Goal: Task Accomplishment & Management: Manage account settings

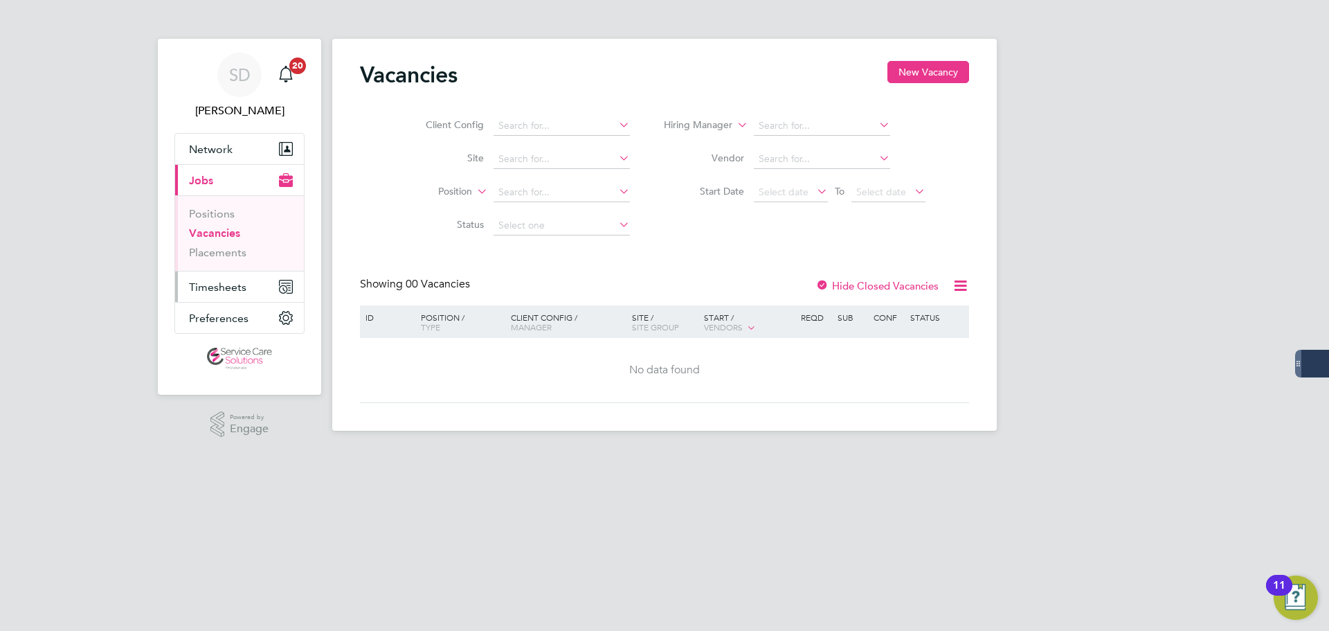
click at [218, 289] on span "Timesheets" at bounding box center [217, 286] width 57 height 13
click at [224, 282] on span "Timesheets" at bounding box center [217, 286] width 57 height 13
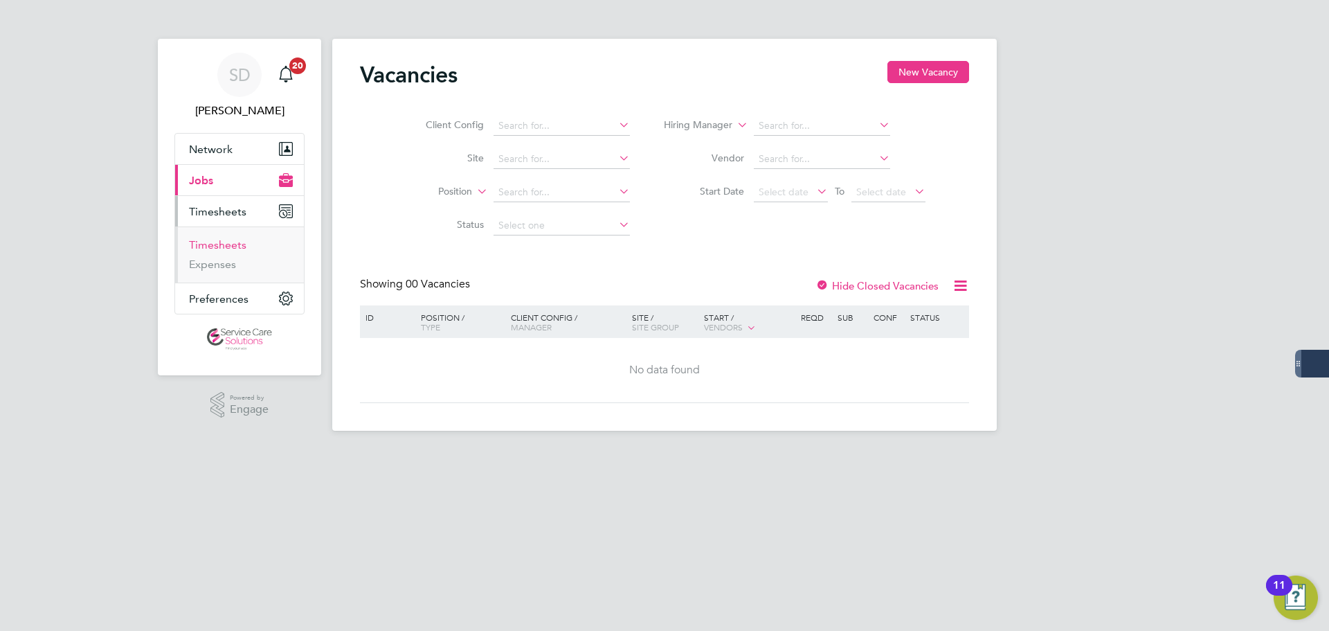
click at [217, 248] on link "Timesheets" at bounding box center [217, 244] width 57 height 13
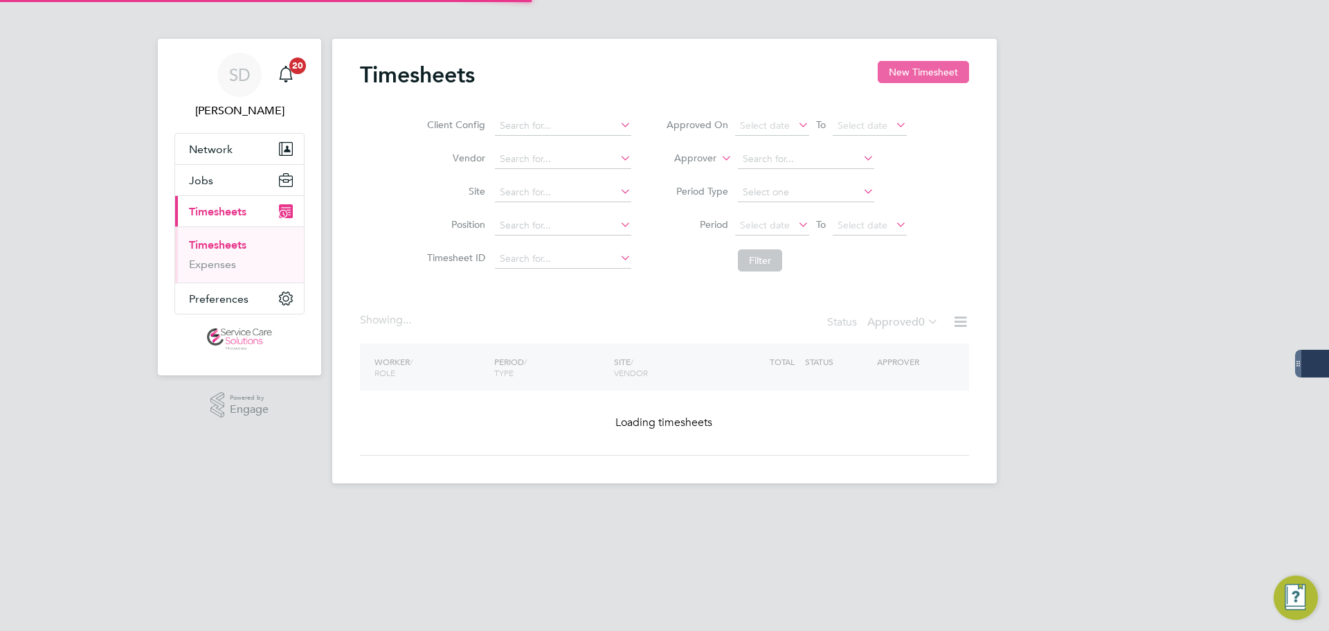
click at [925, 73] on button "New Timesheet" at bounding box center [923, 72] width 91 height 22
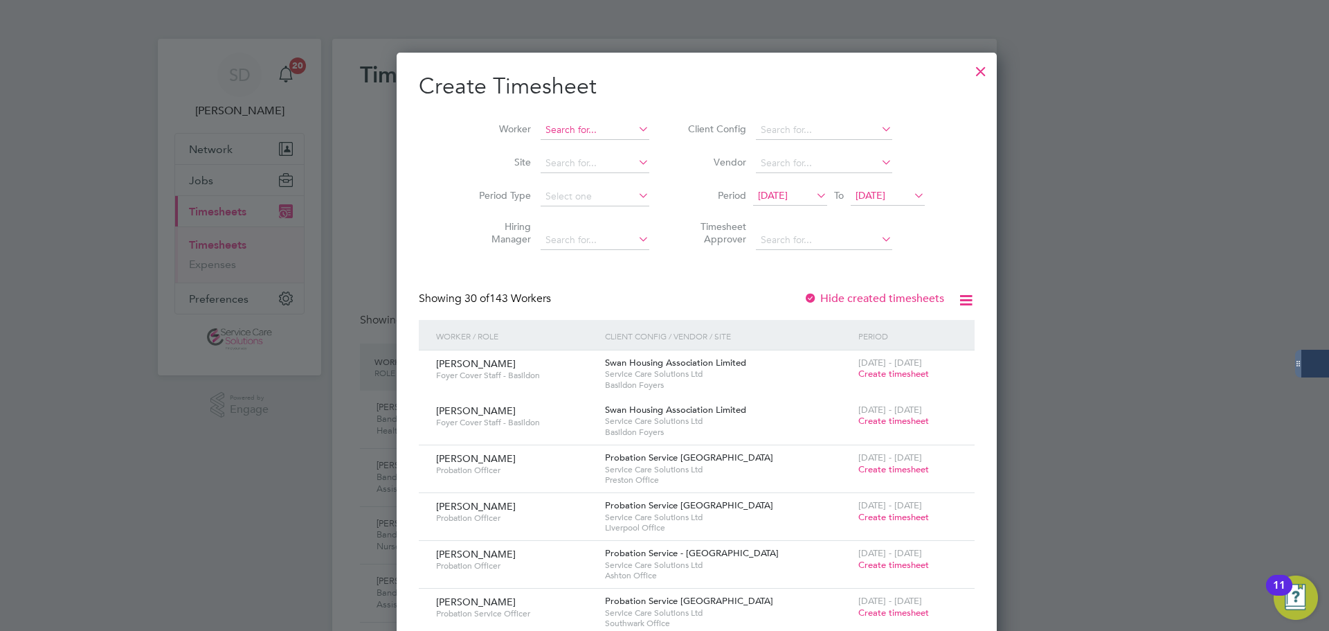
click at [541, 121] on input at bounding box center [595, 129] width 109 height 19
click at [550, 164] on b "Matthew" at bounding box center [553, 167] width 80 height 12
type input "Matthew Michael"
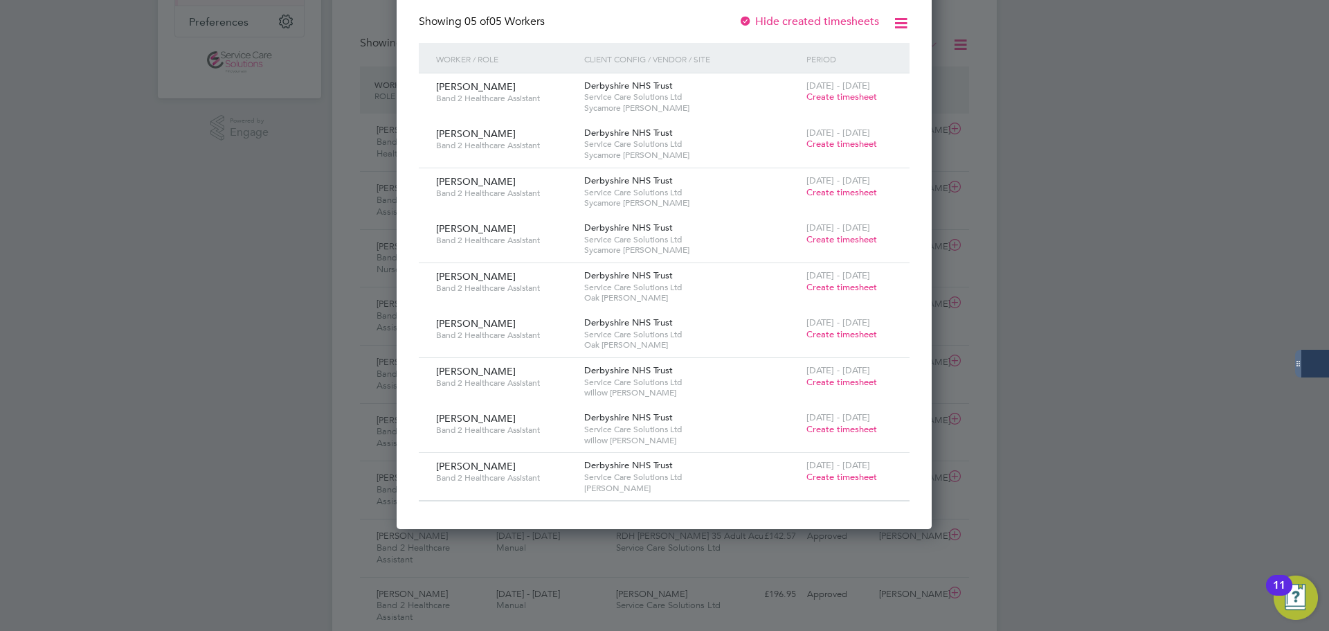
click at [849, 472] on span "Create timesheet" at bounding box center [841, 477] width 71 height 12
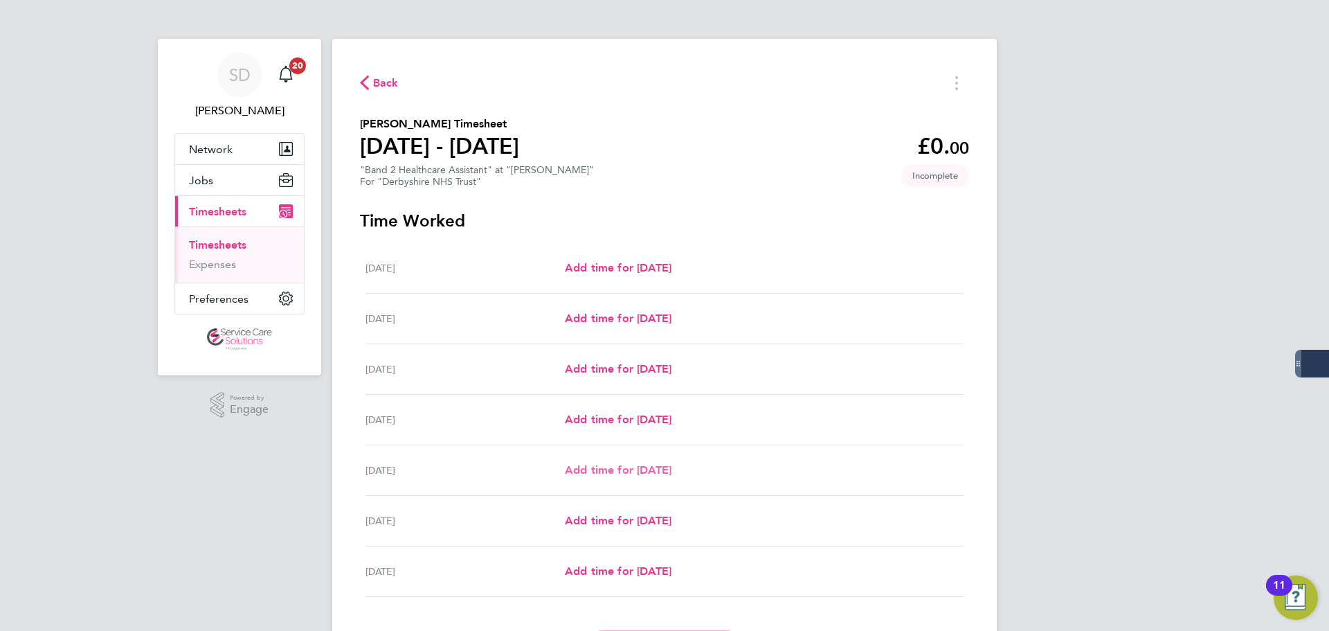
click at [616, 471] on span "Add time for Fri 22 Aug" at bounding box center [618, 469] width 107 height 13
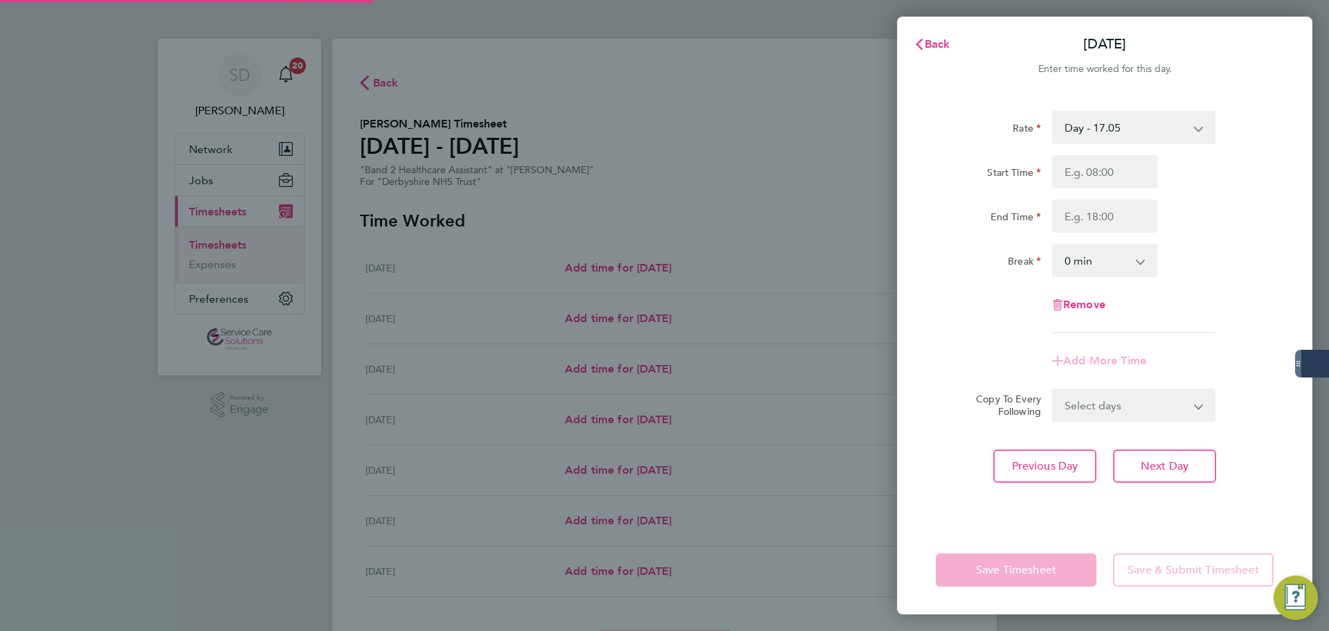
click at [1078, 130] on select "Day - 17.05 Day (BG+10%) - 18.76 Sun/BH (BG+10%) - 33.95 Sunday/Bank Holiday - …" at bounding box center [1125, 127] width 144 height 30
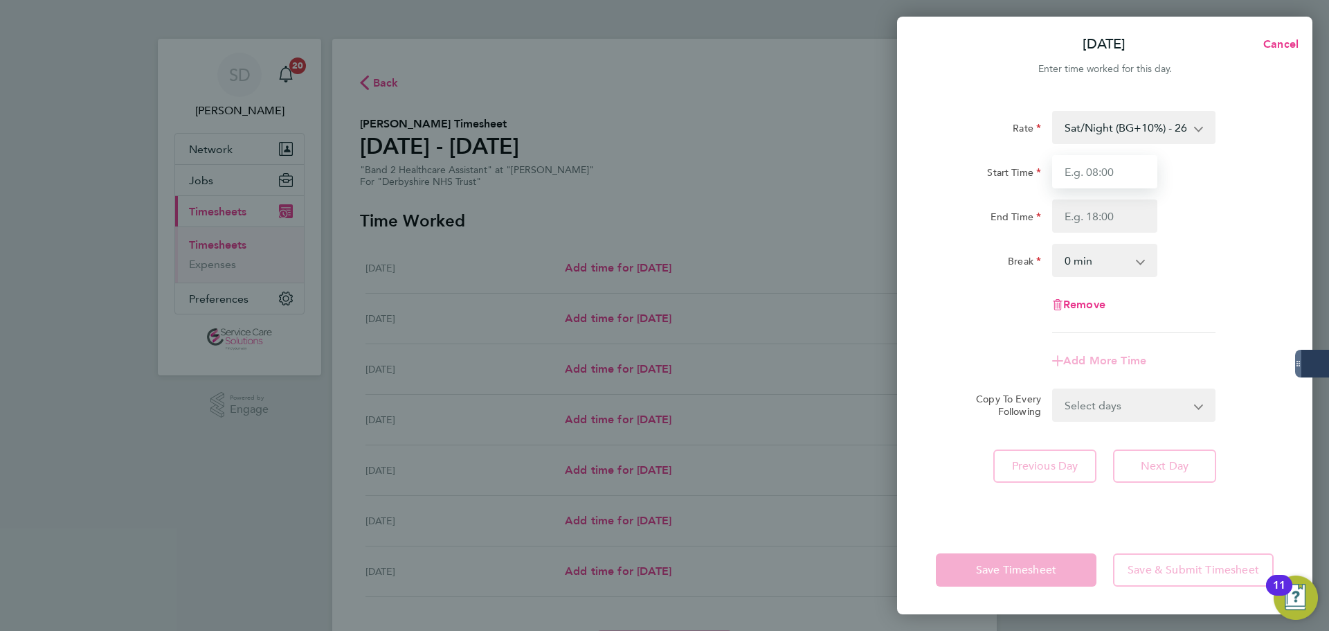
click at [1094, 174] on input "Start Time" at bounding box center [1104, 171] width 105 height 33
type input "21:00"
click at [1087, 221] on input "End Time" at bounding box center [1104, 215] width 105 height 33
type input "07:30"
drag, startPoint x: 939, startPoint y: 266, endPoint x: 957, endPoint y: 362, distance: 97.2
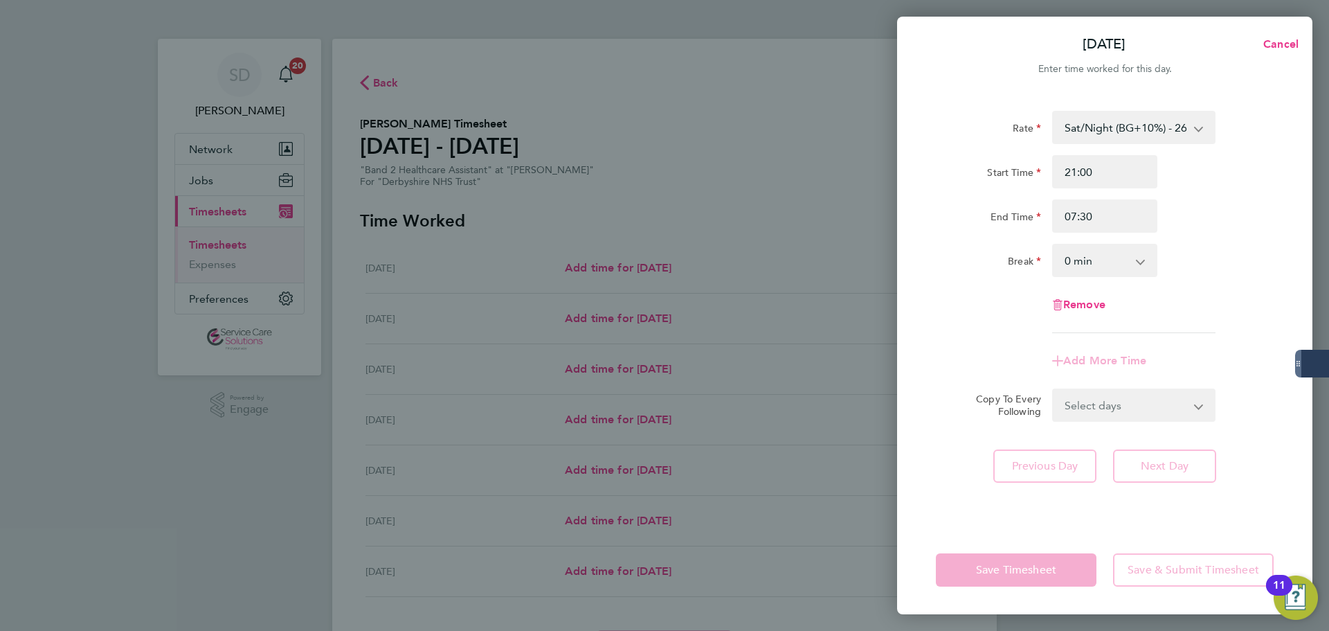
click at [939, 267] on div "Break" at bounding box center [988, 258] width 105 height 28
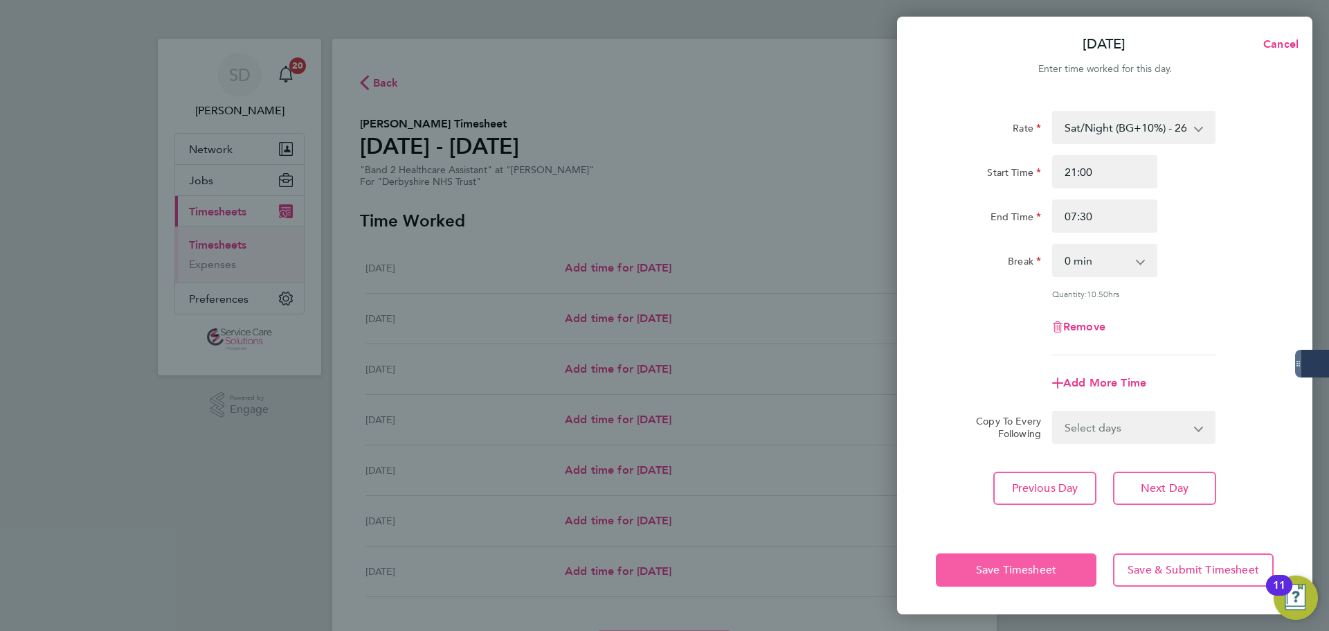
click at [982, 572] on span "Save Timesheet" at bounding box center [1016, 570] width 80 height 14
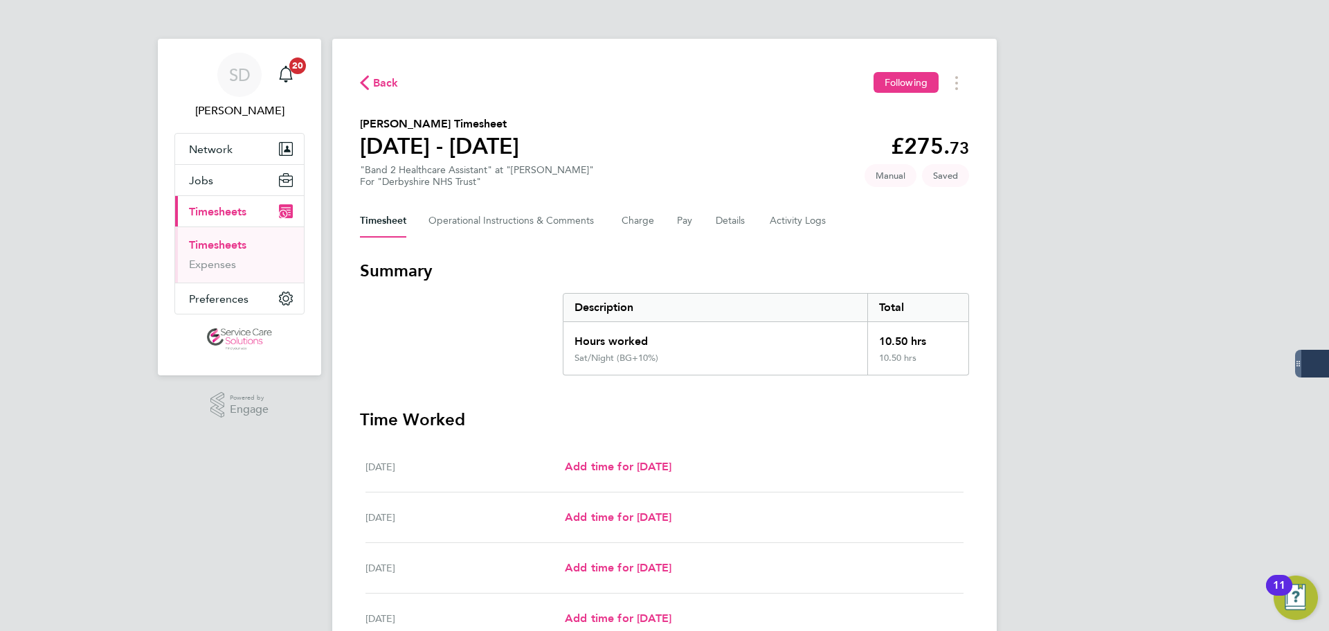
click at [488, 320] on section "Summary Description Total Hours worked 10.50 hrs Sat/Night (BG+10%) 10.50 hrs" at bounding box center [664, 318] width 609 height 116
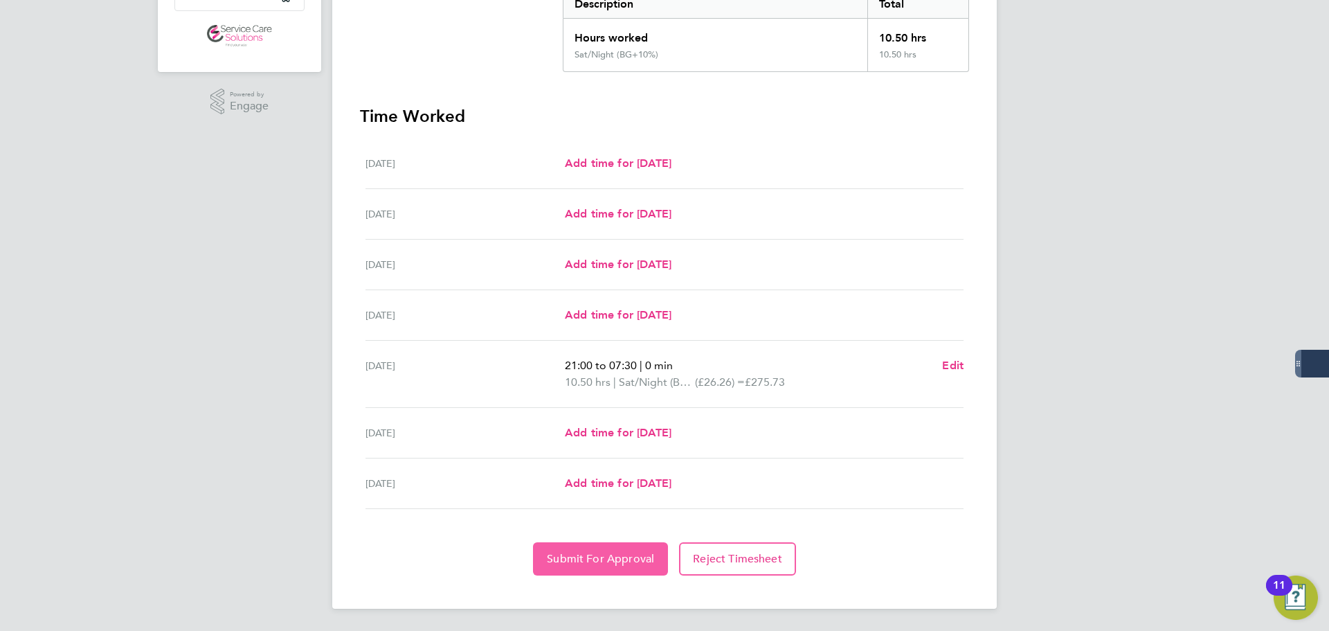
click at [611, 563] on span "Submit For Approval" at bounding box center [600, 559] width 107 height 14
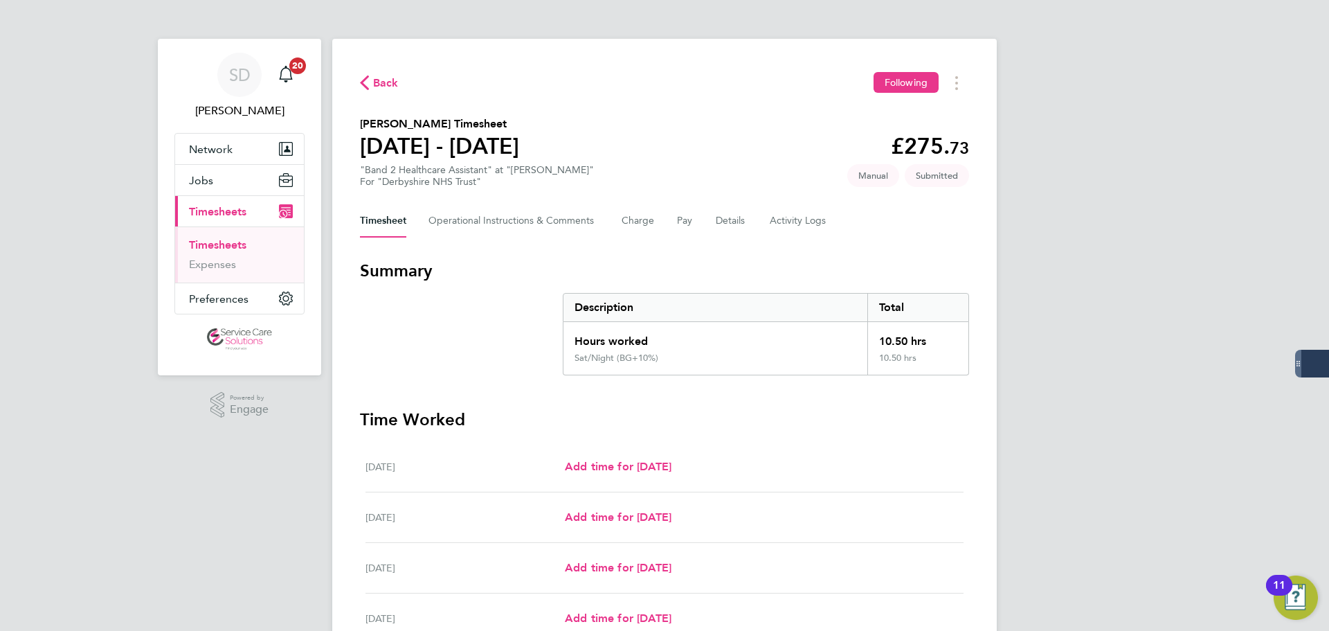
click at [201, 243] on link "Timesheets" at bounding box center [217, 244] width 57 height 13
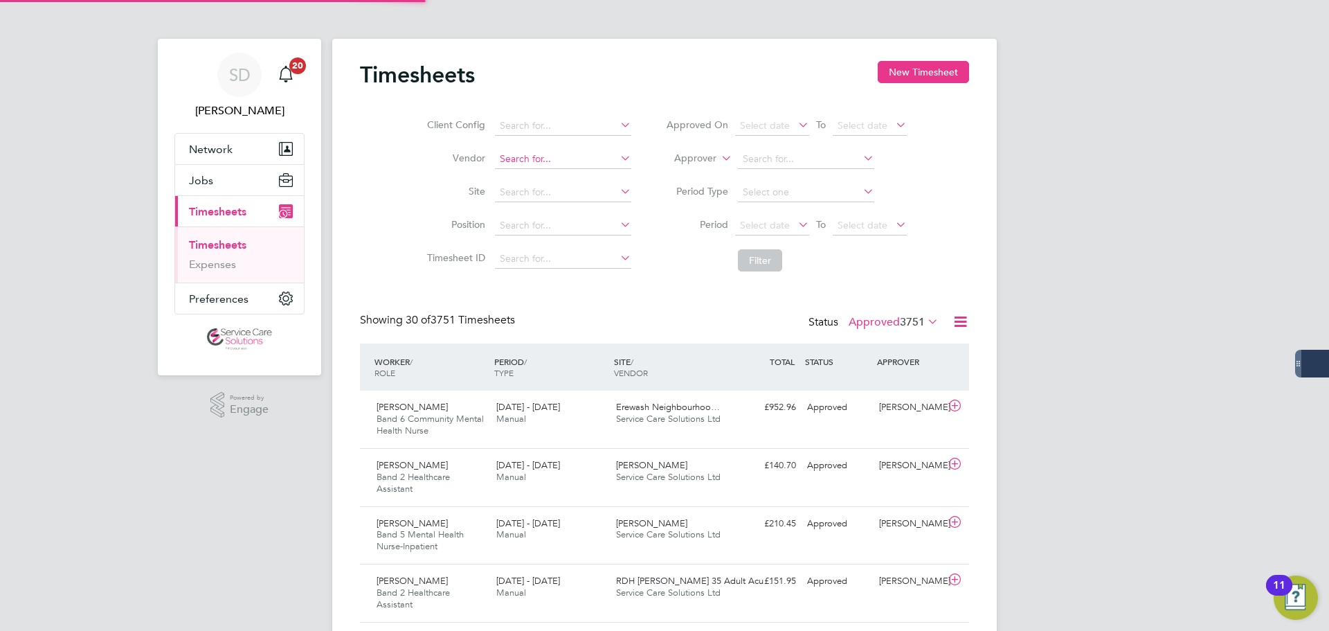
scroll to position [46, 120]
click at [908, 74] on button "New Timesheet" at bounding box center [923, 72] width 91 height 22
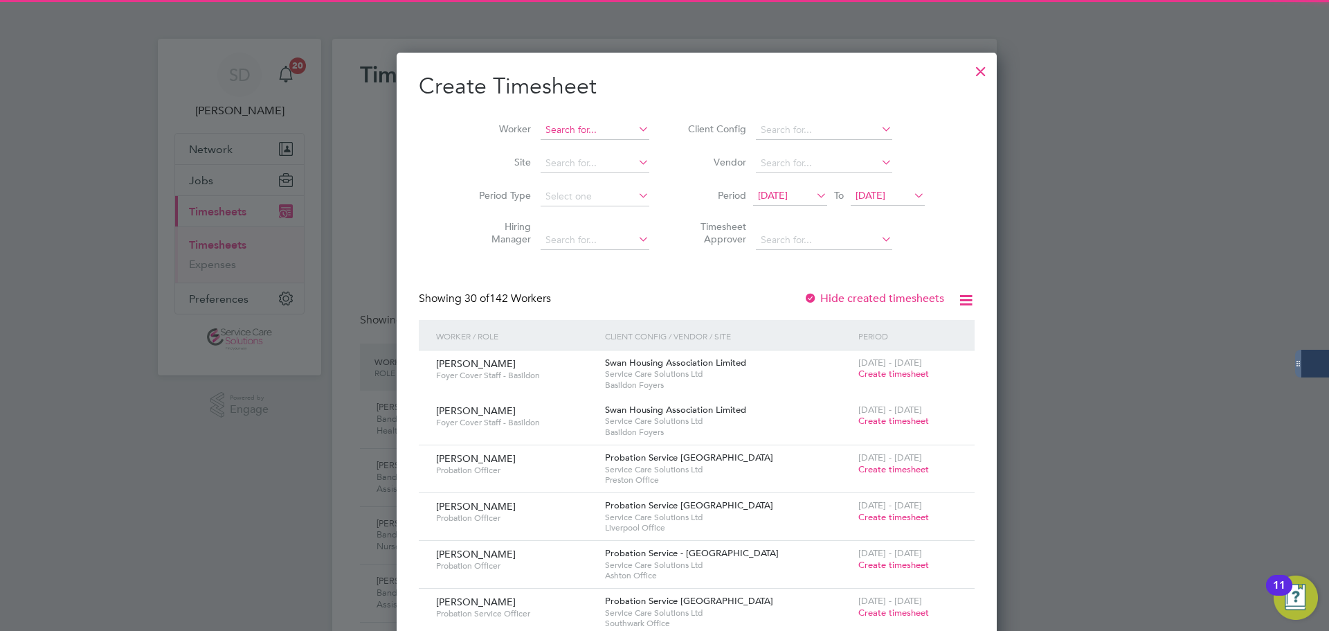
click at [559, 132] on input at bounding box center [595, 129] width 109 height 19
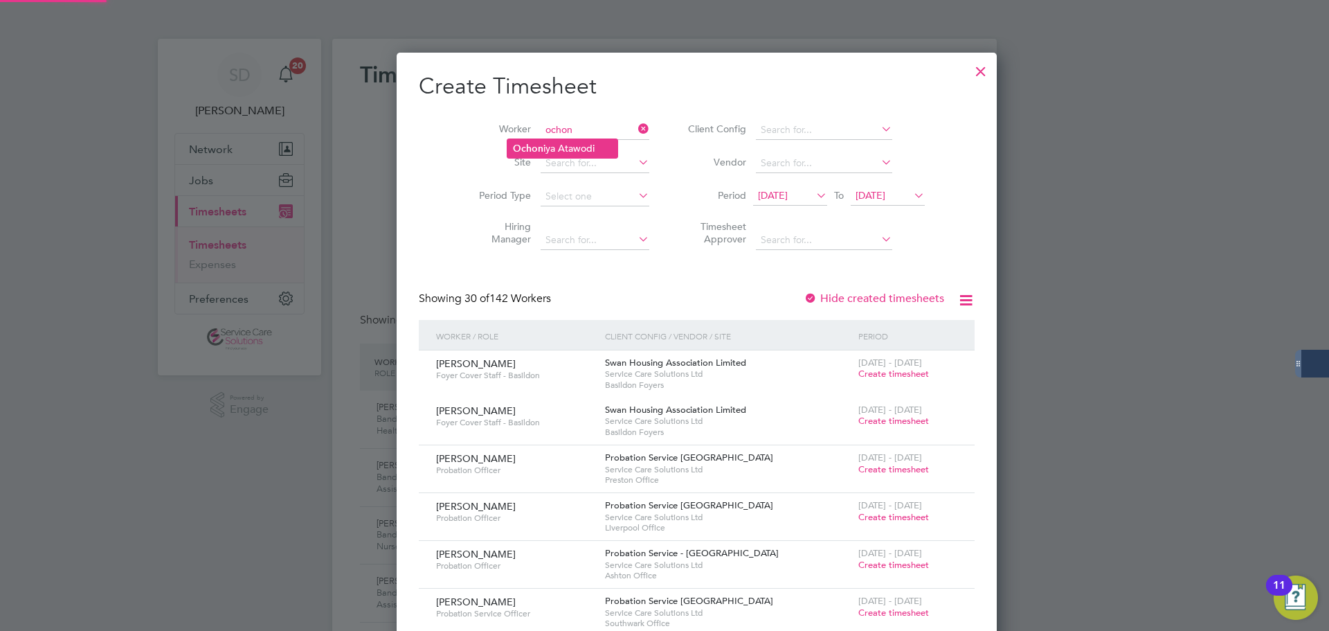
click at [559, 145] on li "Ochon iya Atawodi" at bounding box center [562, 148] width 110 height 19
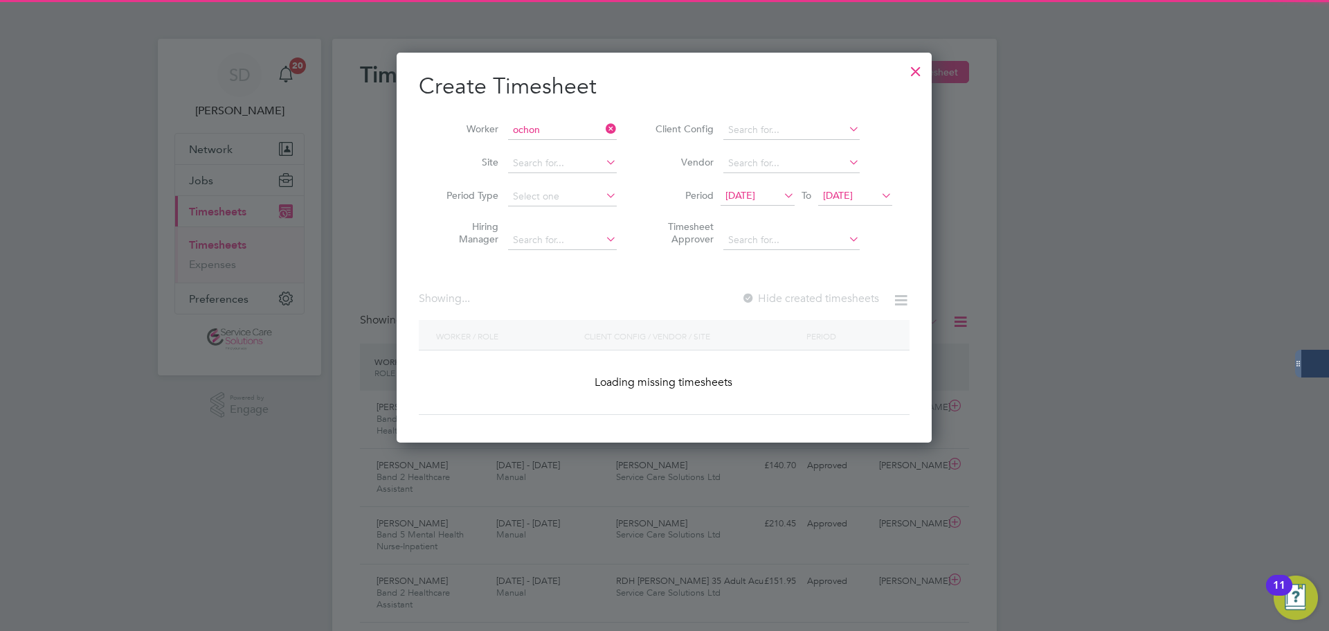
type input "Ochoniya Atawodi"
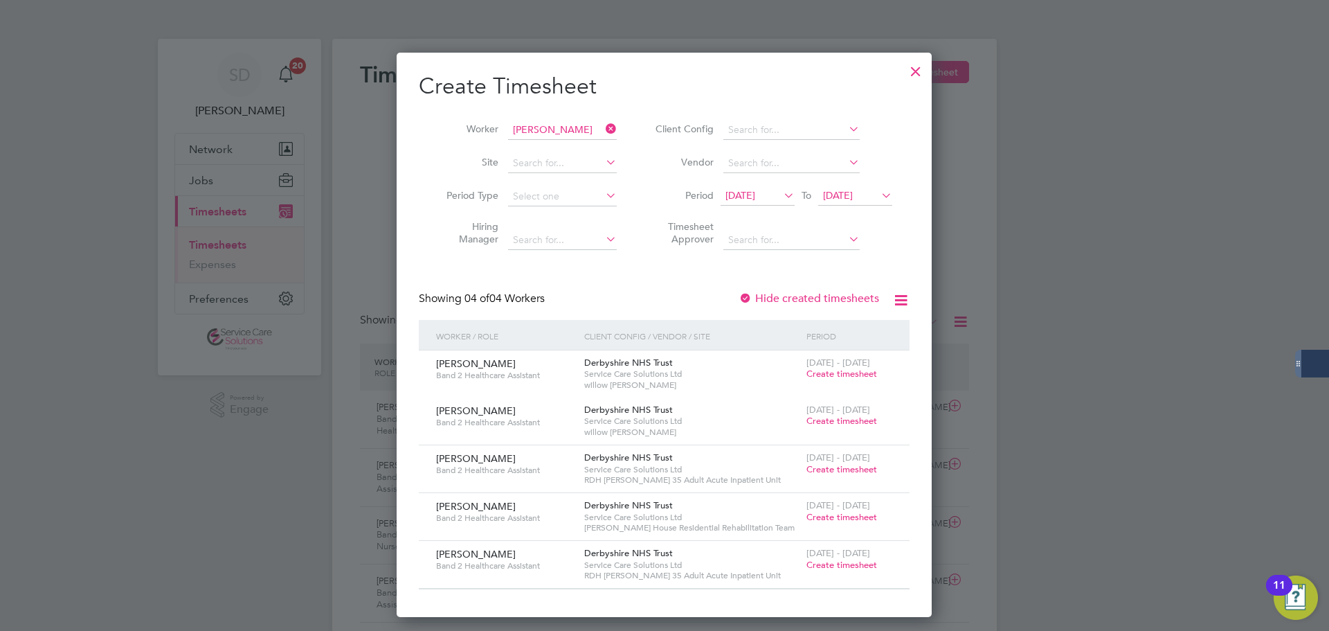
drag, startPoint x: 829, startPoint y: 564, endPoint x: 546, endPoint y: 380, distance: 337.7
click at [828, 564] on span "Create timesheet" at bounding box center [841, 565] width 71 height 12
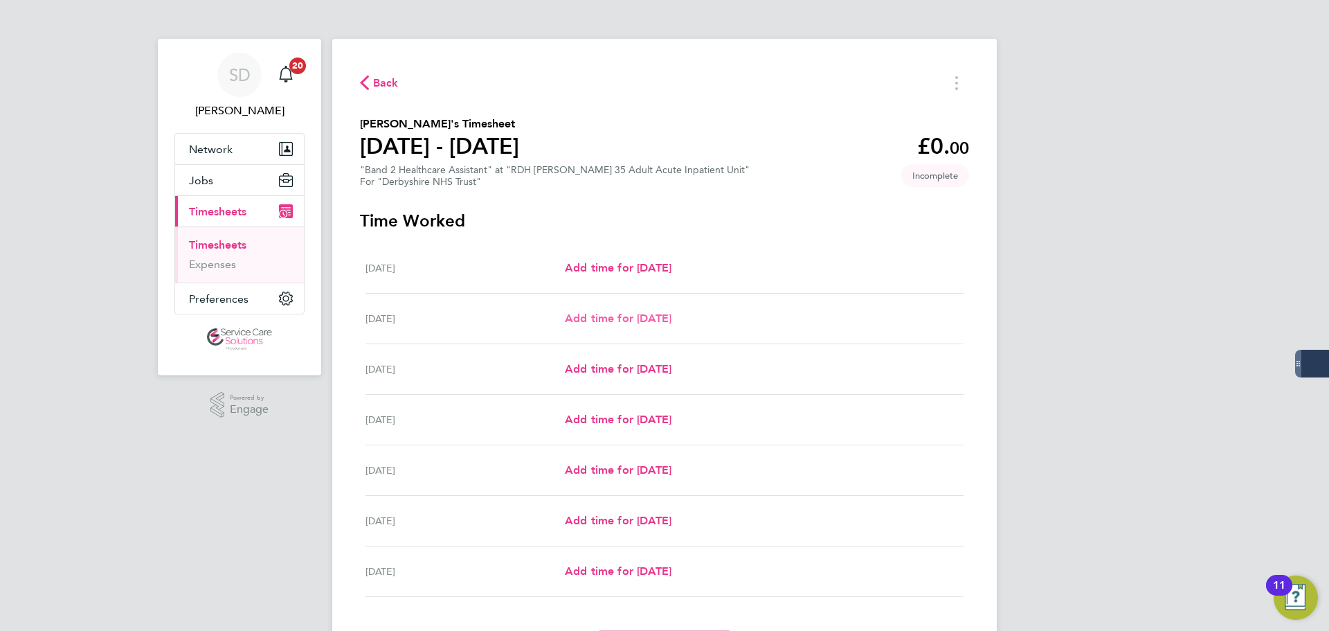
click at [617, 315] on span "Add time for [DATE]" at bounding box center [618, 317] width 107 height 13
select select "30"
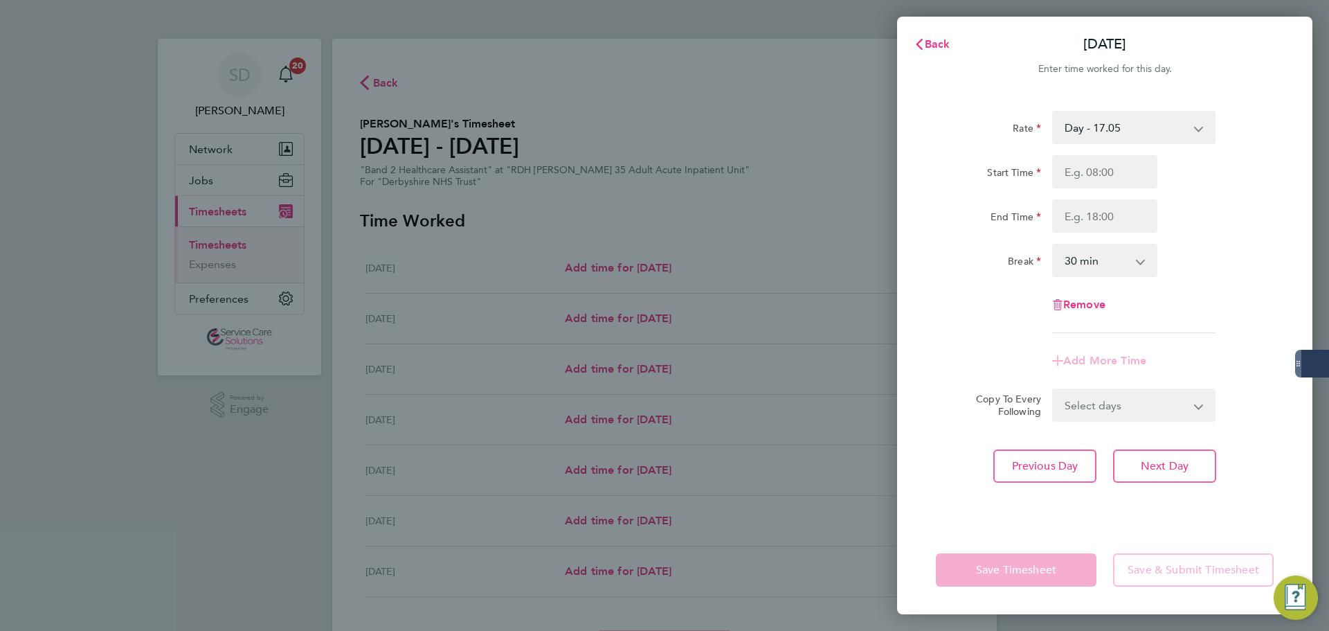
click at [1133, 124] on select "Day - 17.05 Sunday/Bank Holiday - 30.86 Sun/BH (BG+10%) - 33.95 Day (BG+10%) - …" at bounding box center [1125, 127] width 144 height 30
select select "30"
click at [1085, 167] on input "Start Time" at bounding box center [1104, 171] width 105 height 33
type input "0"
click at [1096, 221] on input "End Time" at bounding box center [1104, 215] width 105 height 33
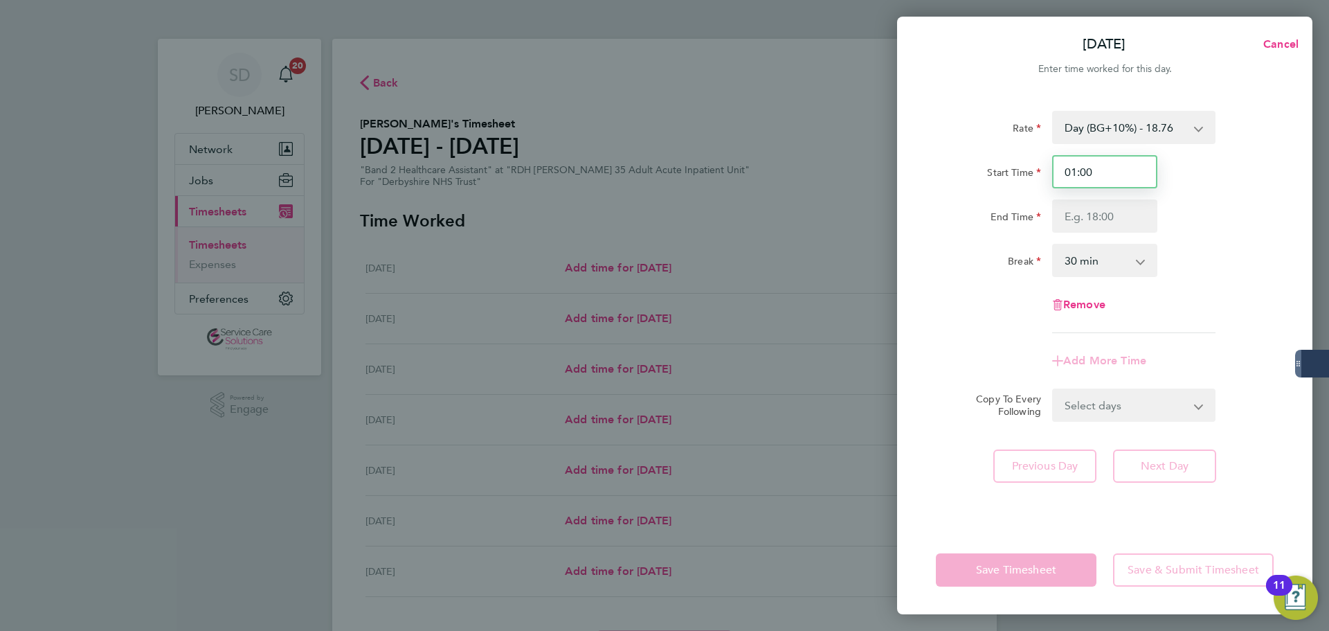
drag, startPoint x: 1094, startPoint y: 179, endPoint x: 1046, endPoint y: 175, distance: 48.6
click at [1046, 175] on div "01:00" at bounding box center [1104, 171] width 116 height 33
type input "11:00"
click at [1090, 221] on input "End Time" at bounding box center [1104, 215] width 105 height 33
type input "20:00"
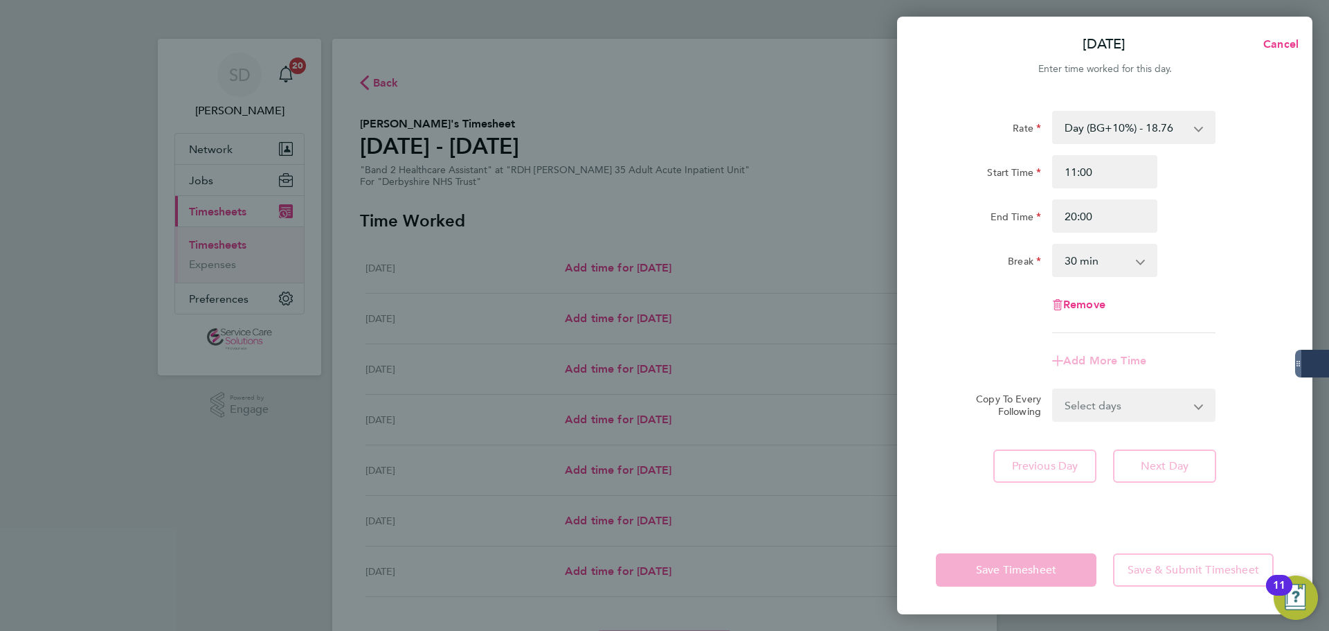
click at [1076, 276] on div "0 min 15 min 30 min 45 min 60 min 75 min 90 min" at bounding box center [1104, 260] width 105 height 33
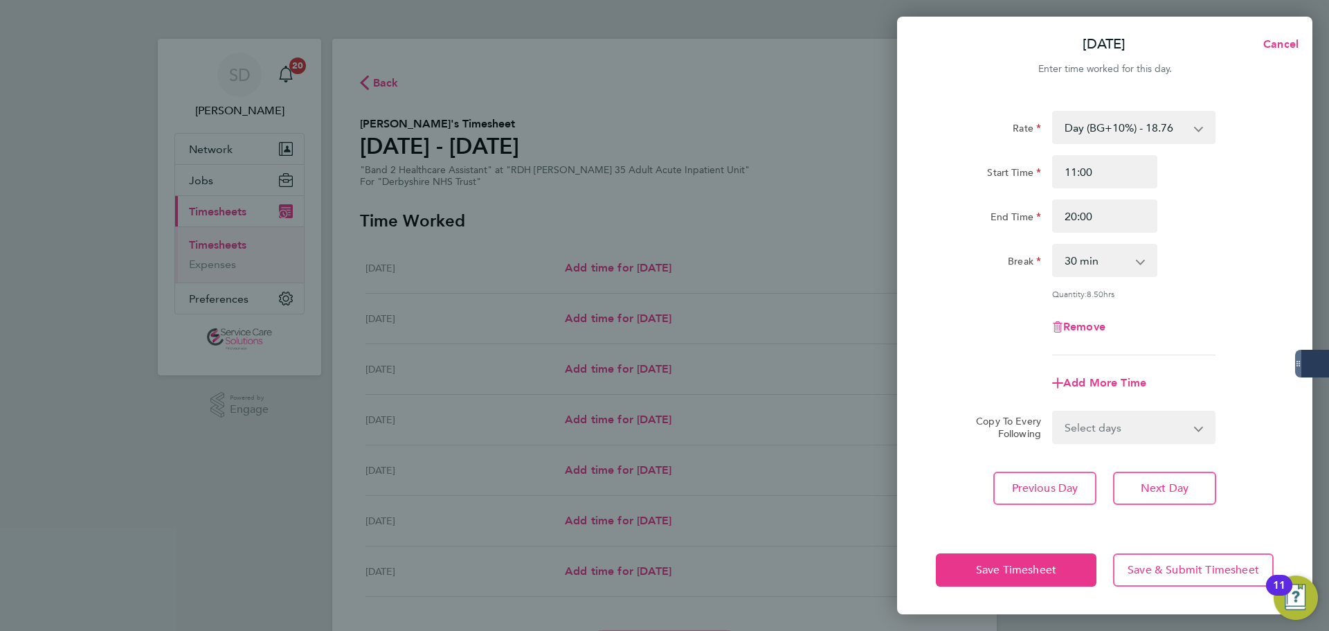
drag, startPoint x: 1071, startPoint y: 260, endPoint x: 1072, endPoint y: 275, distance: 15.2
click at [1071, 260] on select "0 min 15 min 30 min 45 min 60 min 75 min 90 min" at bounding box center [1096, 260] width 86 height 30
select select "0"
click at [1053, 245] on select "0 min 15 min 30 min 45 min 60 min 75 min 90 min" at bounding box center [1096, 260] width 86 height 30
click at [1107, 376] on span "Add More Time" at bounding box center [1104, 382] width 83 height 13
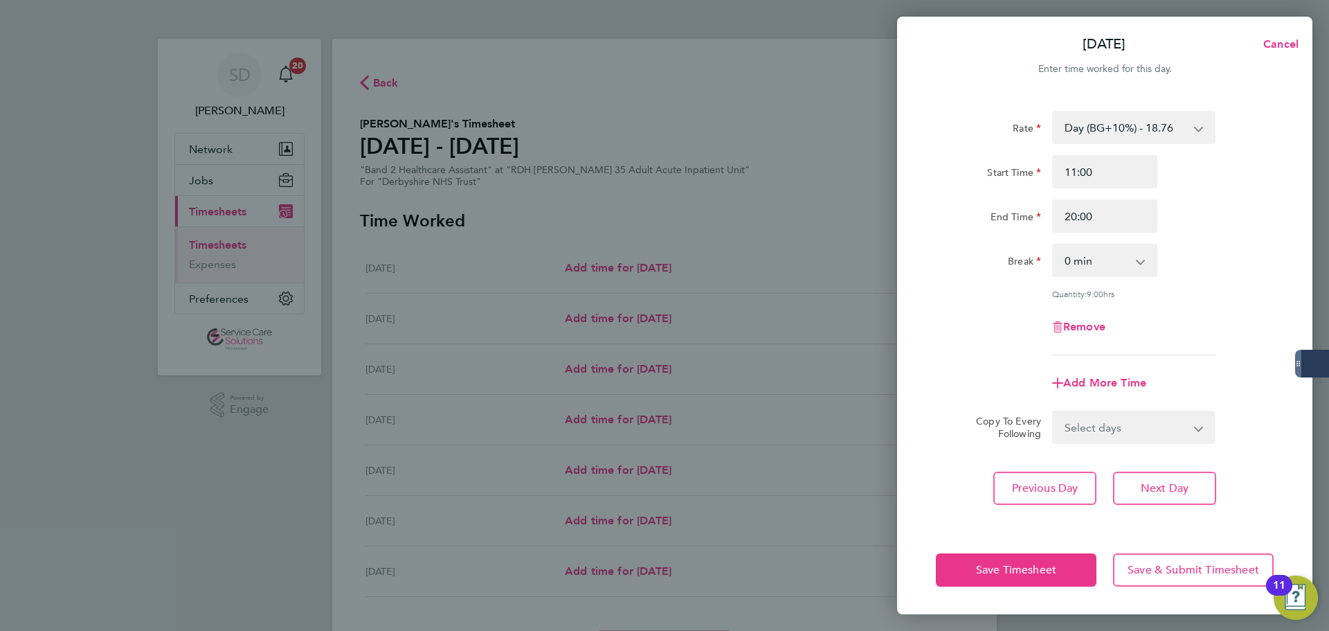
select select "null"
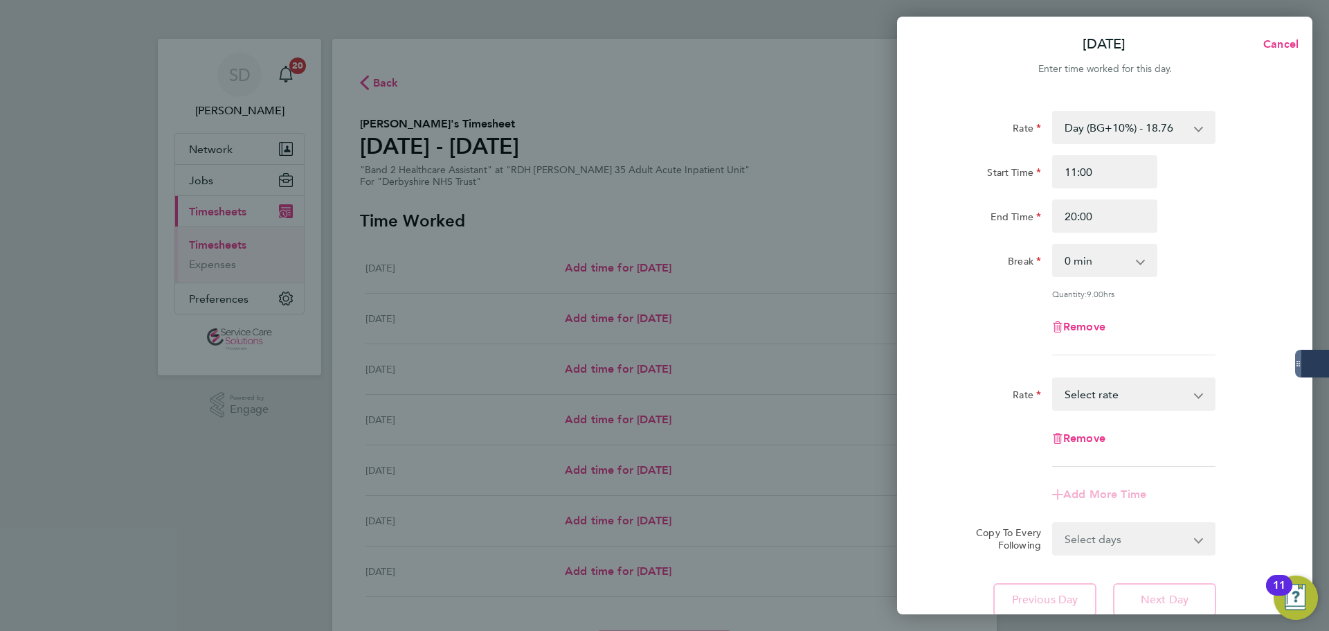
click at [1095, 397] on select "Day - 17.05 Sunday/Bank Holiday - 30.86 Sun/BH (BG+10%) - 33.95 Day (BG+10%) - …" at bounding box center [1125, 394] width 144 height 30
select select "30"
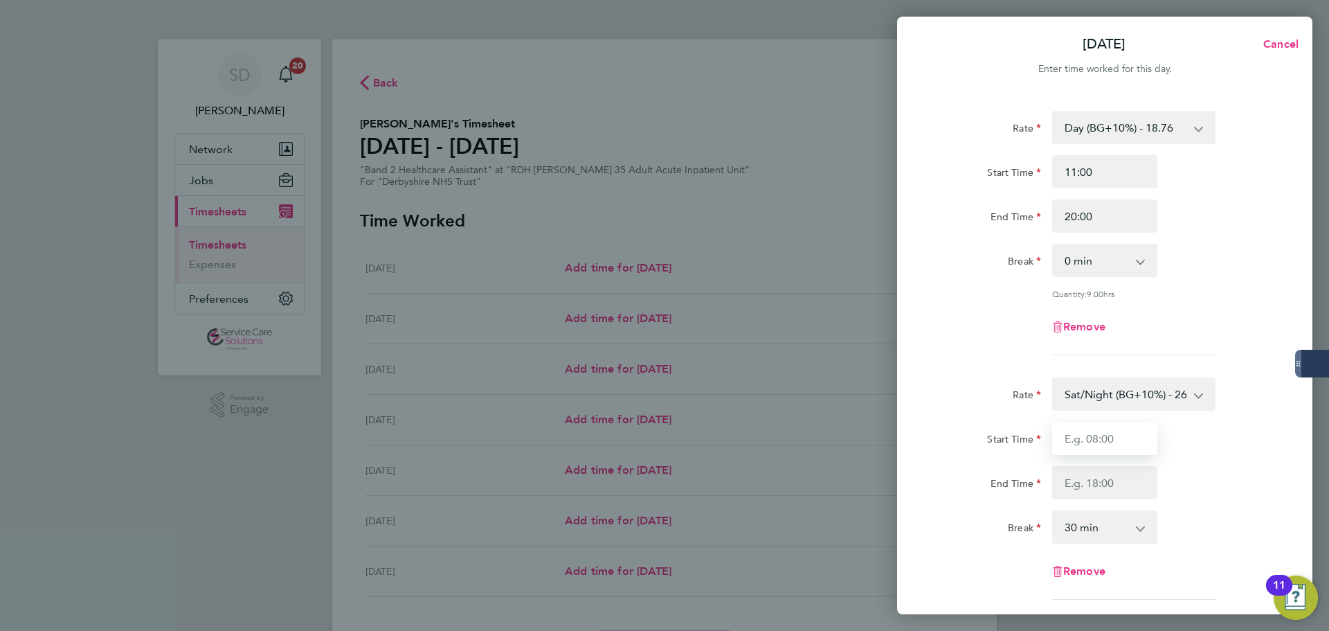
click at [1071, 438] on input "Start Time" at bounding box center [1104, 438] width 105 height 33
type input "20:00"
click at [1094, 480] on input "End Time" at bounding box center [1104, 482] width 105 height 33
type input "21:30"
click at [1092, 523] on select "0 min 15 min 30 min 45 min 60 min 75 min 90 min" at bounding box center [1096, 526] width 86 height 30
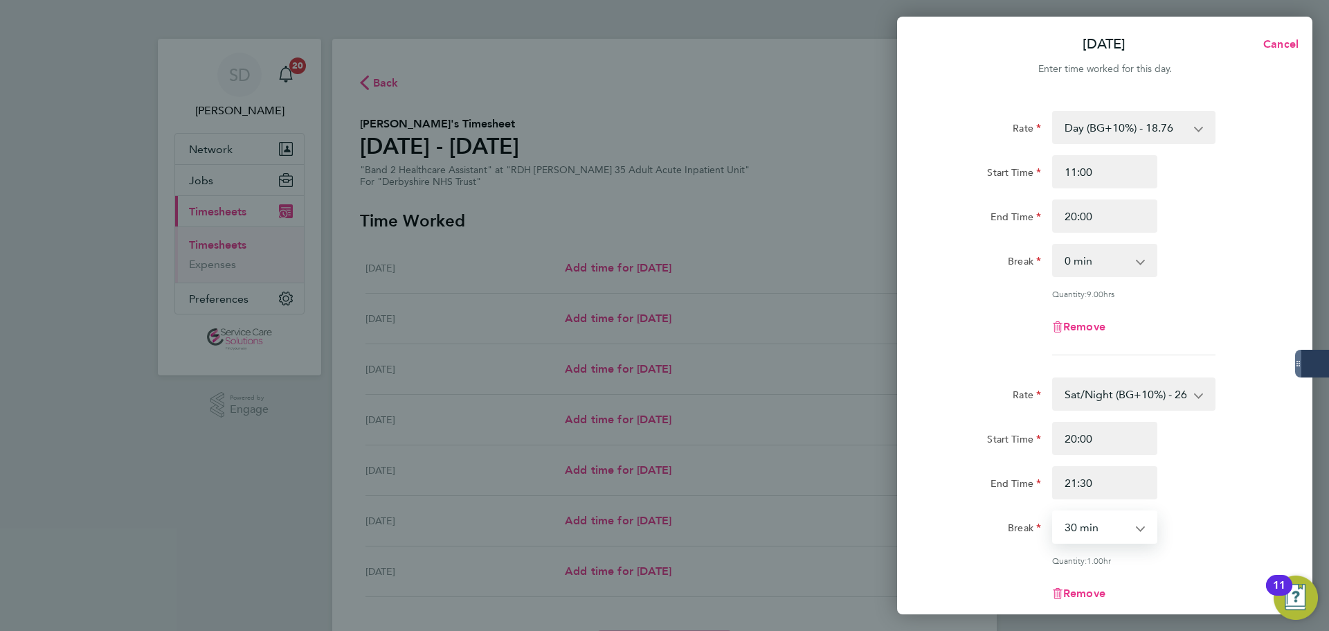
select select "0"
click at [1053, 511] on select "0 min 15 min 30 min 45 min 60 min 75 min" at bounding box center [1096, 526] width 86 height 30
click at [980, 355] on app-timesheet-line-form-group "Rate Day (BG+10%) - 18.76 Day - 17.05 Sunday/Bank Holiday - 30.86 Sun/BH (BG+10…" at bounding box center [1105, 238] width 338 height 255
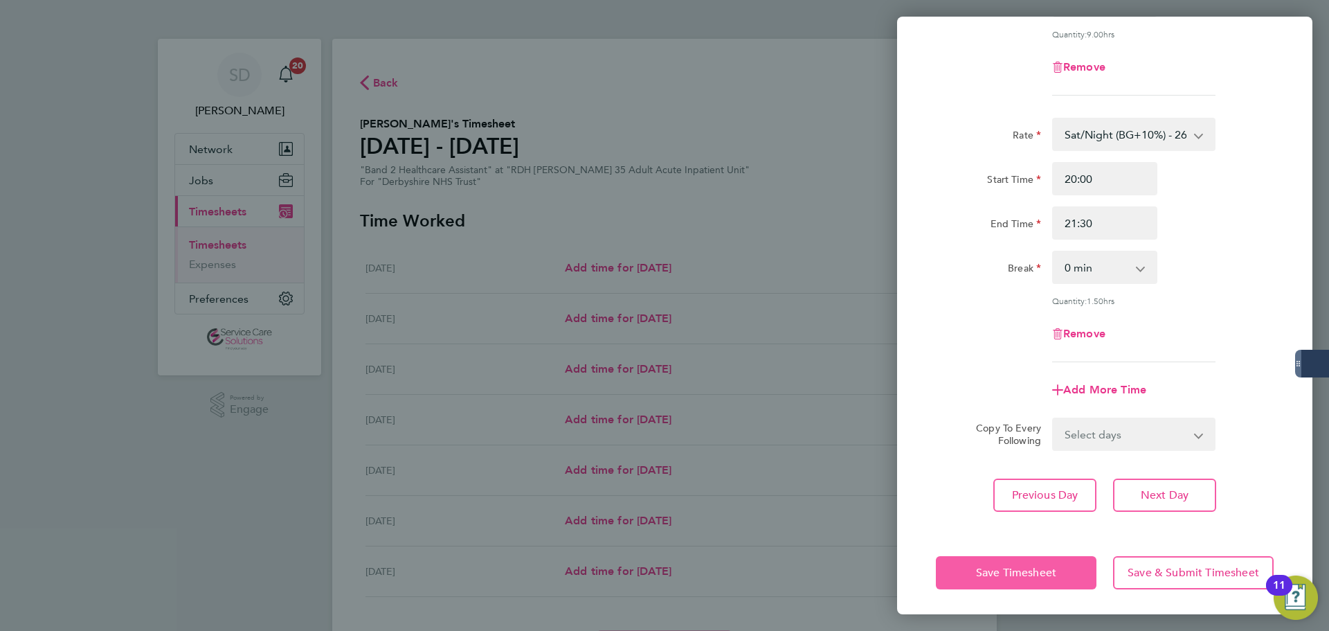
click at [1017, 566] on span "Save Timesheet" at bounding box center [1016, 572] width 80 height 14
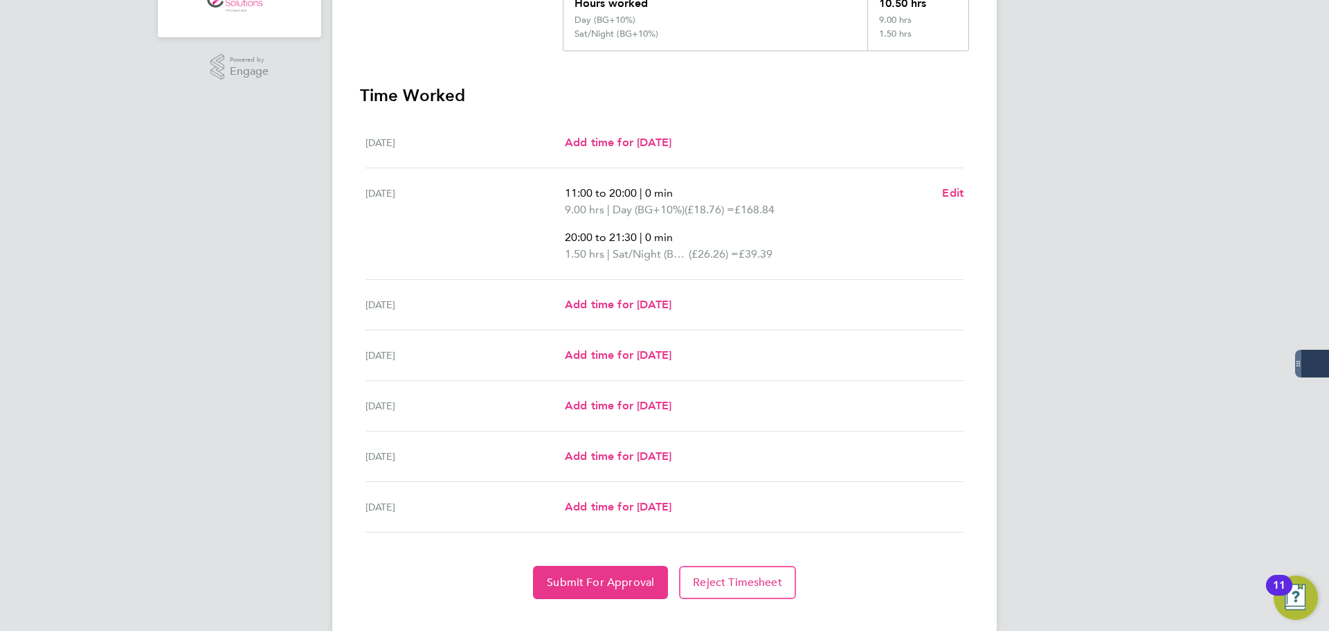
scroll to position [361, 0]
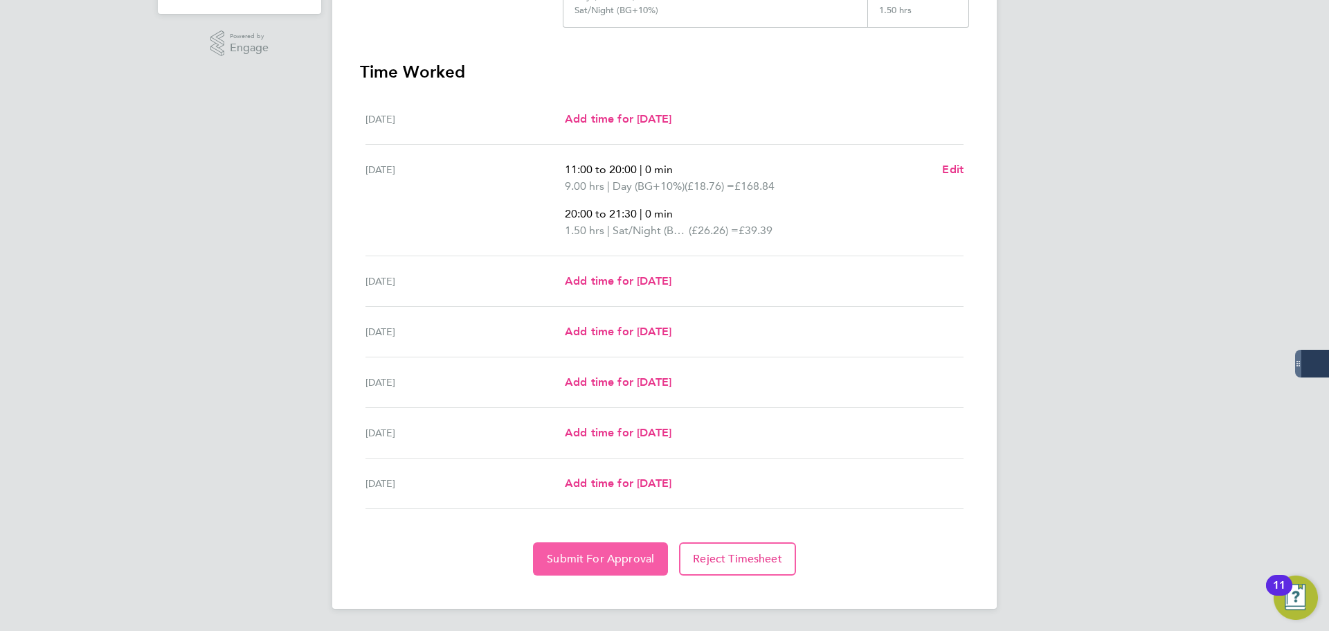
click at [595, 546] on button "Submit For Approval" at bounding box center [600, 558] width 135 height 33
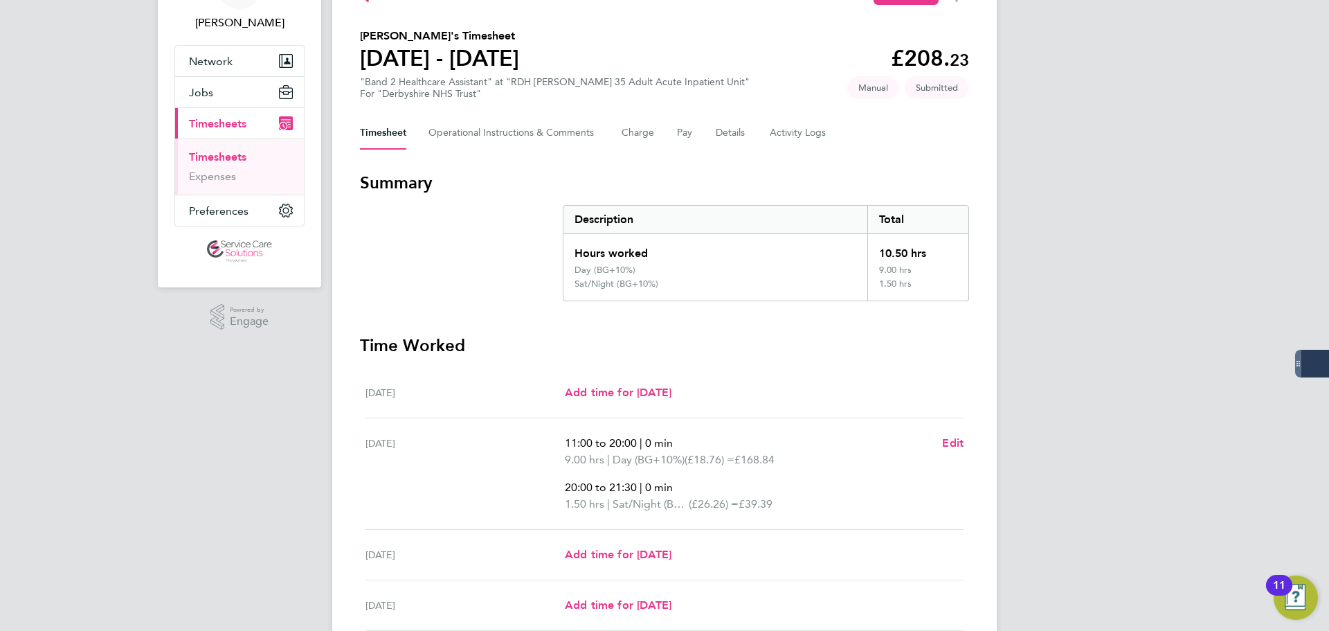
scroll to position [84, 0]
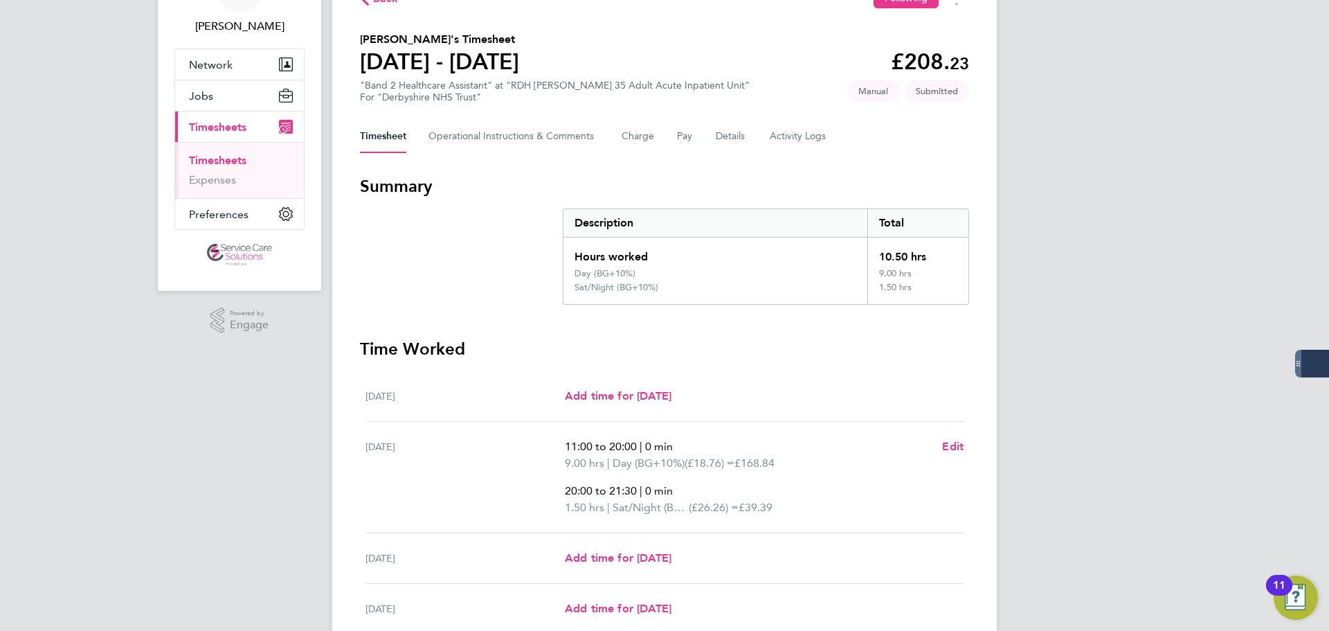
click at [228, 153] on ul "Timesheets Expenses" at bounding box center [239, 170] width 129 height 56
click at [227, 155] on link "Timesheets" at bounding box center [217, 160] width 57 height 13
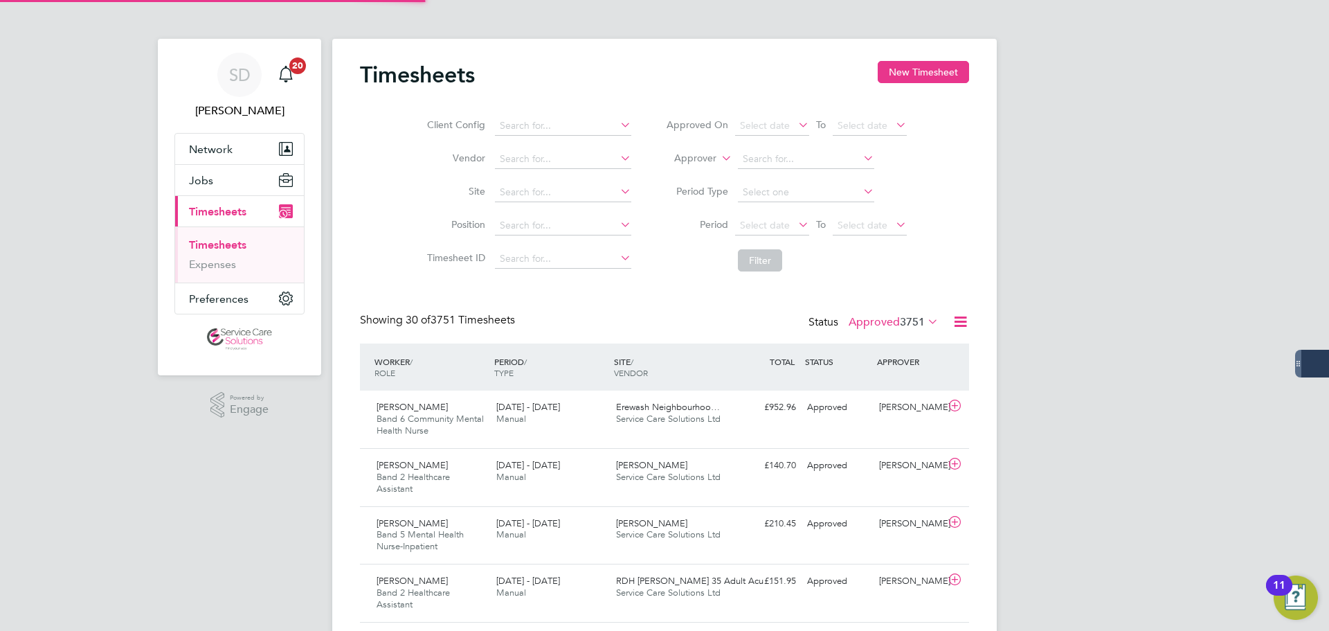
scroll to position [7, 7]
click at [921, 65] on button "New Timesheet" at bounding box center [923, 72] width 91 height 22
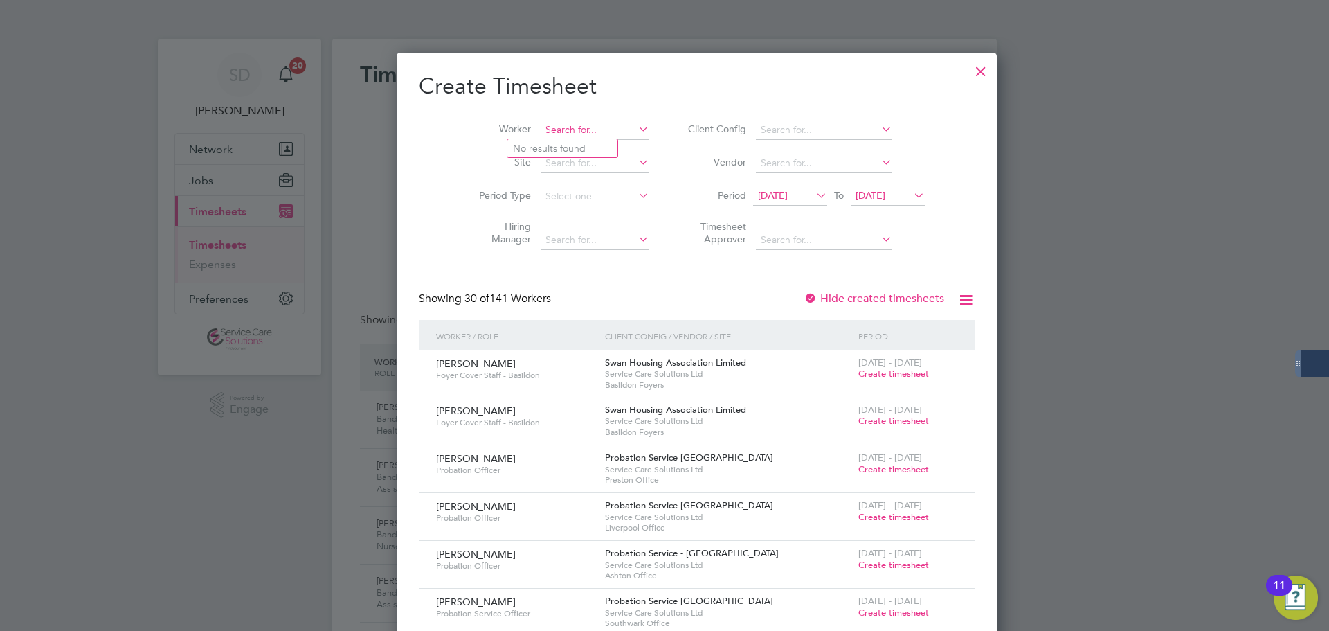
click at [541, 130] on input at bounding box center [595, 129] width 109 height 19
click at [542, 143] on b "Ochoniya" at bounding box center [535, 149] width 44 height 12
type input "Ochoniya Atawodi"
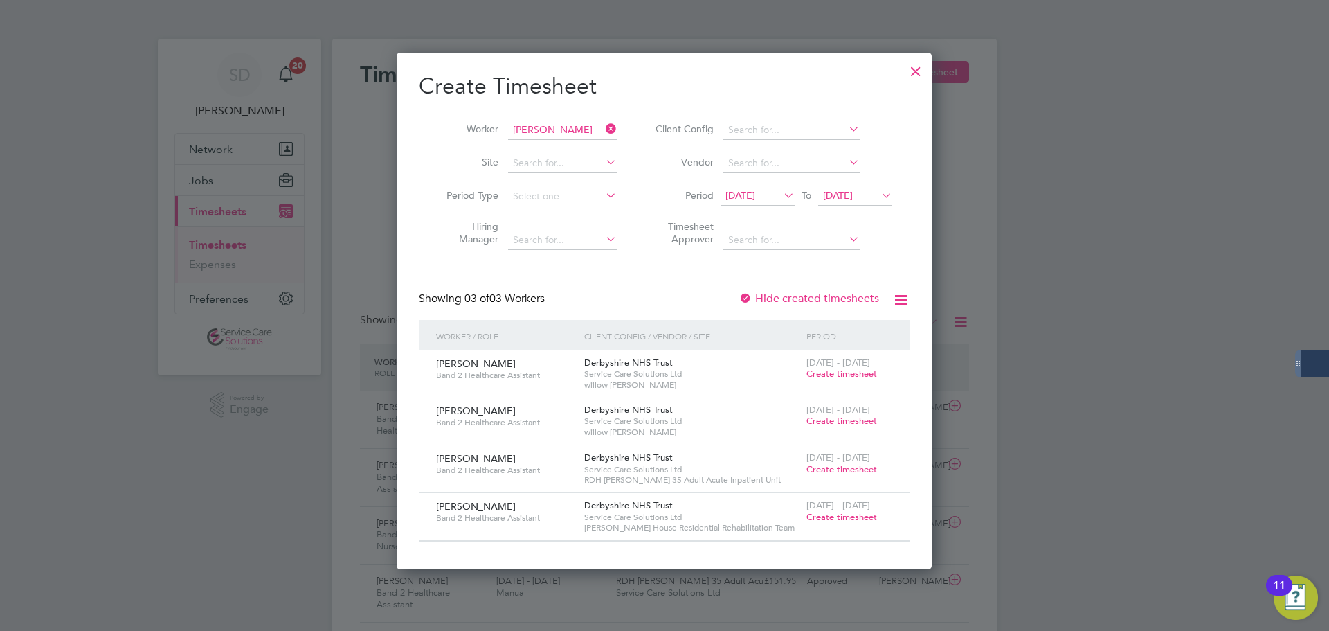
click at [852, 514] on span "Create timesheet" at bounding box center [841, 517] width 71 height 12
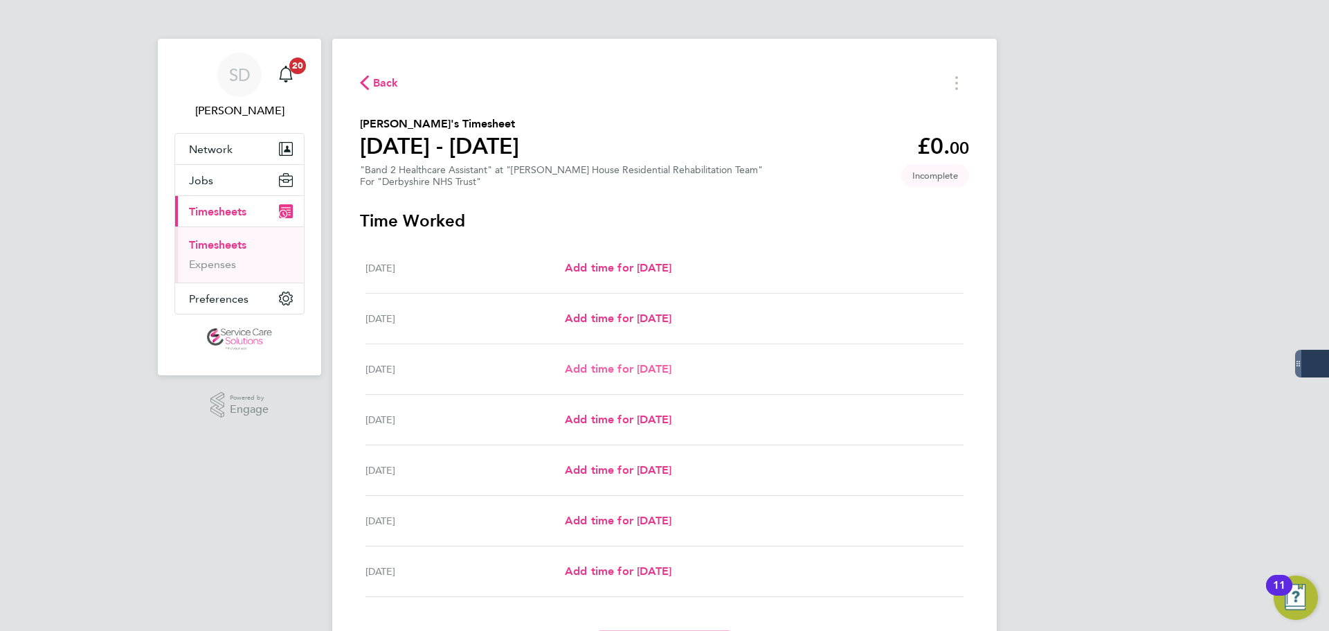
click at [610, 364] on span "Add time for [DATE]" at bounding box center [618, 368] width 107 height 13
select select "30"
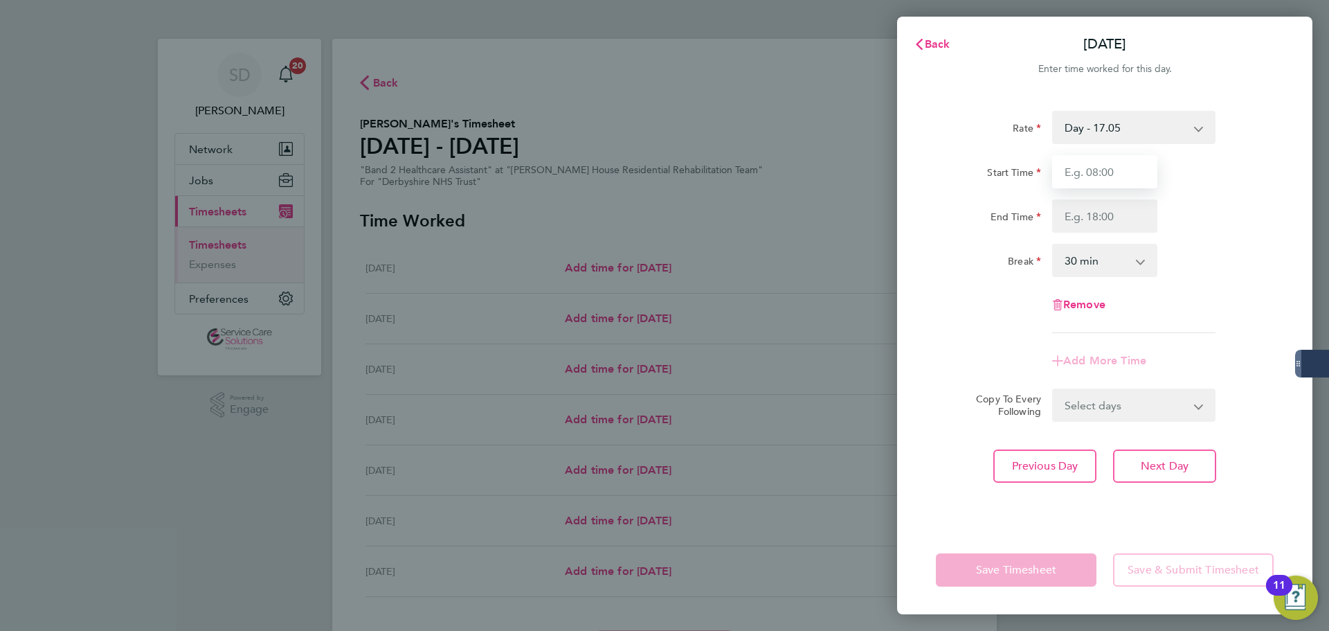
click at [1107, 166] on input "Start Time" at bounding box center [1104, 171] width 105 height 33
type input "14:00"
click at [1118, 115] on select "Day - 17.05 Saturday/Night - 23.87 Day (BG+10%) - 18.76 Sun/BH (BG+10%) - 33.95…" at bounding box center [1125, 127] width 144 height 30
select select "30"
click at [1071, 174] on input "Start Time" at bounding box center [1104, 171] width 105 height 33
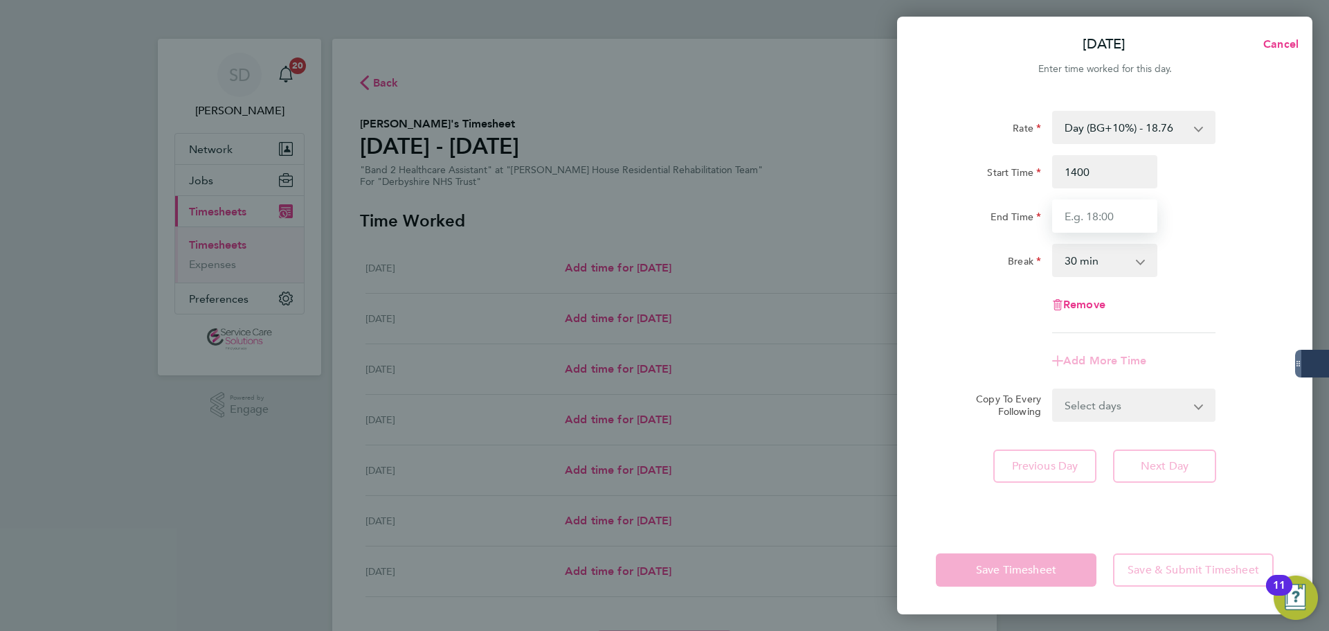
type input "14:00"
click at [1082, 224] on input "End Time" at bounding box center [1104, 215] width 105 height 33
type input "20:00"
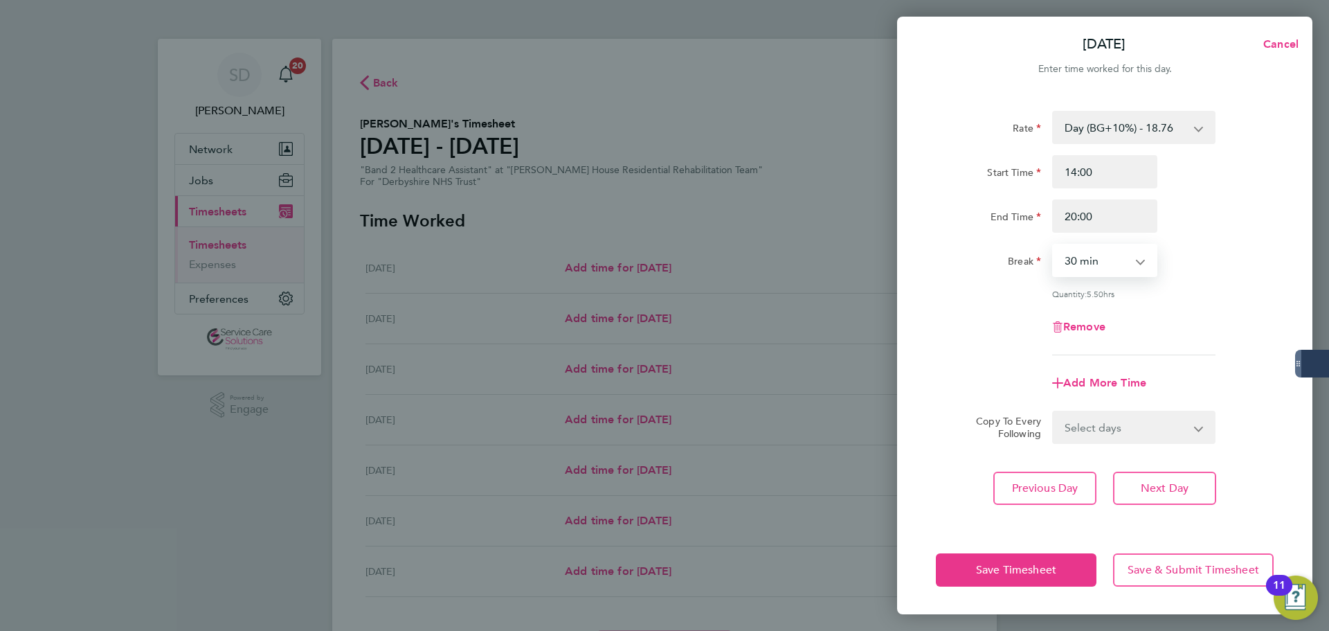
drag, startPoint x: 1098, startPoint y: 258, endPoint x: 1097, endPoint y: 275, distance: 16.7
click at [1098, 260] on select "0 min 15 min 30 min 45 min 60 min 75 min 90 min" at bounding box center [1096, 260] width 86 height 30
select select "0"
click at [1053, 245] on select "0 min 15 min 30 min 45 min 60 min 75 min 90 min" at bounding box center [1096, 260] width 86 height 30
click at [964, 290] on div "Quantity: 6.00 hrs" at bounding box center [1104, 293] width 349 height 11
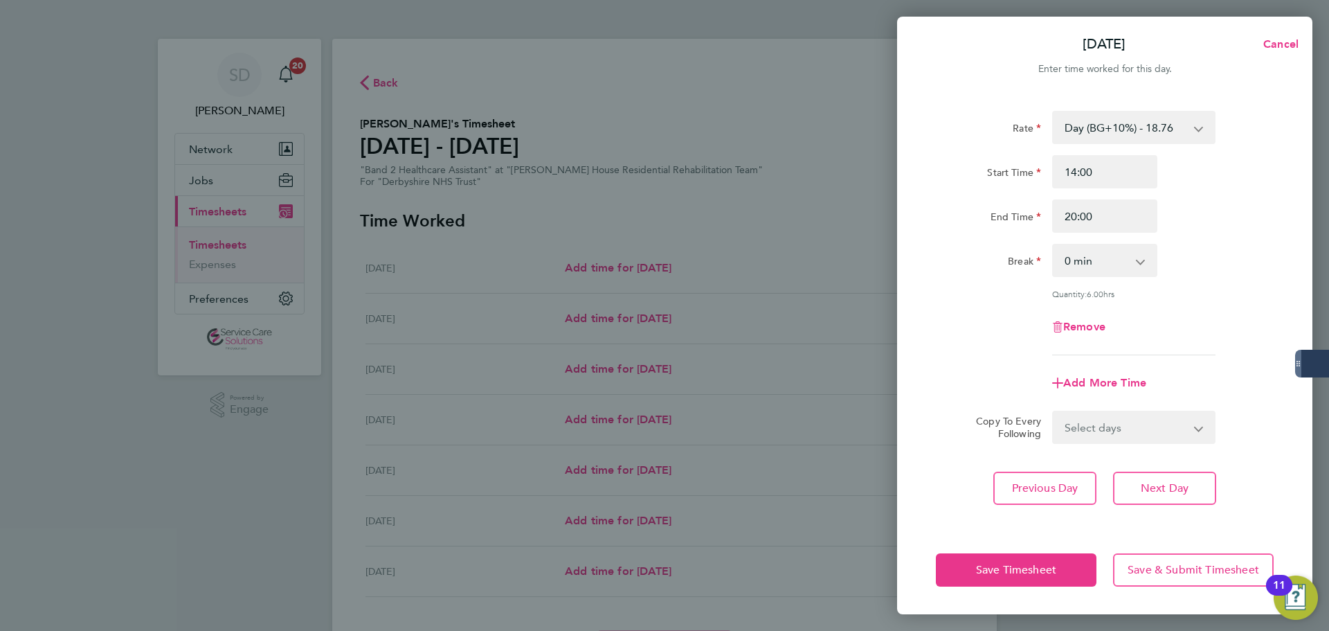
click at [1090, 373] on div "Add More Time" at bounding box center [1104, 382] width 116 height 33
click at [1090, 379] on span "Add More Time" at bounding box center [1104, 382] width 83 height 13
select select "null"
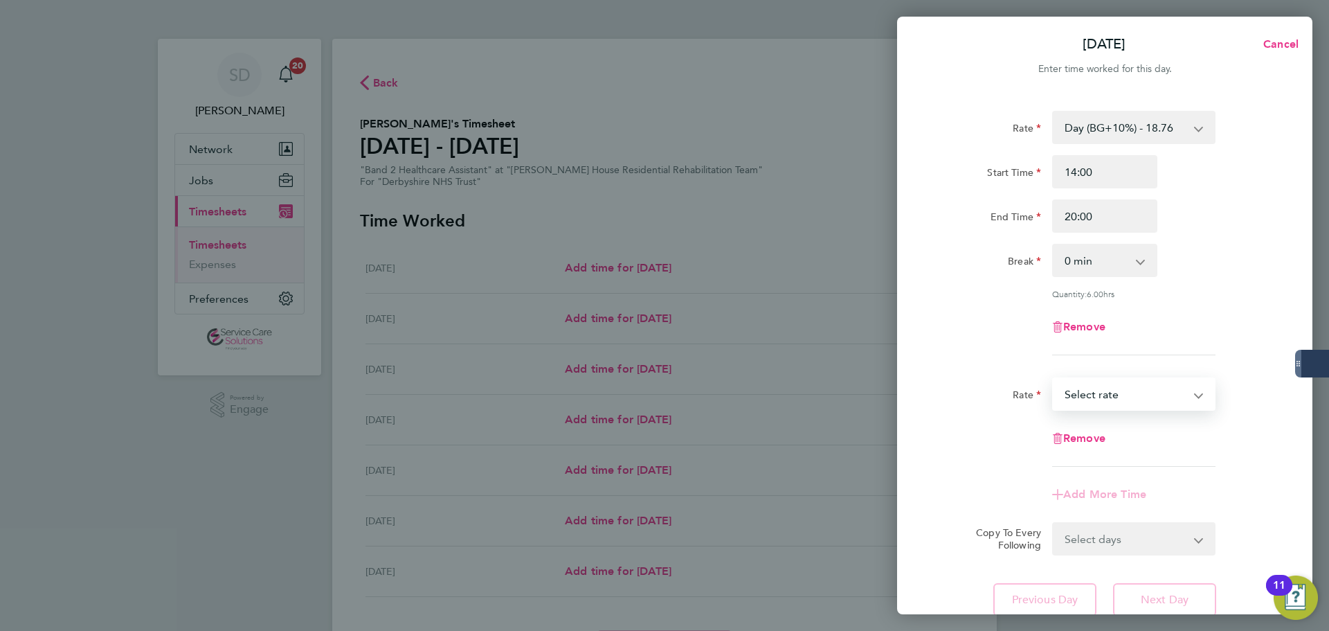
drag, startPoint x: 1091, startPoint y: 390, endPoint x: 1090, endPoint y: 399, distance: 9.1
click at [1091, 390] on select "Saturday/Night - 23.87 Day (BG+10%) - 18.76 Sun/BH (BG+10%) - 33.95 Day - 17.05…" at bounding box center [1125, 394] width 144 height 30
select select "30"
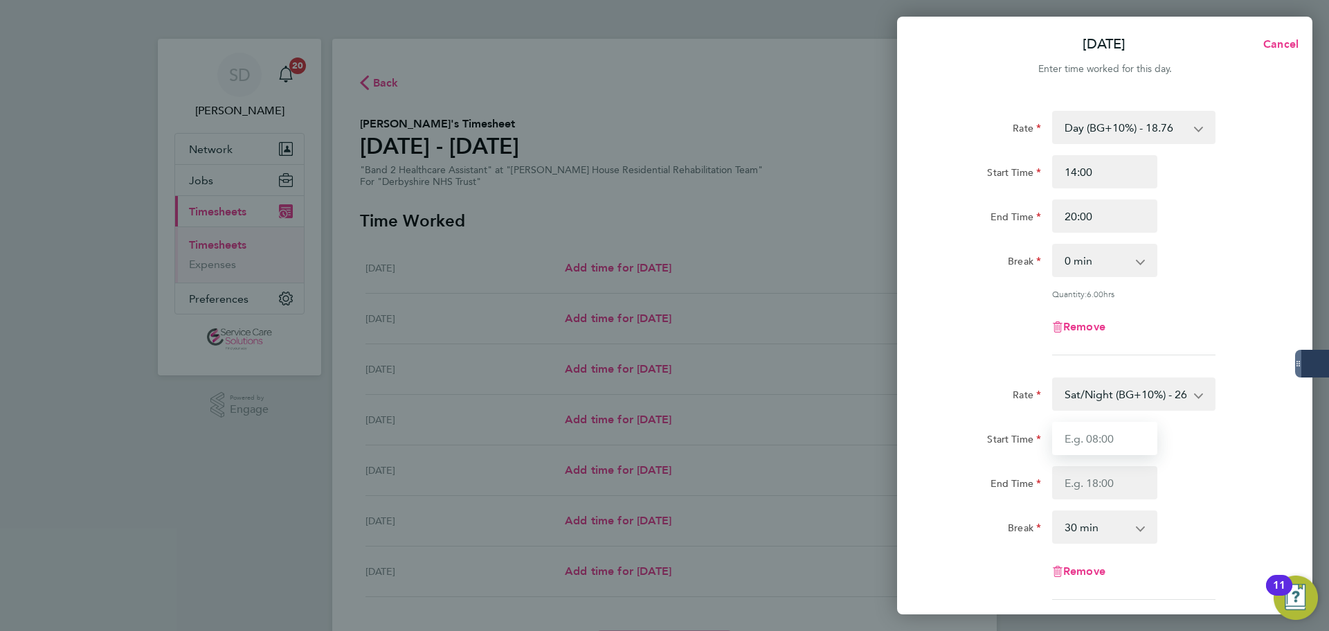
click at [1098, 446] on input "Start Time" at bounding box center [1104, 438] width 105 height 33
type input "20:00"
click at [1091, 478] on input "End Time" at bounding box center [1104, 482] width 105 height 33
type input "21:30"
click at [1082, 519] on select "0 min 15 min 30 min 45 min 60 min 75 min 90 min" at bounding box center [1096, 526] width 86 height 30
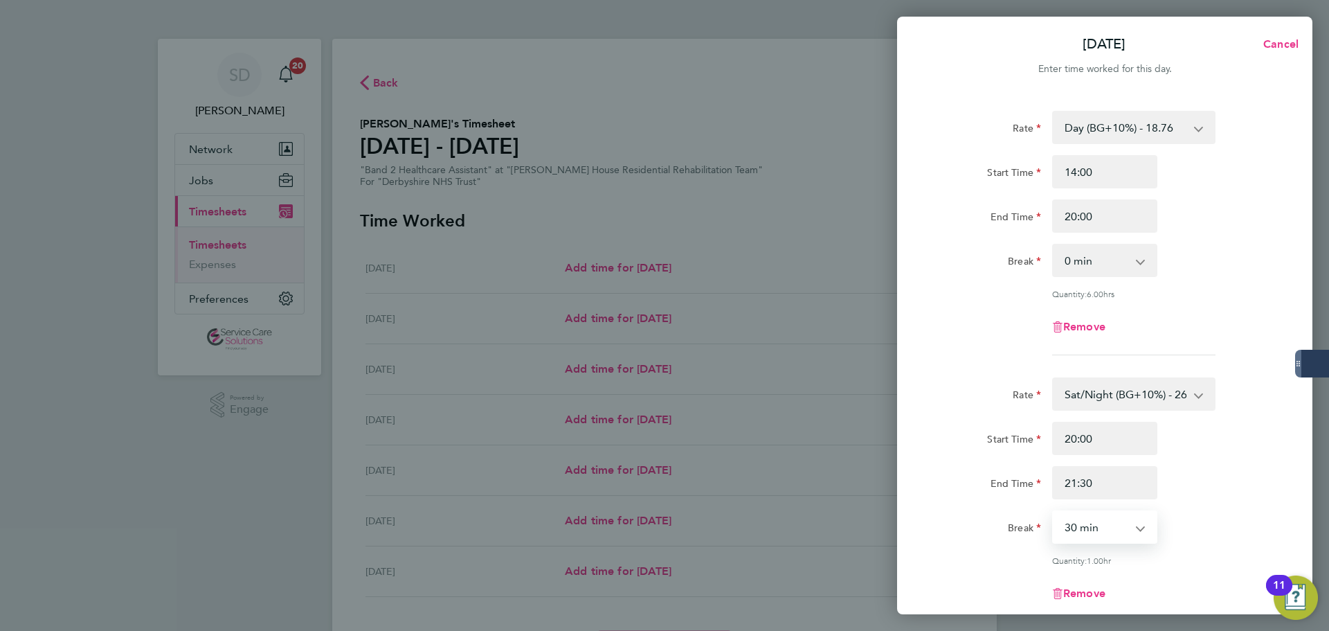
select select "0"
click at [1053, 511] on select "0 min 15 min 30 min 45 min 60 min 75 min" at bounding box center [1096, 526] width 86 height 30
click at [983, 377] on div "Rate" at bounding box center [988, 391] width 105 height 28
click at [998, 300] on div "Rate Day (BG+10%) - 18.76 Saturday/Night - 23.87 Sun/BH (BG+10%) - 33.95 Day - …" at bounding box center [1105, 233] width 338 height 244
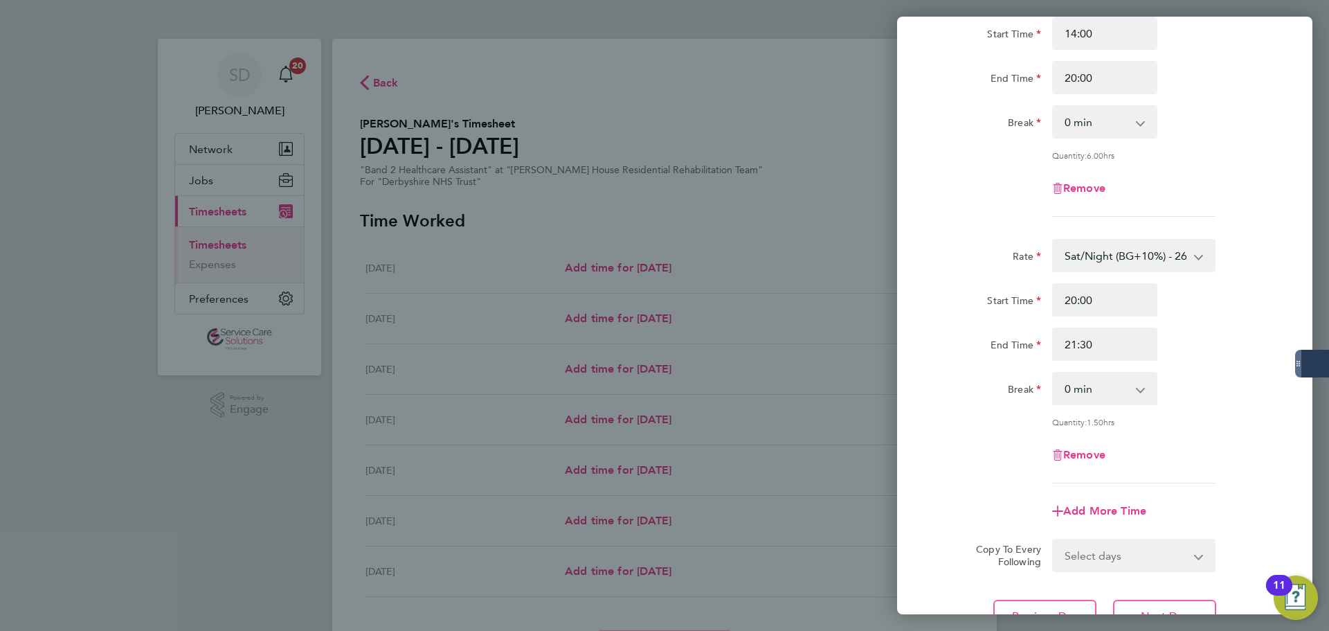
scroll to position [69, 0]
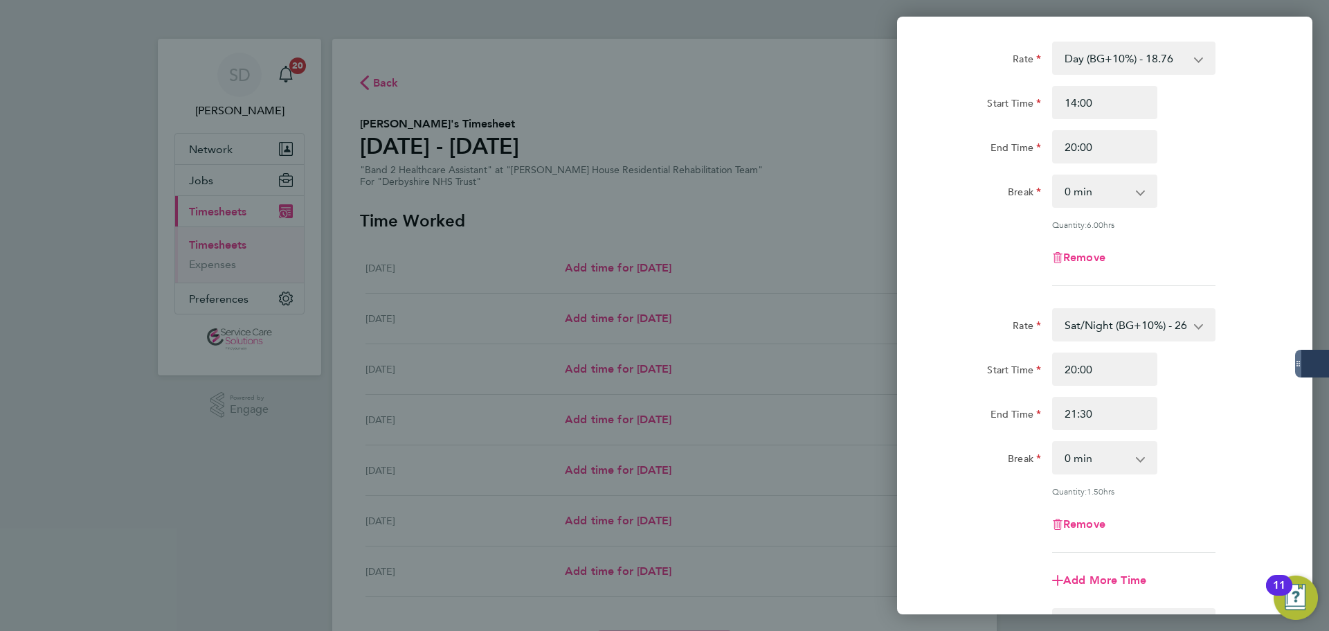
click at [1004, 212] on div "Rate Day (BG+10%) - 18.76 Saturday/Night - 23.87 Sun/BH (BG+10%) - 33.95 Day - …" at bounding box center [1105, 164] width 338 height 244
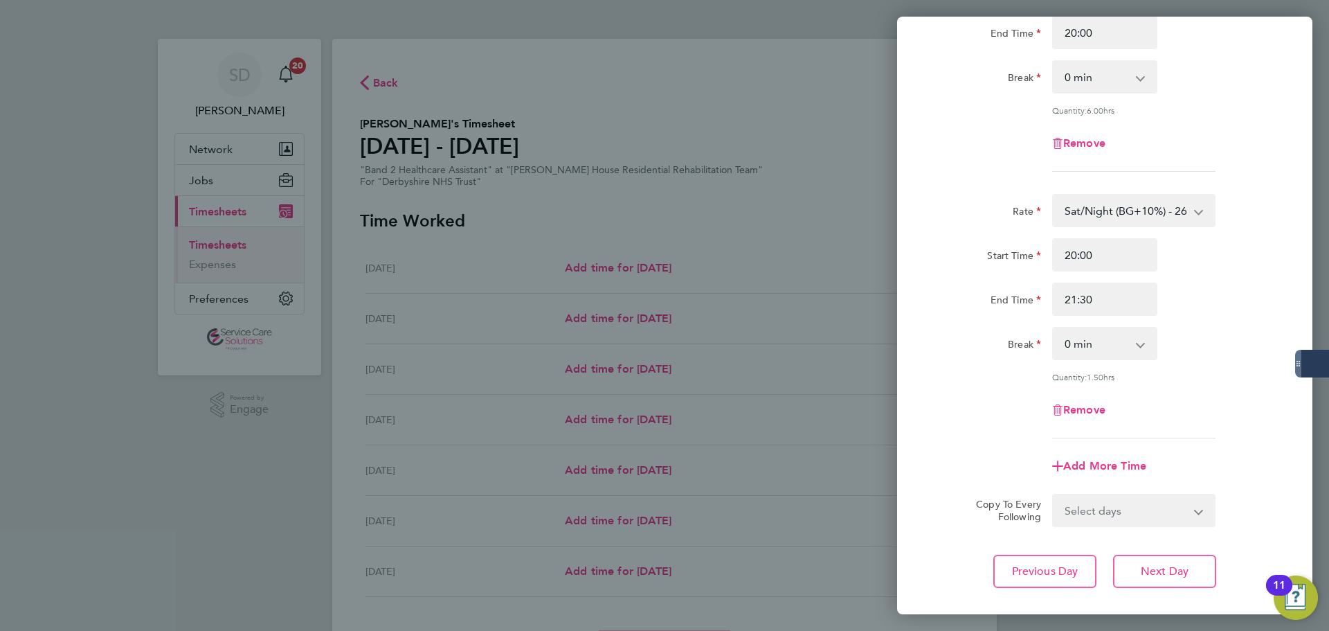
scroll to position [260, 0]
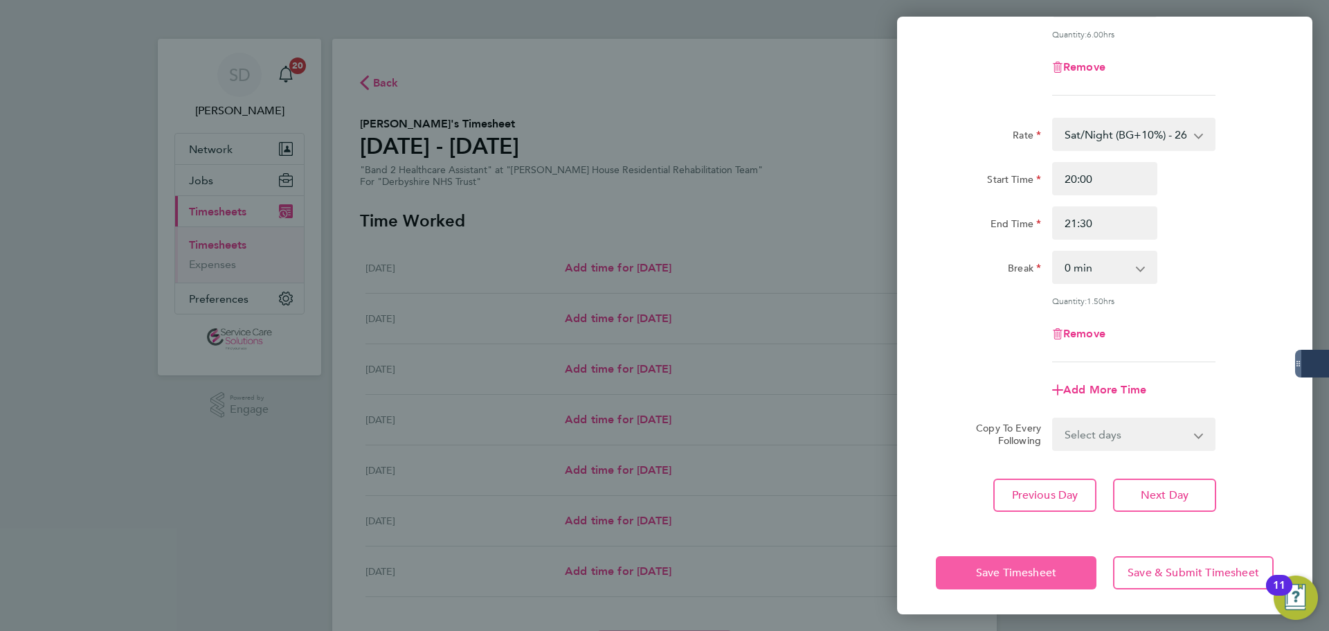
click at [1022, 576] on span "Save Timesheet" at bounding box center [1016, 572] width 80 height 14
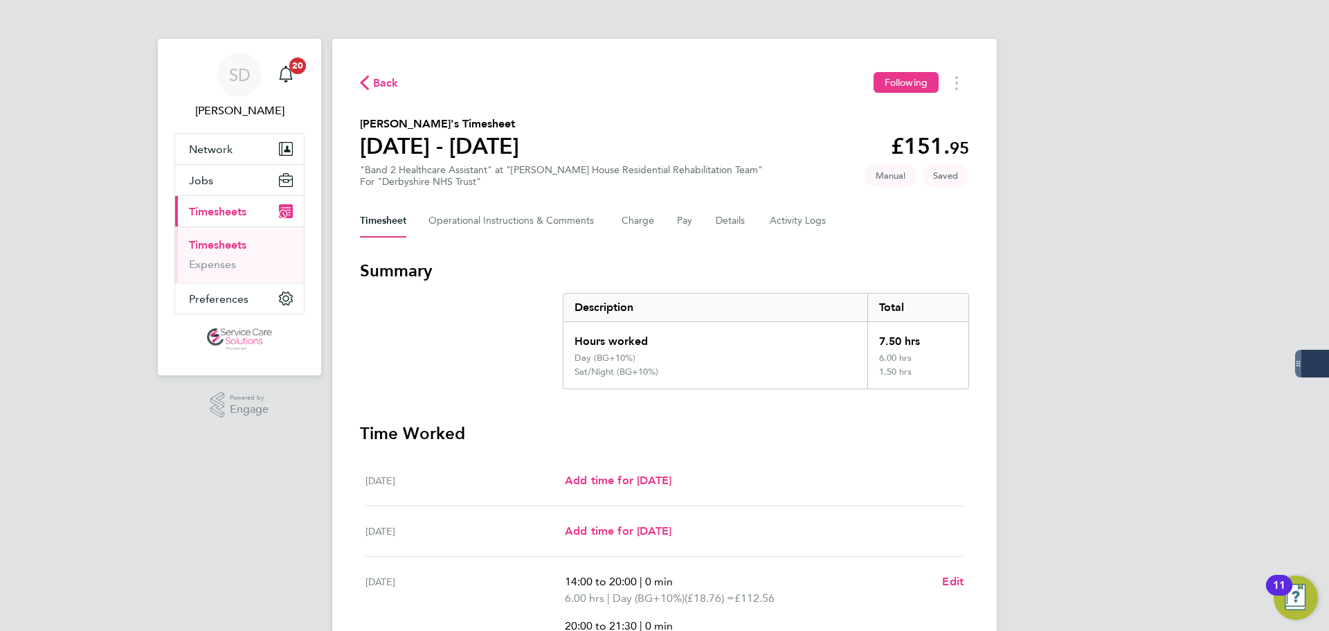
click at [556, 244] on div "Back Following Ochoniya Atawodi's Timesheet 18 - 24 Aug 2025 £151. 95 "Band 2 H…" at bounding box center [664, 504] width 664 height 931
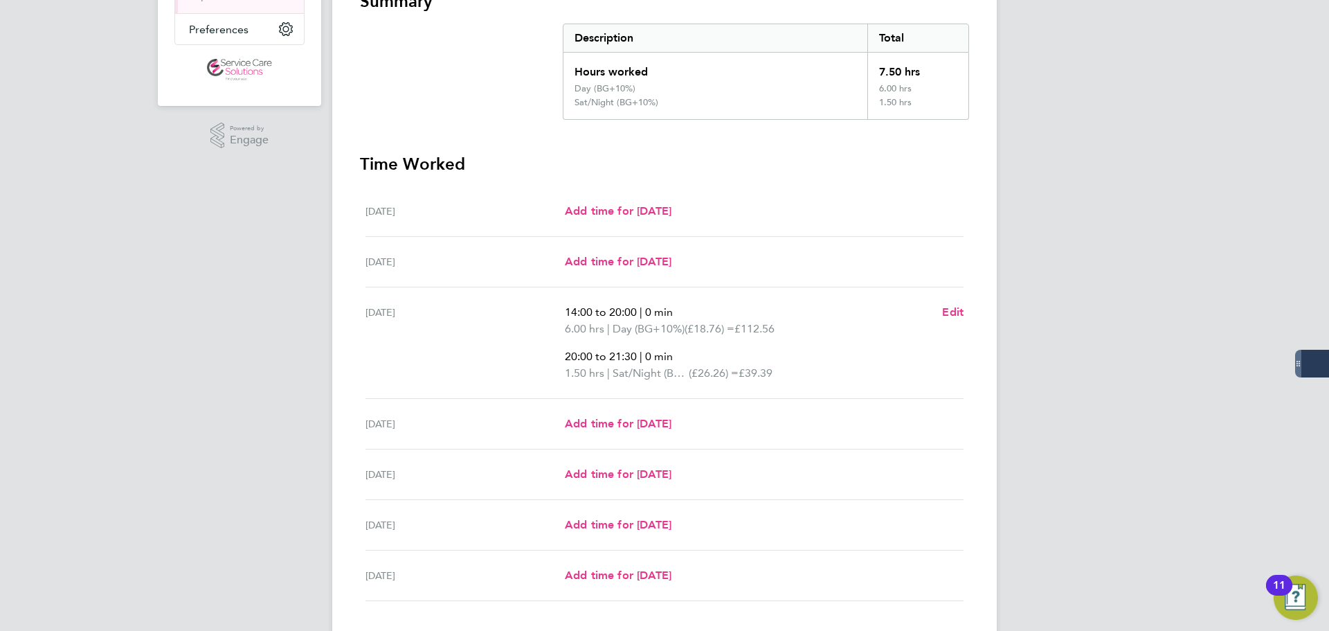
scroll to position [154, 0]
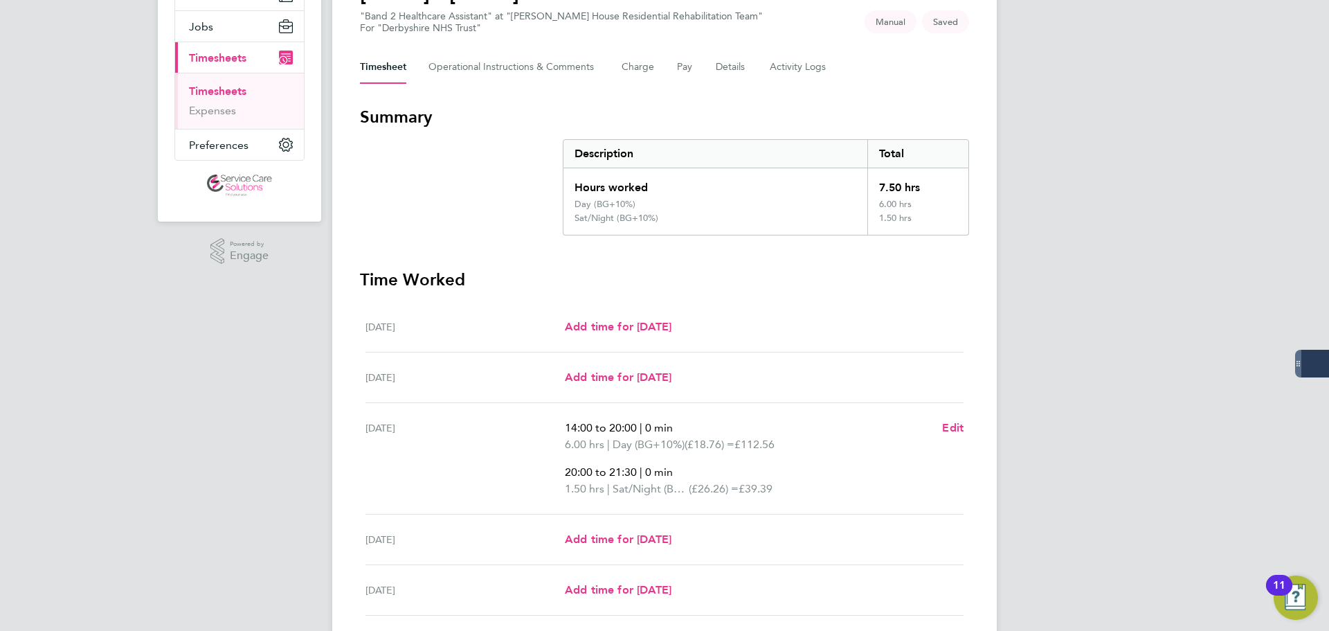
click at [493, 250] on section "Summary Description Total Hours worked 7.50 hrs Day (BG+10%) 6.00 hrs Sat/Night…" at bounding box center [664, 444] width 609 height 677
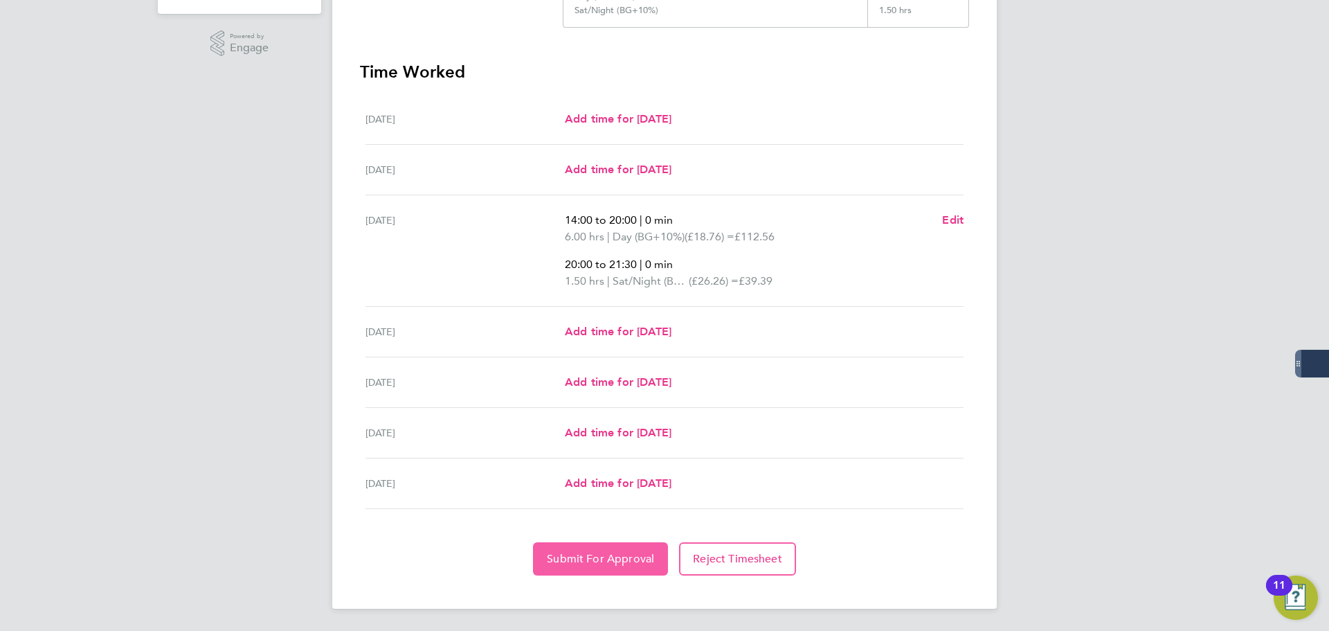
drag, startPoint x: 597, startPoint y: 549, endPoint x: 511, endPoint y: 509, distance: 94.1
click at [597, 549] on button "Submit For Approval" at bounding box center [600, 558] width 135 height 33
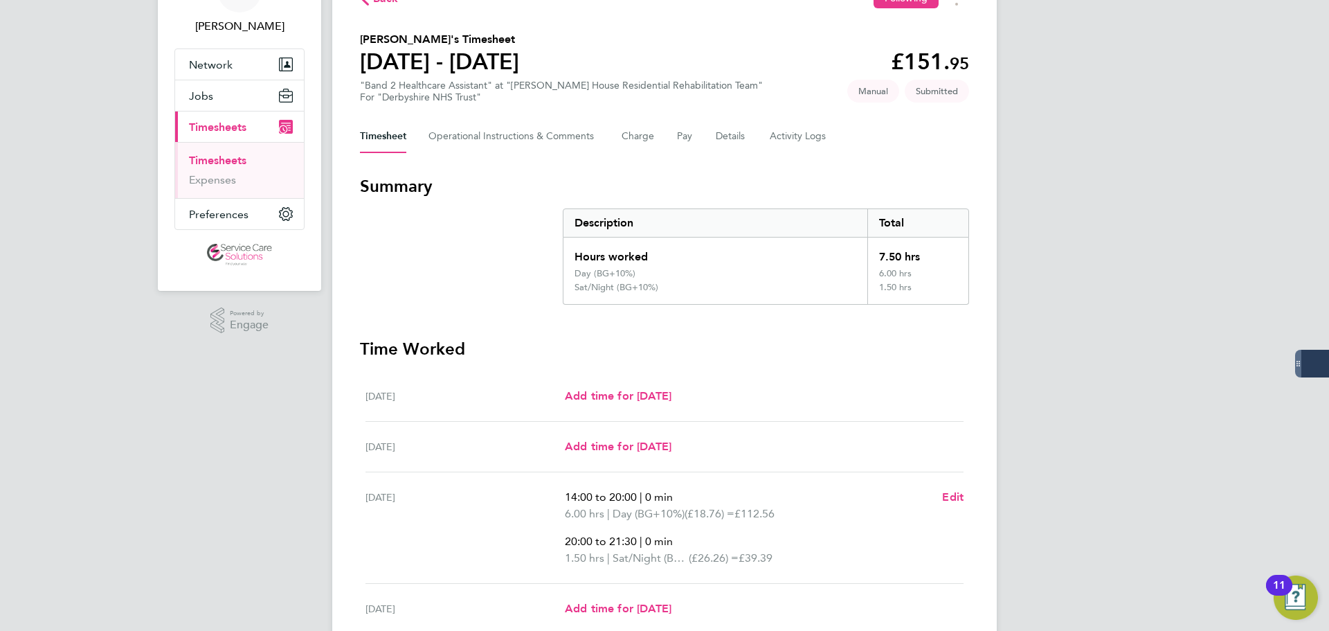
click at [215, 161] on link "Timesheets" at bounding box center [217, 160] width 57 height 13
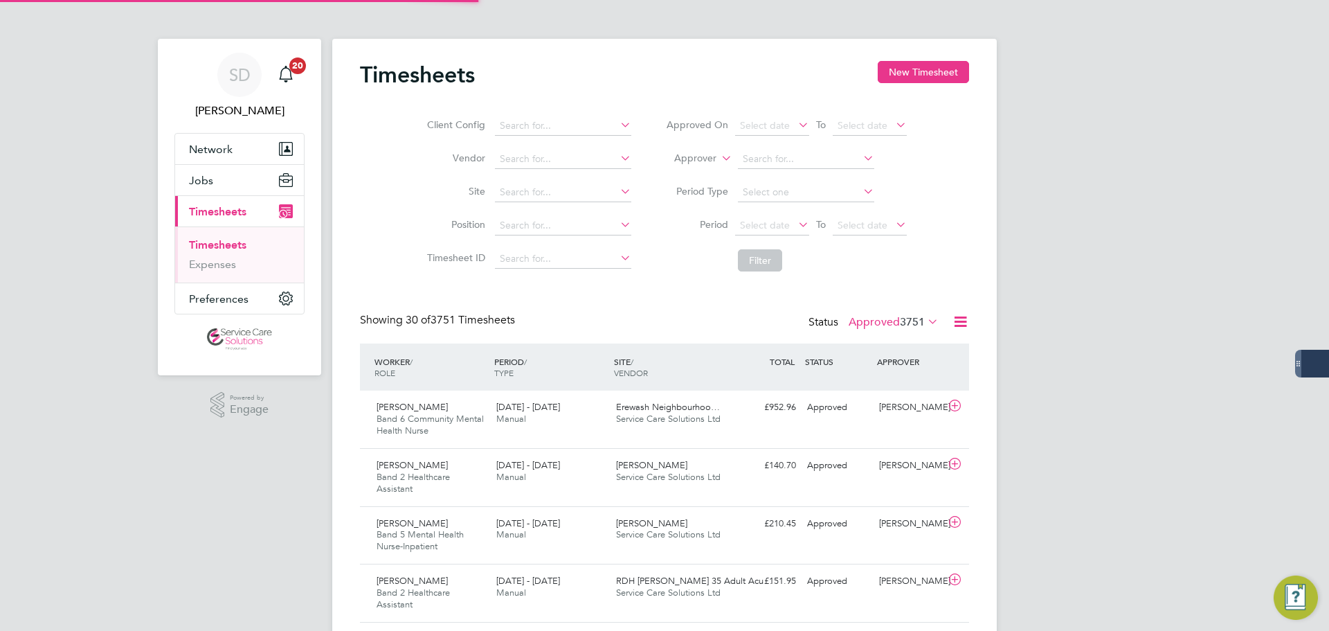
scroll to position [7, 7]
click at [898, 73] on button "New Timesheet" at bounding box center [923, 72] width 91 height 22
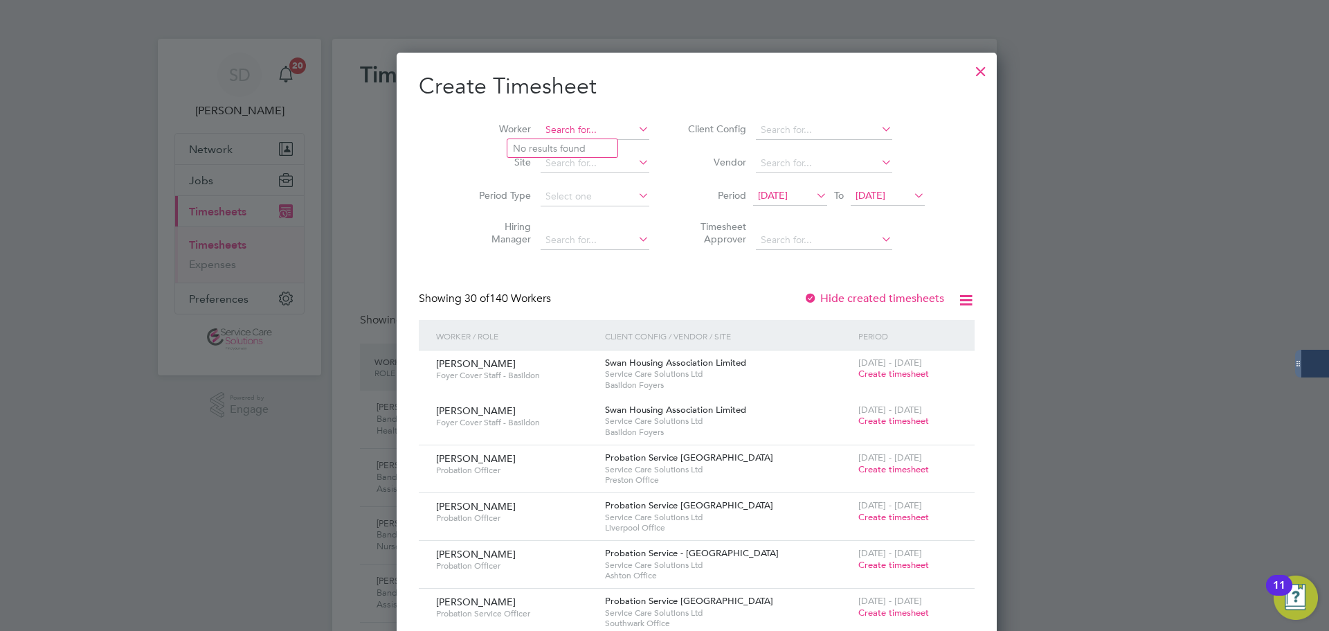
click at [589, 135] on input at bounding box center [595, 129] width 109 height 19
click at [558, 148] on li "Ochon iya Atawodi" at bounding box center [562, 148] width 110 height 19
type input "Ochoniya Atawodi"
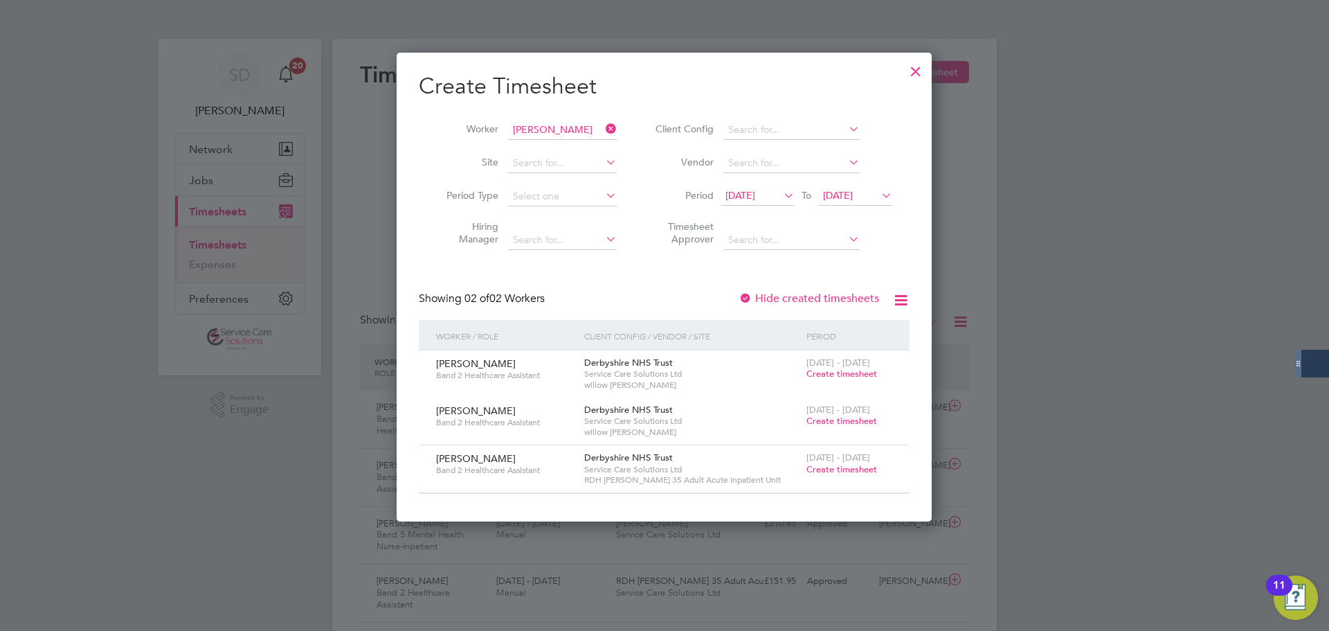
click at [827, 419] on span "Create timesheet" at bounding box center [841, 421] width 71 height 12
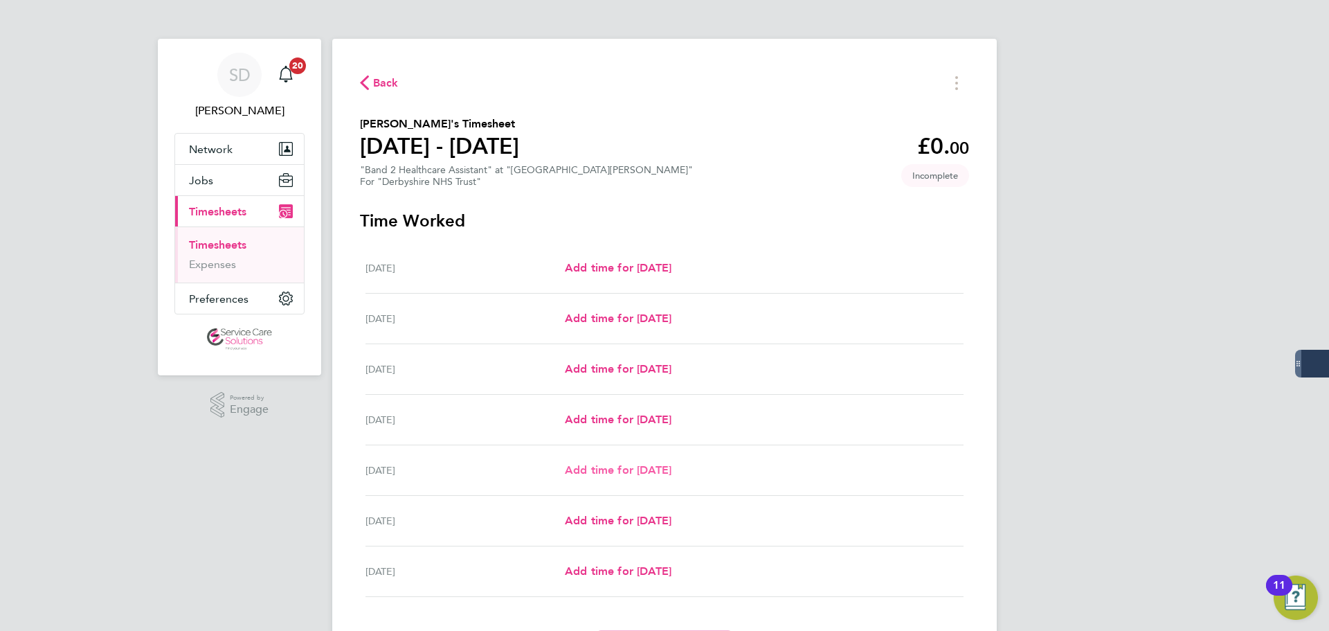
click at [604, 463] on span "Add time for Fri 22 Aug" at bounding box center [618, 469] width 107 height 13
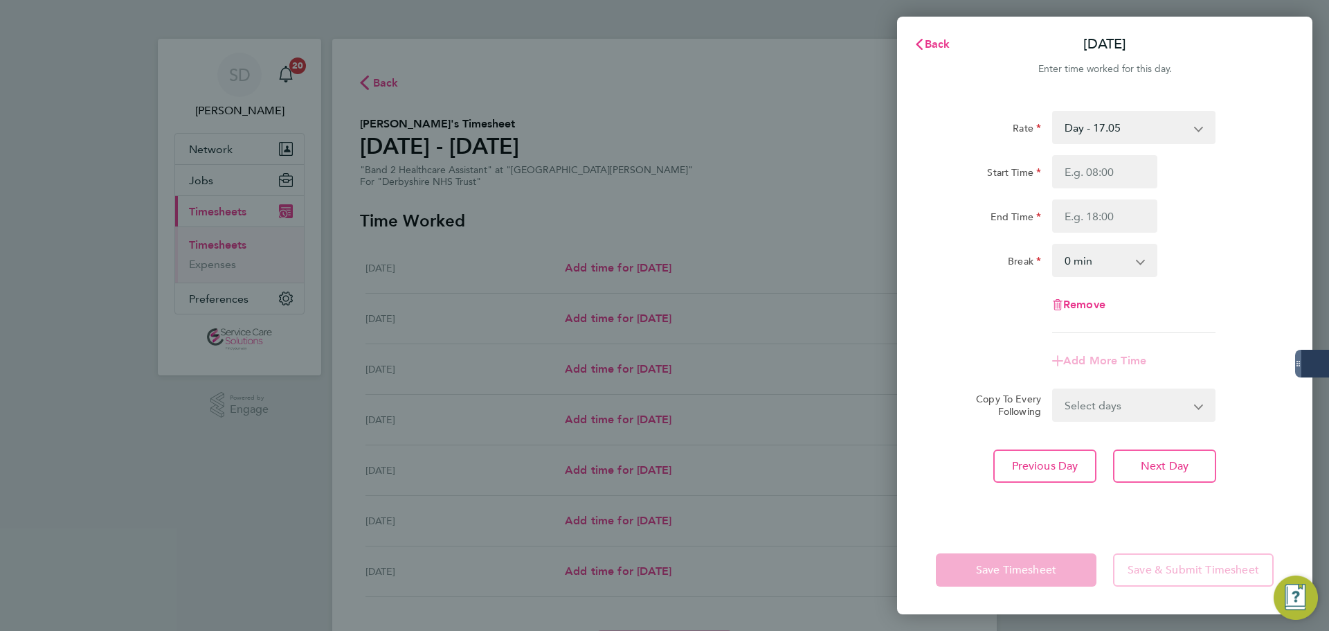
click at [1125, 119] on select "Day - 17.05 Sunday/Bank Holiday - 30.86 Sun/BH (BG+10%) - 33.95 Sat/Night (BG+1…" at bounding box center [1125, 127] width 144 height 30
click at [1080, 170] on input "Start Time" at bounding box center [1104, 171] width 105 height 33
drag, startPoint x: 1083, startPoint y: 108, endPoint x: 1087, endPoint y: 116, distance: 8.4
click at [1084, 108] on div "Rate Sat/Night (BG+10%) - 26.26 Sunday/Bank Holiday - 30.86 Day - 17.05 Sun/BH …" at bounding box center [1104, 309] width 415 height 431
click at [1087, 116] on select "Sat/Night (BG+10%) - 26.26 Sunday/Bank Holiday - 30.86 Day - 17.05 Sun/BH (BG+1…" at bounding box center [1125, 127] width 144 height 30
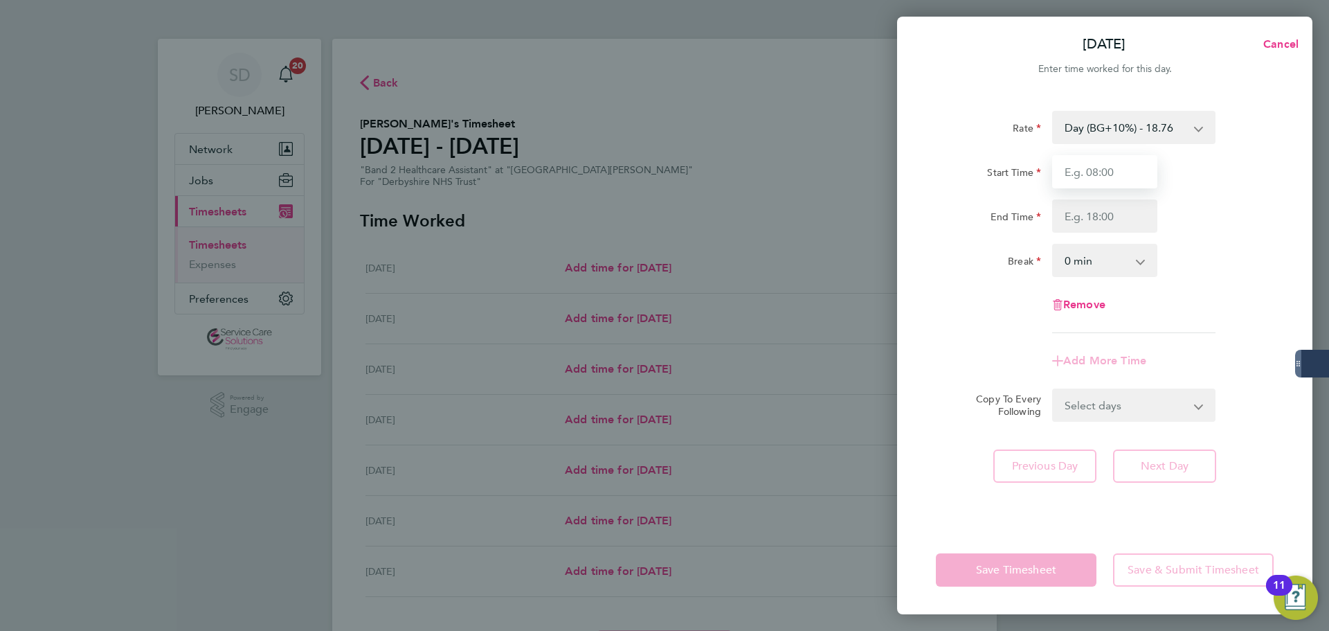
click at [1094, 174] on input "Start Time" at bounding box center [1104, 171] width 105 height 33
type input "13:45"
click at [1109, 208] on input "End Time" at bounding box center [1104, 215] width 105 height 33
type input "20:00"
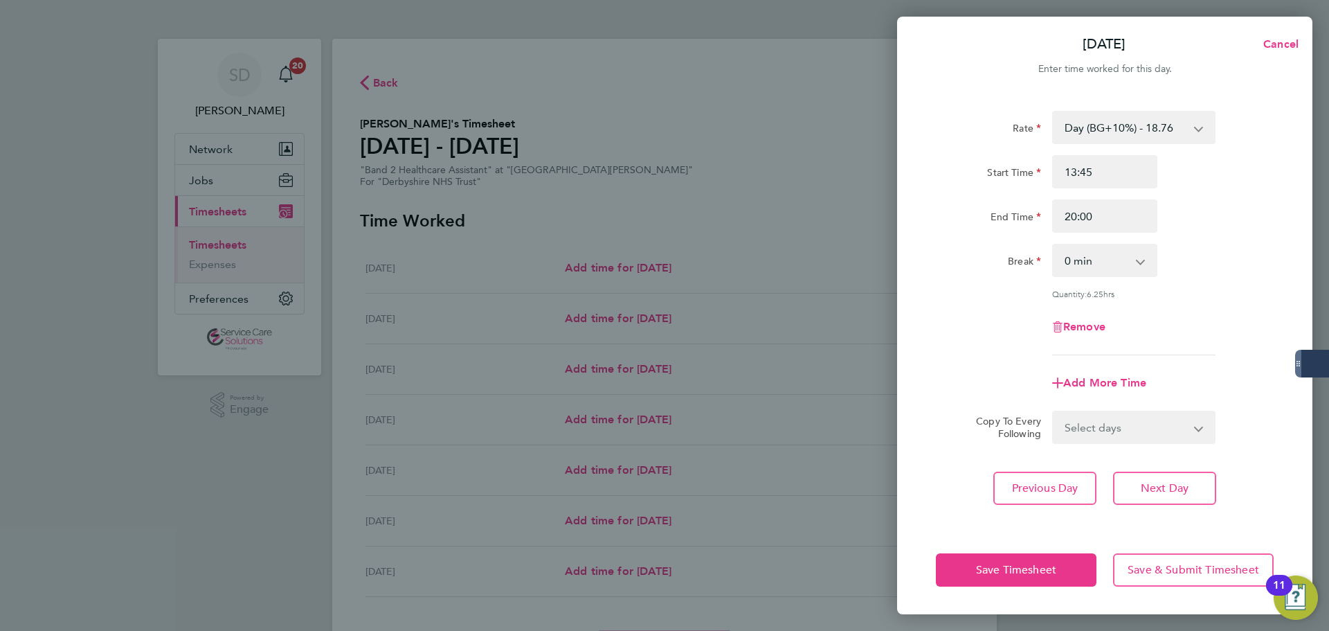
click at [999, 194] on div "Start Time 13:45 End Time 20:00" at bounding box center [1104, 194] width 349 height 78
click at [1085, 379] on span "Add More Time" at bounding box center [1104, 382] width 83 height 13
select select "null"
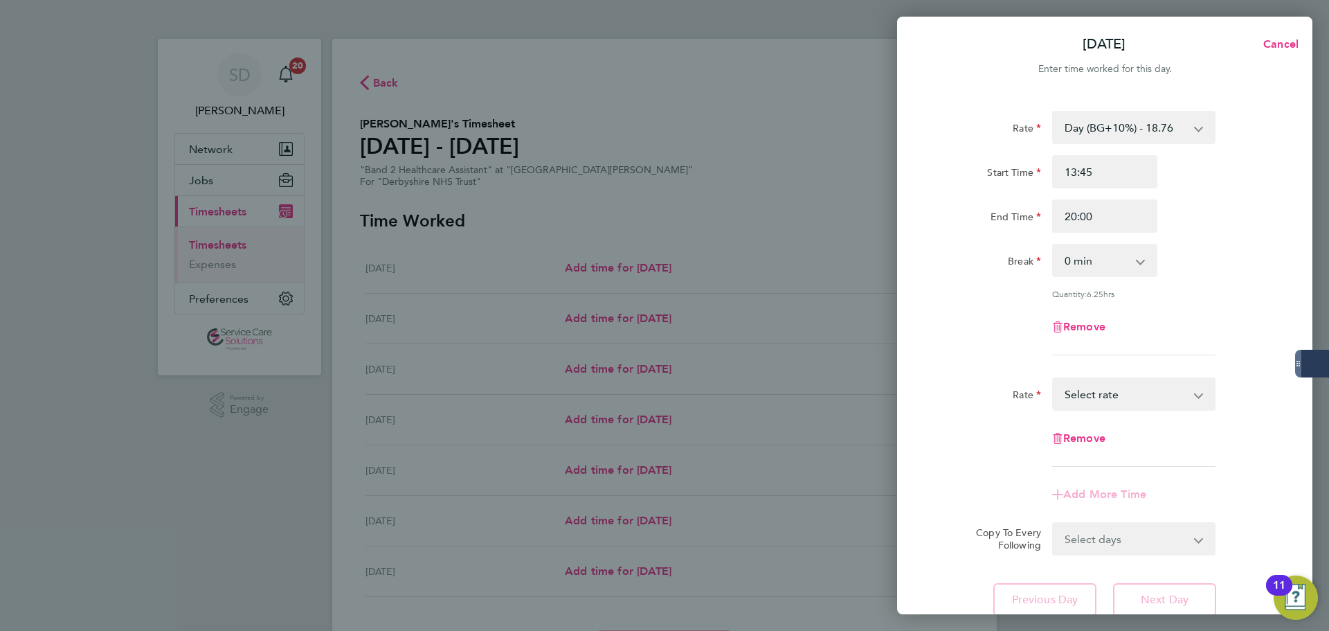
drag, startPoint x: 1105, startPoint y: 397, endPoint x: 1104, endPoint y: 404, distance: 7.1
click at [1105, 397] on select "Sunday/Bank Holiday - 30.86 Day - 17.05 Sun/BH (BG+10%) - 33.95 Sat/Night (BG+1…" at bounding box center [1125, 394] width 144 height 30
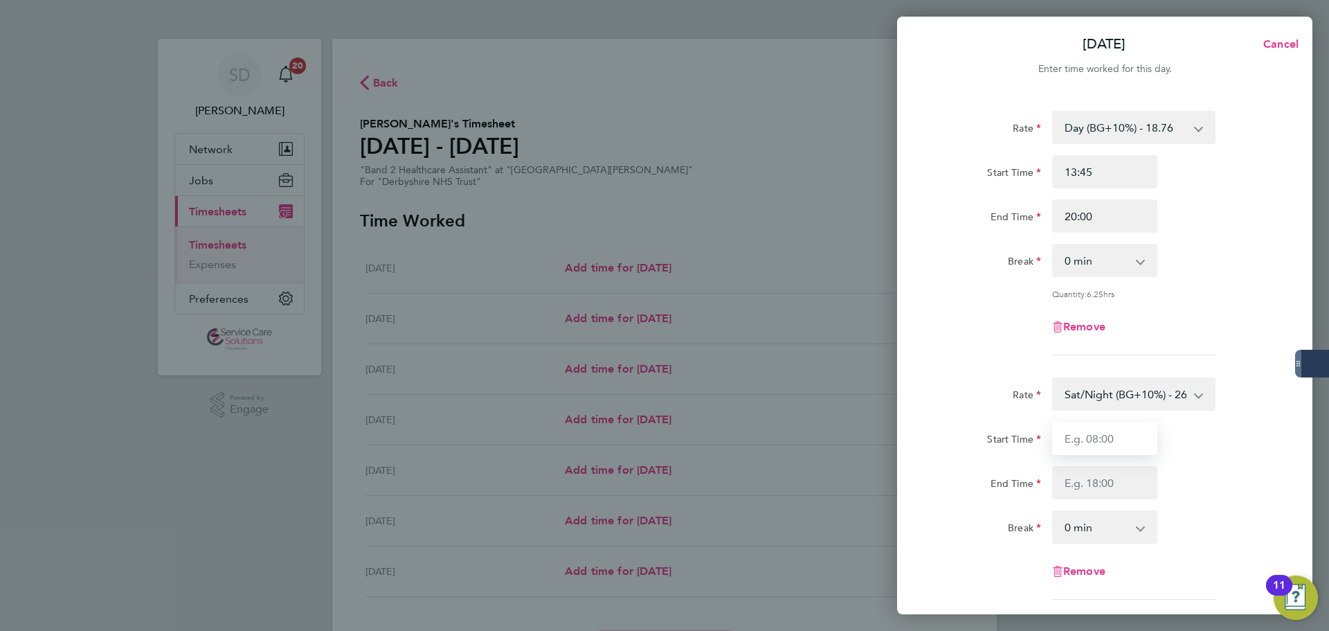
click at [1093, 429] on input "Start Time" at bounding box center [1104, 438] width 105 height 33
type input "20:00"
click at [1103, 469] on input "End Time" at bounding box center [1104, 482] width 105 height 33
type input "21:30"
click at [983, 340] on div "Remove" at bounding box center [1104, 326] width 349 height 33
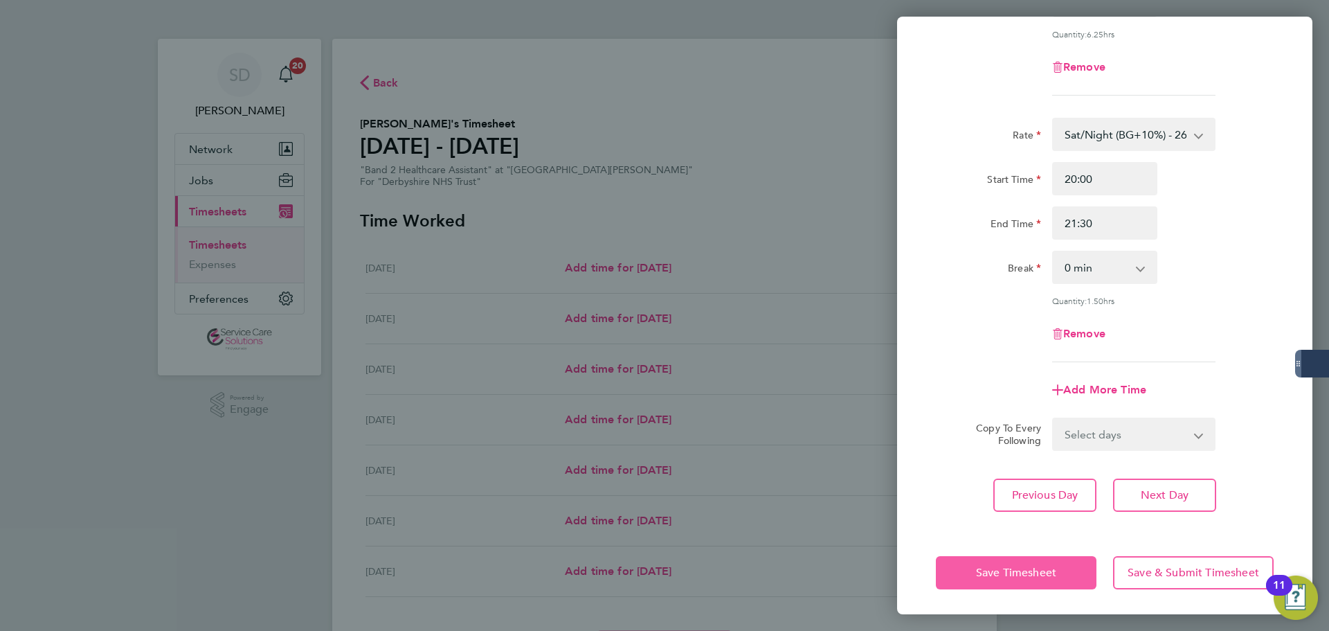
click at [984, 565] on span "Save Timesheet" at bounding box center [1016, 572] width 80 height 14
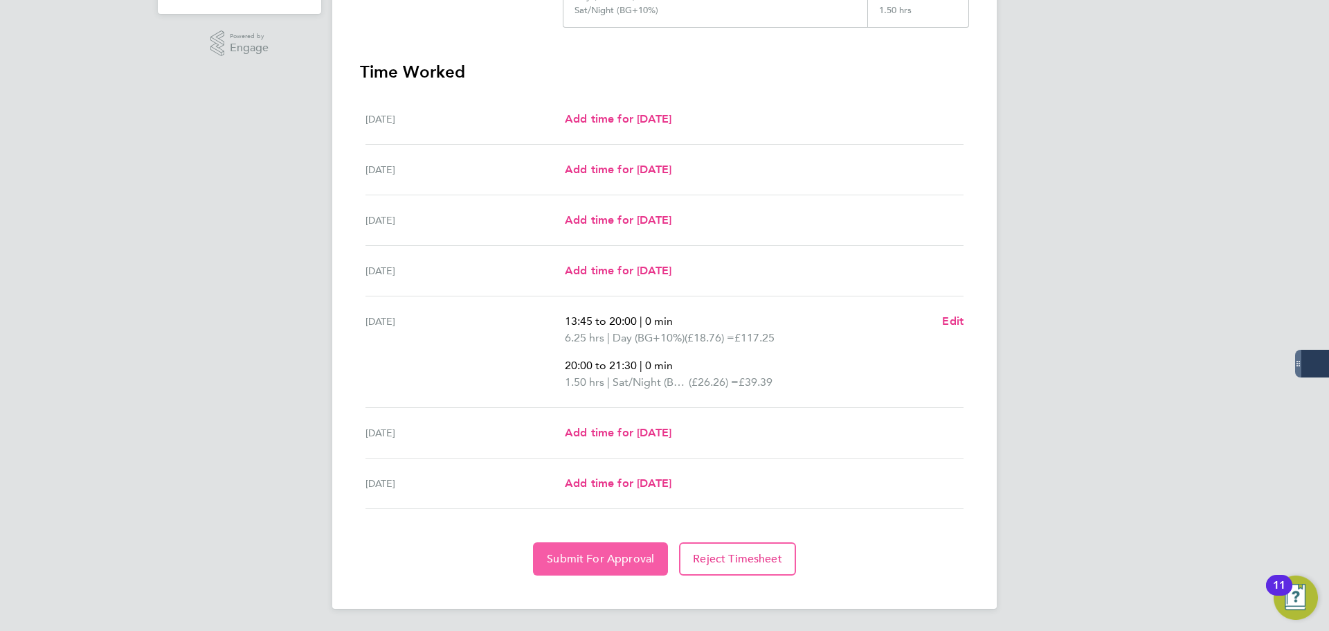
click at [592, 558] on span "Submit For Approval" at bounding box center [600, 559] width 107 height 14
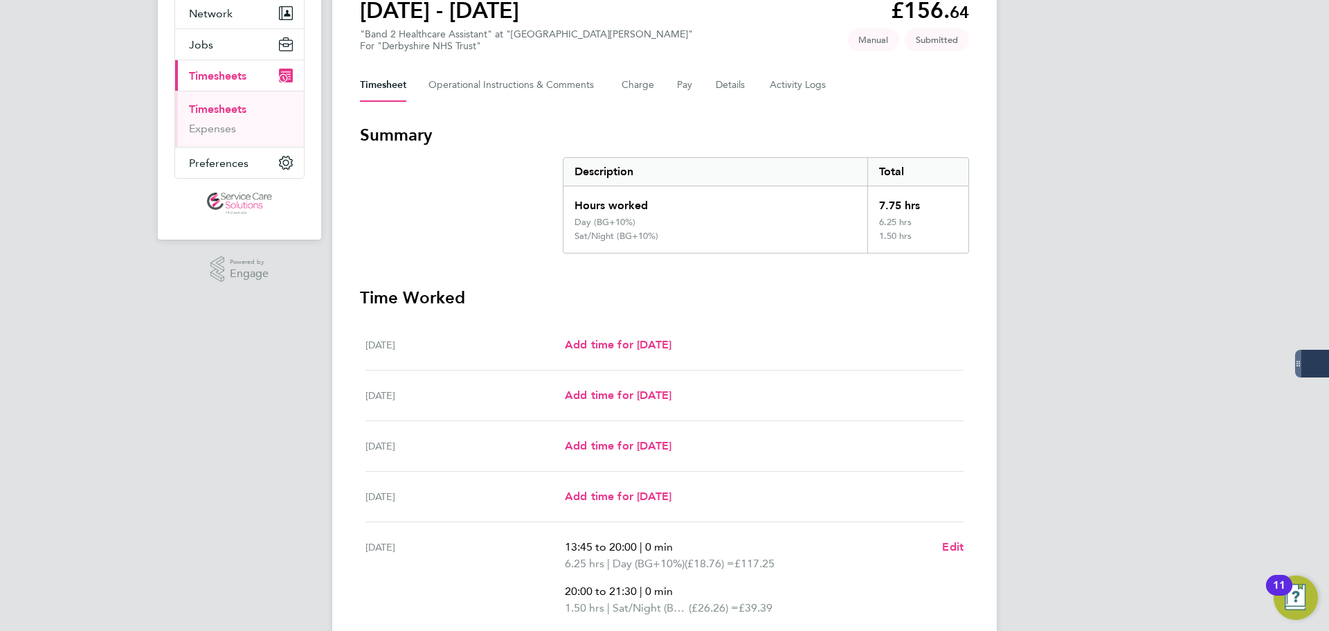
scroll to position [15, 0]
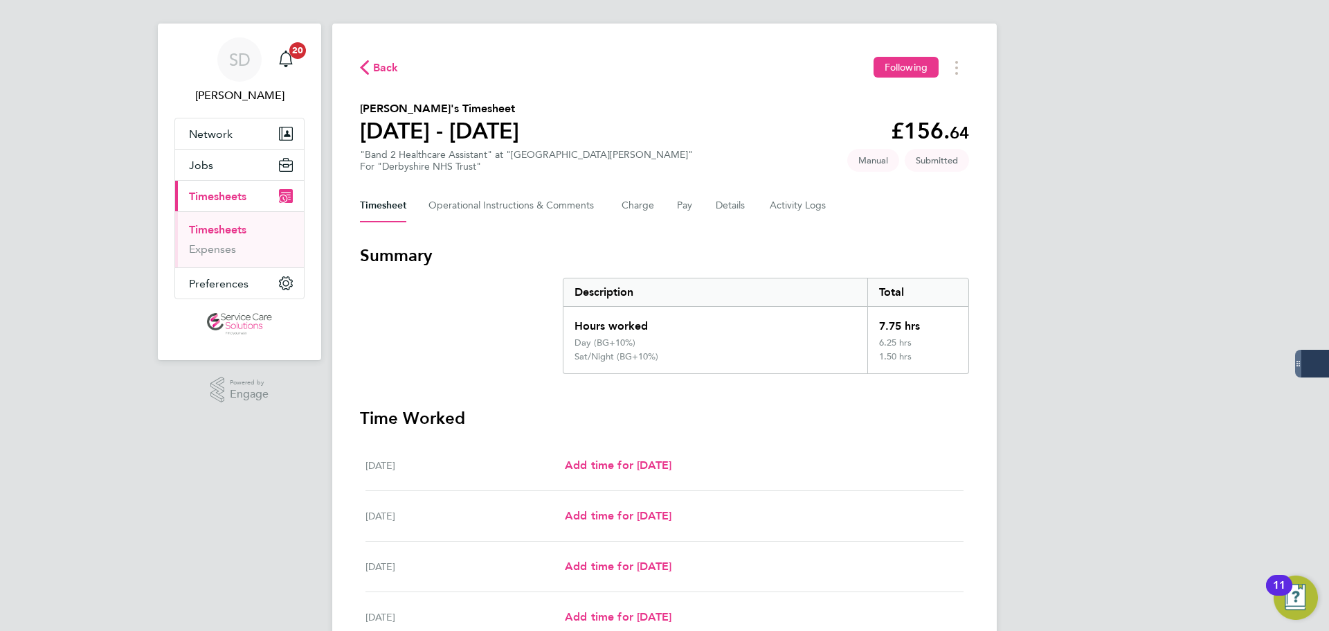
drag, startPoint x: 224, startPoint y: 228, endPoint x: 264, endPoint y: 217, distance: 40.8
click at [225, 228] on link "Timesheets" at bounding box center [217, 229] width 57 height 13
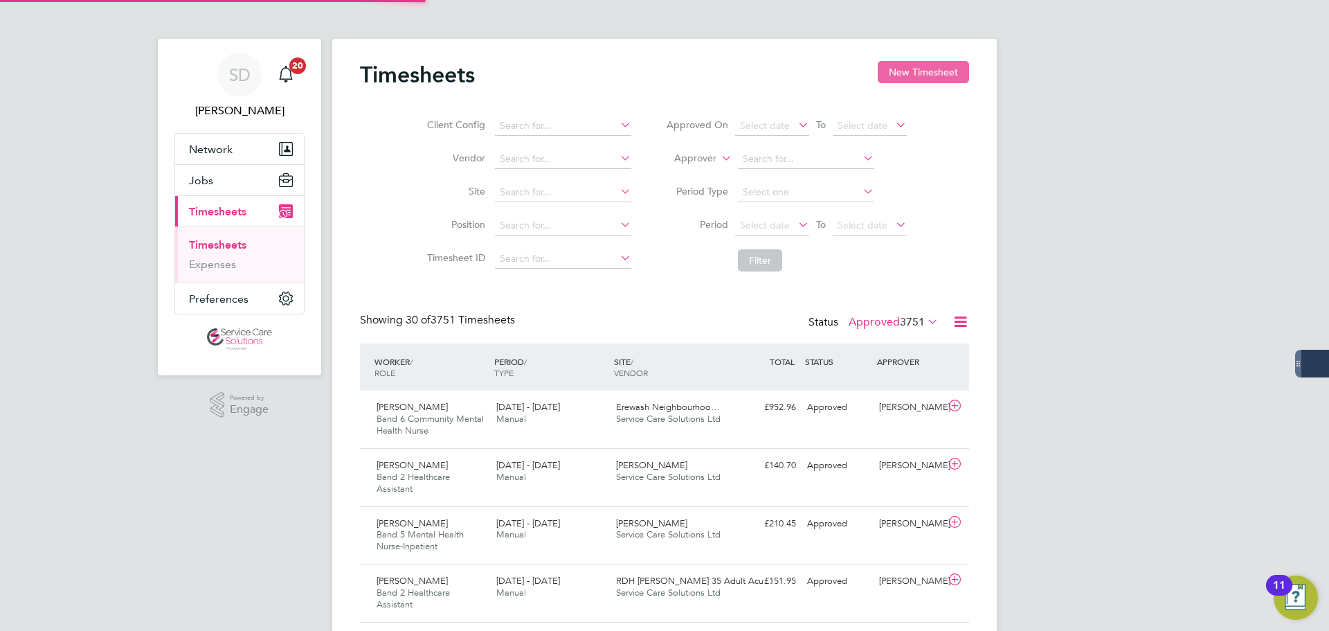
scroll to position [7, 7]
click at [919, 69] on button "New Timesheet" at bounding box center [923, 72] width 91 height 22
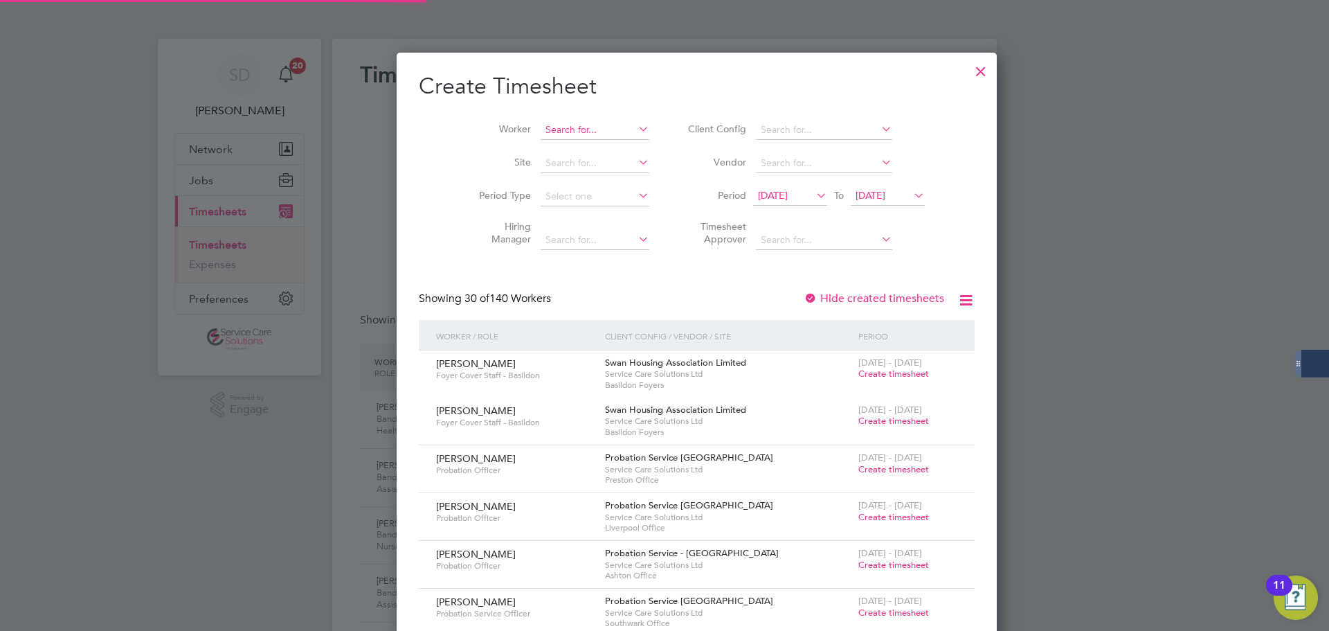
click at [571, 134] on input at bounding box center [595, 129] width 109 height 19
type input "jhak"
click at [546, 124] on input at bounding box center [595, 129] width 109 height 19
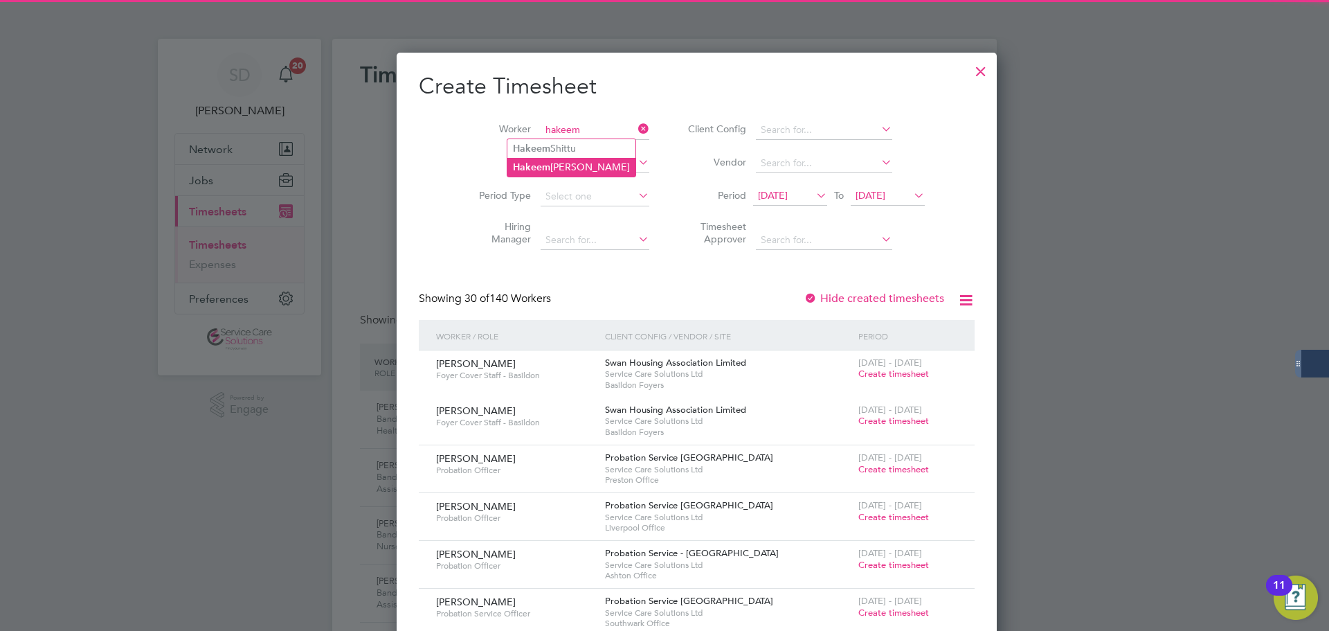
click at [569, 161] on li "Hakeem Ajayi" at bounding box center [571, 167] width 128 height 19
type input "Hakeem Ajayi"
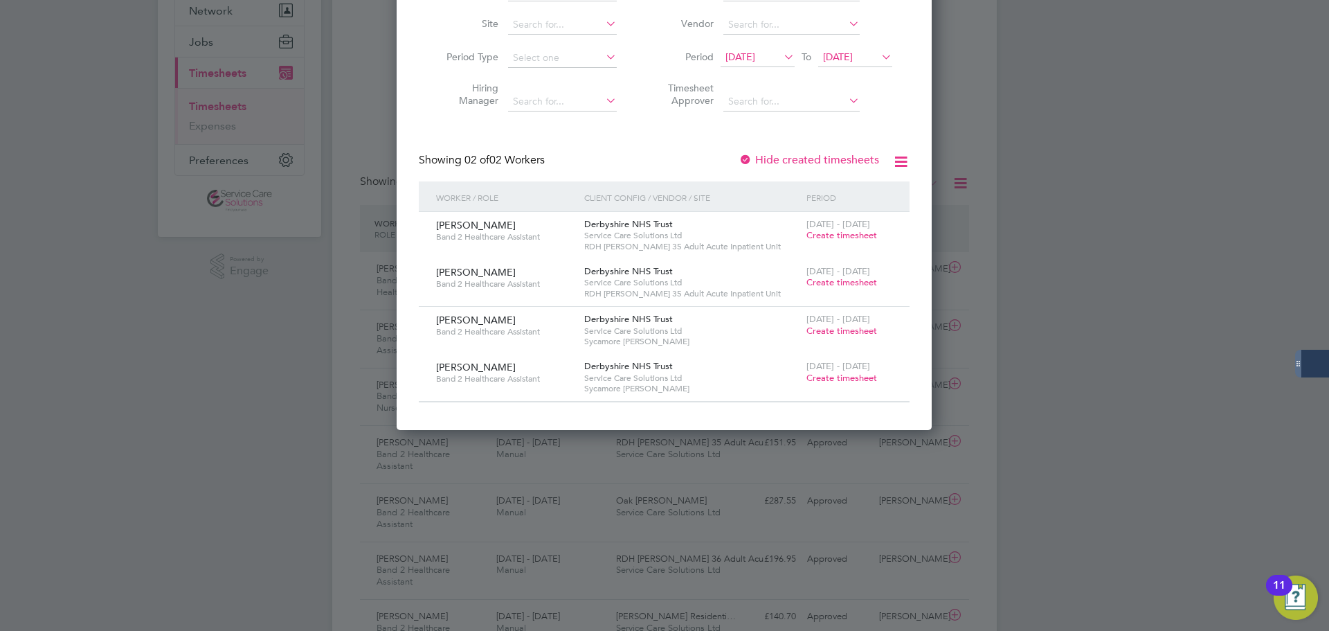
click at [846, 282] on span "Create timesheet" at bounding box center [841, 282] width 71 height 12
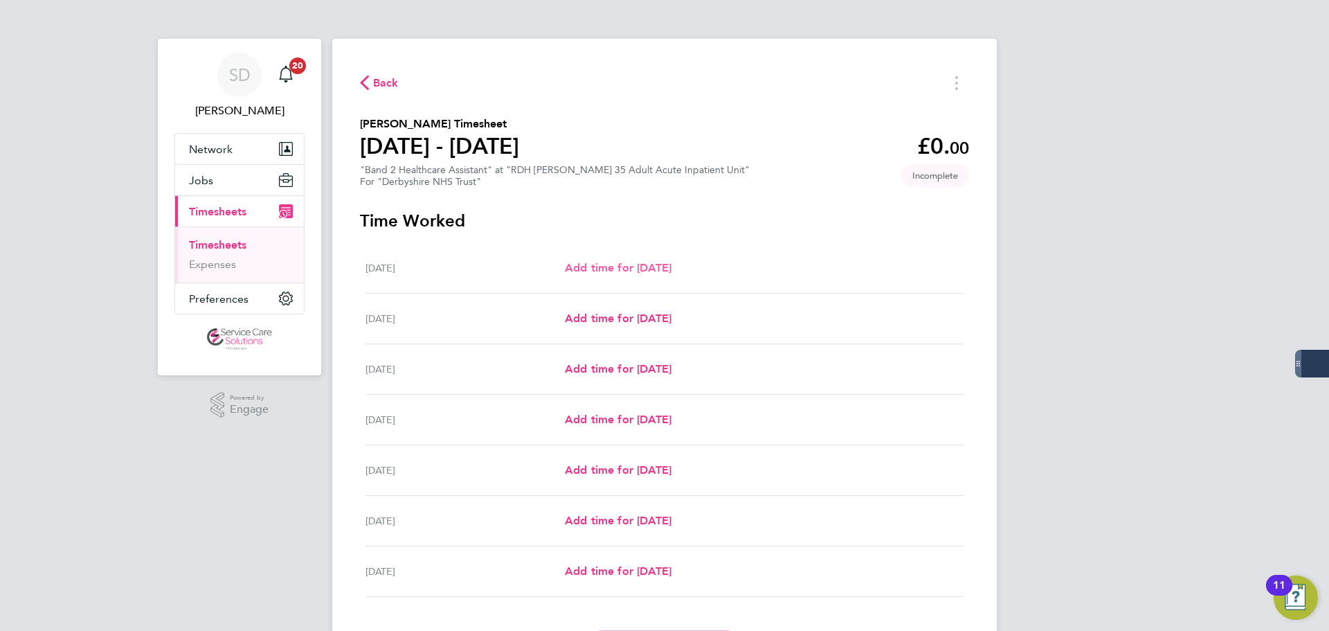
click at [636, 266] on span "Add time for Mon 18 Aug" at bounding box center [618, 267] width 107 height 13
select select "30"
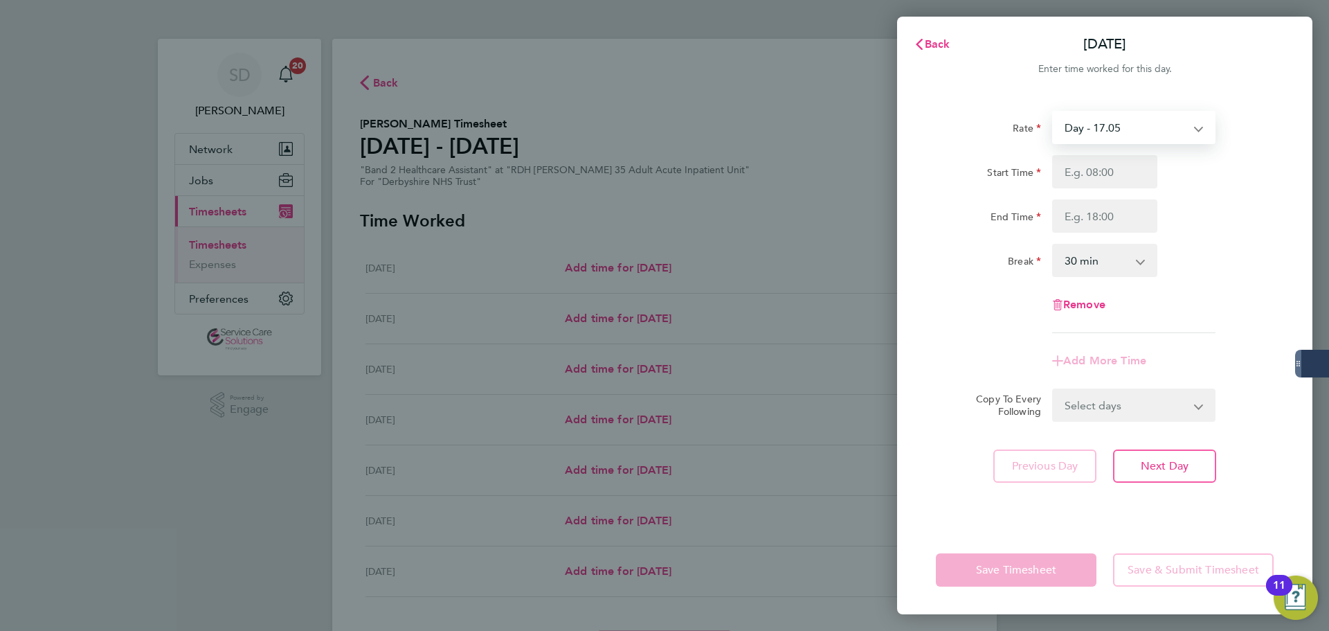
click at [1089, 133] on select "Day - 17.05 Sunday/Bank Holiday - 30.86 Sun/BH (BG+10%) - 33.95 Day (BG+10%) - …" at bounding box center [1125, 127] width 144 height 30
select select "30"
click at [1114, 175] on input "Start Time" at bounding box center [1104, 171] width 105 height 33
type input "08:00"
click at [1093, 225] on input "End Time" at bounding box center [1104, 215] width 105 height 33
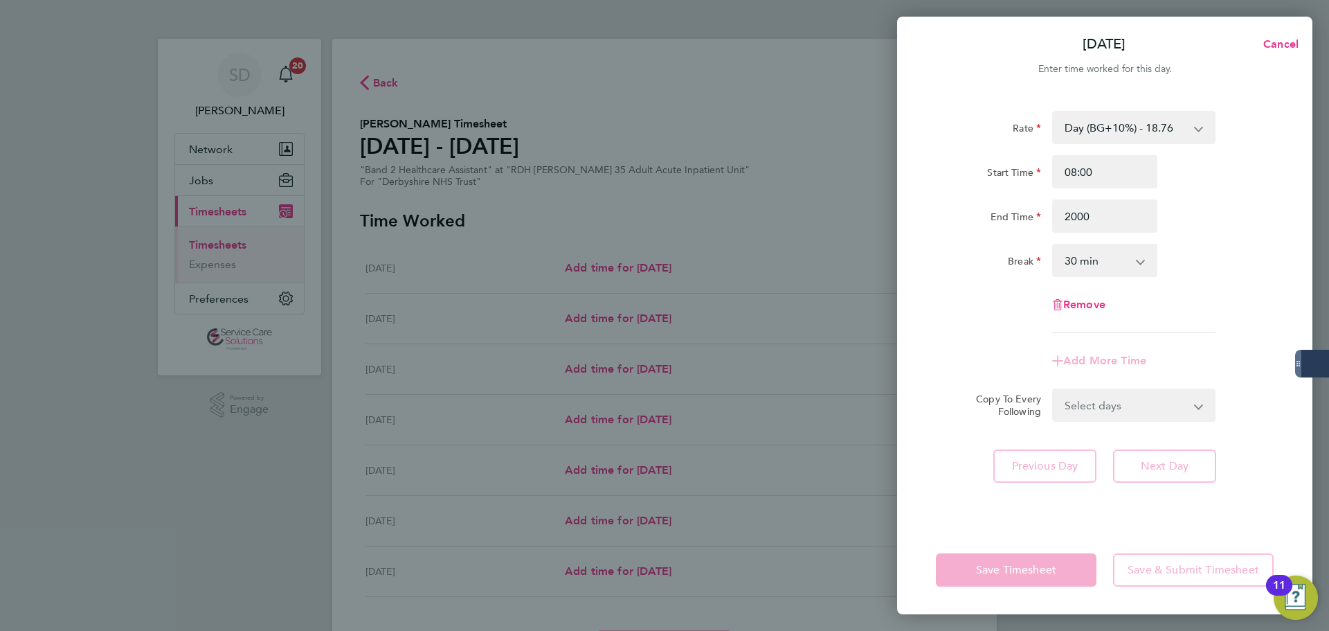
type input "20:00"
click at [1089, 260] on select "0 min 15 min 30 min 45 min 60 min 75 min 90 min" at bounding box center [1096, 260] width 86 height 30
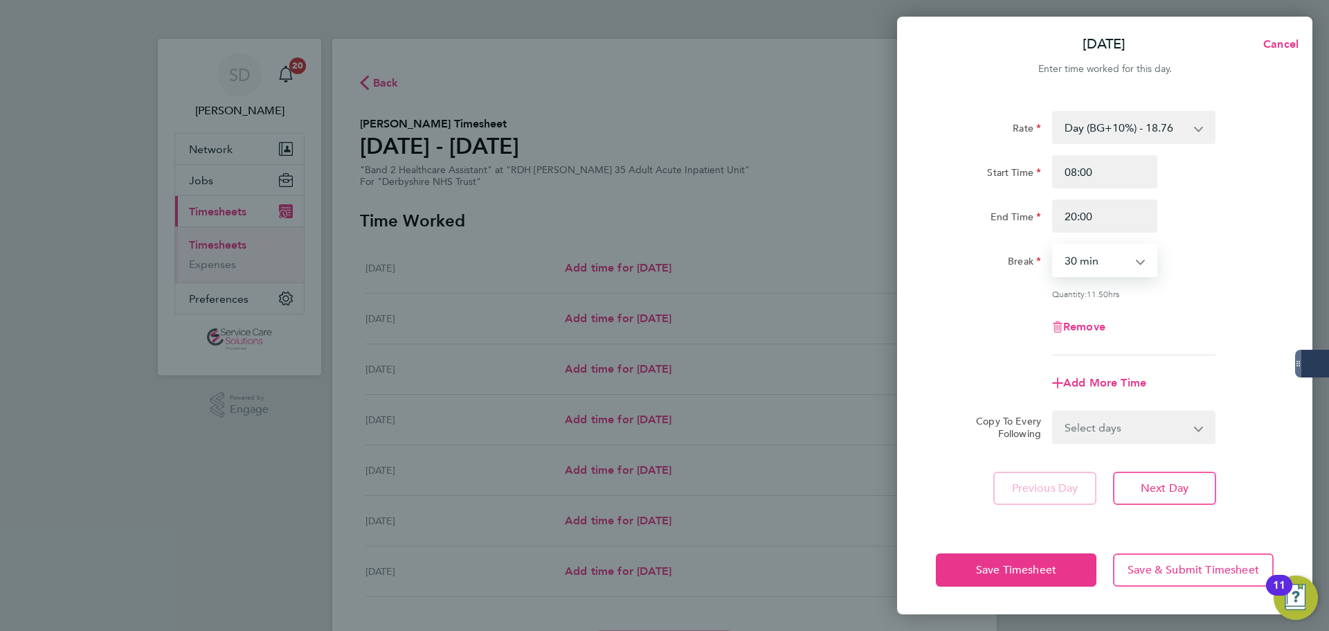
select select "0"
click at [1053, 245] on select "0 min 15 min 30 min 45 min 60 min 75 min 90 min" at bounding box center [1096, 260] width 86 height 30
click at [912, 324] on div "Rate Day (BG+10%) - 18.76 Day - 17.05 Sunday/Bank Holiday - 30.86 Sun/BH (BG+10…" at bounding box center [1104, 309] width 415 height 431
click at [1105, 386] on span "Add More Time" at bounding box center [1104, 382] width 83 height 13
select select "null"
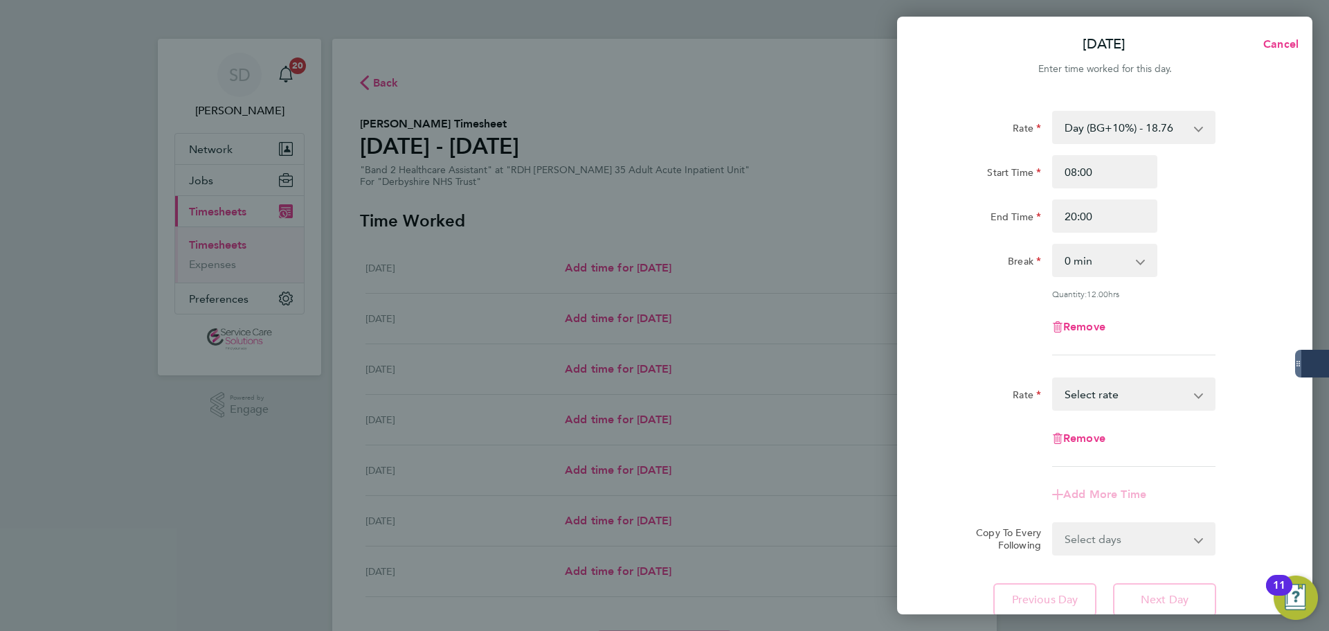
click at [1094, 389] on select "Day - 17.05 Sunday/Bank Holiday - 30.86 Sun/BH (BG+10%) - 33.95 Day (BG+10%) - …" at bounding box center [1125, 394] width 144 height 30
select select "30"
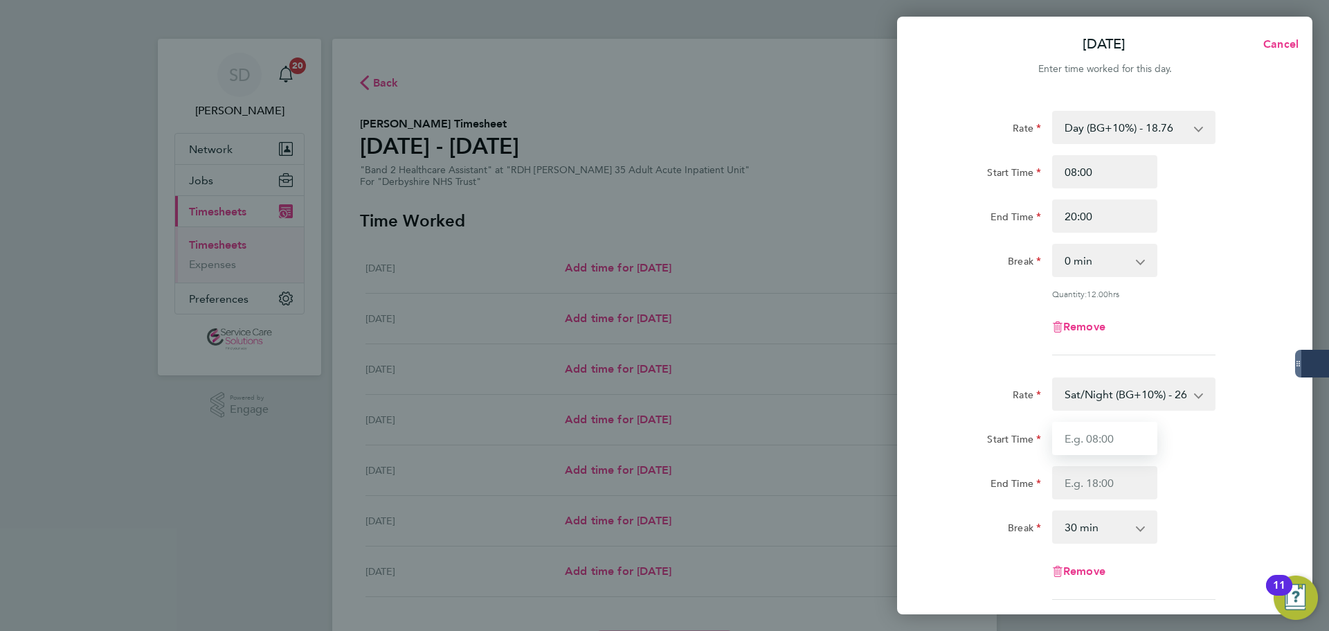
click at [1103, 442] on input "Start Time" at bounding box center [1104, 438] width 105 height 33
type input "20:00"
click at [1117, 485] on input "End Time" at bounding box center [1104, 482] width 105 height 33
type input "21:30"
drag, startPoint x: 1072, startPoint y: 524, endPoint x: 1069, endPoint y: 511, distance: 13.4
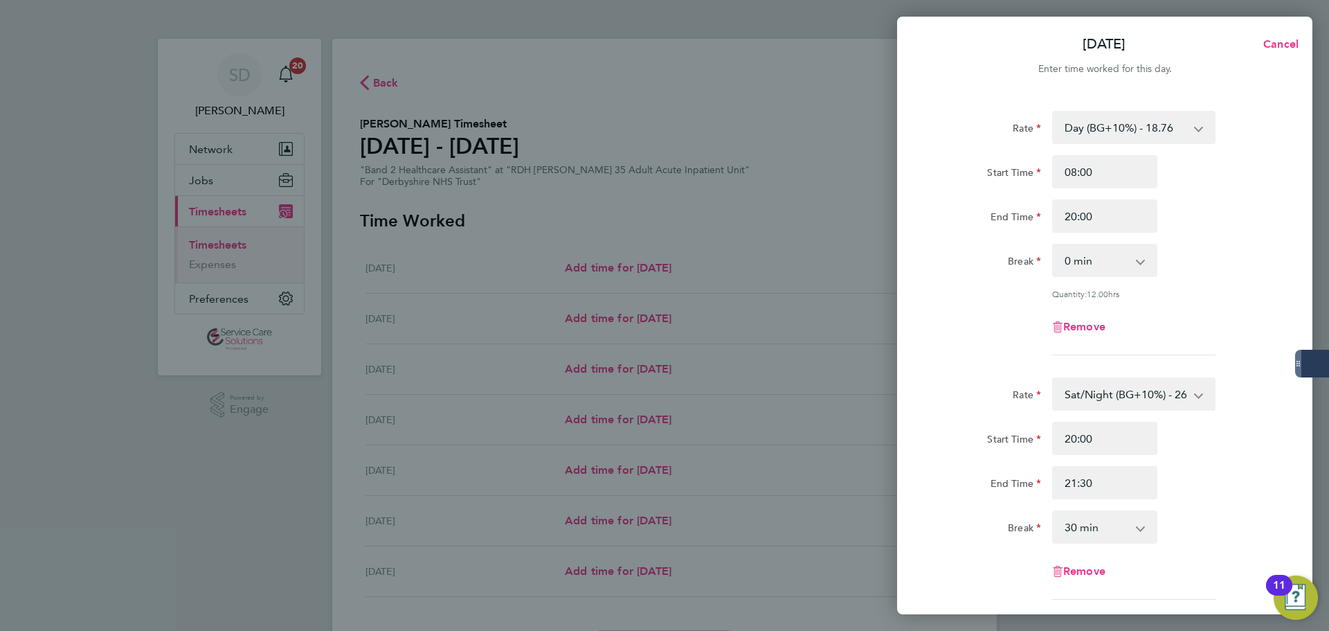
click at [1072, 524] on select "0 min 15 min 30 min 45 min 60 min 75 min 90 min" at bounding box center [1096, 526] width 86 height 30
select select "0"
click at [1053, 511] on select "0 min 15 min 30 min 45 min 60 min 75 min" at bounding box center [1096, 526] width 86 height 30
click at [995, 360] on app-timesheet-line-form-group "Rate Day (BG+10%) - 18.76 Day - 17.05 Sunday/Bank Holiday - 30.86 Sun/BH (BG+10…" at bounding box center [1105, 238] width 338 height 255
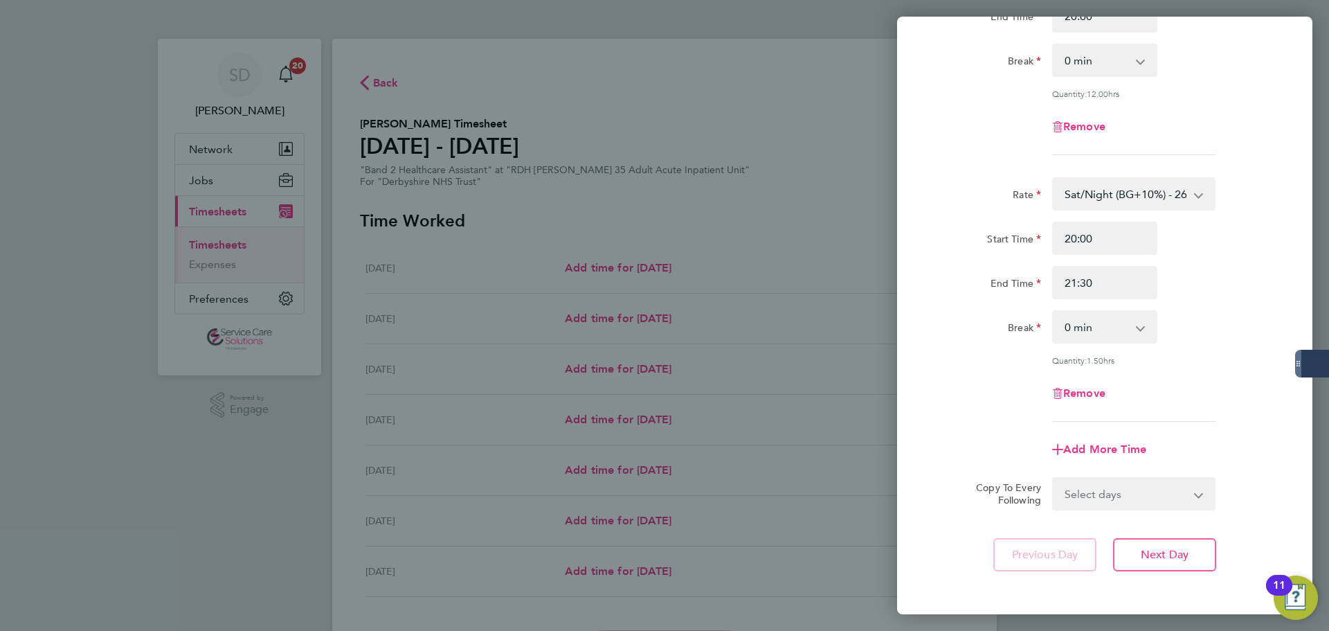
scroll to position [260, 0]
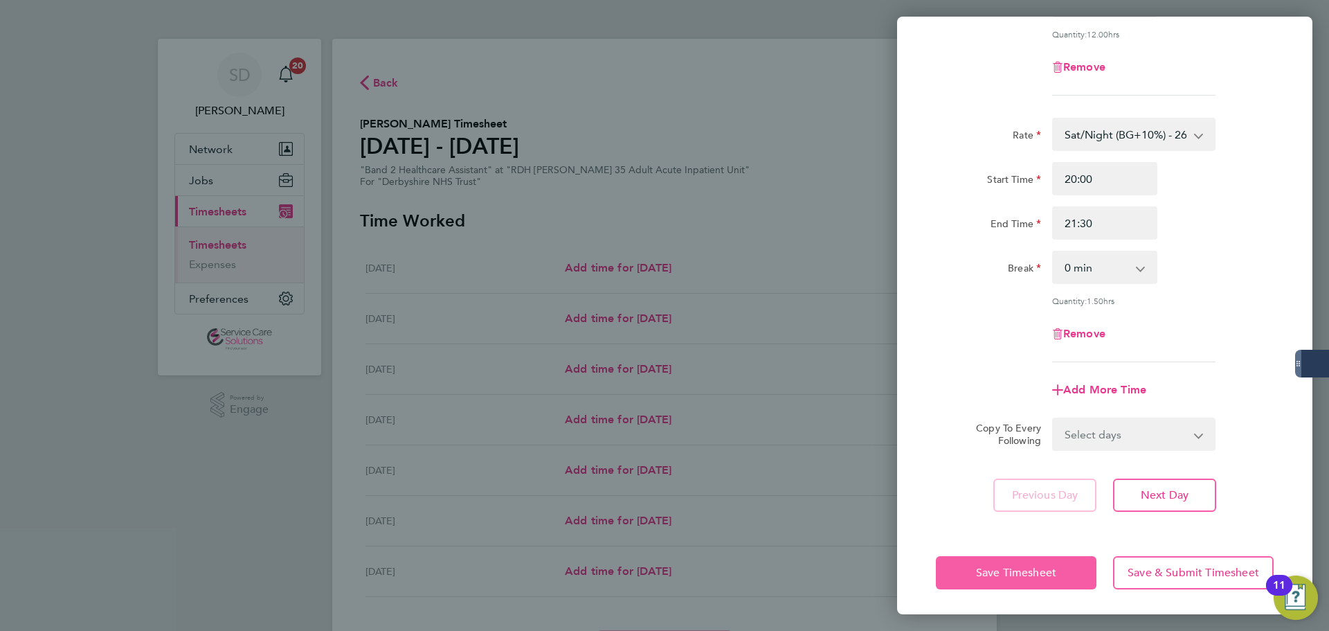
drag, startPoint x: 979, startPoint y: 573, endPoint x: 965, endPoint y: 559, distance: 20.6
click at [979, 573] on span "Save Timesheet" at bounding box center [1016, 572] width 80 height 14
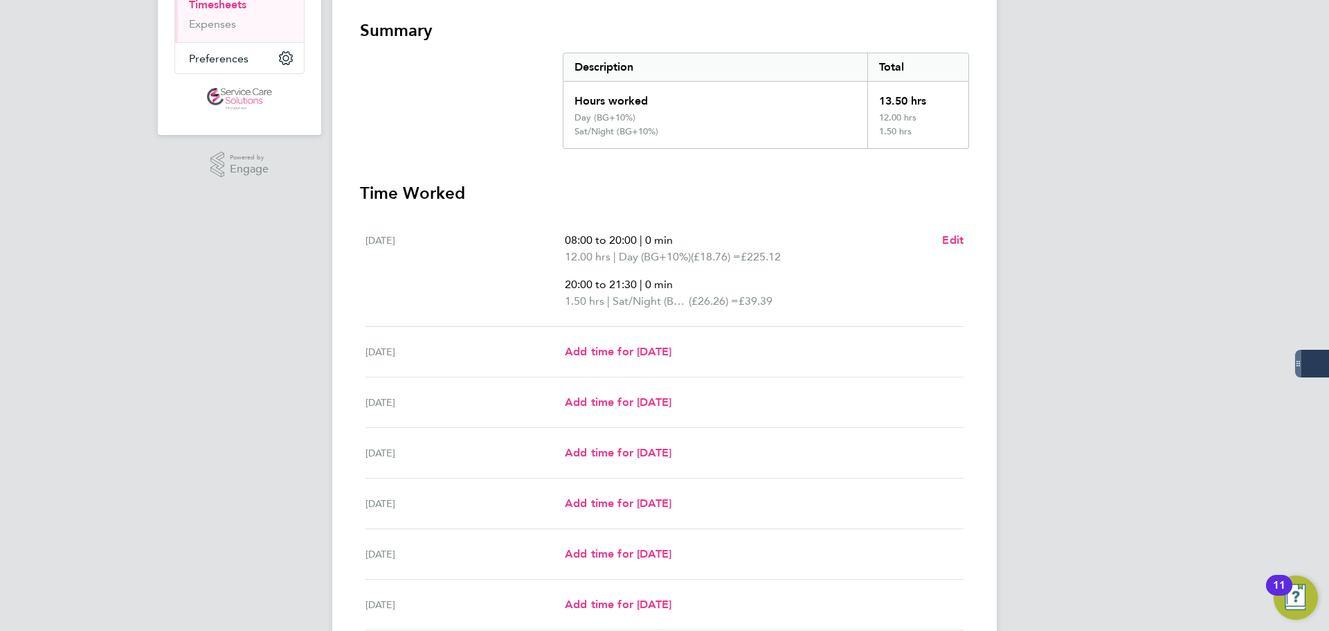
scroll to position [277, 0]
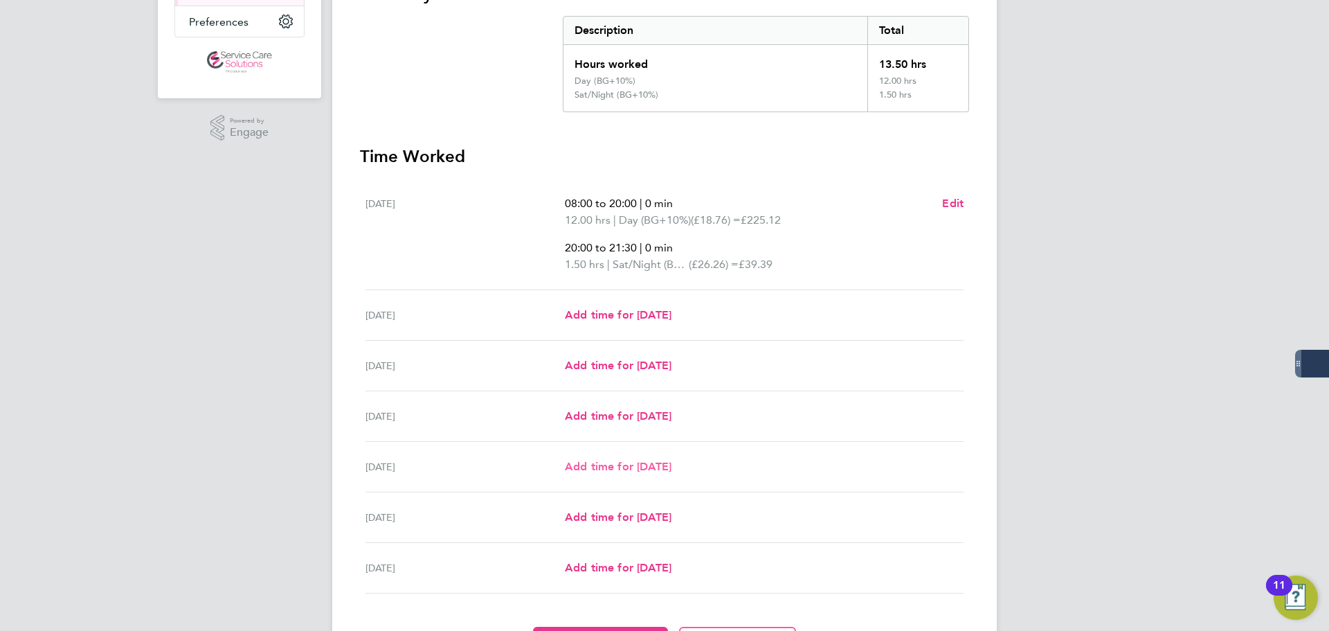
click at [630, 467] on span "Add time for Fri 22 Aug" at bounding box center [618, 466] width 107 height 13
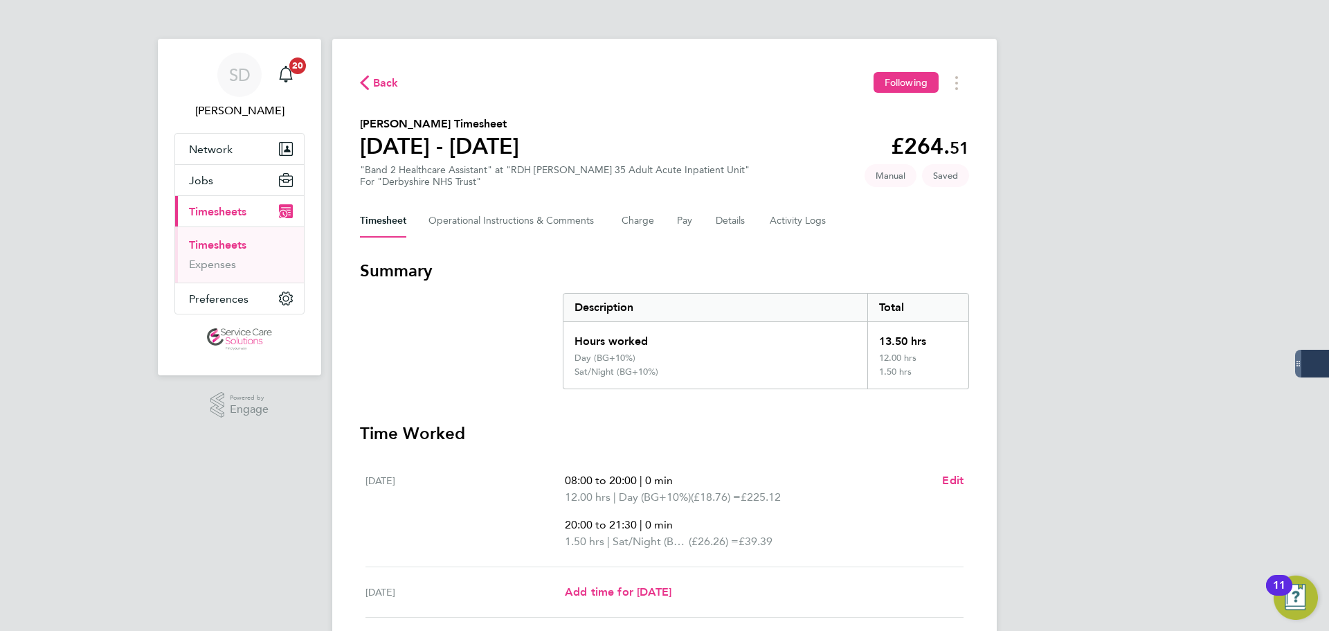
select select "30"
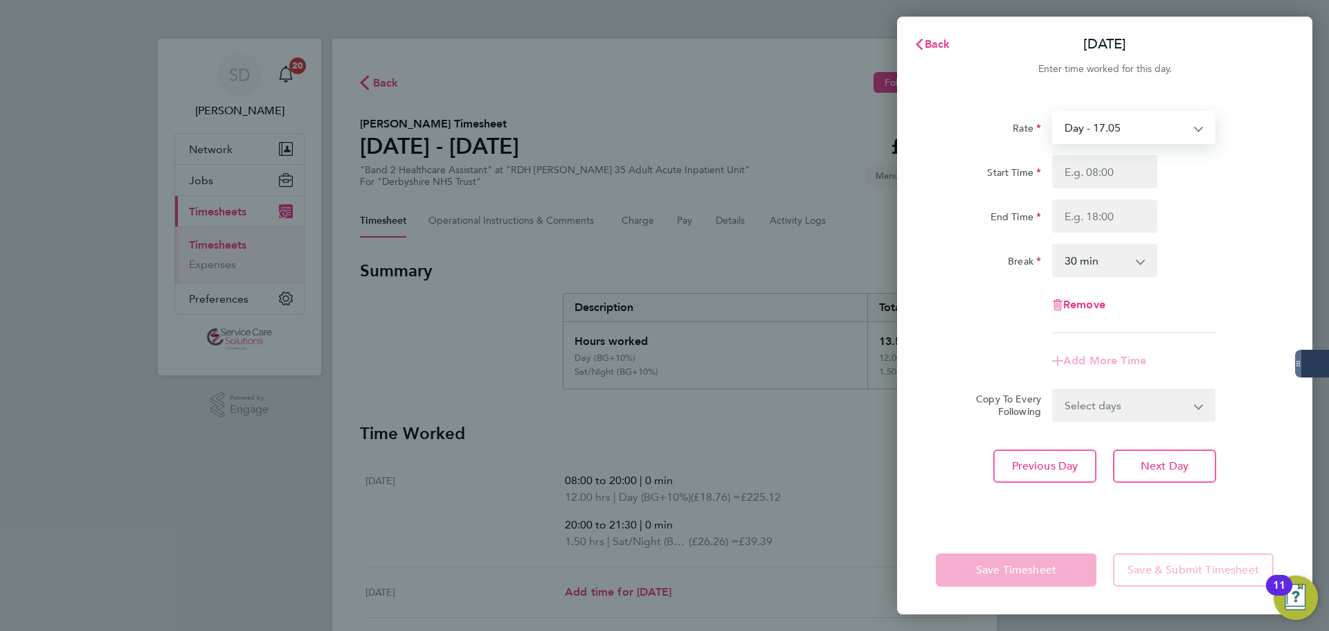
click at [1100, 118] on select "Day - 17.05 Sunday/Bank Holiday - 30.86 Sun/BH (BG+10%) - 33.95 Day (BG+10%) - …" at bounding box center [1125, 127] width 144 height 30
select select "30"
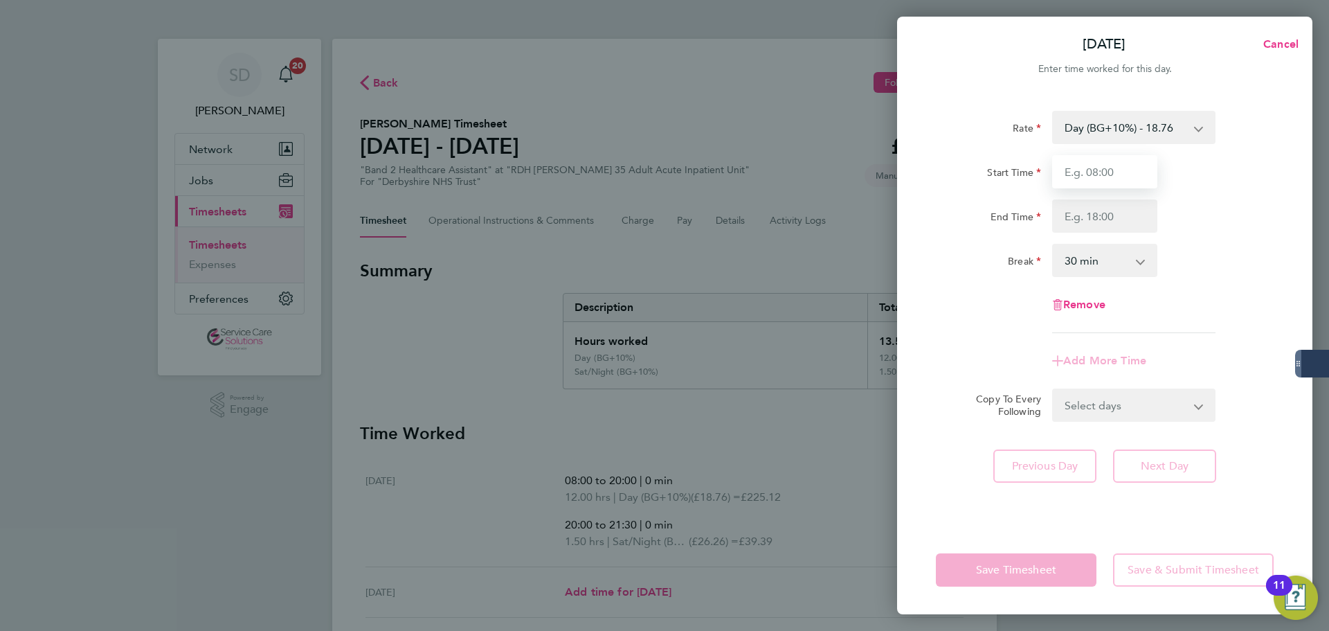
click at [1103, 178] on input "Start Time" at bounding box center [1104, 171] width 105 height 33
type input "07:00"
click at [1081, 219] on input "End Time" at bounding box center [1104, 215] width 105 height 33
type input "14:30"
click at [1066, 267] on select "0 min 15 min 30 min 45 min 60 min 75 min 90 min" at bounding box center [1096, 260] width 86 height 30
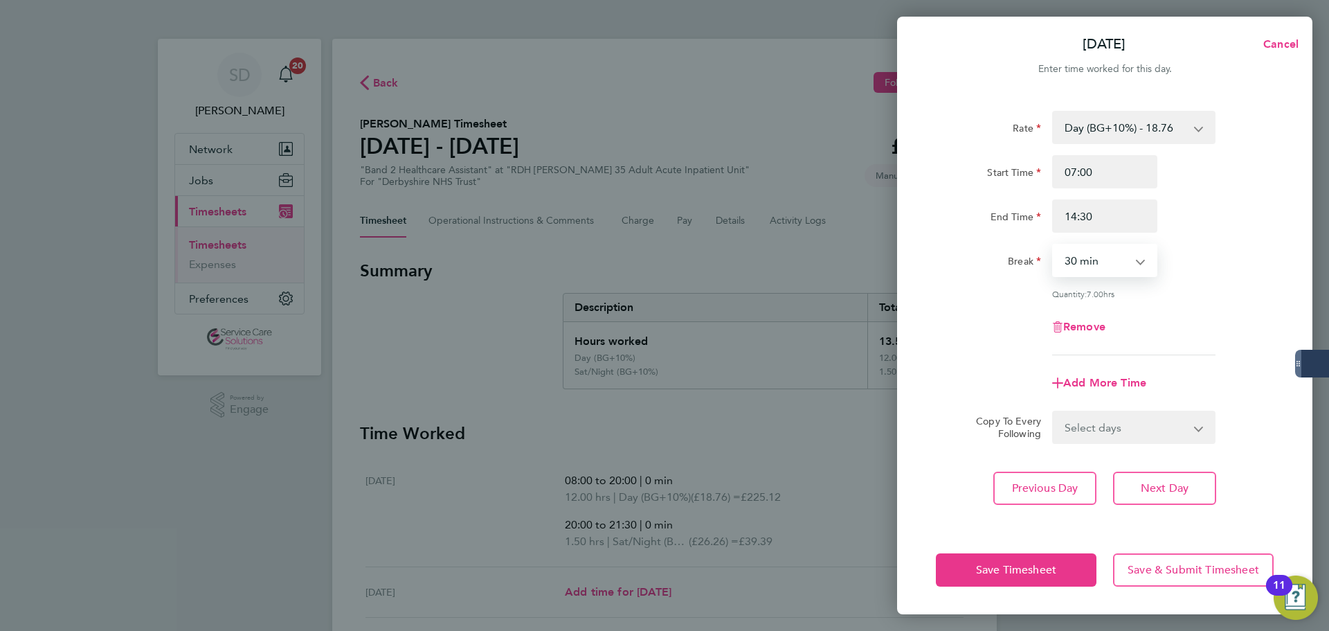
select select "0"
click at [1053, 245] on select "0 min 15 min 30 min 45 min 60 min 75 min 90 min" at bounding box center [1096, 260] width 86 height 30
click at [1020, 293] on div "Quantity: 7.50 hrs" at bounding box center [1104, 293] width 349 height 11
click at [1006, 561] on button "Save Timesheet" at bounding box center [1016, 569] width 161 height 33
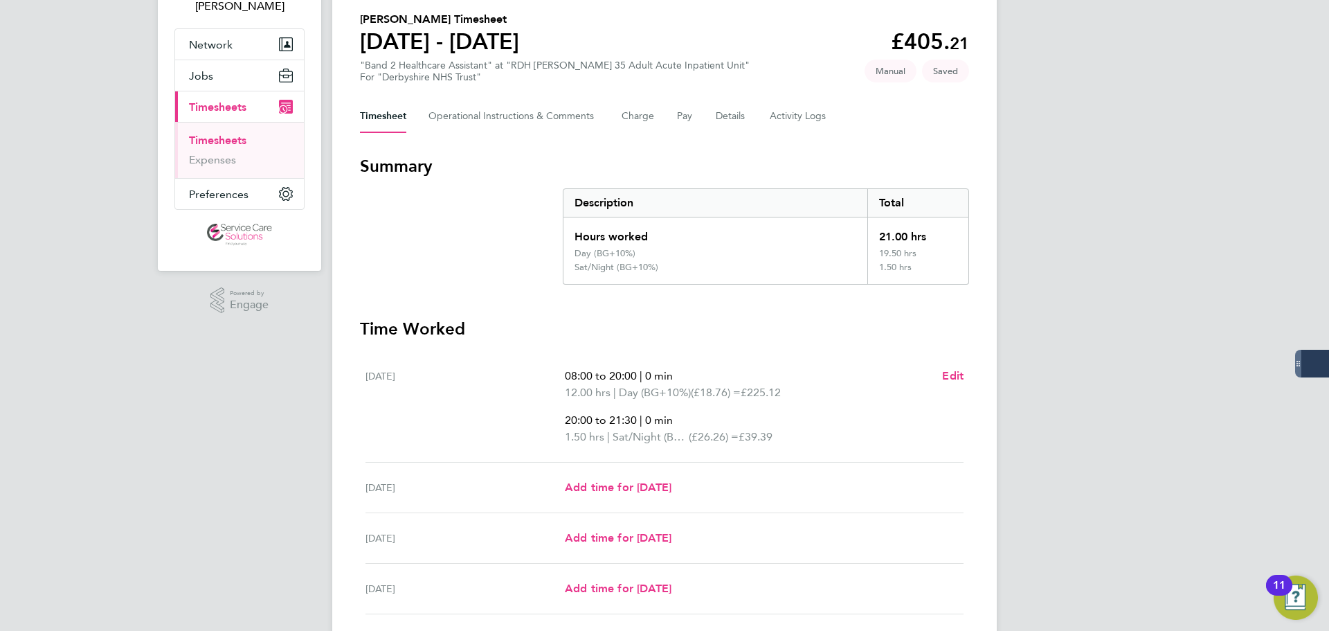
scroll to position [208, 0]
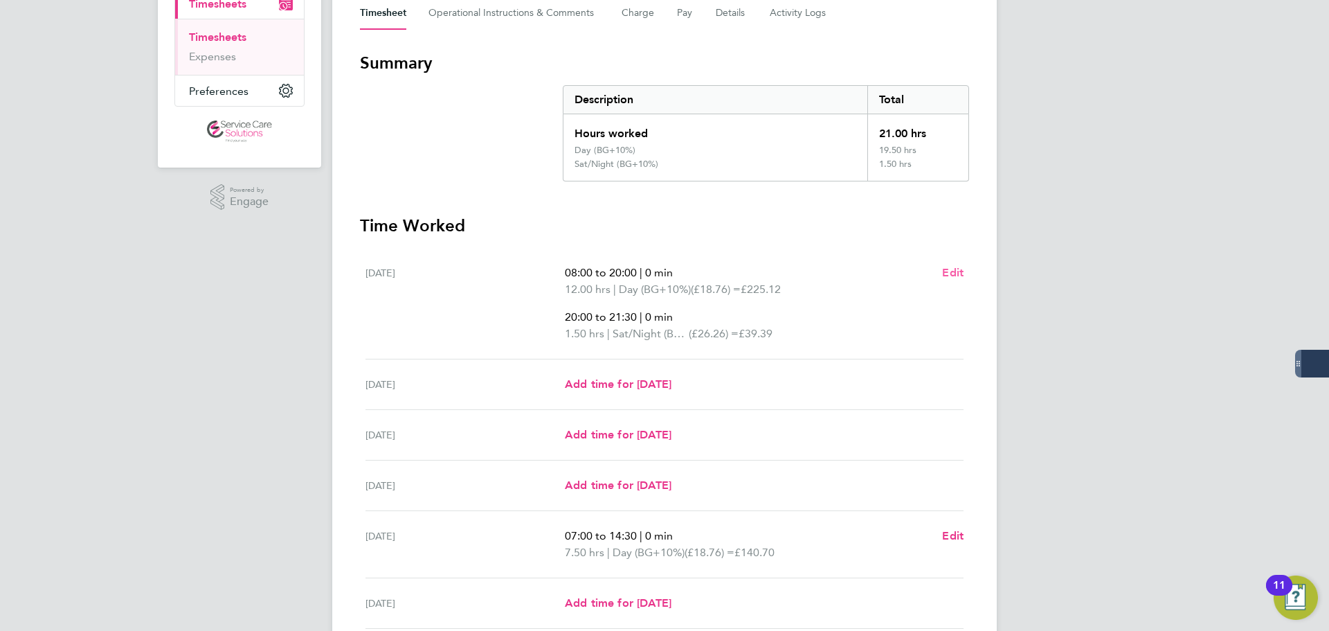
click at [956, 272] on span "Edit" at bounding box center [952, 272] width 21 height 13
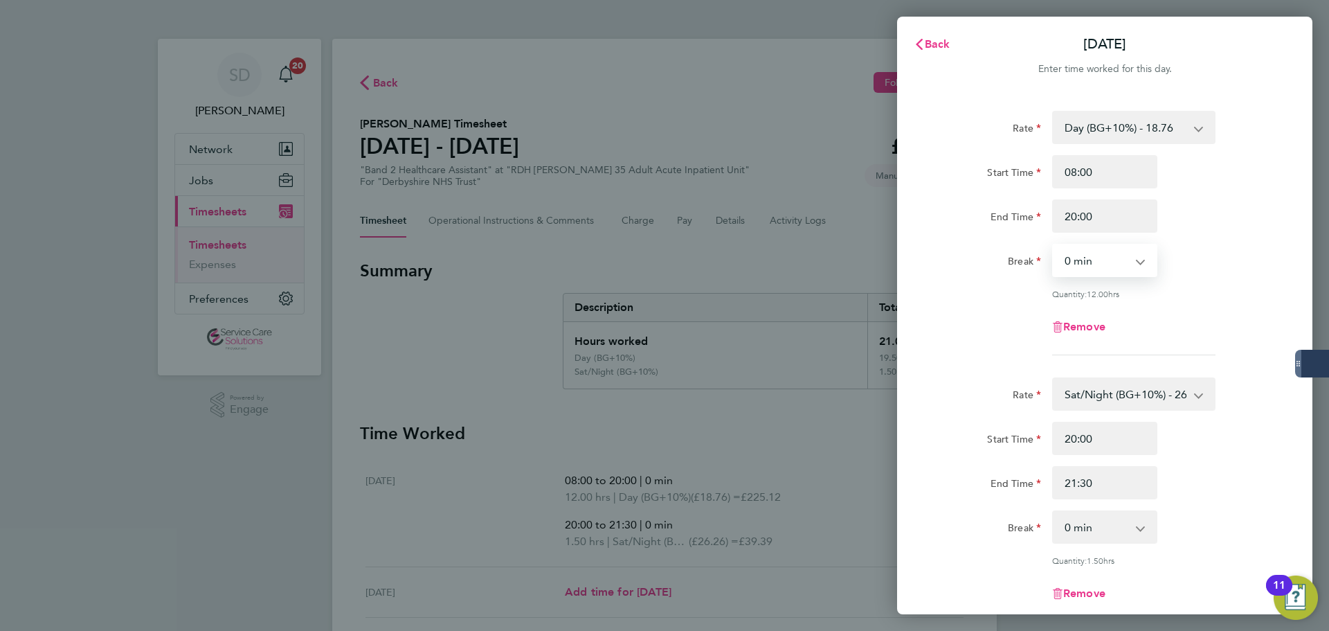
click at [1080, 262] on select "0 min 15 min 30 min 45 min 60 min 75 min 90 min" at bounding box center [1096, 260] width 86 height 30
select select "60"
click at [1053, 245] on select "0 min 15 min 30 min 45 min 60 min 75 min 90 min" at bounding box center [1096, 260] width 86 height 30
click at [958, 352] on div "Rate Day (BG+10%) - 18.76 Day - 17.05 Sunday/Bank Holiday - 30.86 Sun/BH (BG+10…" at bounding box center [1105, 233] width 338 height 244
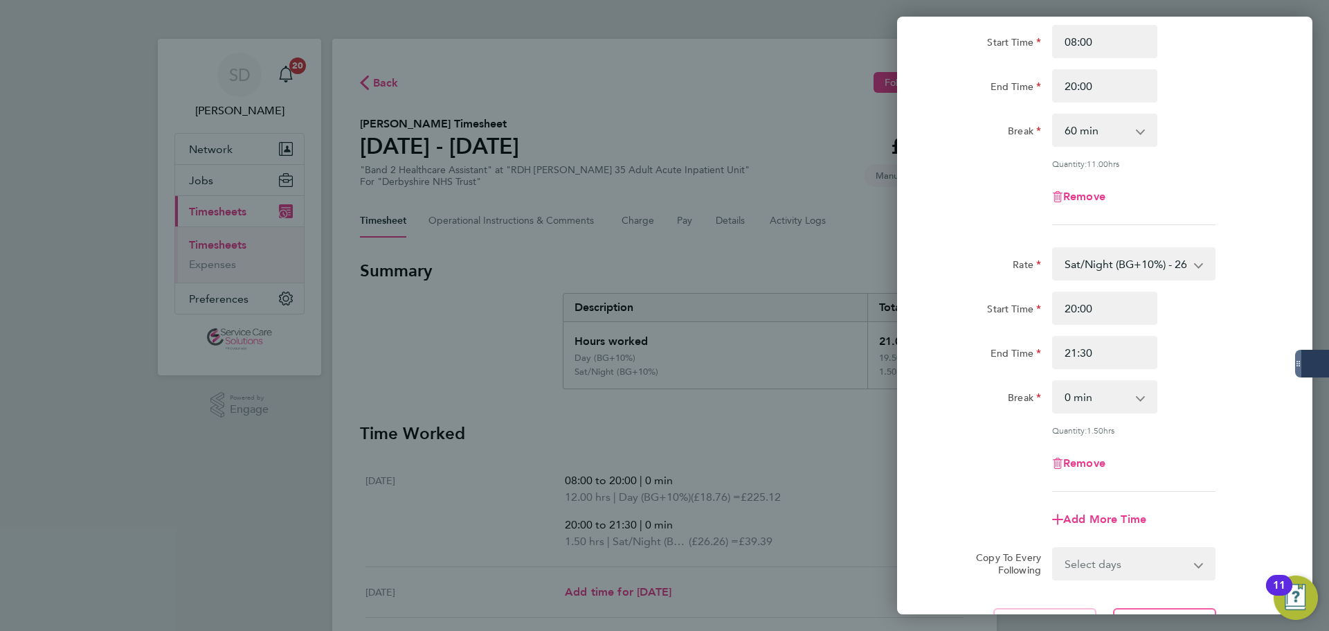
scroll to position [260, 0]
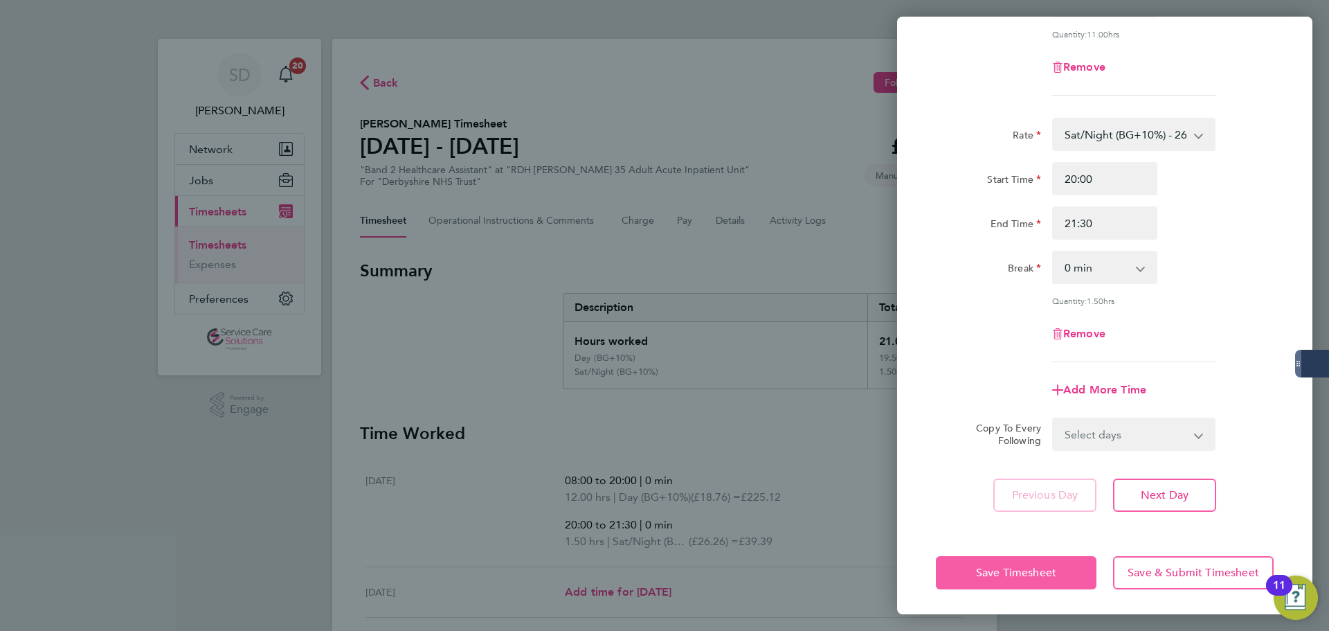
click at [1009, 568] on span "Save Timesheet" at bounding box center [1016, 572] width 80 height 14
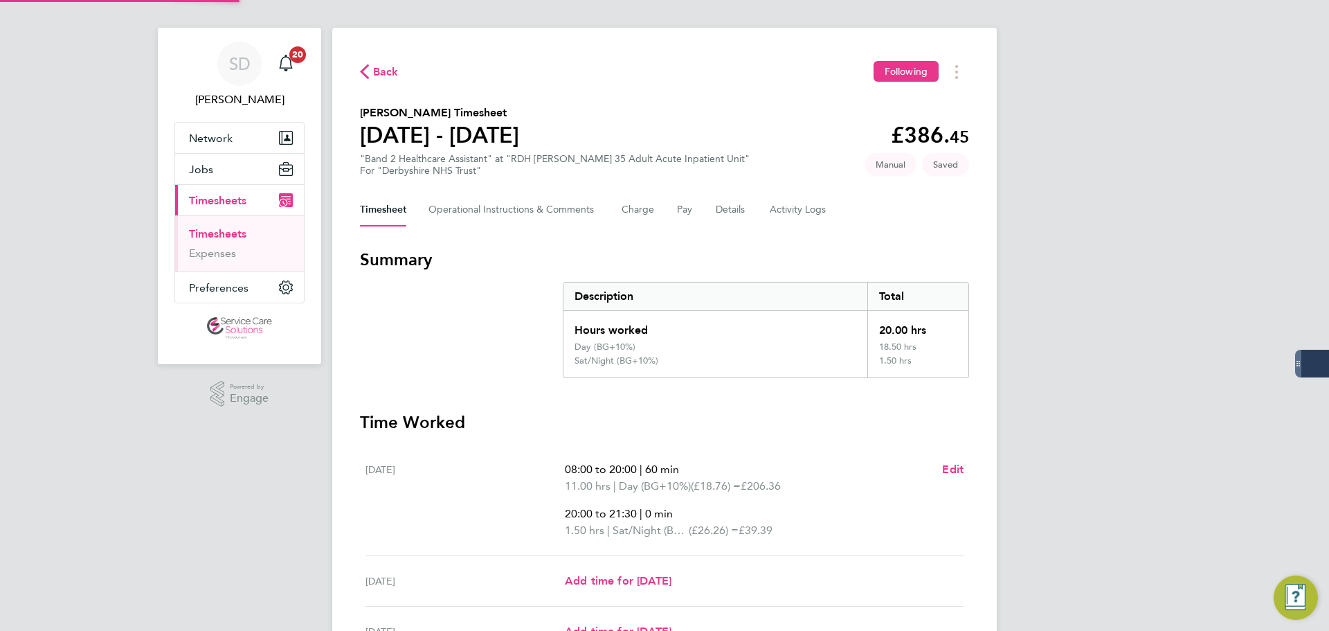
scroll to position [378, 0]
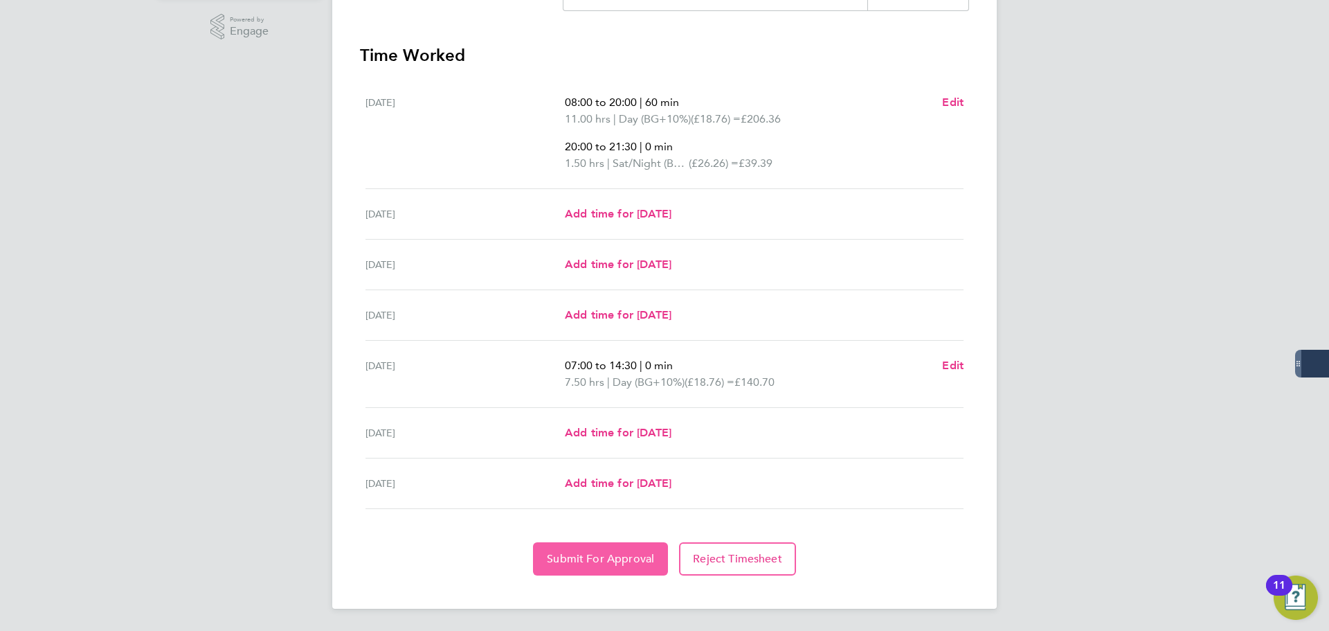
click at [610, 553] on span "Submit For Approval" at bounding box center [600, 559] width 107 height 14
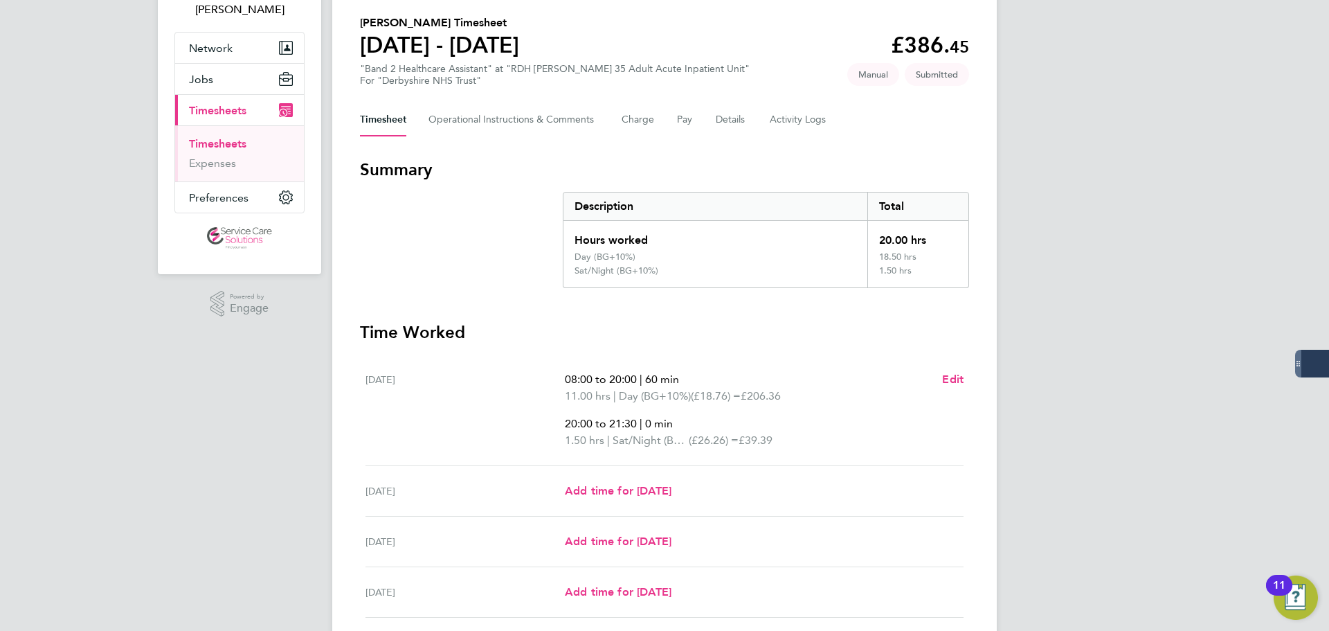
scroll to position [0, 0]
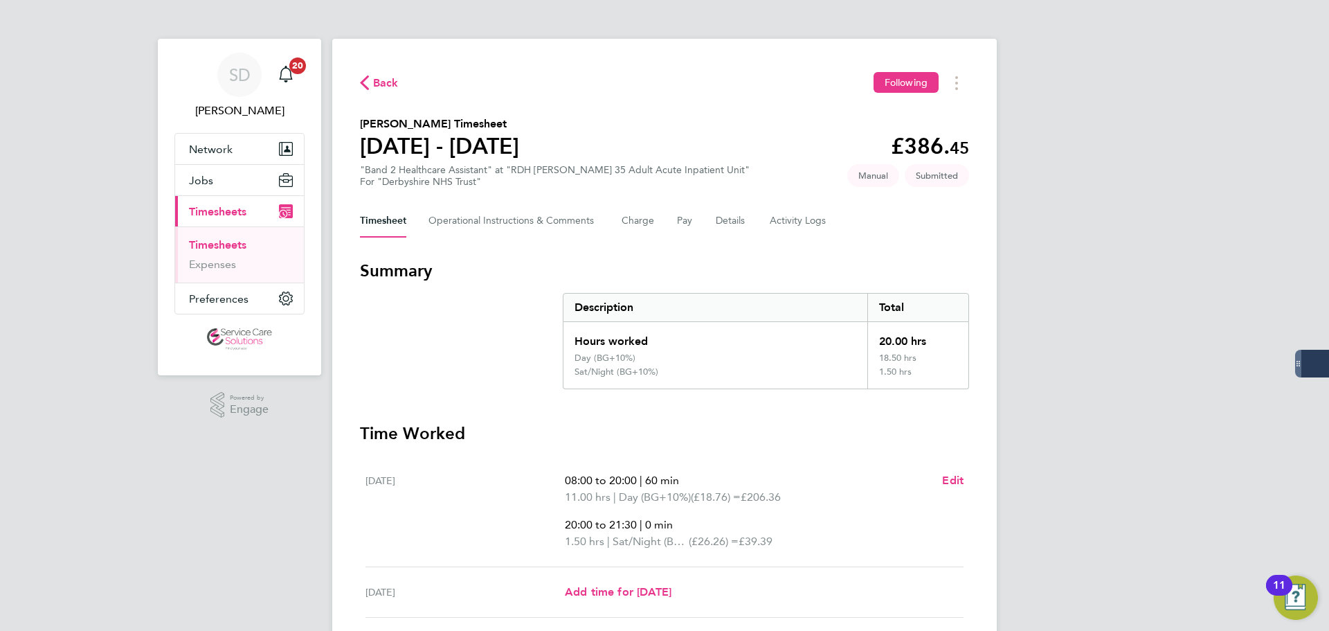
drag, startPoint x: 466, startPoint y: 296, endPoint x: 396, endPoint y: 274, distance: 73.3
click at [464, 296] on section "Summary Description Total Hours worked 20.00 hrs Day (BG+10%) 18.50 hrs Sat/Nig…" at bounding box center [664, 324] width 609 height 129
drag, startPoint x: 195, startPoint y: 244, endPoint x: 237, endPoint y: 239, distance: 42.4
click at [196, 244] on link "Timesheets" at bounding box center [217, 244] width 57 height 13
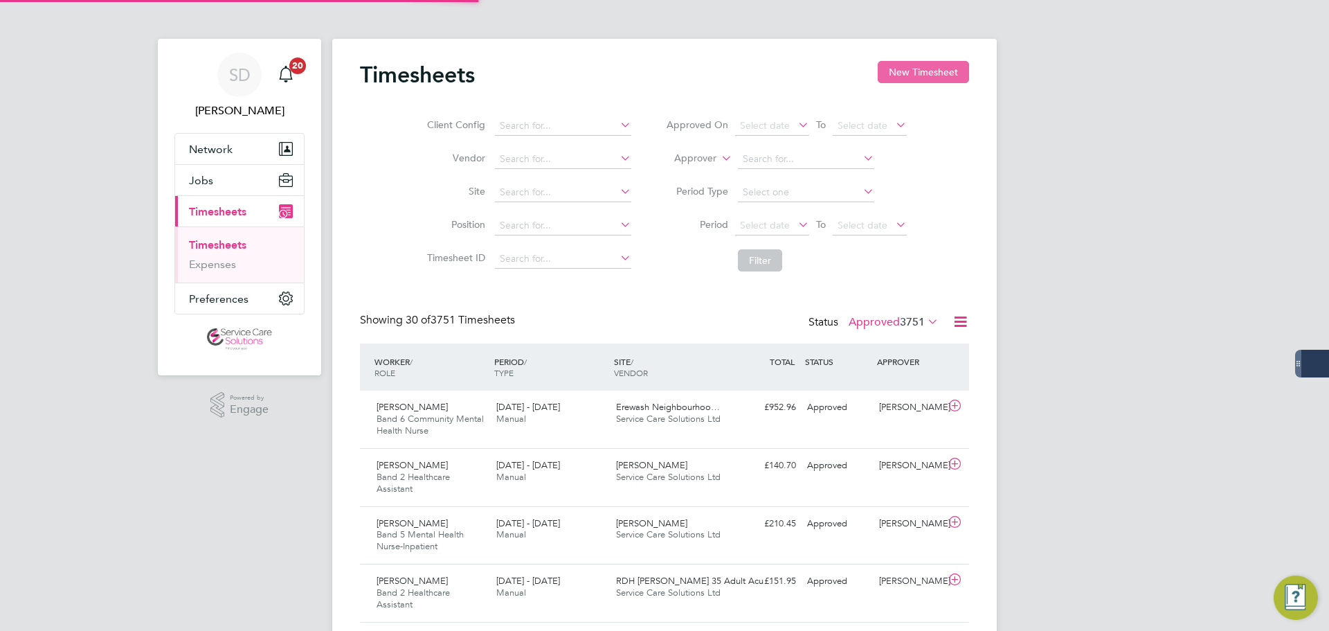
click at [901, 73] on button "New Timesheet" at bounding box center [923, 72] width 91 height 22
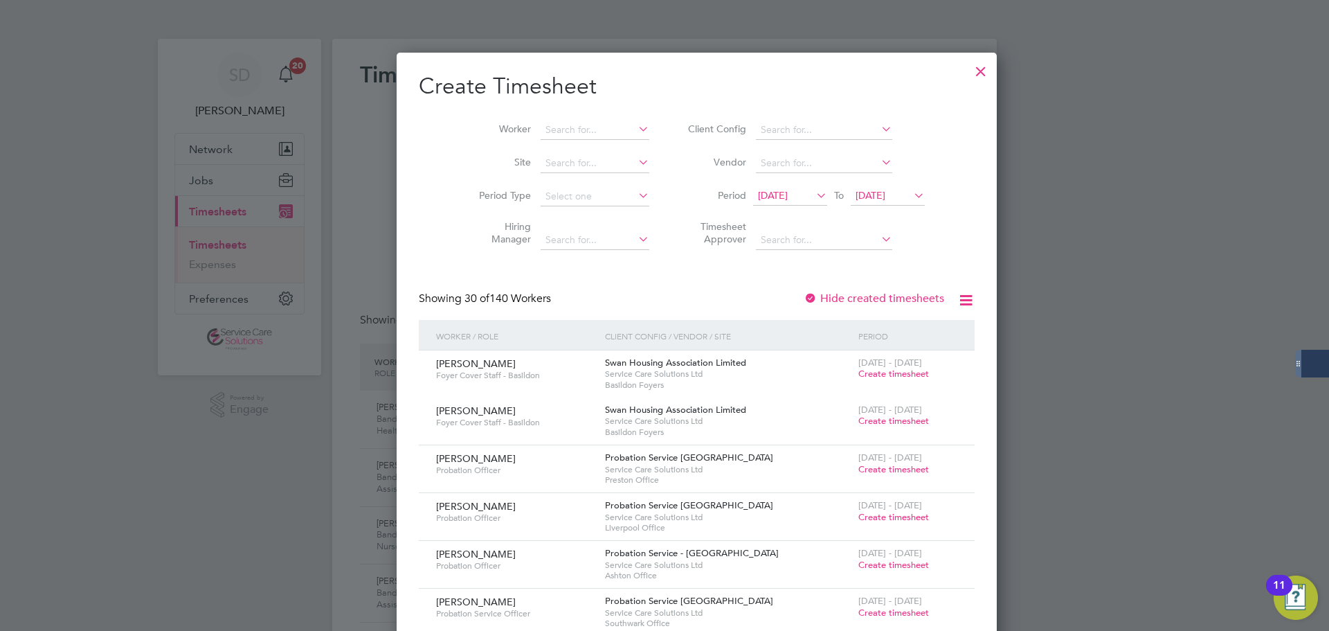
click at [878, 61] on button "New Timesheet" at bounding box center [923, 72] width 91 height 22
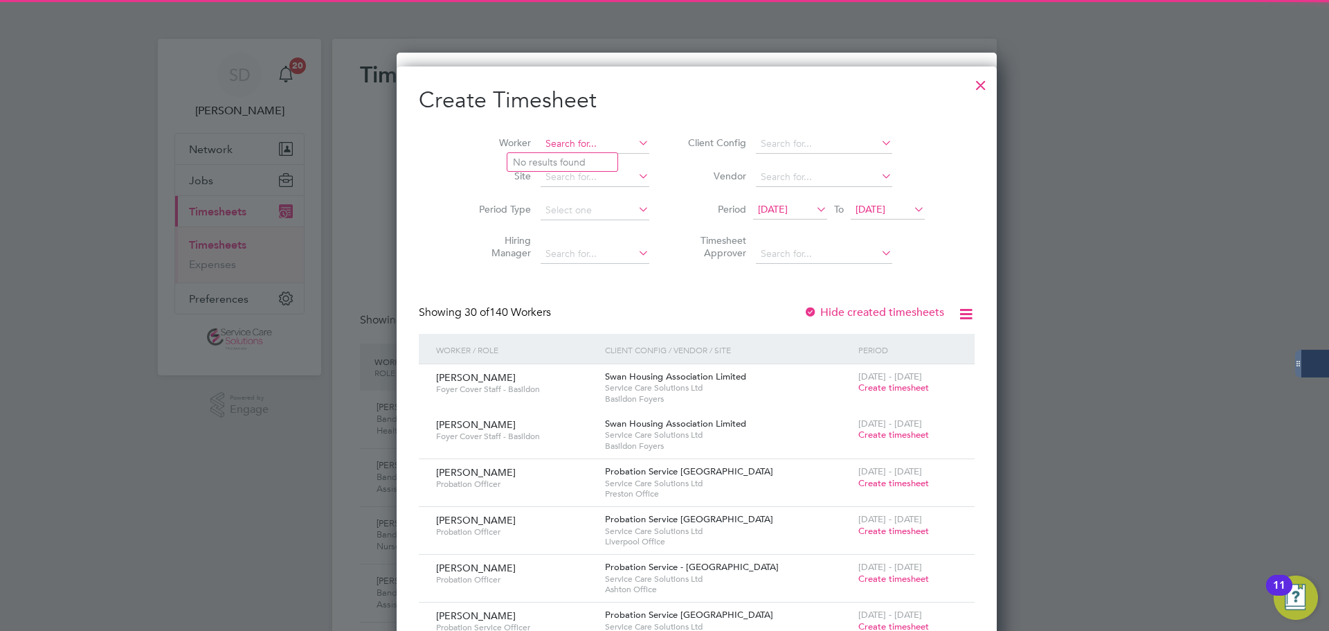
click at [541, 145] on input at bounding box center [595, 143] width 109 height 19
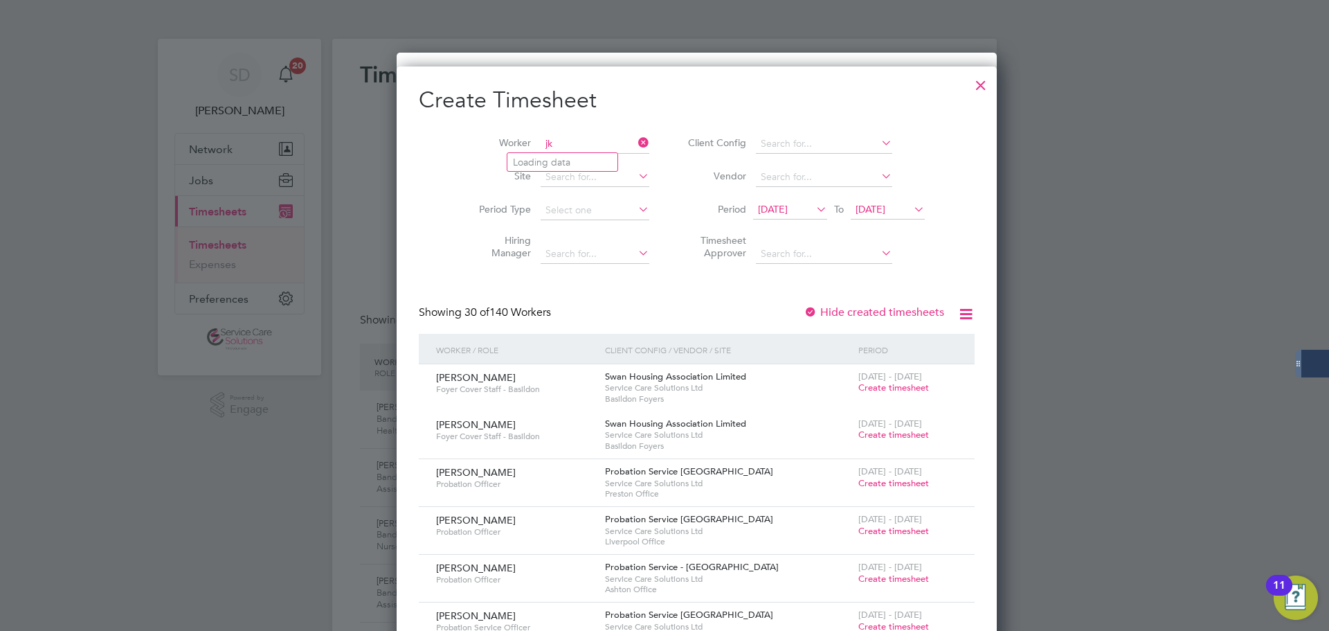
type input "j"
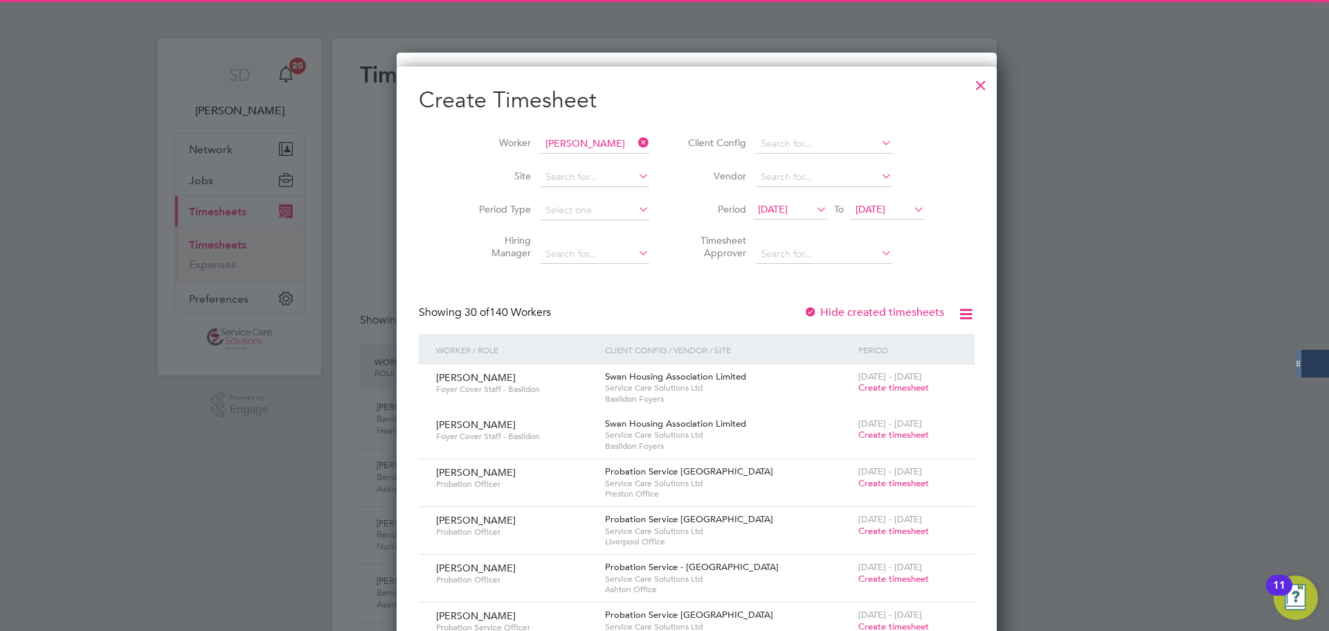
click at [538, 160] on b "Karen" at bounding box center [553, 162] width 80 height 12
type input "Karen Gains"
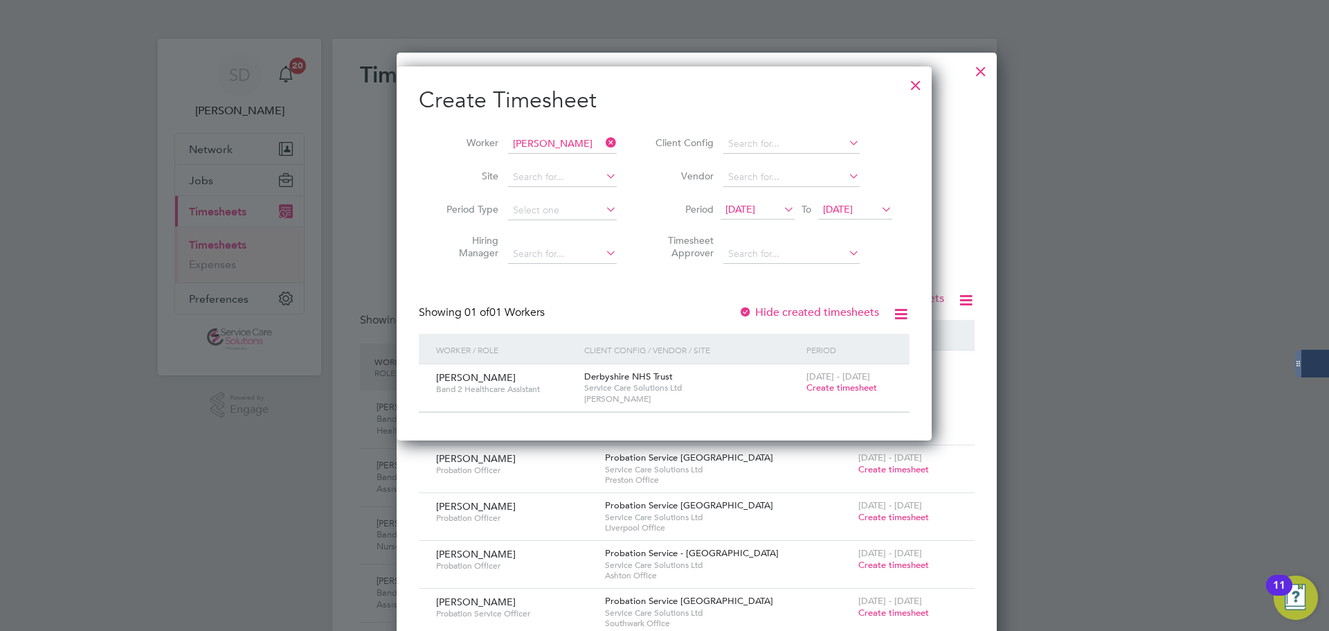
drag, startPoint x: 845, startPoint y: 386, endPoint x: 62, endPoint y: 376, distance: 783.5
click at [844, 386] on span "Create timesheet" at bounding box center [841, 387] width 71 height 12
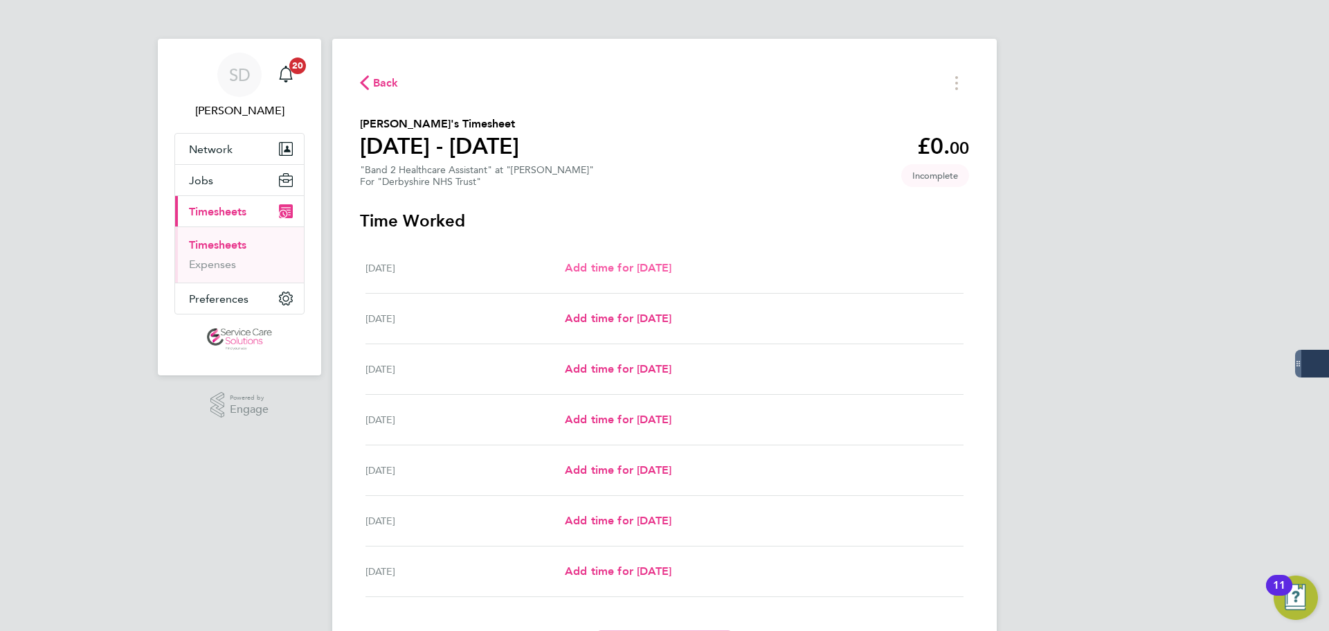
click at [617, 261] on span "Add time for Mon 18 Aug" at bounding box center [618, 267] width 107 height 13
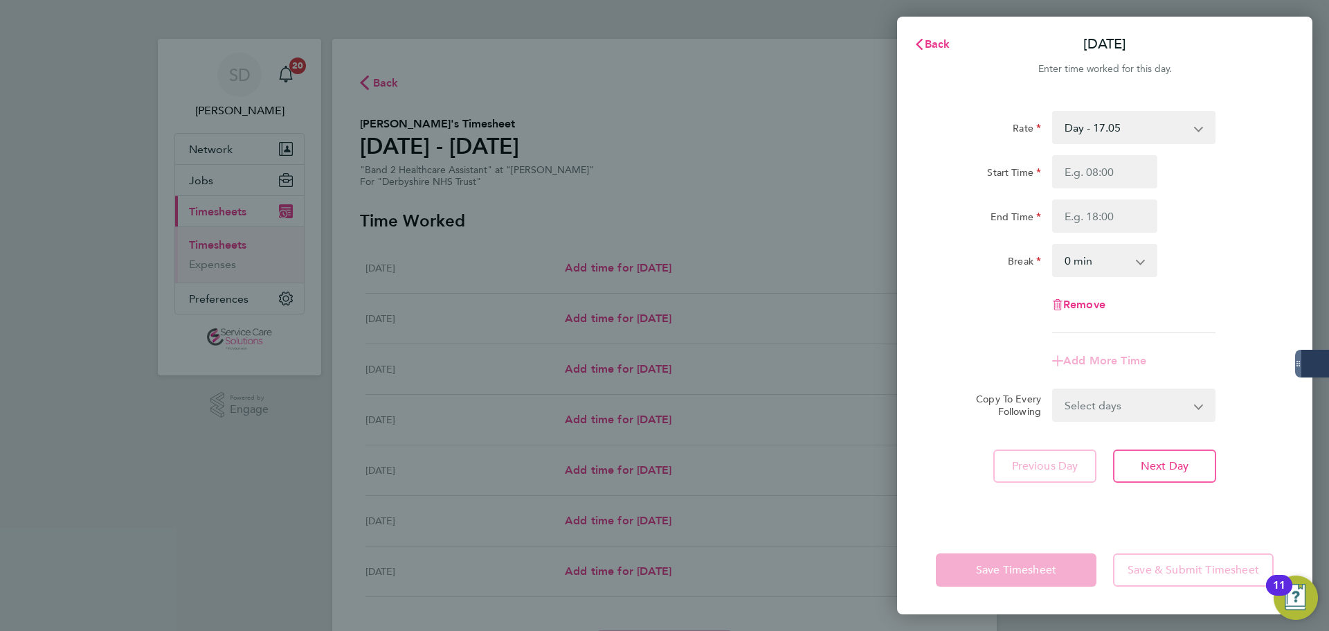
click at [1096, 130] on select "Day - 17.05 Saturday/Night - 23.87 Day (BG+10%) - 18.76 Sunday/Bank Holiday - 3…" at bounding box center [1125, 127] width 144 height 30
click at [1087, 165] on input "Start Time" at bounding box center [1104, 171] width 105 height 33
type input "14:00"
click at [1078, 228] on input "End Time" at bounding box center [1104, 215] width 105 height 33
type input "20:00"
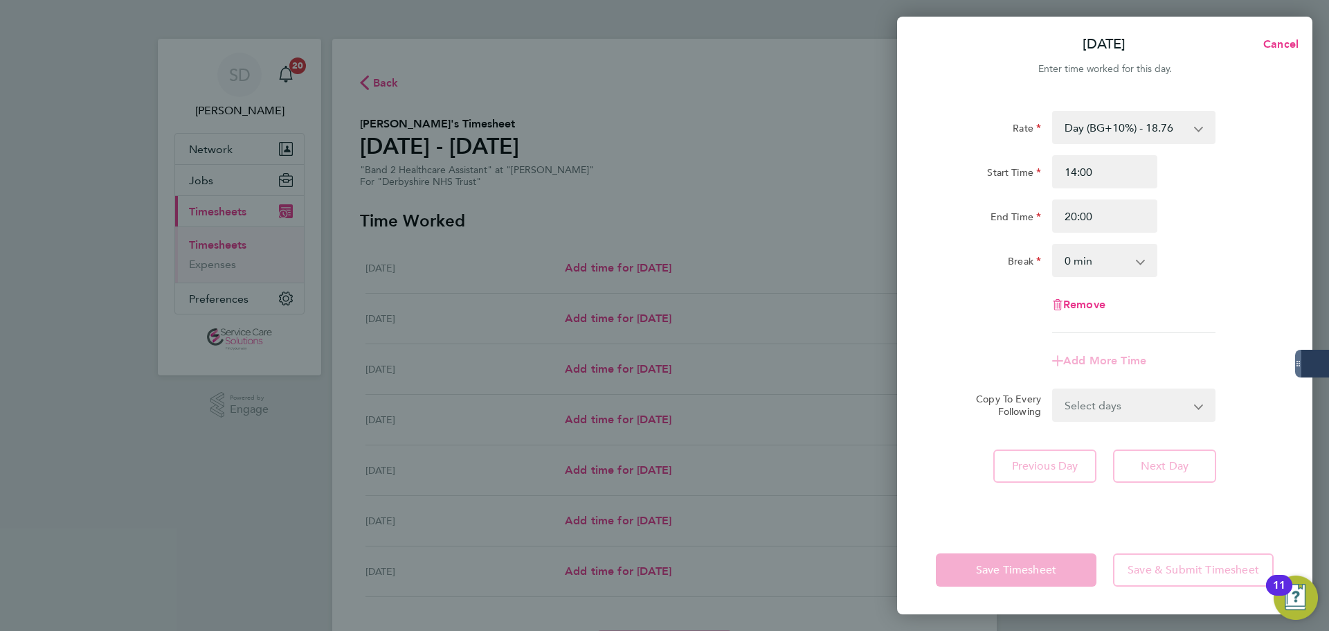
click at [976, 158] on div "Start Time" at bounding box center [988, 169] width 105 height 28
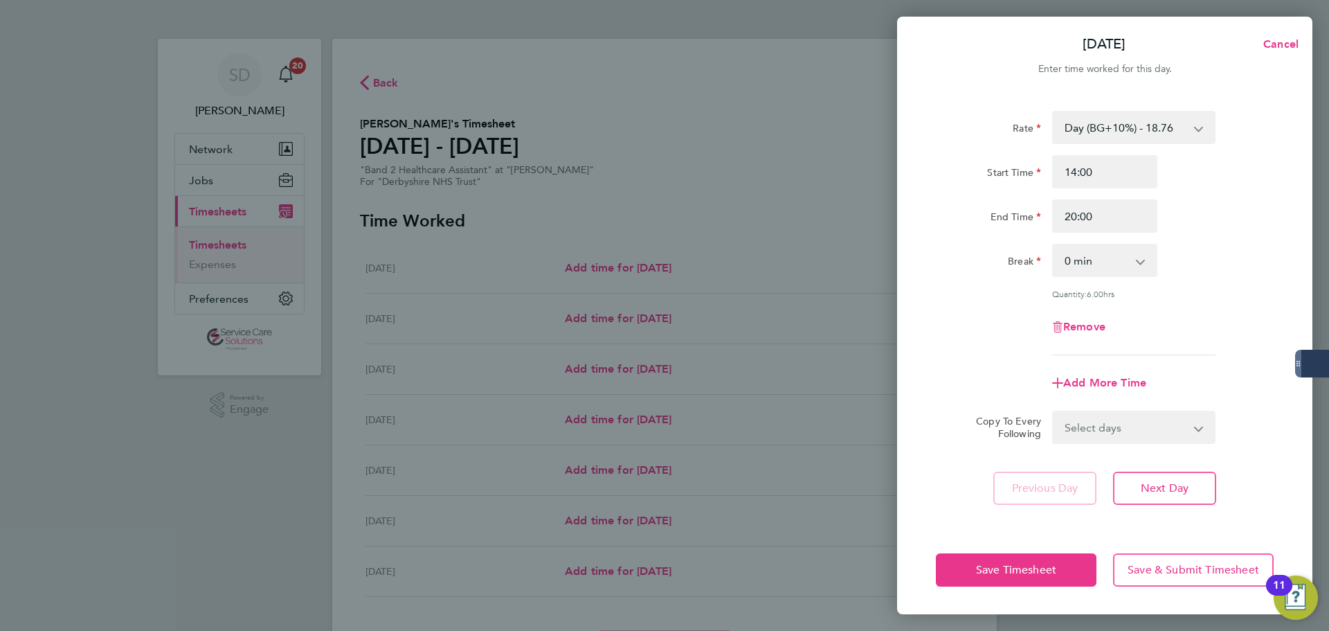
click at [1090, 366] on div "Add More Time" at bounding box center [1104, 382] width 116 height 33
click at [1093, 376] on span "Add More Time" at bounding box center [1104, 382] width 83 height 13
select select "null"
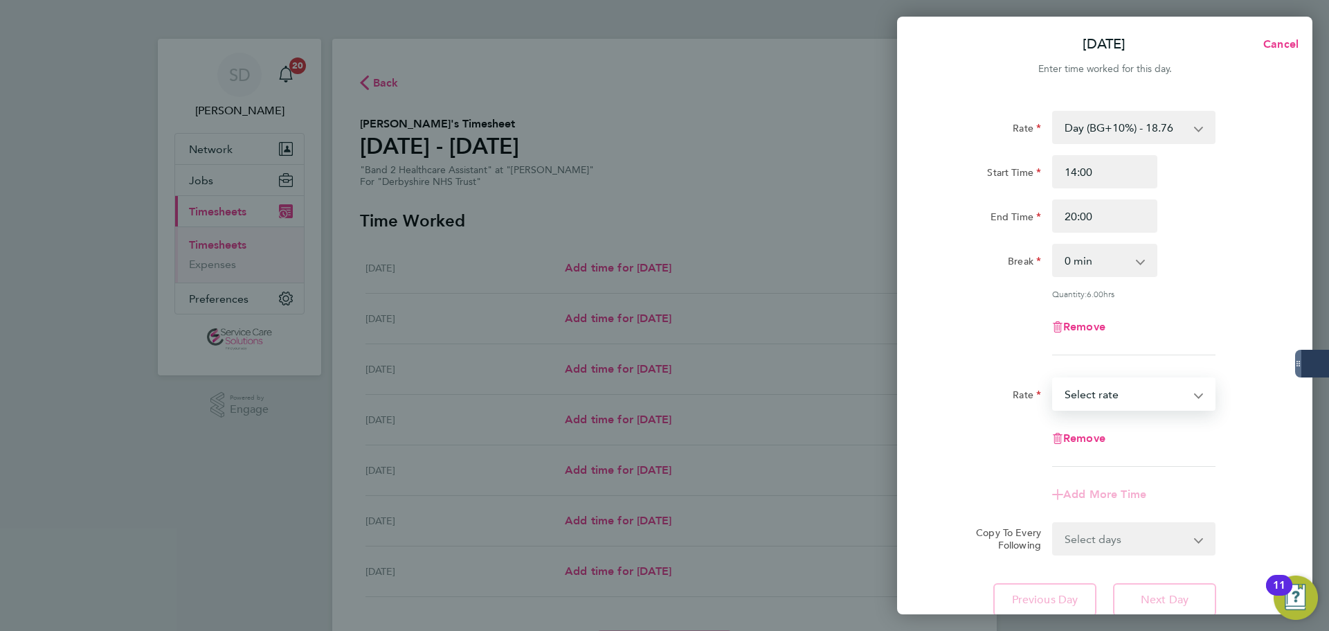
click at [1110, 392] on select "Saturday/Night - 23.87 Day (BG+10%) - 18.76 Sunday/Bank Holiday - 30.86 Sun/BH …" at bounding box center [1125, 394] width 144 height 30
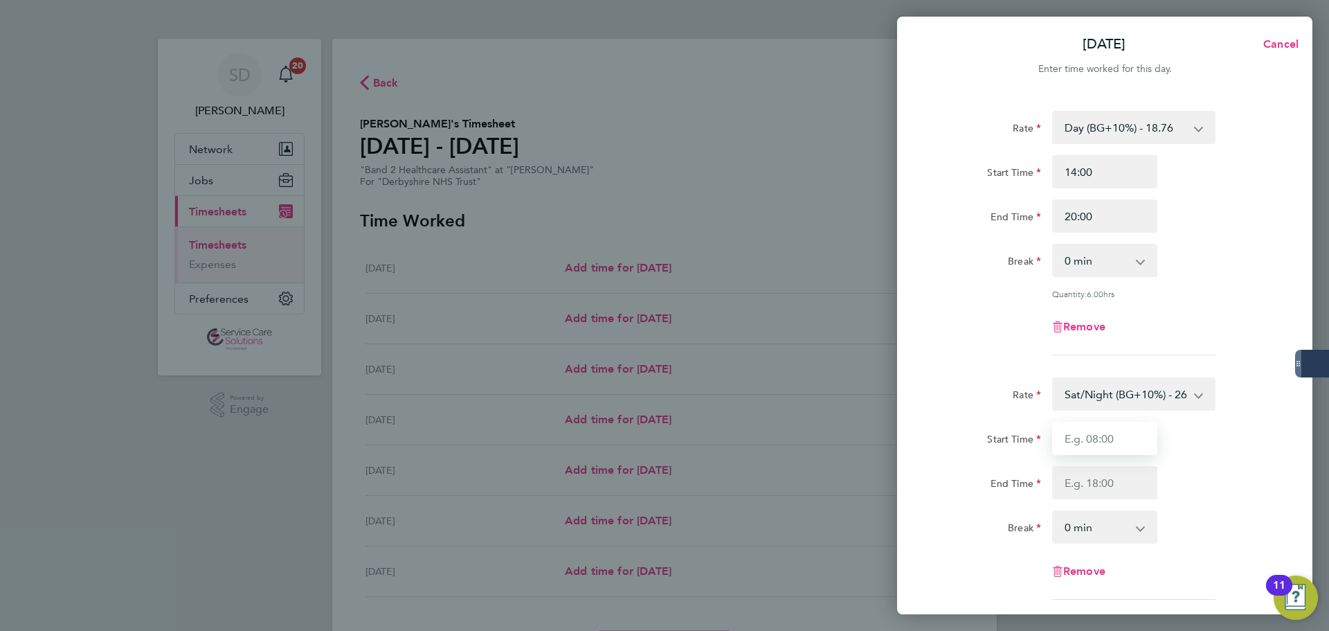
click at [1097, 438] on input "Start Time" at bounding box center [1104, 438] width 105 height 33
type input "20:00"
click at [1071, 487] on input "End Time" at bounding box center [1104, 482] width 105 height 33
type input "21:30"
click at [989, 341] on div "Remove" at bounding box center [1104, 326] width 349 height 33
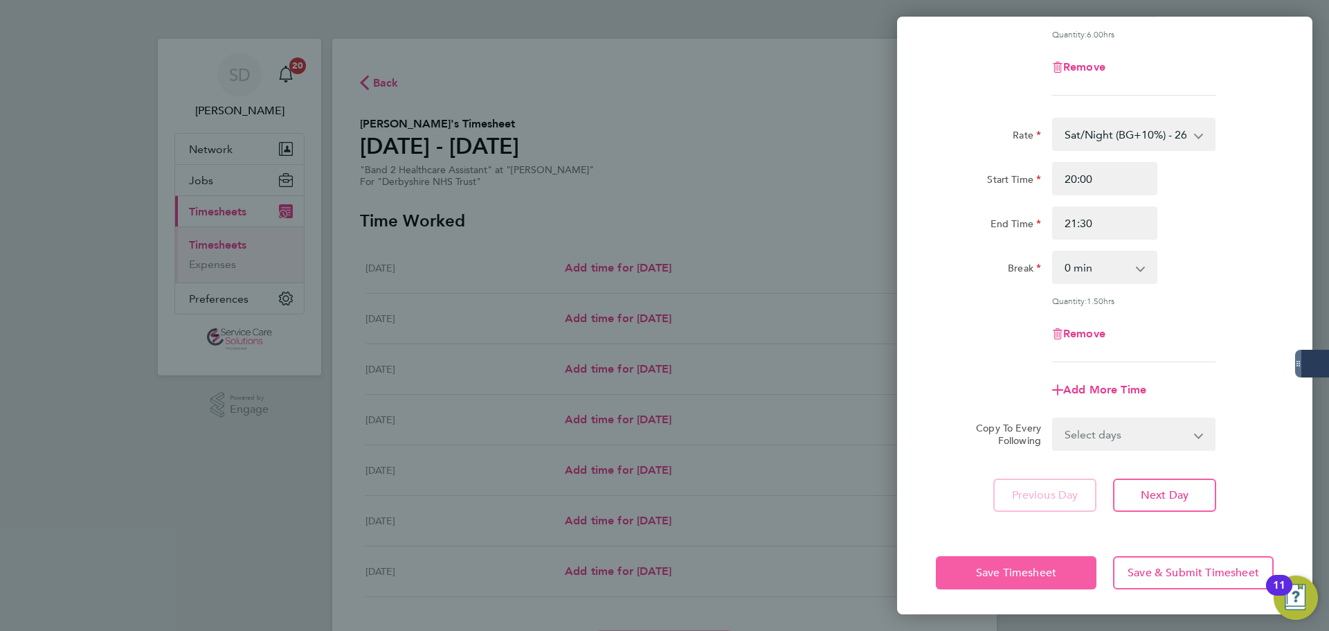
click at [990, 574] on span "Save Timesheet" at bounding box center [1016, 572] width 80 height 14
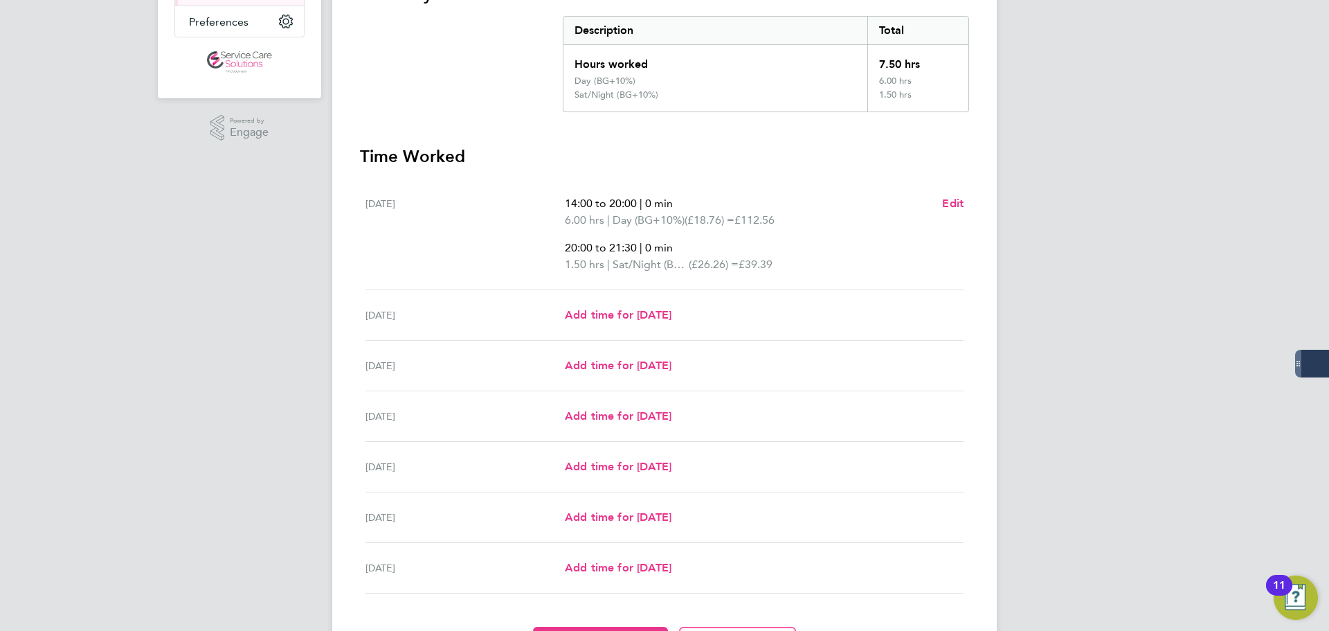
click at [290, 268] on div "SD Samantha Dix Notifications 20 Applications: Network Businesses Sites Workers…" at bounding box center [664, 219] width 1329 height 992
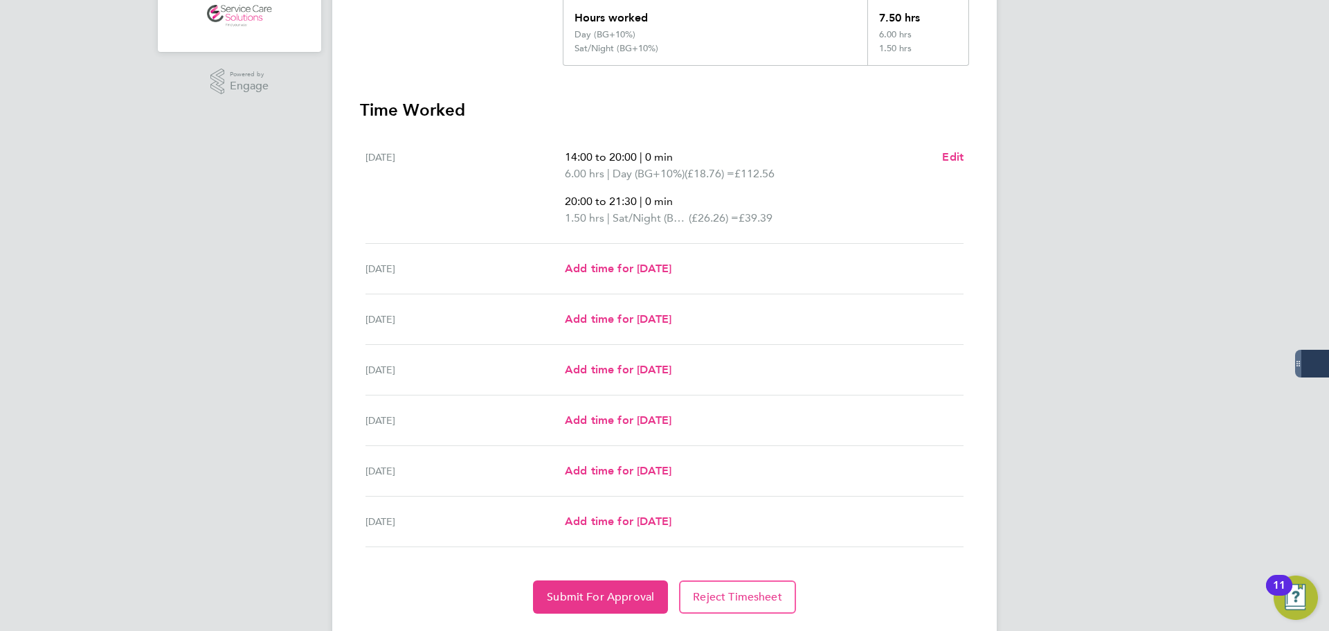
scroll to position [361, 0]
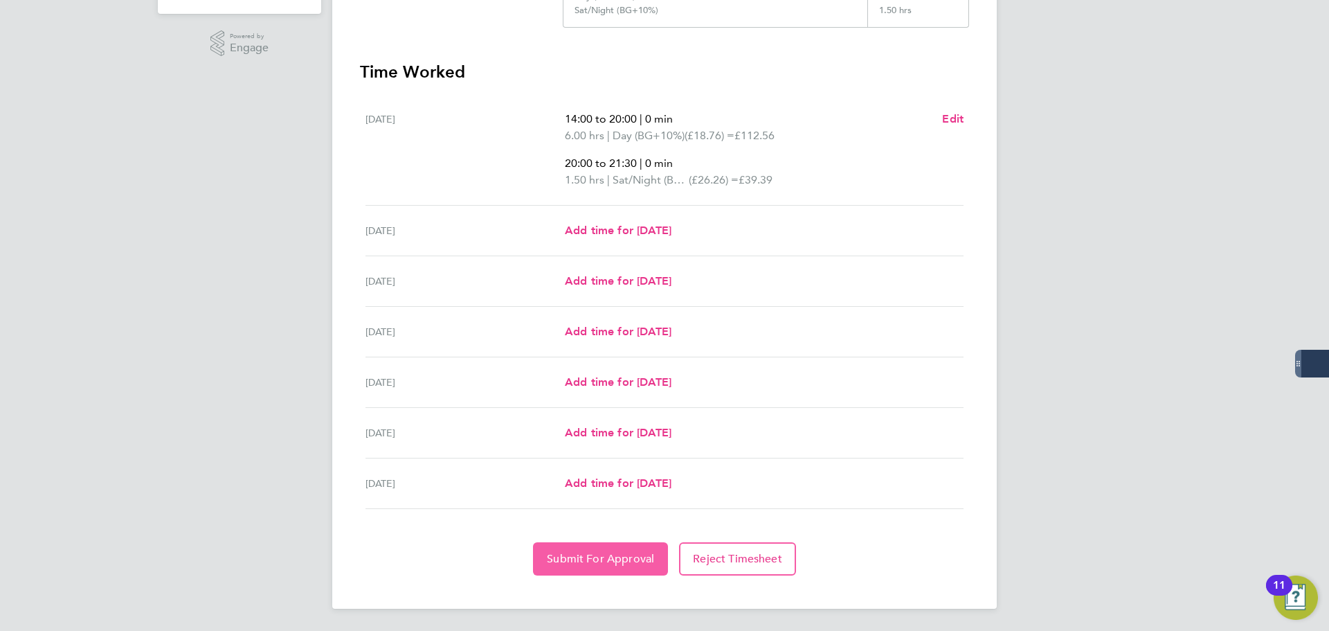
click at [585, 551] on button "Submit For Approval" at bounding box center [600, 558] width 135 height 33
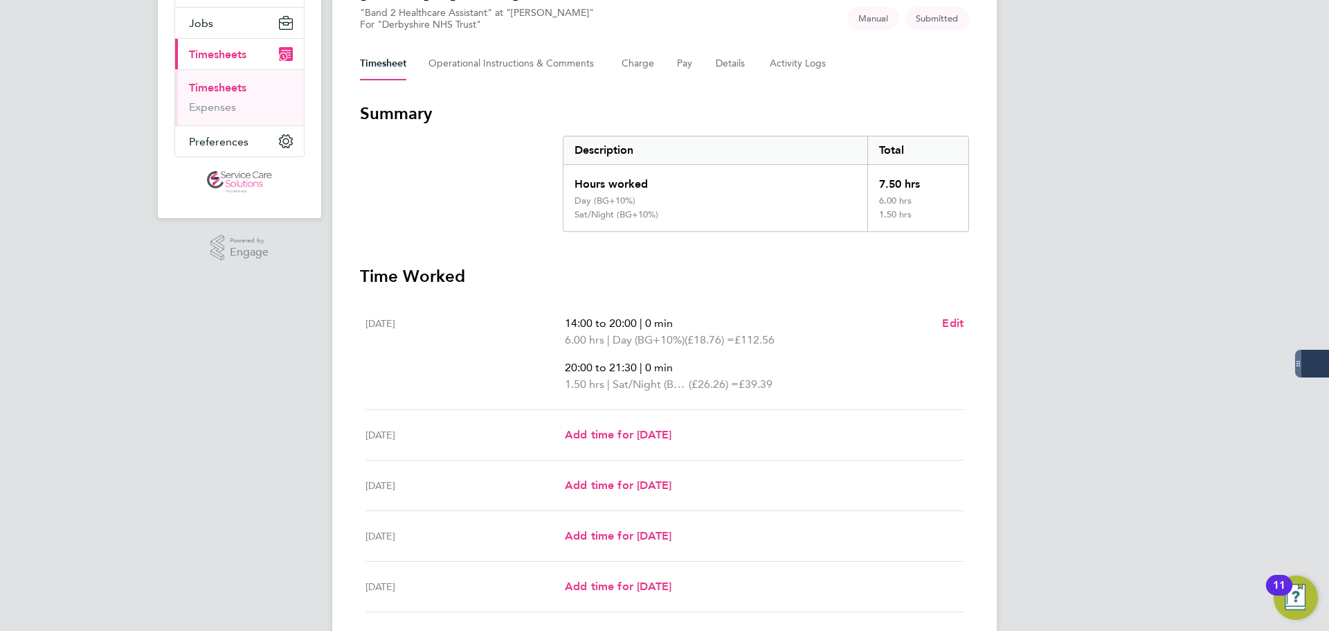
scroll to position [15, 0]
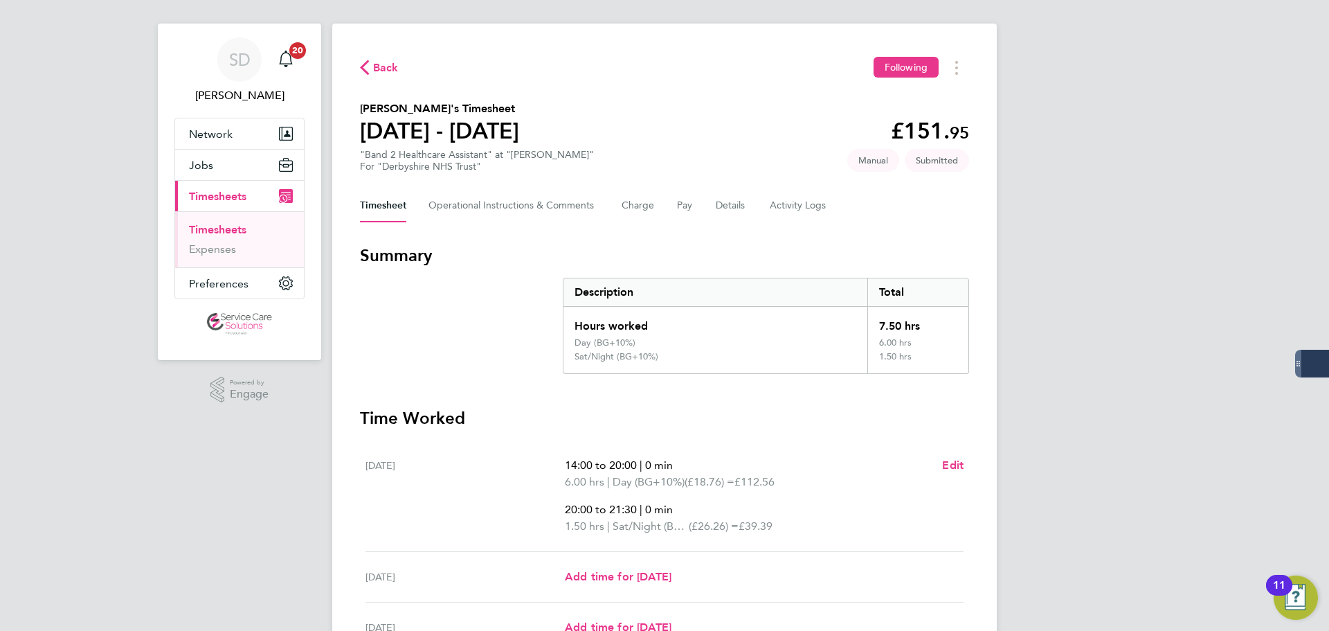
click at [232, 224] on link "Timesheets" at bounding box center [217, 229] width 57 height 13
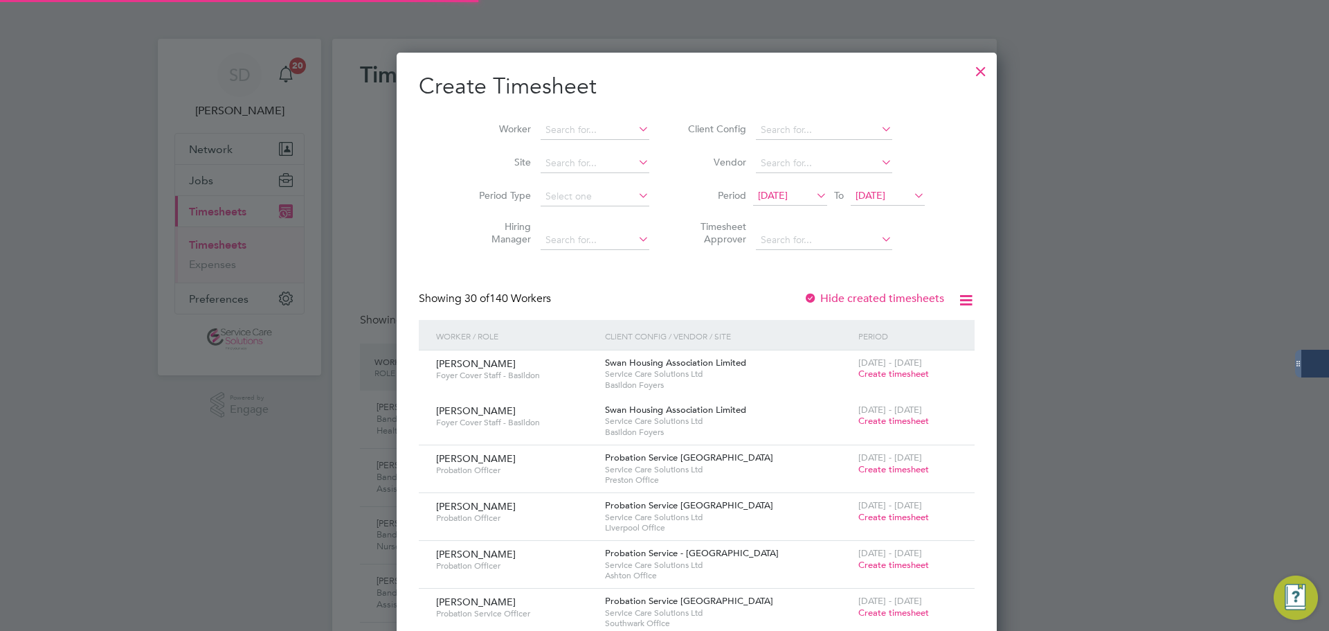
scroll to position [7, 7]
click at [968, 70] on div at bounding box center [980, 67] width 25 height 25
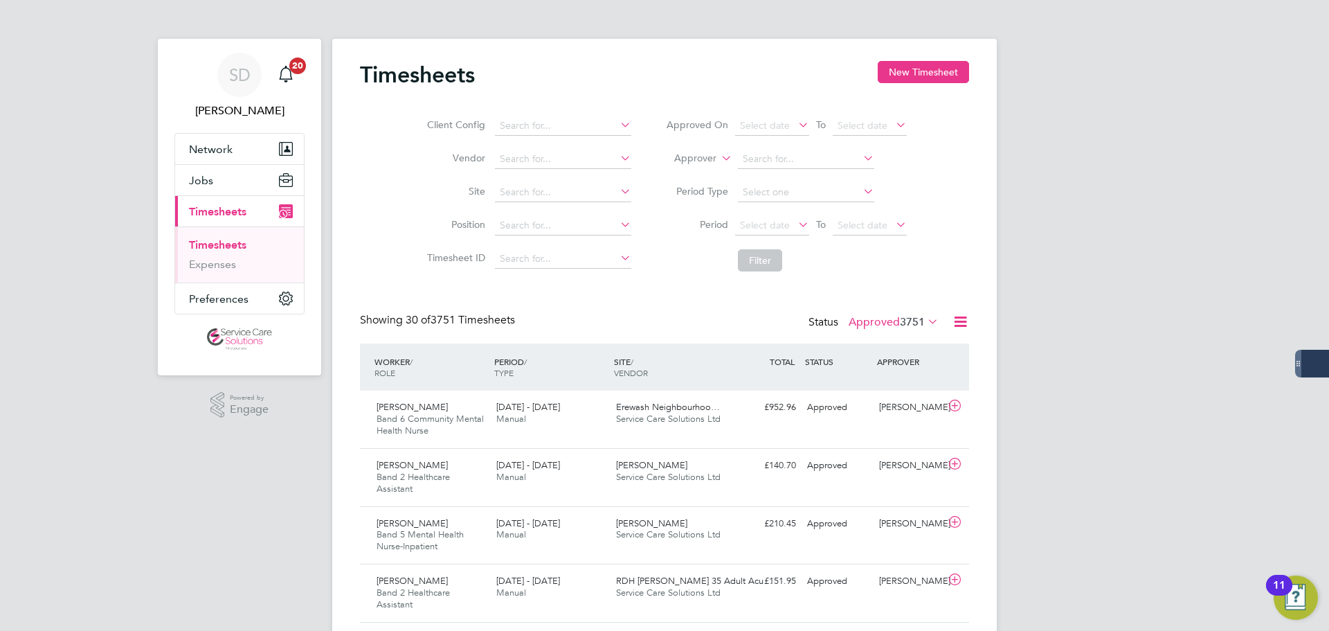
click at [864, 321] on label "Approved 3751" at bounding box center [894, 322] width 90 height 14
click at [887, 383] on li "Submitted" at bounding box center [879, 385] width 64 height 19
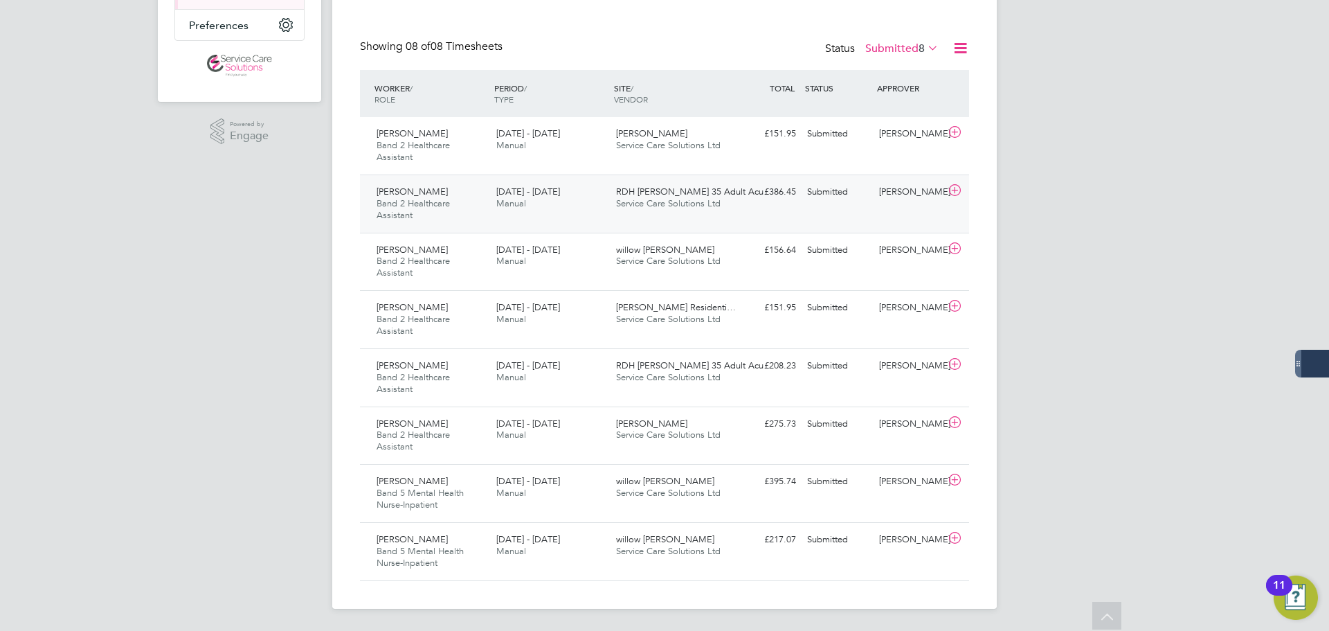
click at [583, 223] on div "Hakeem Ajayi Band 2 Healthcare Assistant 18 - 24 Aug 2025 18 - 24 Aug 2025 Manu…" at bounding box center [664, 203] width 609 height 58
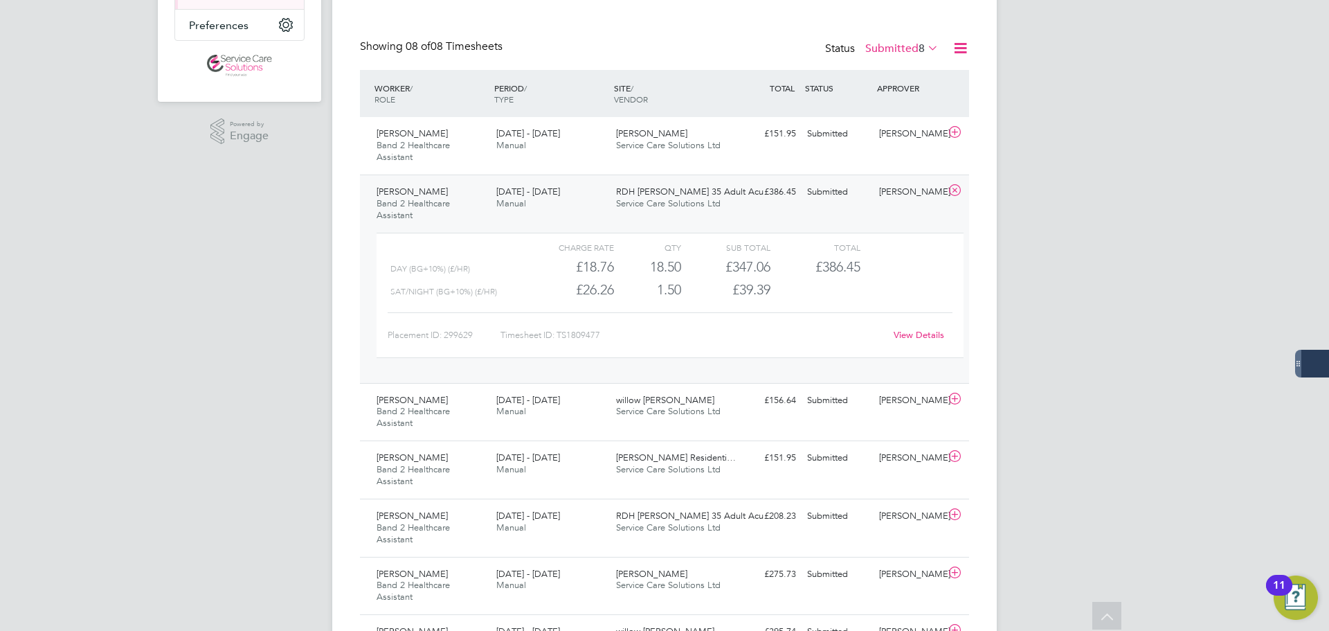
click at [923, 331] on link "View Details" at bounding box center [919, 335] width 51 height 12
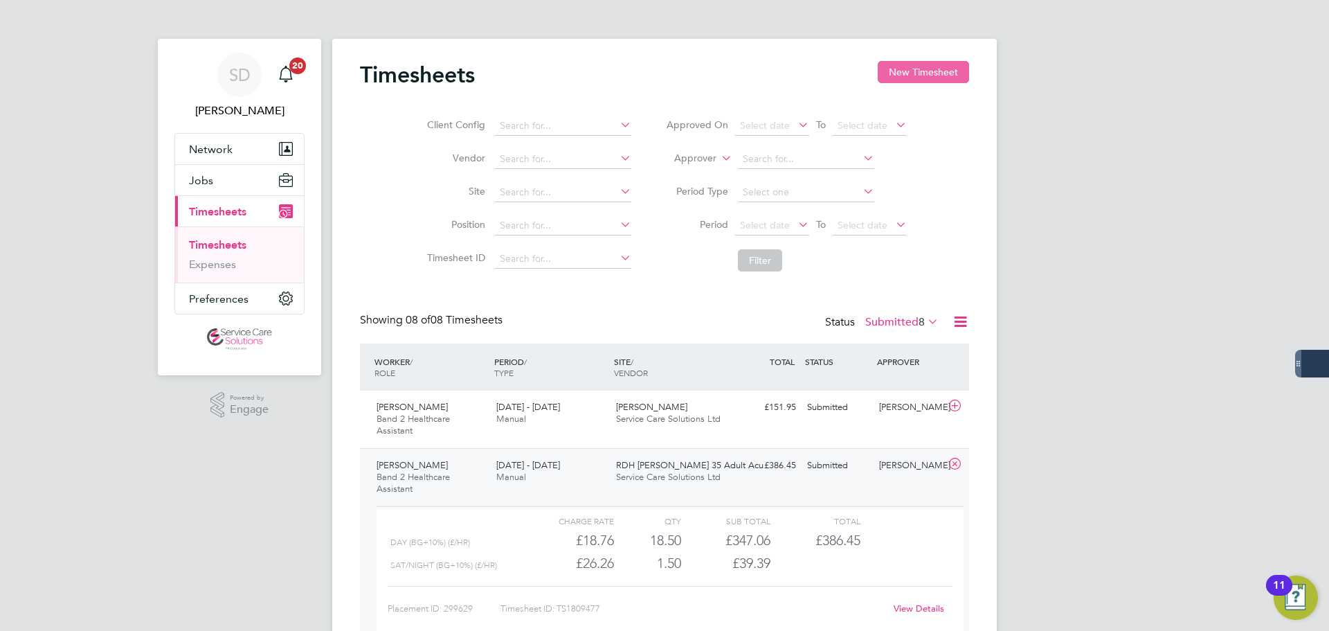
click at [903, 71] on button "New Timesheet" at bounding box center [923, 72] width 91 height 22
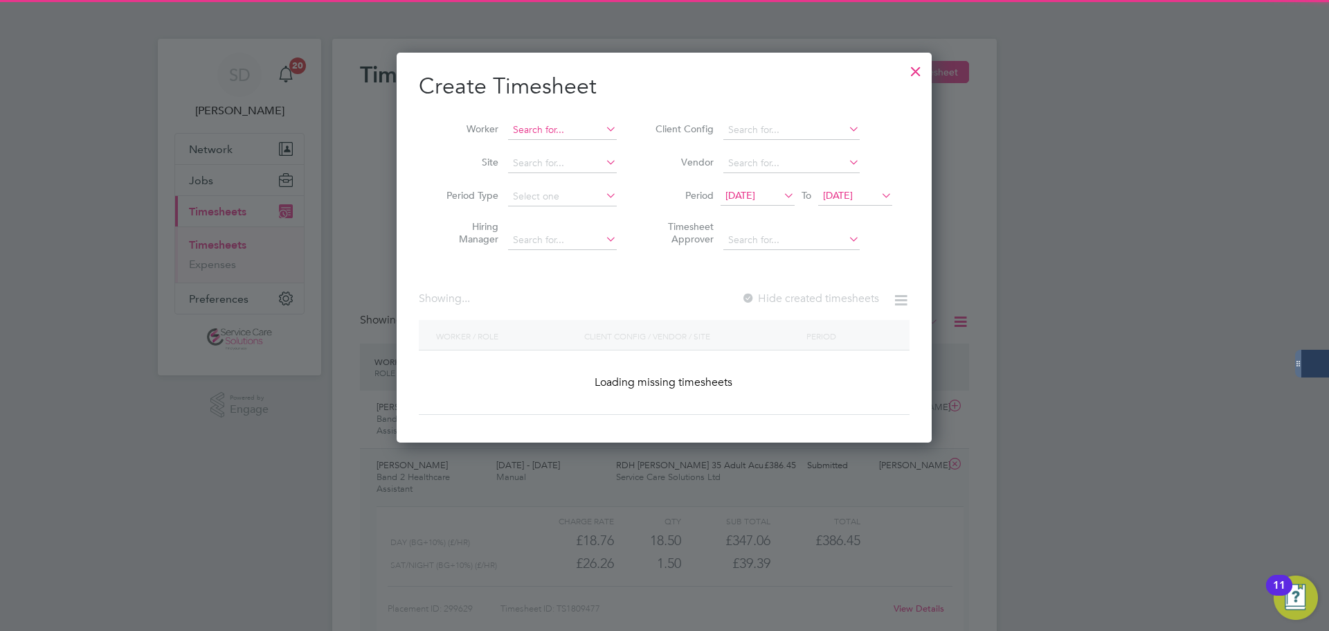
scroll to position [2566, 536]
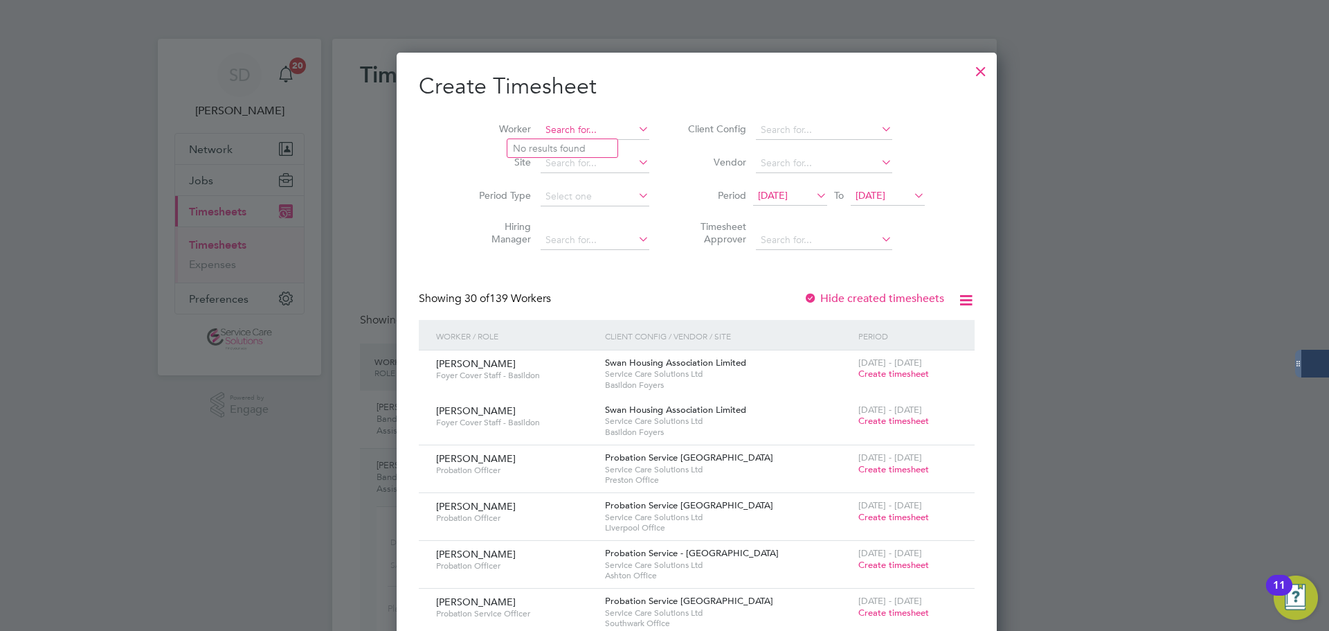
click at [570, 127] on input at bounding box center [595, 129] width 109 height 19
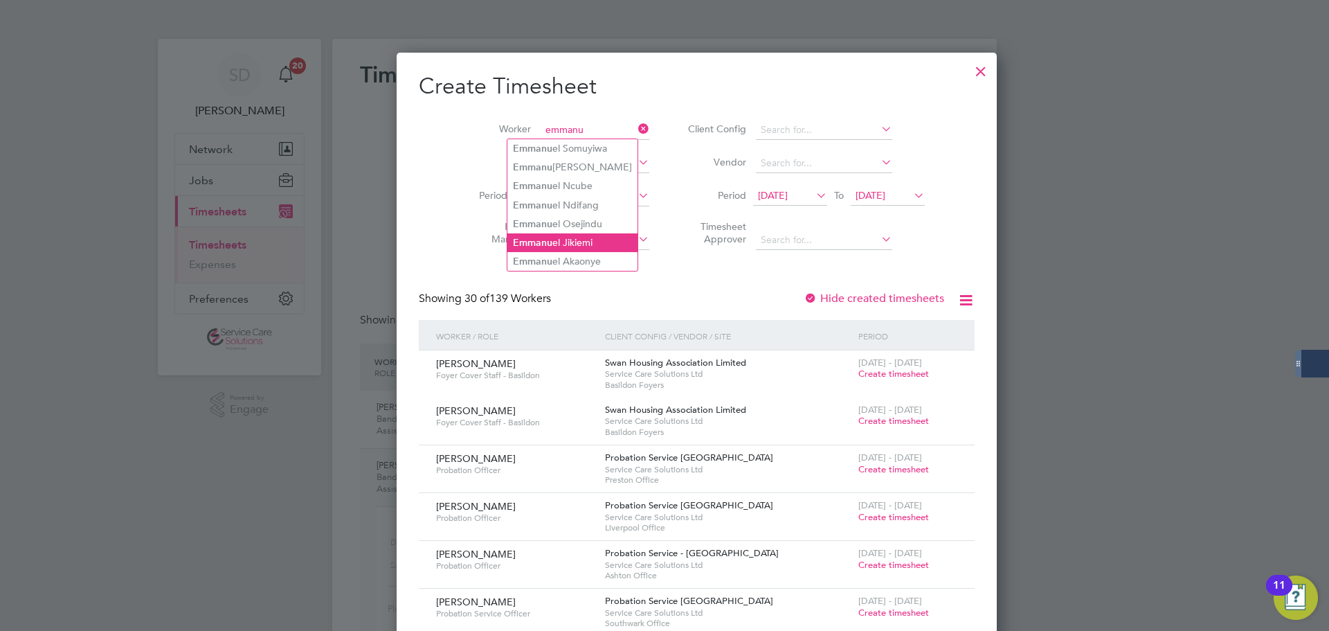
click at [587, 247] on li "Emmanu el Jikiemi" at bounding box center [572, 242] width 130 height 19
type input "Emmanuel Jikiemi"
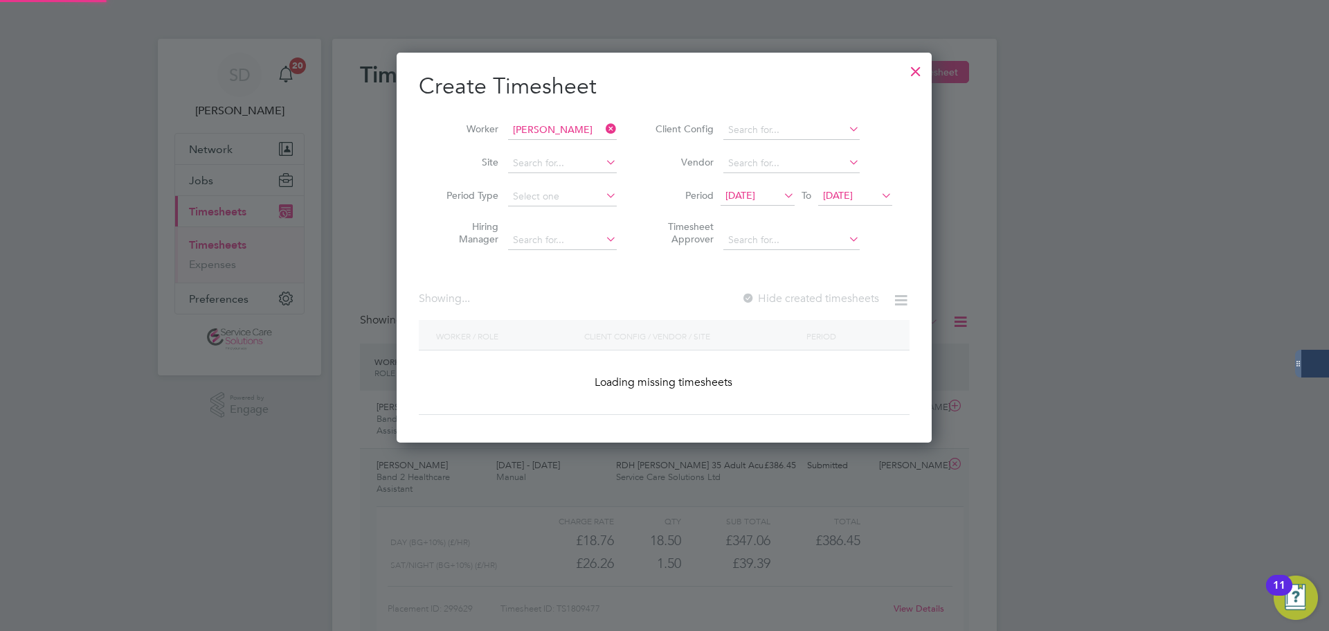
scroll to position [390, 536]
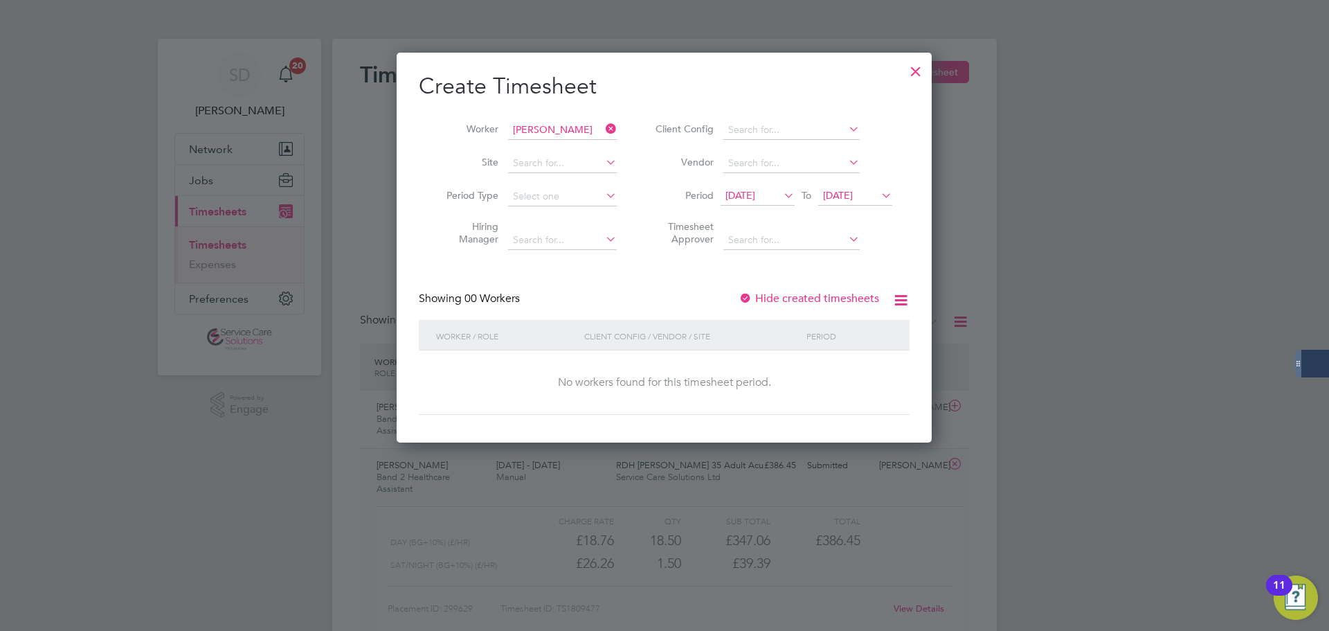
click at [603, 127] on icon at bounding box center [603, 128] width 0 height 19
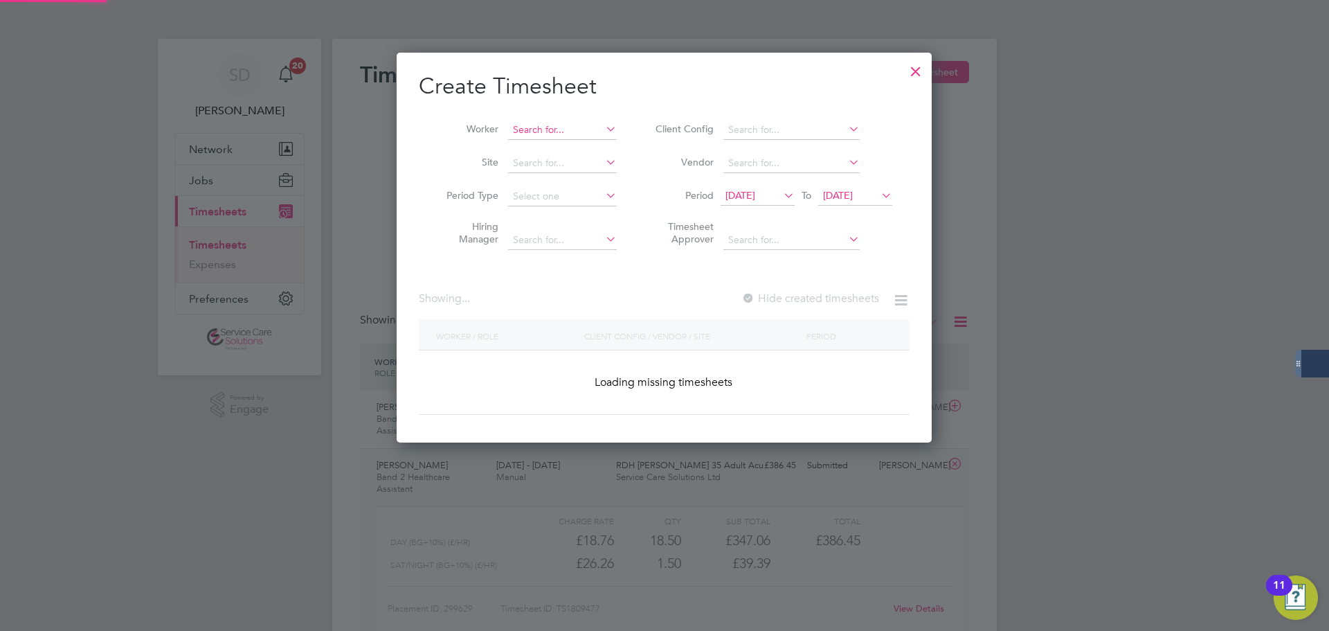
drag, startPoint x: 554, startPoint y: 136, endPoint x: 551, endPoint y: 129, distance: 7.7
click at [552, 129] on input at bounding box center [562, 129] width 109 height 19
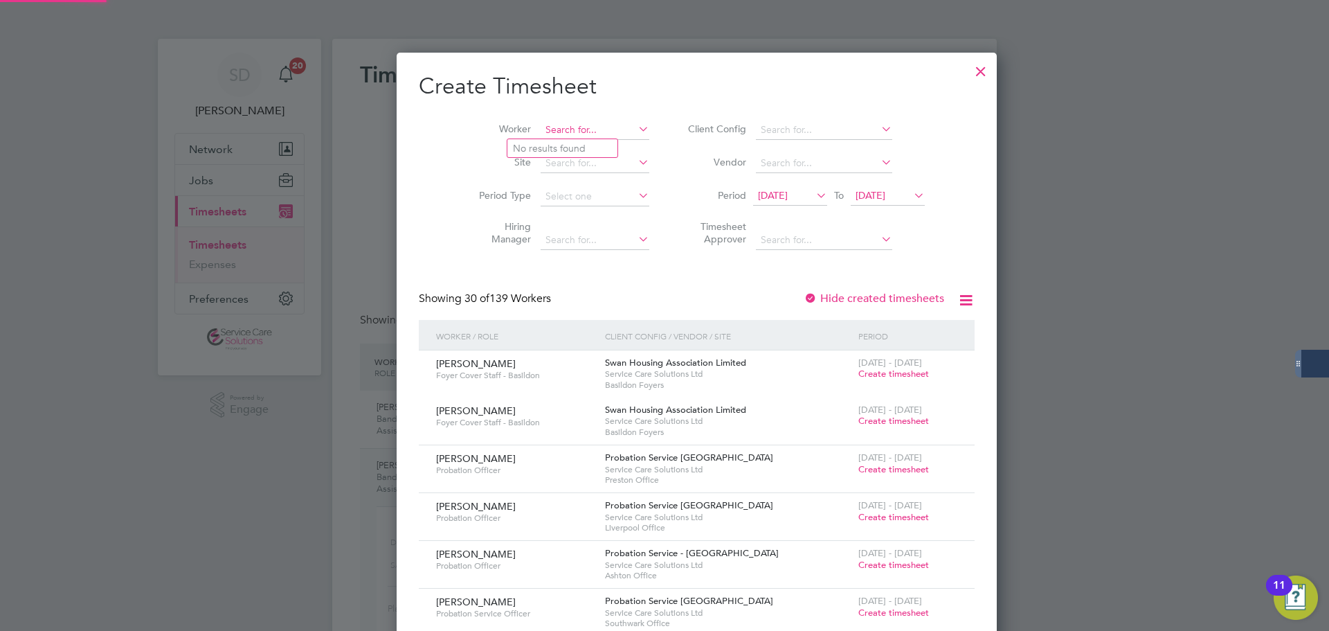
scroll to position [2566, 536]
click at [585, 252] on li "Emmanu el Akaonye" at bounding box center [572, 261] width 130 height 19
type input "Emmanuel Akaonye"
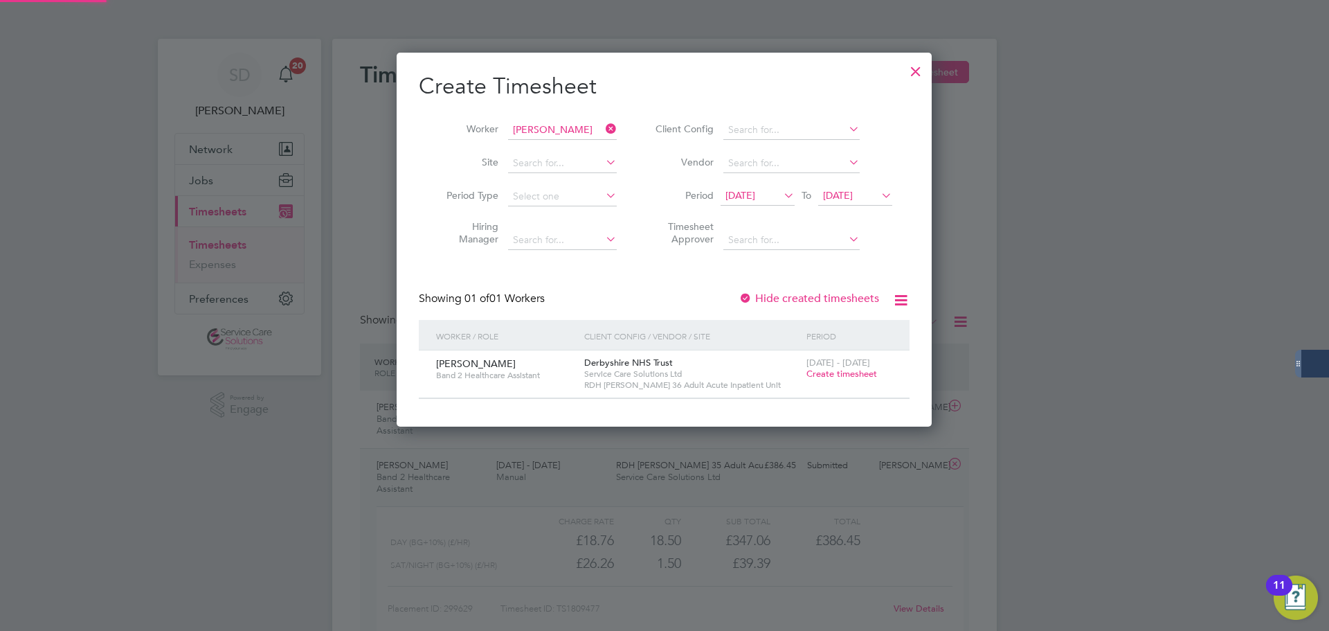
scroll to position [373, 536]
click at [845, 375] on span "Create timesheet" at bounding box center [841, 374] width 71 height 12
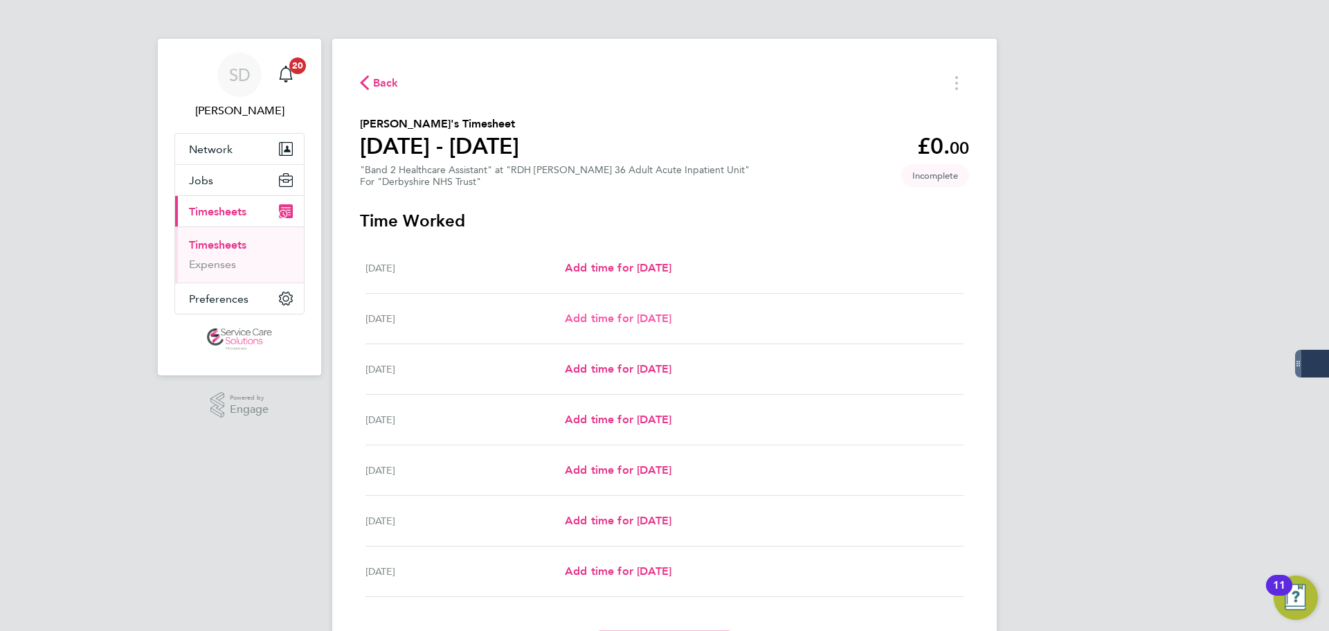
click at [578, 325] on link "Add time for [DATE]" at bounding box center [618, 318] width 107 height 17
select select "30"
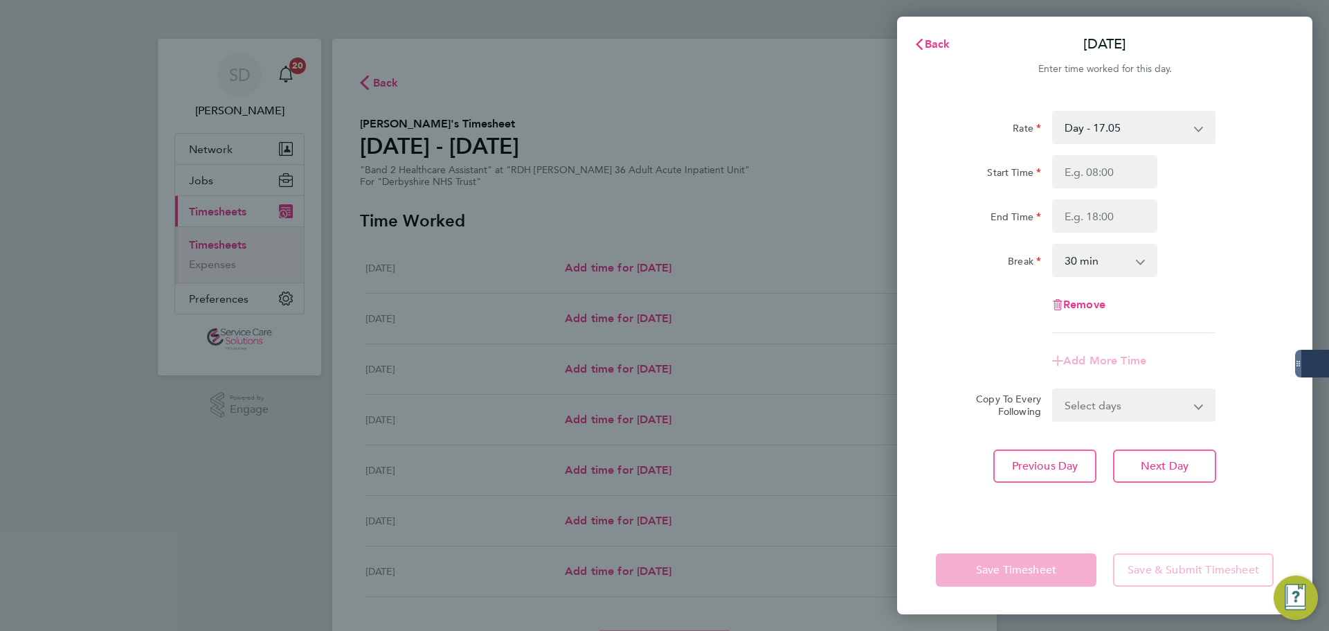
click at [1078, 123] on select "Day - 17.05 Day (BG+10%) - 18.76 Sunday/Bank Holiday - 30.86 Sat/Night (BG+10%)…" at bounding box center [1125, 127] width 144 height 30
select select "30"
click at [1075, 184] on input "Start Time" at bounding box center [1104, 171] width 105 height 33
type input "09:00"
click at [1100, 226] on input "End Time" at bounding box center [1104, 215] width 105 height 33
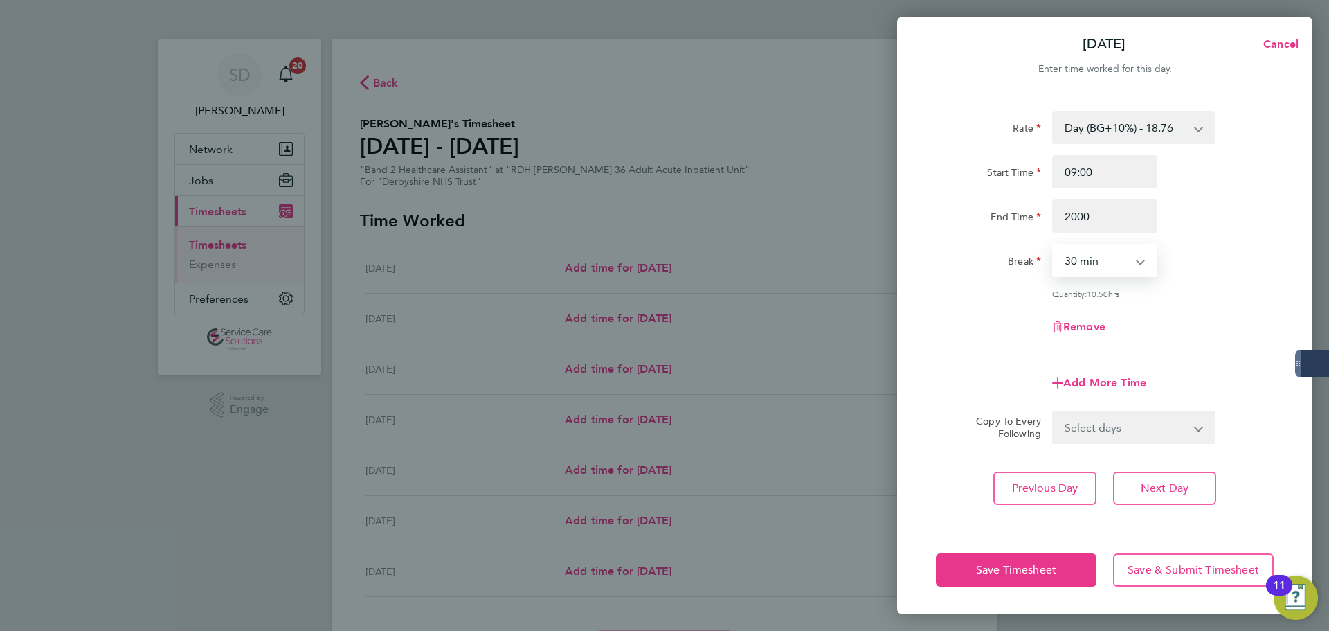
type input "20:00"
drag, startPoint x: 1098, startPoint y: 261, endPoint x: 1092, endPoint y: 273, distance: 13.6
click at [1098, 261] on select "0 min 15 min 30 min 45 min 60 min 75 min 90 min" at bounding box center [1096, 260] width 86 height 30
select select "0"
click at [1053, 245] on select "0 min 15 min 30 min 45 min 60 min 75 min 90 min" at bounding box center [1096, 260] width 86 height 30
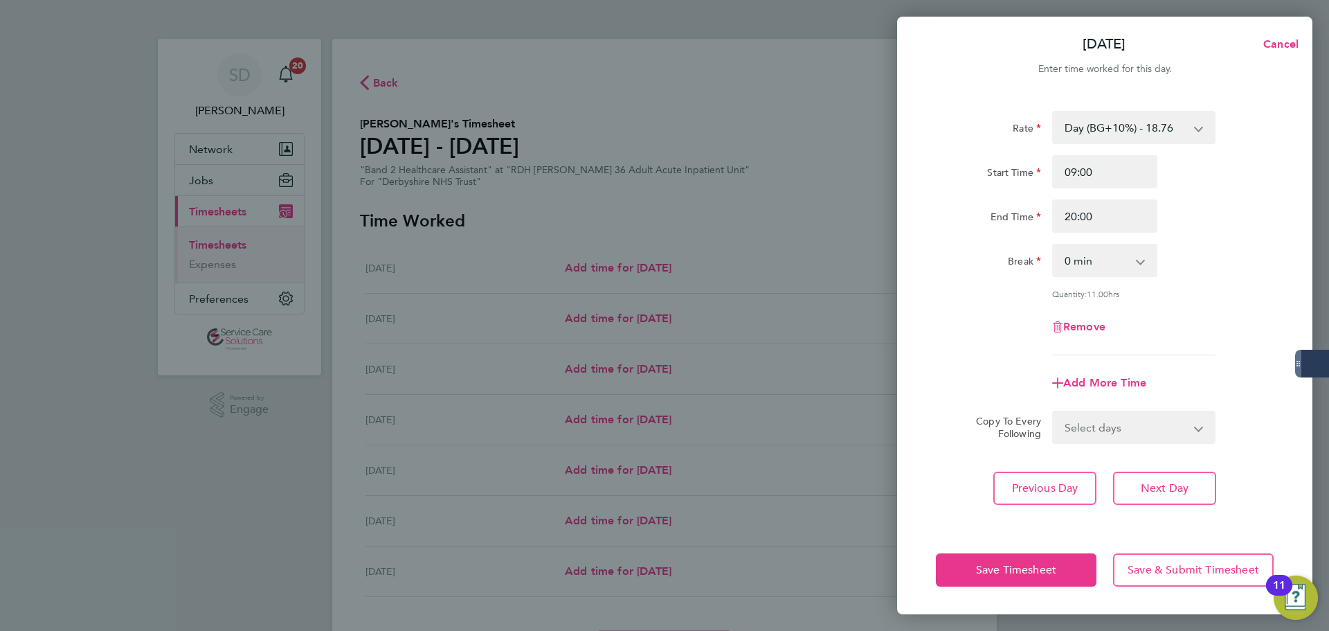
click at [937, 327] on div "Remove" at bounding box center [1104, 326] width 349 height 33
click at [1118, 392] on div "Add More Time" at bounding box center [1104, 382] width 116 height 33
click at [1109, 386] on span "Add More Time" at bounding box center [1104, 382] width 83 height 13
select select "null"
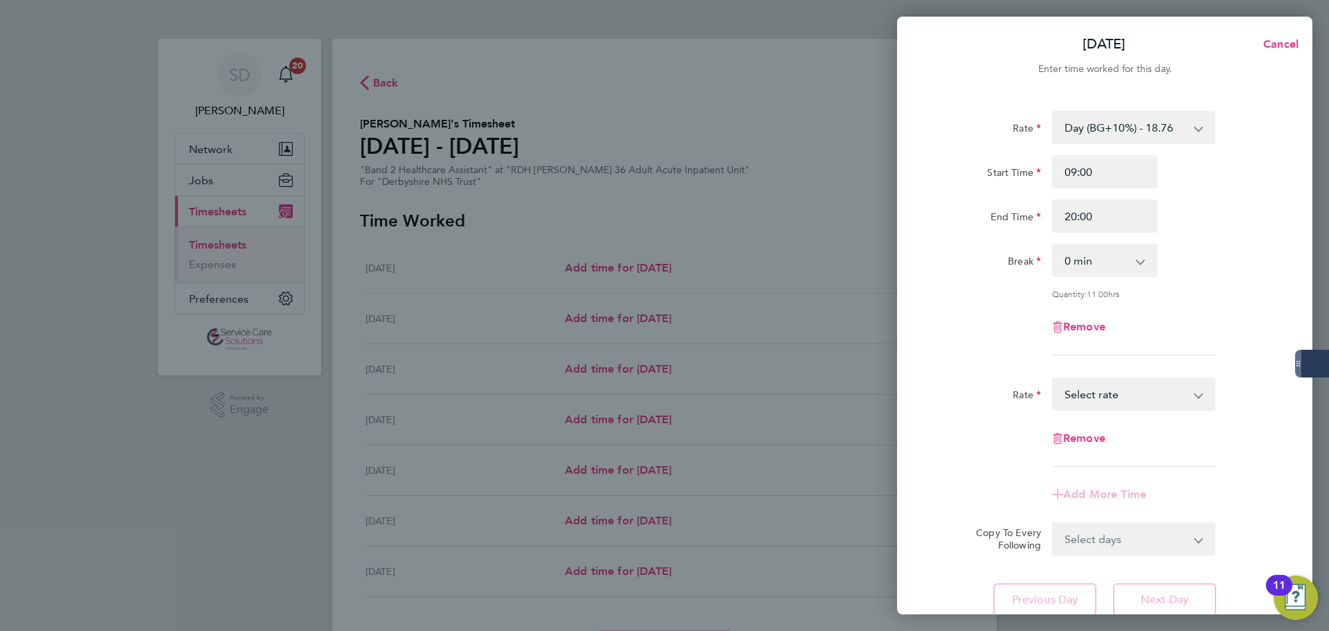
click at [1107, 390] on select "Day (BG+10%) - 18.76 Sunday/Bank Holiday - 30.86 Day - 17.05 Sat/Night (BG+10%)…" at bounding box center [1125, 394] width 144 height 30
select select "30"
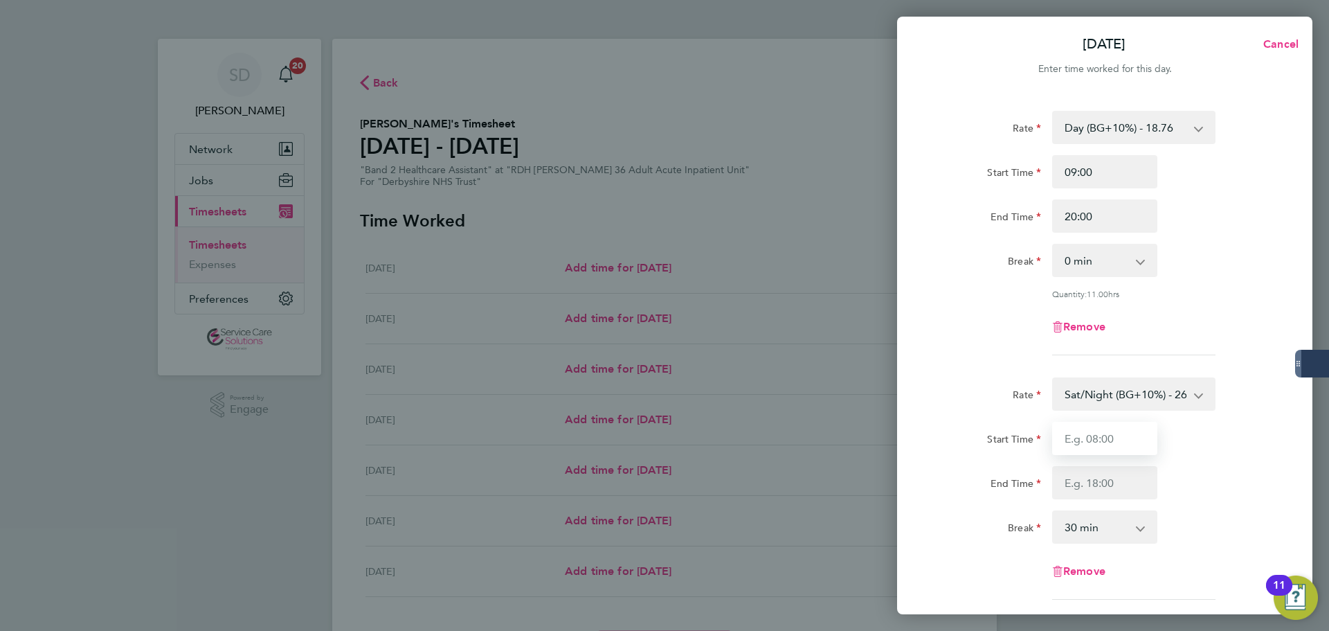
click at [1096, 442] on input "Start Time" at bounding box center [1104, 438] width 105 height 33
type input "20:00"
click at [1092, 474] on input "End Time" at bounding box center [1104, 482] width 105 height 33
type input "21:30"
click at [1087, 529] on select "0 min 15 min 30 min 45 min 60 min 75 min 90 min" at bounding box center [1096, 526] width 86 height 30
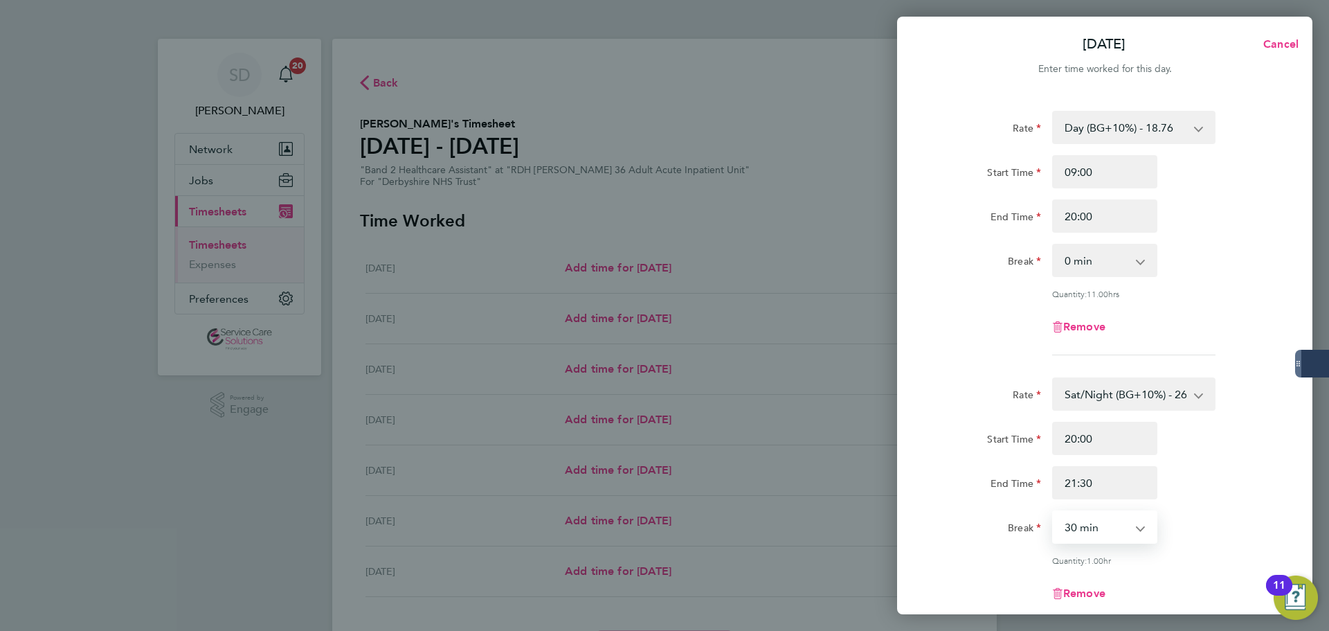
select select "0"
click at [1053, 511] on select "0 min 15 min 30 min 45 min 60 min 75 min" at bounding box center [1096, 526] width 86 height 30
click at [984, 380] on div "Rate" at bounding box center [988, 391] width 105 height 28
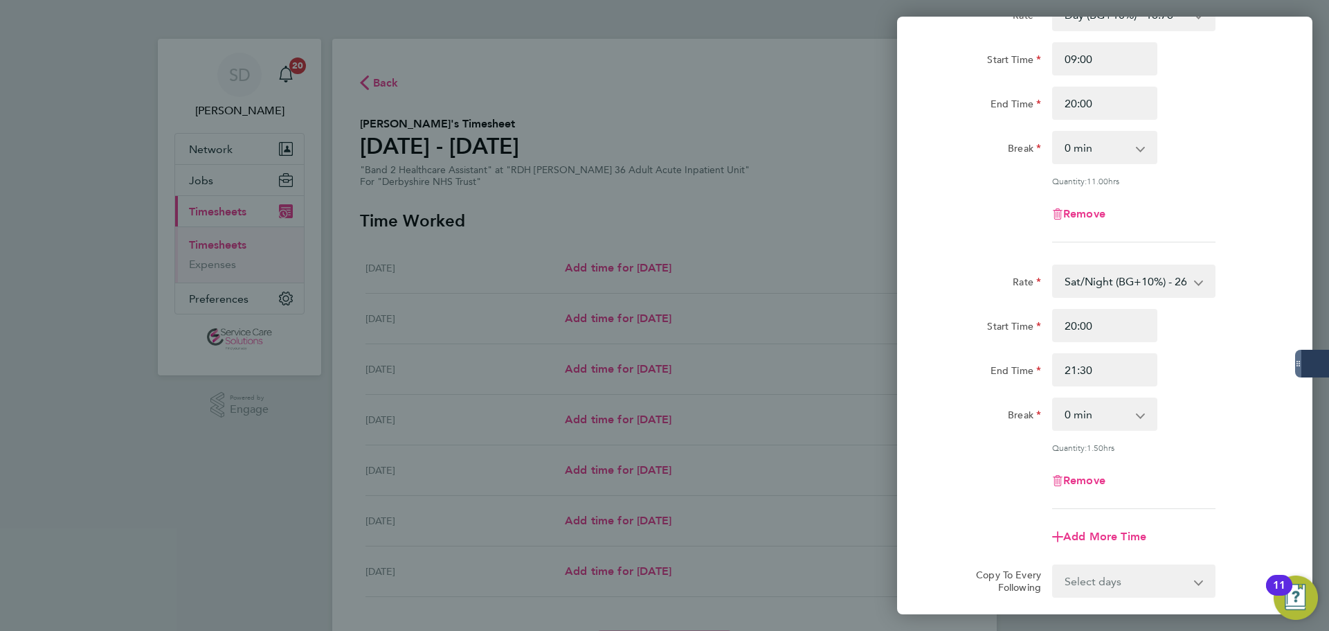
scroll to position [260, 0]
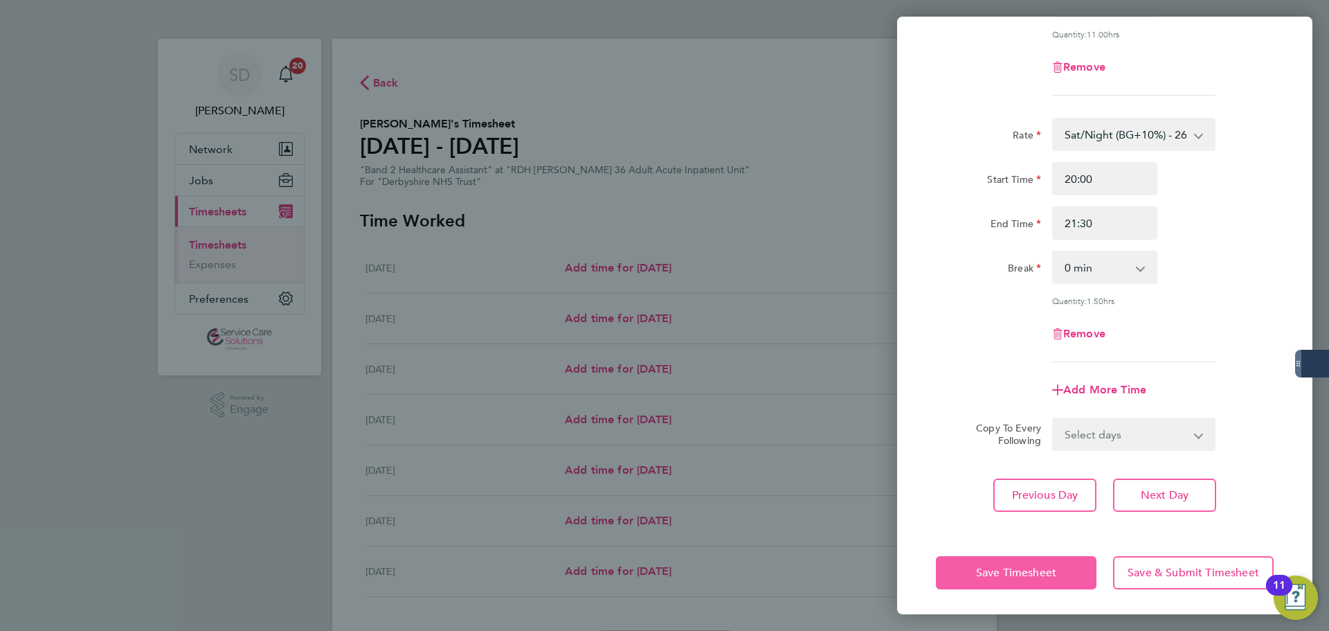
click at [997, 571] on span "Save Timesheet" at bounding box center [1016, 572] width 80 height 14
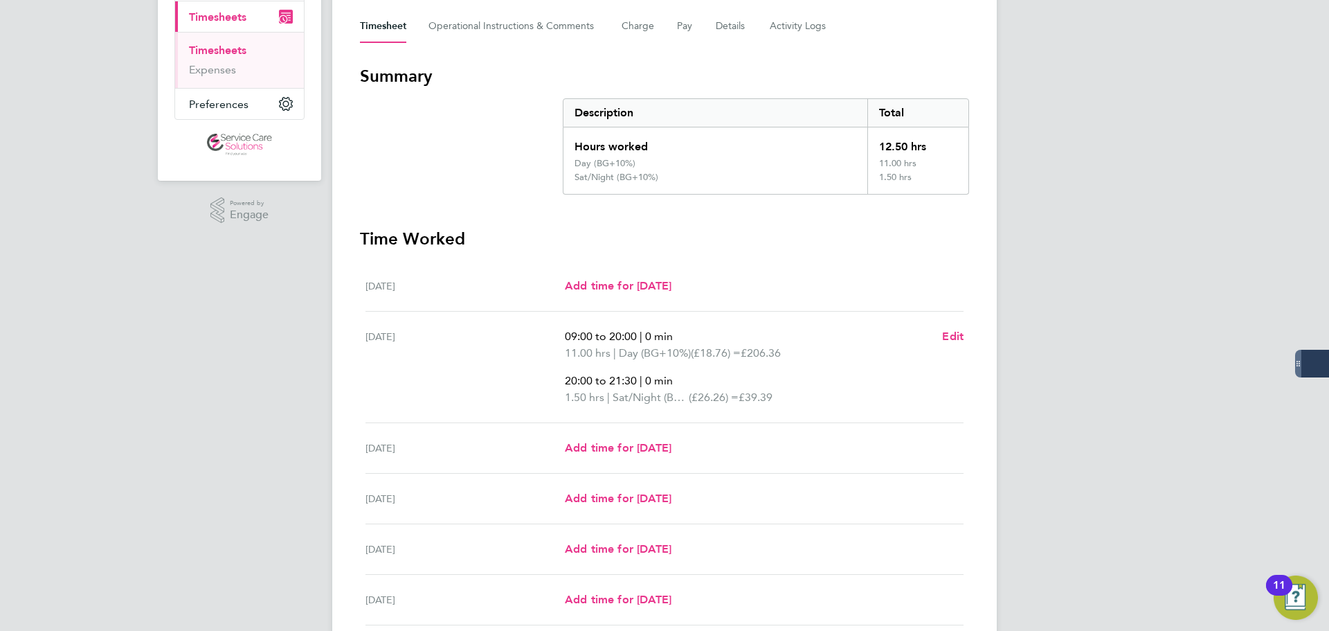
scroll to position [208, 0]
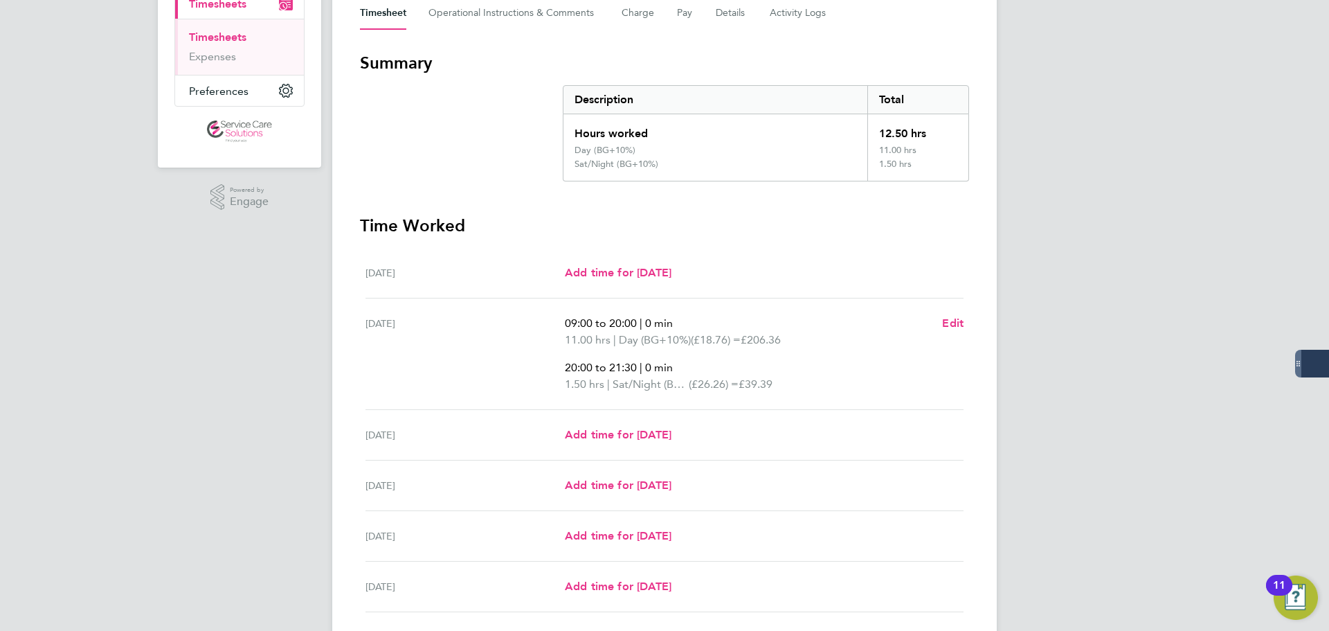
click at [388, 159] on section "Summary Description Total Hours worked 12.50 hrs Day (BG+10%) 11.00 hrs Sat/Nig…" at bounding box center [664, 116] width 609 height 129
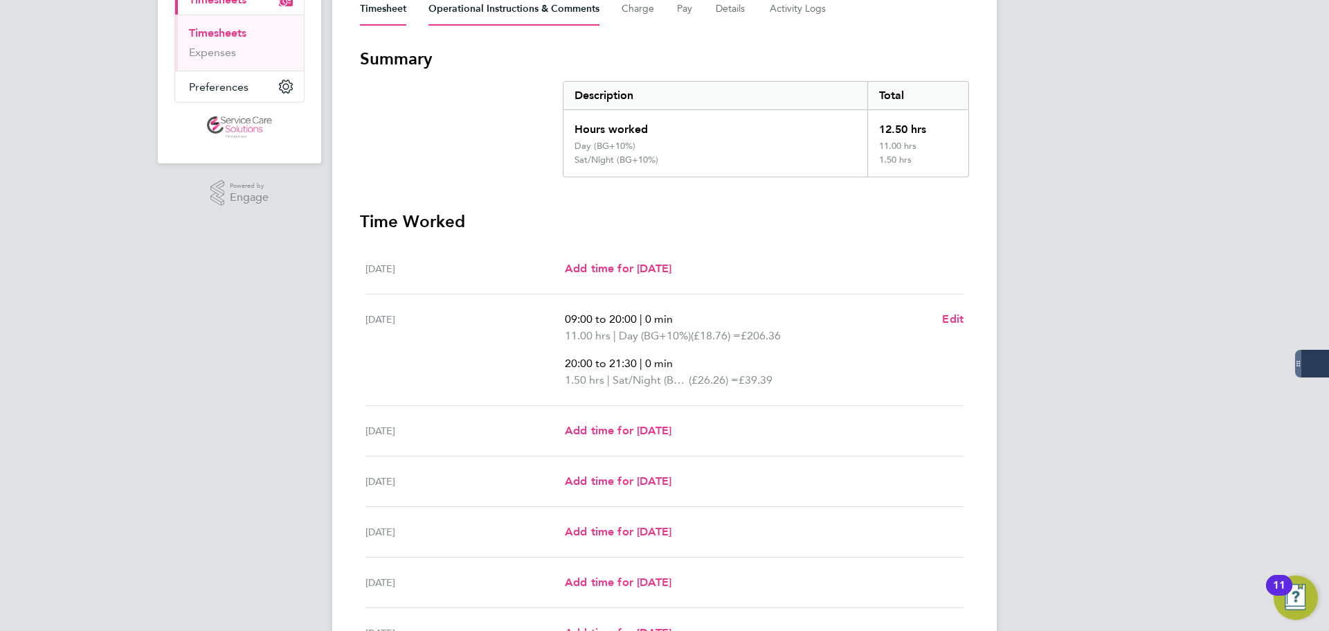
scroll to position [346, 0]
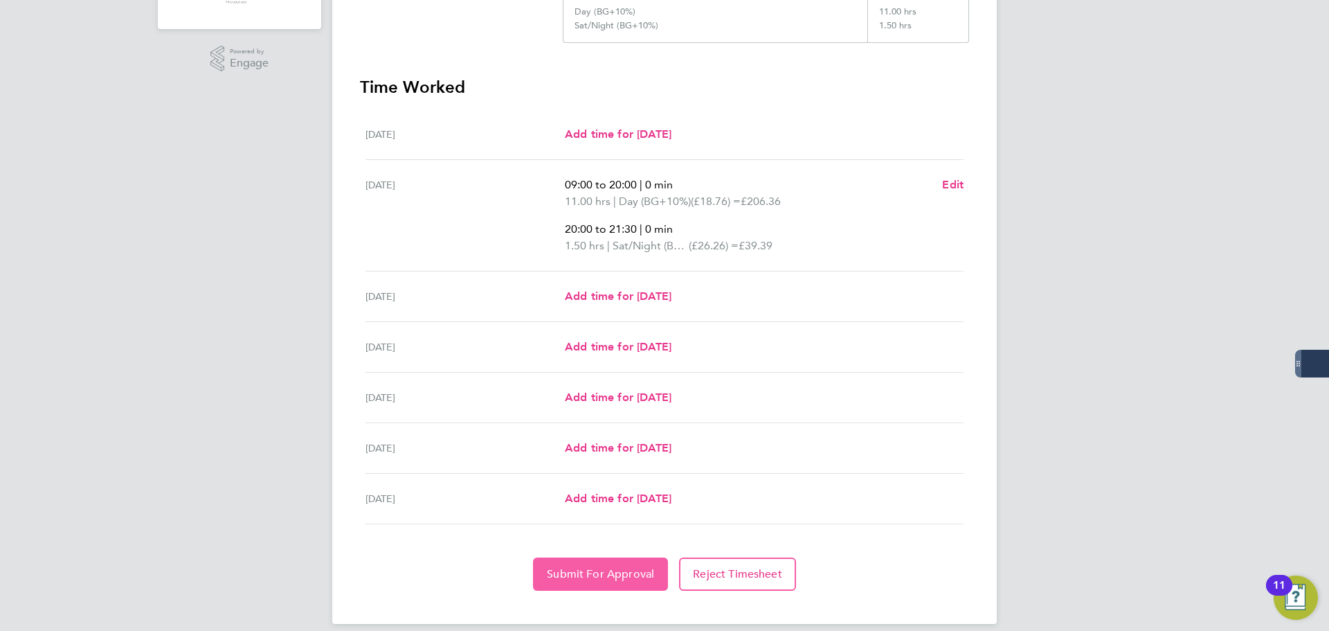
click at [585, 570] on span "Submit For Approval" at bounding box center [600, 574] width 107 height 14
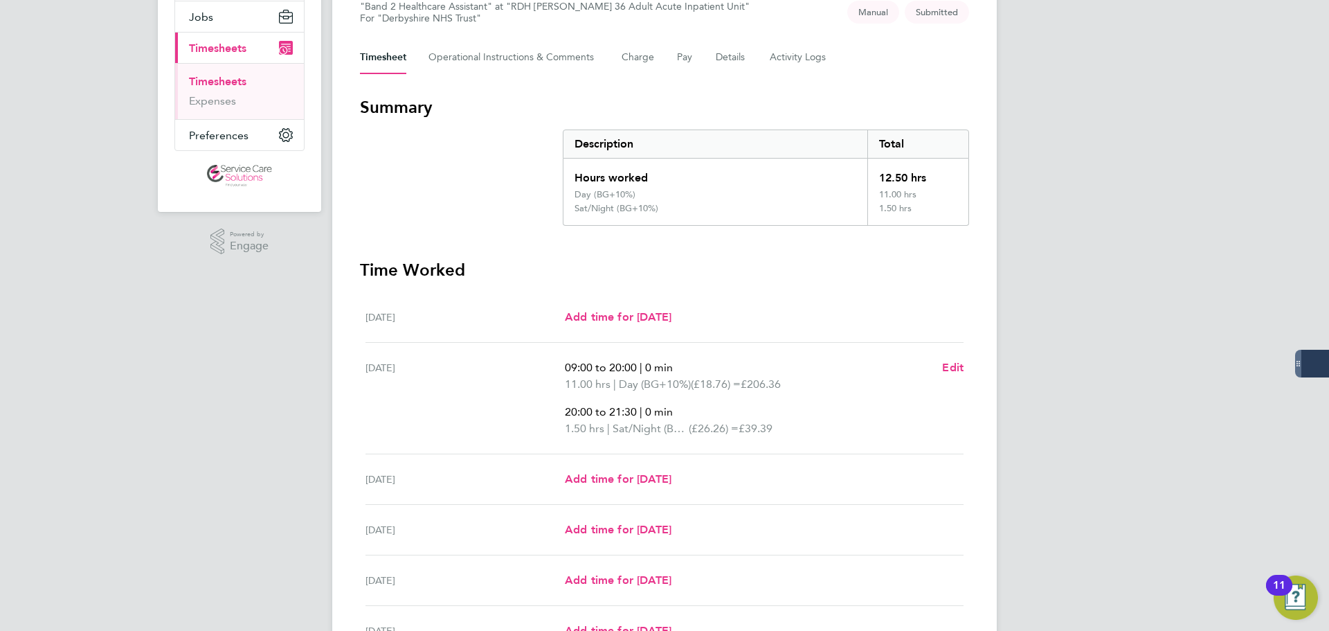
scroll to position [0, 0]
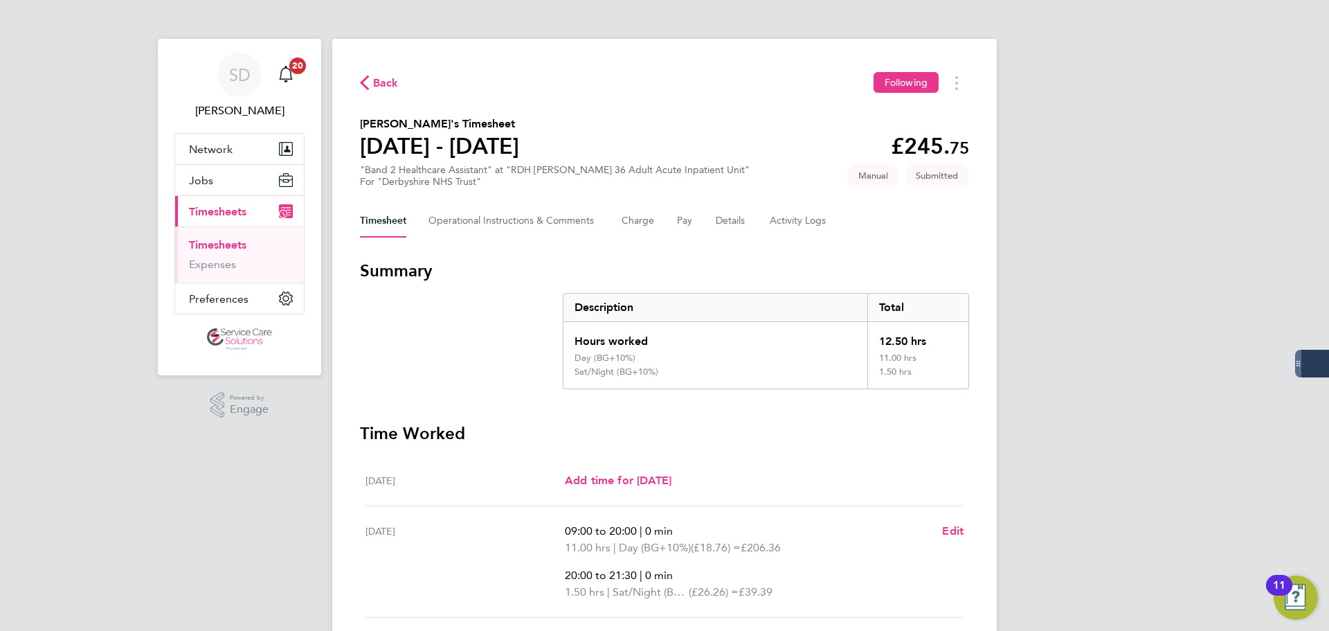
click at [221, 242] on link "Timesheets" at bounding box center [217, 244] width 57 height 13
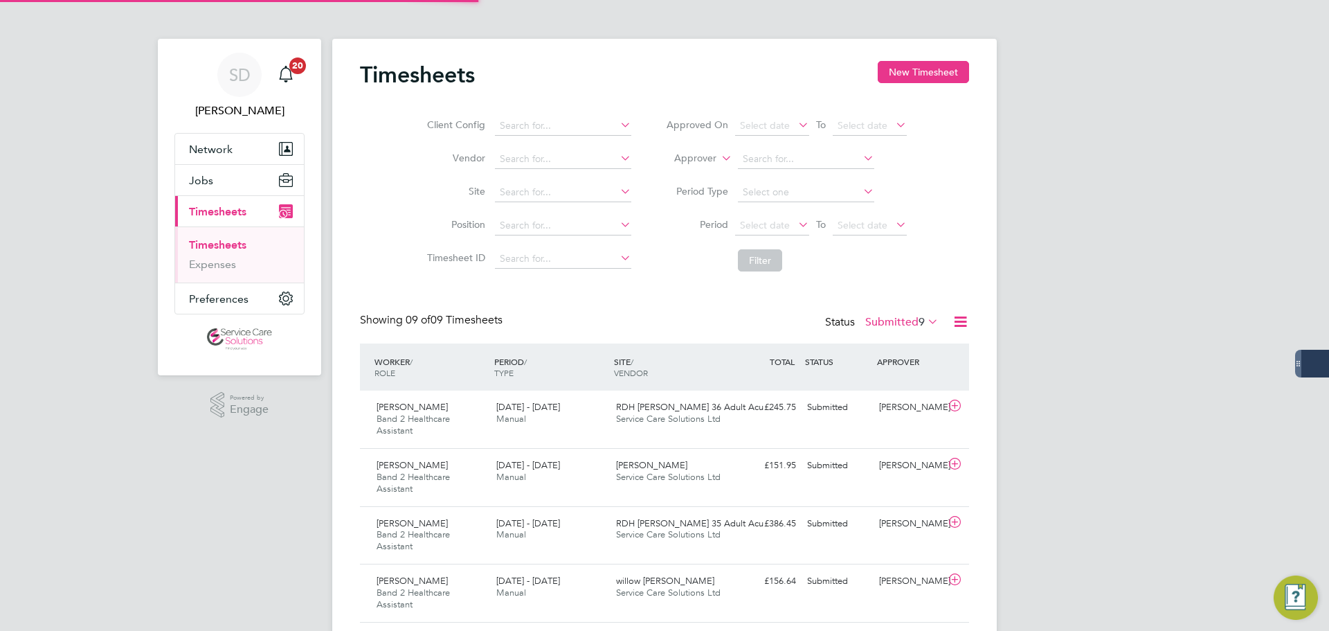
scroll to position [46, 120]
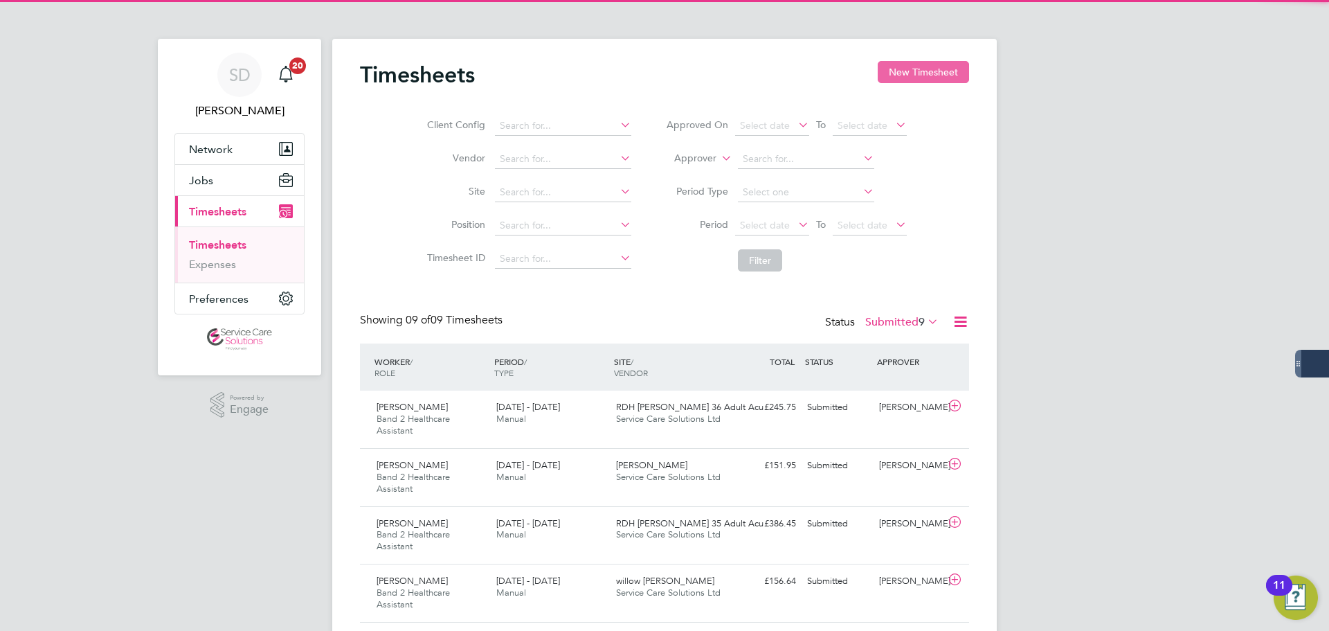
click at [907, 72] on button "New Timesheet" at bounding box center [923, 72] width 91 height 22
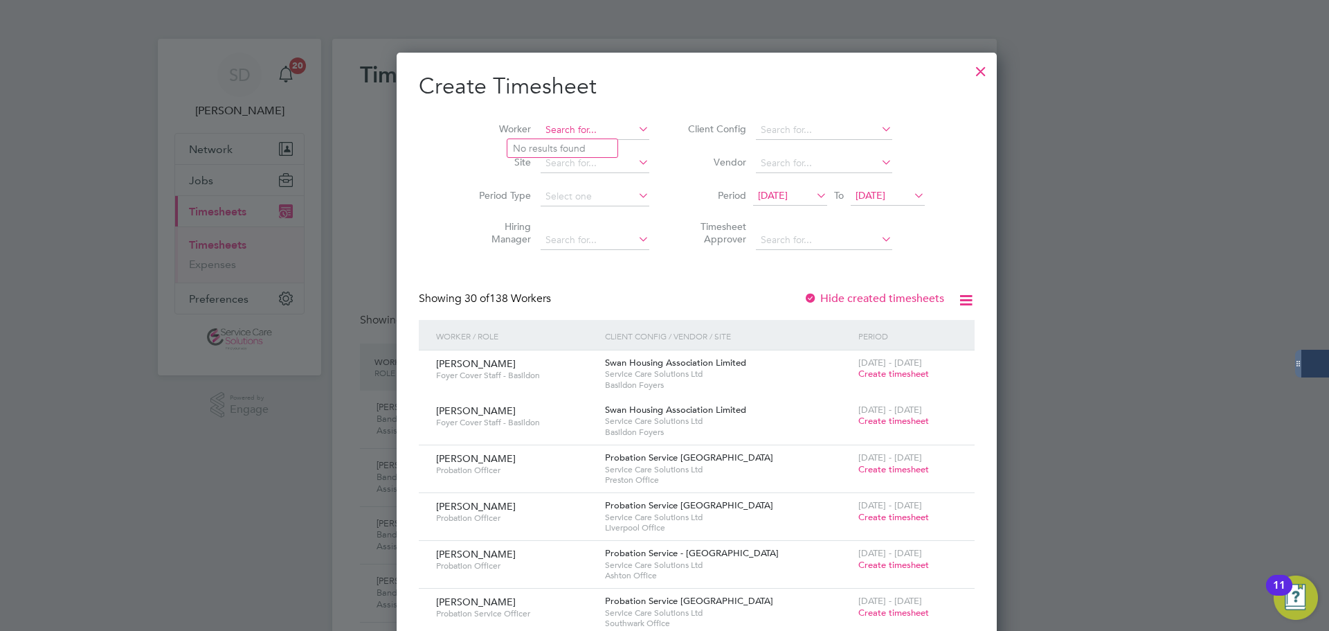
click at [541, 134] on input at bounding box center [595, 129] width 109 height 19
type input "erin br"
click at [554, 131] on input at bounding box center [595, 129] width 109 height 19
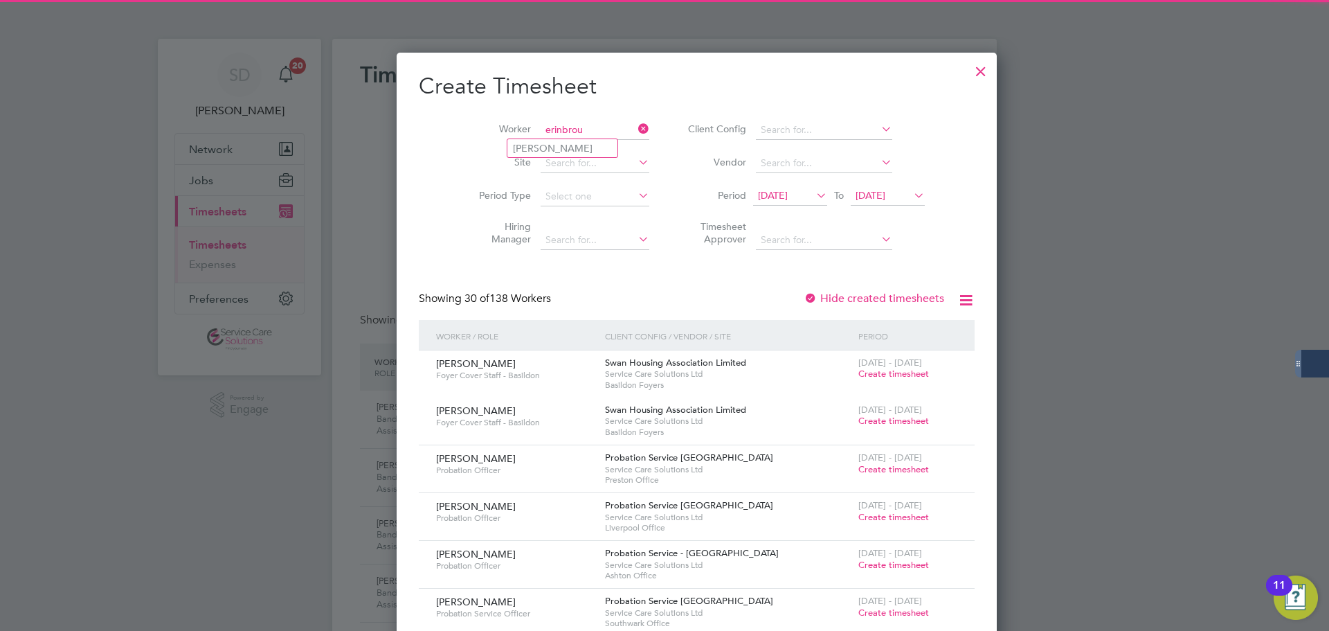
click at [550, 135] on input "erinbrou" at bounding box center [595, 129] width 109 height 19
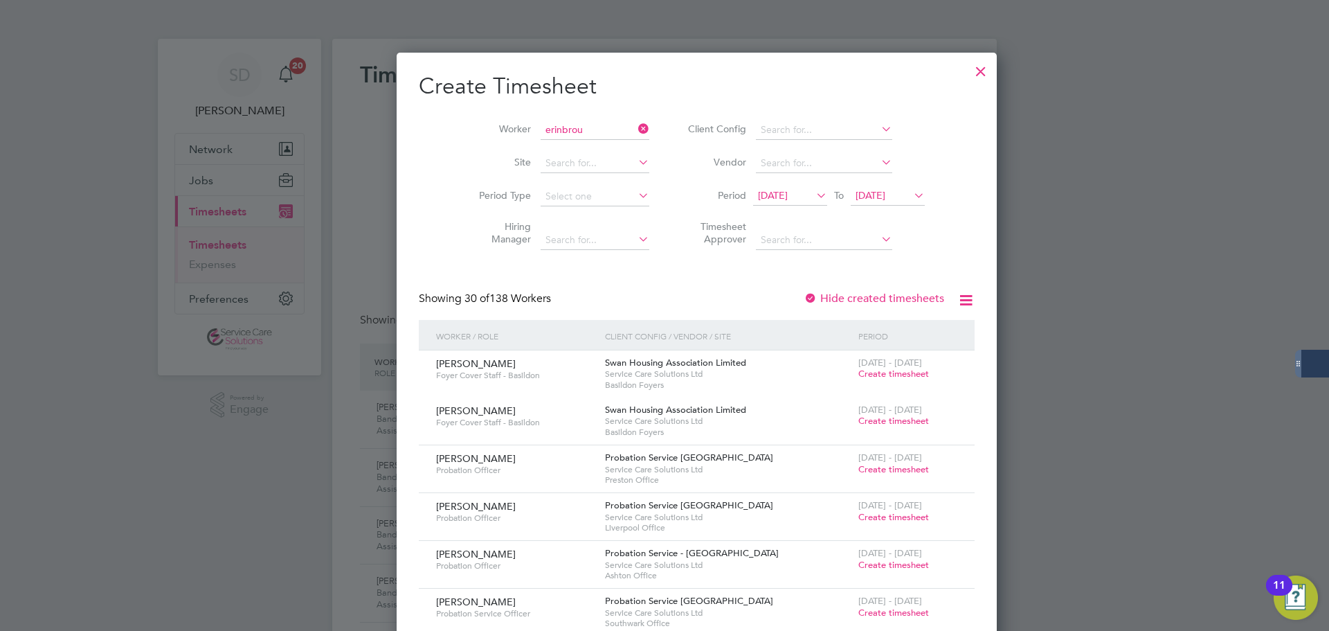
click at [552, 141] on li "Erin Brough" at bounding box center [562, 148] width 110 height 18
type input "Erin Brough"
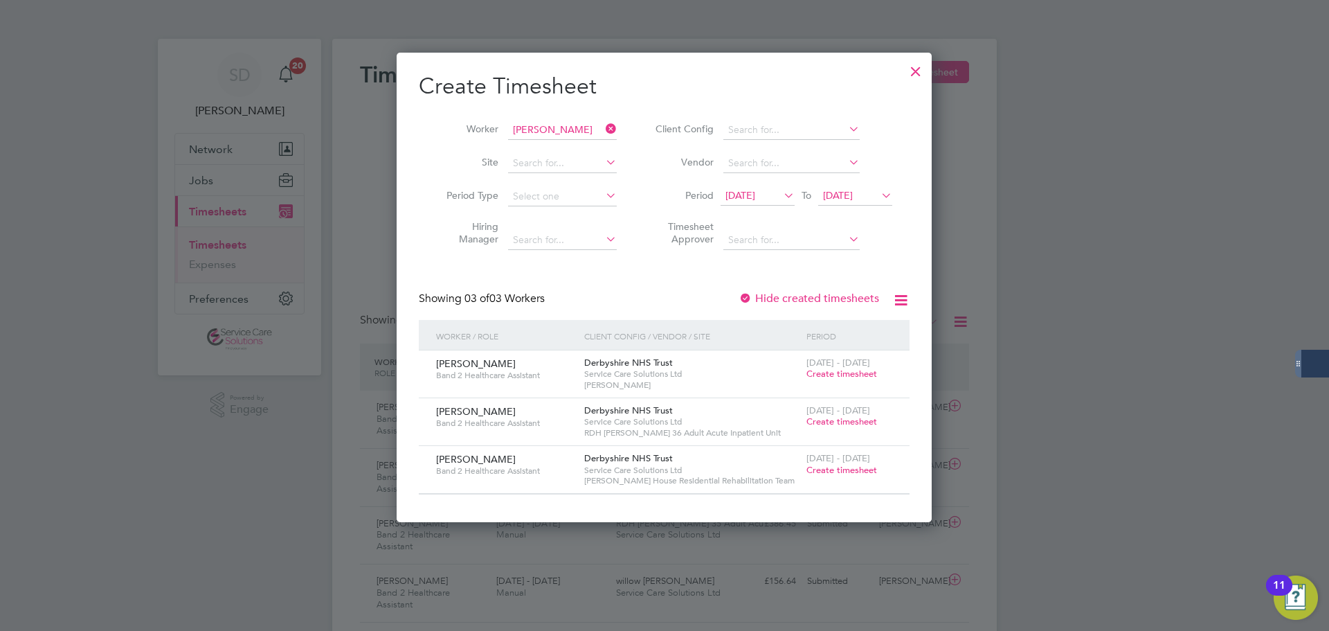
click at [823, 370] on span "Create timesheet" at bounding box center [841, 374] width 71 height 12
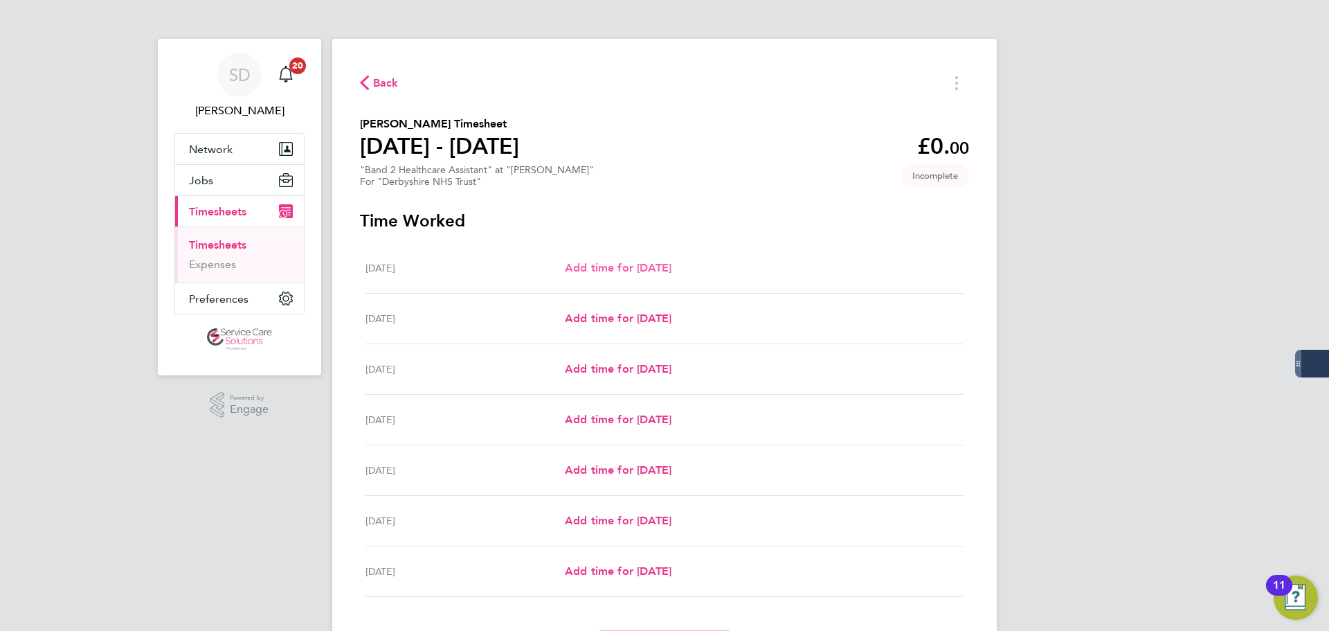
click at [585, 269] on span "Add time for Mon 18 Aug" at bounding box center [618, 267] width 107 height 13
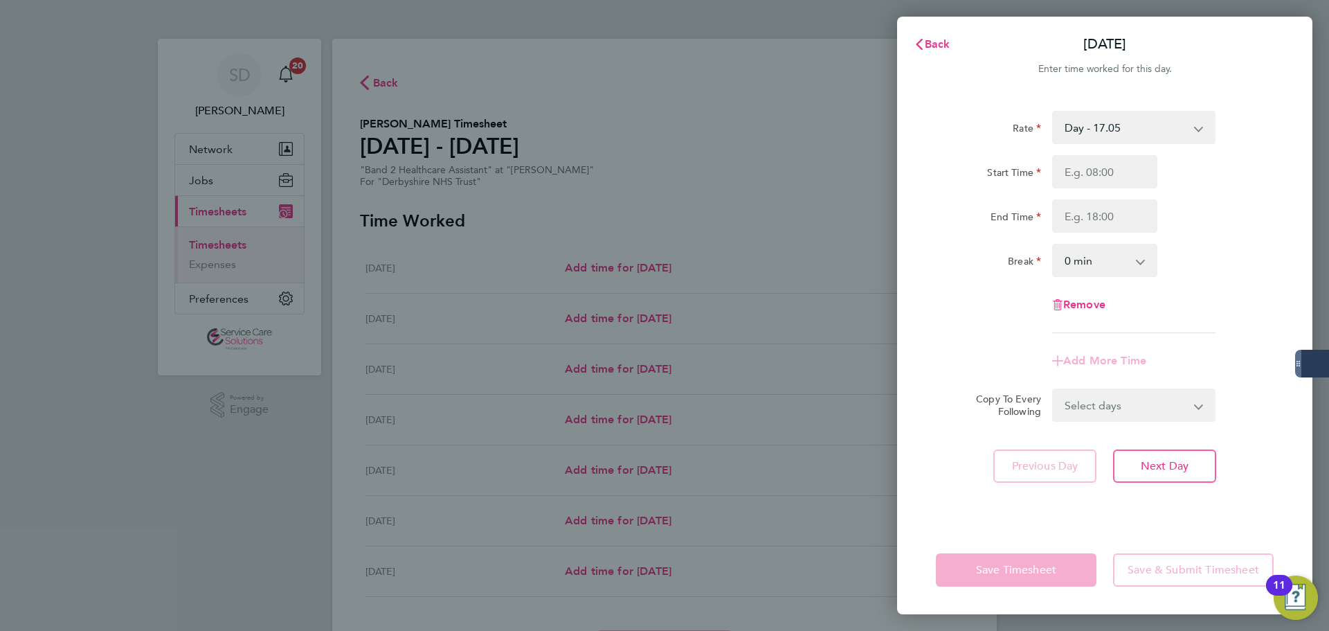
click at [1092, 136] on select "Day - 17.05 Sunday/Bank Holiday - 30.86 Sun/BH (BG+10%) - 33.95 Saturday/Night …" at bounding box center [1125, 127] width 144 height 30
click at [1074, 176] on input "Start Time" at bounding box center [1104, 171] width 105 height 33
type input "14:00"
click at [1081, 221] on input "End Time" at bounding box center [1104, 215] width 105 height 33
type input "20:00"
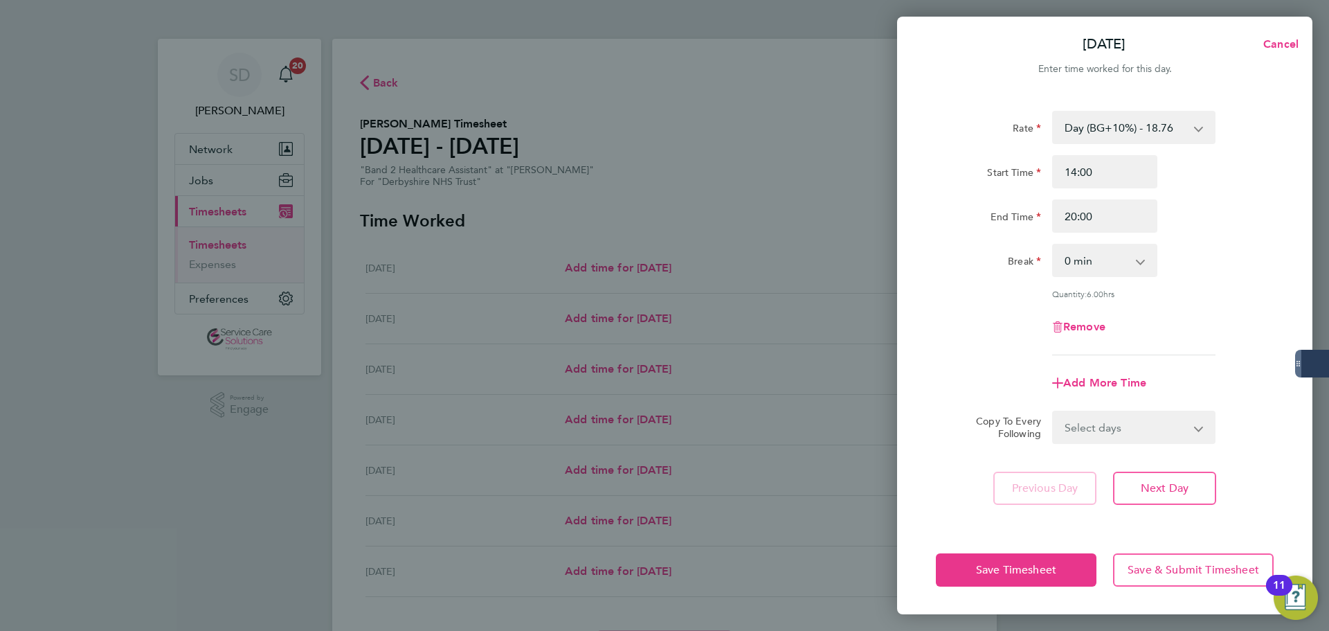
click at [971, 133] on div "Rate" at bounding box center [988, 125] width 105 height 28
click at [1077, 381] on span "Add More Time" at bounding box center [1104, 382] width 83 height 13
select select "null"
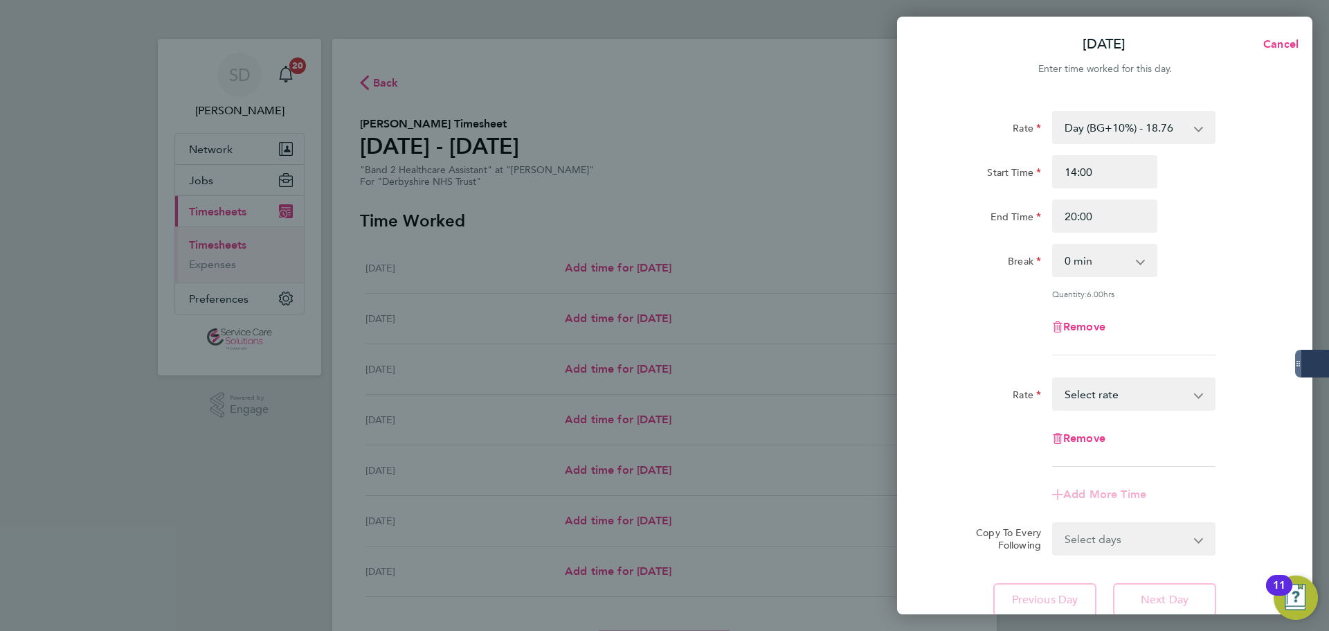
drag, startPoint x: 1077, startPoint y: 381, endPoint x: 1109, endPoint y: 391, distance: 33.9
click at [1109, 391] on select "Day - 17.05 Sunday/Bank Holiday - 30.86 Sun/BH (BG+10%) - 33.95 Saturday/Night …" at bounding box center [1125, 394] width 144 height 30
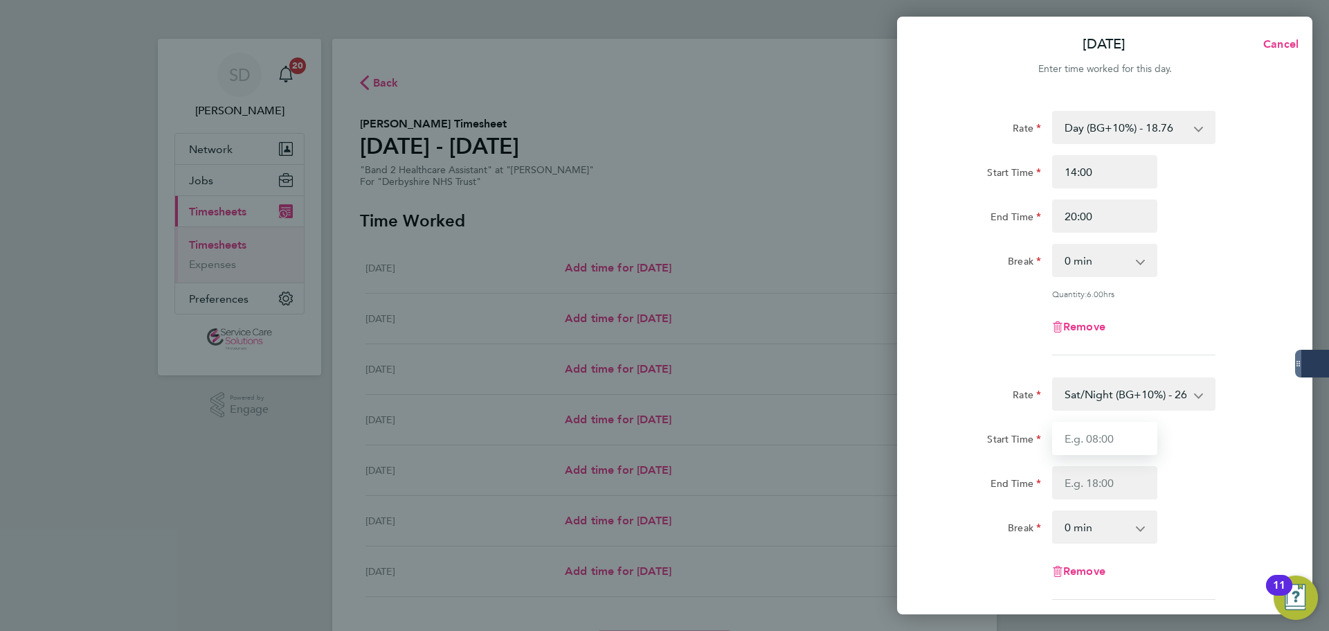
click at [1103, 432] on input "Start Time" at bounding box center [1104, 438] width 105 height 33
type input "20:00"
click at [1087, 479] on input "End Time" at bounding box center [1104, 482] width 105 height 33
type input "21:30"
click at [945, 343] on div "Rate Day (BG+10%) - 18.76 Day - 17.05 Sunday/Bank Holiday - 30.86 Sun/BH (BG+10…" at bounding box center [1105, 233] width 338 height 244
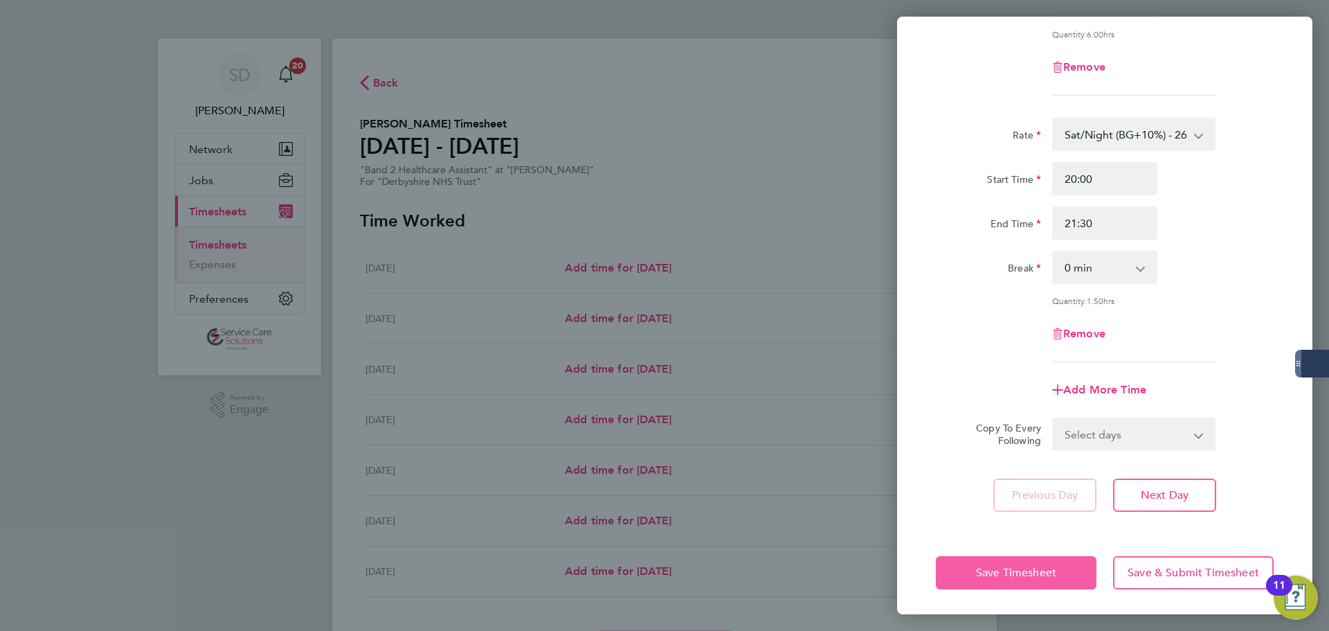
click at [1008, 570] on span "Save Timesheet" at bounding box center [1016, 572] width 80 height 14
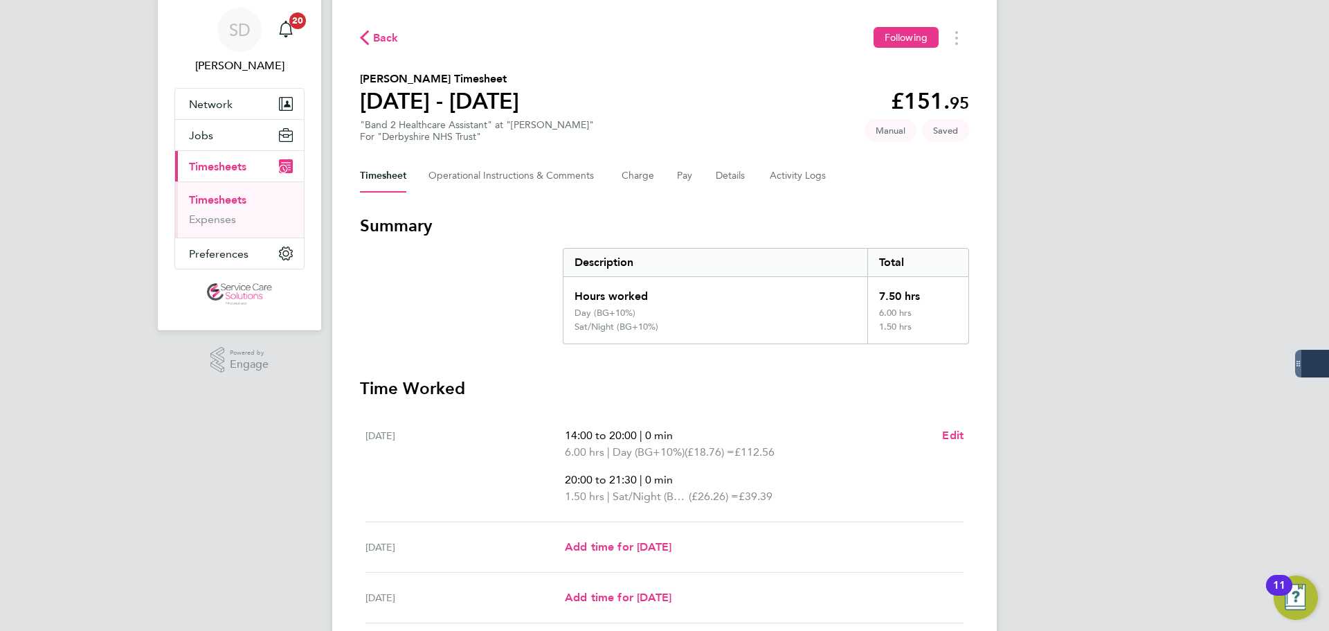
scroll to position [69, 0]
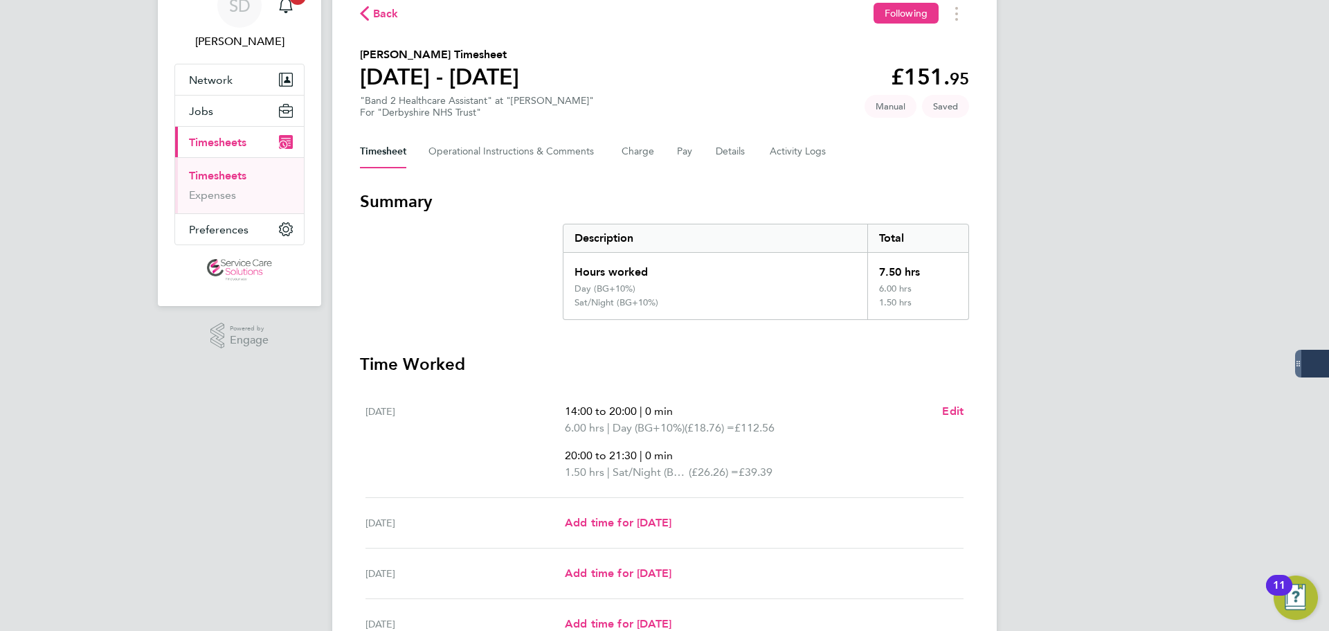
click at [416, 300] on section "Summary Description Total Hours worked 7.50 hrs Day (BG+10%) 6.00 hrs Sat/Night…" at bounding box center [664, 254] width 609 height 129
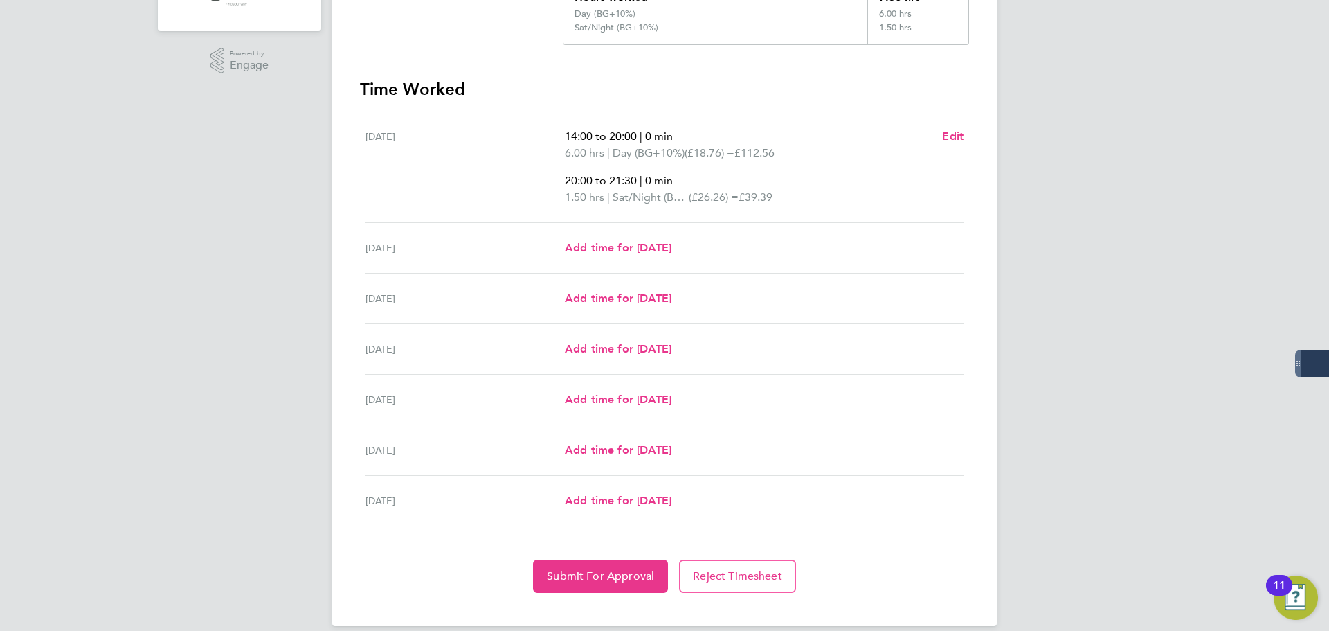
scroll to position [346, 0]
click at [565, 577] on span "Submit For Approval" at bounding box center [600, 574] width 107 height 14
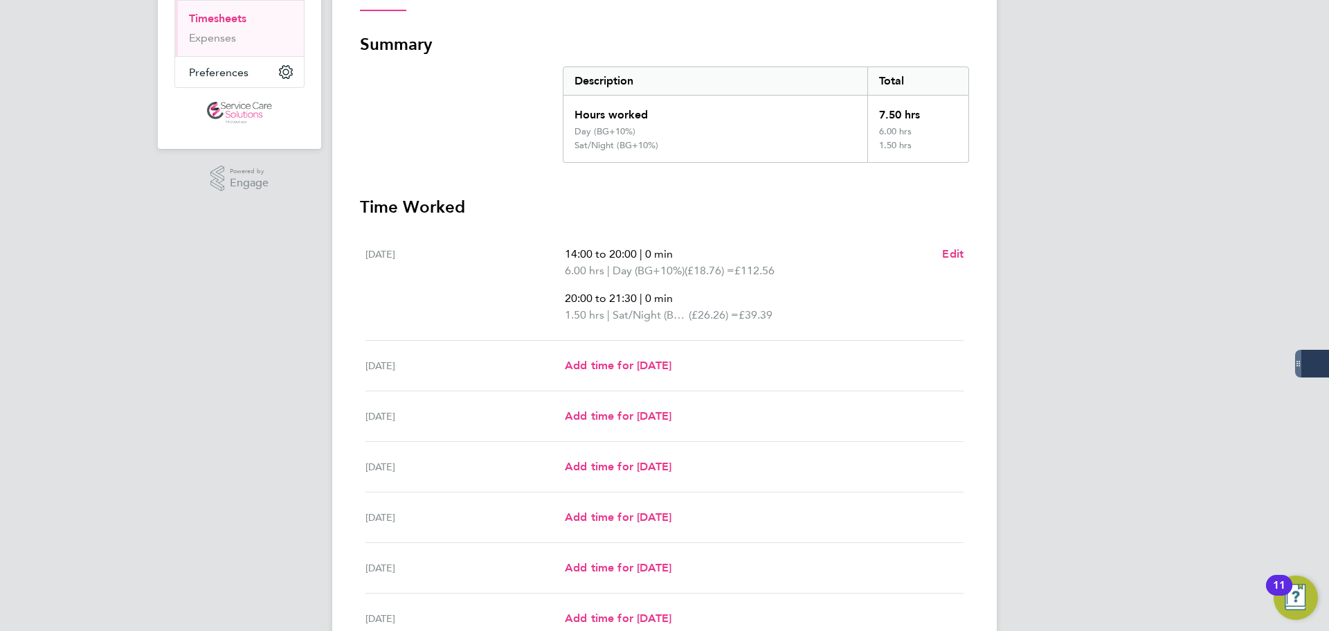
scroll to position [208, 0]
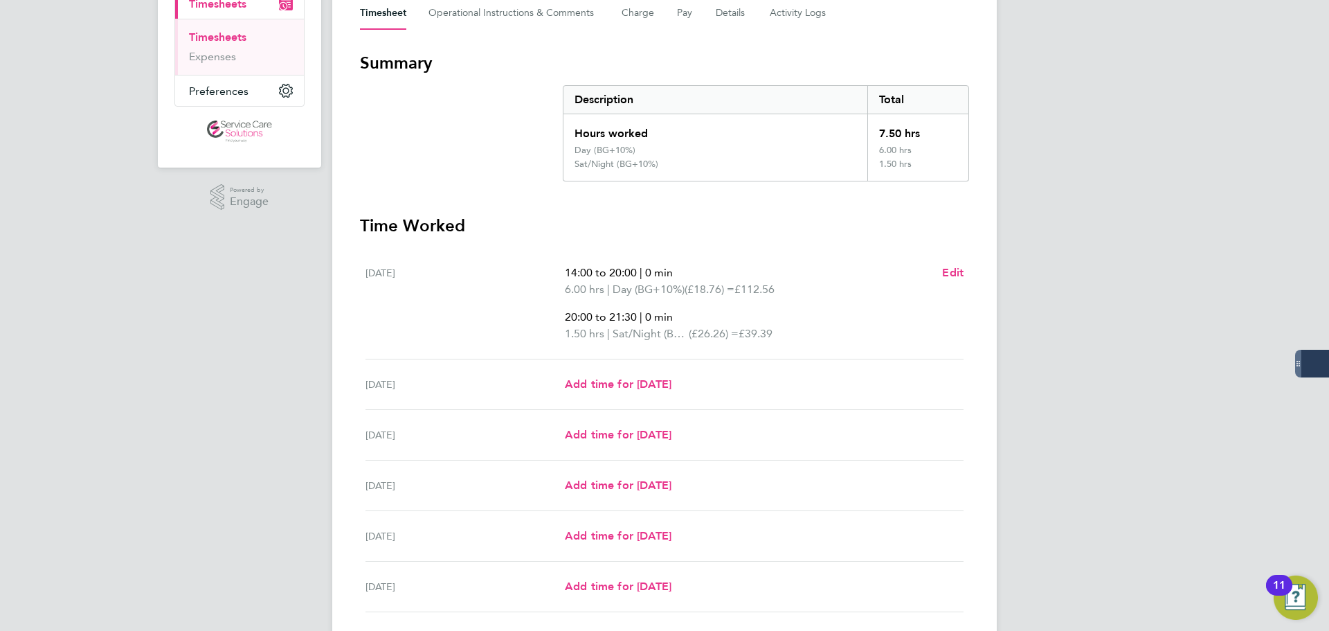
click at [226, 27] on ul "Timesheets Expenses" at bounding box center [239, 47] width 129 height 56
click at [230, 35] on link "Timesheets" at bounding box center [217, 36] width 57 height 13
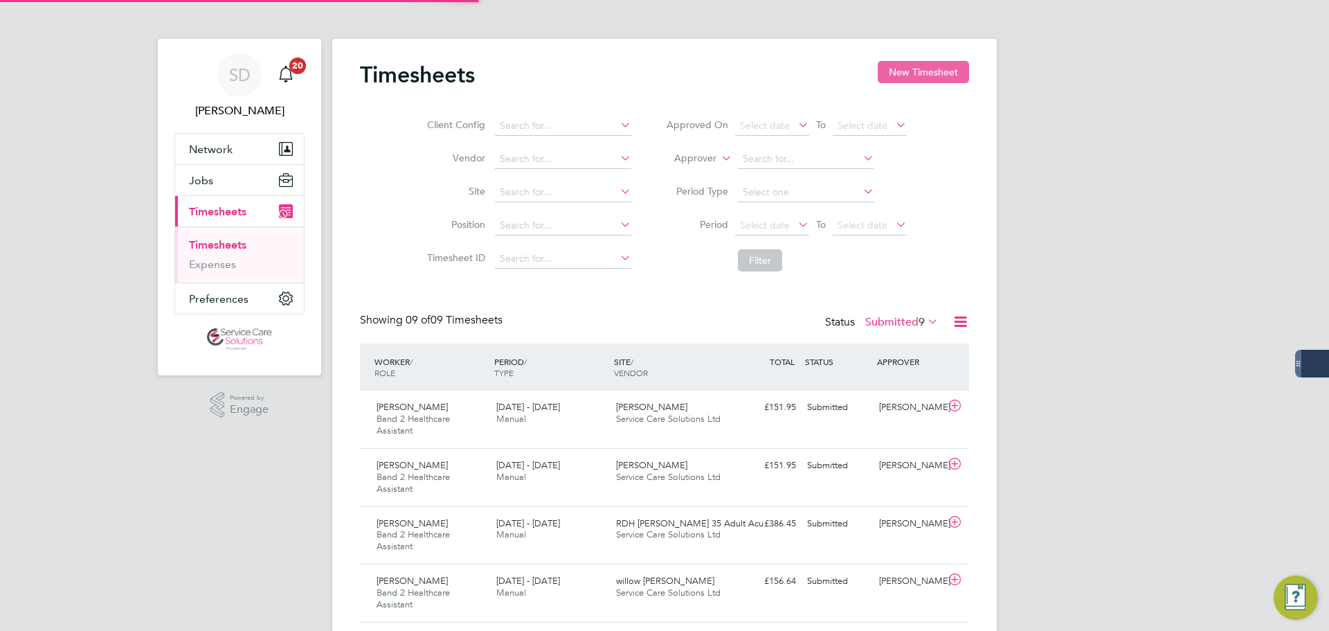
scroll to position [7, 7]
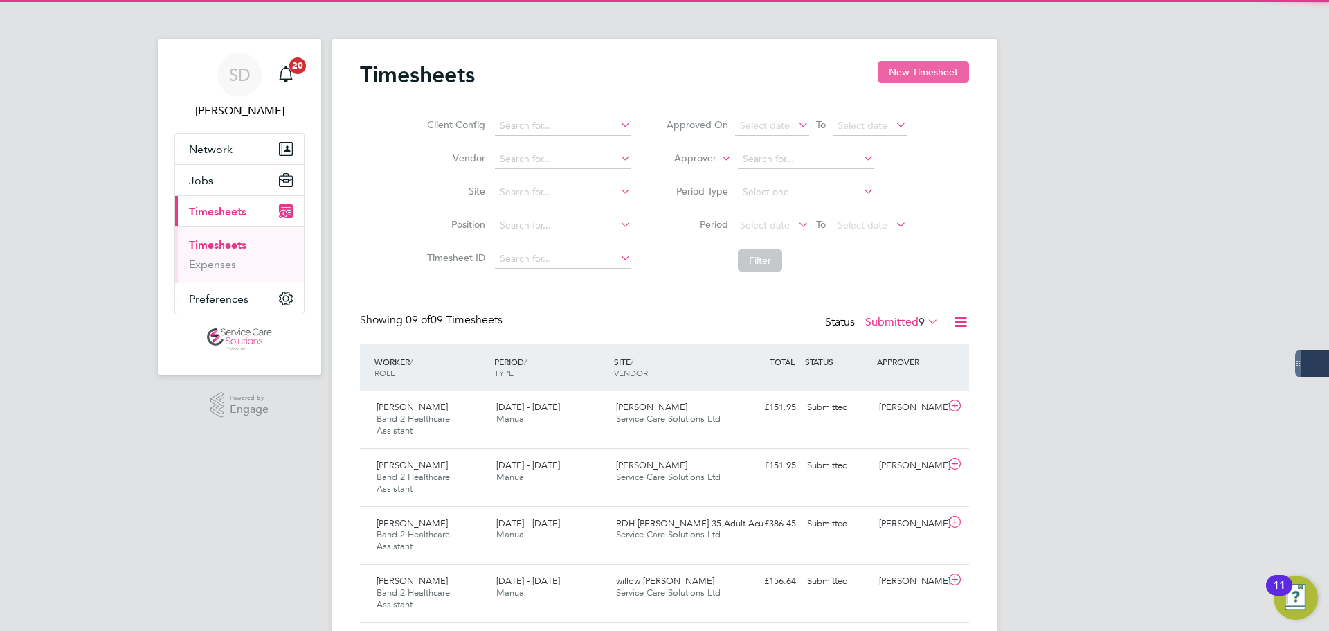
click at [918, 75] on button "New Timesheet" at bounding box center [923, 72] width 91 height 22
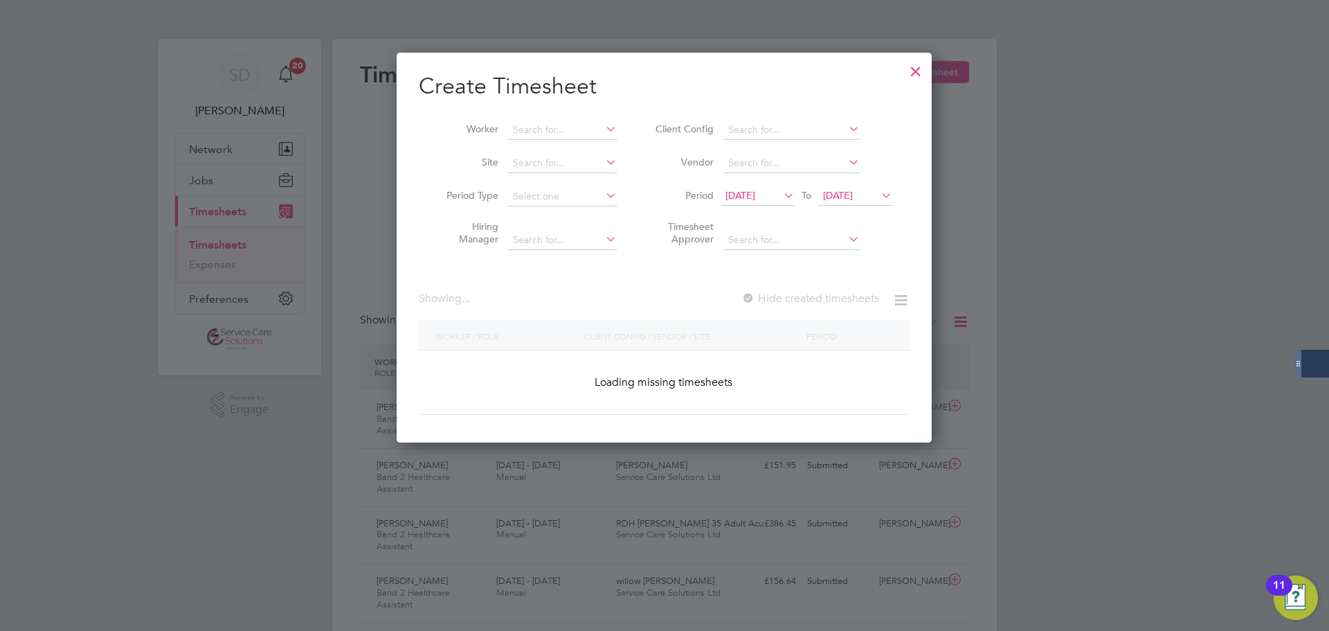
click at [549, 112] on div "Worker Site Period Type Hiring Manager Client Config Vendor Period 13 Aug 2025 …" at bounding box center [664, 182] width 491 height 150
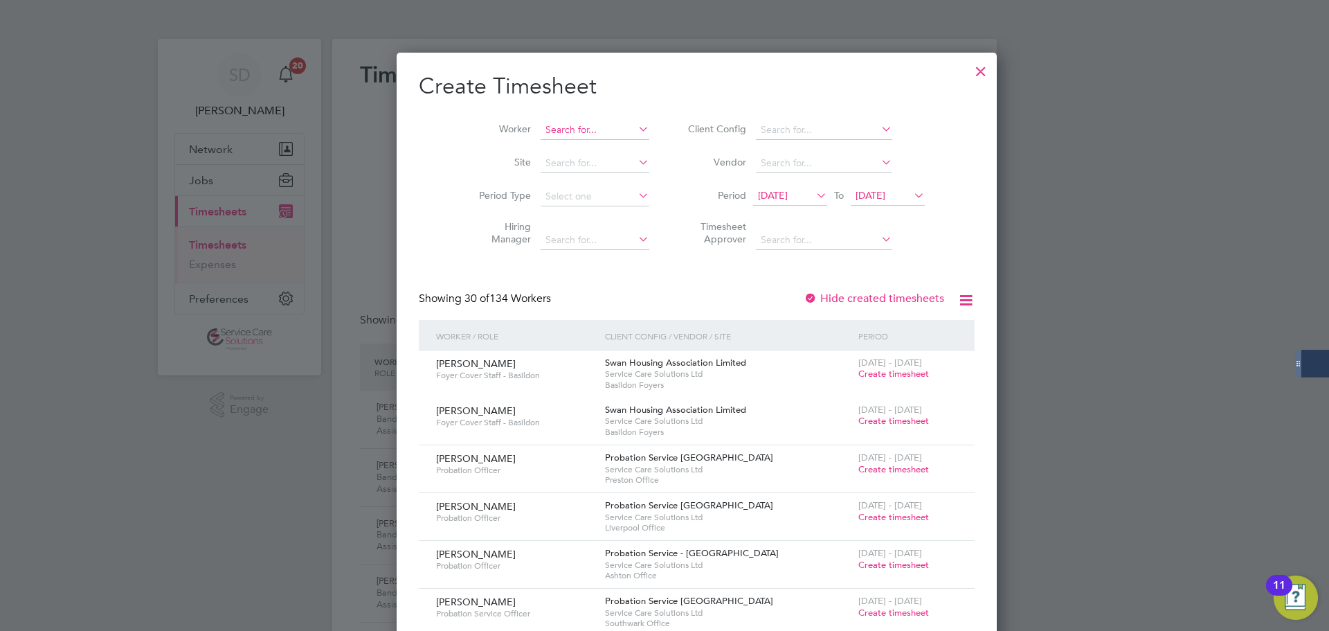
click at [558, 122] on input at bounding box center [595, 129] width 109 height 19
click at [558, 144] on li "Erin Brough" at bounding box center [562, 148] width 110 height 18
type input "Erin Brough"
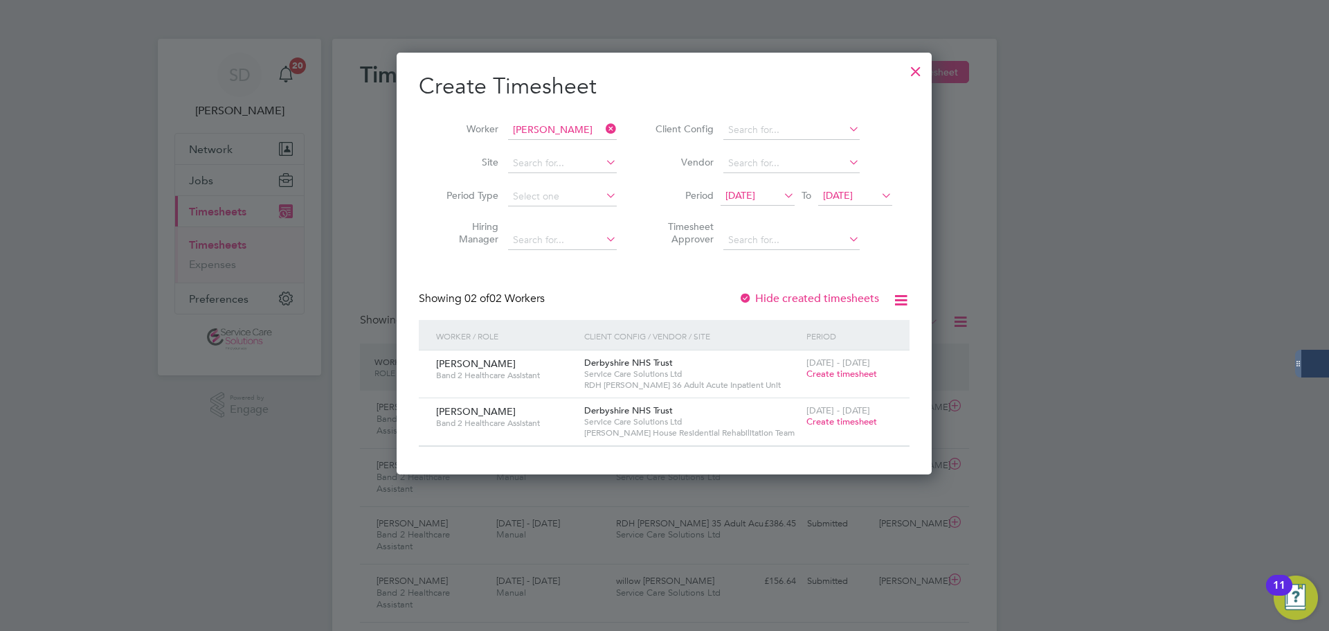
click at [812, 374] on span "Create timesheet" at bounding box center [841, 374] width 71 height 12
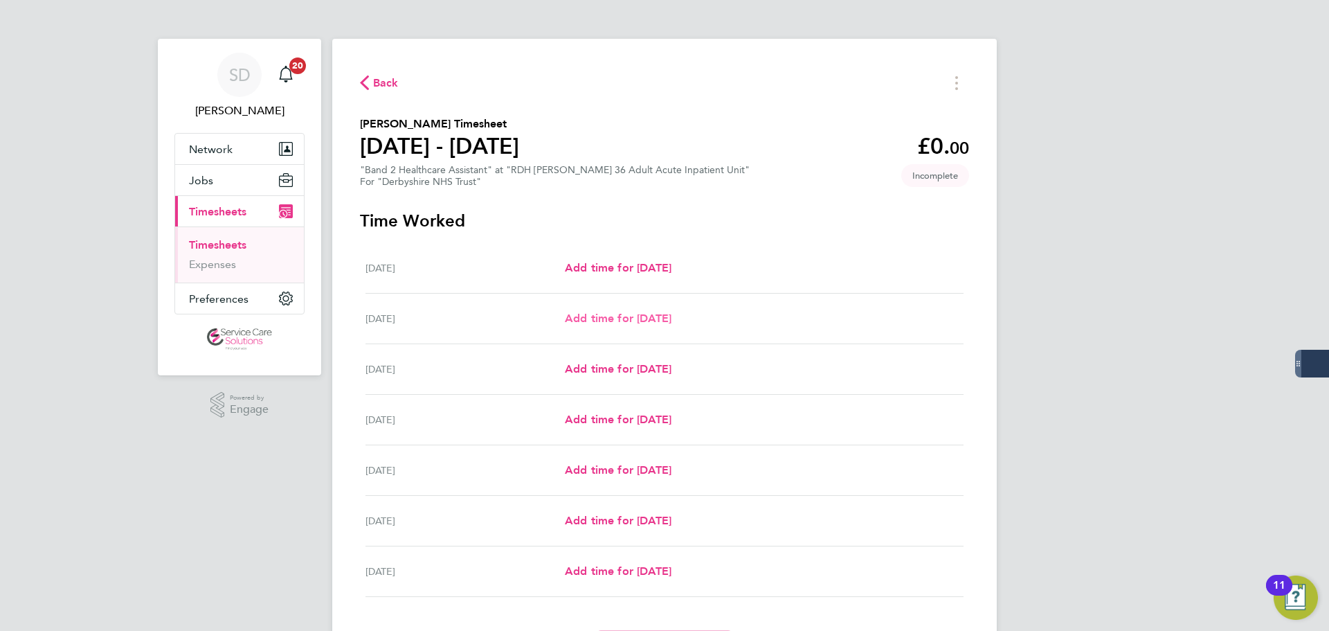
click at [587, 314] on span "Add time for [DATE]" at bounding box center [618, 317] width 107 height 13
select select "30"
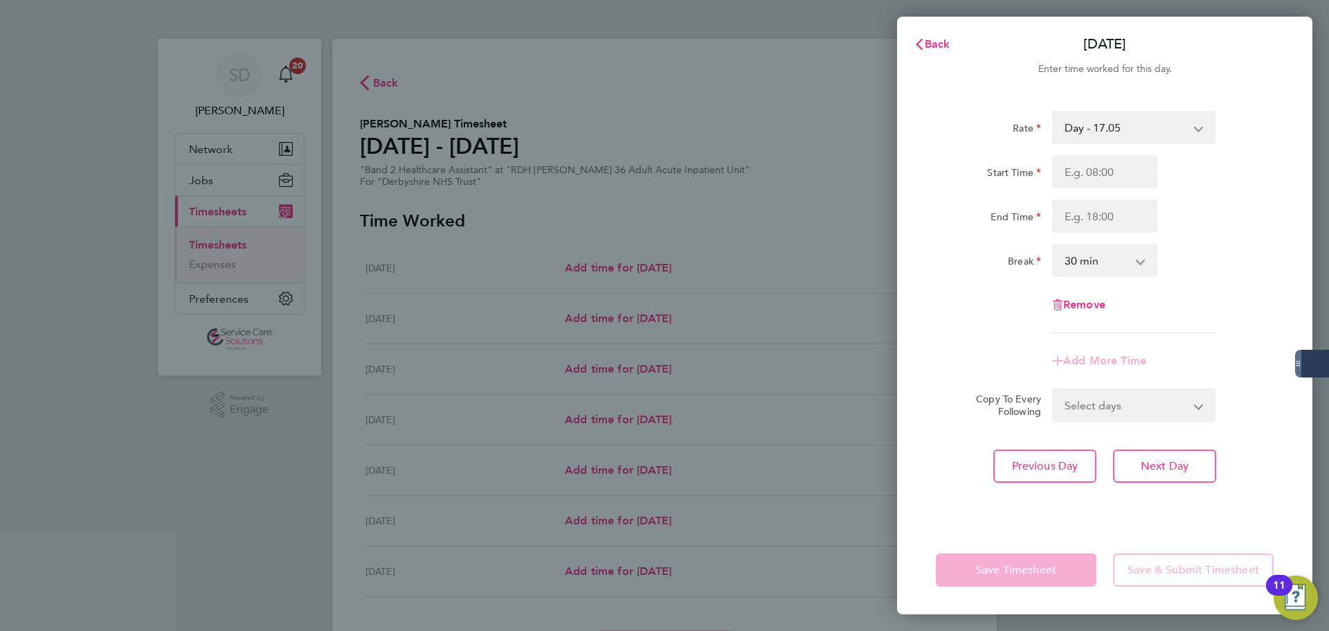
click at [1070, 131] on select "Day - 17.05 Sun/BH (BG+10%) - 33.95 Day (BG+10%) - 18.76 Sunday/Bank Holiday - …" at bounding box center [1125, 127] width 144 height 30
select select "30"
click at [1075, 170] on input "Start Time" at bounding box center [1104, 171] width 105 height 33
type input "09:00"
click at [1085, 216] on input "End Time" at bounding box center [1104, 215] width 105 height 33
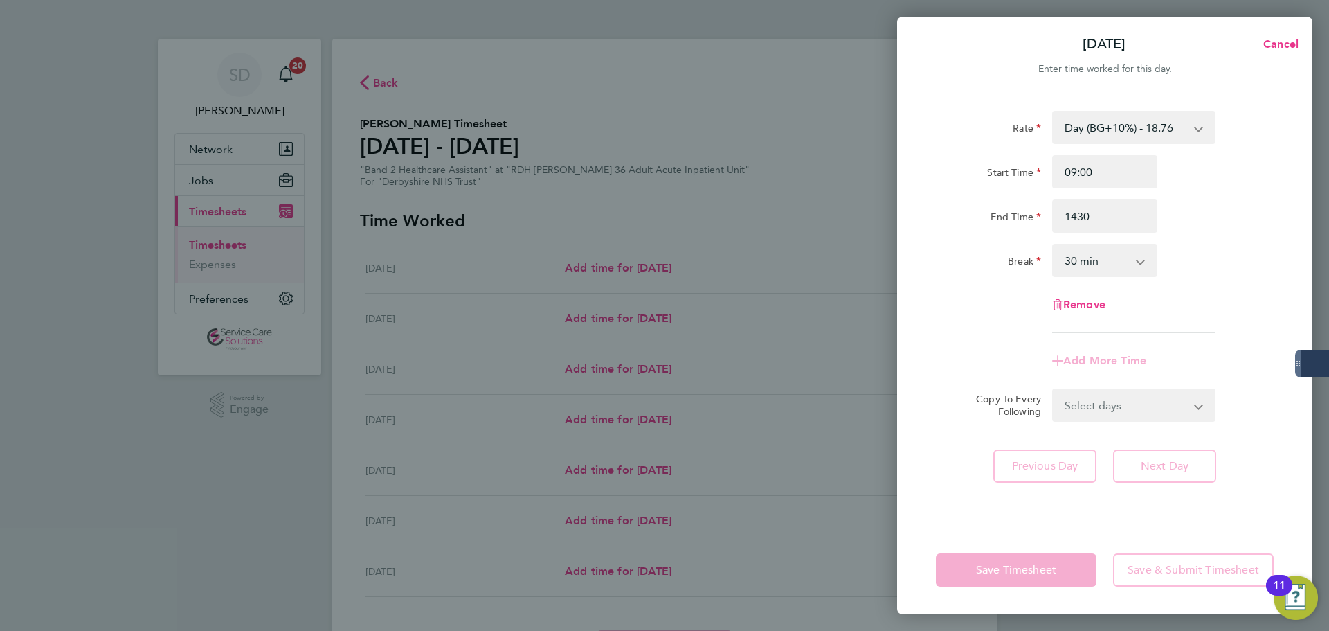
type input "14:30"
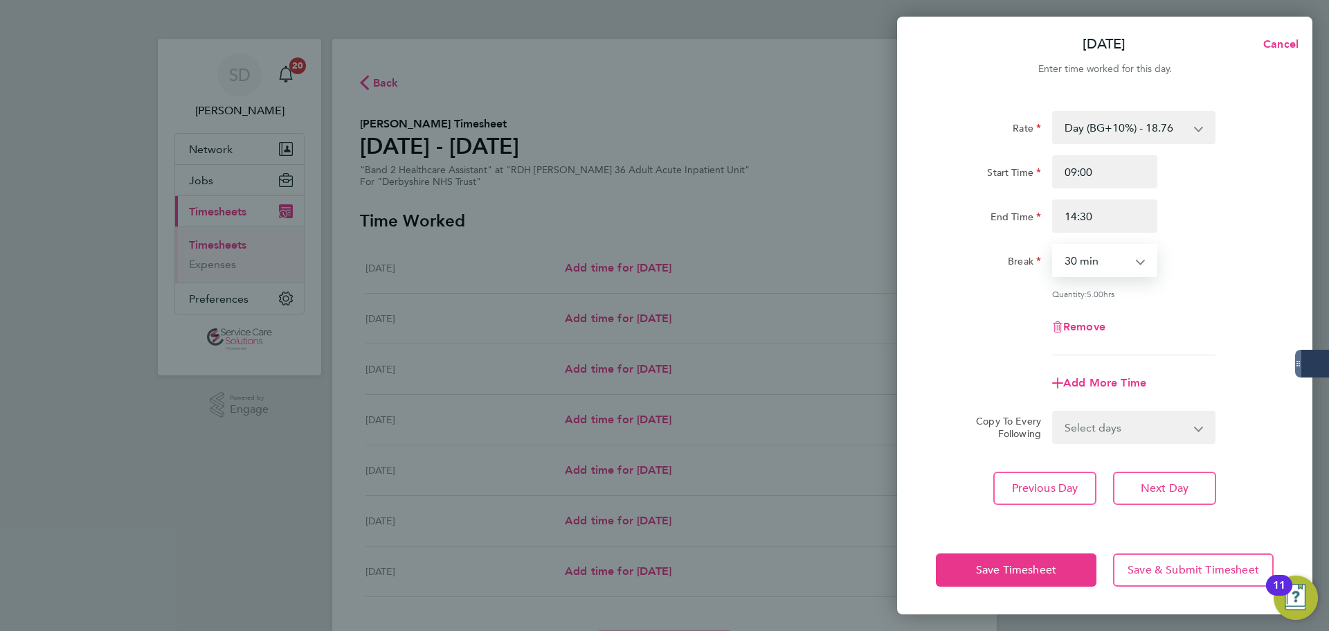
click at [1075, 273] on select "0 min 15 min 30 min 45 min 60 min 75 min 90 min" at bounding box center [1096, 260] width 86 height 30
select select "0"
click at [1053, 245] on select "0 min 15 min 30 min 45 min 60 min 75 min 90 min" at bounding box center [1096, 260] width 86 height 30
click at [999, 297] on div "Rate Day (BG+10%) - 18.76 Sun/BH (BG+10%) - 33.95 Sunday/Bank Holiday - 30.86 S…" at bounding box center [1105, 233] width 338 height 244
click at [977, 568] on span "Save Timesheet" at bounding box center [1016, 570] width 80 height 14
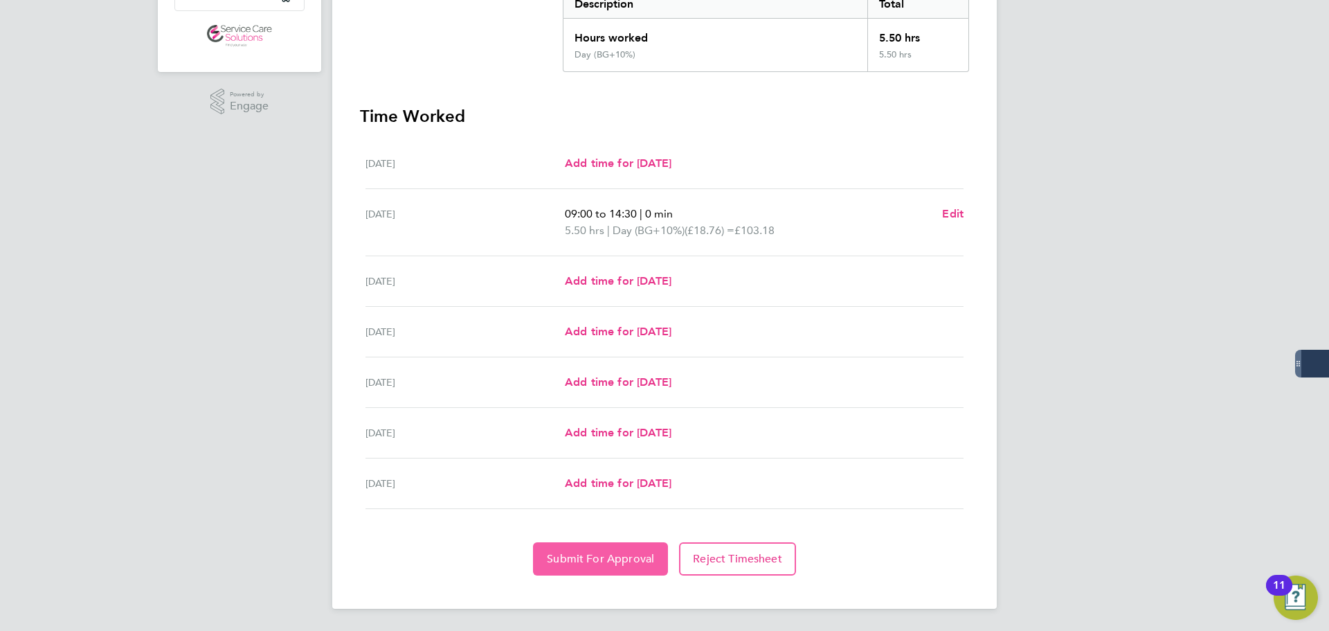
click at [589, 562] on span "Submit For Approval" at bounding box center [600, 559] width 107 height 14
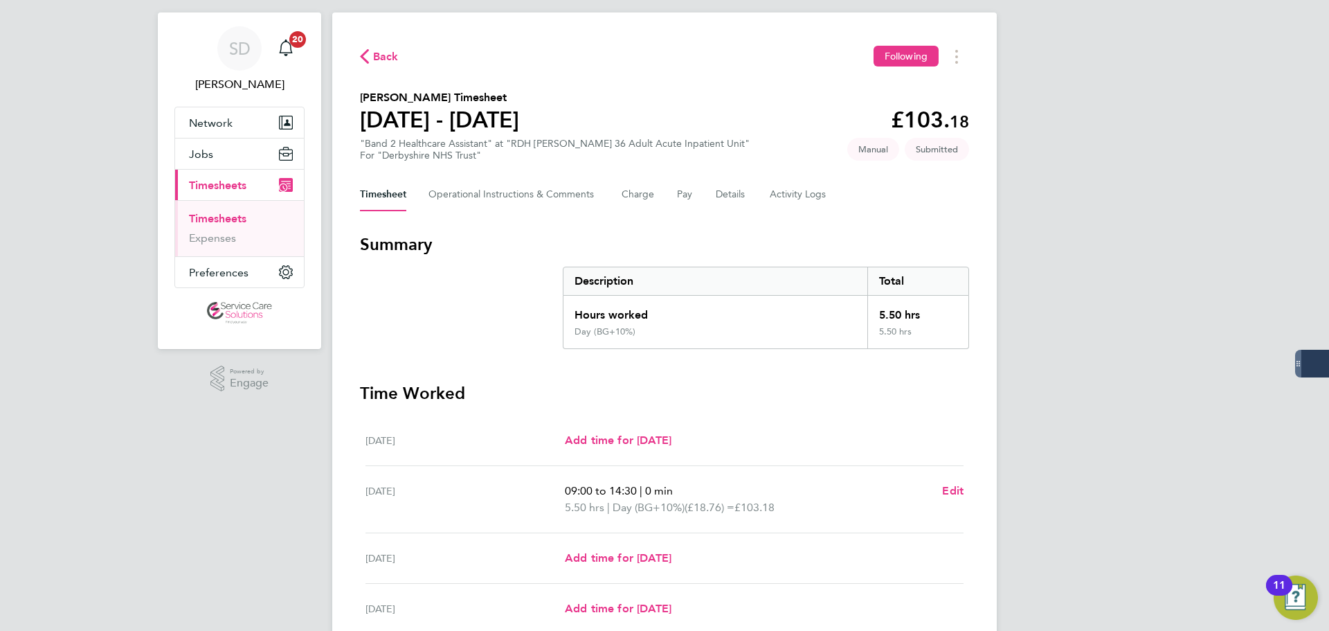
drag, startPoint x: 218, startPoint y: 217, endPoint x: 259, endPoint y: 213, distance: 41.0
click at [218, 217] on link "Timesheets" at bounding box center [217, 218] width 57 height 13
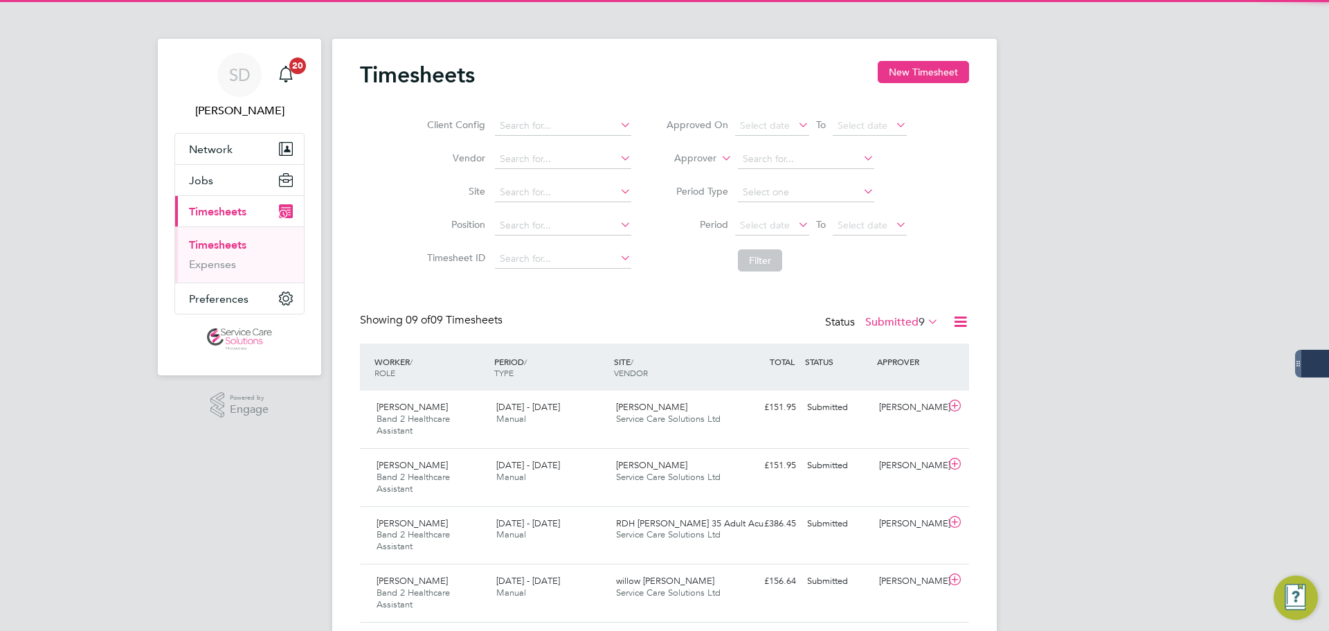
click at [880, 84] on div "Timesheets New Timesheet" at bounding box center [664, 82] width 609 height 42
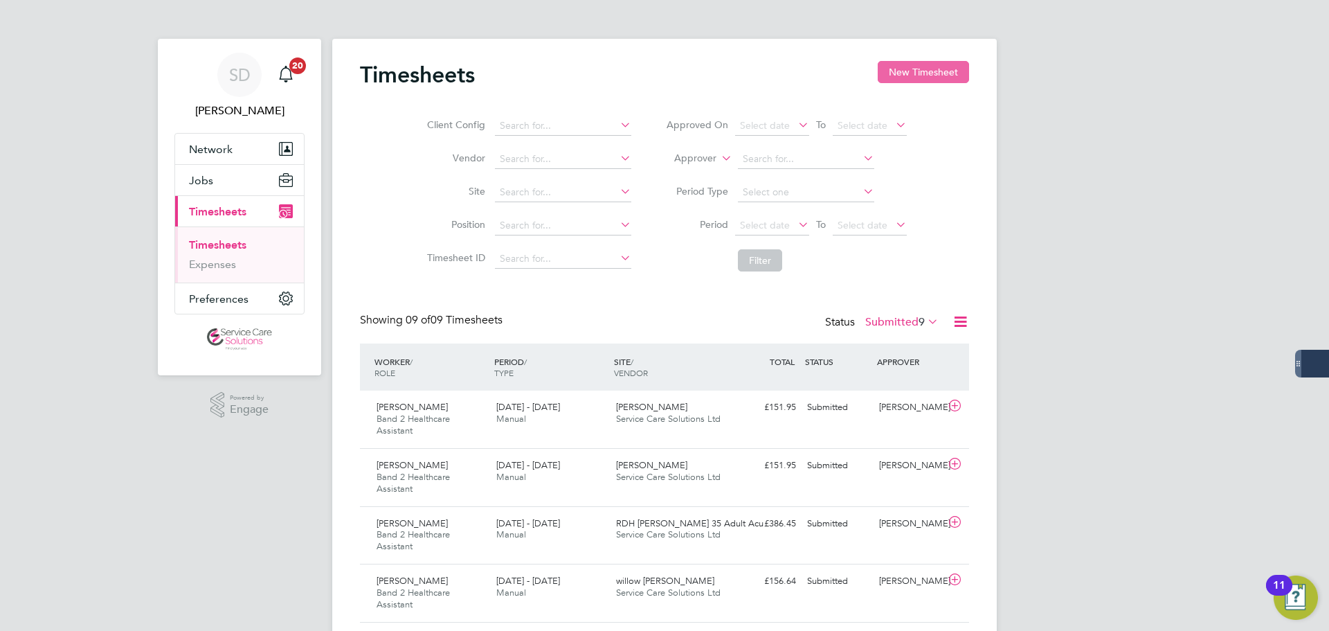
click at [895, 72] on button "New Timesheet" at bounding box center [923, 72] width 91 height 22
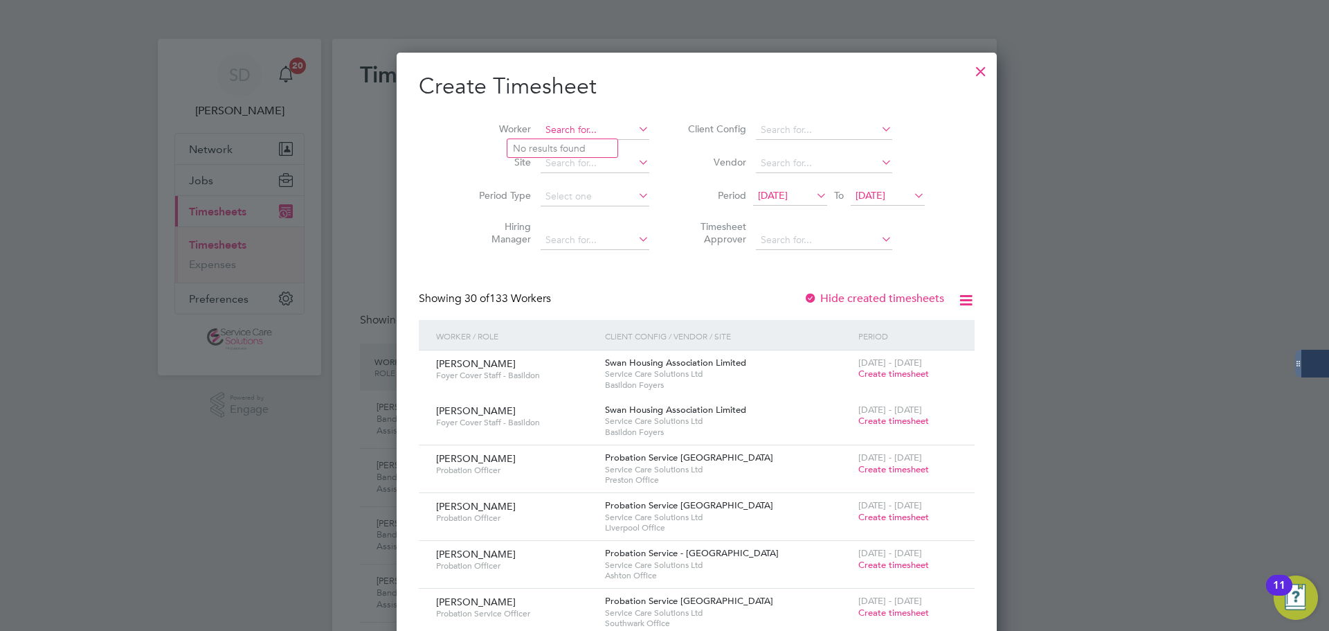
click at [554, 129] on input at bounding box center [595, 129] width 109 height 19
click at [554, 138] on input "erin br" at bounding box center [595, 129] width 109 height 19
click at [555, 141] on li "Erin Br ough" at bounding box center [570, 148] width 127 height 19
type input "Erin Brough"
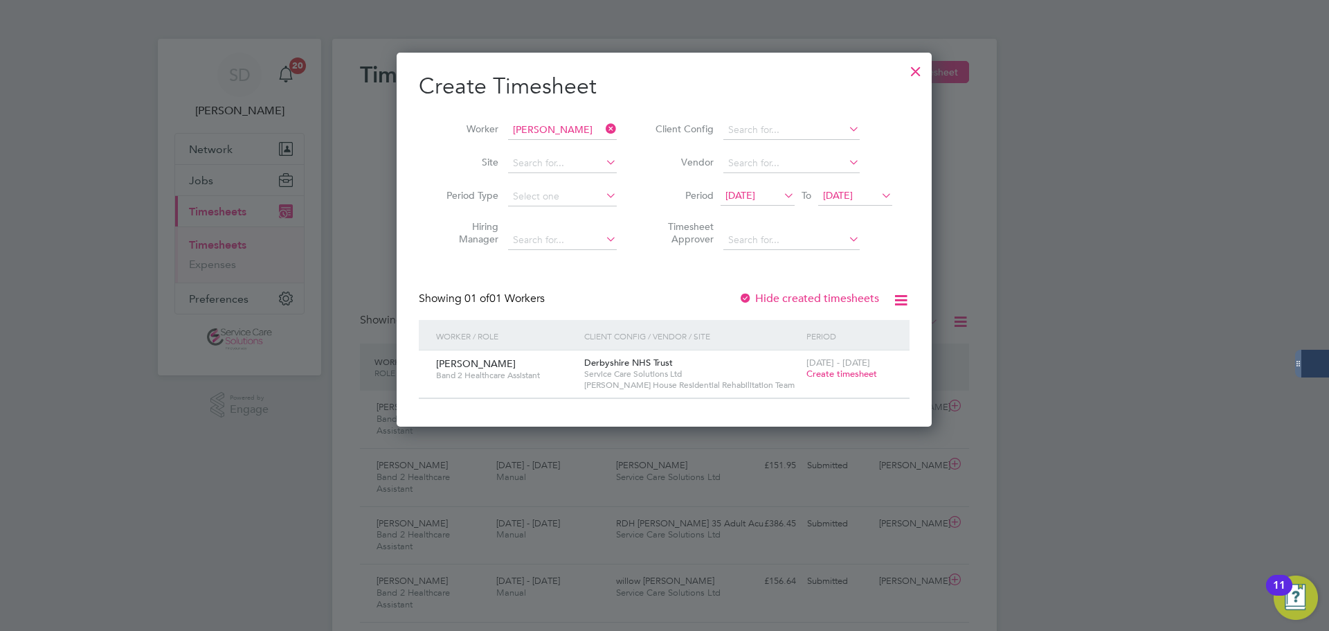
click at [829, 368] on span "Create timesheet" at bounding box center [841, 374] width 71 height 12
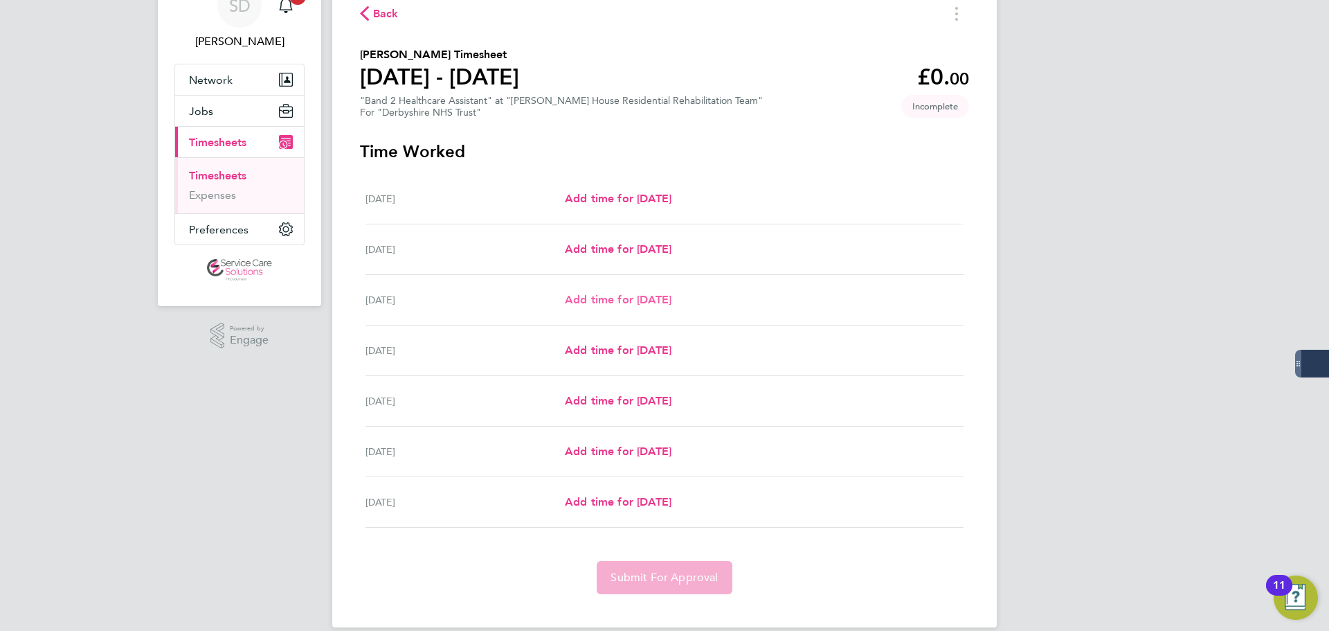
click at [613, 296] on span "Add time for [DATE]" at bounding box center [618, 299] width 107 height 13
select select "30"
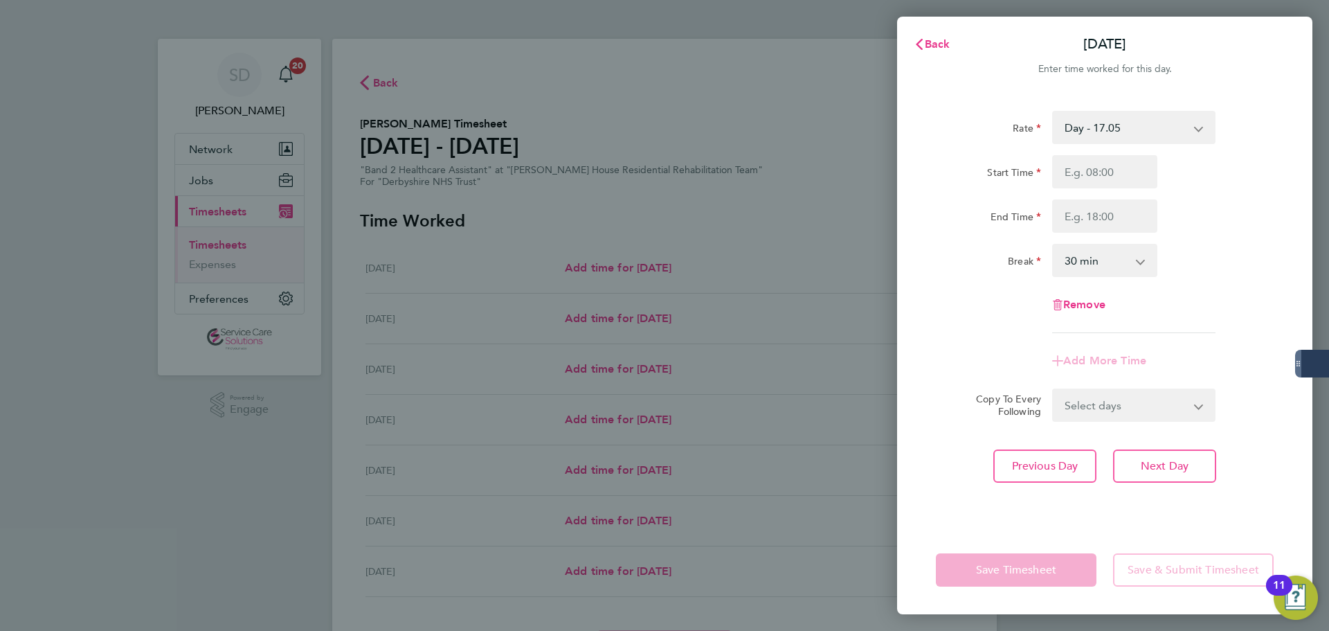
click at [1109, 126] on select "Day - 17.05 Sunday/Bank Holiday - 30.86 Sat/Night (BG+10%) - 26.26 Saturday/Nig…" at bounding box center [1125, 127] width 144 height 30
select select "30"
click at [1071, 167] on input "Start Time" at bounding box center [1104, 171] width 105 height 33
type input "14:00"
click at [1093, 212] on input "End Time" at bounding box center [1104, 215] width 105 height 33
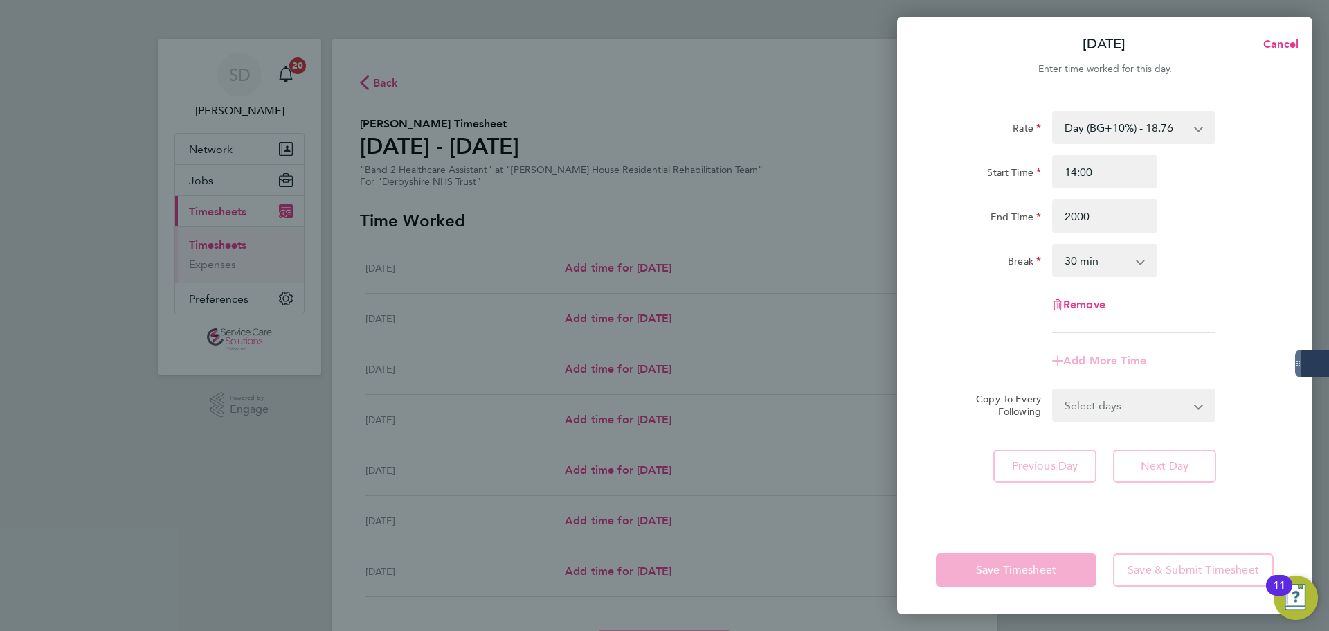
type input "20:00"
click at [1078, 264] on select "0 min 15 min 30 min 45 min 60 min 75 min 90 min" at bounding box center [1096, 260] width 86 height 30
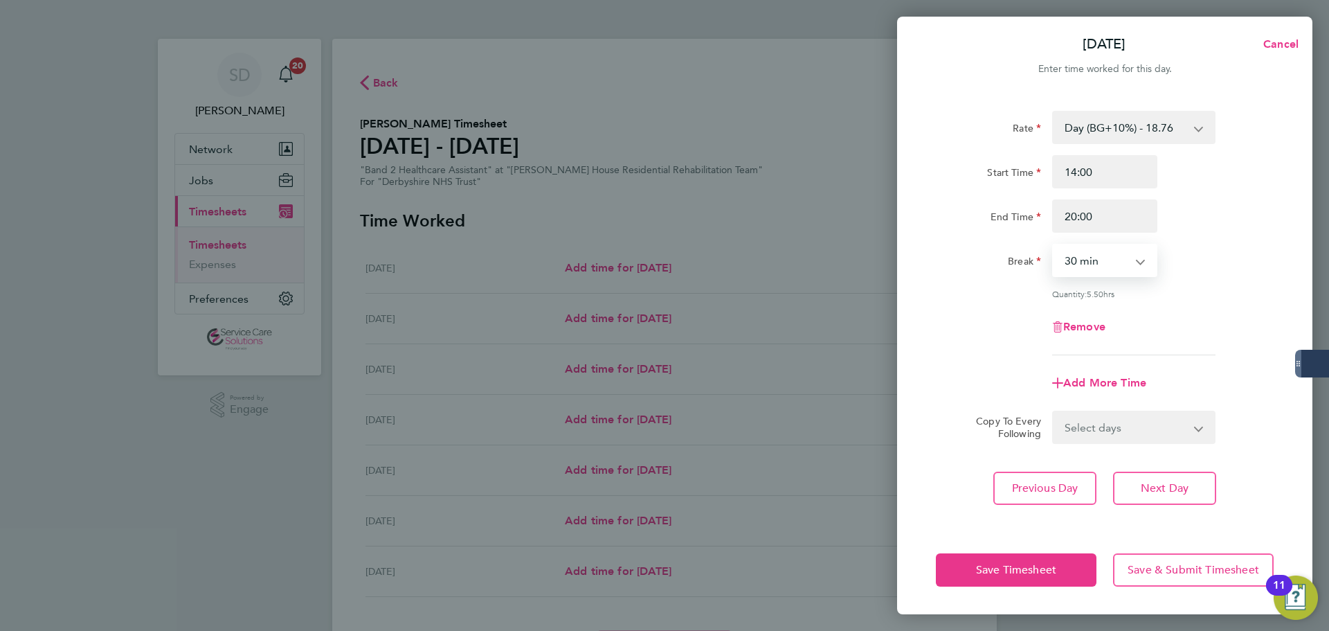
select select "0"
click at [1053, 245] on select "0 min 15 min 30 min 45 min 60 min 75 min 90 min" at bounding box center [1096, 260] width 86 height 30
click at [948, 322] on div "Remove" at bounding box center [1104, 326] width 349 height 33
click at [1091, 379] on span "Add More Time" at bounding box center [1104, 382] width 83 height 13
select select "null"
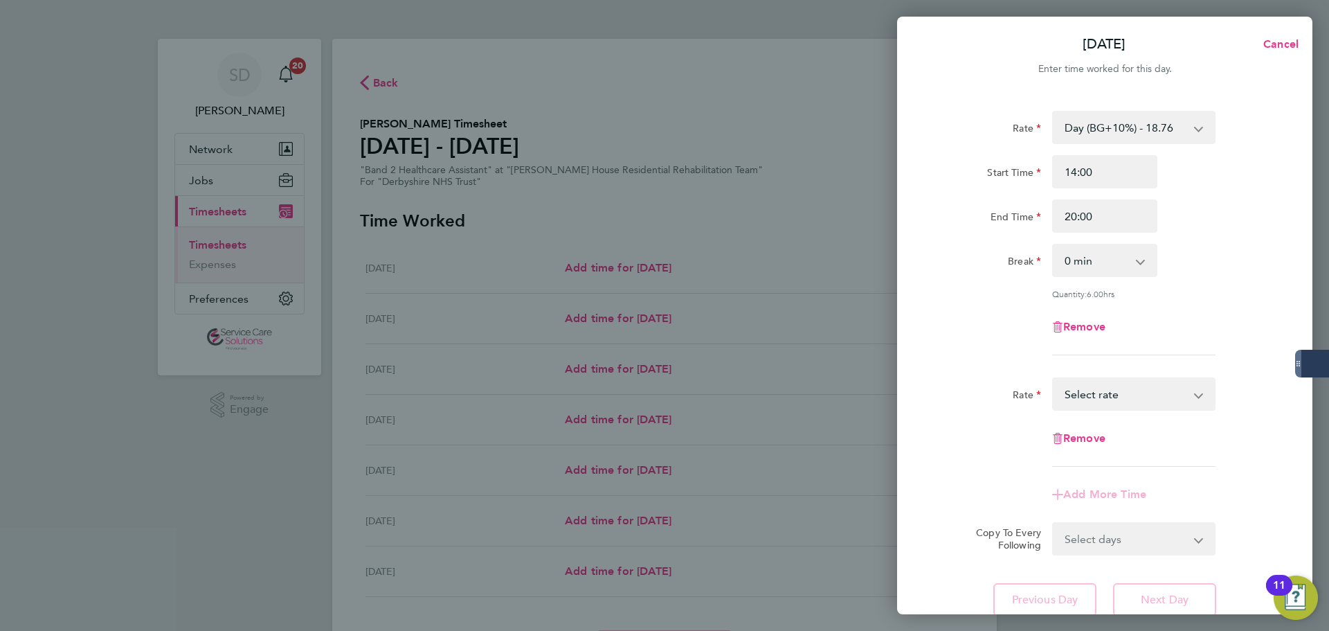
click at [1094, 389] on select "Sunday/Bank Holiday - 30.86 Sat/Night (BG+10%) - 26.26 Saturday/Night - 23.87 D…" at bounding box center [1125, 394] width 144 height 30
select select "30"
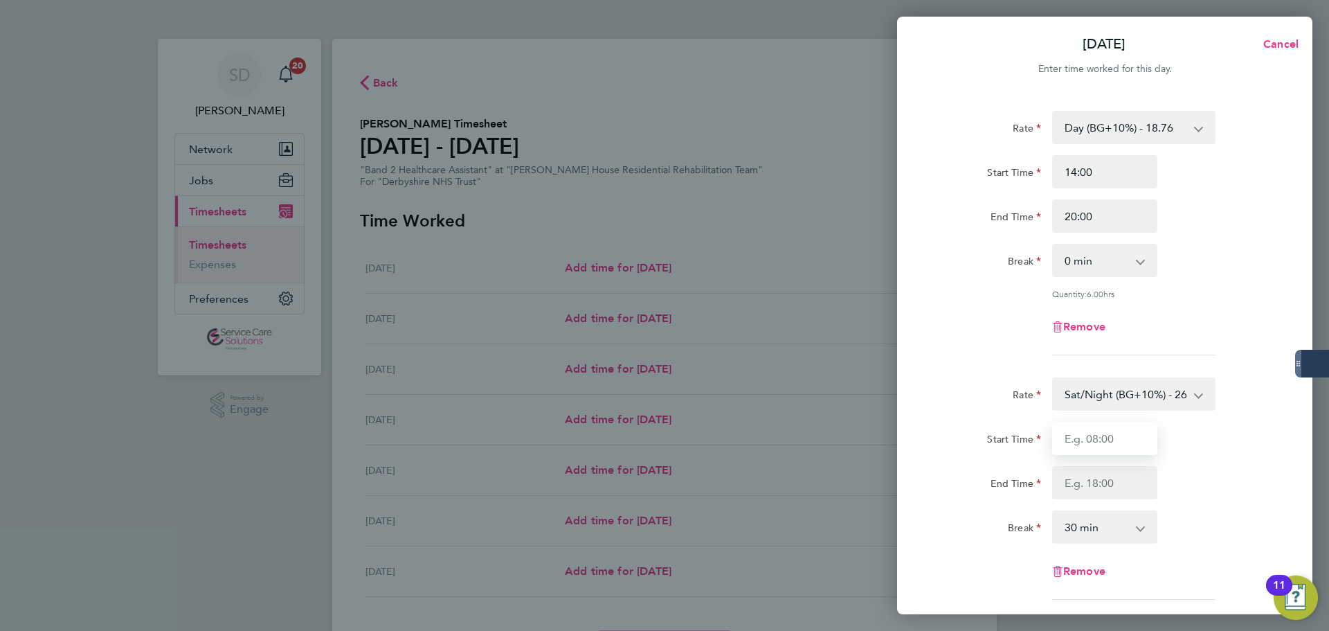
drag, startPoint x: 1116, startPoint y: 405, endPoint x: 1096, endPoint y: 431, distance: 33.5
click at [1096, 431] on input "Start Time" at bounding box center [1104, 438] width 105 height 33
type input "20:00"
click at [1097, 481] on input "End Time" at bounding box center [1104, 482] width 105 height 33
type input "21:30"
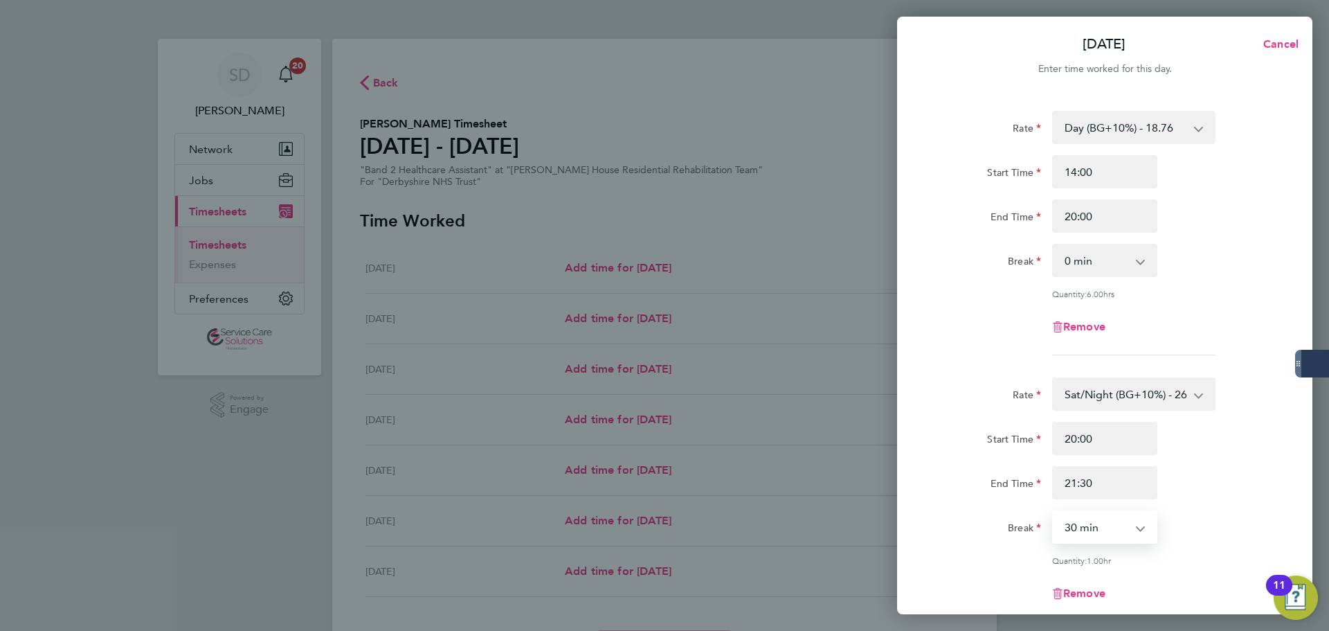
click at [1084, 525] on select "0 min 15 min 30 min 45 min 60 min 75 min" at bounding box center [1096, 526] width 86 height 30
select select "0"
click at [1053, 511] on select "0 min 15 min 30 min 45 min 60 min 75 min" at bounding box center [1096, 526] width 86 height 30
click at [990, 359] on app-timesheet-line-form-group "Rate Day (BG+10%) - 18.76 Sunday/Bank Holiday - 30.86 Sat/Night (BG+10%) - 26.2…" at bounding box center [1105, 238] width 338 height 255
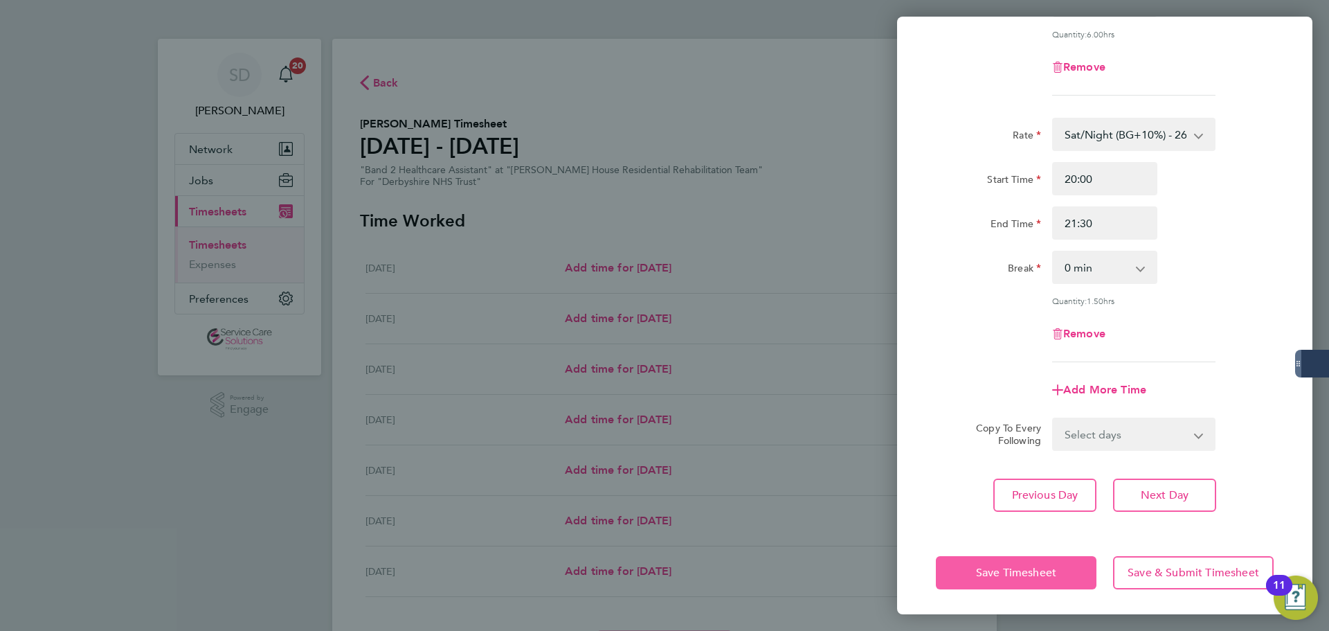
drag, startPoint x: 1011, startPoint y: 572, endPoint x: 1007, endPoint y: 565, distance: 8.7
click at [1011, 572] on span "Save Timesheet" at bounding box center [1016, 572] width 80 height 14
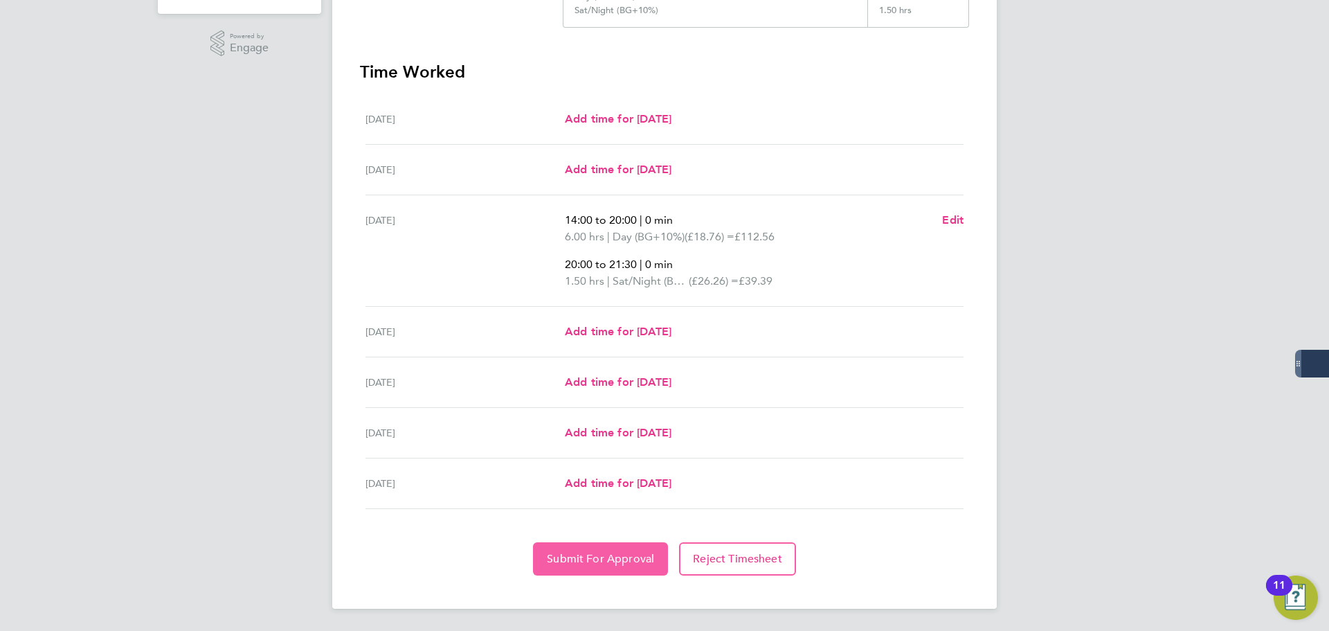
click at [599, 556] on span "Submit For Approval" at bounding box center [600, 559] width 107 height 14
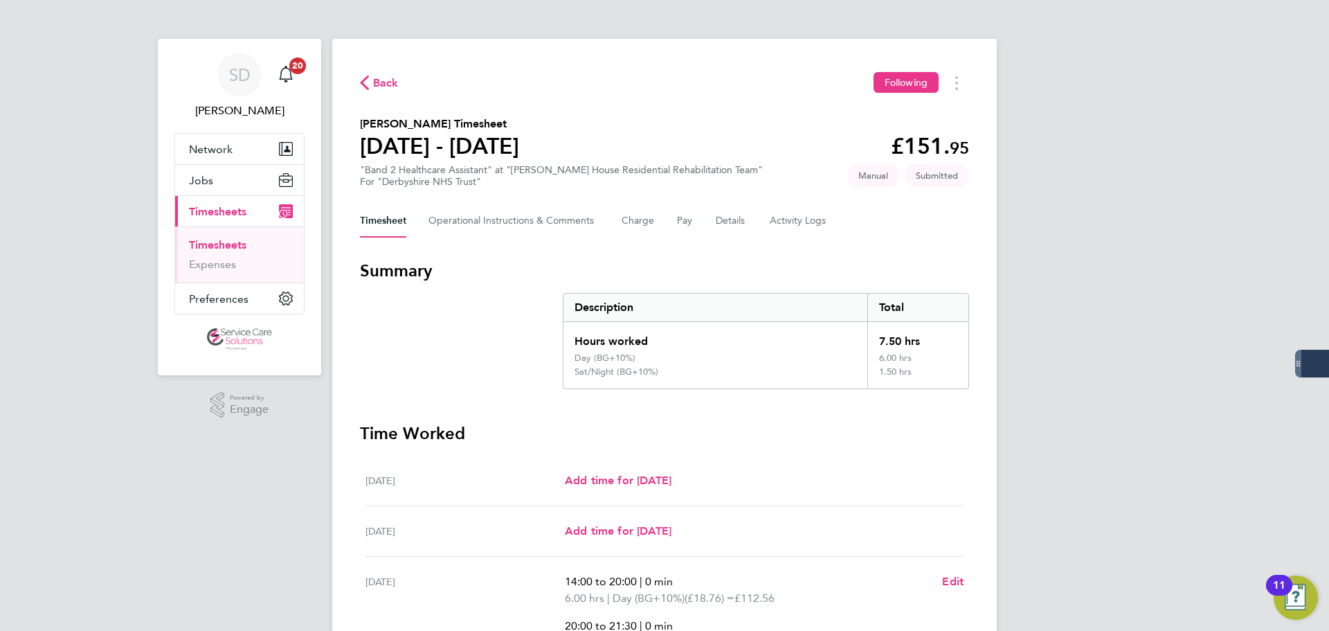
click at [217, 243] on link "Timesheets" at bounding box center [217, 244] width 57 height 13
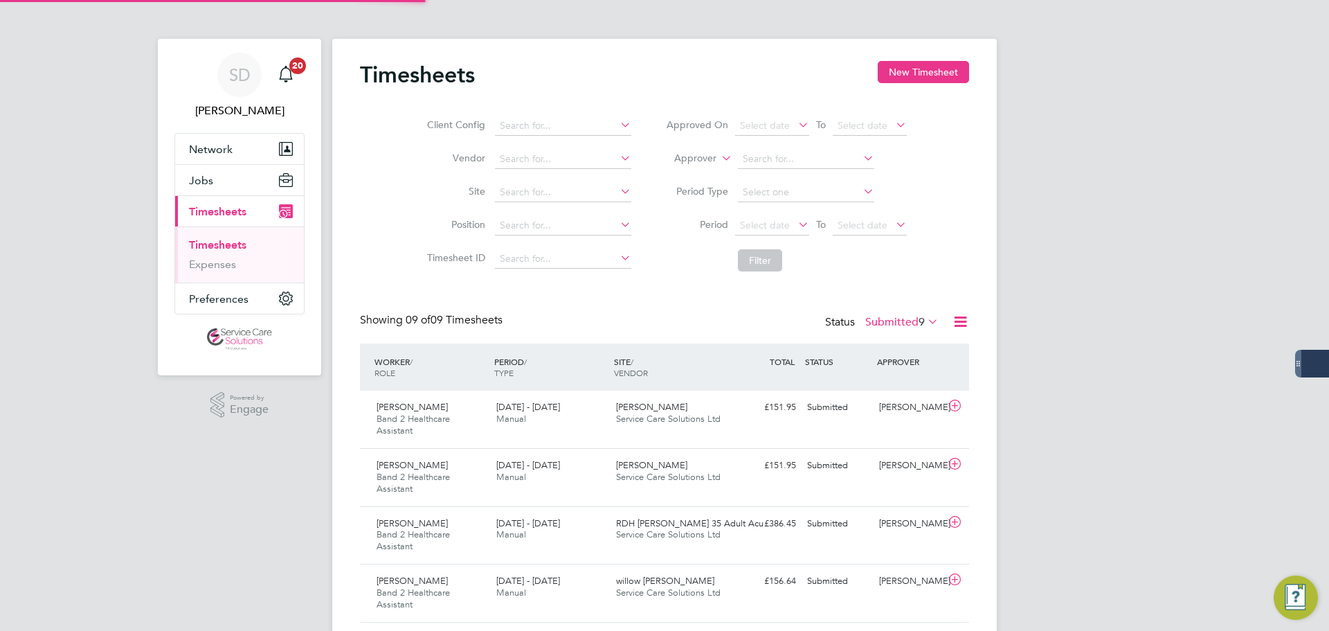
scroll to position [46, 120]
click at [881, 320] on label "Submitted 9" at bounding box center [901, 322] width 73 height 14
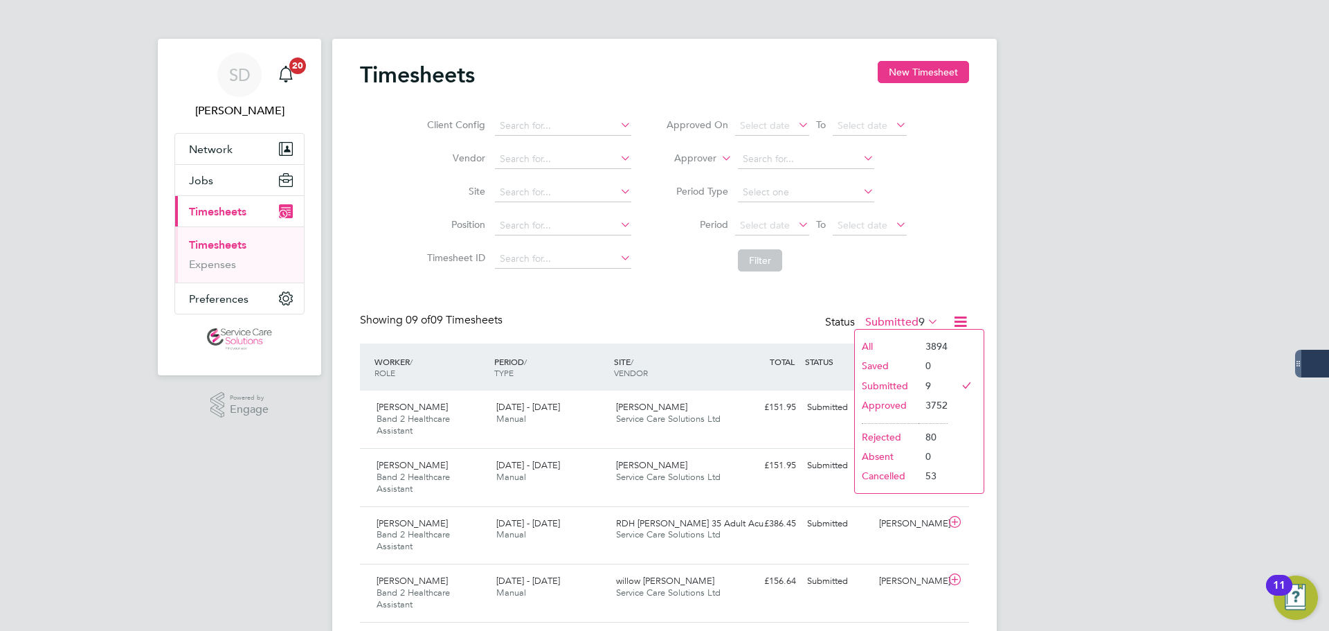
click at [653, 313] on div "Showing 09 of 09 Timesheets Status Submitted 9" at bounding box center [664, 328] width 609 height 30
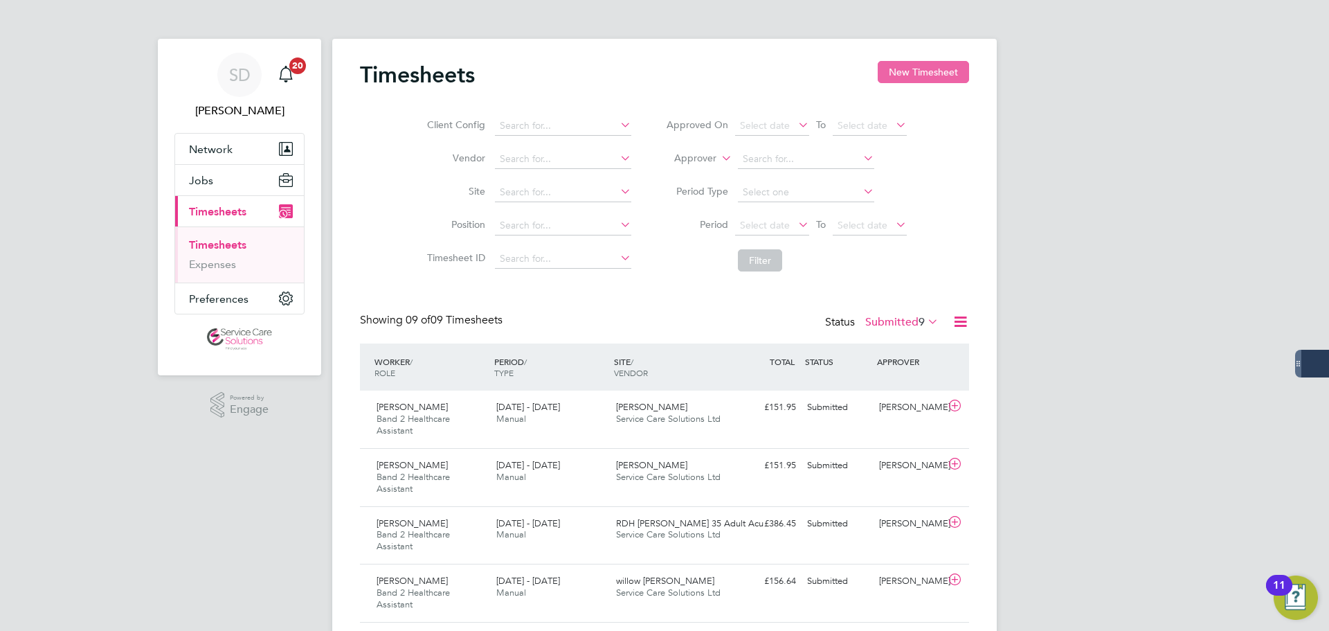
click at [899, 73] on button "New Timesheet" at bounding box center [923, 72] width 91 height 22
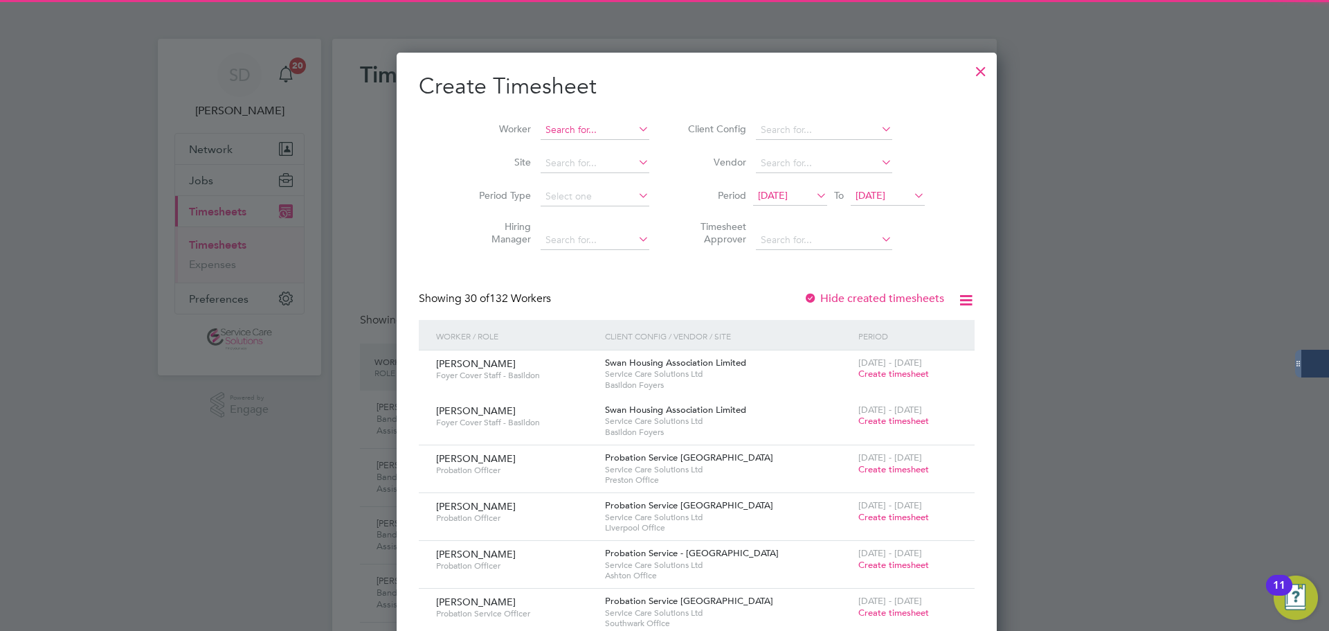
click at [541, 127] on input at bounding box center [595, 129] width 109 height 19
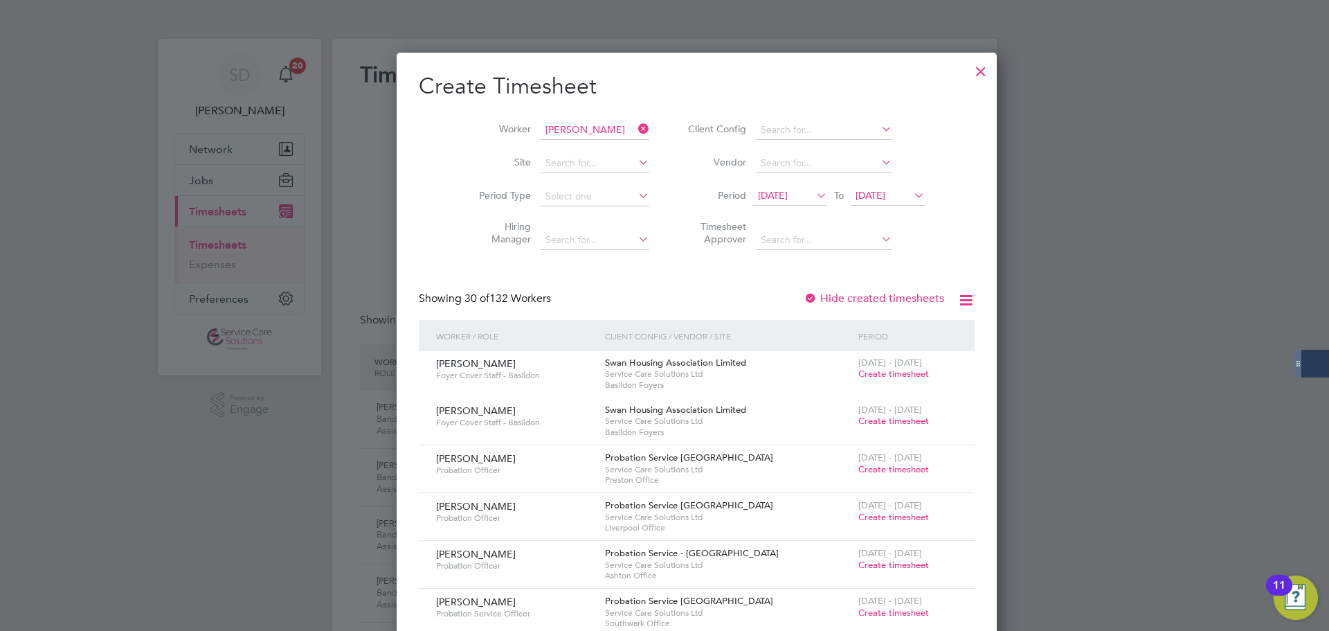
click at [524, 161] on b "Erin" at bounding box center [553, 167] width 80 height 12
type input "Erin Brough"
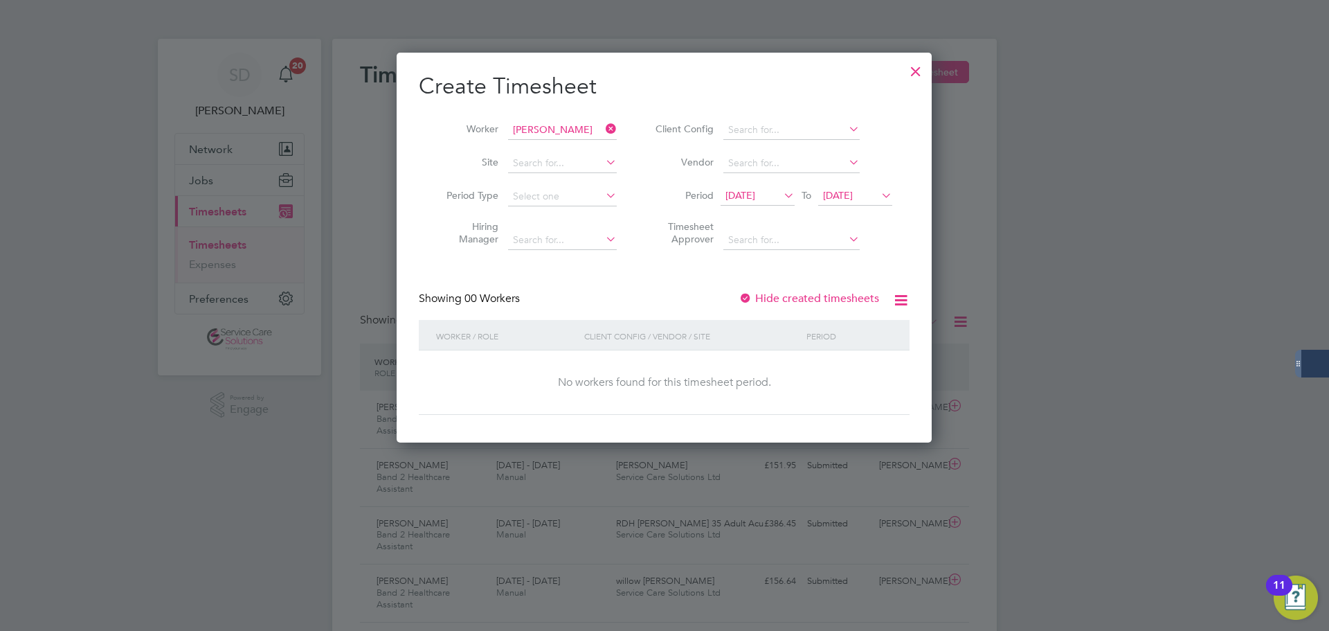
drag, startPoint x: 614, startPoint y: 129, endPoint x: 585, endPoint y: 129, distance: 29.1
click at [603, 129] on icon at bounding box center [603, 128] width 0 height 19
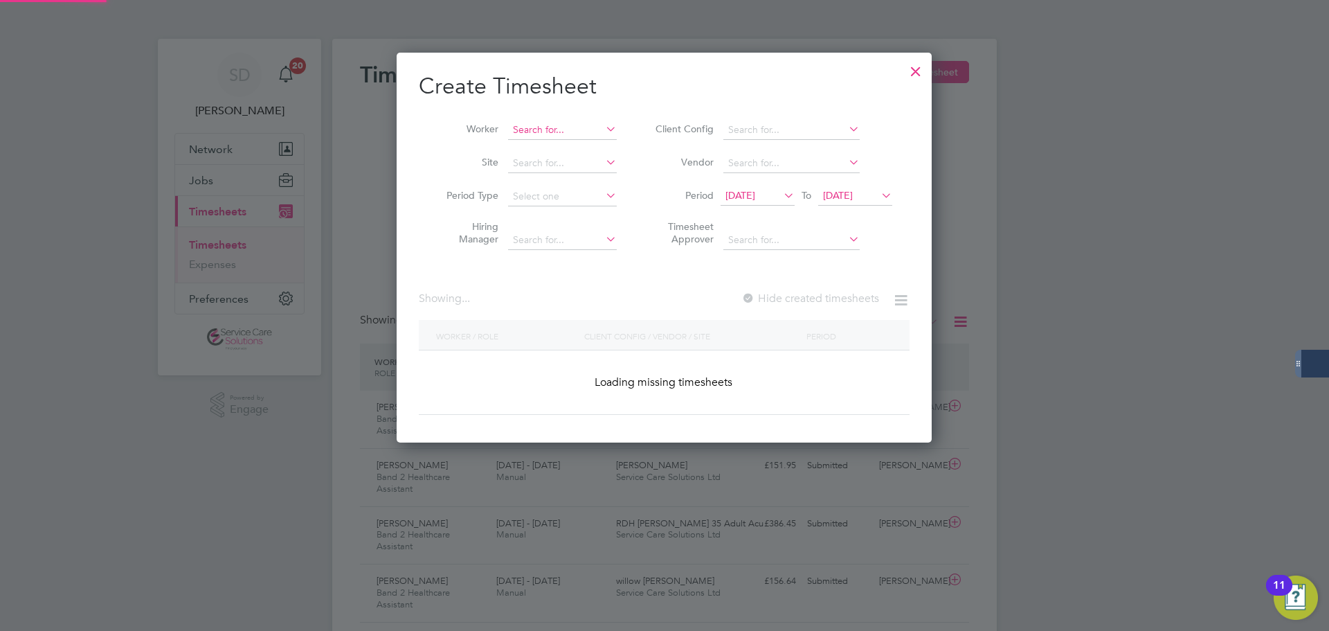
scroll to position [390, 536]
click at [580, 129] on input at bounding box center [562, 129] width 109 height 19
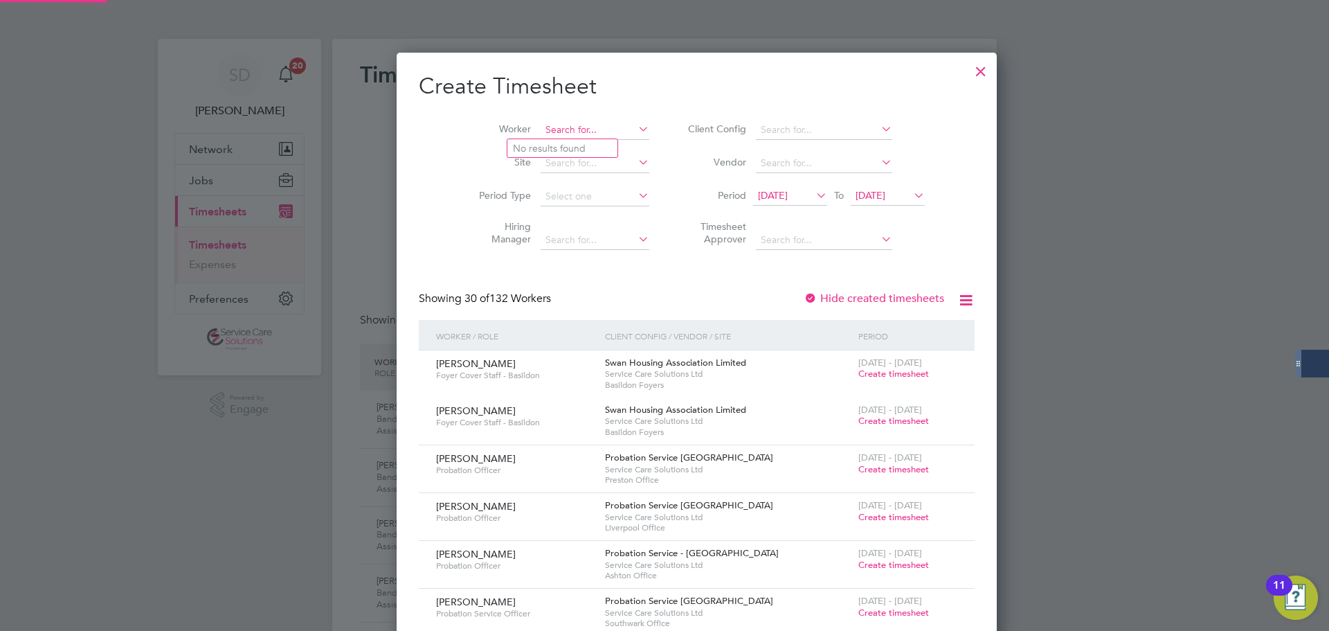
scroll to position [2566, 536]
click at [556, 143] on li "Ebene zer Adeyemo" at bounding box center [575, 148] width 136 height 19
type input "Ebenezer Adeyemo"
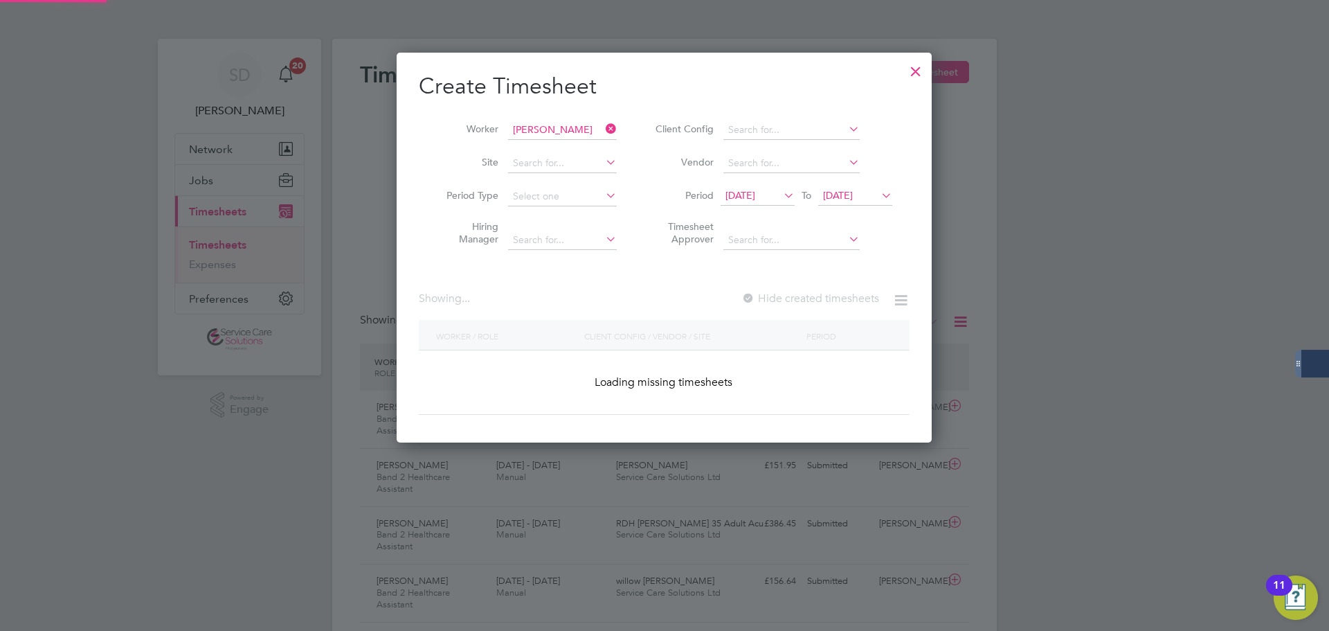
scroll to position [471, 536]
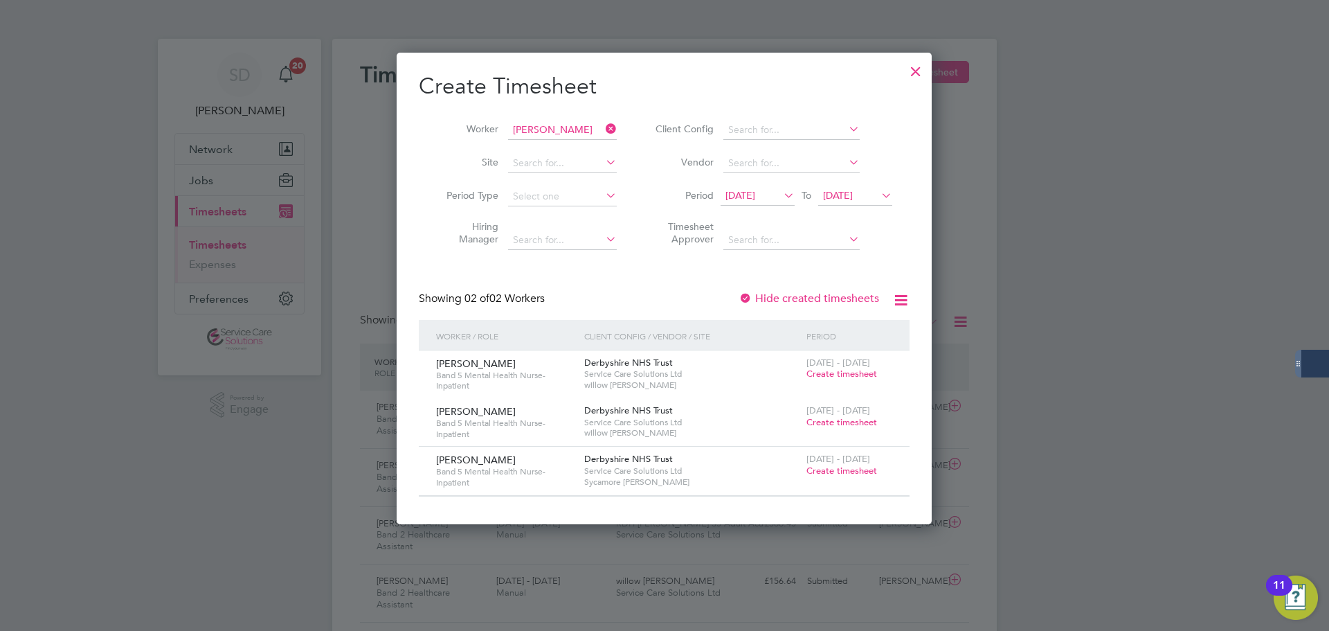
click at [833, 466] on span "Create timesheet" at bounding box center [841, 470] width 71 height 12
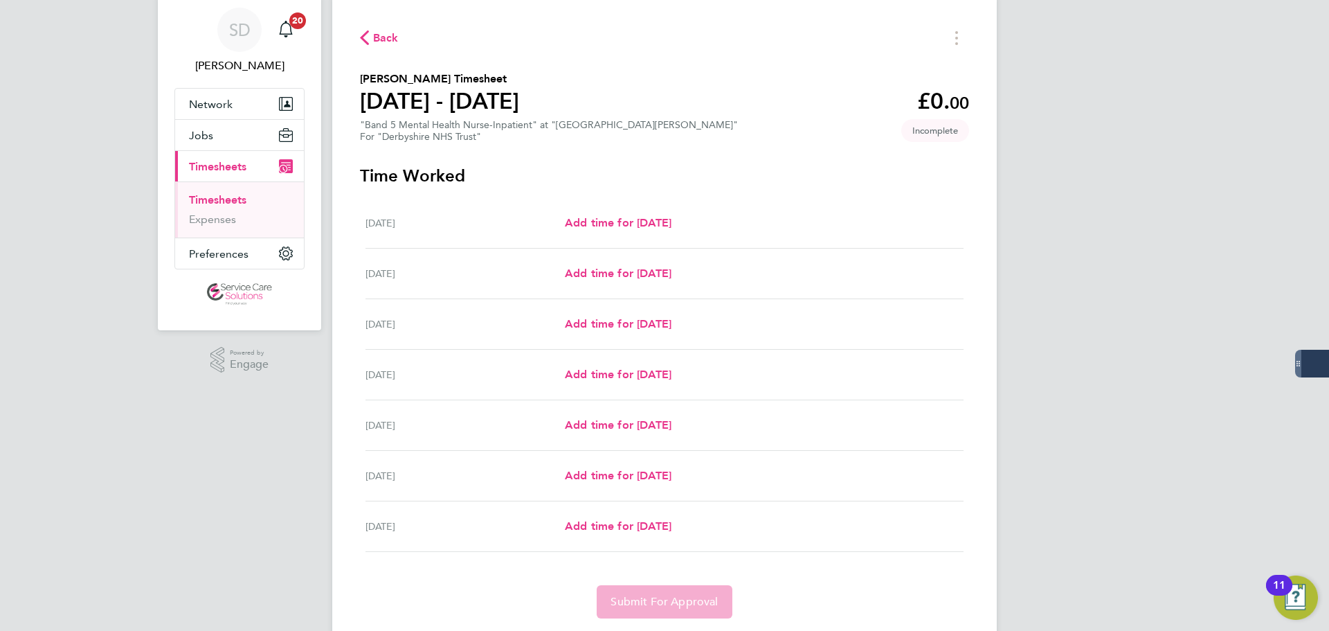
scroll to position [69, 0]
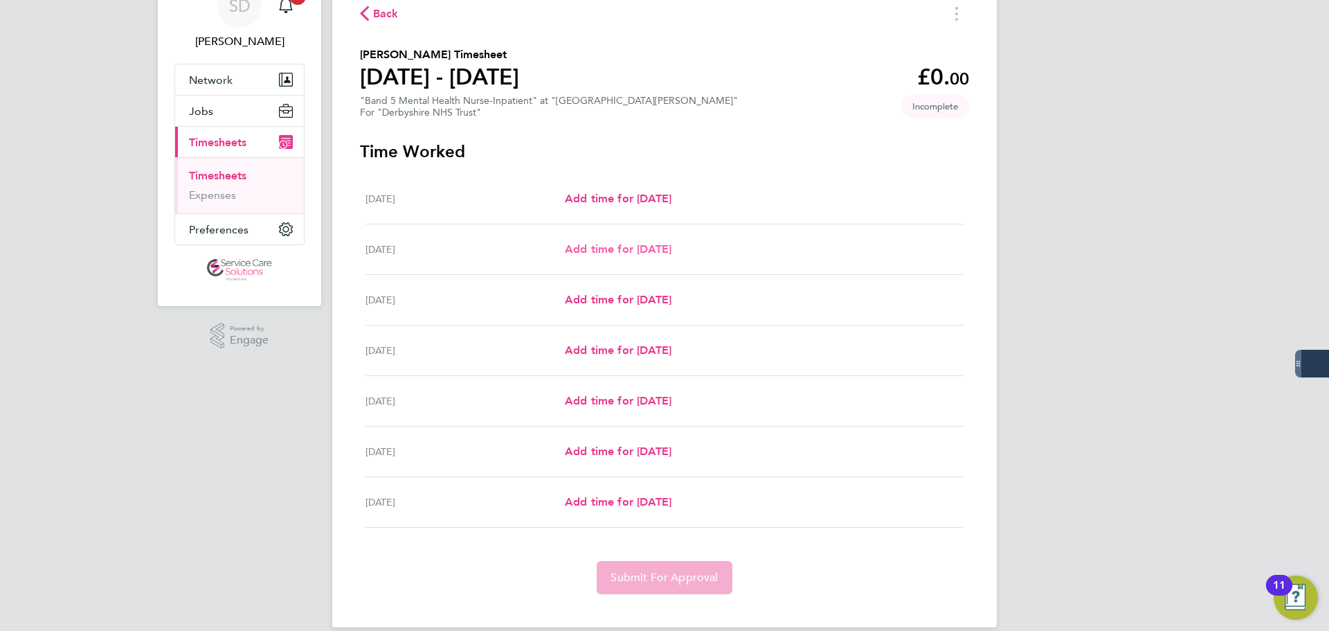
click at [584, 250] on span "Add time for [DATE]" at bounding box center [618, 248] width 107 height 13
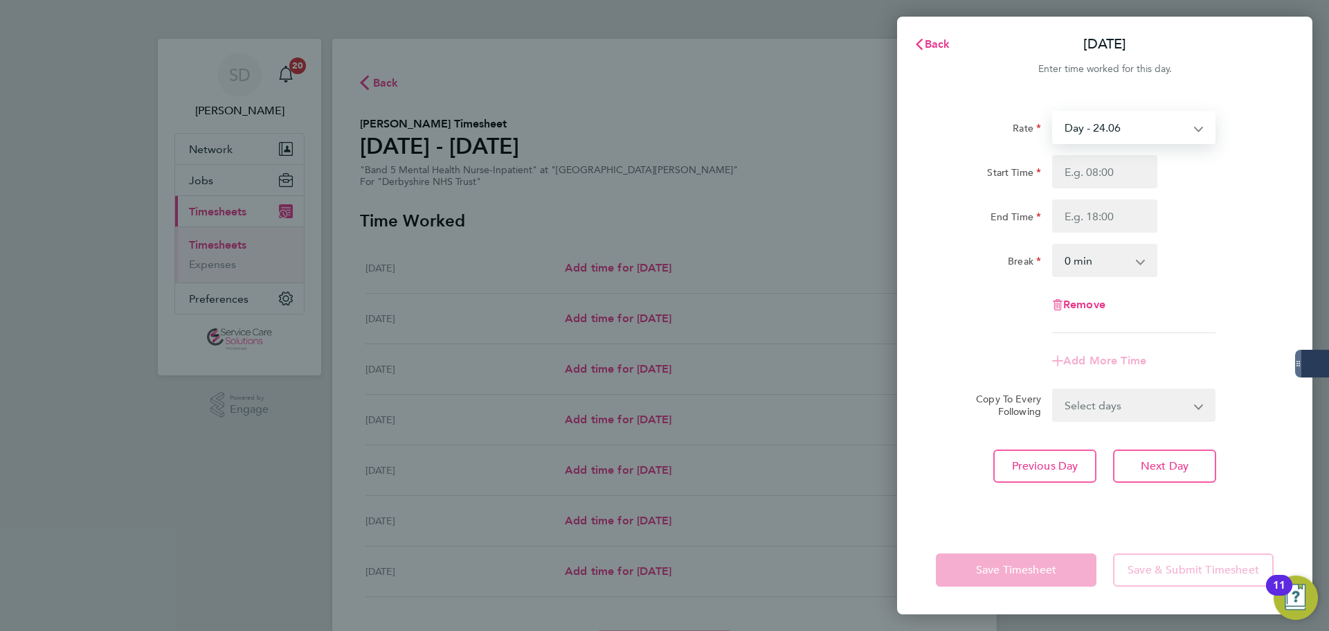
click at [1080, 133] on select "Day - 24.06 Sat/Night (BG+10%) - 34.42 Saturday/Night - 31.29 Sunday/Bank Holid…" at bounding box center [1125, 127] width 144 height 30
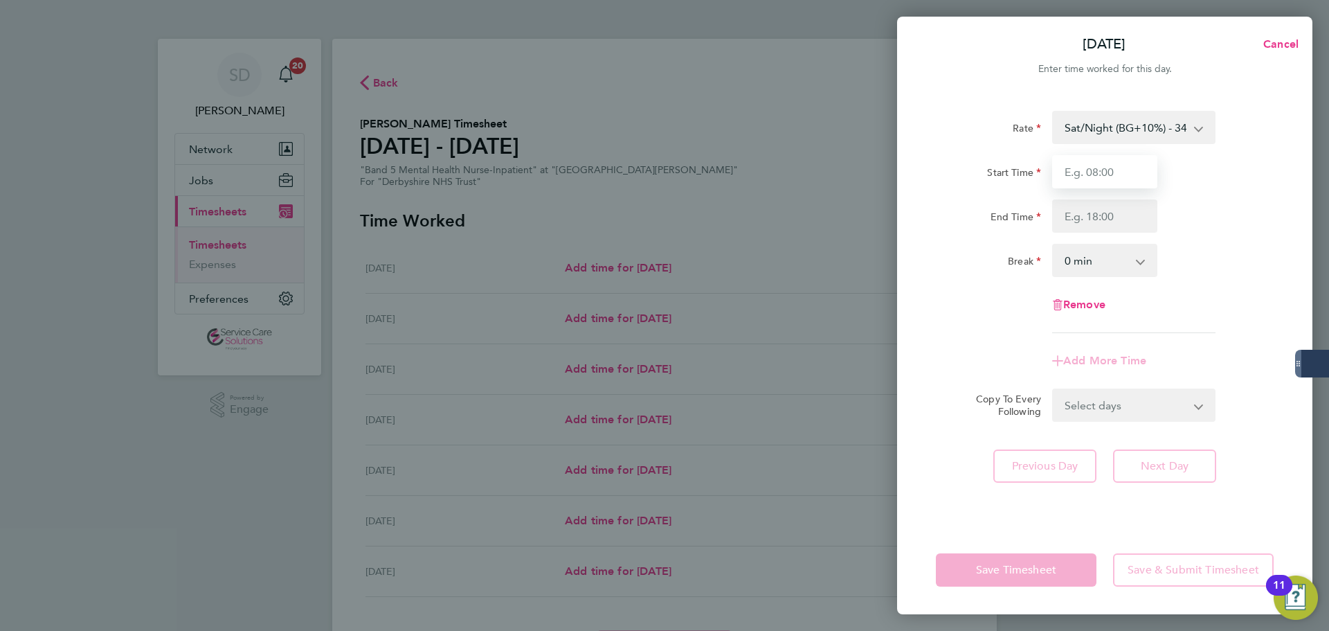
click at [1086, 177] on input "Start Time" at bounding box center [1104, 171] width 105 height 33
type input "21:15"
click at [1067, 213] on input "End Time" at bounding box center [1104, 215] width 105 height 33
type input "06:00"
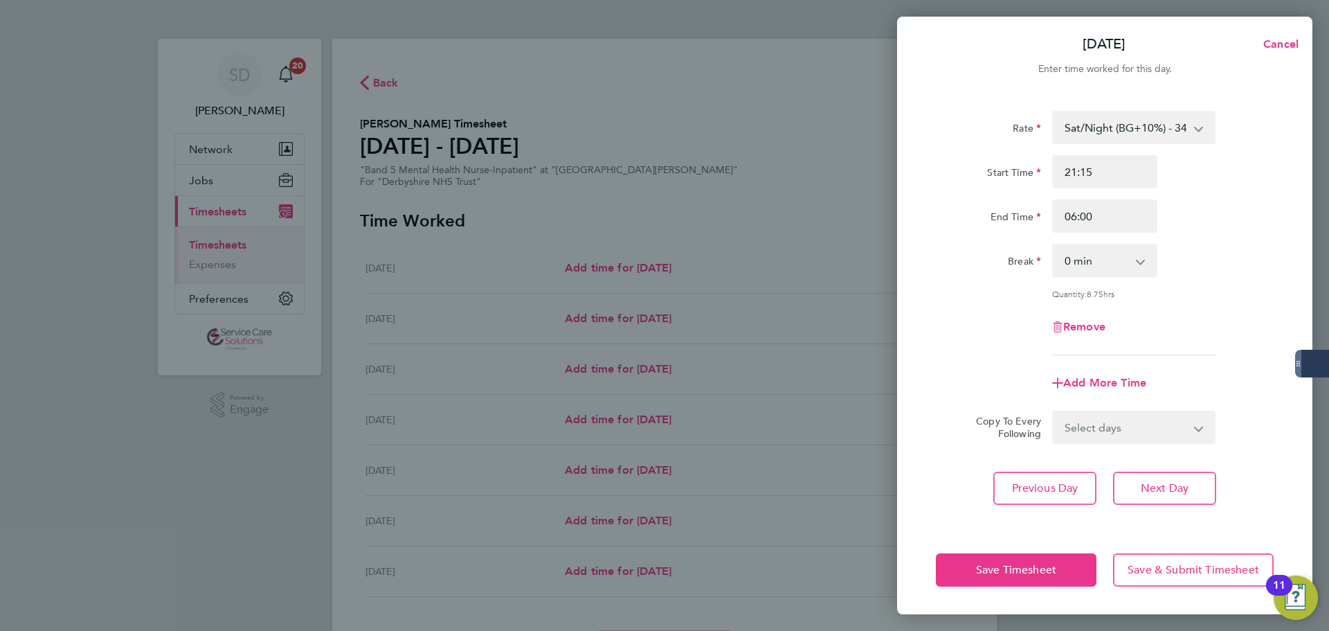
click at [906, 108] on div "Rate Sat/Night (BG+10%) - 34.42 Saturday/Night - 31.29 Sunday/Bank Holiday - 38…" at bounding box center [1104, 309] width 415 height 431
click at [1085, 385] on span "Add More Time" at bounding box center [1104, 382] width 83 height 13
select select "null"
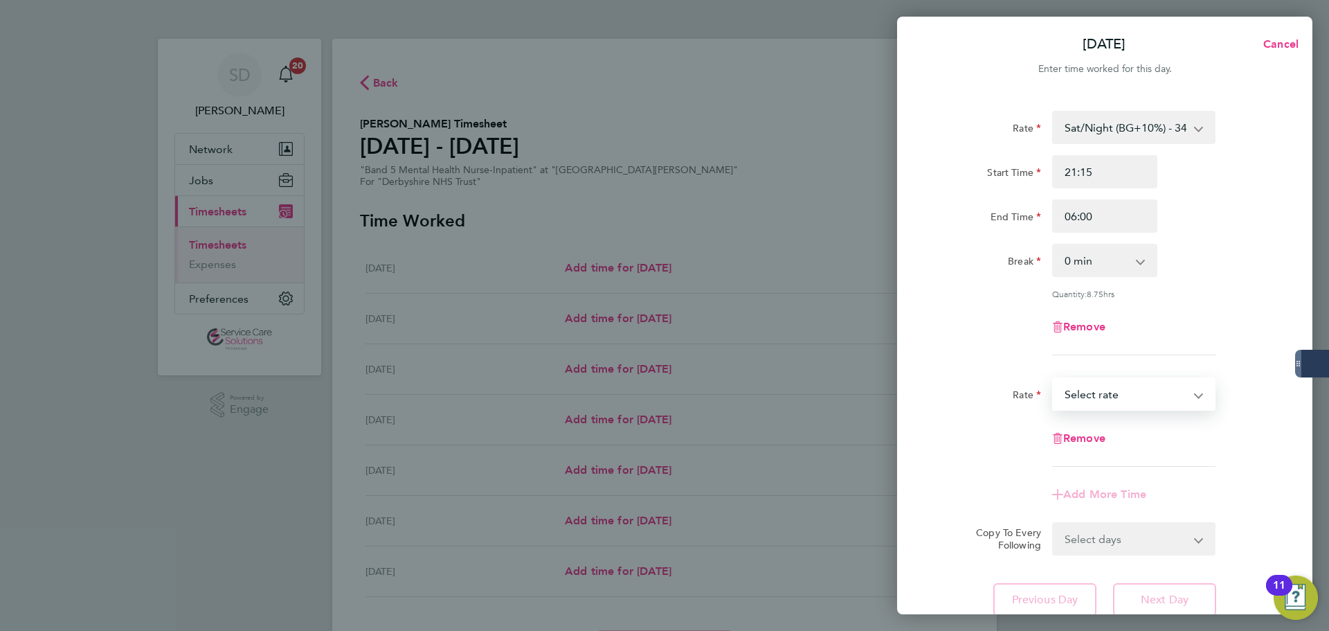
click at [1096, 393] on select "Sat/Night (BG+10%) - 34.42 Saturday/Night - 31.29 Sunday/Bank Holiday - 38.51 D…" at bounding box center [1125, 394] width 144 height 30
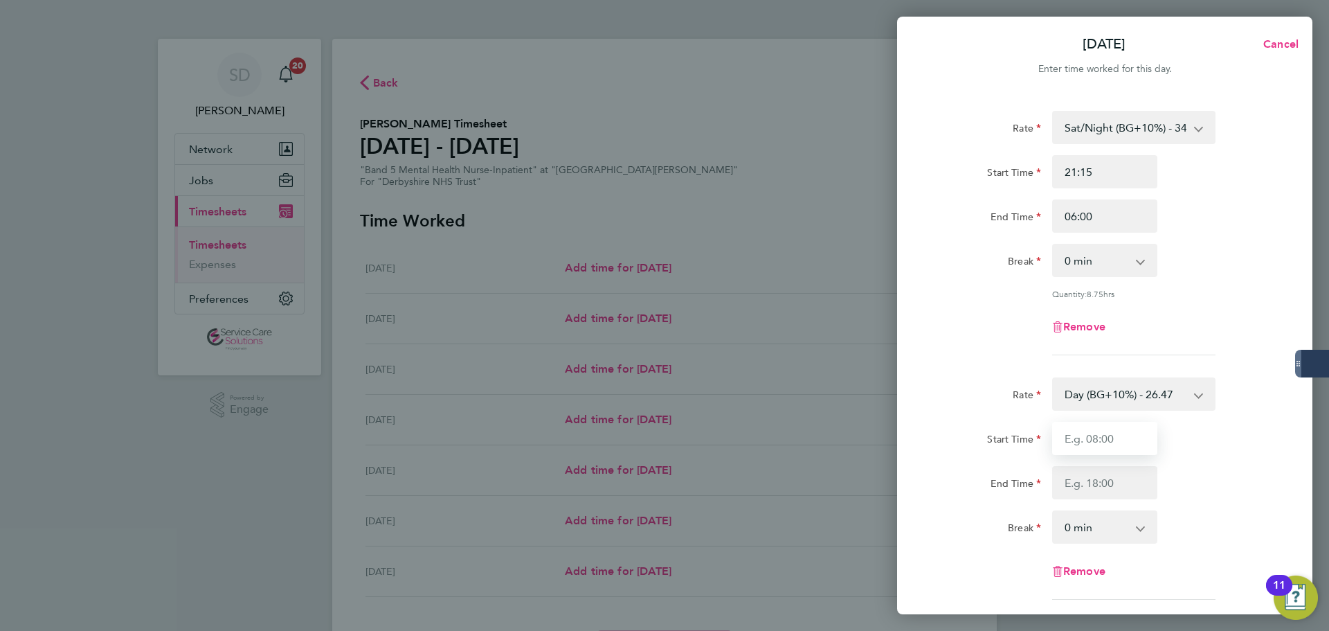
click at [1081, 433] on input "Start Time" at bounding box center [1104, 438] width 105 height 33
type input "06:00"
click at [1071, 483] on input "End Time" at bounding box center [1104, 482] width 105 height 33
type input "07:30"
click at [1018, 317] on div "Remove" at bounding box center [1104, 326] width 349 height 33
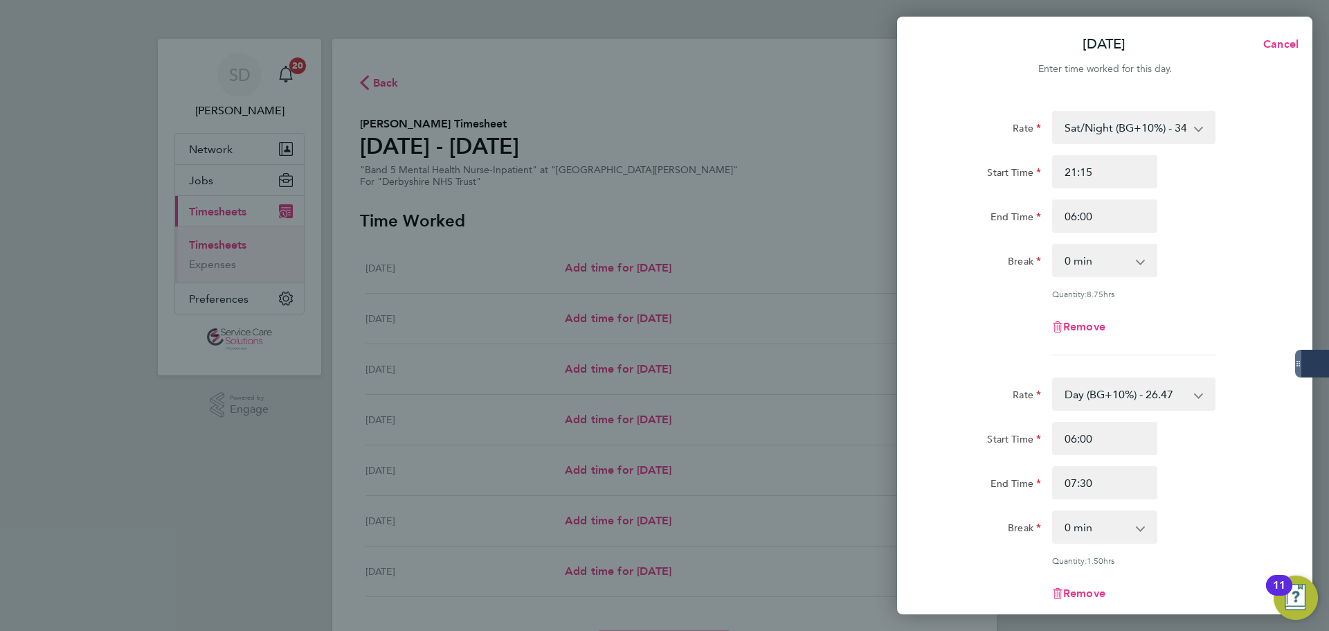
scroll to position [260, 0]
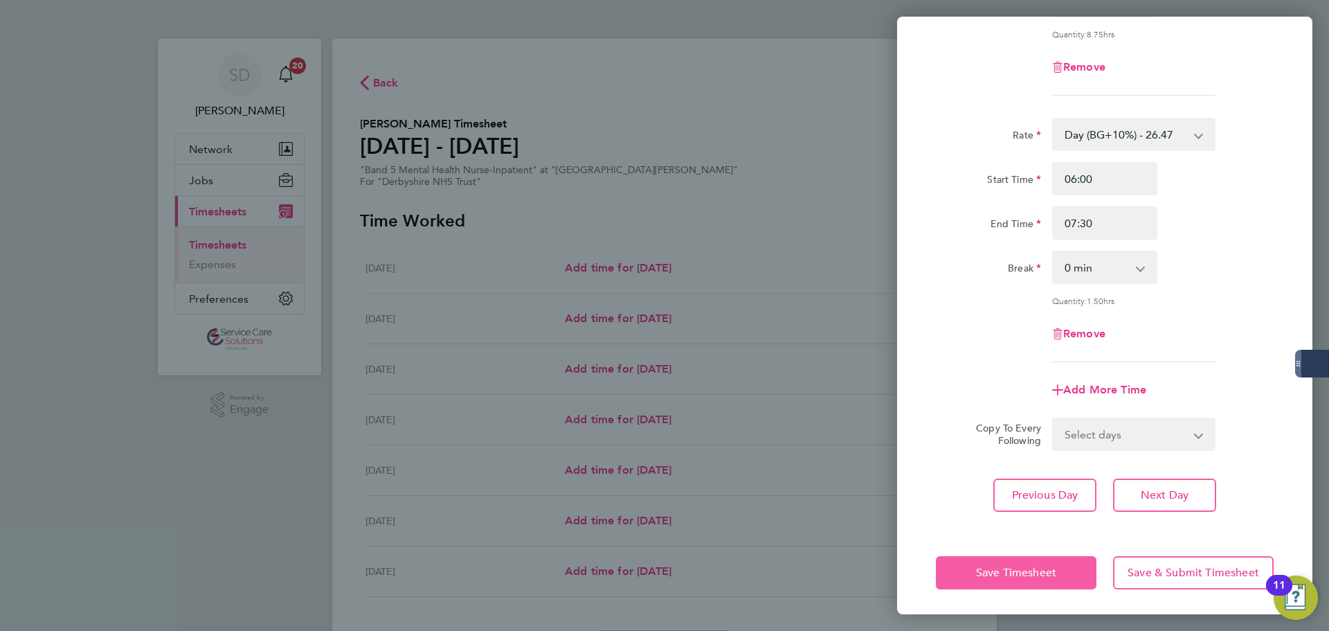
click at [1035, 577] on button "Save Timesheet" at bounding box center [1016, 572] width 161 height 33
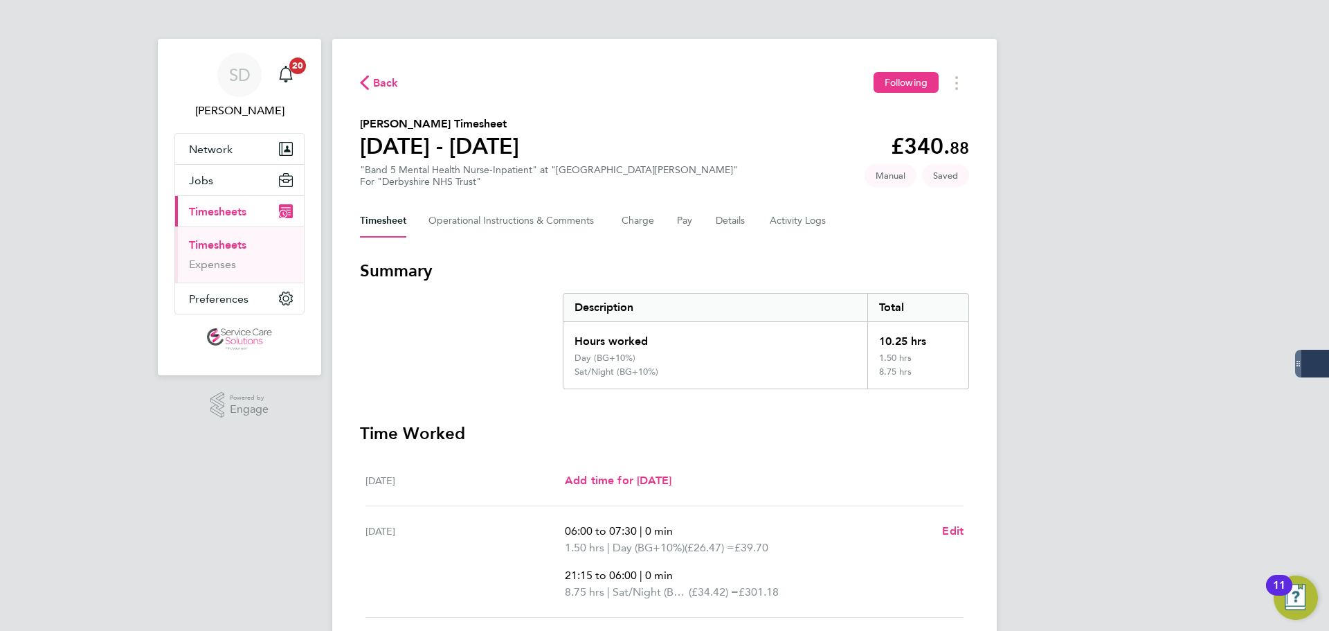
click at [507, 345] on section "Summary Description Total Hours worked 10.25 hrs Day (BG+10%) 1.50 hrs Sat/Nigh…" at bounding box center [664, 324] width 609 height 129
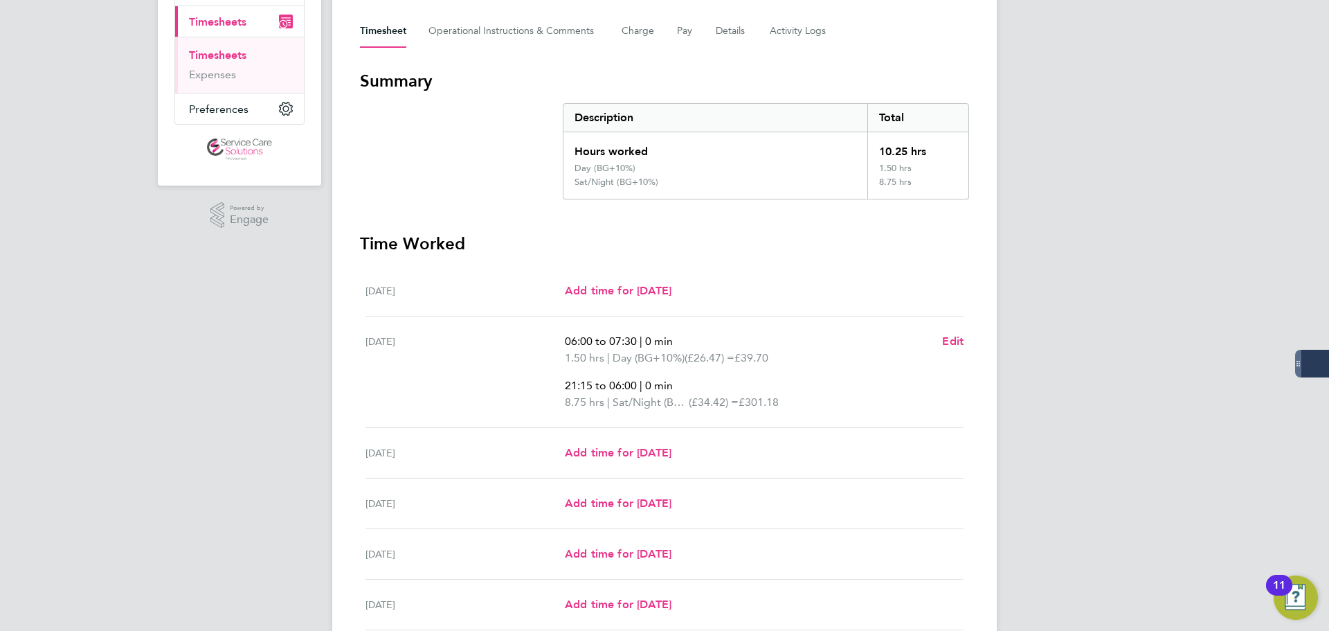
scroll to position [361, 0]
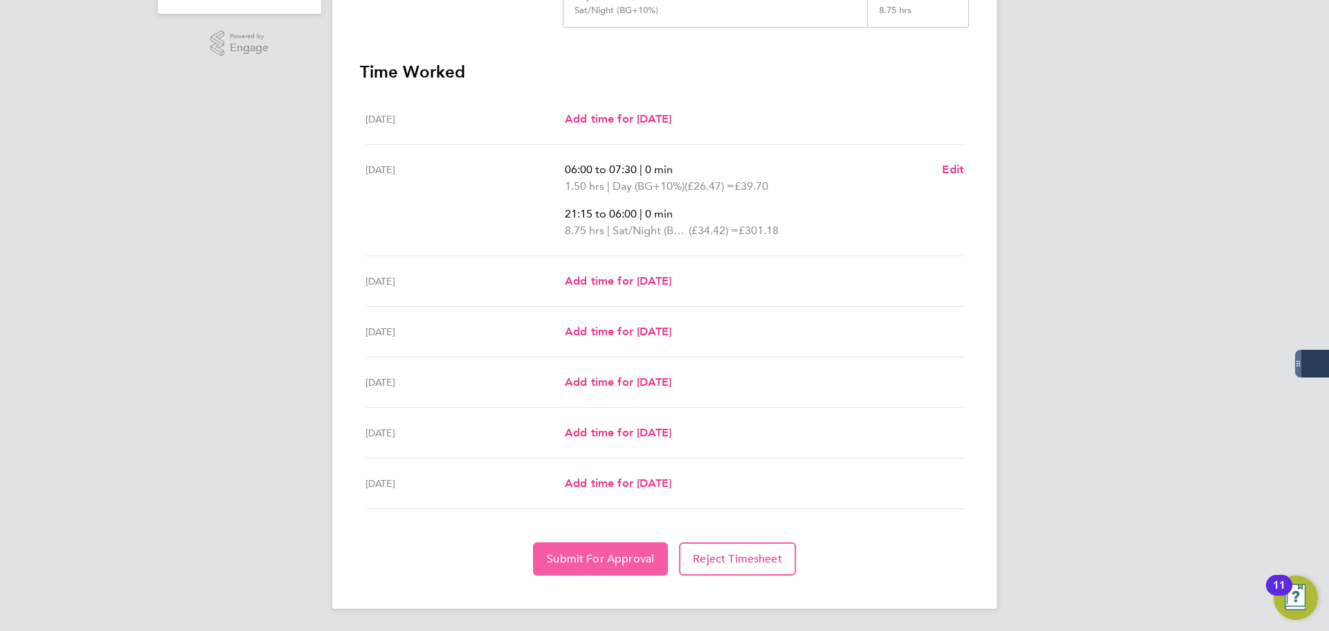
click at [622, 550] on button "Submit For Approval" at bounding box center [600, 558] width 135 height 33
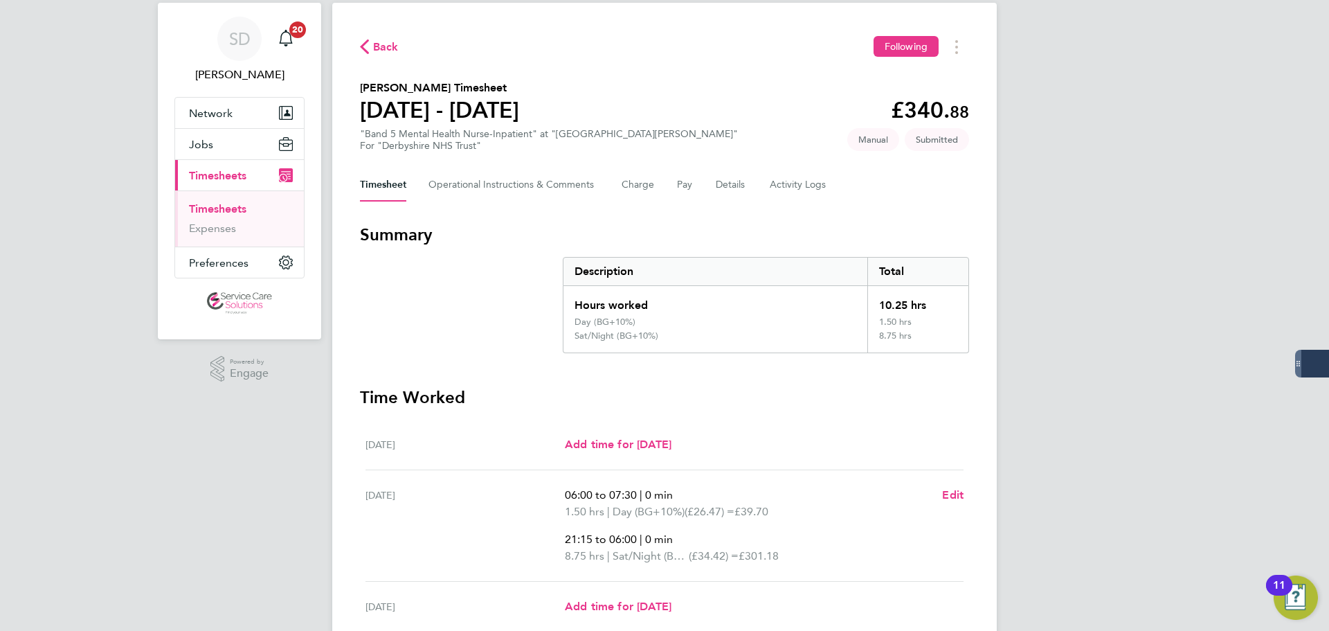
scroll to position [15, 0]
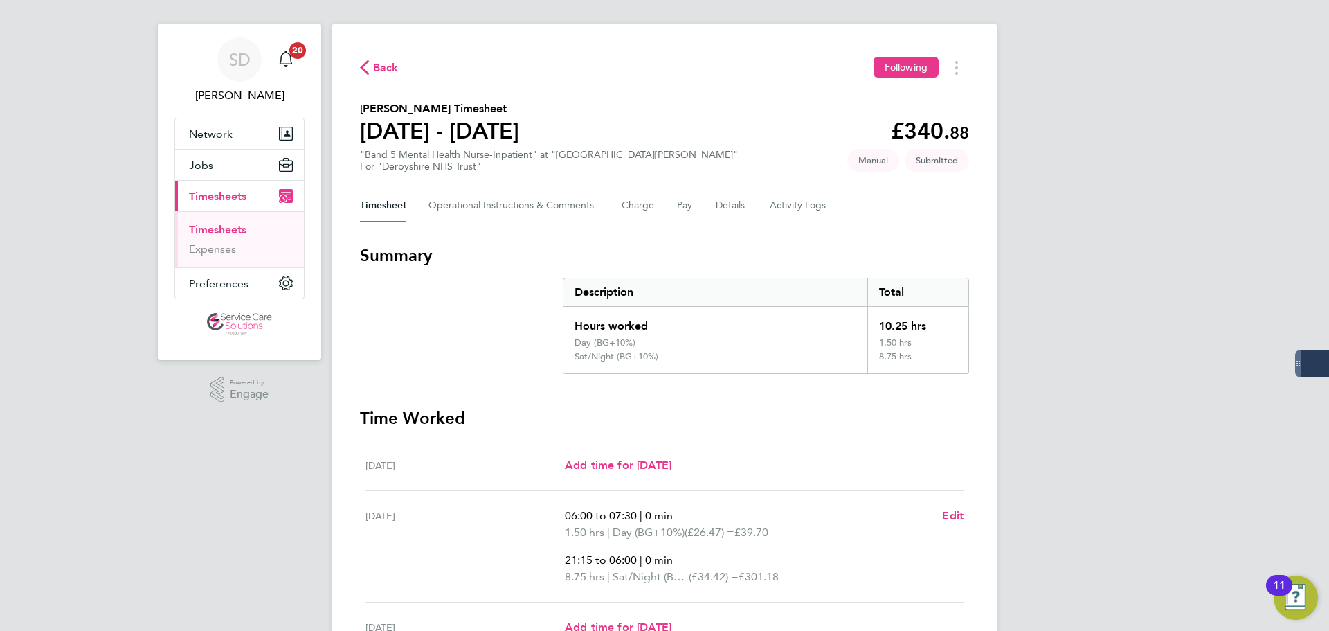
click at [233, 229] on link "Timesheets" at bounding box center [217, 229] width 57 height 13
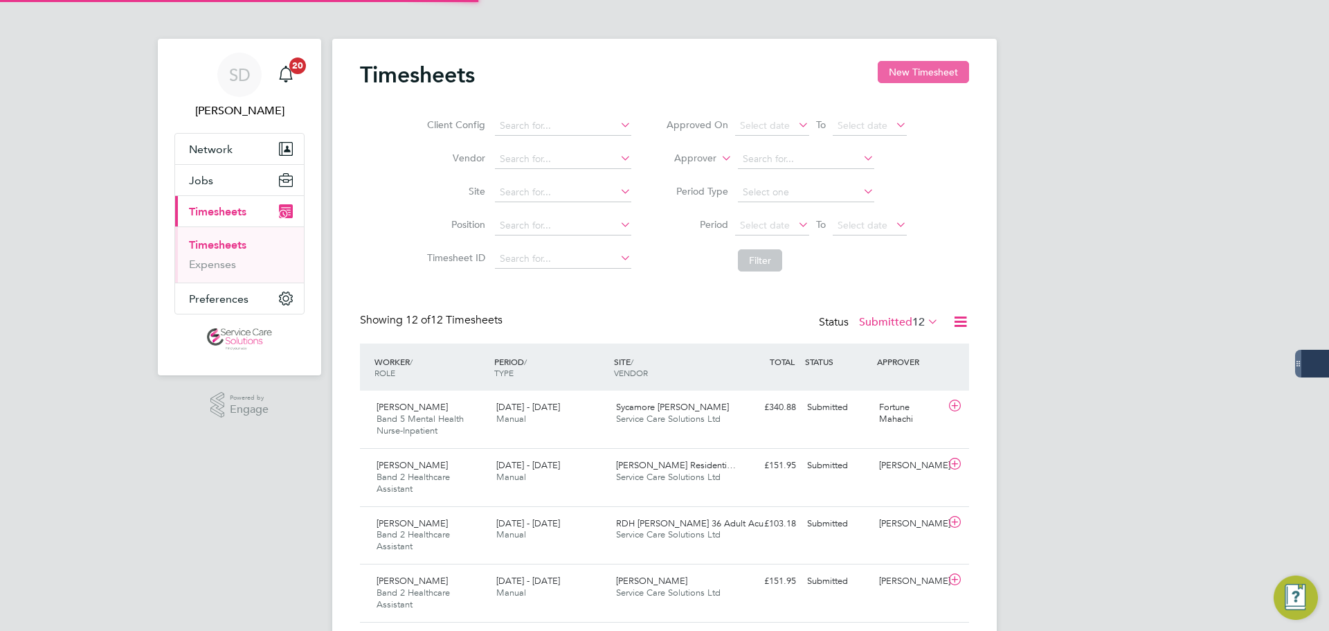
scroll to position [7, 7]
drag, startPoint x: 936, startPoint y: 69, endPoint x: 900, endPoint y: 73, distance: 36.9
click at [936, 69] on button "New Timesheet" at bounding box center [923, 72] width 91 height 22
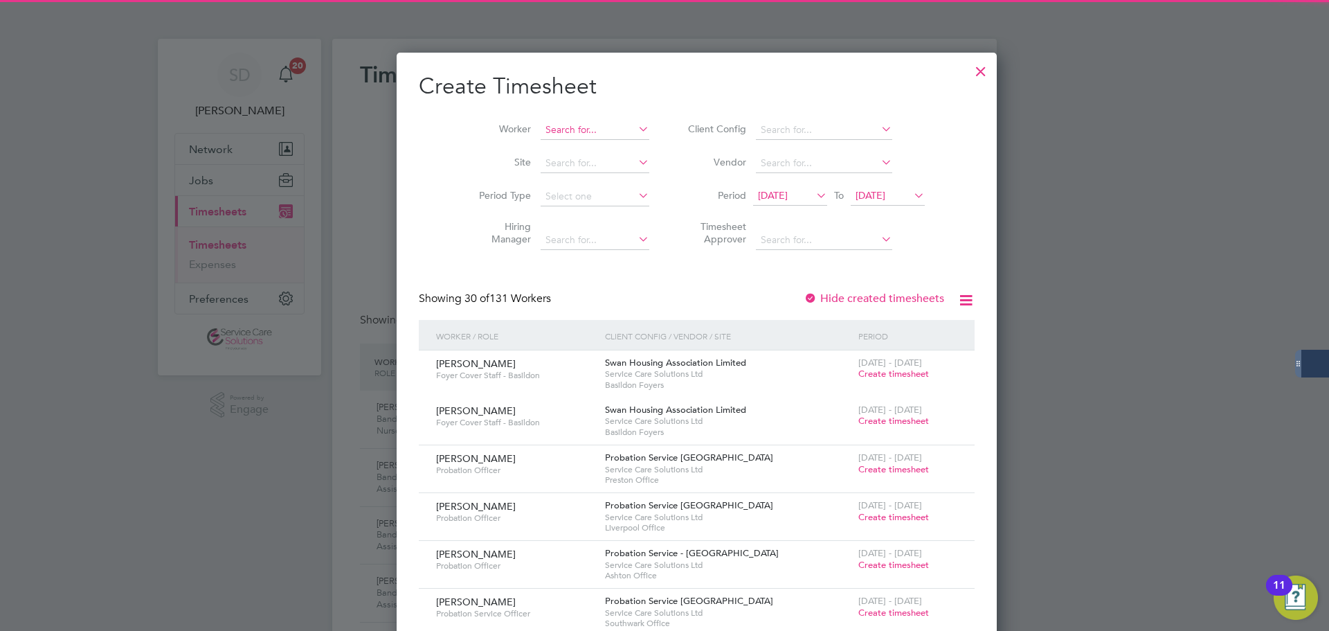
click at [541, 127] on input at bounding box center [595, 129] width 109 height 19
click at [570, 146] on li "Bukola Egbe wumi" at bounding box center [562, 148] width 110 height 19
type input "Bukola Egbewumi"
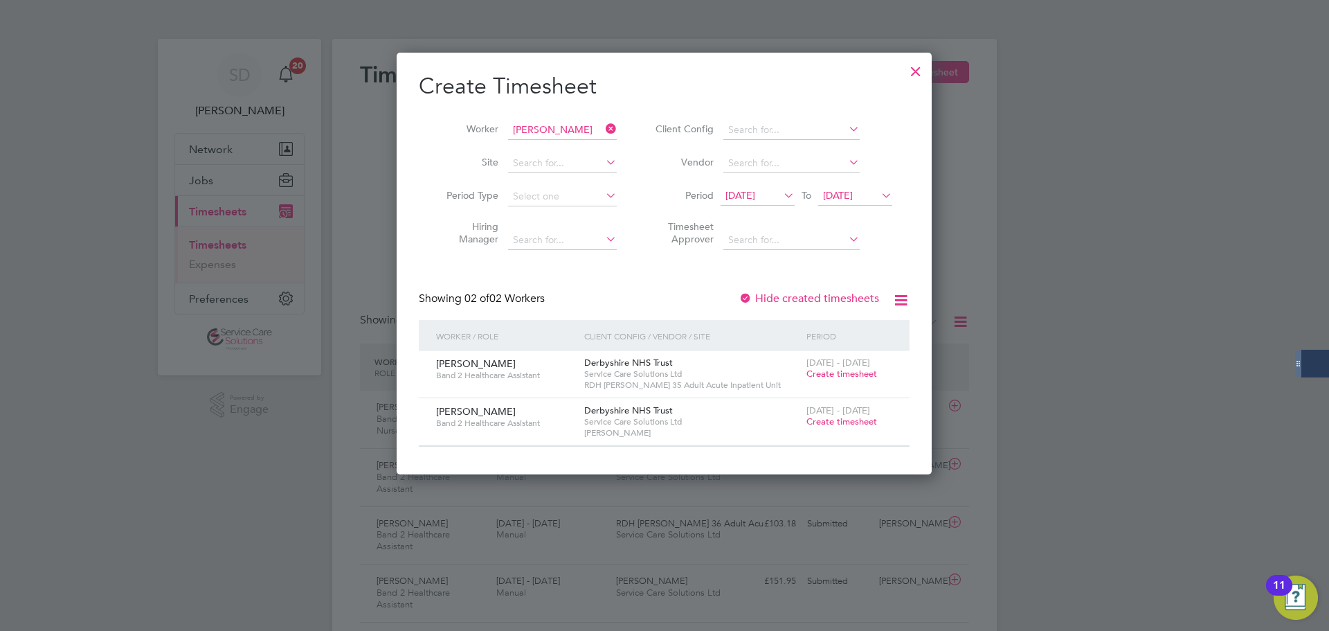
click at [828, 370] on span "Create timesheet" at bounding box center [841, 374] width 71 height 12
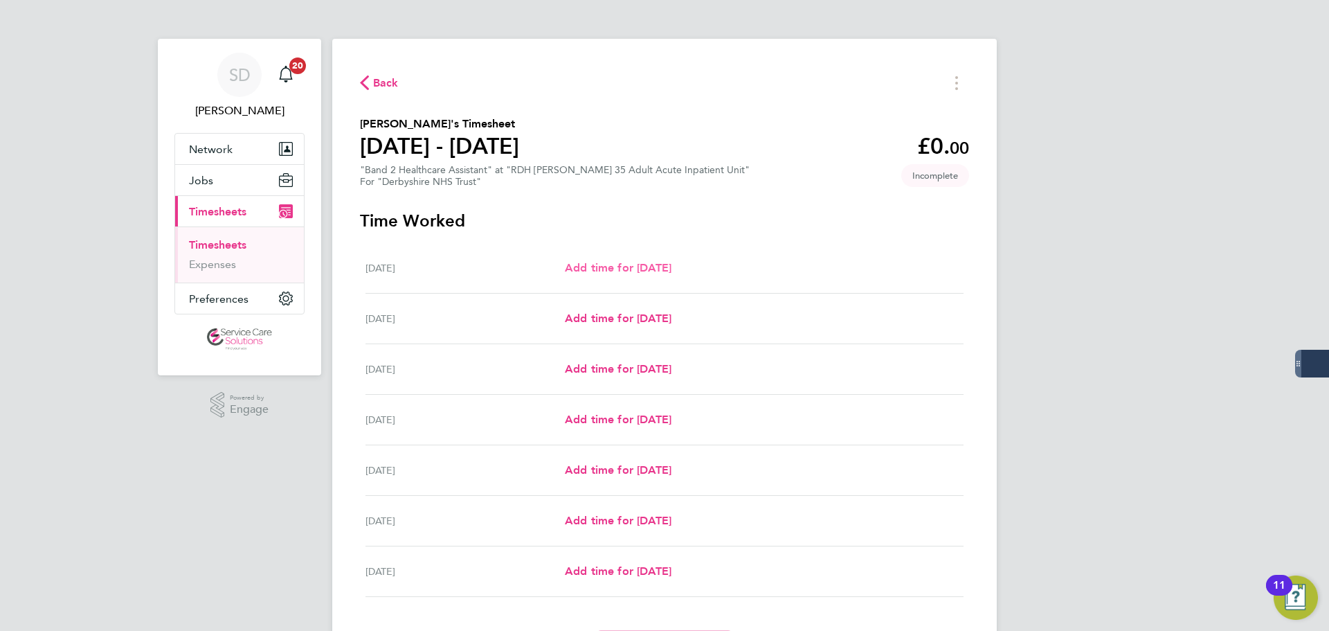
click at [613, 264] on span "Add time for Mon 18 Aug" at bounding box center [618, 267] width 107 height 13
select select "30"
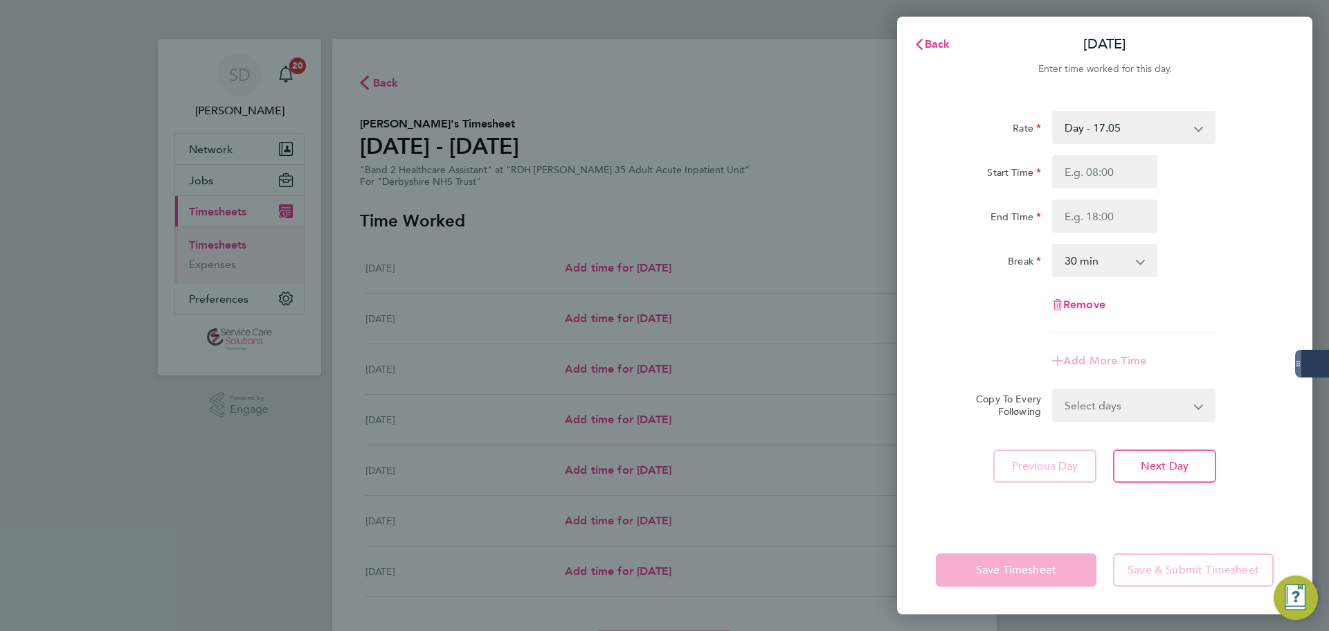
drag, startPoint x: 1075, startPoint y: 129, endPoint x: 1081, endPoint y: 138, distance: 11.5
click at [1076, 131] on select "Day - 17.05 Day (BG+10%) - 18.76 Sat/Night (BG+10%) - 26.26 Saturday/Night - 23…" at bounding box center [1125, 127] width 144 height 30
select select "30"
click at [1087, 169] on input "Start Time" at bounding box center [1104, 171] width 105 height 33
type input "14:00"
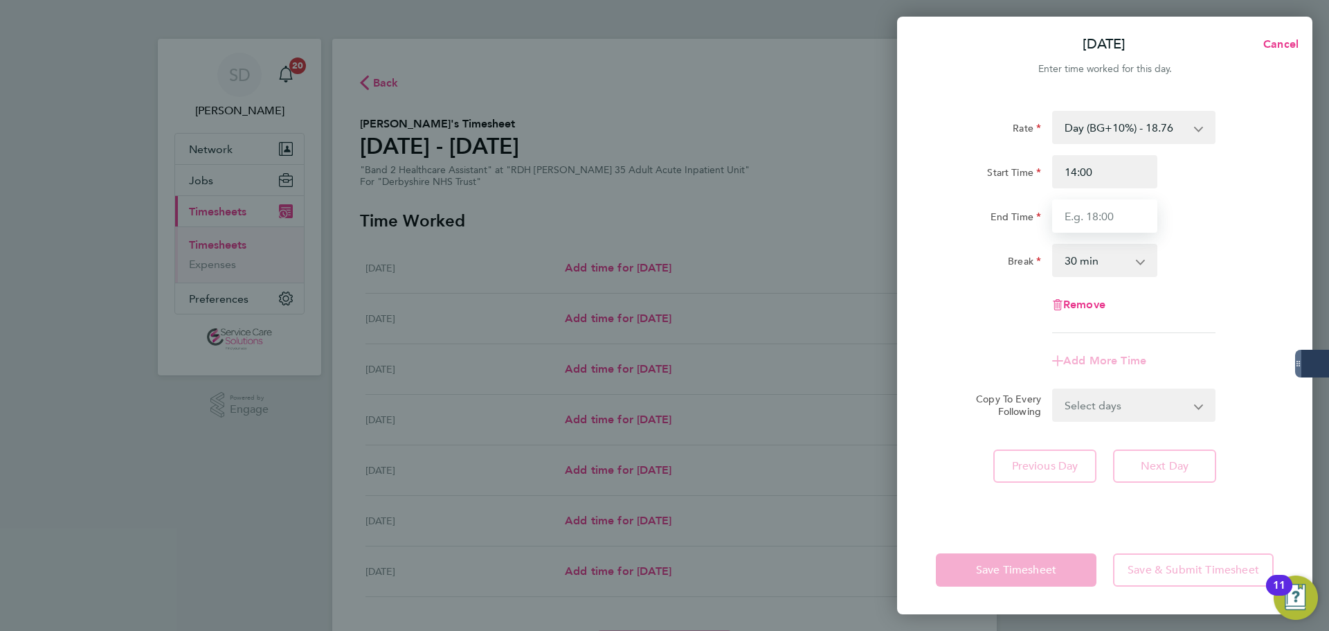
click at [1082, 215] on input "End Time" at bounding box center [1104, 215] width 105 height 33
type input "20:00"
click at [1080, 252] on select "0 min 15 min 30 min 45 min 60 min 75 min 90 min" at bounding box center [1096, 260] width 86 height 30
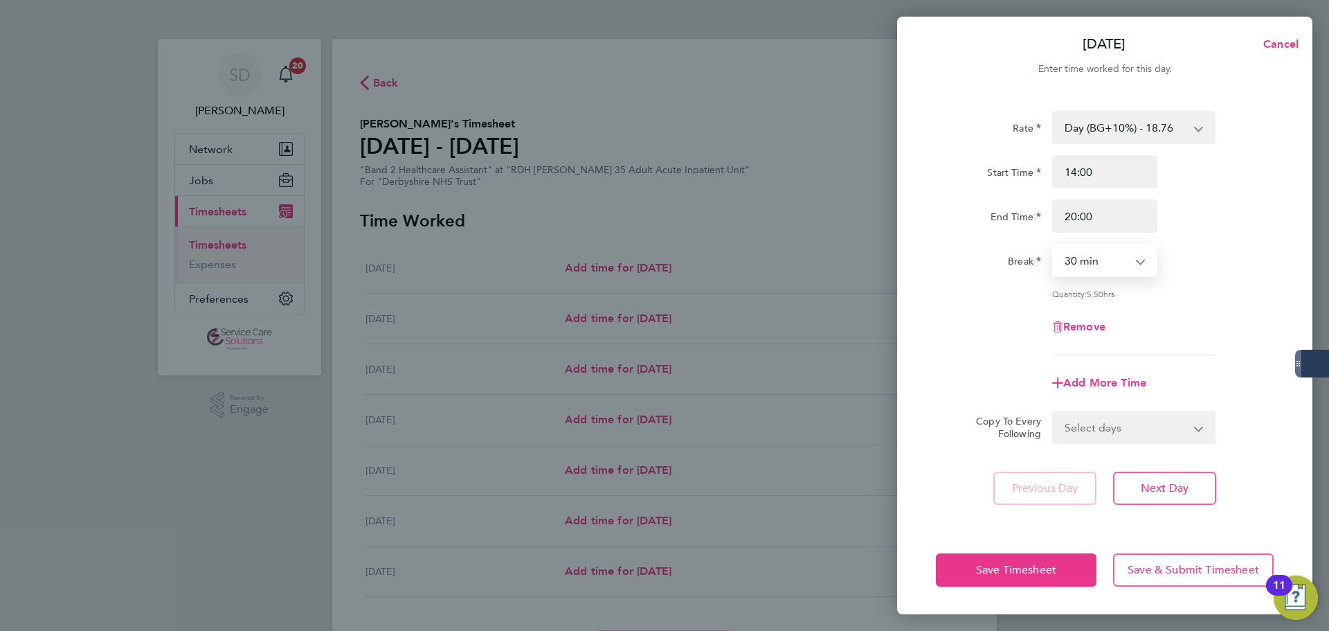
select select "0"
click at [1053, 245] on select "0 min 15 min 30 min 45 min 60 min 75 min 90 min" at bounding box center [1096, 260] width 86 height 30
click at [1027, 291] on div "Quantity: 6.00 hrs" at bounding box center [1104, 293] width 349 height 11
click at [945, 186] on div "Start Time" at bounding box center [988, 171] width 116 height 33
click at [1117, 383] on span "Add More Time" at bounding box center [1104, 382] width 83 height 13
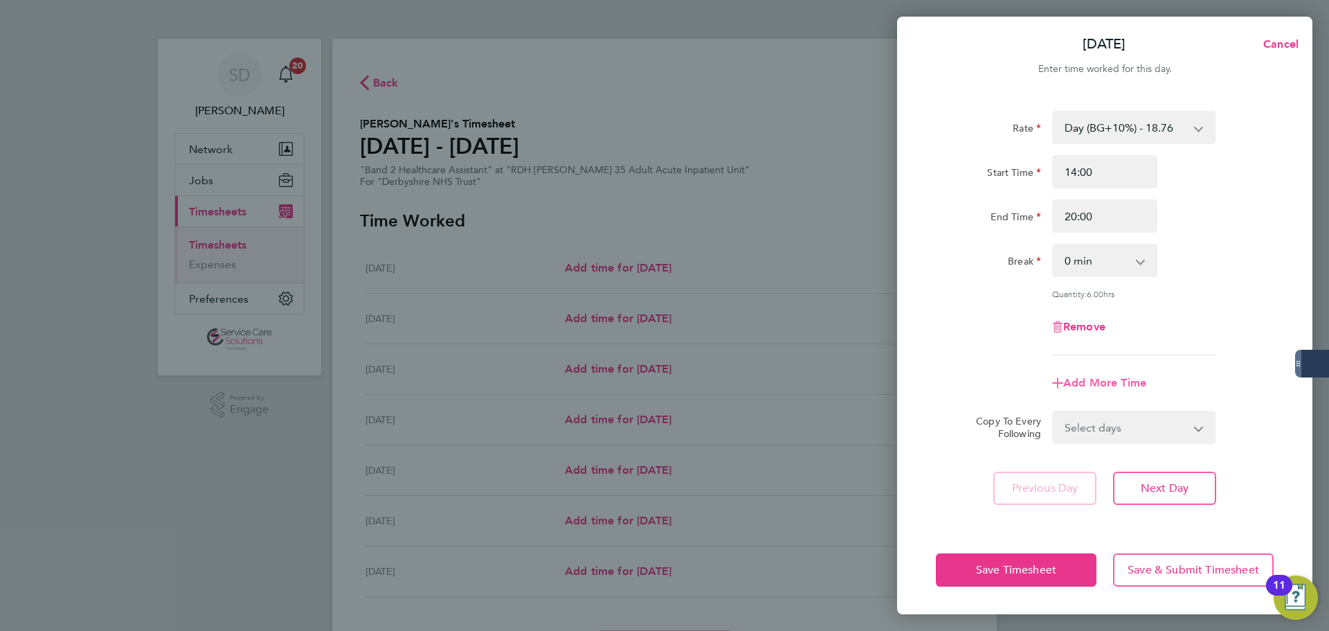
select select "null"
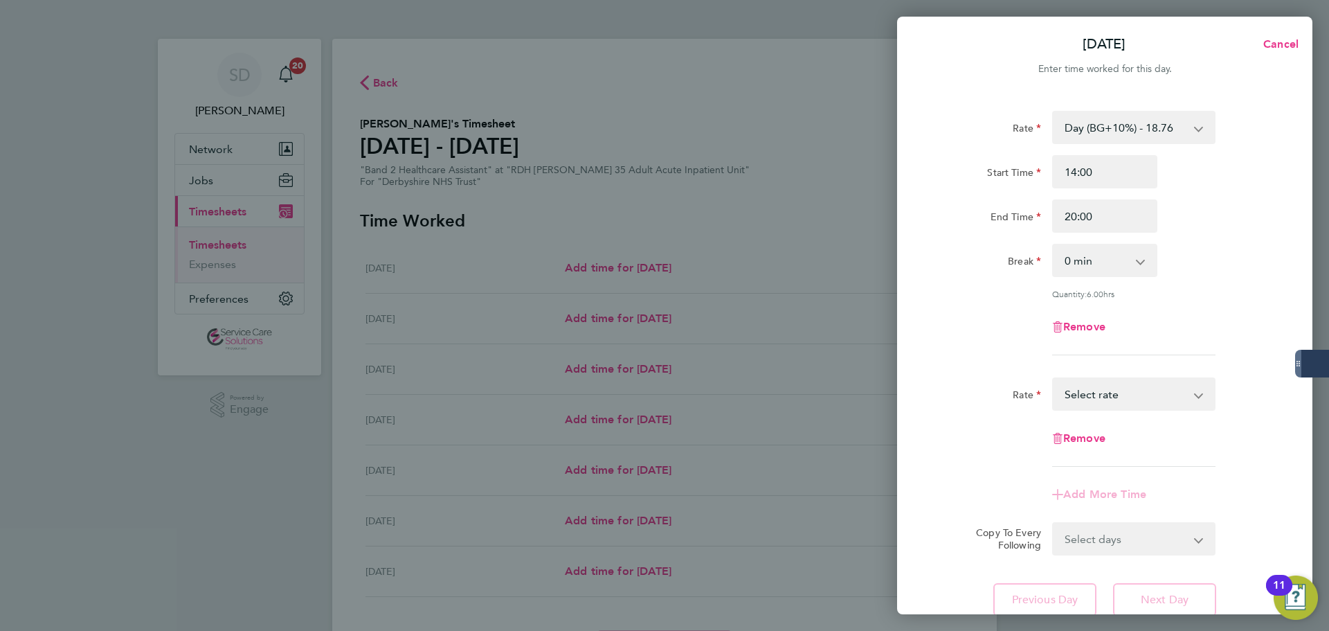
drag, startPoint x: 1118, startPoint y: 395, endPoint x: 1117, endPoint y: 404, distance: 8.4
click at [1118, 395] on select "Day - 17.05 Day (BG+10%) - 18.76 Sat/Night (BG+10%) - 26.26 Saturday/Night - 23…" at bounding box center [1125, 394] width 144 height 30
select select "30"
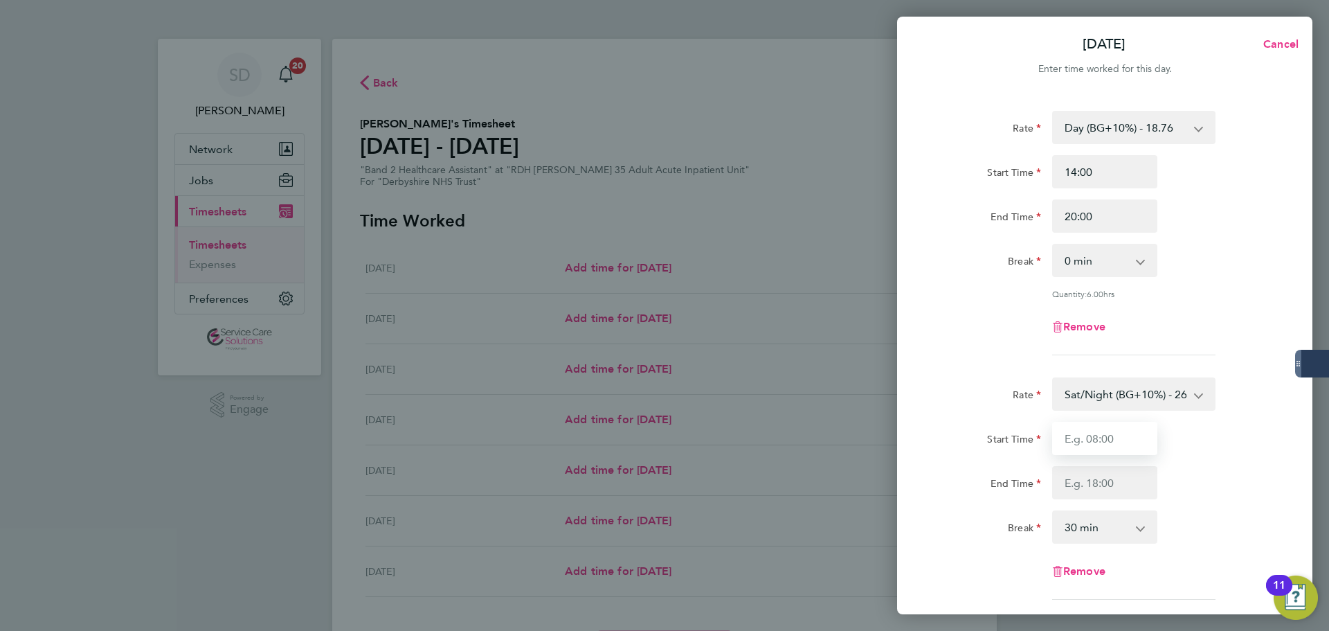
click at [1096, 443] on input "Start Time" at bounding box center [1104, 438] width 105 height 33
type input "20:00"
click at [1080, 469] on input "End Time" at bounding box center [1104, 482] width 105 height 33
type input "21:30"
click at [1060, 533] on select "0 min 15 min 30 min 45 min 60 min 75 min 90 min" at bounding box center [1096, 526] width 86 height 30
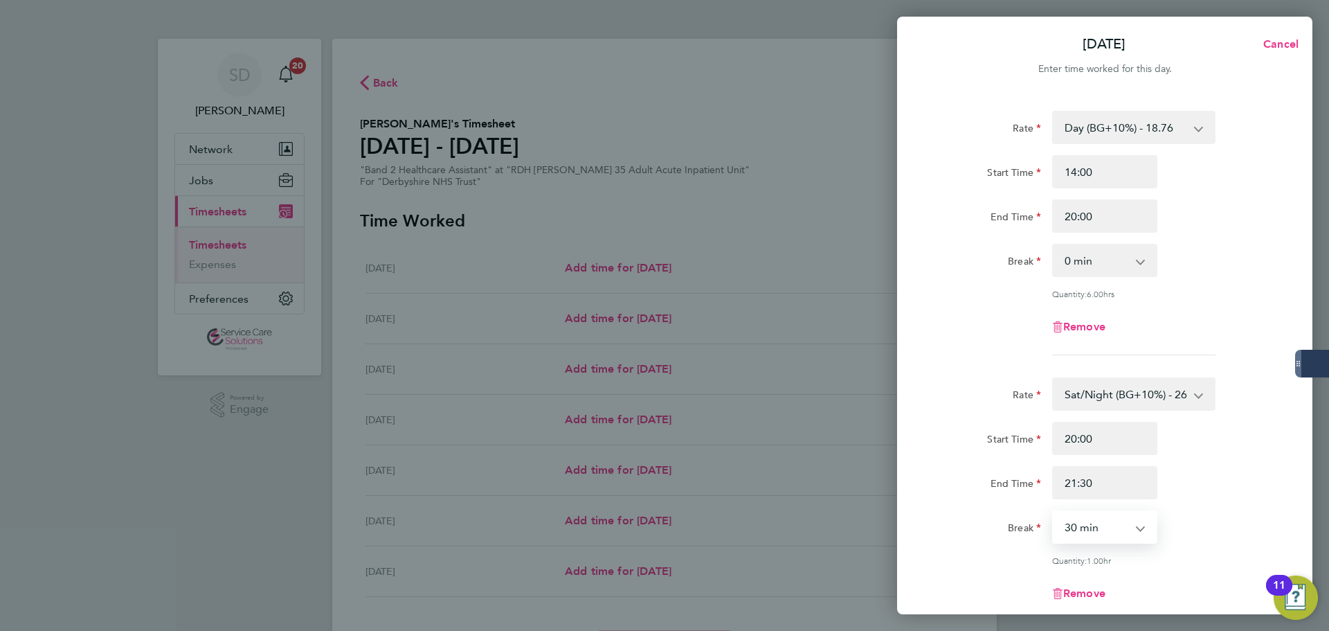
select select "0"
click at [1053, 511] on select "0 min 15 min 30 min 45 min 60 min 75 min" at bounding box center [1096, 526] width 86 height 30
click at [1013, 363] on app-timesheet-line-form-group "Rate Day (BG+10%) - 18.76 Day - 17.05 Sat/Night (BG+10%) - 26.26 Saturday/Night…" at bounding box center [1105, 238] width 338 height 255
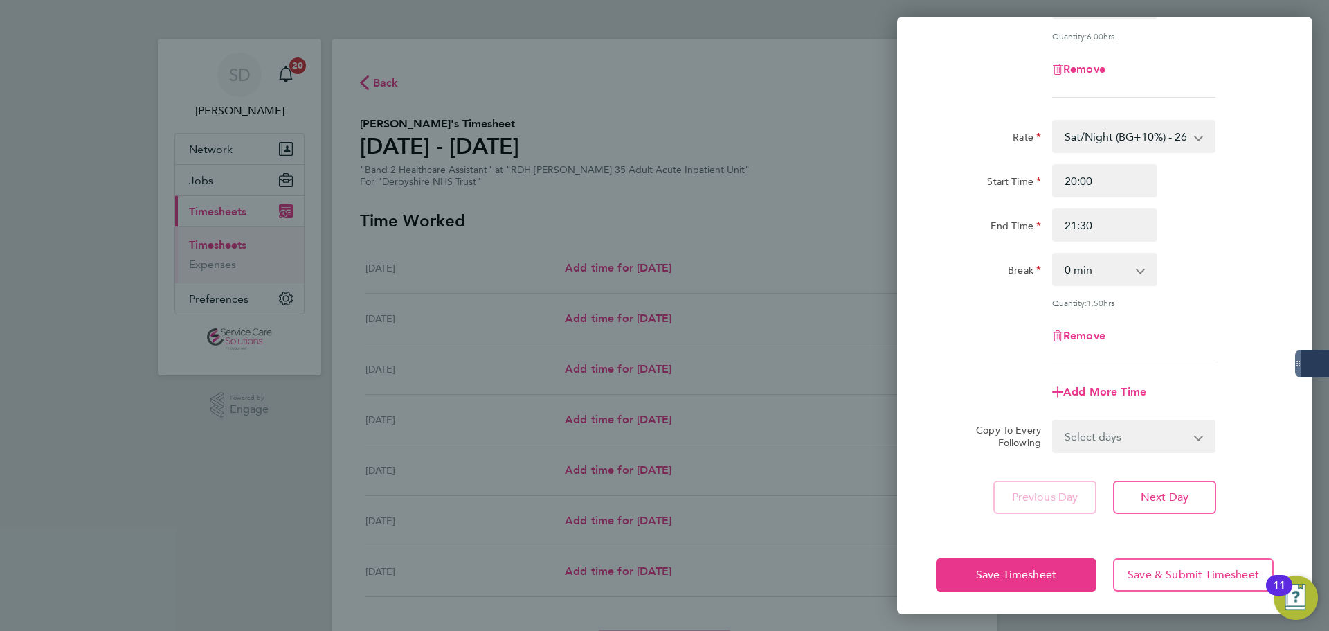
scroll to position [260, 0]
click at [999, 570] on span "Save Timesheet" at bounding box center [1016, 572] width 80 height 14
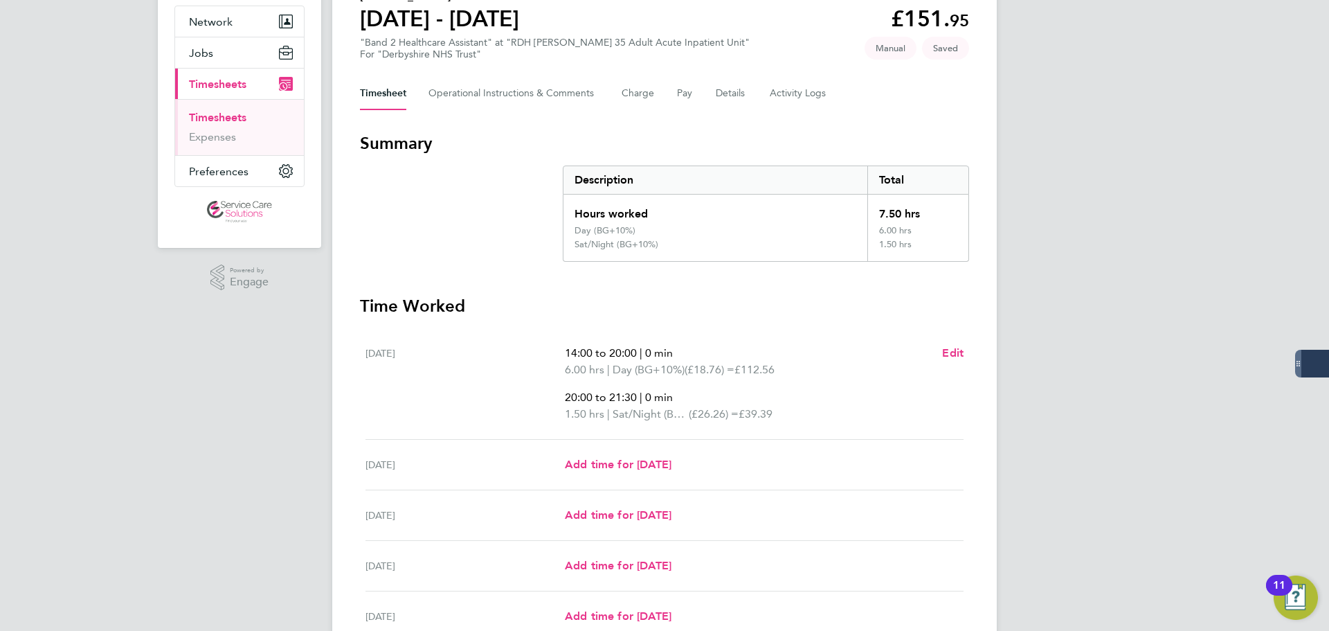
scroll to position [277, 0]
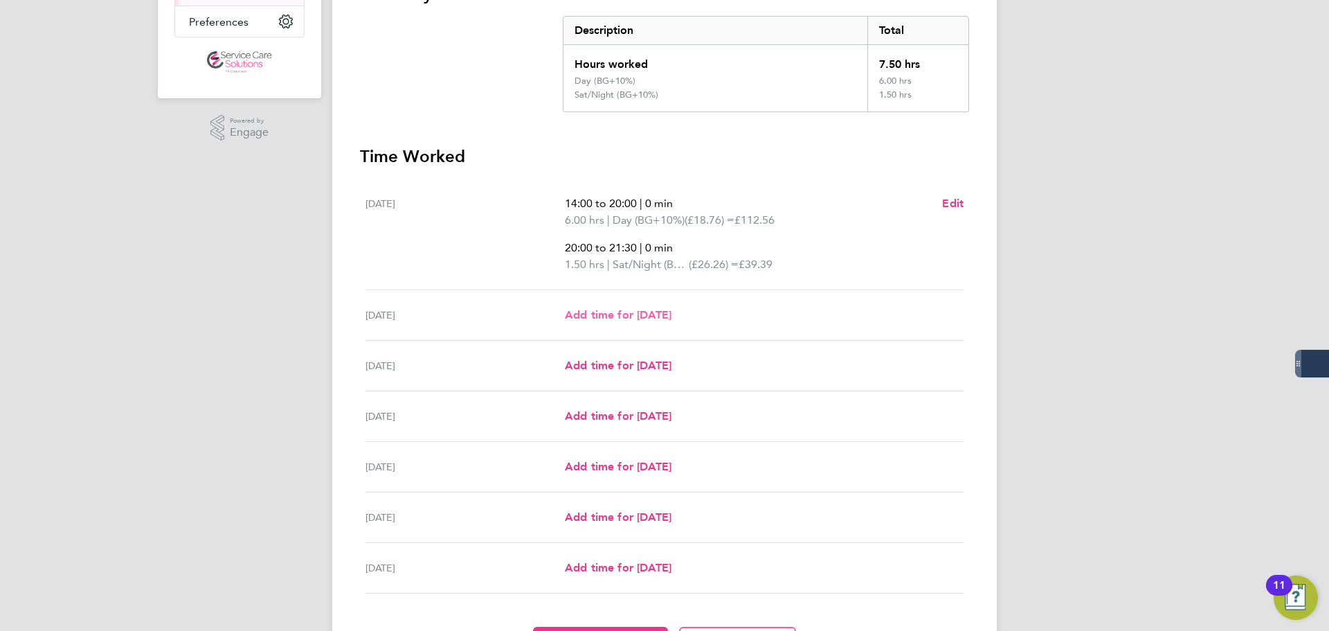
click at [583, 310] on span "Add time for [DATE]" at bounding box center [618, 314] width 107 height 13
select select "30"
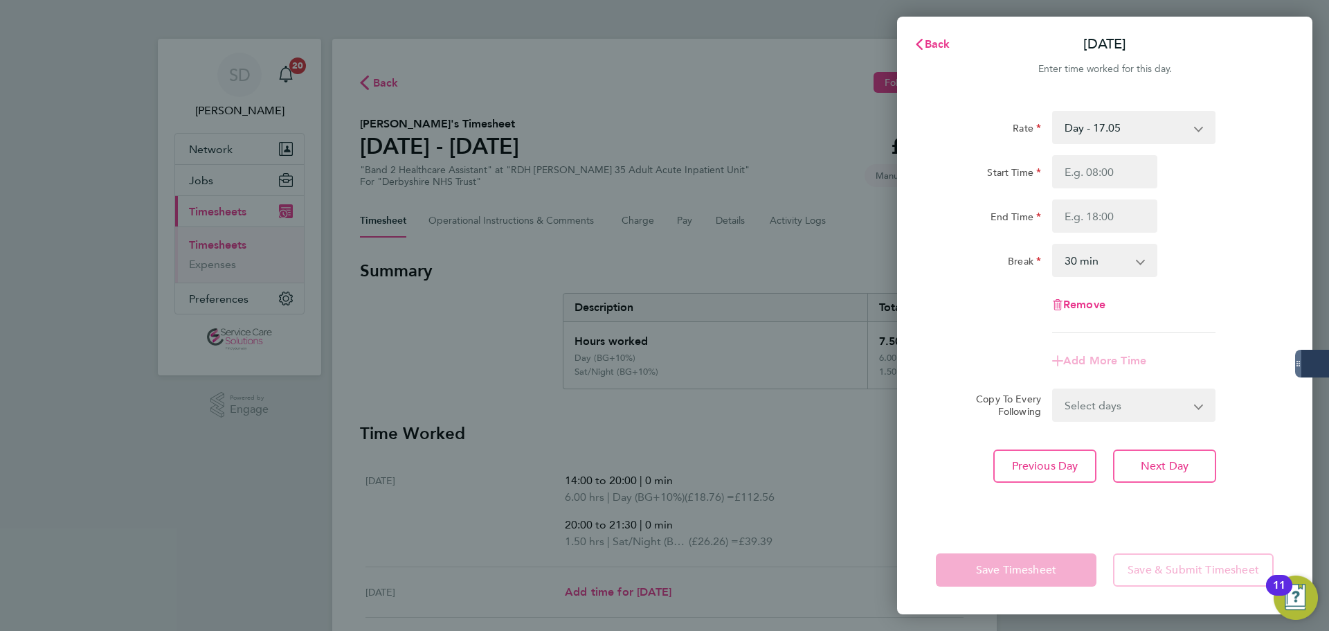
drag, startPoint x: 1114, startPoint y: 129, endPoint x: 1109, endPoint y: 141, distance: 13.4
click at [1114, 129] on select "Day - 17.05 Day (BG+10%) - 18.76 Sat/Night (BG+10%) - 26.26 Saturday/Night - 23…" at bounding box center [1125, 127] width 144 height 30
select select "30"
click at [1083, 179] on input "Start Time" at bounding box center [1104, 171] width 105 height 33
type input "09:00"
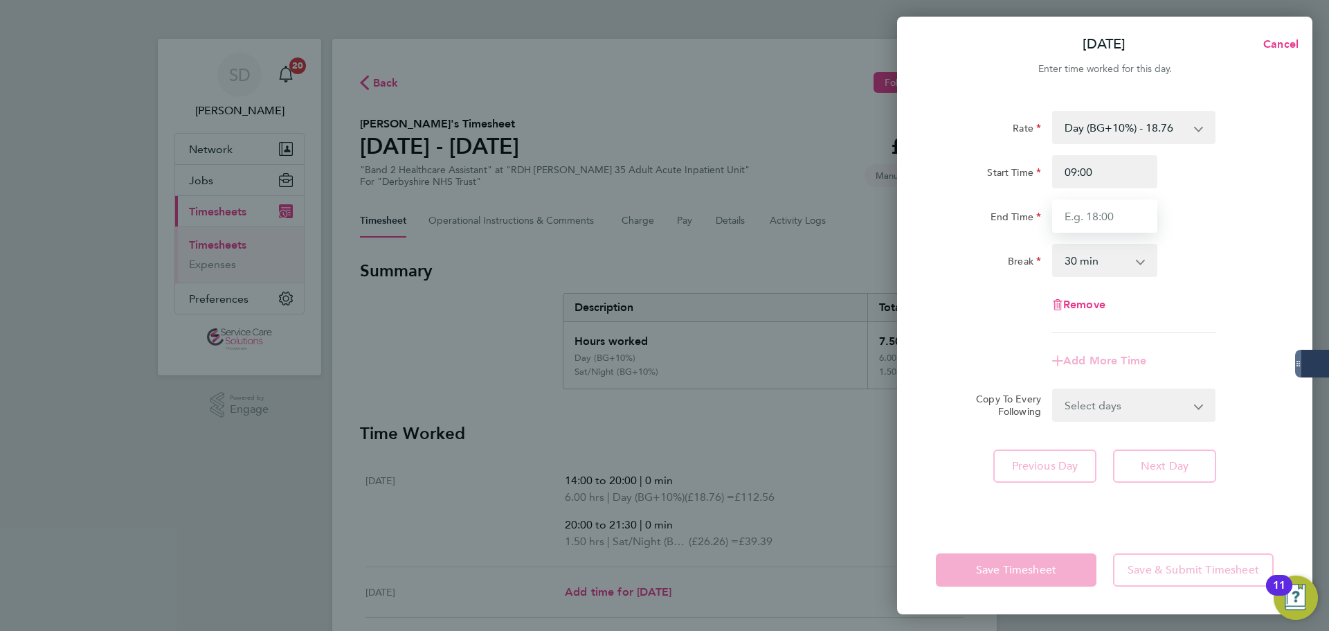
click at [1085, 217] on input "End Time" at bounding box center [1104, 215] width 105 height 33
type input "18:30"
click at [1093, 260] on select "0 min 15 min 30 min 45 min 60 min 75 min 90 min" at bounding box center [1096, 260] width 86 height 30
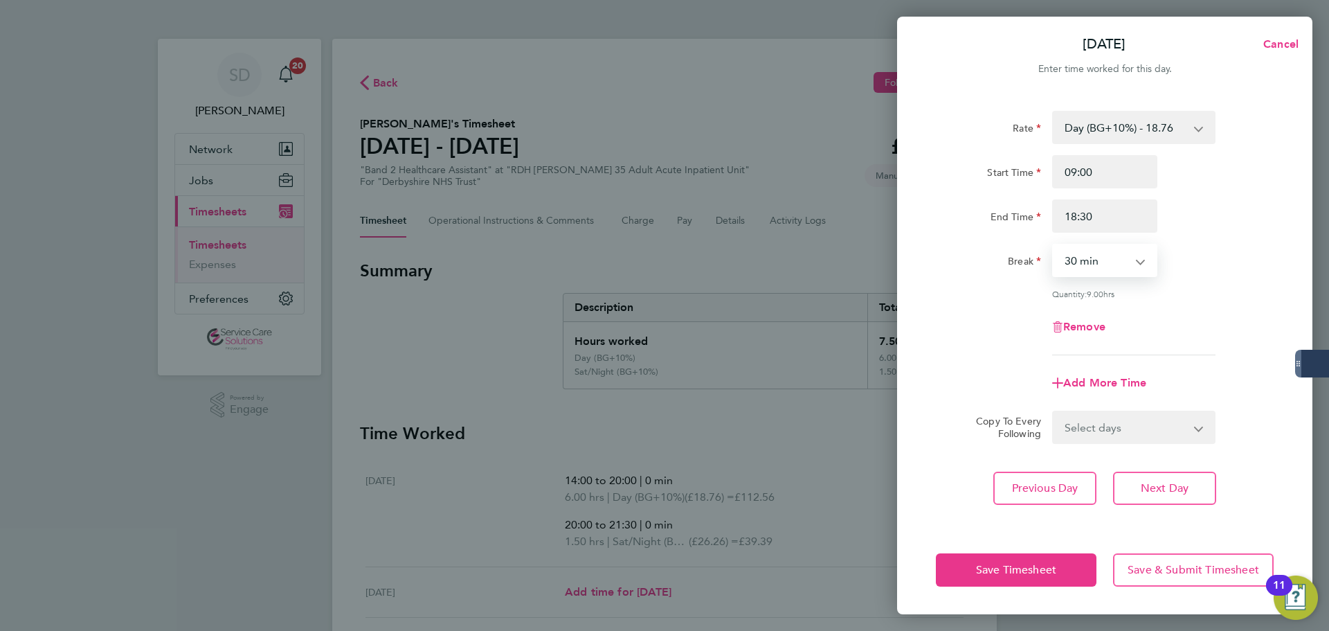
click at [1088, 279] on div "Rate Day (BG+10%) - 18.76 Day - 17.05 Sat/Night (BG+10%) - 26.26 Saturday/Night…" at bounding box center [1105, 233] width 338 height 244
click at [1085, 271] on select "0 min 15 min 30 min 45 min 60 min 75 min 90 min" at bounding box center [1096, 260] width 86 height 30
select select "0"
click at [1053, 245] on select "0 min 15 min 30 min 45 min 60 min 75 min 90 min" at bounding box center [1096, 260] width 86 height 30
click at [977, 310] on div "Remove" at bounding box center [1104, 326] width 349 height 33
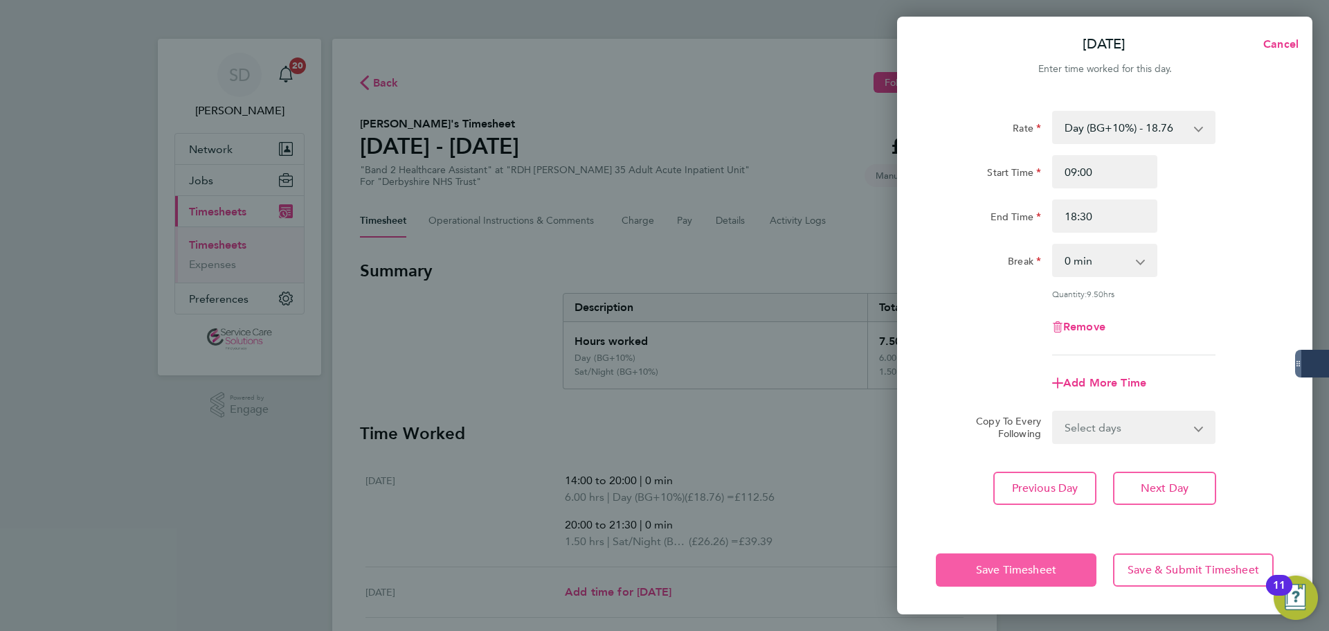
click at [987, 572] on span "Save Timesheet" at bounding box center [1016, 570] width 80 height 14
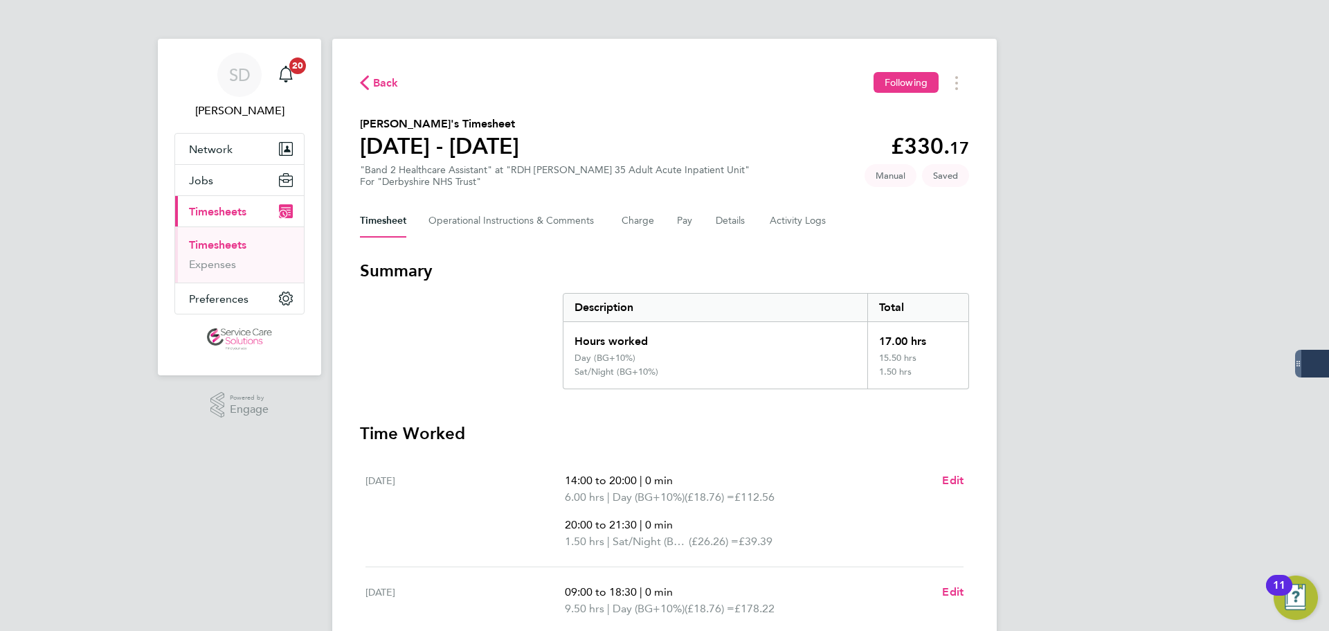
click at [498, 366] on section "Summary Description Total Hours worked 17.00 hrs Day (BG+10%) 15.50 hrs Sat/Nig…" at bounding box center [664, 324] width 609 height 129
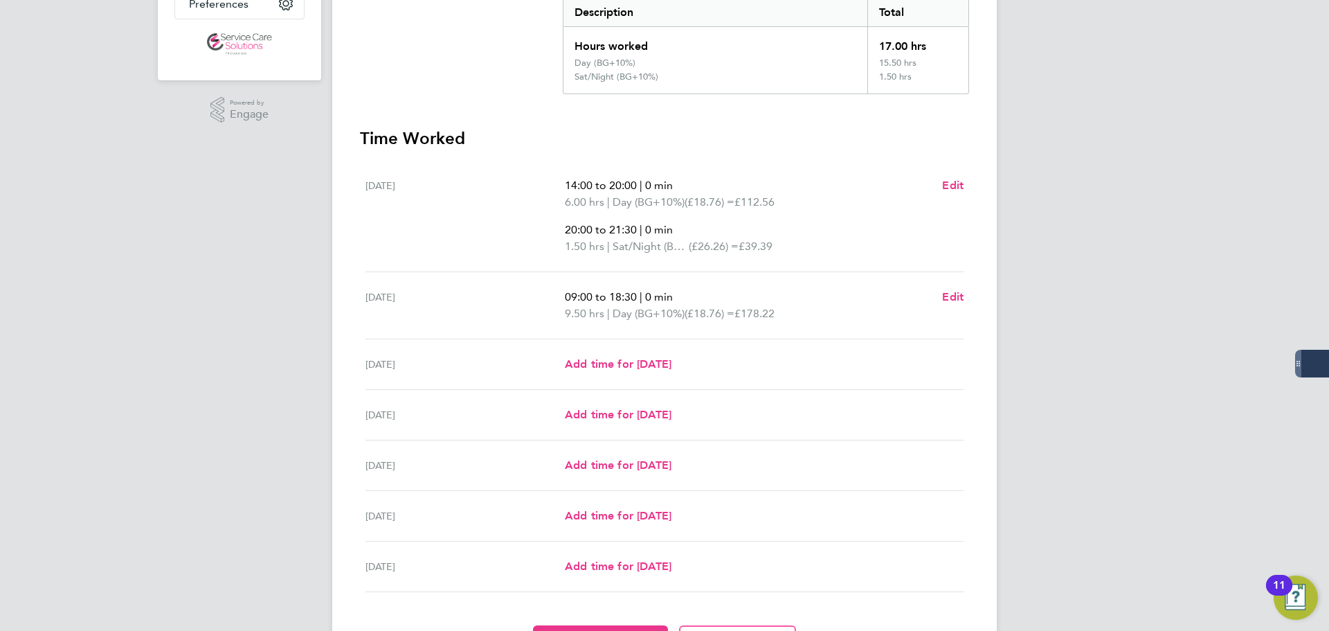
scroll to position [208, 0]
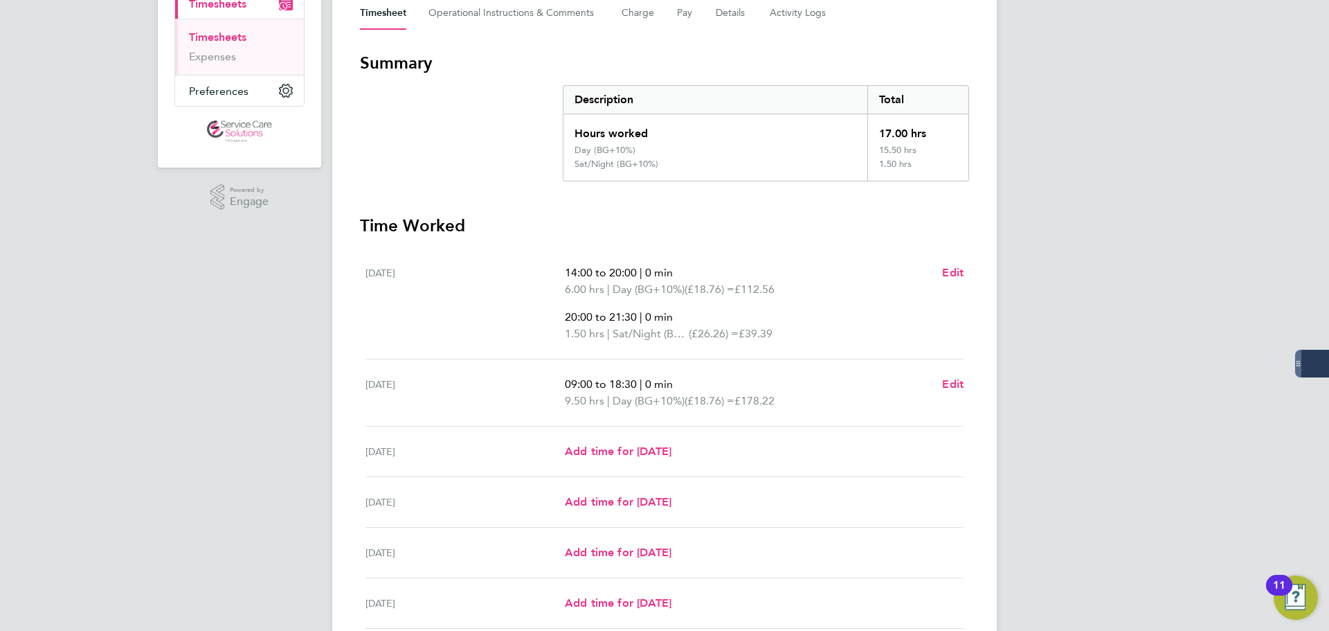
click at [192, 327] on div "SD Samantha Dix Notifications 20 Applications: Network Businesses Sites Workers…" at bounding box center [664, 296] width 1329 height 1008
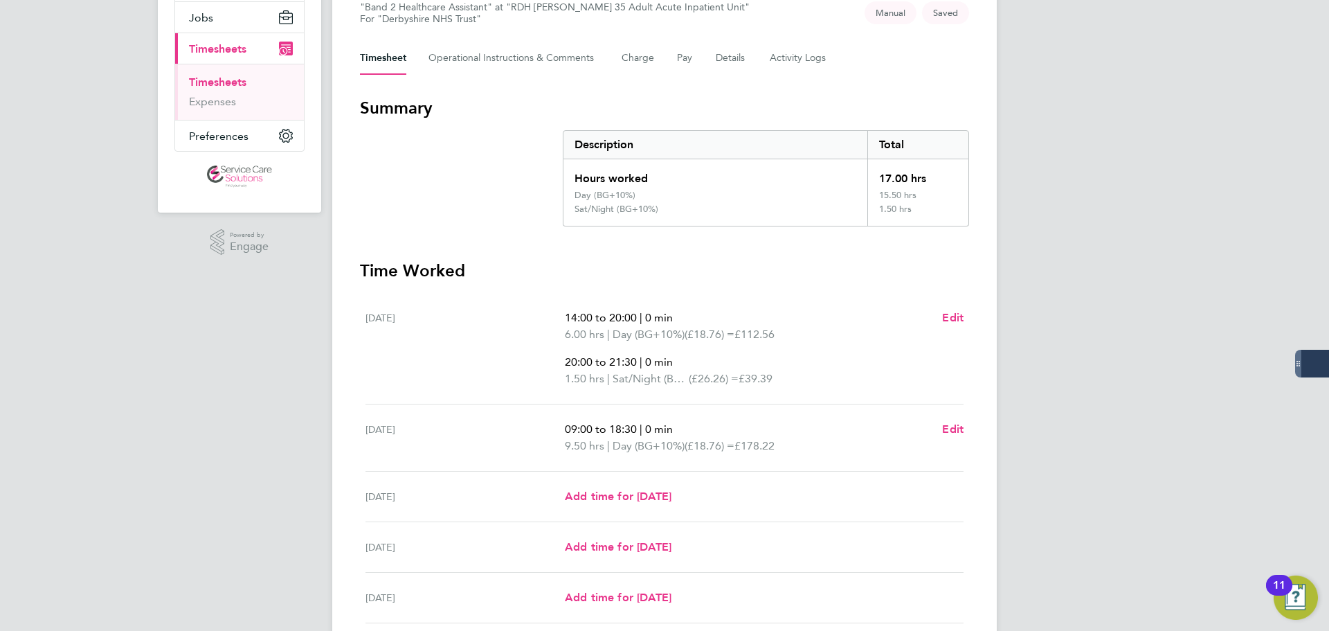
scroll to position [138, 0]
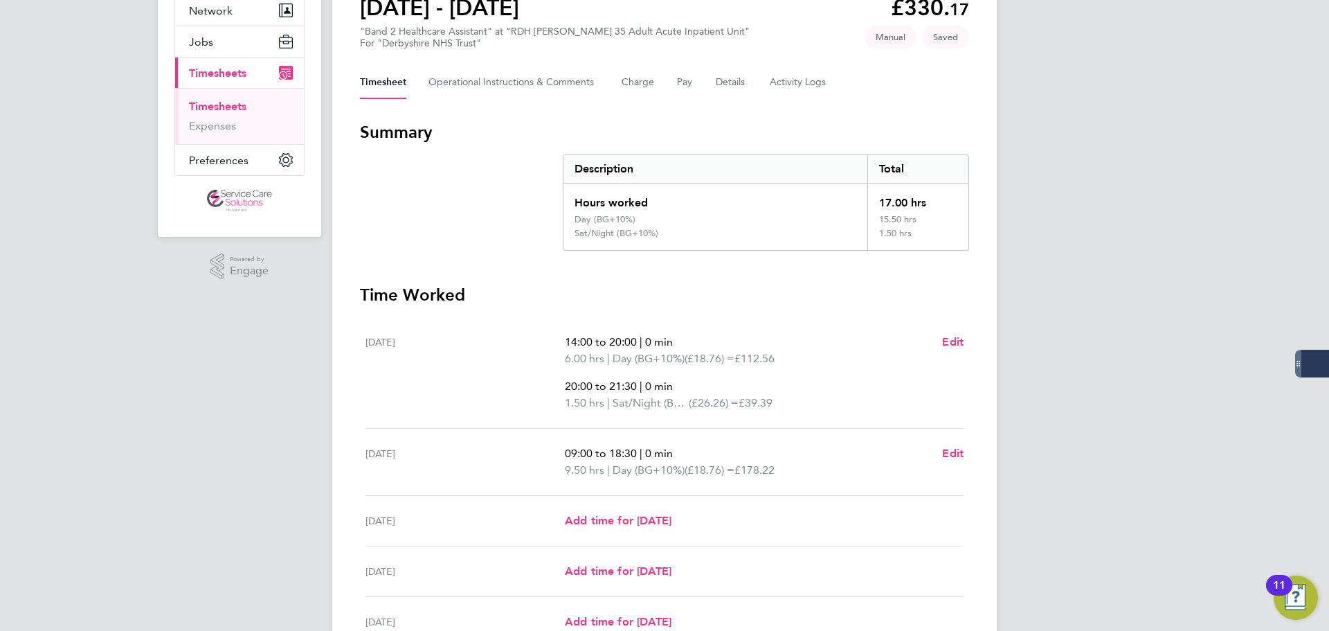
click at [179, 294] on div ".st0{fill:#C0C1C2;} Powered by Engage" at bounding box center [239, 267] width 163 height 60
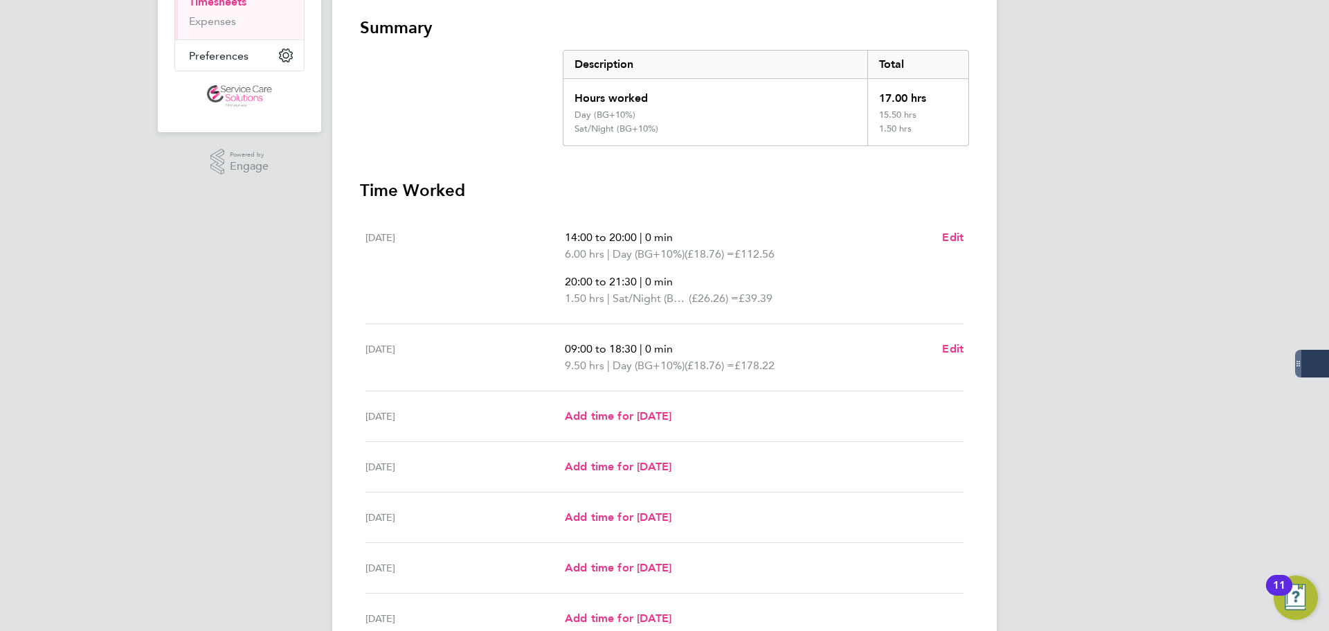
scroll to position [378, 0]
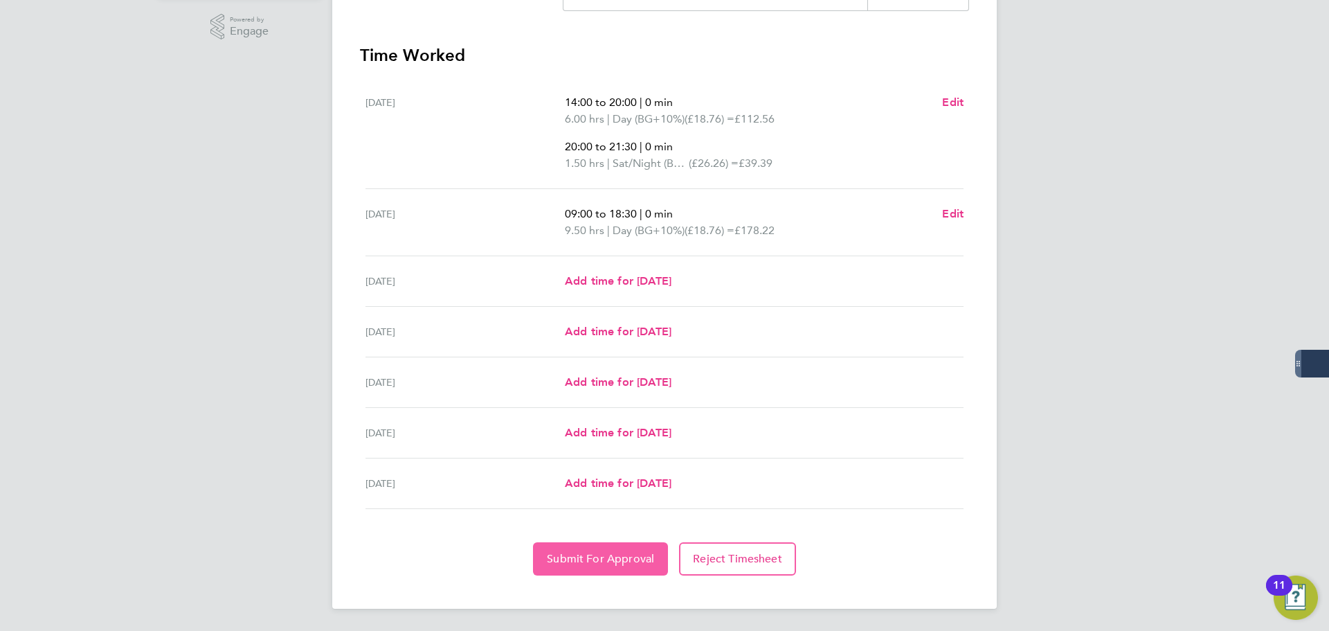
click at [579, 547] on button "Submit For Approval" at bounding box center [600, 558] width 135 height 33
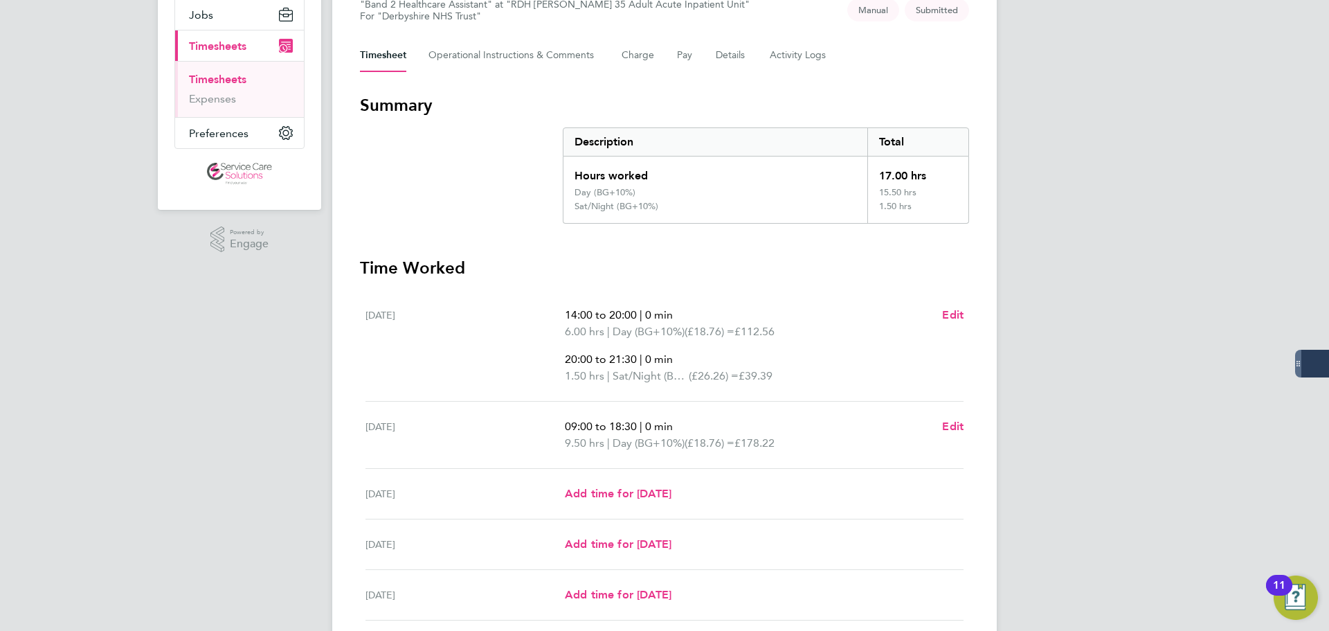
scroll to position [0, 0]
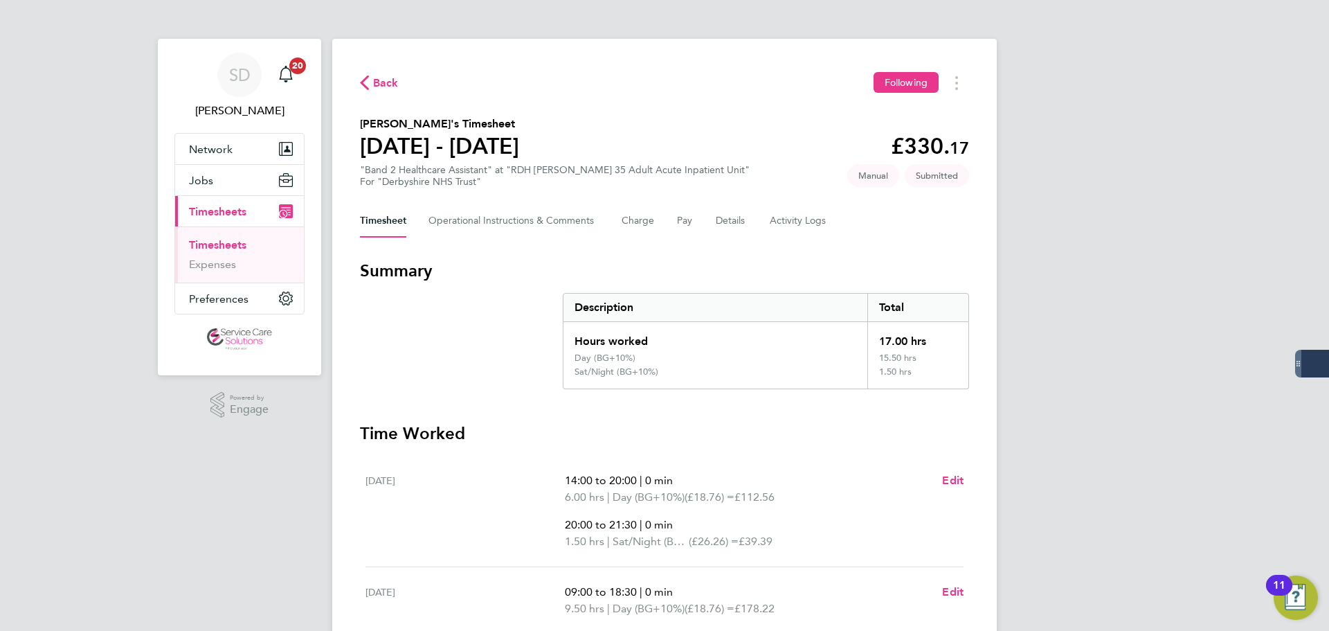
click at [238, 239] on link "Timesheets" at bounding box center [217, 244] width 57 height 13
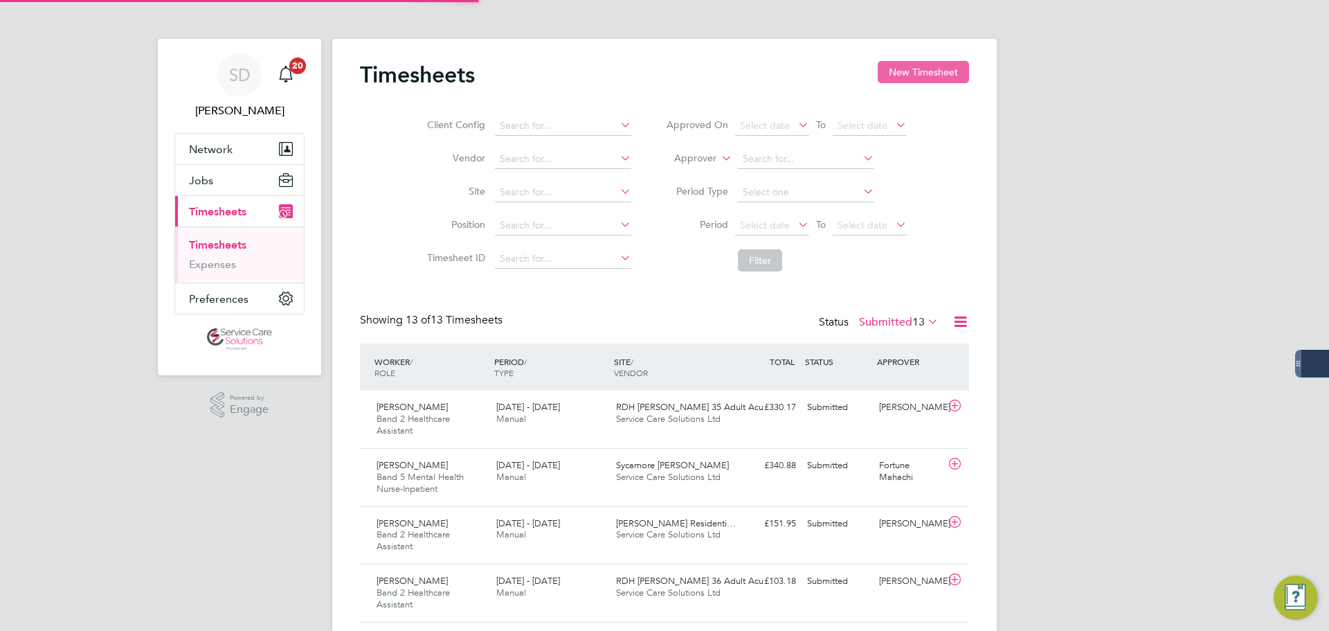
scroll to position [46, 120]
click at [894, 69] on button "New Timesheet" at bounding box center [923, 72] width 91 height 22
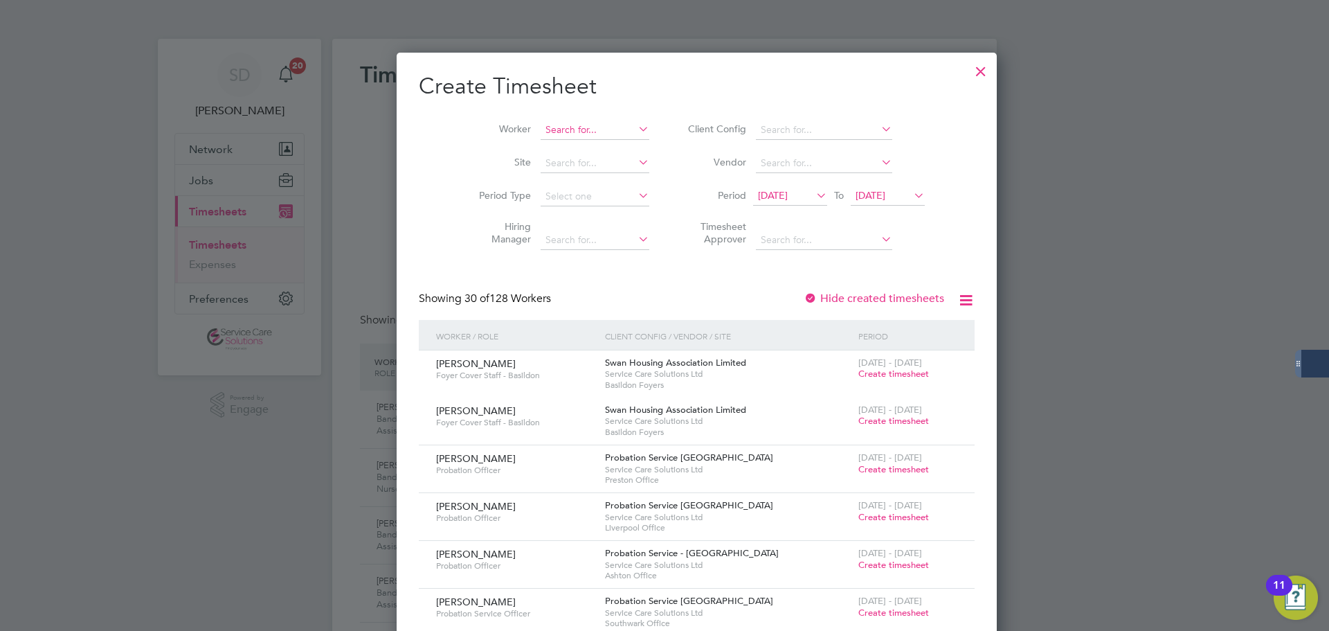
click at [574, 129] on input at bounding box center [595, 129] width 109 height 19
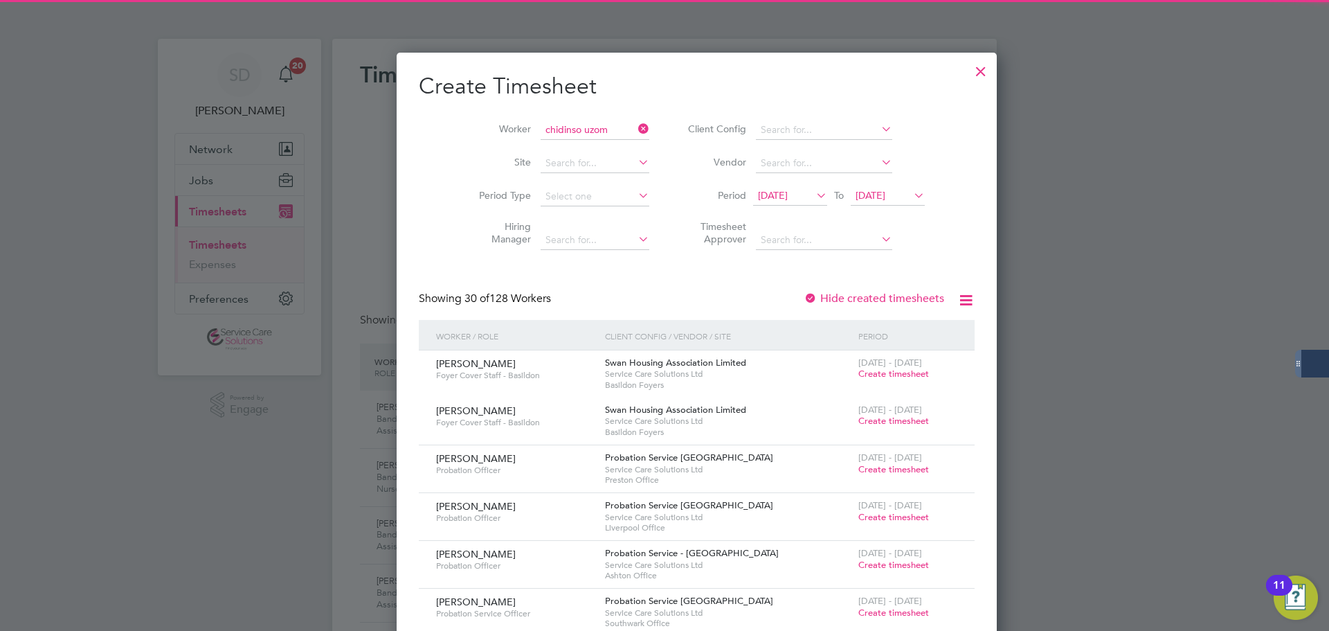
click at [561, 147] on b "Uzom" at bounding box center [569, 149] width 26 height 12
type input "Chidinso Uzomba"
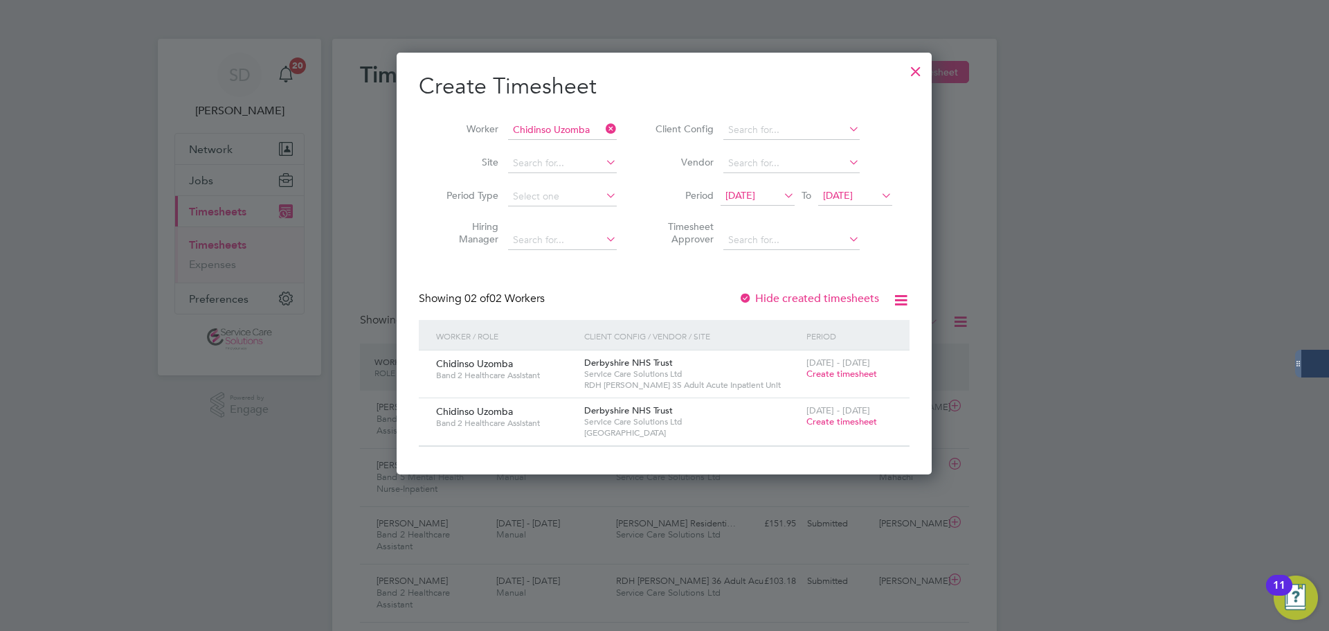
click at [831, 419] on span "Create timesheet" at bounding box center [841, 421] width 71 height 12
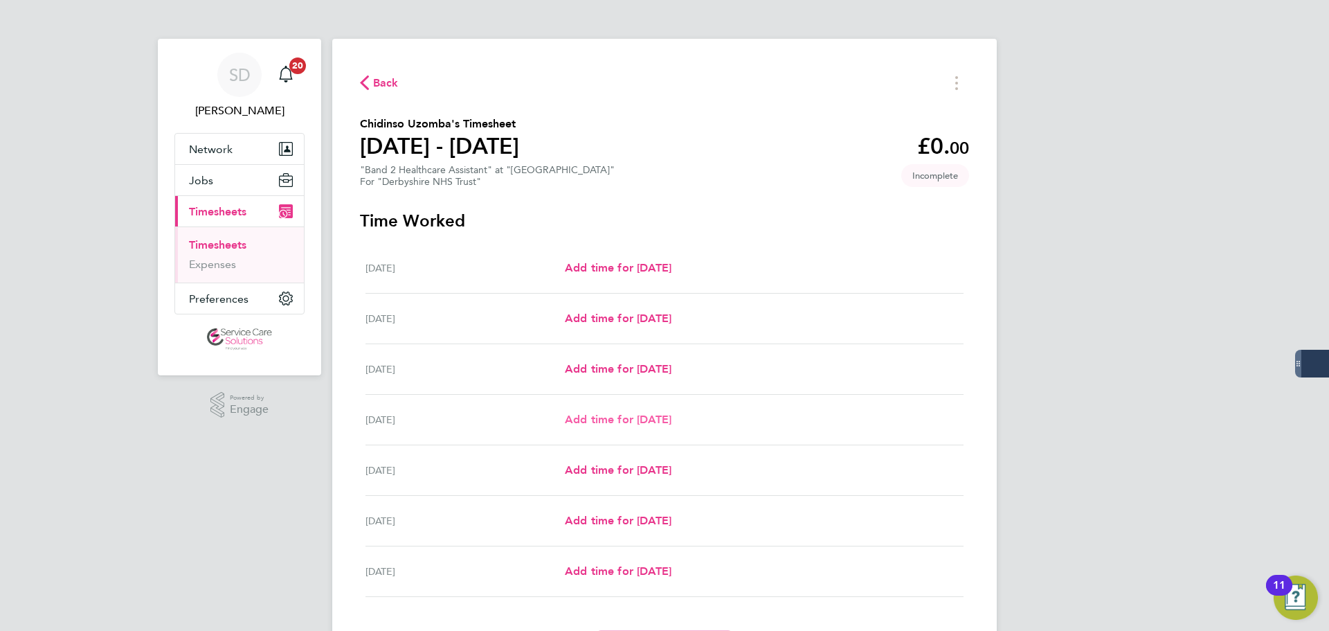
click at [593, 416] on span "Add time for [DATE]" at bounding box center [618, 419] width 107 height 13
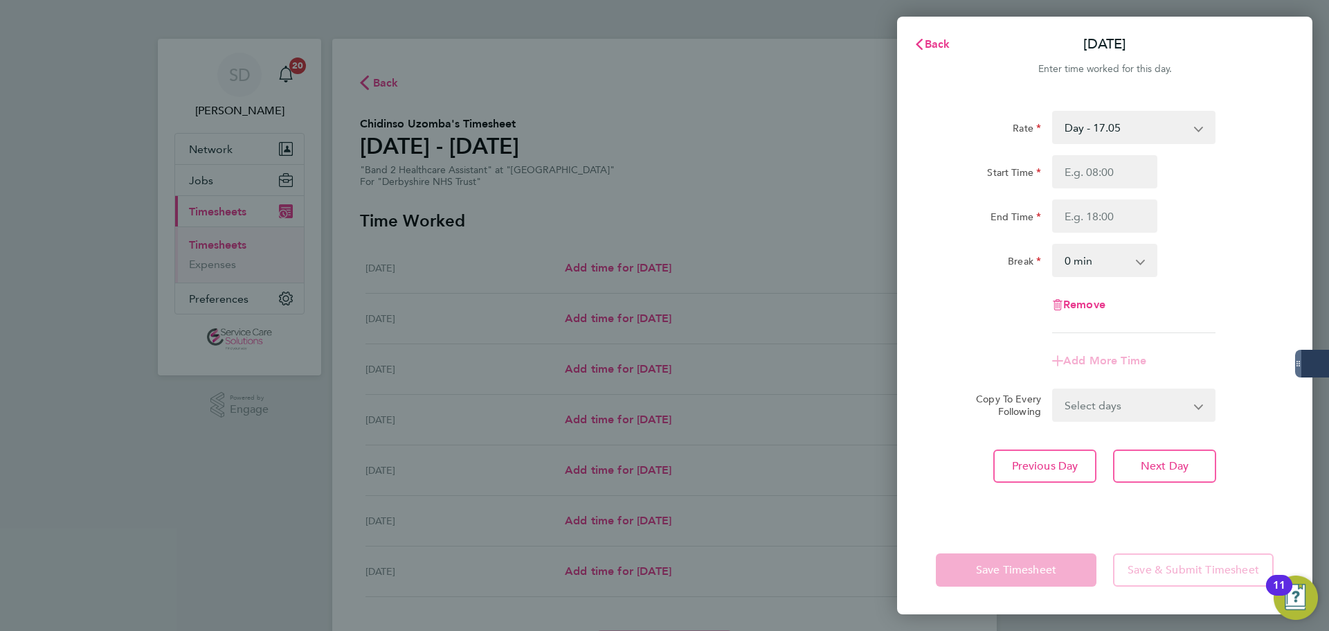
drag, startPoint x: 1086, startPoint y: 129, endPoint x: 1091, endPoint y: 138, distance: 10.2
click at [1086, 129] on select "Day - 17.05 Saturday/Night - 23.87 Sunday/Bank Holiday - 30.86 Sat/Night (BG+10…" at bounding box center [1125, 127] width 144 height 30
click at [1087, 167] on input "Start Time" at bounding box center [1104, 171] width 105 height 33
type input "14:00"
click at [1087, 222] on input "End Time" at bounding box center [1104, 215] width 105 height 33
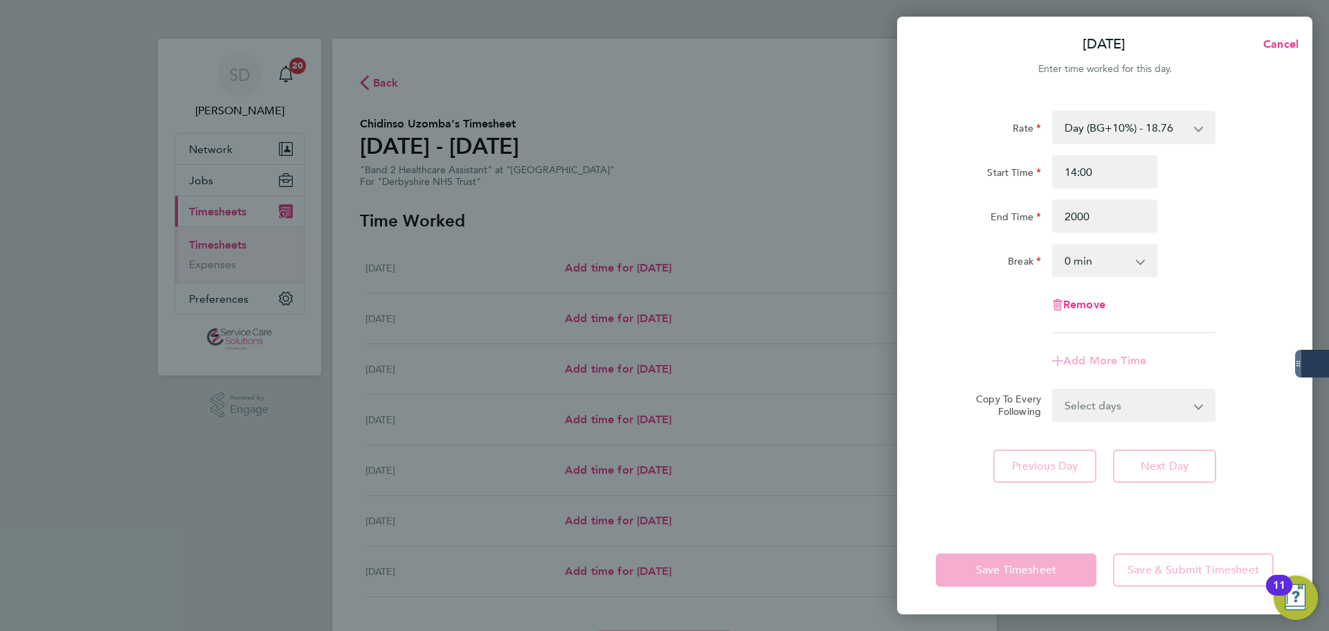
type input "20:00"
click at [994, 300] on div "Rate Day (BG+10%) - 18.76 Saturday/Night - 23.87 Sunday/Bank Holiday - 30.86 Sa…" at bounding box center [1105, 222] width 338 height 222
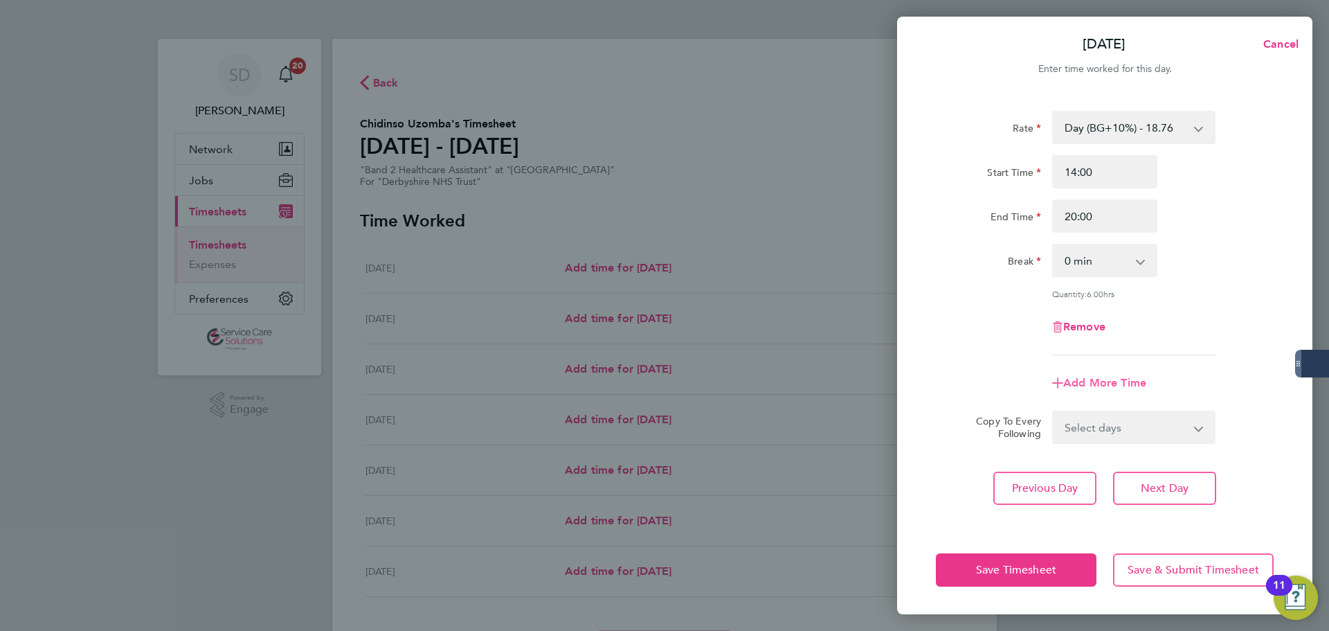
click at [1098, 380] on span "Add More Time" at bounding box center [1104, 382] width 83 height 13
select select "null"
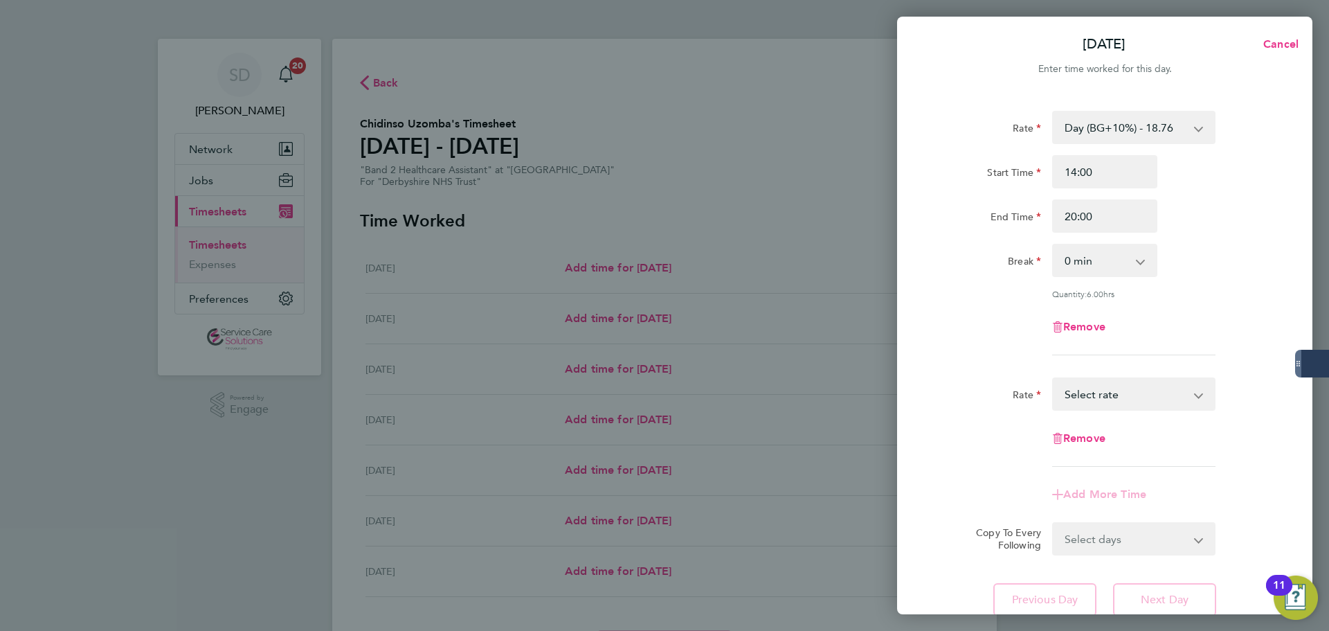
click at [1101, 384] on select "Saturday/Night - 23.87 Sunday/Bank Holiday - 30.86 Sat/Night (BG+10%) - 26.26 D…" at bounding box center [1125, 394] width 144 height 30
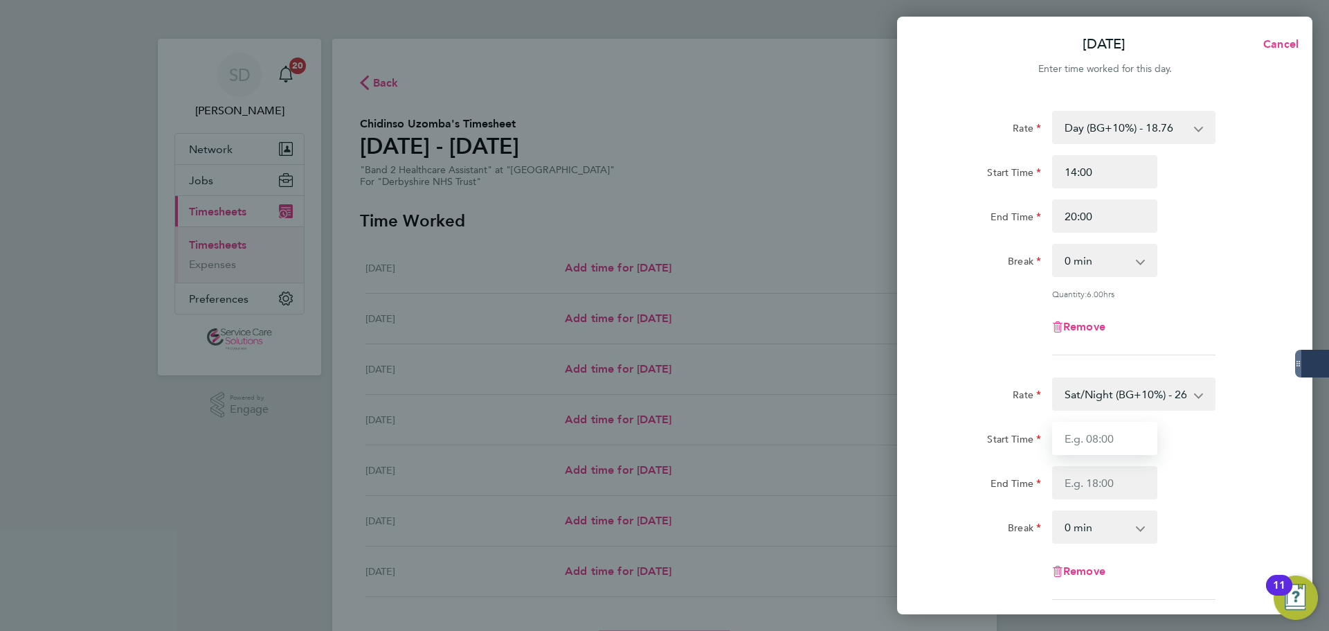
click at [1100, 439] on input "Start Time" at bounding box center [1104, 438] width 105 height 33
type input "20:00"
click at [1092, 480] on input "End Time" at bounding box center [1104, 482] width 105 height 33
type input "21:30"
click at [990, 358] on app-timesheet-line-form-group "Rate Day (BG+10%) - 18.76 Saturday/Night - 23.87 Sunday/Bank Holiday - 30.86 Sa…" at bounding box center [1105, 238] width 338 height 255
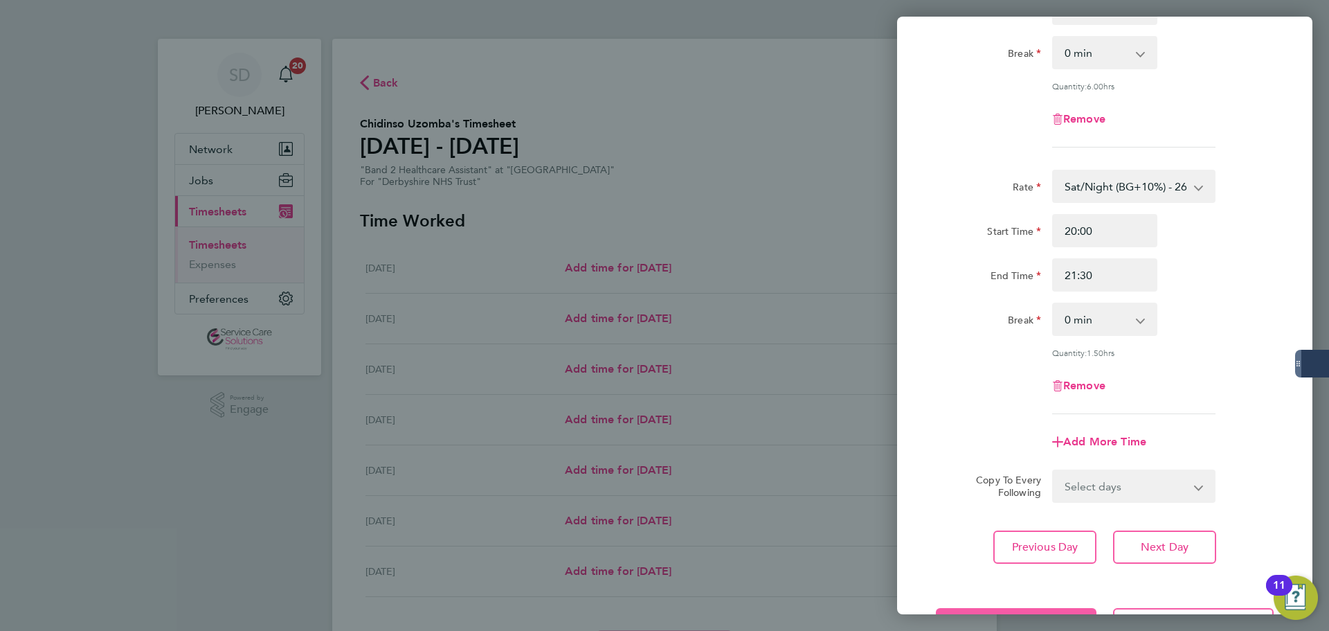
click at [978, 608] on button "Save Timesheet" at bounding box center [1016, 624] width 161 height 33
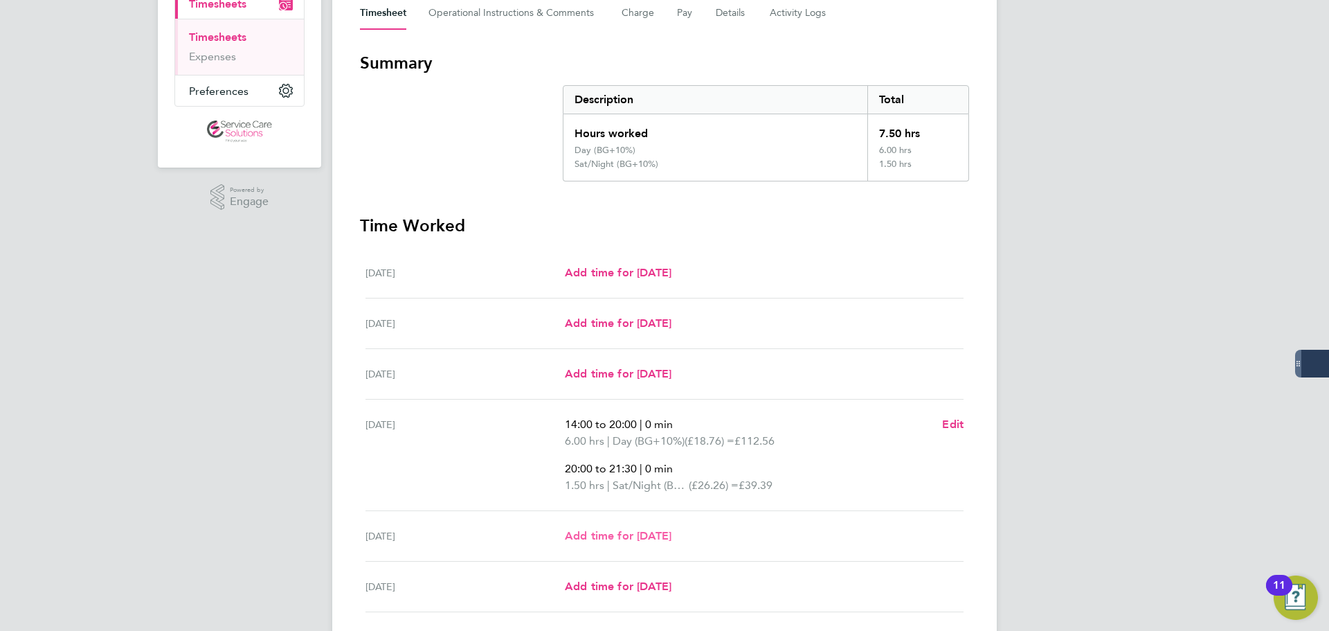
click at [597, 530] on span "Add time for Fri 22 Aug" at bounding box center [618, 535] width 107 height 13
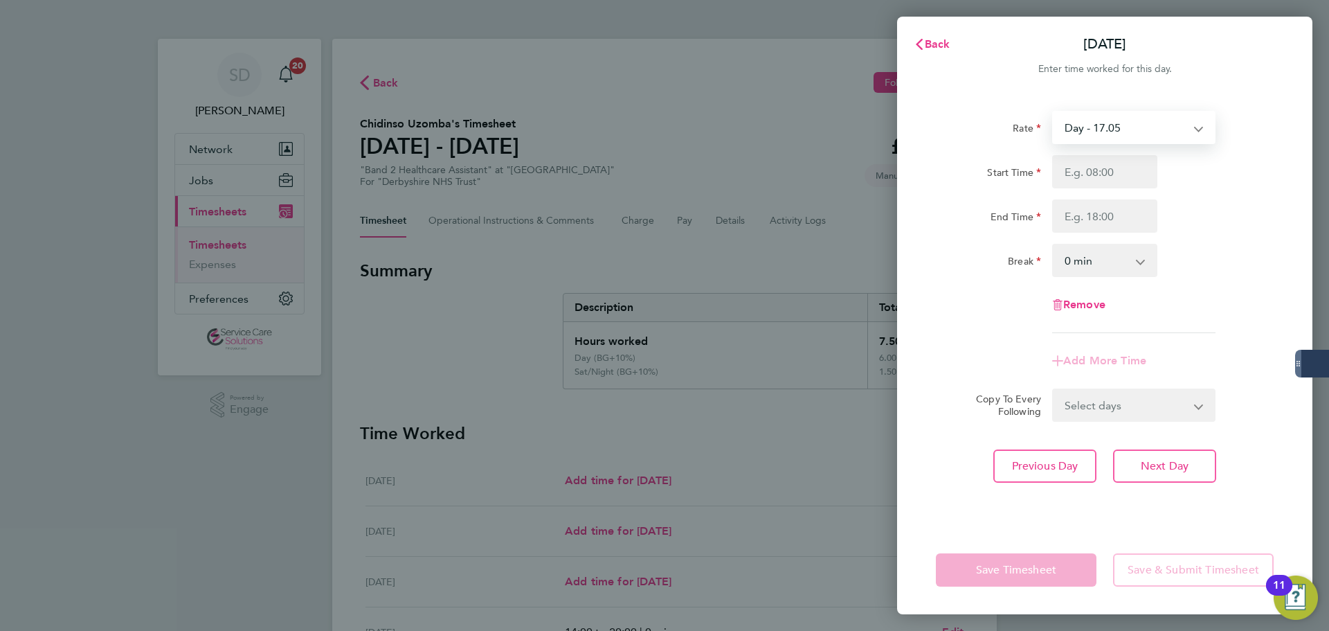
click at [1082, 141] on select "Day - 17.05 Saturday/Night - 23.87 Sunday/Bank Holiday - 30.86 Sat/Night (BG+10…" at bounding box center [1125, 127] width 144 height 30
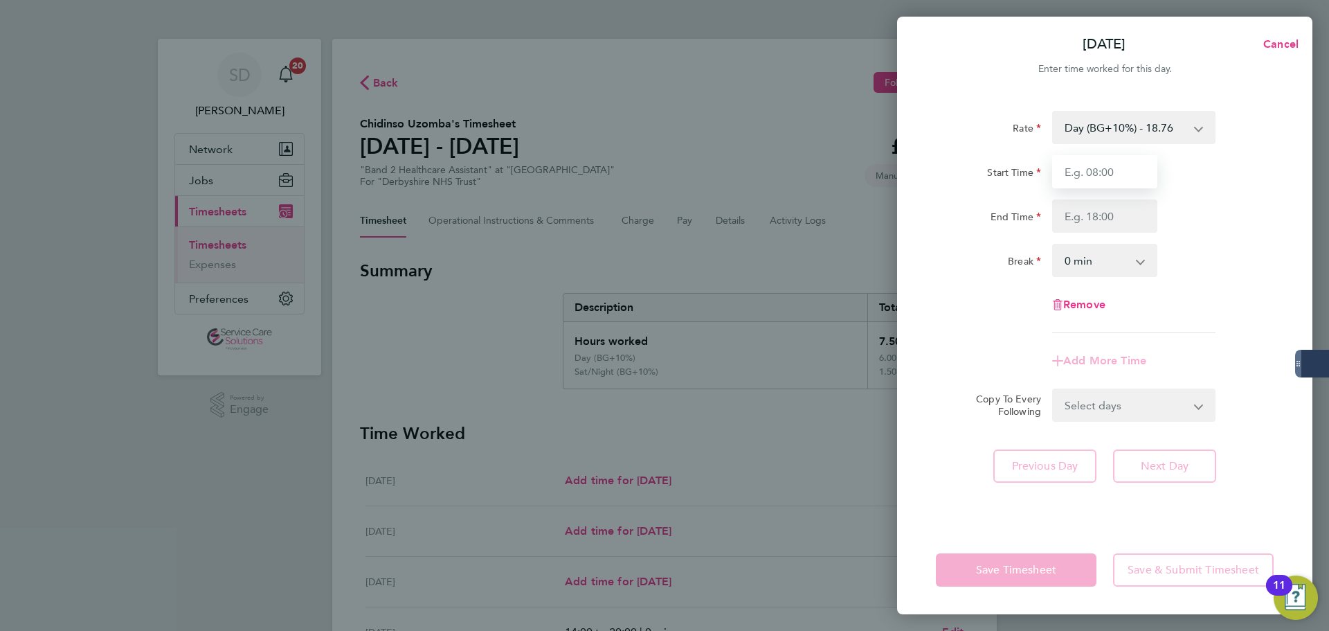
click at [1086, 174] on input "Start Time" at bounding box center [1104, 171] width 105 height 33
type input "14:00"
click at [1103, 219] on input "End Time" at bounding box center [1104, 215] width 105 height 33
type input "20:00"
click at [1016, 329] on div "Rate Day (BG+10%) - 18.76 Saturday/Night - 23.87 Sunday/Bank Holiday - 30.86 Sa…" at bounding box center [1105, 222] width 338 height 222
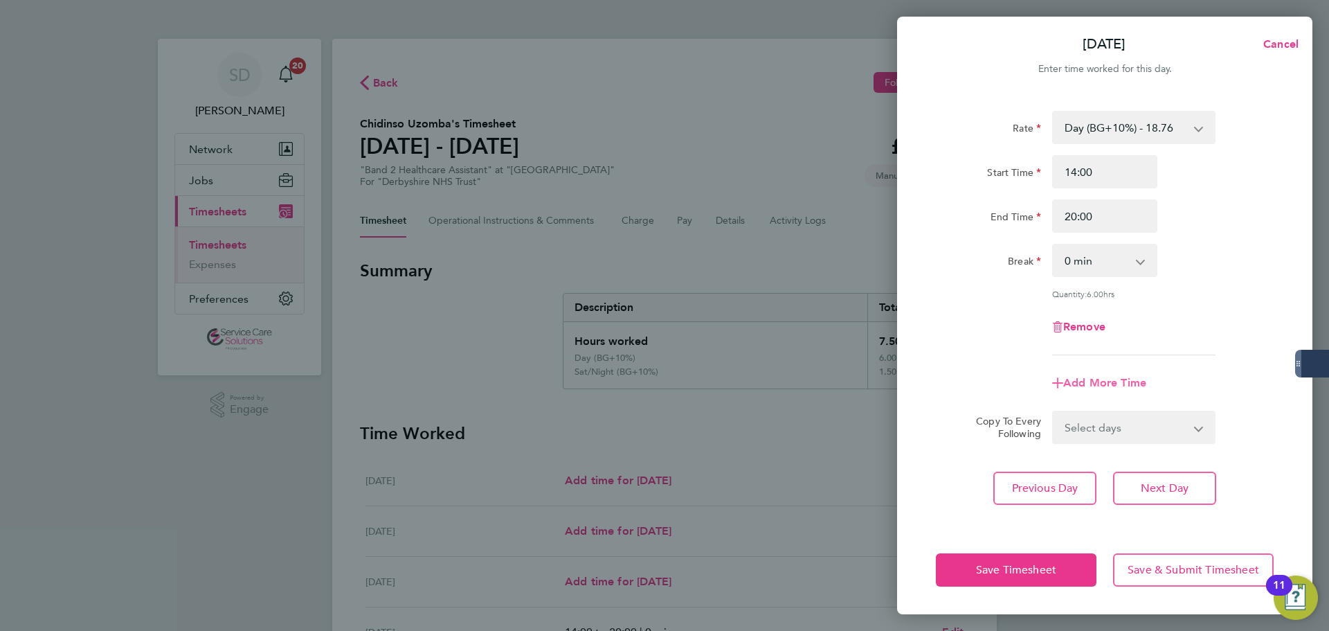
click at [1082, 379] on span "Add More Time" at bounding box center [1104, 382] width 83 height 13
select select "null"
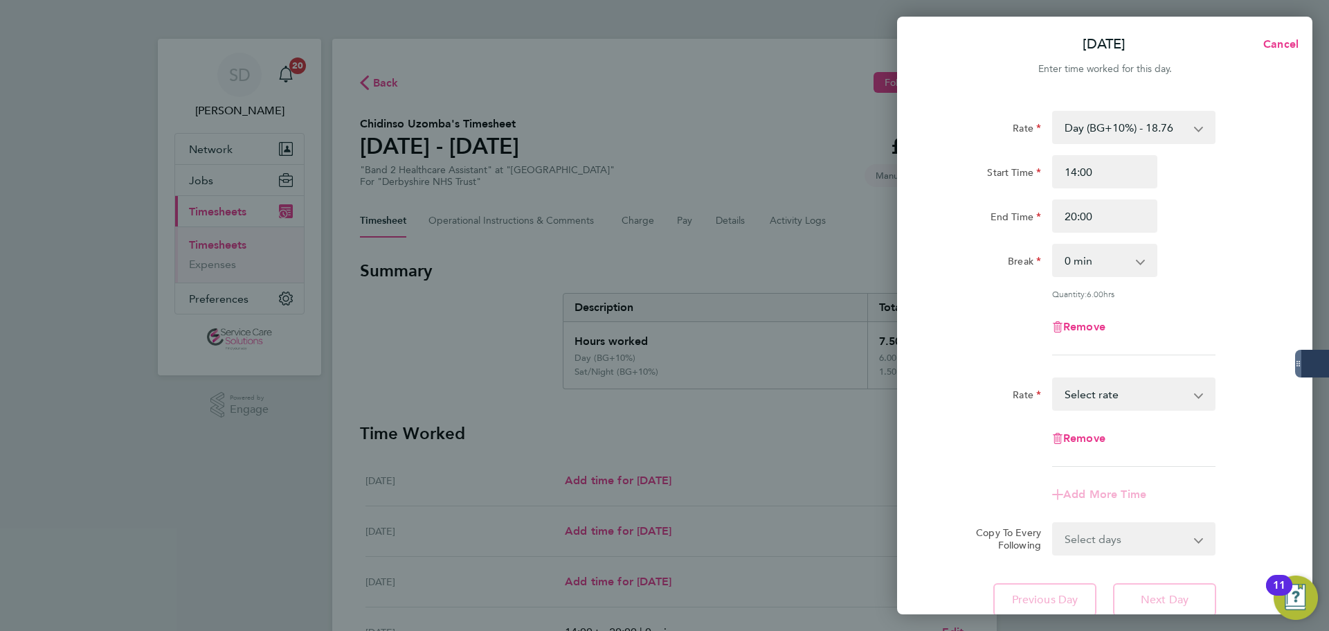
click at [1116, 388] on select "Saturday/Night - 23.87 Sunday/Bank Holiday - 30.86 Sat/Night (BG+10%) - 26.26 D…" at bounding box center [1125, 394] width 144 height 30
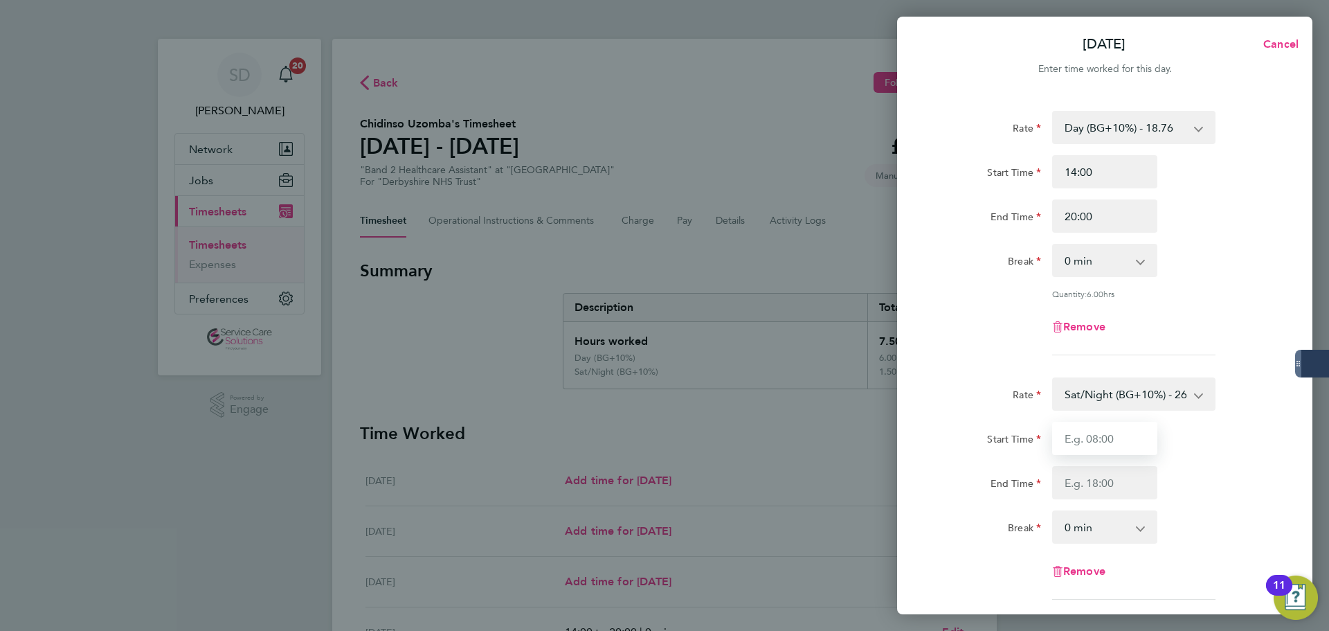
click at [1084, 442] on input "Start Time" at bounding box center [1104, 438] width 105 height 33
type input "5"
type input "20:00"
click at [1091, 472] on input "End Time" at bounding box center [1104, 482] width 105 height 33
type input "21:30"
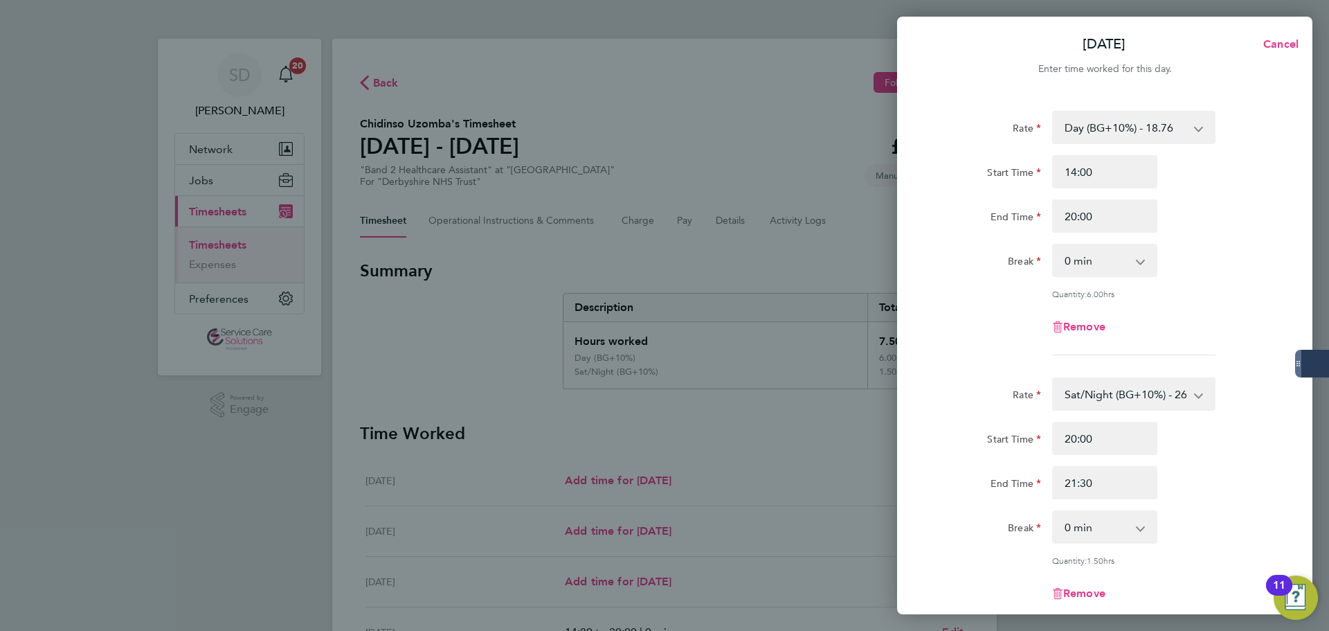
click at [986, 354] on div at bounding box center [1104, 354] width 349 height 1
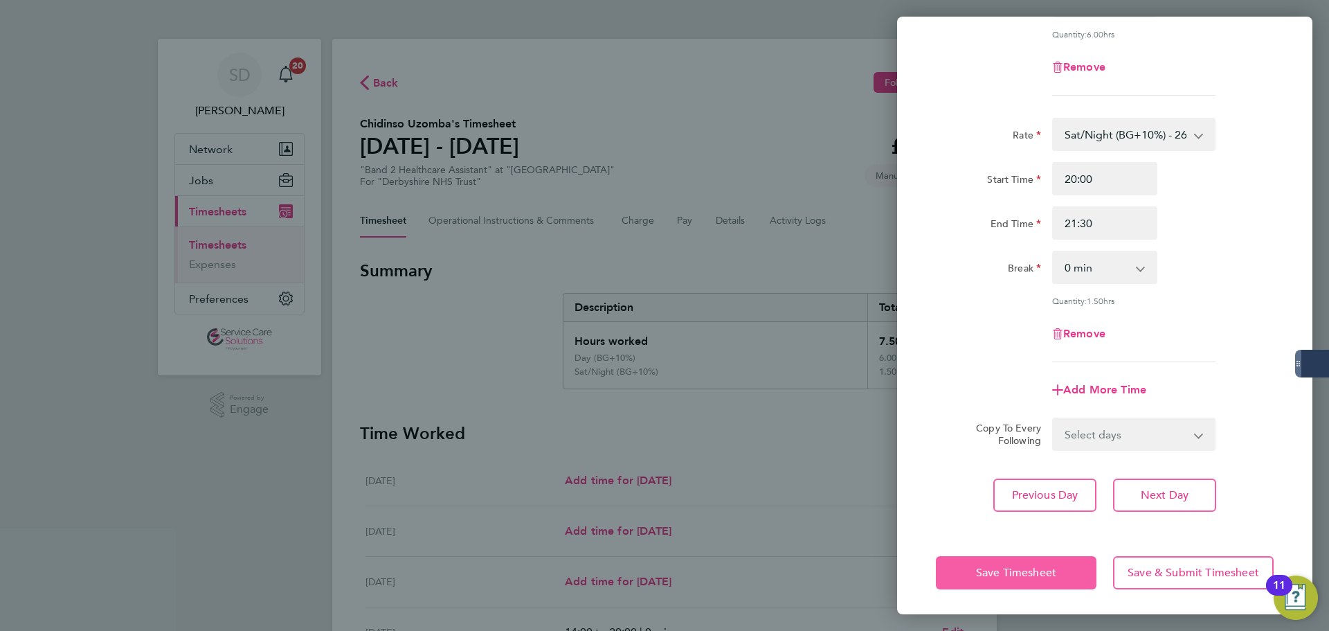
drag, startPoint x: 1017, startPoint y: 570, endPoint x: 1013, endPoint y: 556, distance: 15.1
click at [1015, 565] on span "Save Timesheet" at bounding box center [1016, 572] width 80 height 14
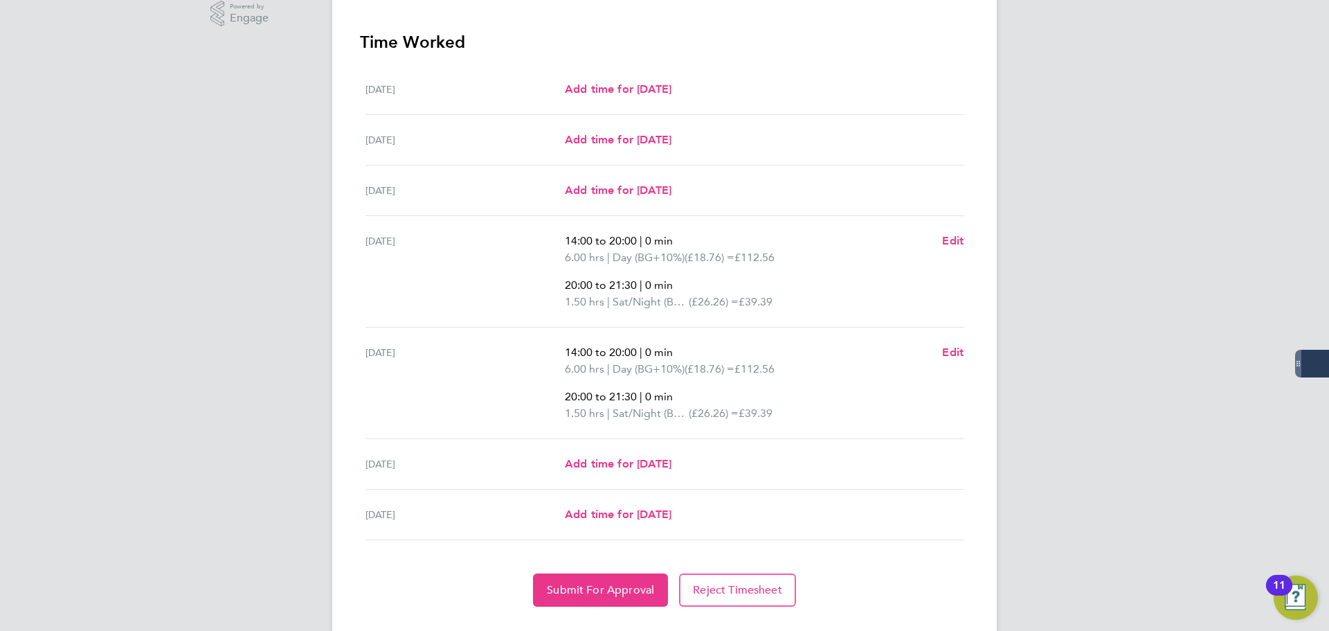
scroll to position [422, 0]
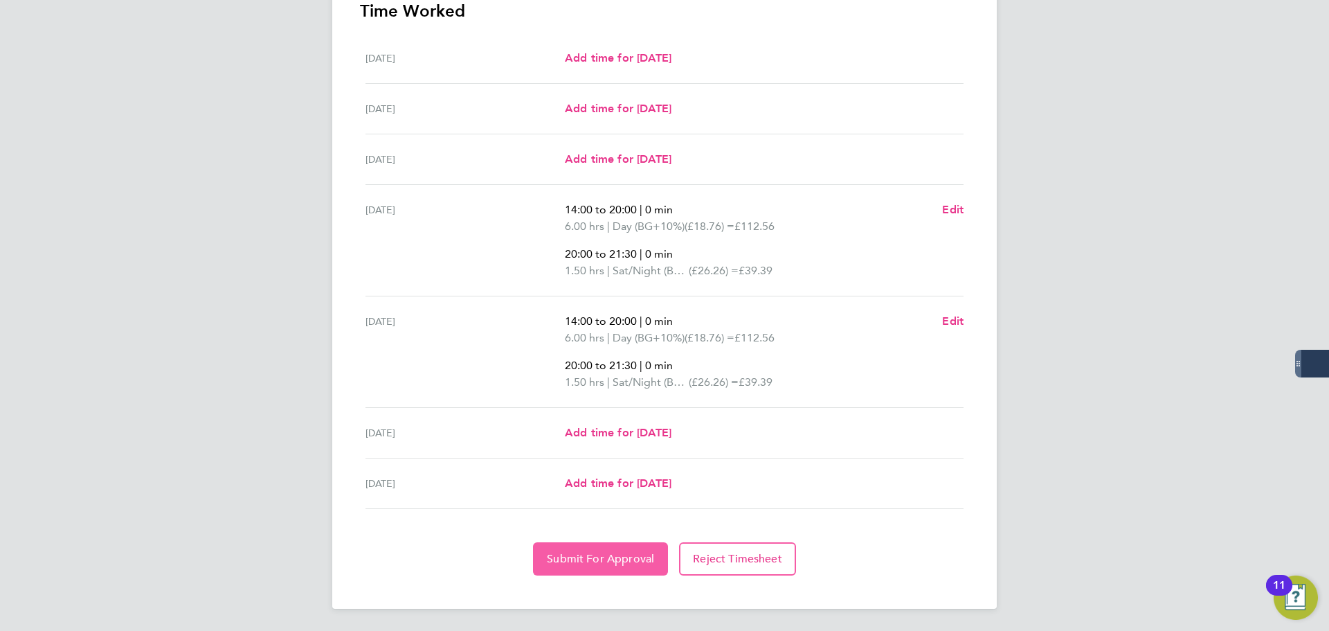
drag, startPoint x: 571, startPoint y: 550, endPoint x: 421, endPoint y: 528, distance: 151.8
click at [571, 550] on button "Submit For Approval" at bounding box center [600, 558] width 135 height 33
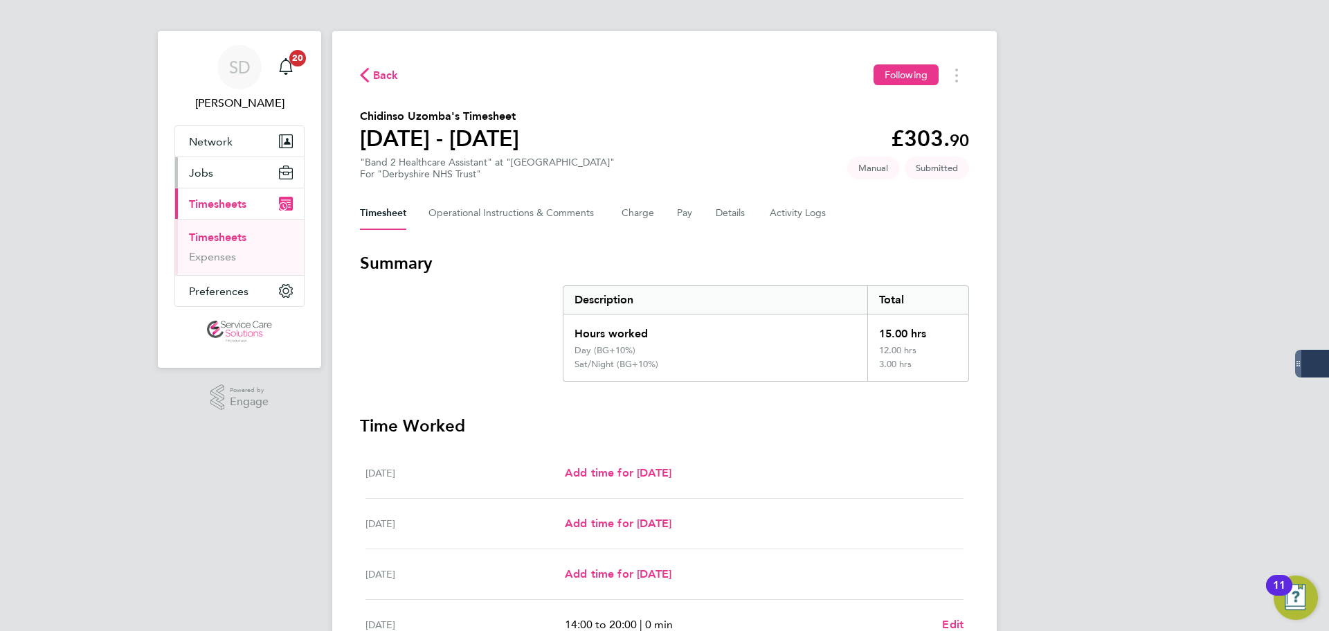
scroll to position [7, 0]
click at [218, 235] on link "Timesheets" at bounding box center [217, 237] width 57 height 13
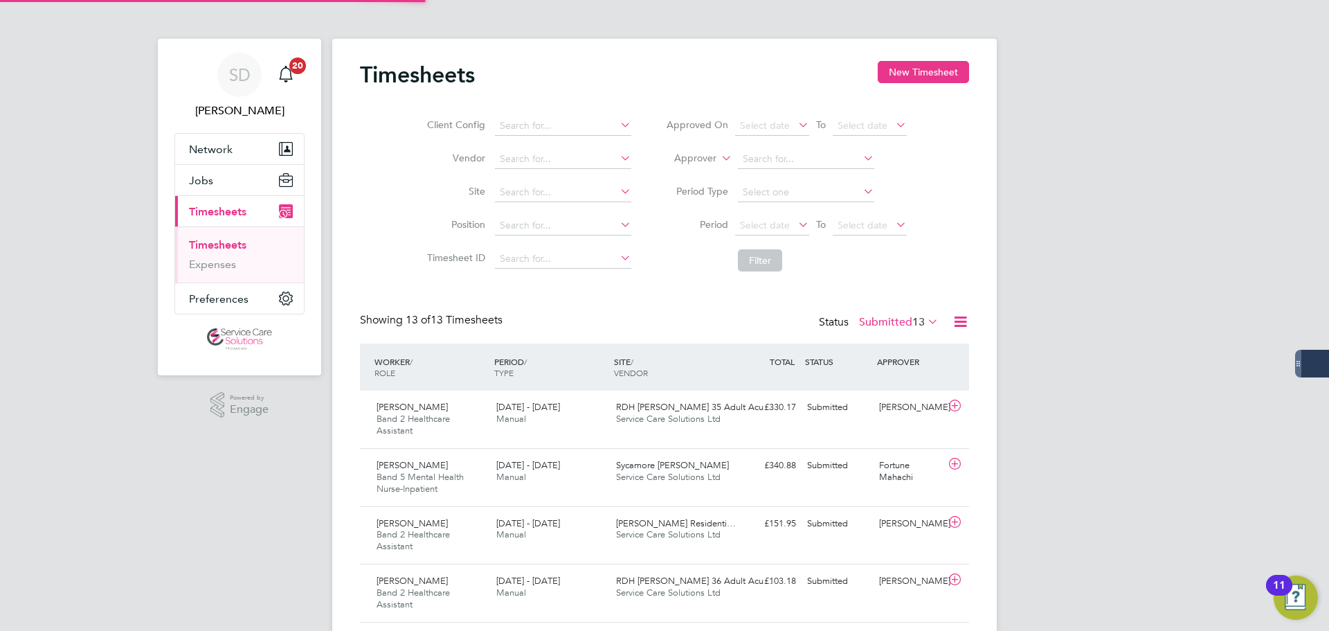
scroll to position [7, 7]
click at [913, 62] on button "New Timesheet" at bounding box center [923, 72] width 91 height 22
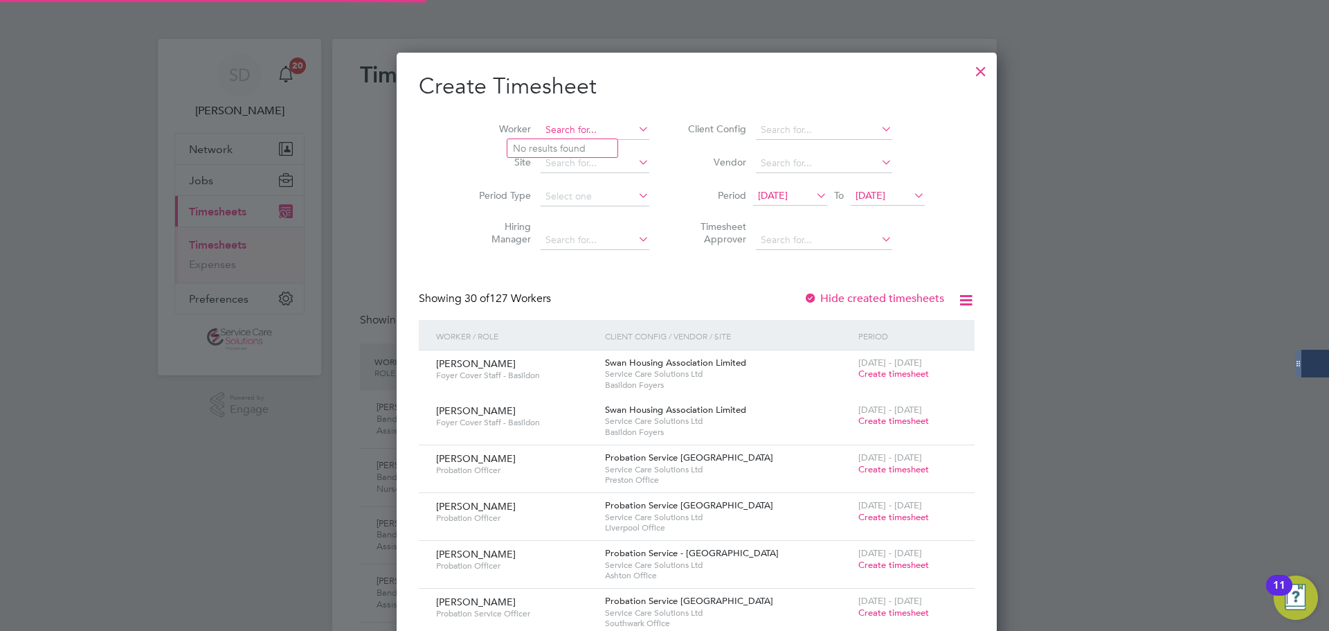
click at [543, 134] on input at bounding box center [595, 129] width 109 height 19
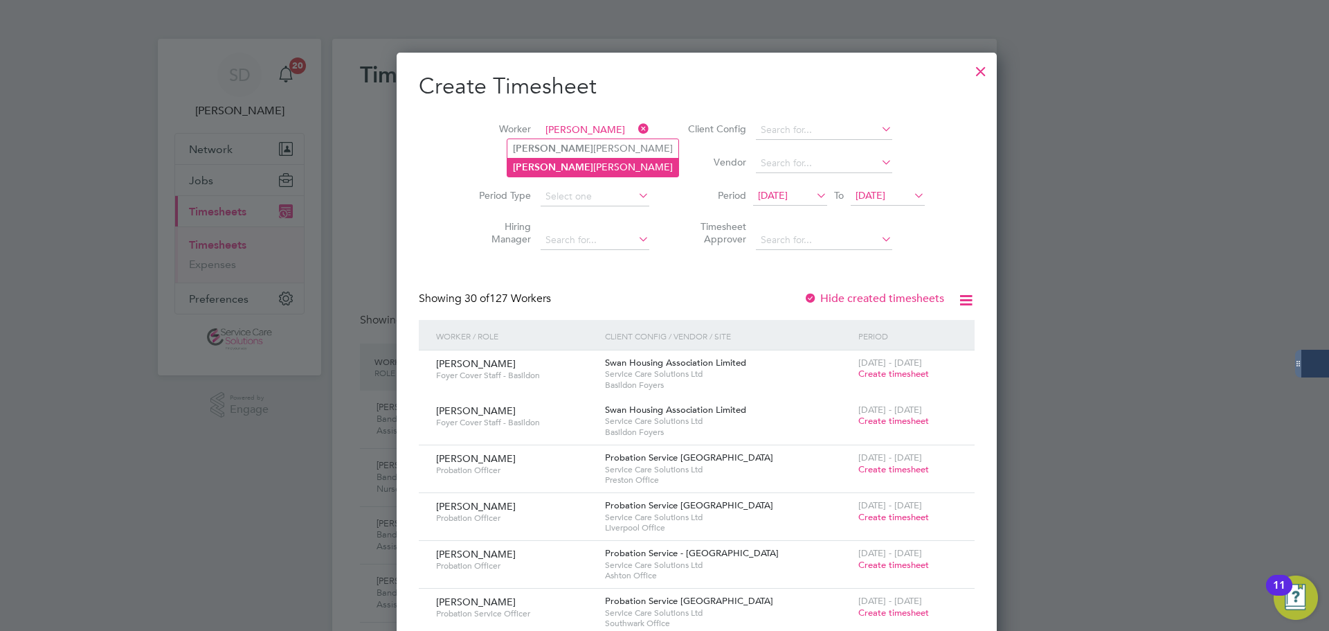
click at [551, 168] on b "Geoffrey" at bounding box center [553, 167] width 80 height 12
type input "Geoffrey Lowe"
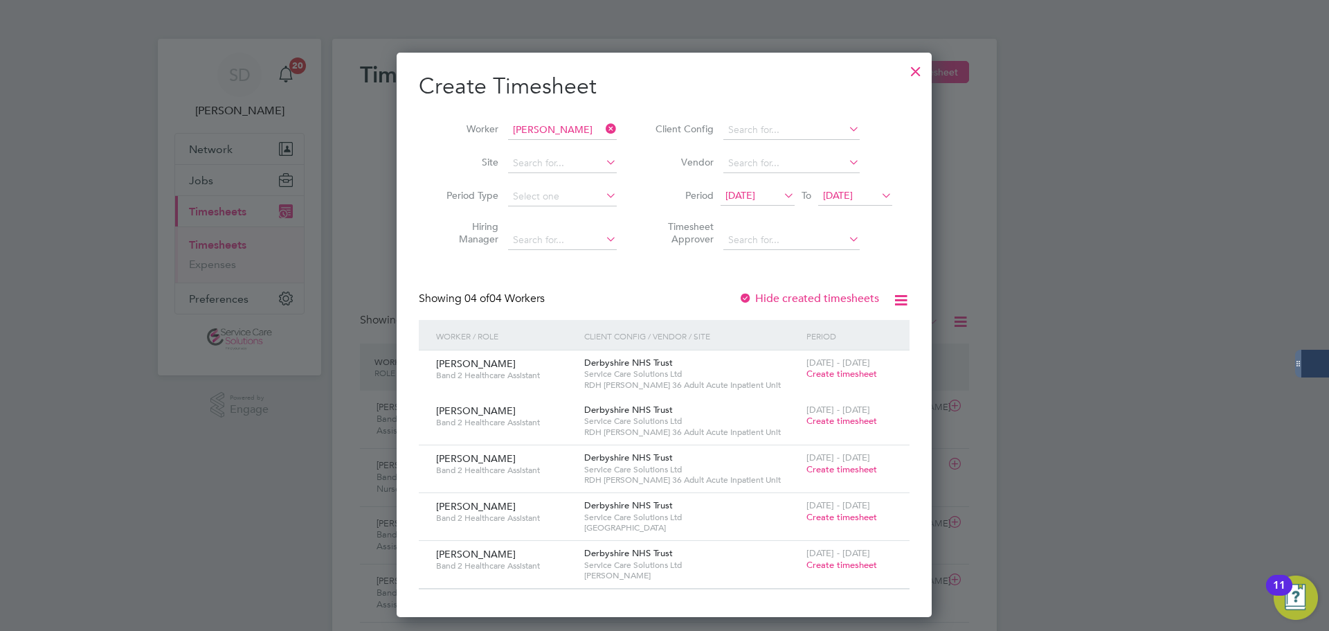
click at [837, 464] on span "Create timesheet" at bounding box center [841, 469] width 71 height 12
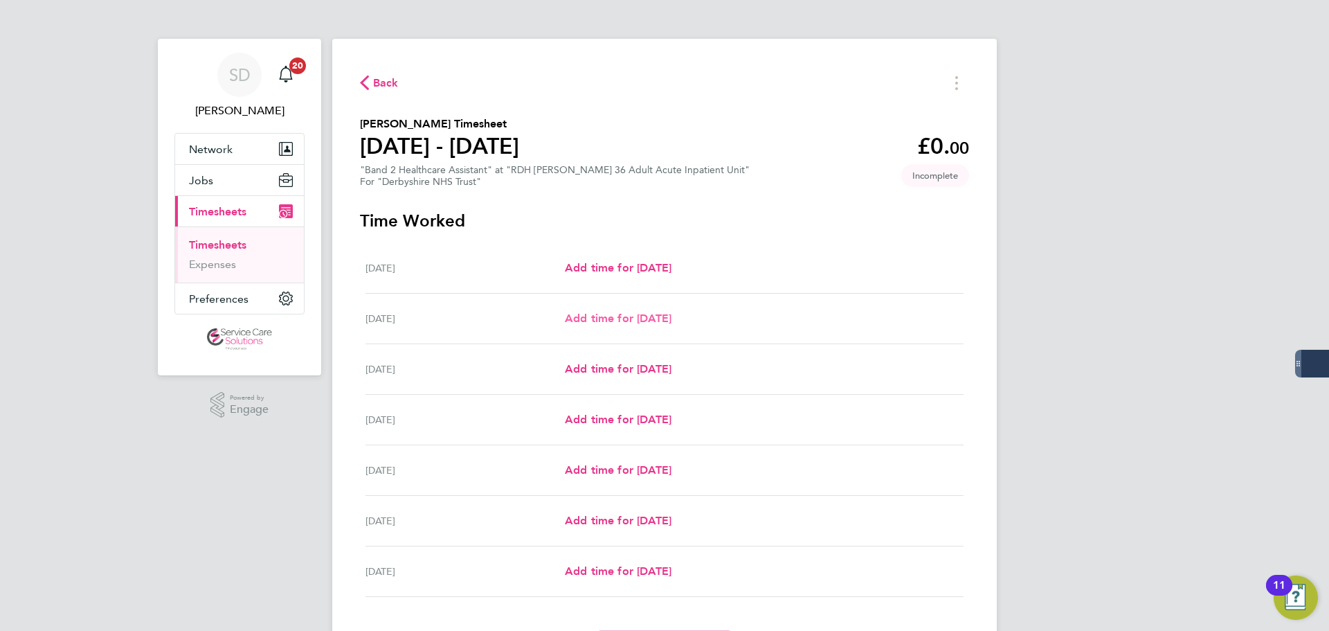
click at [590, 316] on span "Add time for [DATE]" at bounding box center [618, 317] width 107 height 13
select select "30"
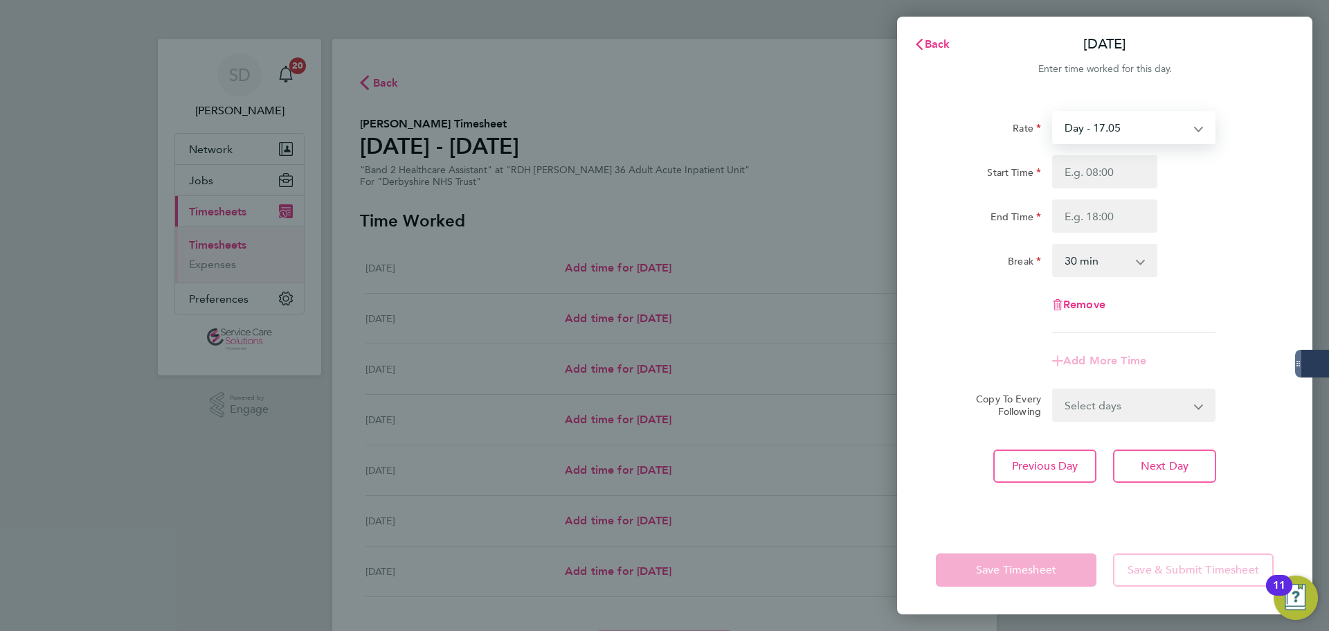
click at [1106, 136] on select "Day - 17.05 Saturday/Night - 23.87 Sat/Night (BG+10%) - 26.26 Sun/BH (BG+10%) -…" at bounding box center [1125, 127] width 144 height 30
click at [1081, 127] on select "Day - 17.05 Saturday/Night - 23.87 Sat/Night (BG+10%) - 26.26 Sun/BH (BG+10%) -…" at bounding box center [1125, 127] width 144 height 30
select select "30"
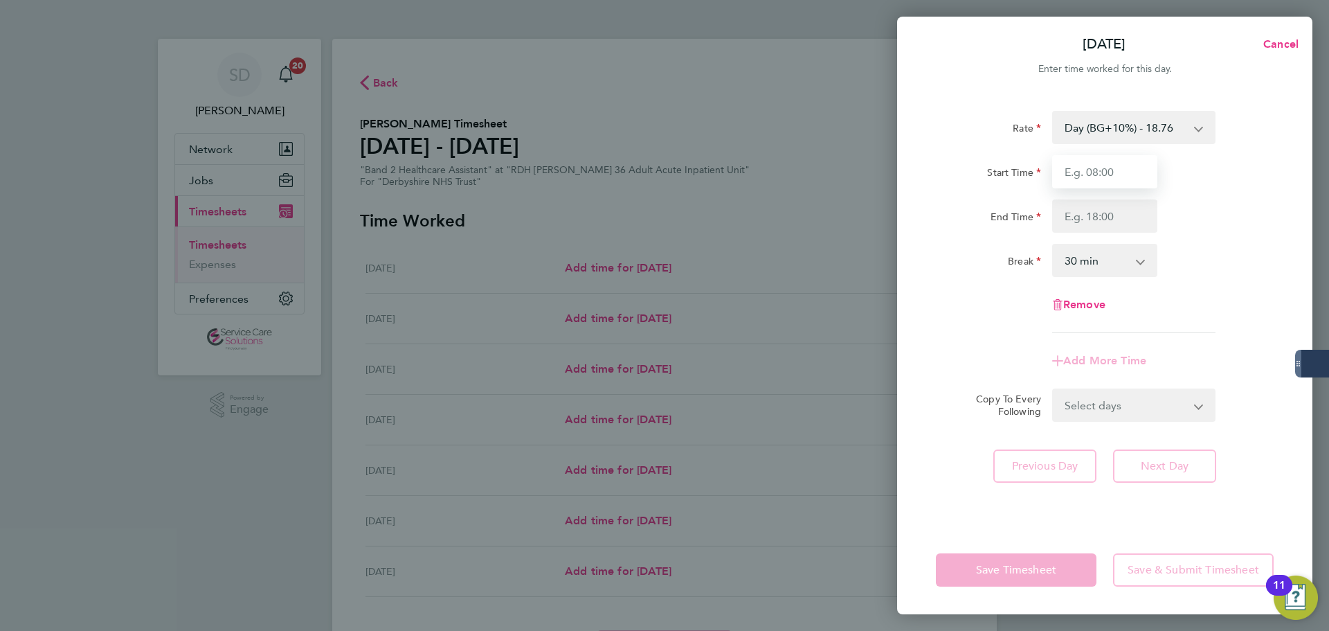
click at [1078, 166] on input "Start Time" at bounding box center [1104, 171] width 105 height 33
type input "12:30"
click at [1092, 216] on input "End Time" at bounding box center [1104, 215] width 105 height 33
type input "20:00"
click at [1115, 269] on select "0 min 15 min 30 min 45 min 60 min 75 min 90 min" at bounding box center [1096, 260] width 86 height 30
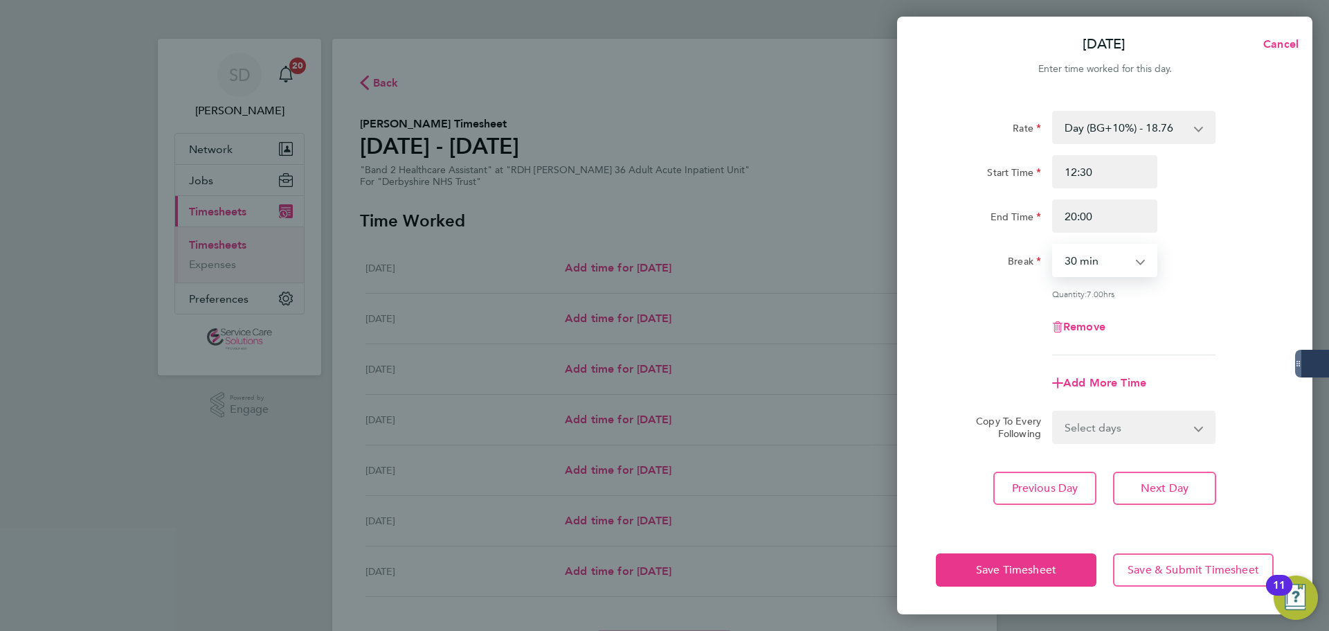
select select "0"
click at [1053, 245] on select "0 min 15 min 30 min 45 min 60 min 75 min 90 min" at bounding box center [1096, 260] width 86 height 30
click at [1104, 379] on span "Add More Time" at bounding box center [1104, 382] width 83 height 13
select select "null"
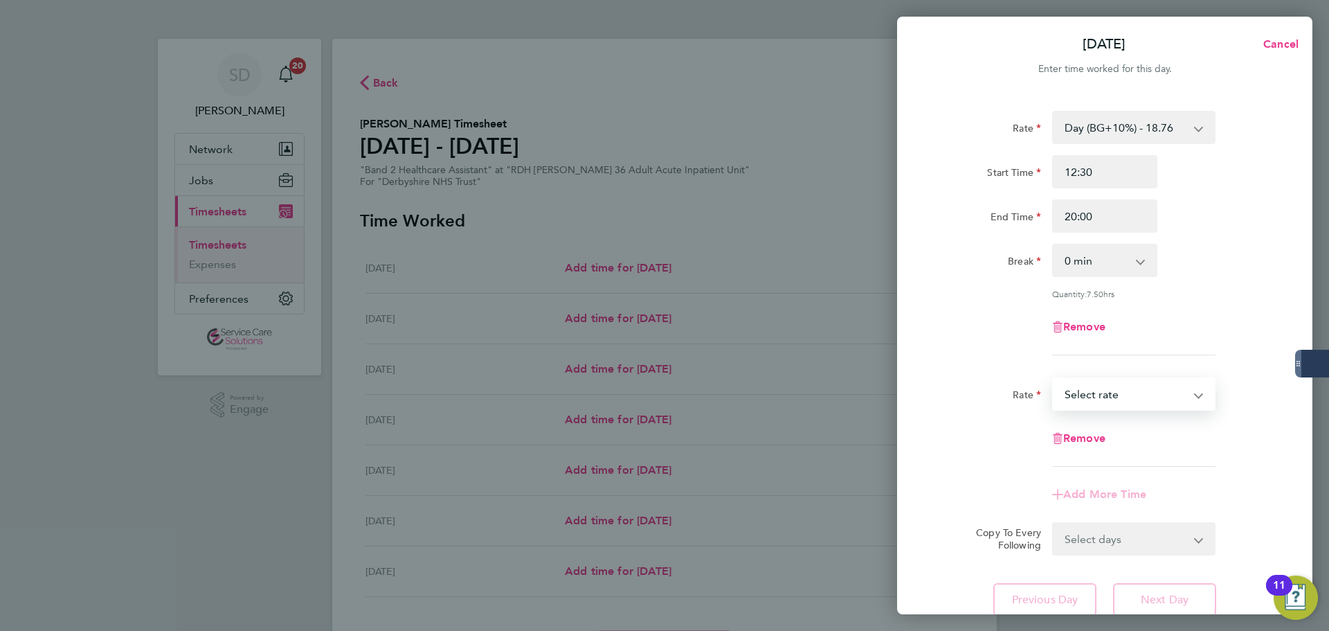
click at [1098, 387] on select "Saturday/Night - 23.87 Sat/Night (BG+10%) - 26.26 Sun/BH (BG+10%) - 33.95 Day (…" at bounding box center [1125, 394] width 144 height 30
select select "30"
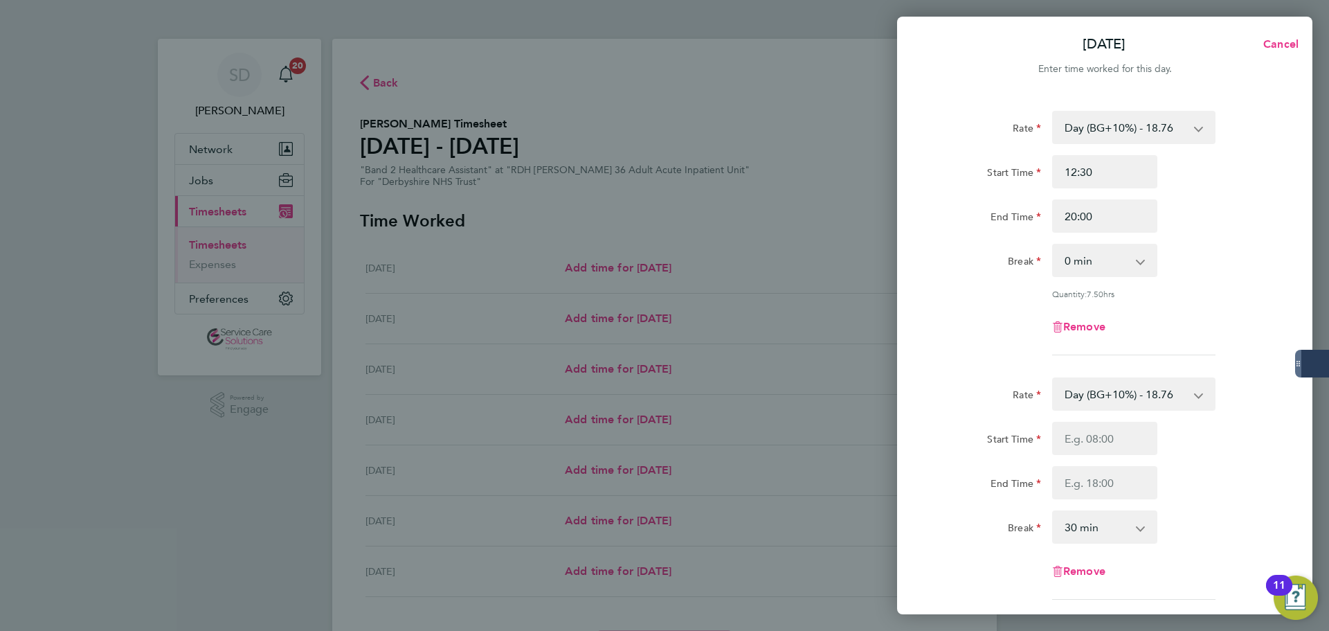
click at [1087, 398] on select "Day (BG+10%) - 18.76 Saturday/Night - 23.87 Sat/Night (BG+10%) - 26.26 Sun/BH (…" at bounding box center [1125, 394] width 144 height 30
select select "30"
click at [1107, 437] on input "Start Time" at bounding box center [1104, 438] width 105 height 33
type input "20:00"
click at [1130, 487] on input "End Time" at bounding box center [1104, 482] width 105 height 33
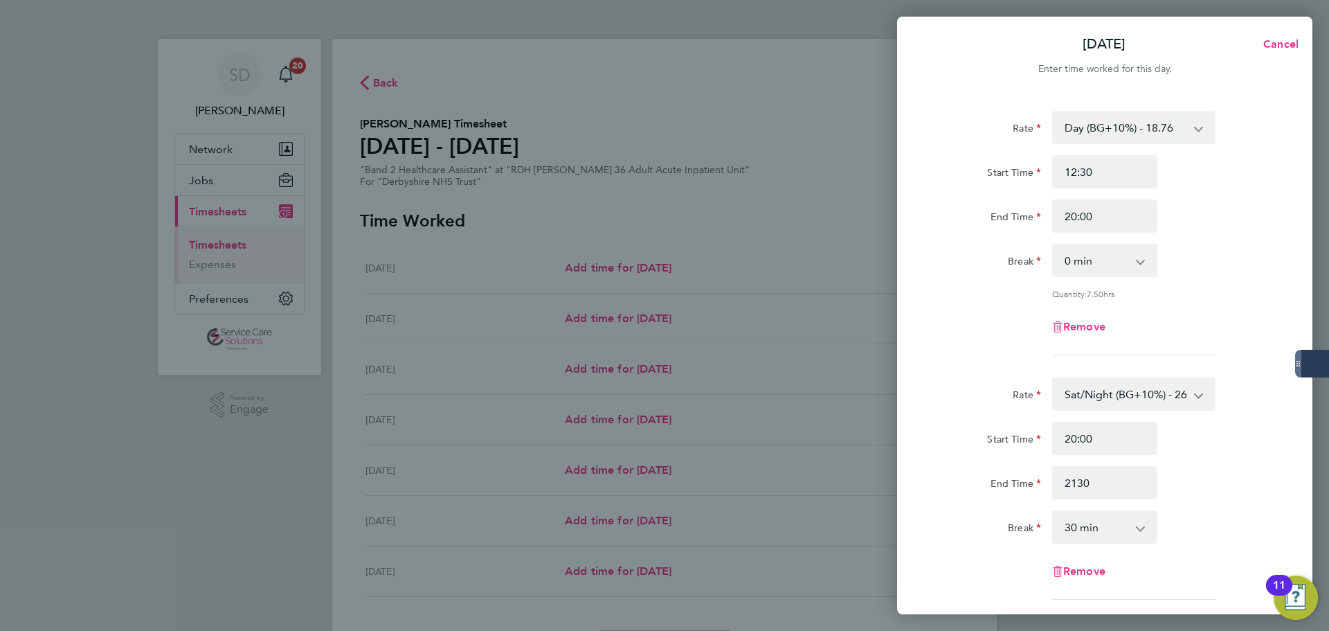
type input "21:30"
click at [1103, 524] on select "0 min 15 min 30 min 45 min 60 min 75 min" at bounding box center [1096, 526] width 86 height 30
select select "0"
click at [1053, 511] on select "0 min 15 min 30 min 45 min 60 min 75 min" at bounding box center [1096, 526] width 86 height 30
click at [1011, 384] on div "Rate" at bounding box center [988, 391] width 105 height 28
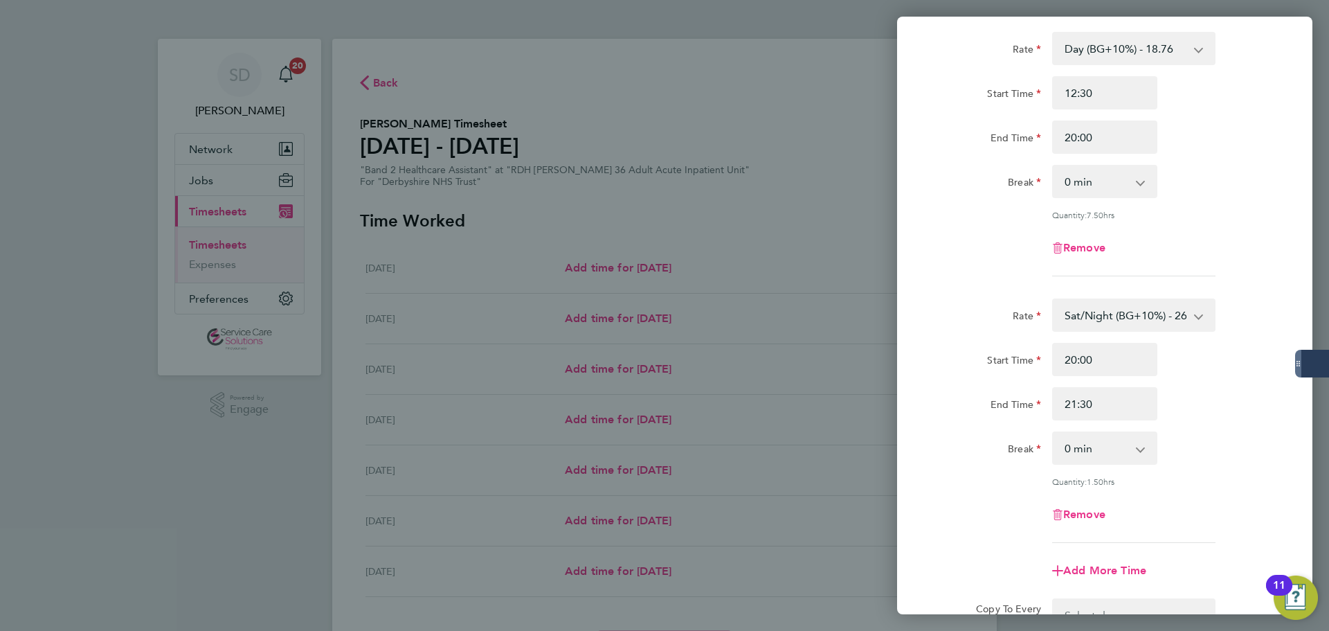
scroll to position [260, 0]
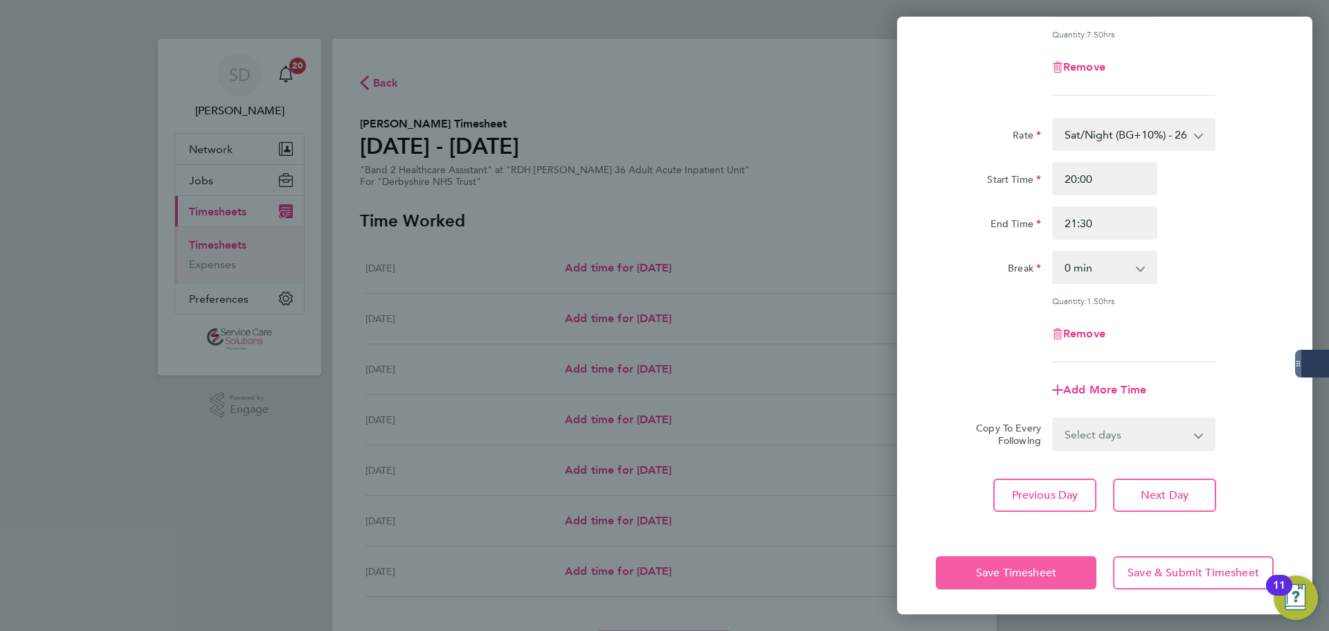
click at [1017, 574] on span "Save Timesheet" at bounding box center [1016, 572] width 80 height 14
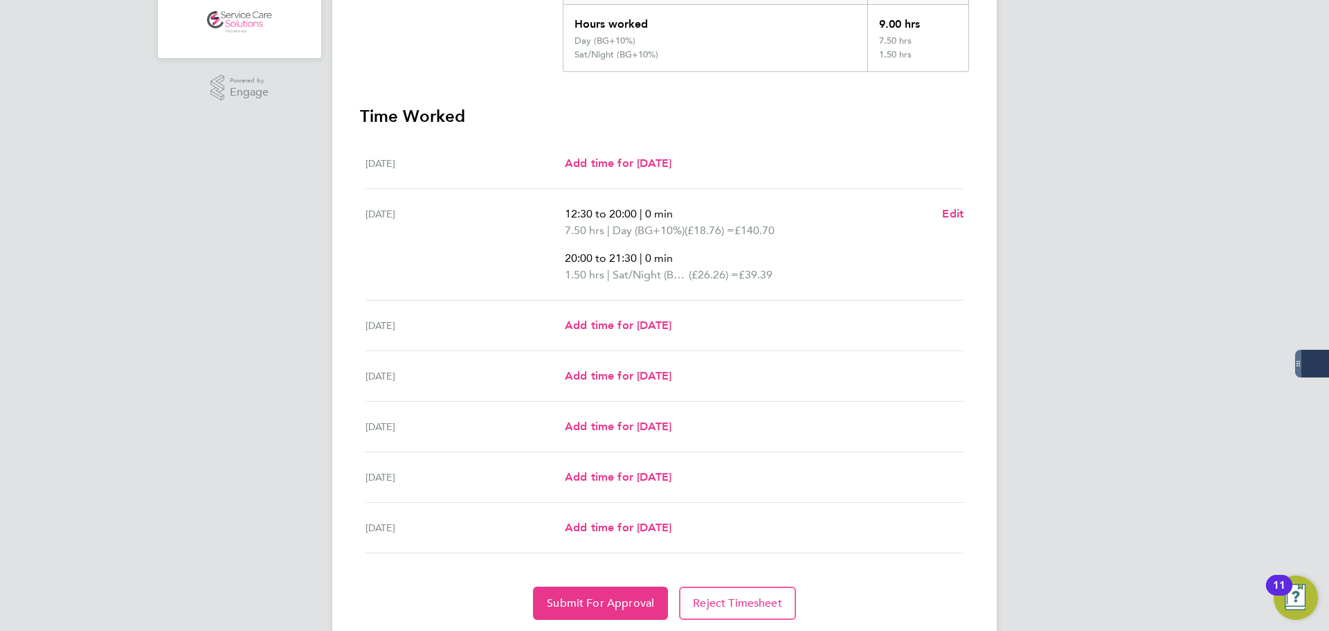
scroll to position [361, 0]
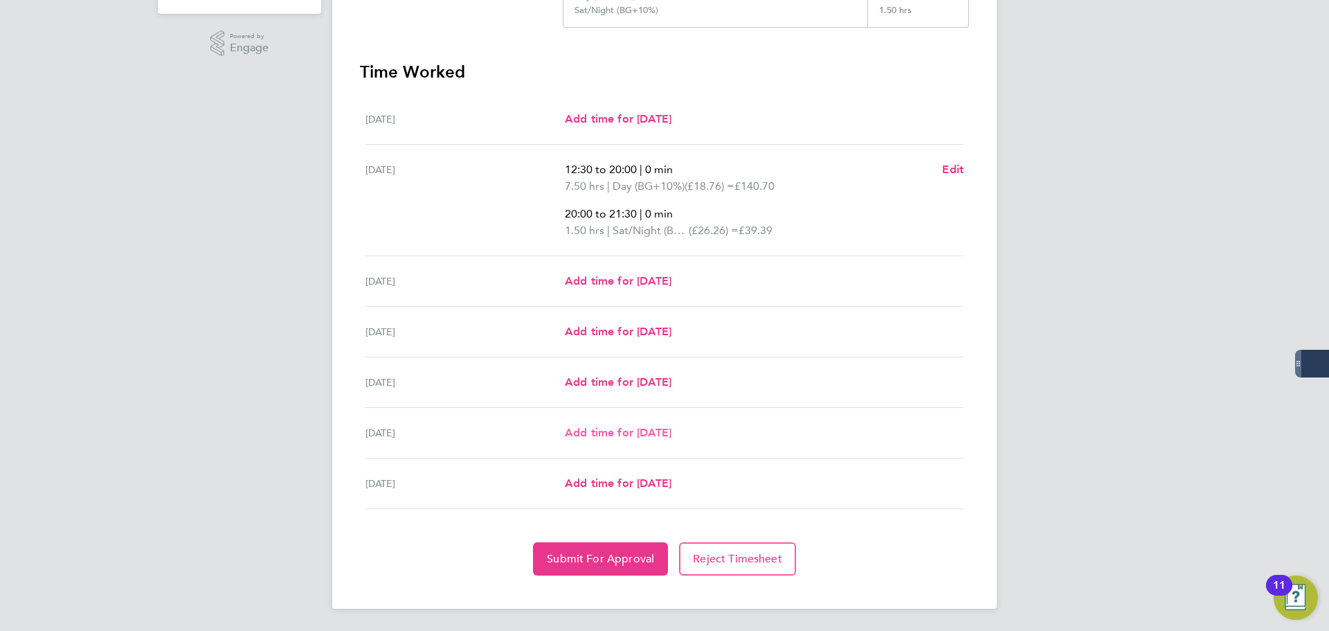
click at [587, 429] on span "Add time for [DATE]" at bounding box center [618, 432] width 107 height 13
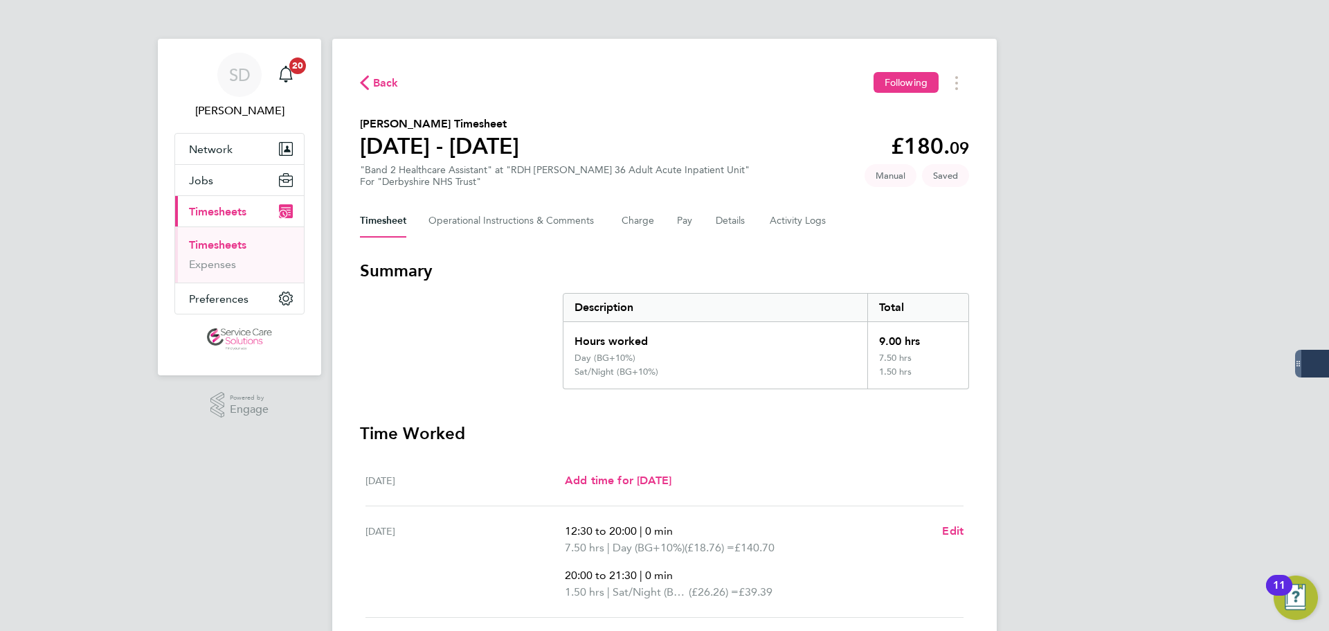
select select "30"
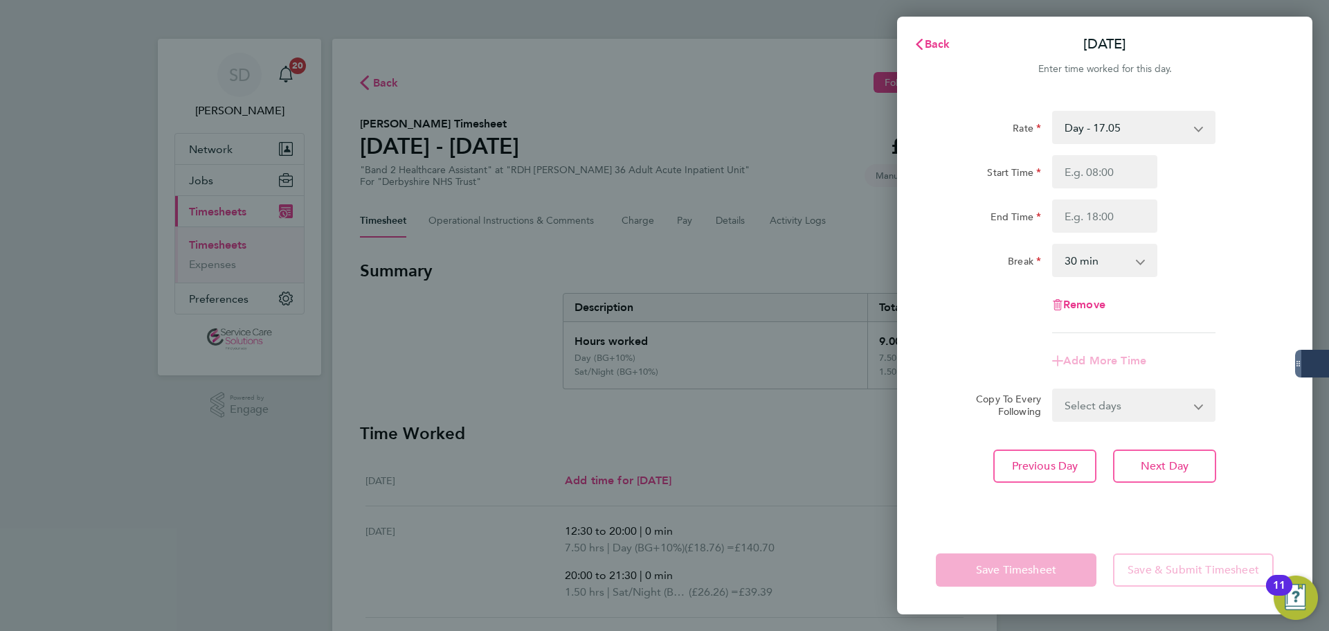
click at [1115, 123] on select "Day - 17.05 Saturday/Night - 23.87 Sat/Night (BG+10%) - 26.26 Sun/BH (BG+10%) -…" at bounding box center [1125, 127] width 144 height 30
select select "30"
click at [1076, 171] on input "Start Time" at bounding box center [1104, 171] width 105 height 33
type input "07:00"
click at [1089, 206] on input "End Time" at bounding box center [1104, 215] width 105 height 33
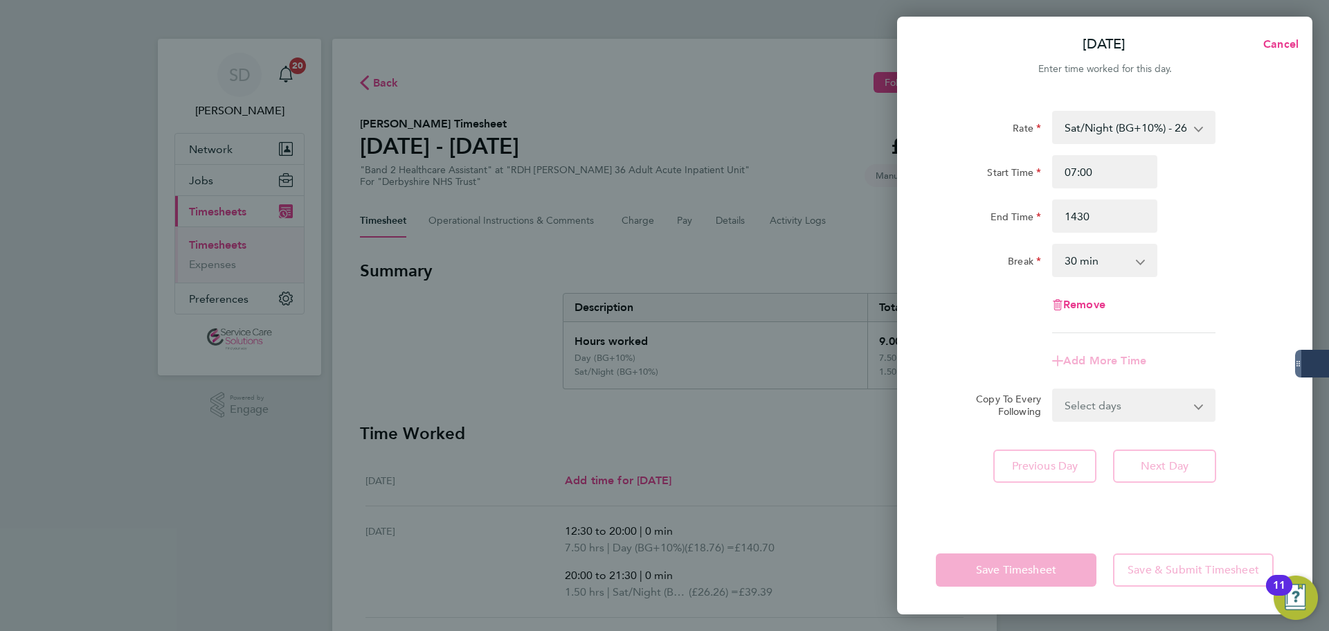
type input "14:30"
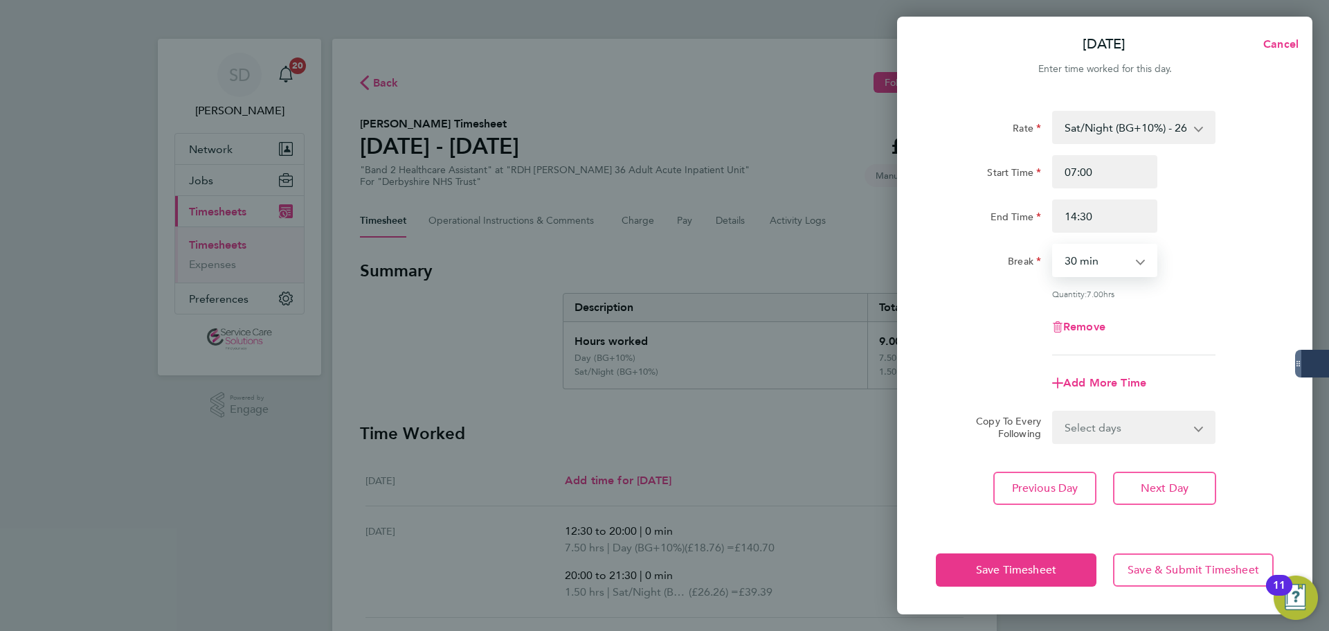
drag, startPoint x: 1090, startPoint y: 263, endPoint x: 1089, endPoint y: 271, distance: 7.7
click at [1090, 263] on select "0 min 15 min 30 min 45 min 60 min 75 min 90 min" at bounding box center [1096, 260] width 86 height 30
select select "0"
click at [1053, 245] on select "0 min 15 min 30 min 45 min 60 min 75 min 90 min" at bounding box center [1096, 260] width 86 height 30
click at [978, 336] on div "Remove" at bounding box center [1104, 326] width 349 height 33
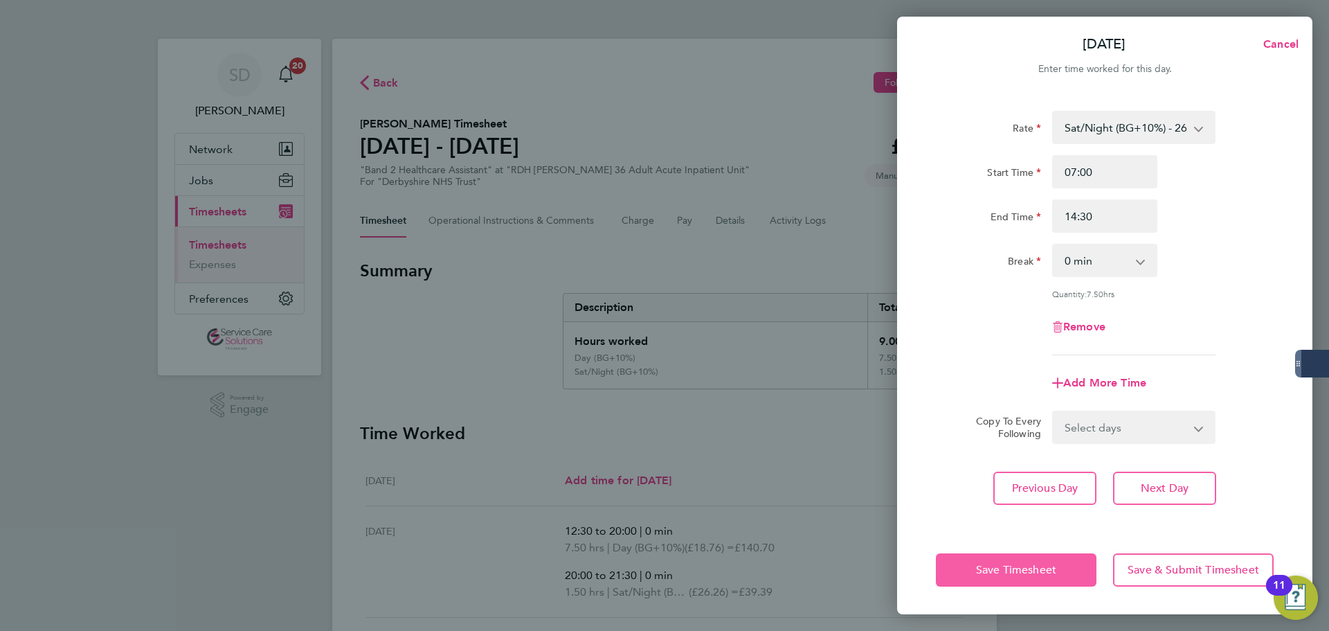
click at [978, 574] on span "Save Timesheet" at bounding box center [1016, 570] width 80 height 14
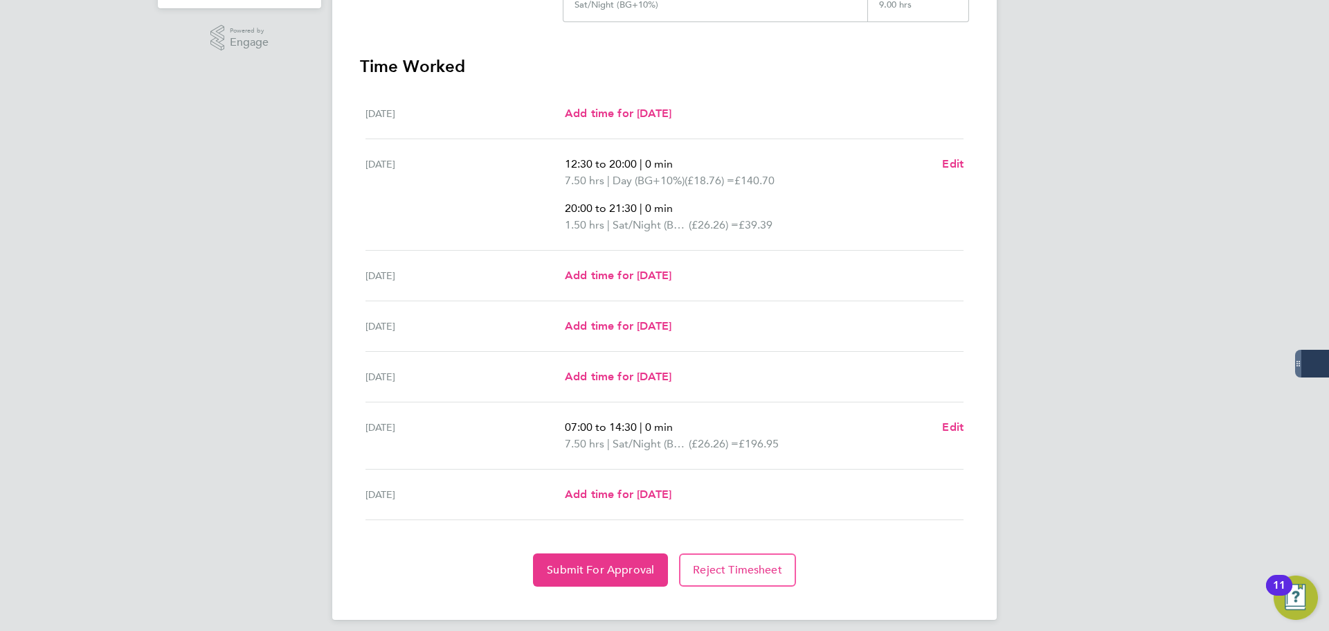
scroll to position [378, 0]
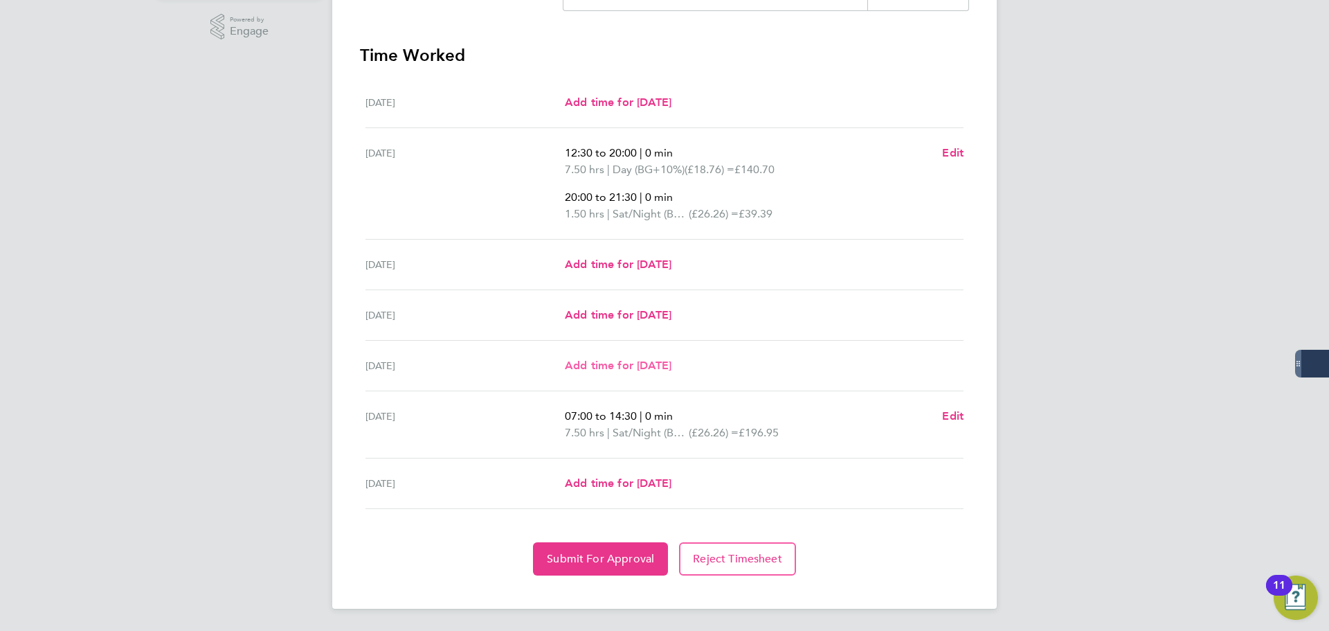
click at [612, 361] on span "Add time for Fri 22 Aug" at bounding box center [618, 365] width 107 height 13
select select "30"
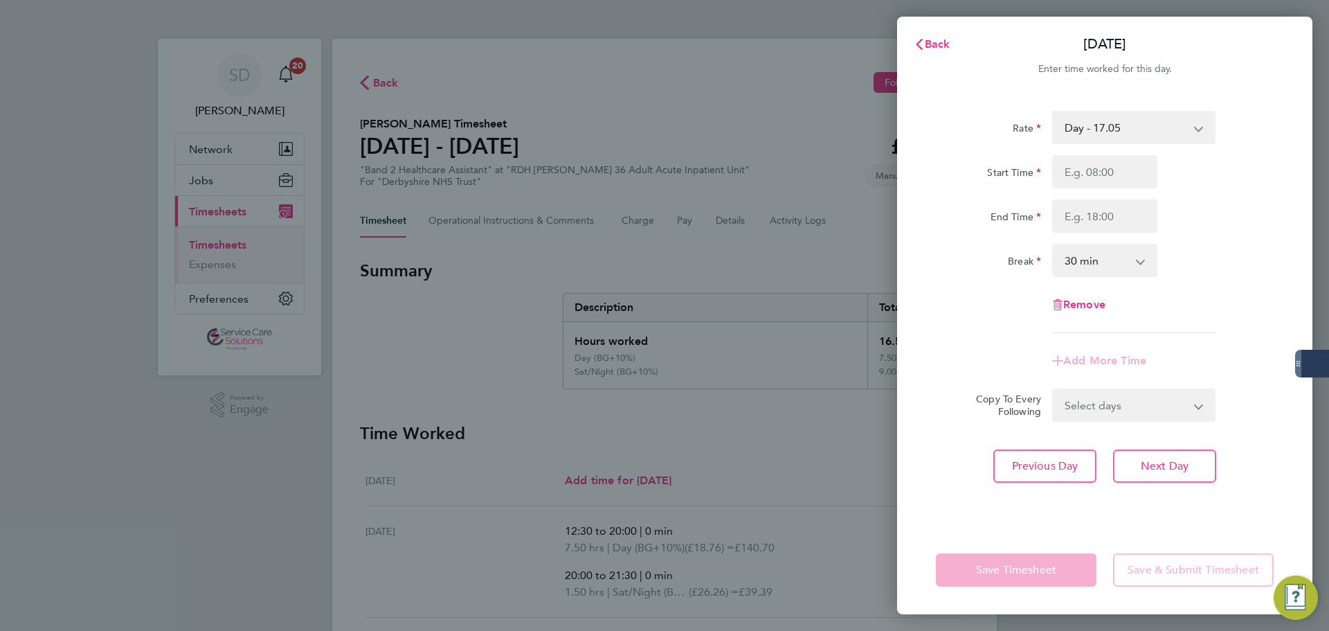
click at [1119, 128] on select "Day - 17.05 Saturday/Night - 23.87 Sat/Night (BG+10%) - 26.26 Sun/BH (BG+10%) -…" at bounding box center [1125, 127] width 144 height 30
select select "30"
click at [1082, 180] on input "Start Time" at bounding box center [1104, 171] width 105 height 33
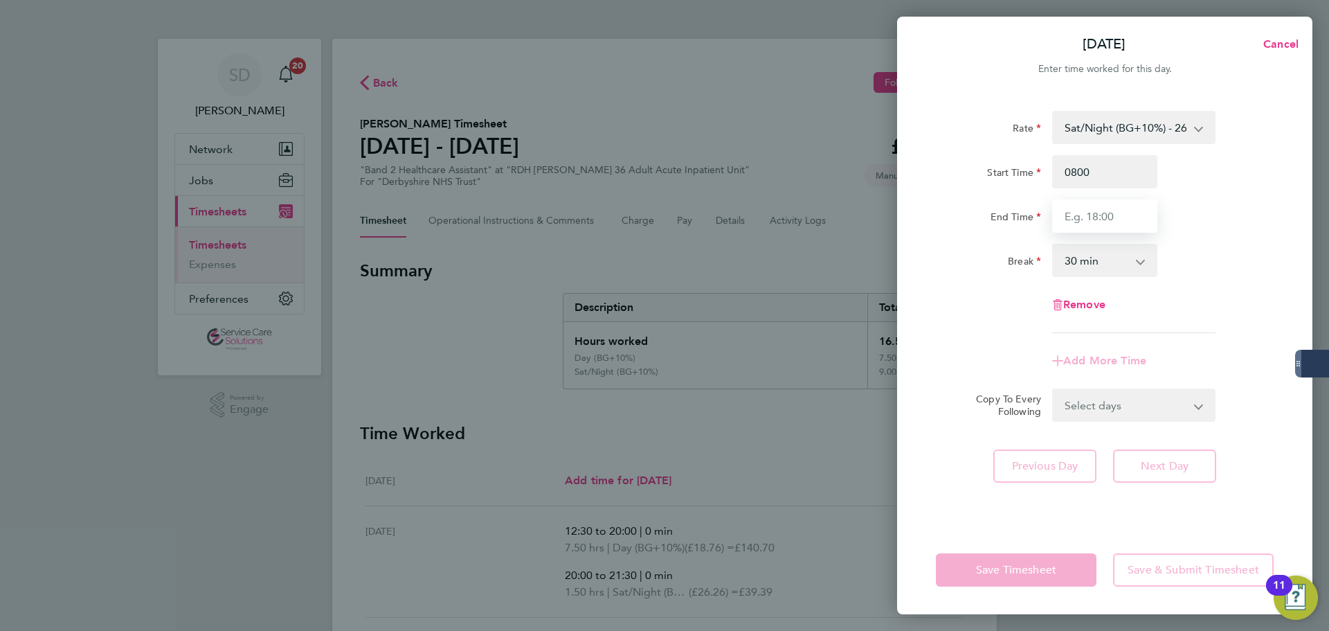
type input "08:00"
click at [1081, 206] on input "End Time" at bounding box center [1104, 215] width 105 height 33
type input "14:30"
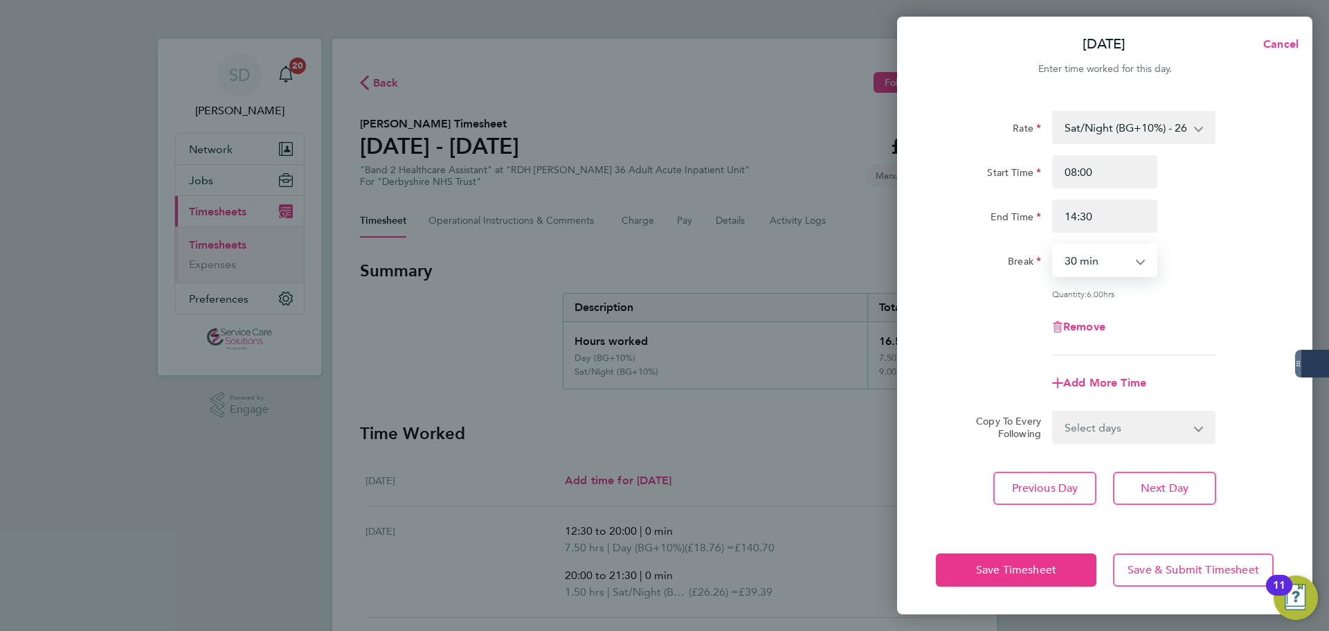
drag, startPoint x: 1075, startPoint y: 266, endPoint x: 1072, endPoint y: 274, distance: 8.8
click at [1075, 266] on select "0 min 15 min 30 min 45 min 60 min 75 min 90 min" at bounding box center [1096, 260] width 86 height 30
select select "0"
click at [1053, 245] on select "0 min 15 min 30 min 45 min 60 min 75 min 90 min" at bounding box center [1096, 260] width 86 height 30
drag, startPoint x: 984, startPoint y: 314, endPoint x: 993, endPoint y: 540, distance: 225.8
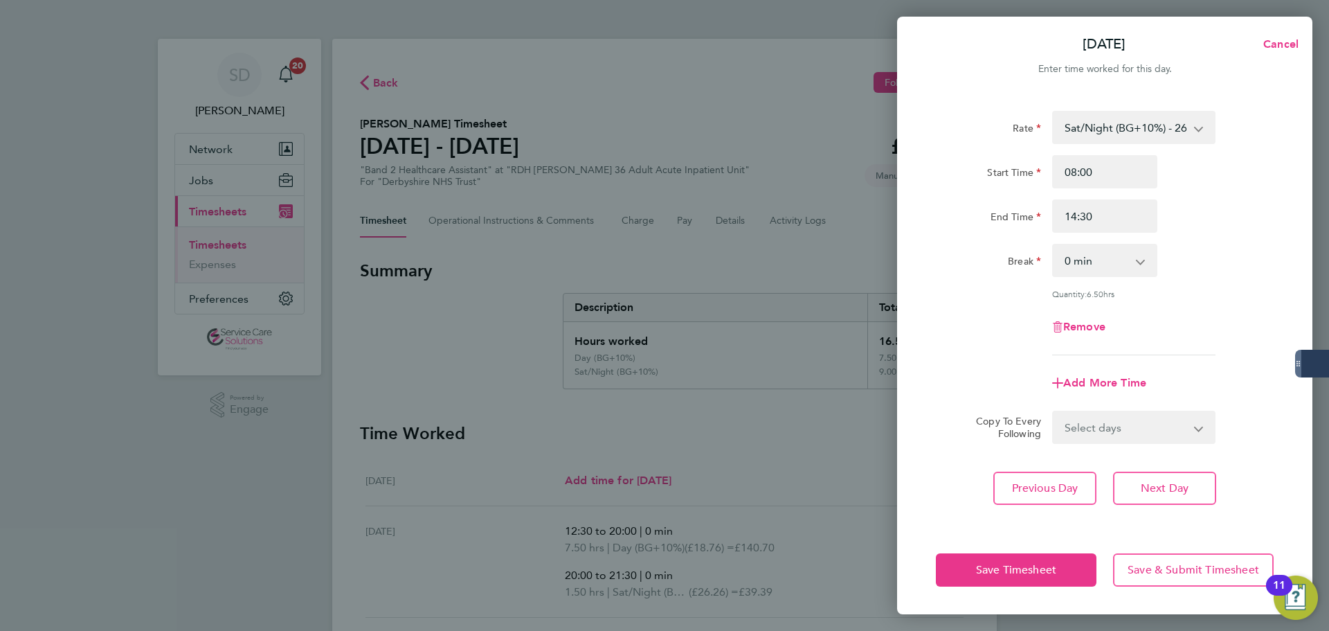
click at [984, 324] on div "Remove" at bounding box center [1104, 326] width 349 height 33
click at [999, 559] on button "Save Timesheet" at bounding box center [1016, 569] width 161 height 33
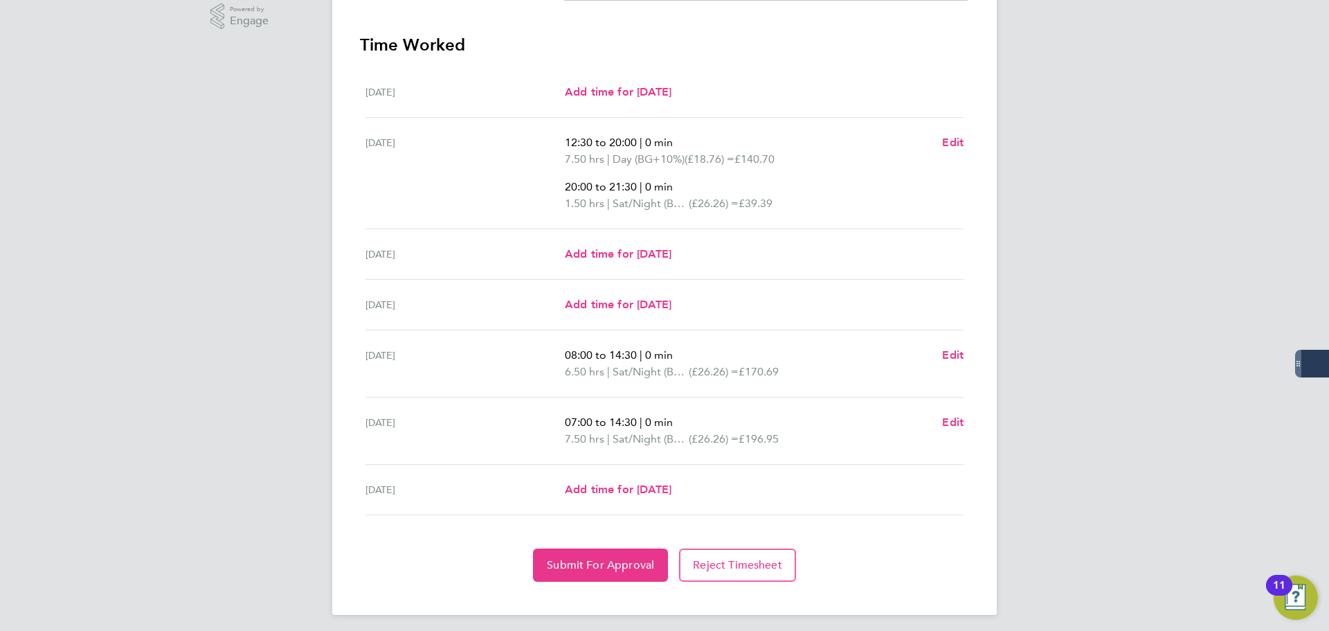
scroll to position [395, 0]
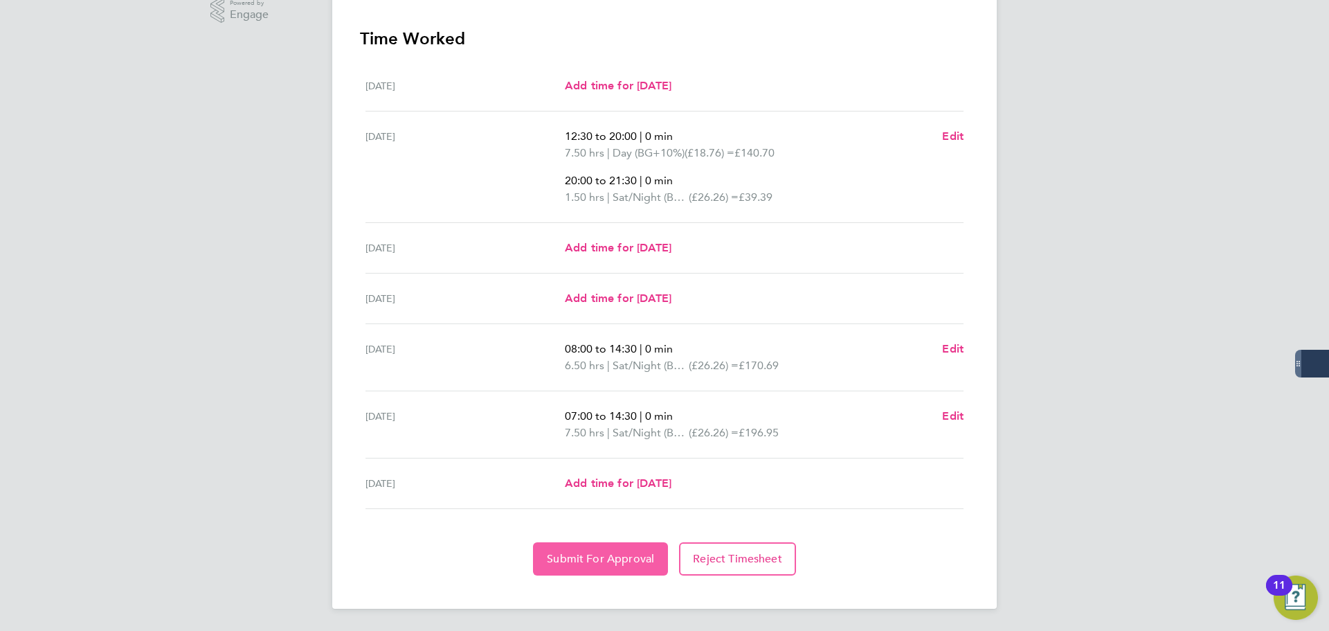
click at [581, 550] on button "Submit For Approval" at bounding box center [600, 558] width 135 height 33
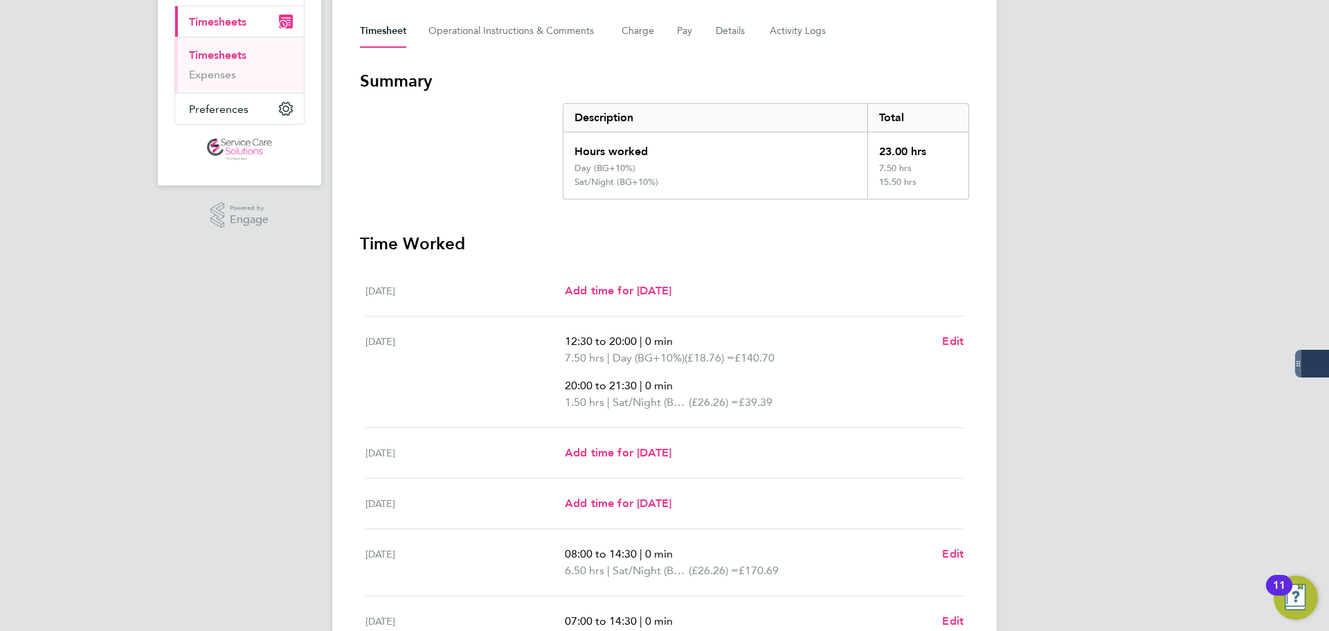
scroll to position [0, 0]
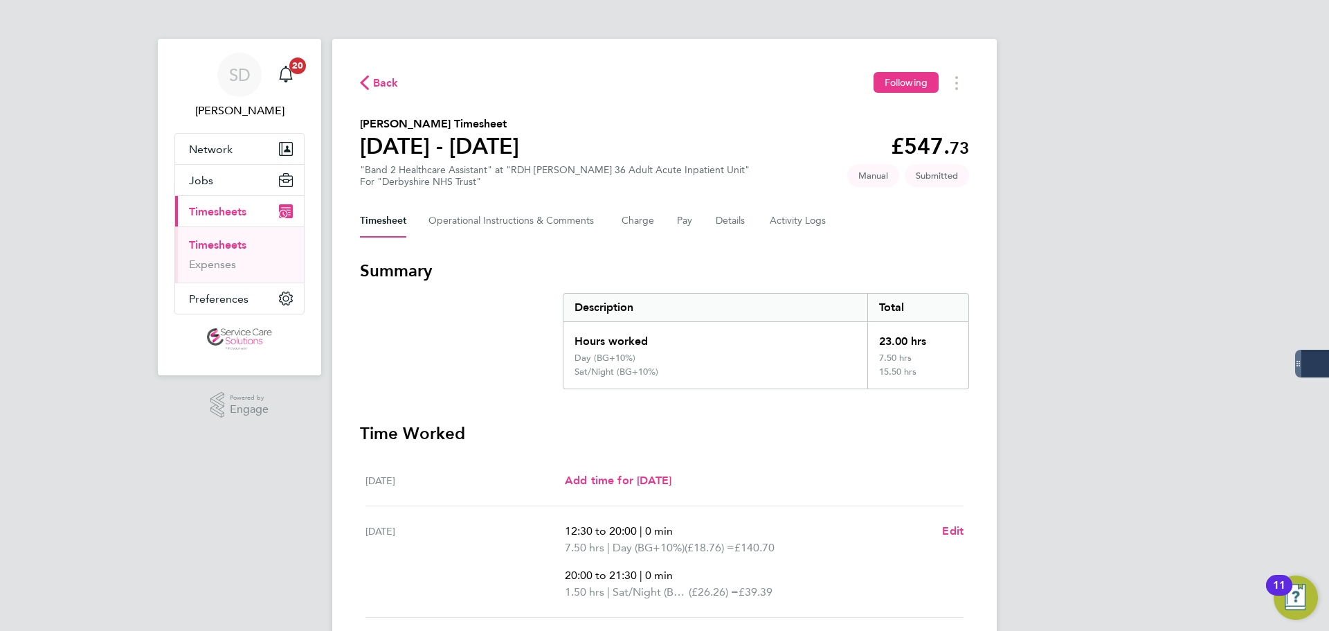
click at [217, 244] on link "Timesheets" at bounding box center [217, 244] width 57 height 13
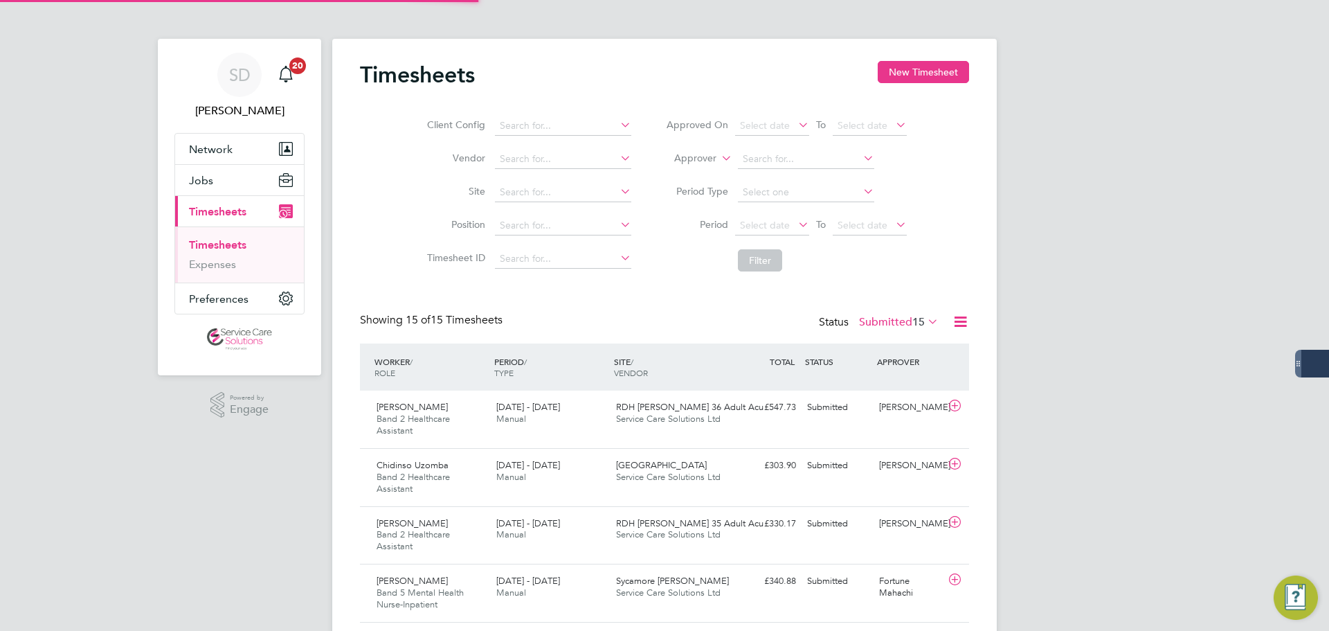
scroll to position [46, 120]
click at [907, 70] on button "New Timesheet" at bounding box center [923, 72] width 91 height 22
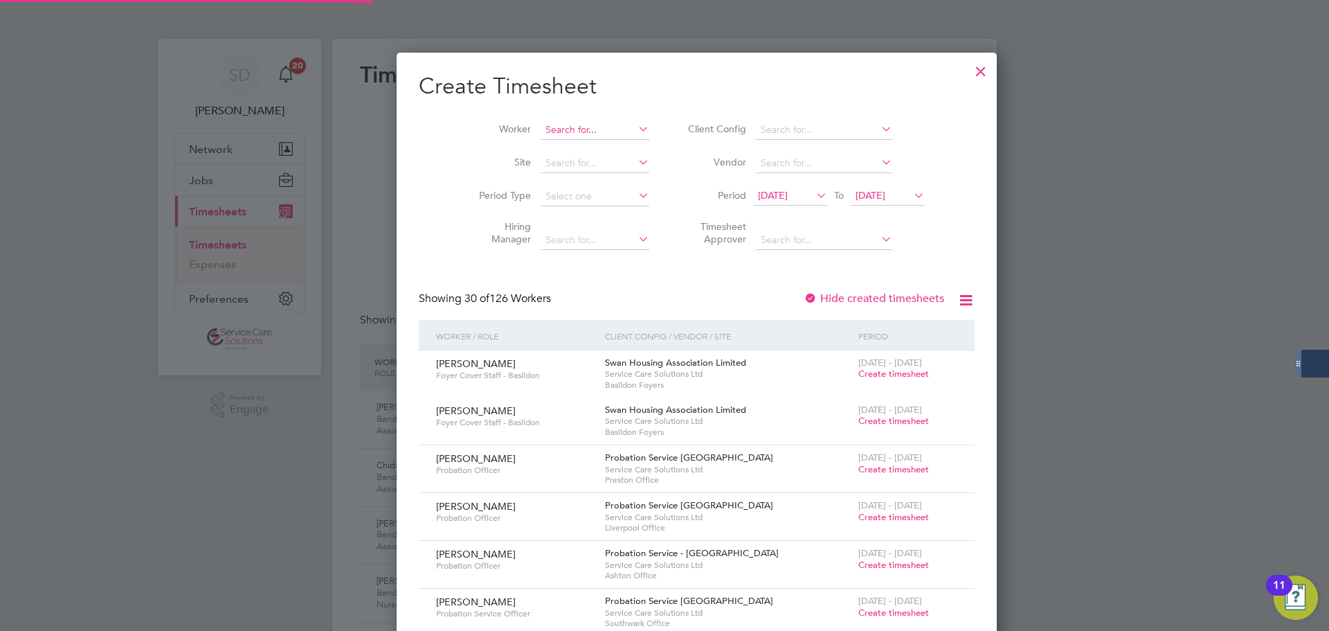
click at [541, 136] on input at bounding box center [595, 129] width 109 height 19
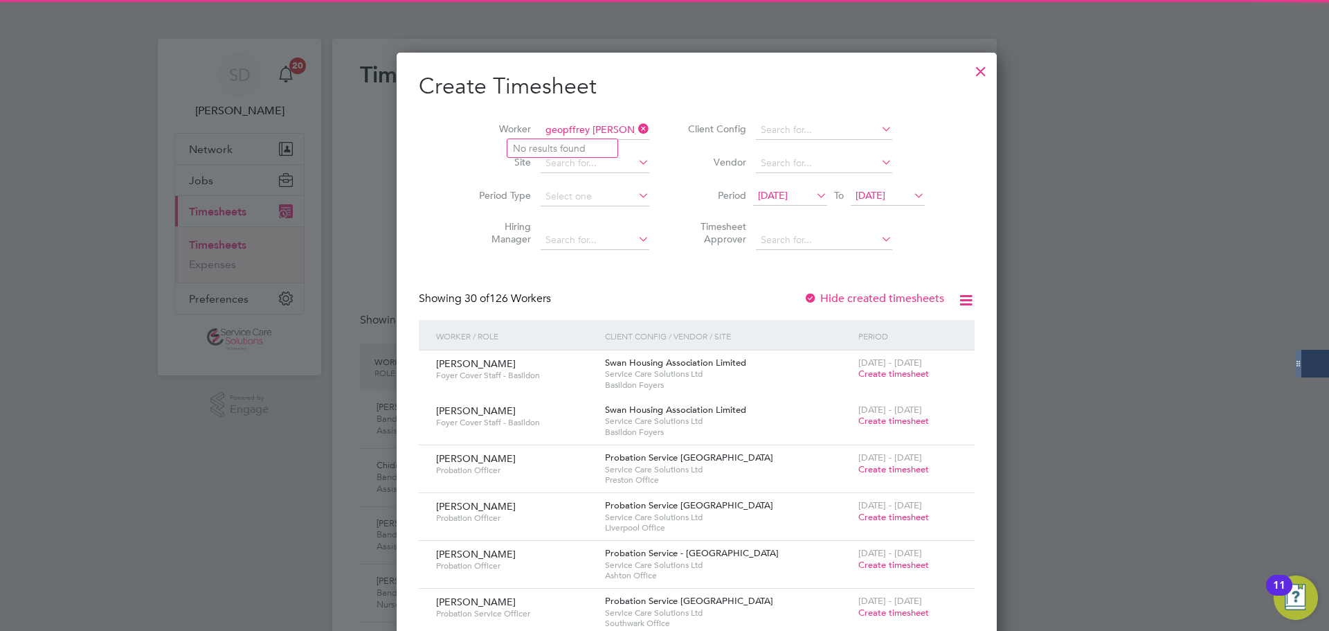
type input "geopffrey lowe"
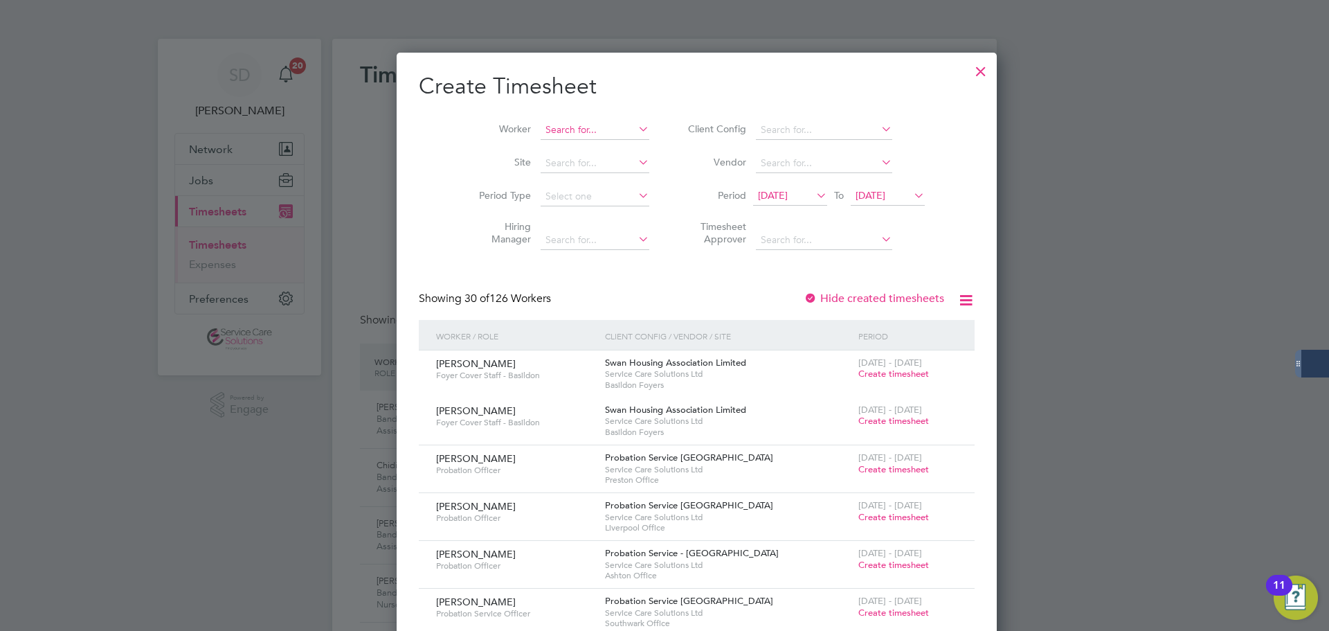
click at [541, 123] on input at bounding box center [595, 129] width 109 height 19
type input "geoffrey lowe"
click at [565, 138] on input at bounding box center [595, 129] width 109 height 19
click at [596, 148] on b "Lowe" at bounding box center [636, 149] width 80 height 12
type input "Geoffrey Lowe"
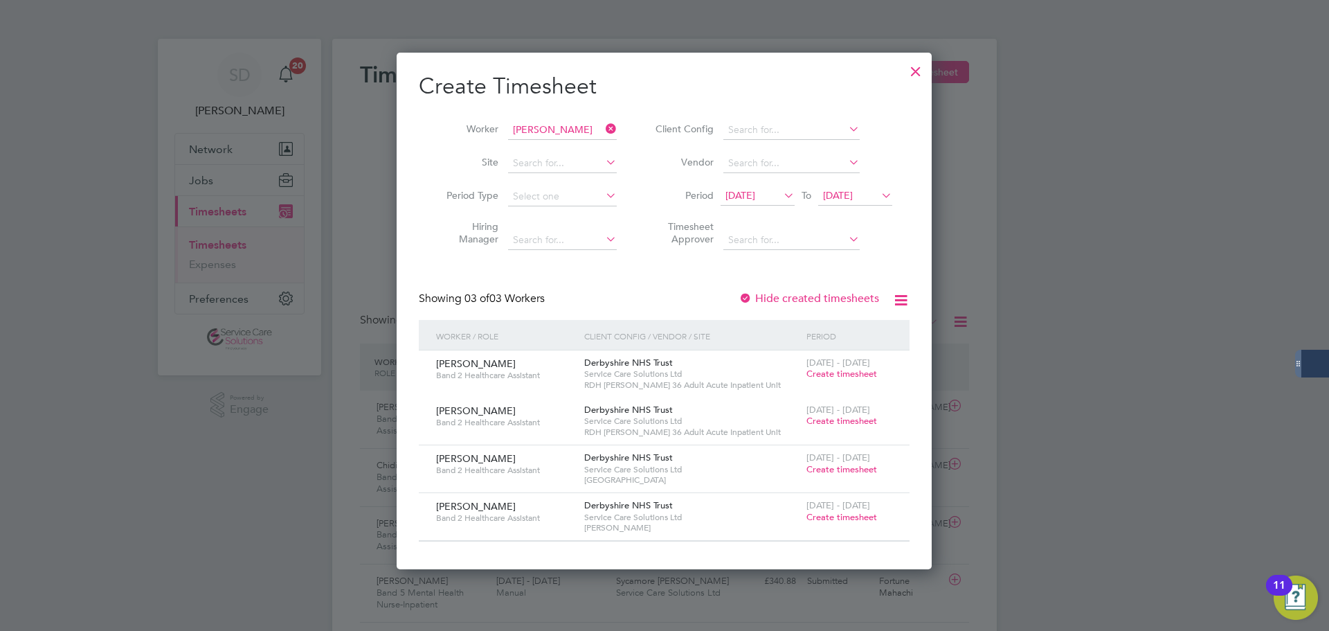
click at [841, 516] on span "Create timesheet" at bounding box center [841, 517] width 71 height 12
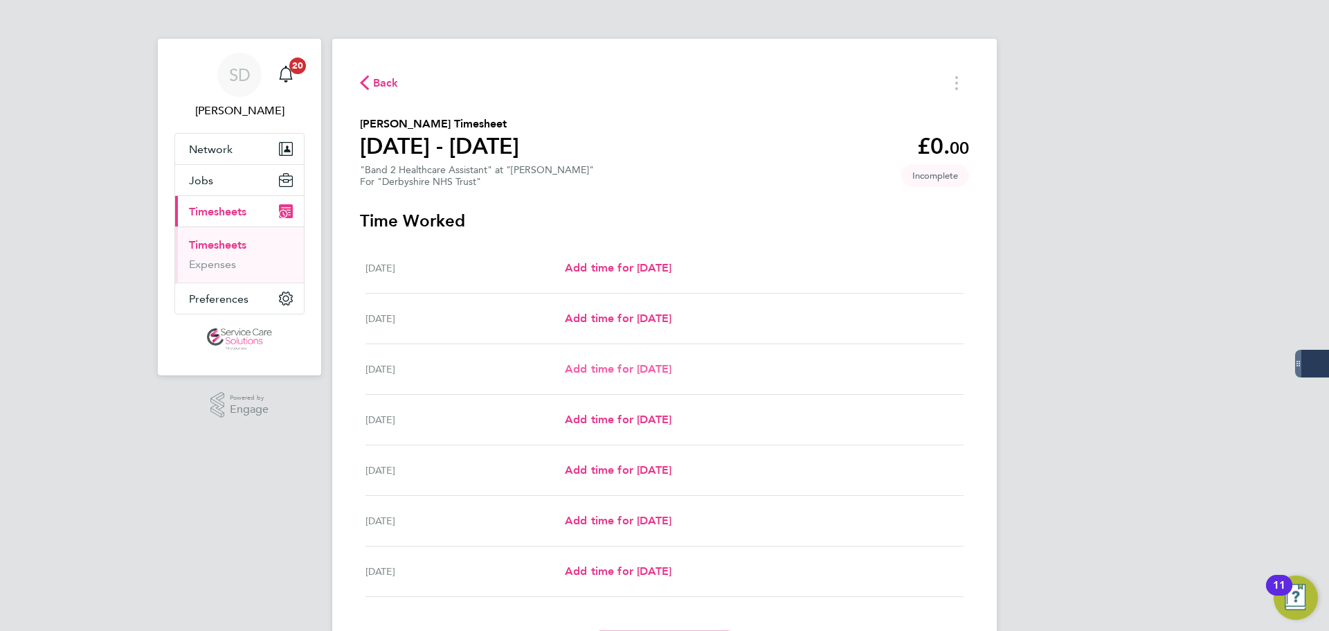
click at [578, 361] on link "Add time for [DATE]" at bounding box center [618, 369] width 107 height 17
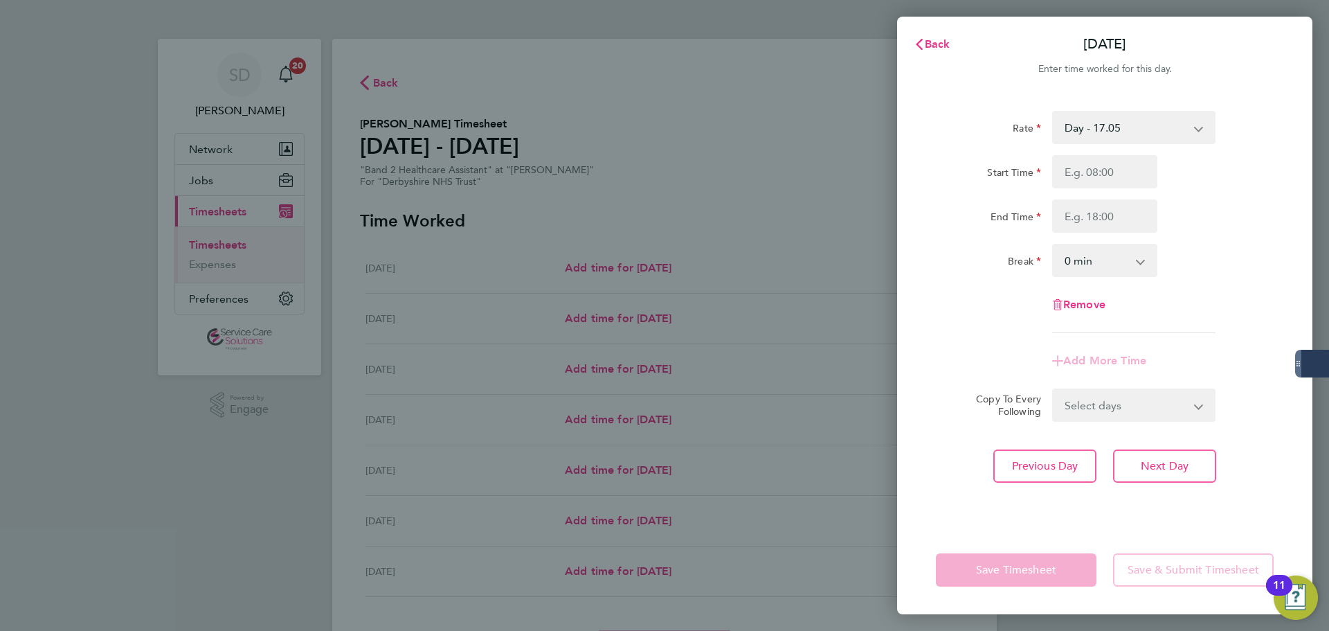
click at [1094, 124] on select "Day - 17.05 Sun/BH (BG+10%) - 33.95 Sunday/Bank Holiday - 30.86 Sat/Night (BG+1…" at bounding box center [1125, 127] width 144 height 30
click at [1096, 181] on input "Start Time" at bounding box center [1104, 171] width 105 height 33
type input "14:00"
click at [1098, 216] on input "End Time" at bounding box center [1104, 215] width 105 height 33
type input "20:00"
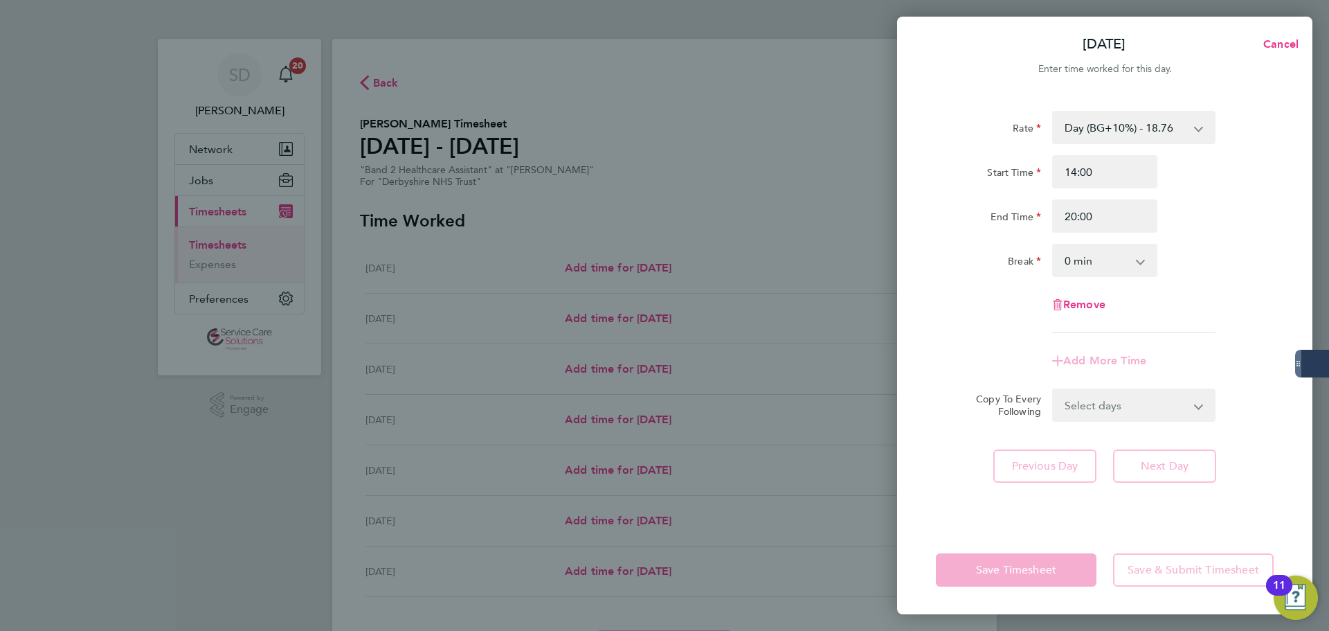
click at [984, 174] on div "Start Time" at bounding box center [988, 169] width 105 height 28
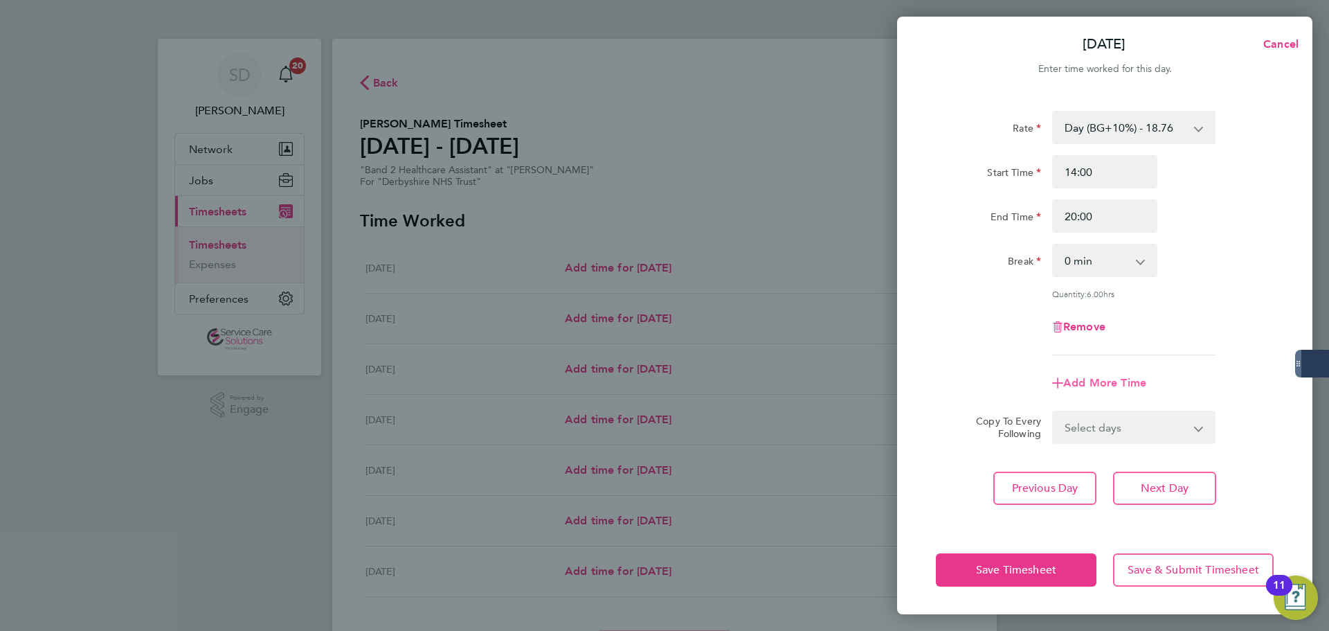
click at [1079, 378] on span "Add More Time" at bounding box center [1104, 382] width 83 height 13
select select "null"
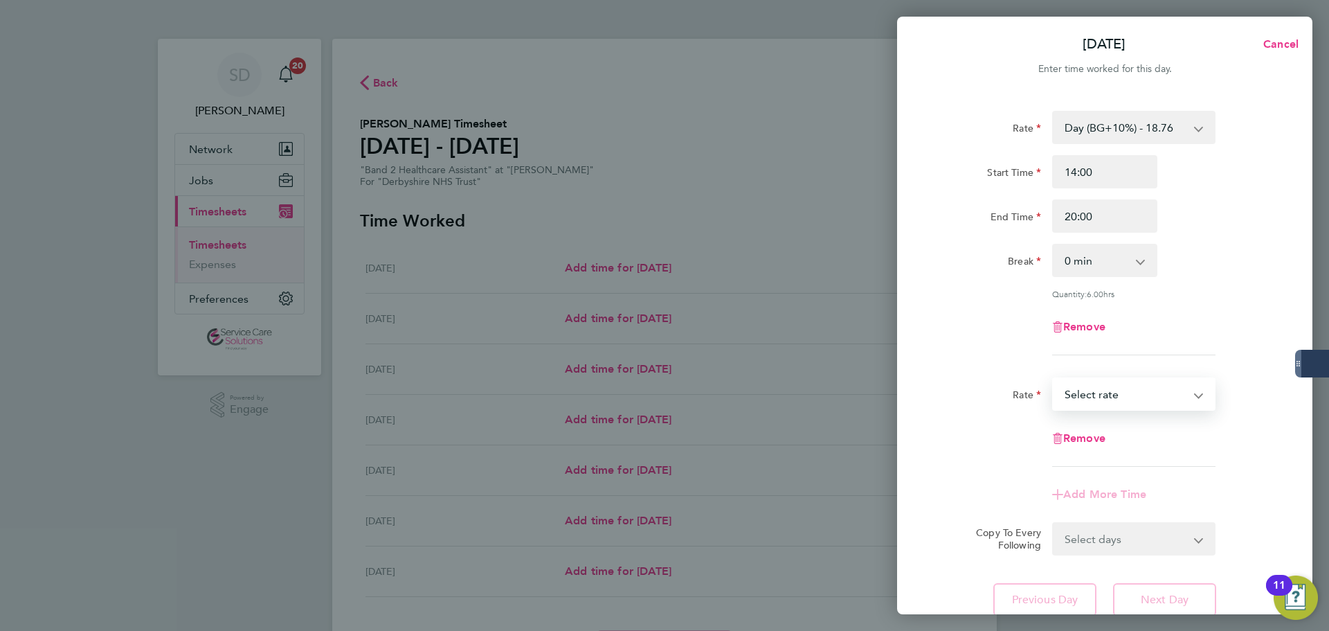
click at [1096, 395] on select "Sun/BH (BG+10%) - 33.95 Day - 17.05 Sunday/Bank Holiday - 30.86 Sat/Night (BG+1…" at bounding box center [1125, 394] width 144 height 30
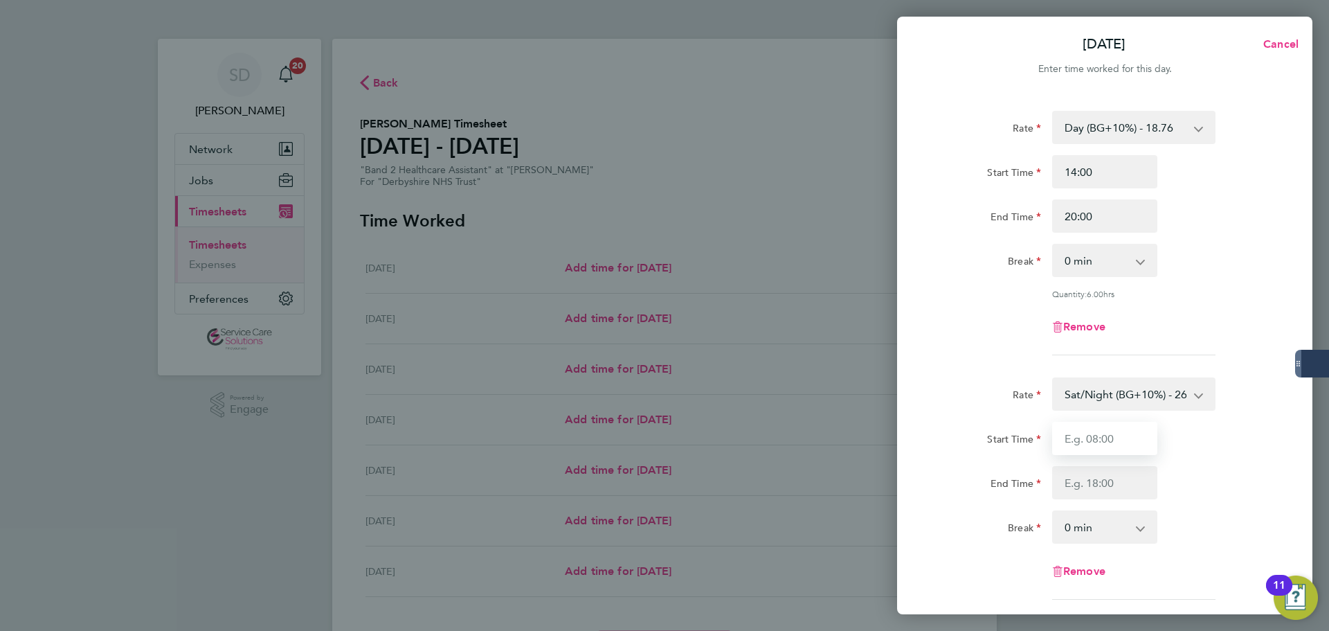
click at [1105, 439] on input "Start Time" at bounding box center [1104, 438] width 105 height 33
type input "20:00"
click at [1099, 474] on input "End Time" at bounding box center [1104, 482] width 105 height 33
type input "21:30"
click at [975, 328] on div "Remove" at bounding box center [1104, 326] width 349 height 33
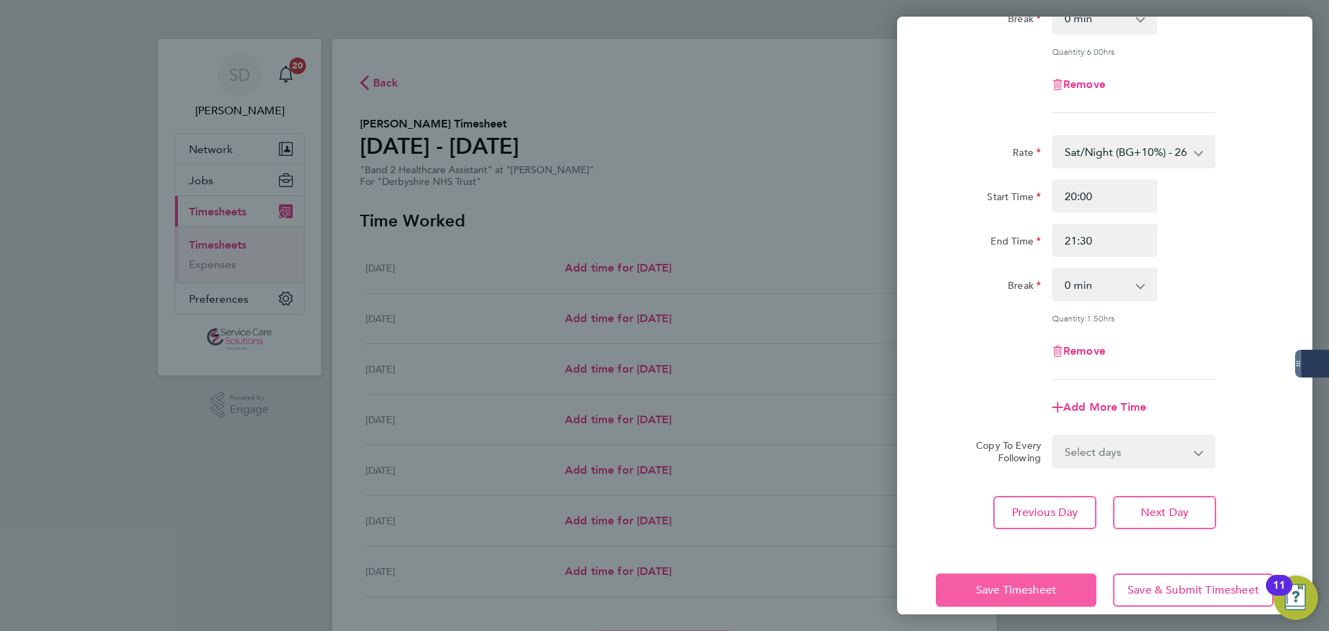
scroll to position [260, 0]
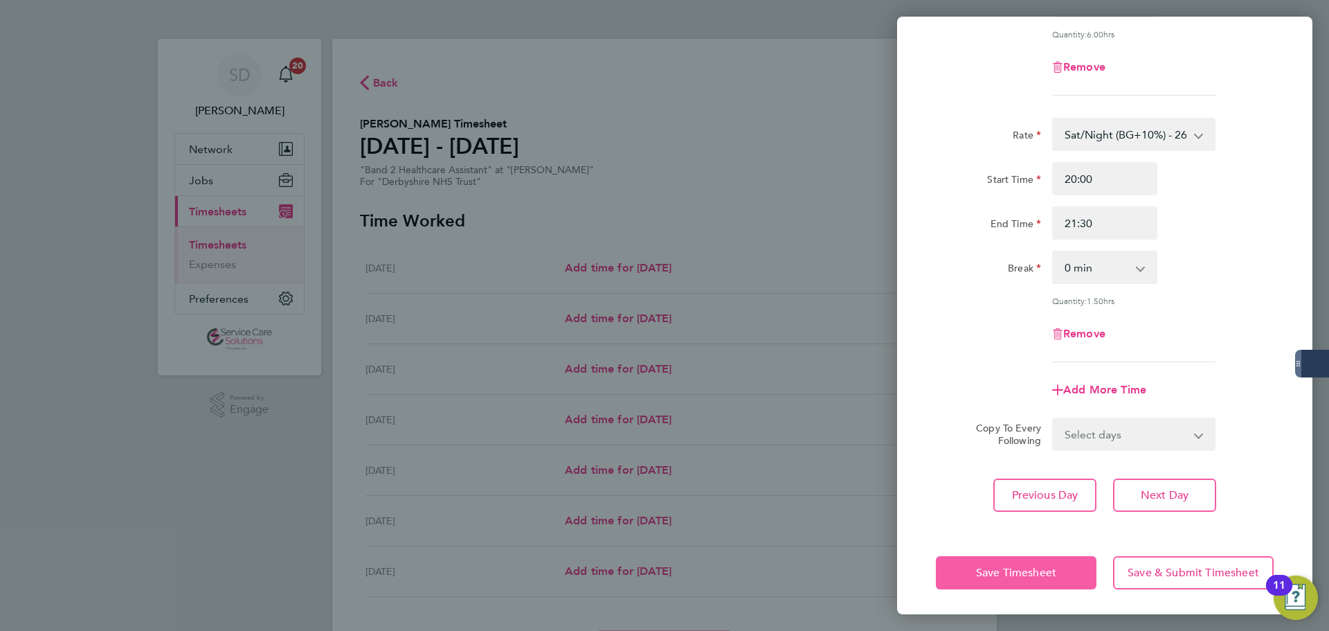
click at [982, 566] on span "Save Timesheet" at bounding box center [1016, 572] width 80 height 14
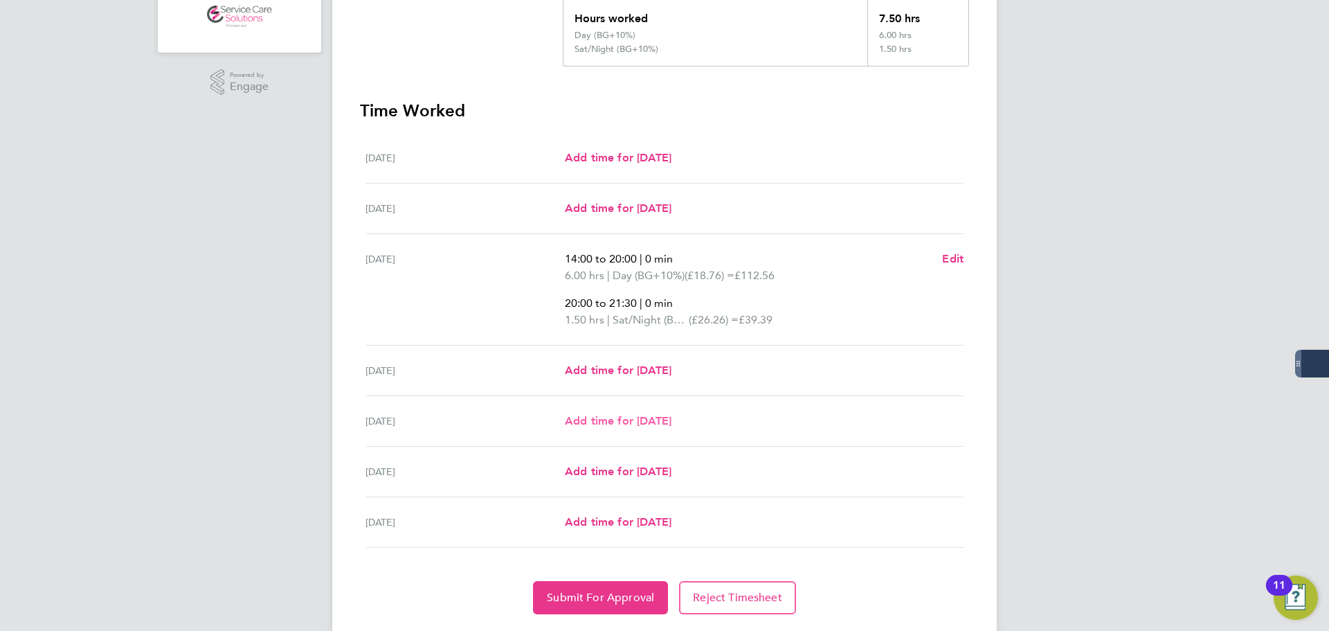
scroll to position [361, 0]
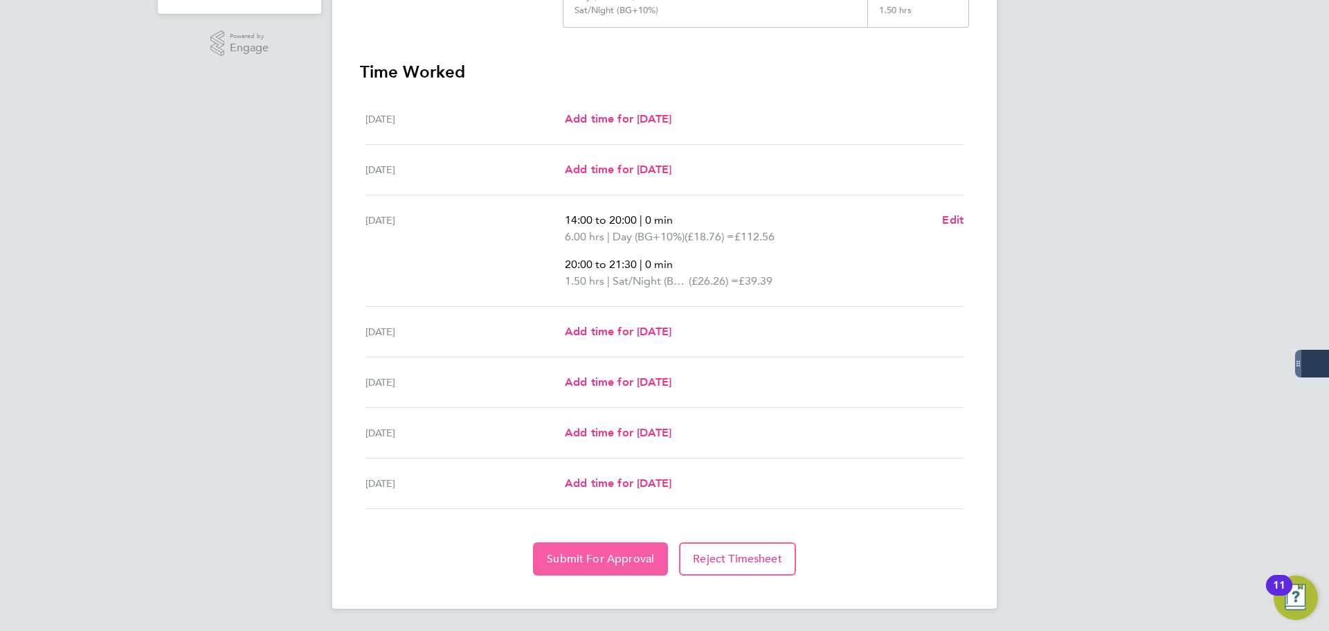
click at [588, 554] on span "Submit For Approval" at bounding box center [600, 559] width 107 height 14
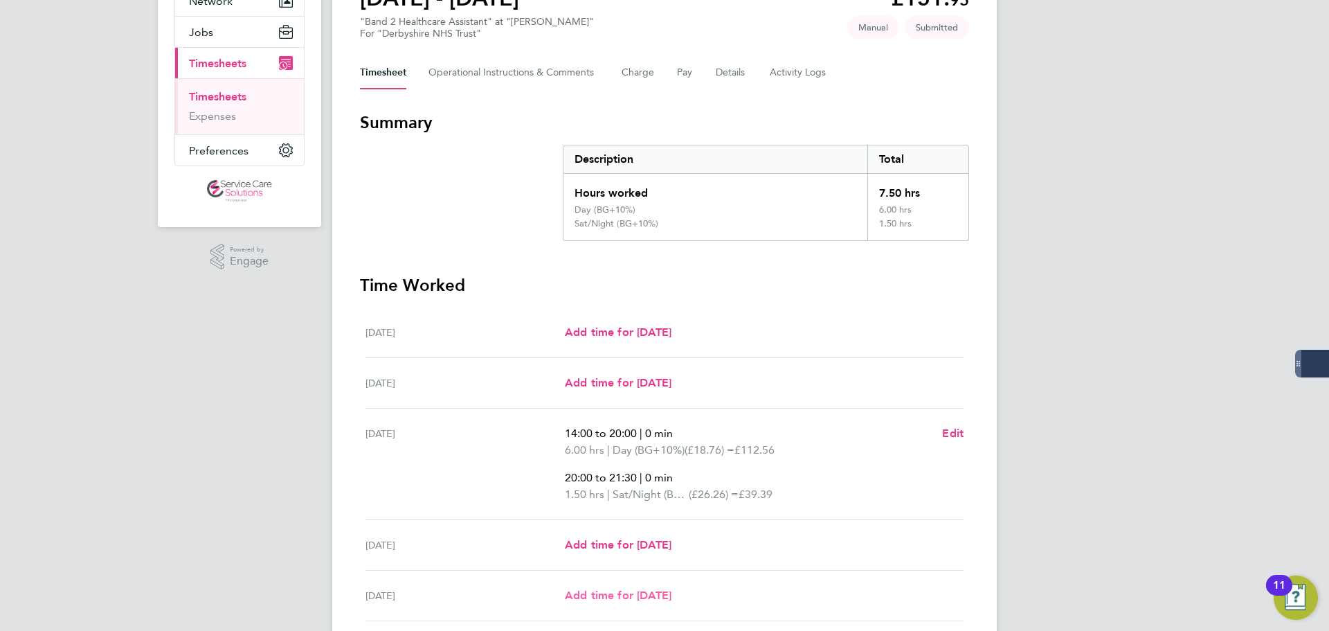
scroll to position [0, 0]
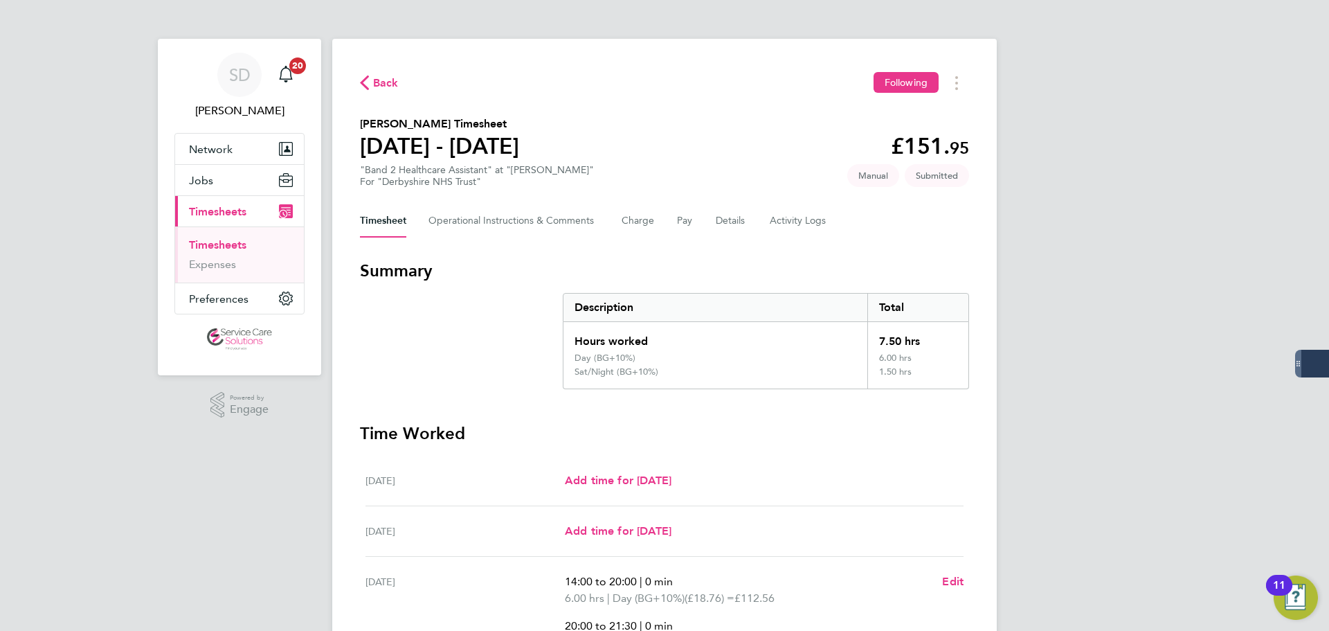
click at [224, 240] on link "Timesheets" at bounding box center [217, 244] width 57 height 13
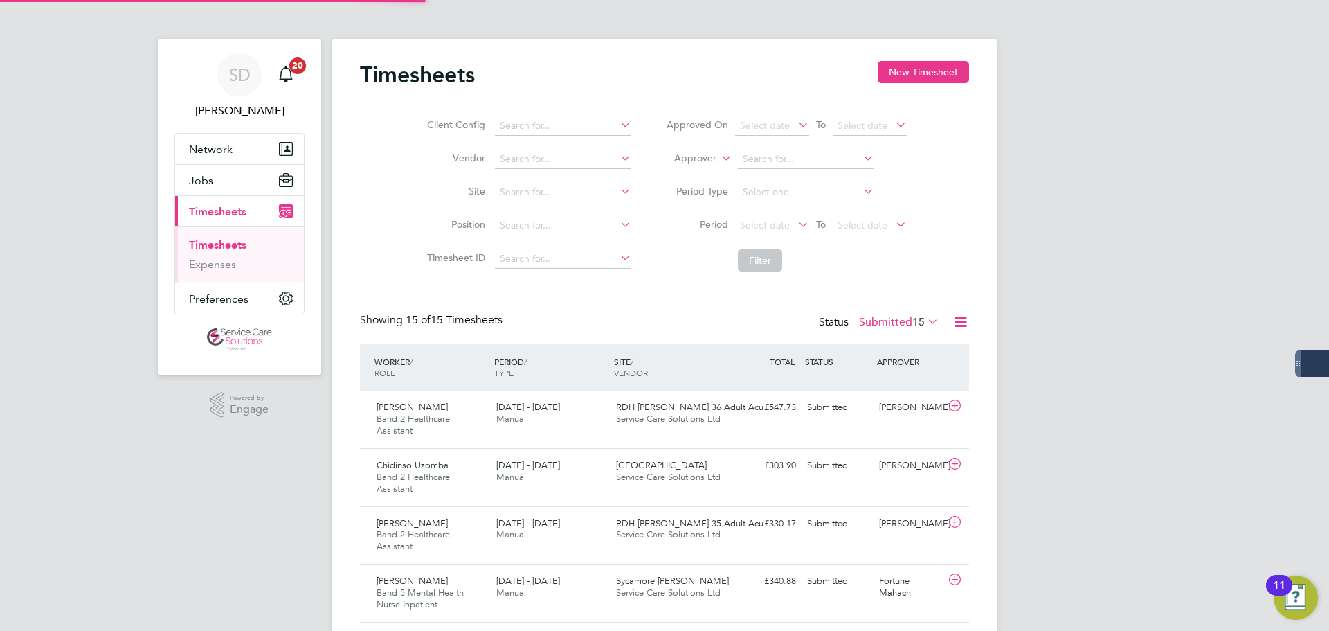
scroll to position [46, 120]
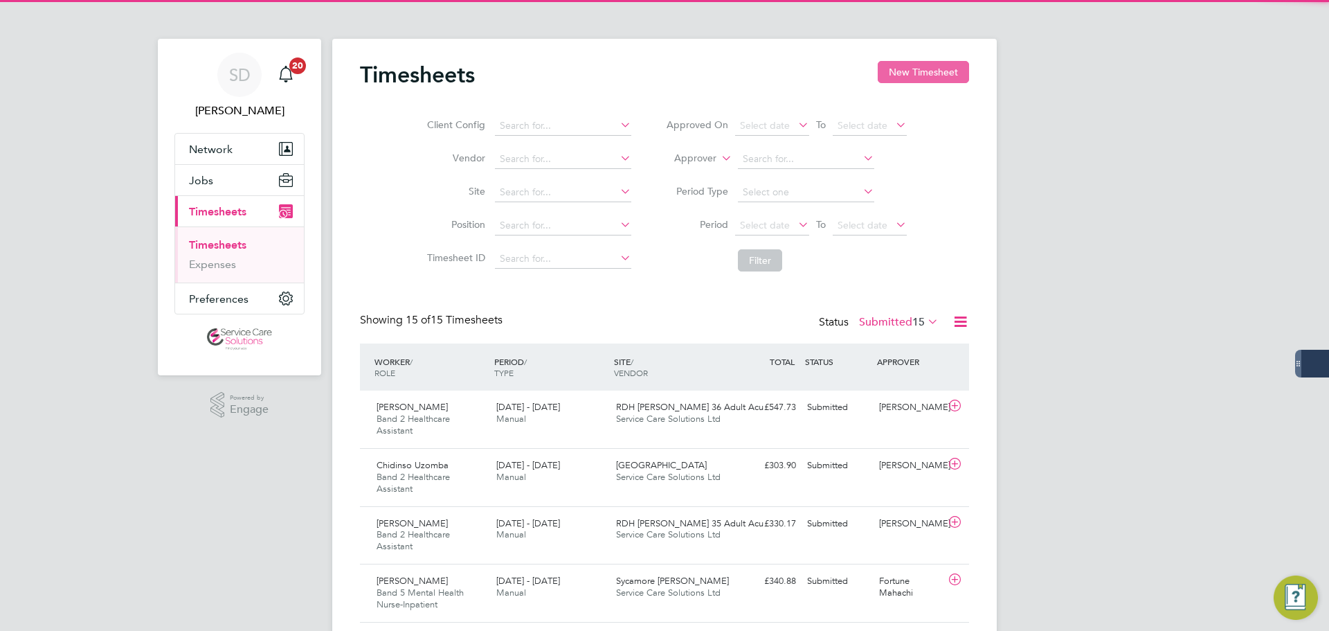
click at [902, 65] on button "New Timesheet" at bounding box center [923, 72] width 91 height 22
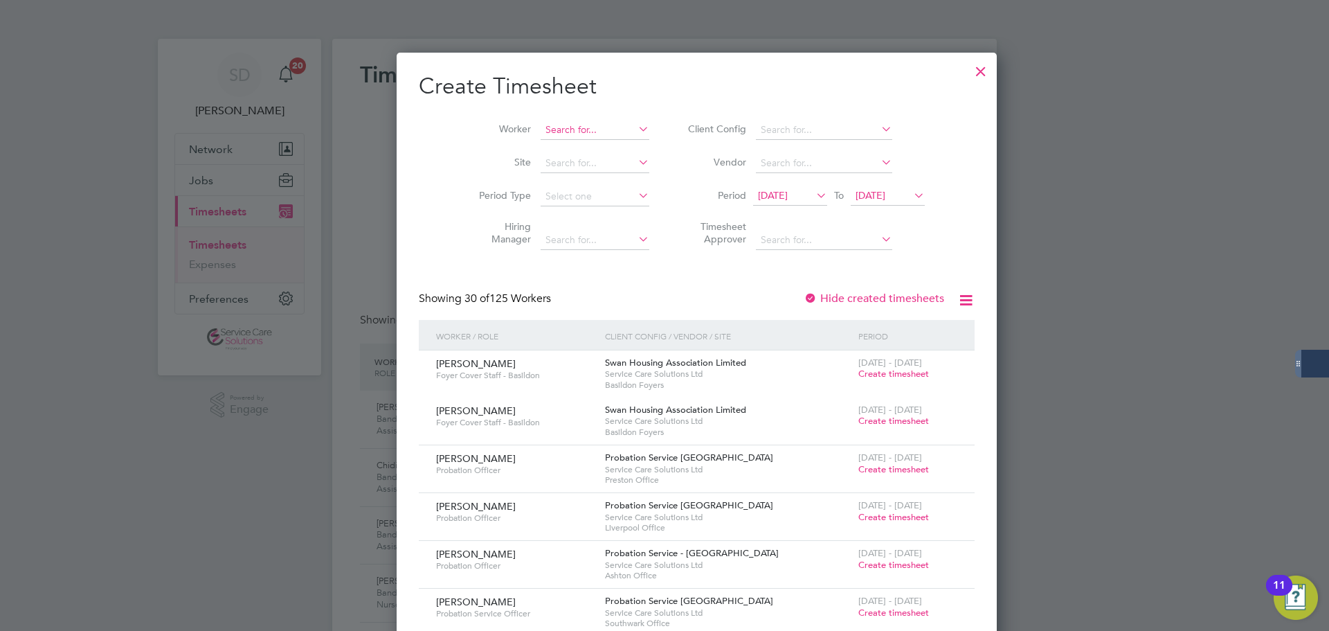
click at [554, 128] on input at bounding box center [595, 129] width 109 height 19
click at [572, 185] on li "Geoffr ey Lowe" at bounding box center [572, 185] width 131 height 19
type input "Geoffrey Lowe"
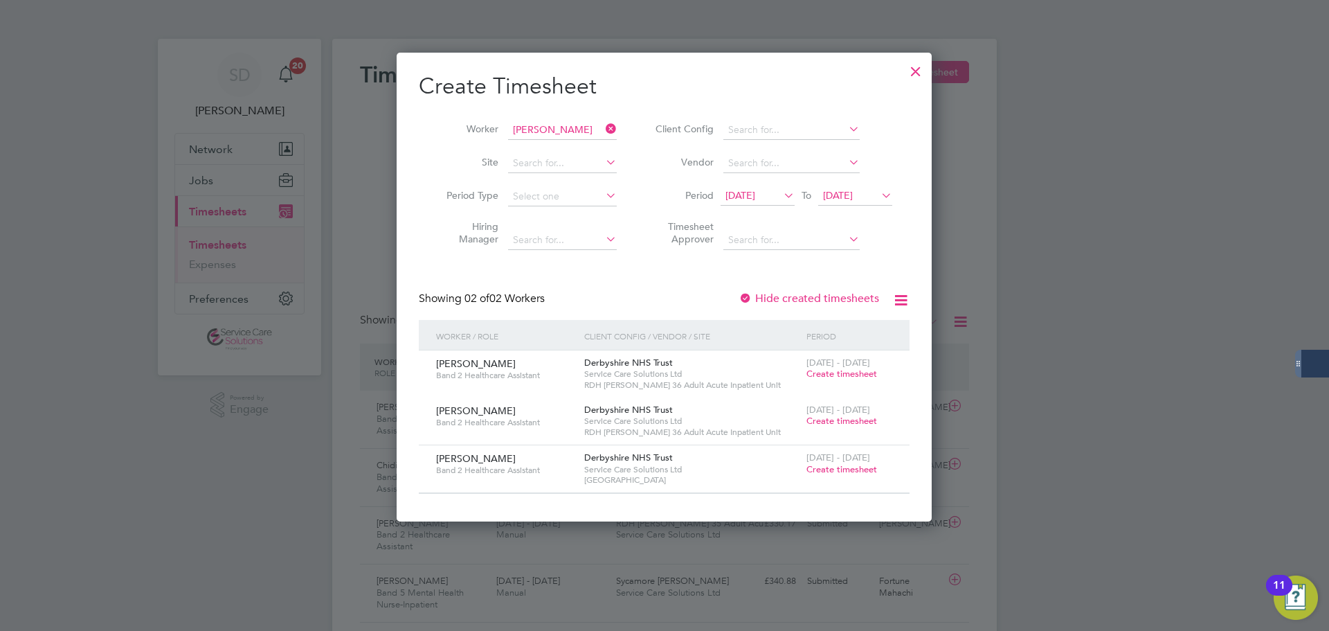
click at [843, 469] on span "Create timesheet" at bounding box center [841, 469] width 71 height 12
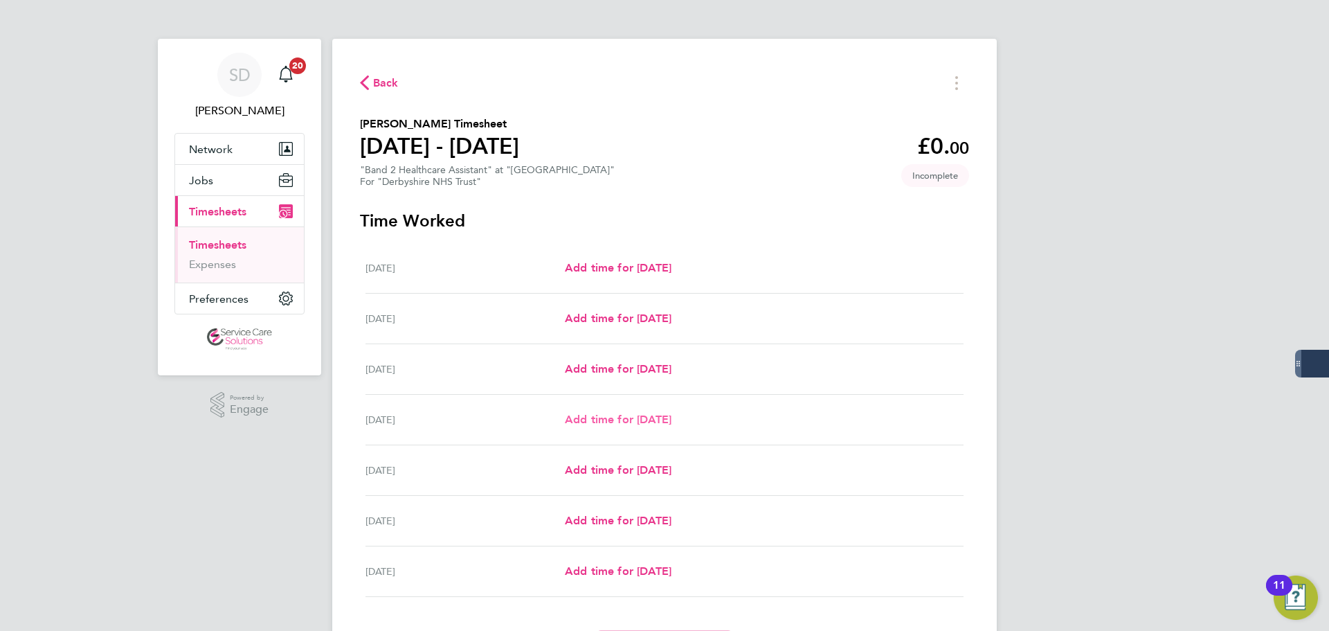
click at [586, 417] on span "Add time for [DATE]" at bounding box center [618, 419] width 107 height 13
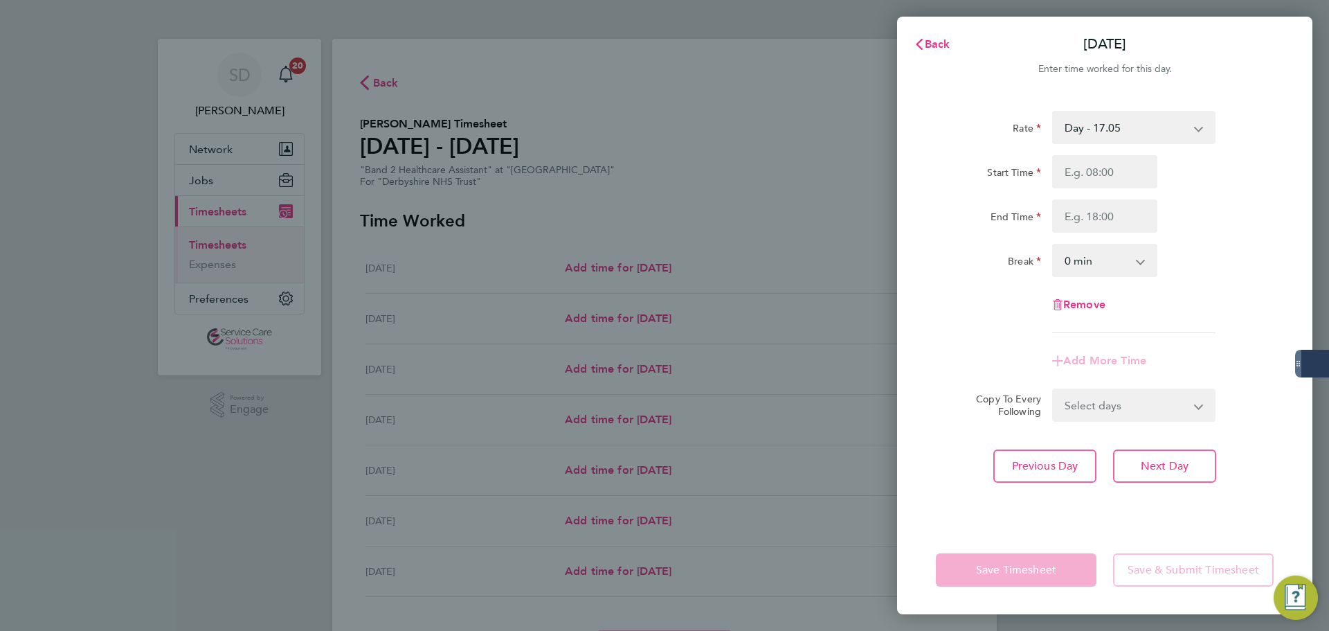
click at [1118, 136] on select "Day - 17.05 Saturday/Night - 23.87 Sun/BH (BG+10%) - 33.95 Sat/Night (BG+10%) -…" at bounding box center [1125, 127] width 144 height 30
click at [1081, 186] on input "Start Time" at bounding box center [1104, 171] width 105 height 33
type input "14:00"
click at [1089, 208] on input "End Time" at bounding box center [1104, 215] width 105 height 33
type input "20:00"
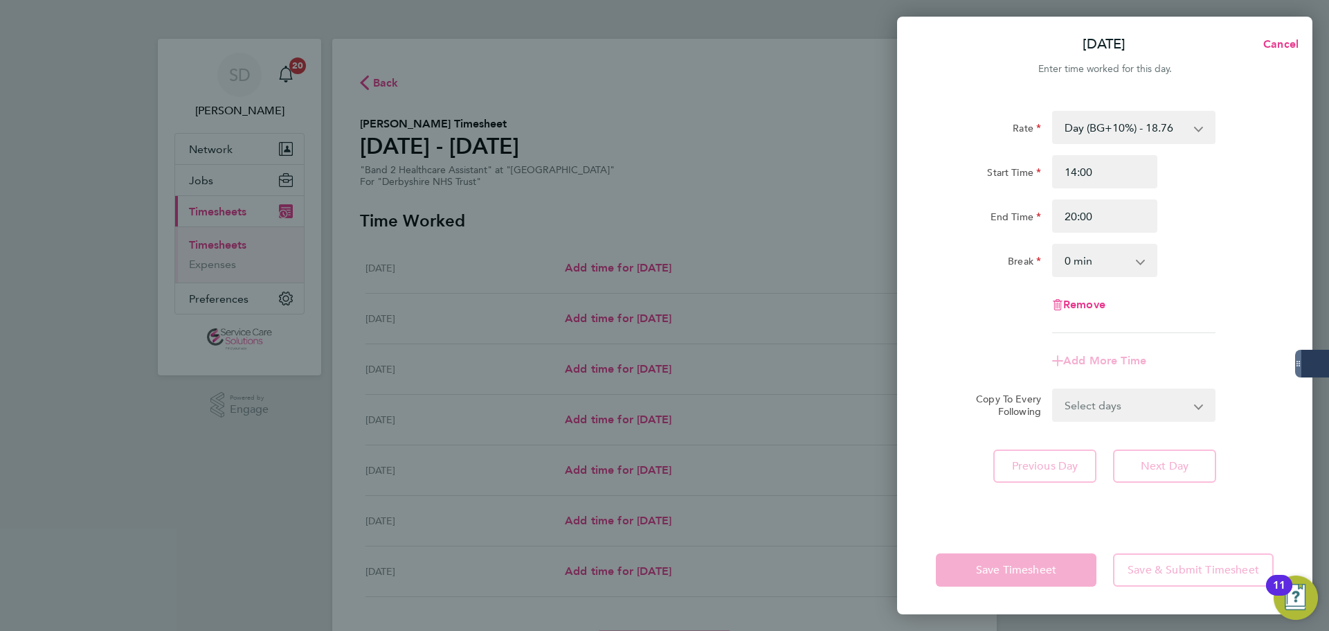
click at [1012, 122] on div "Rate" at bounding box center [988, 125] width 105 height 28
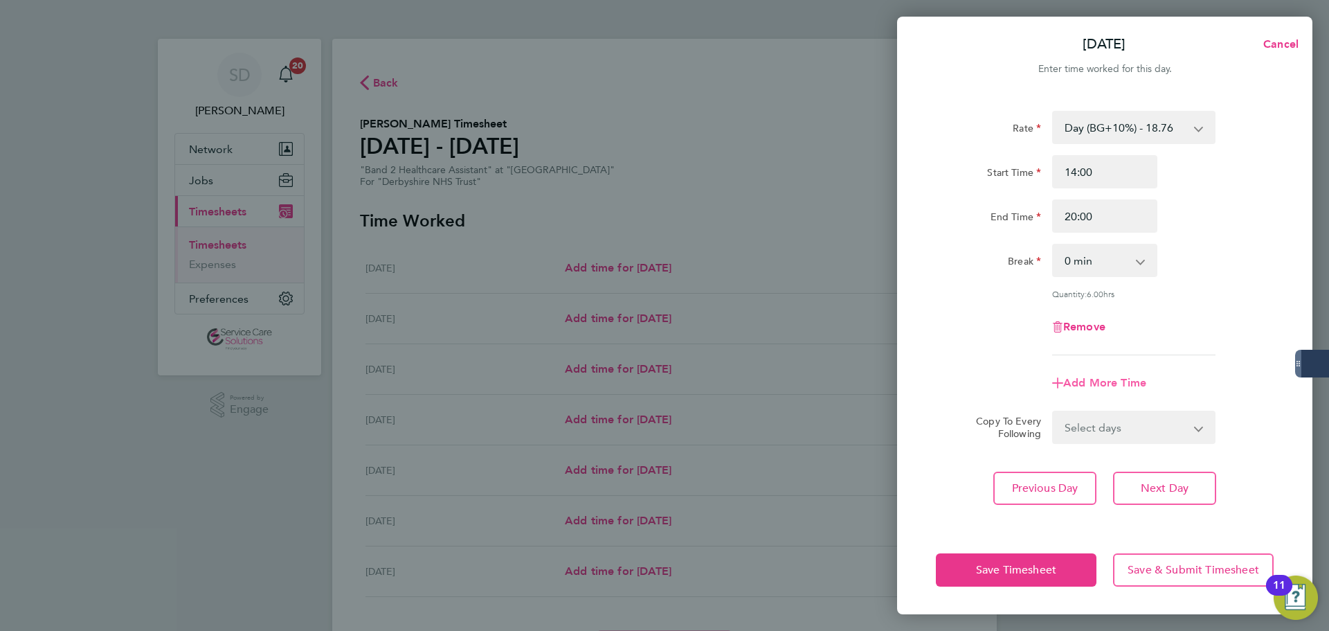
click at [1093, 383] on span "Add More Time" at bounding box center [1104, 382] width 83 height 13
select select "null"
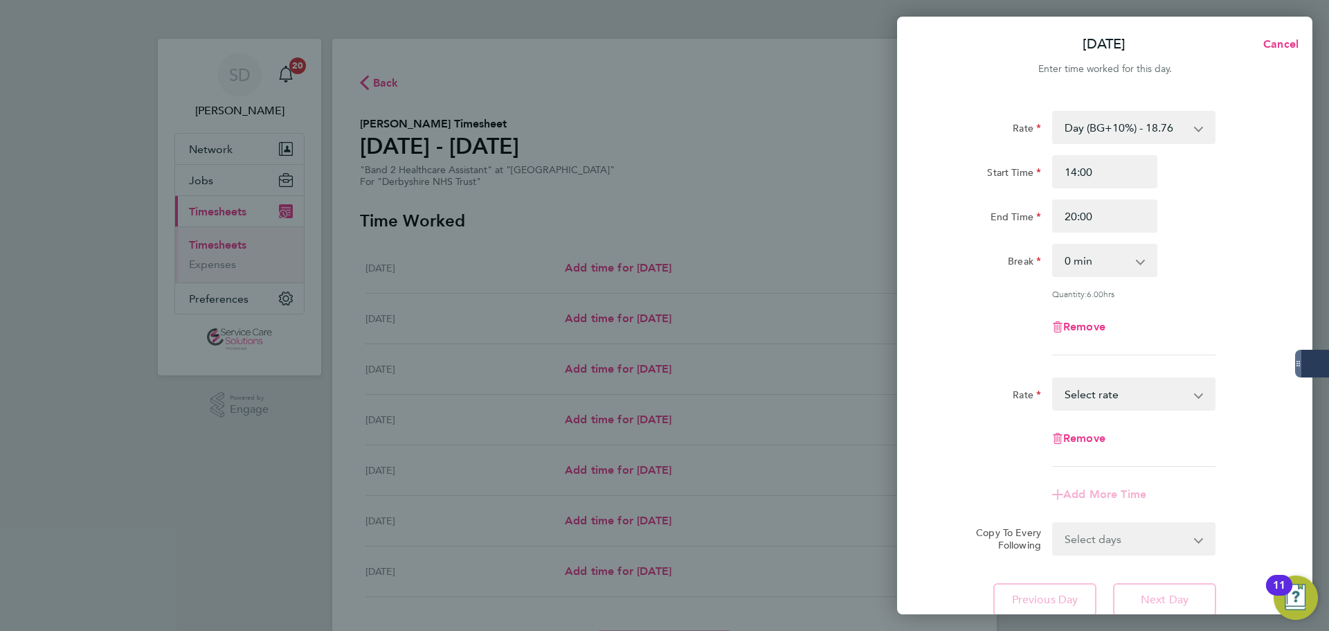
click at [1109, 407] on select "Day - 17.05 Saturday/Night - 23.87 Sun/BH (BG+10%) - 33.95 Sat/Night (BG+10%) -…" at bounding box center [1125, 394] width 144 height 30
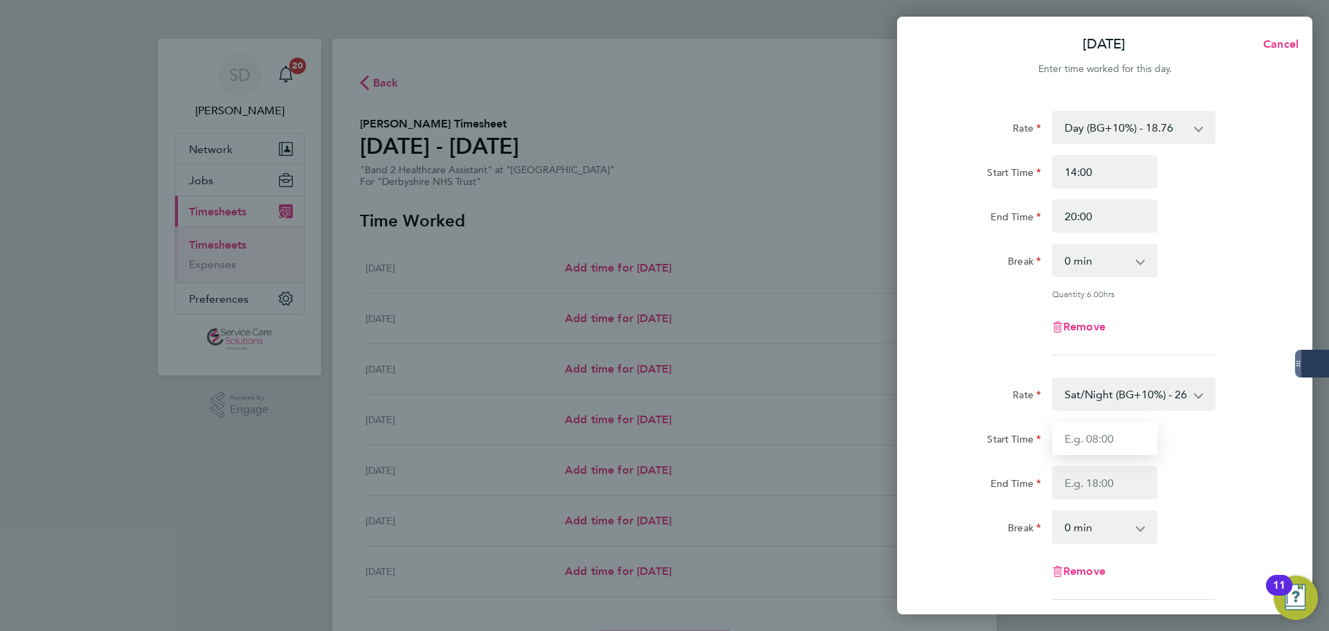
click at [1097, 424] on input "Start Time" at bounding box center [1104, 438] width 105 height 33
type input "20:00"
click at [1102, 482] on input "End Time" at bounding box center [1104, 482] width 105 height 33
type input "21:30"
click at [1022, 341] on div "Remove" at bounding box center [1104, 326] width 349 height 33
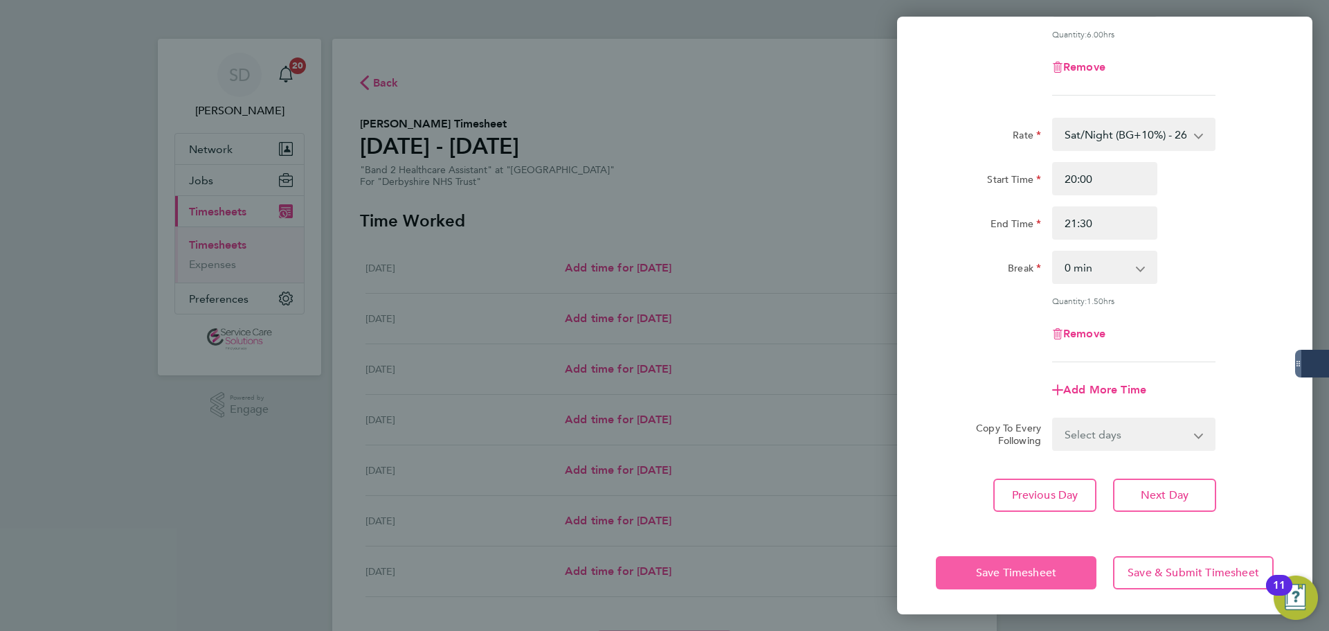
drag, startPoint x: 1018, startPoint y: 565, endPoint x: 1011, endPoint y: 561, distance: 8.1
click at [1017, 565] on span "Save Timesheet" at bounding box center [1016, 572] width 80 height 14
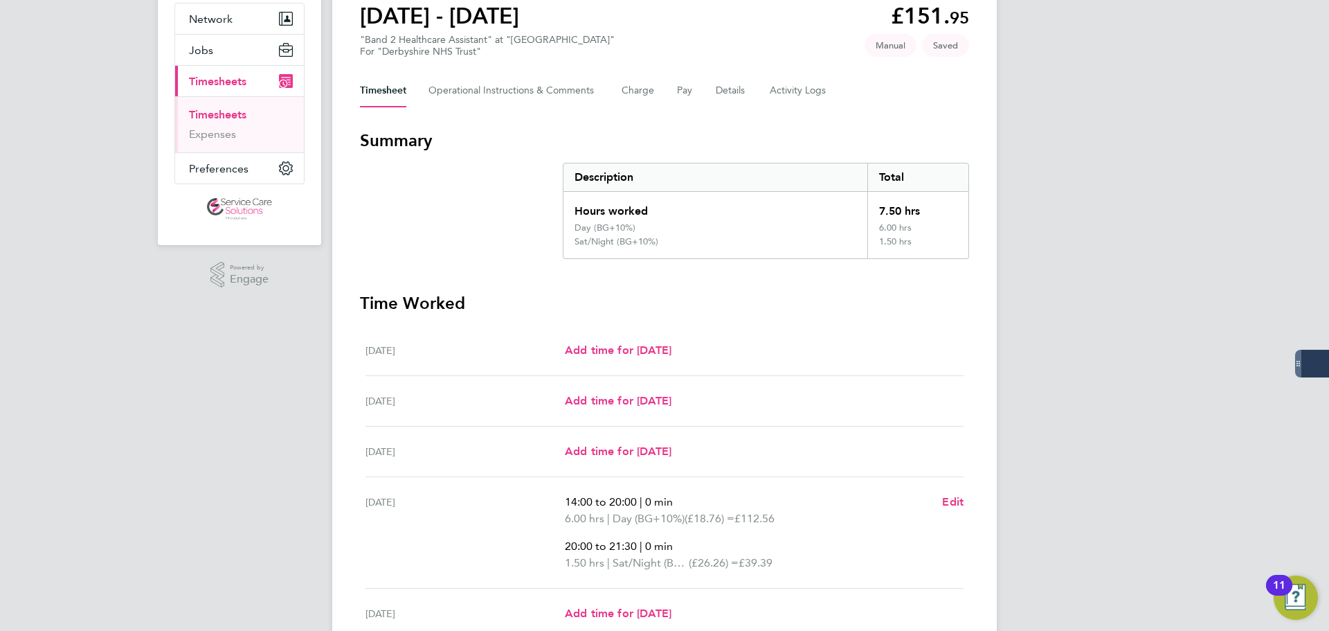
scroll to position [361, 0]
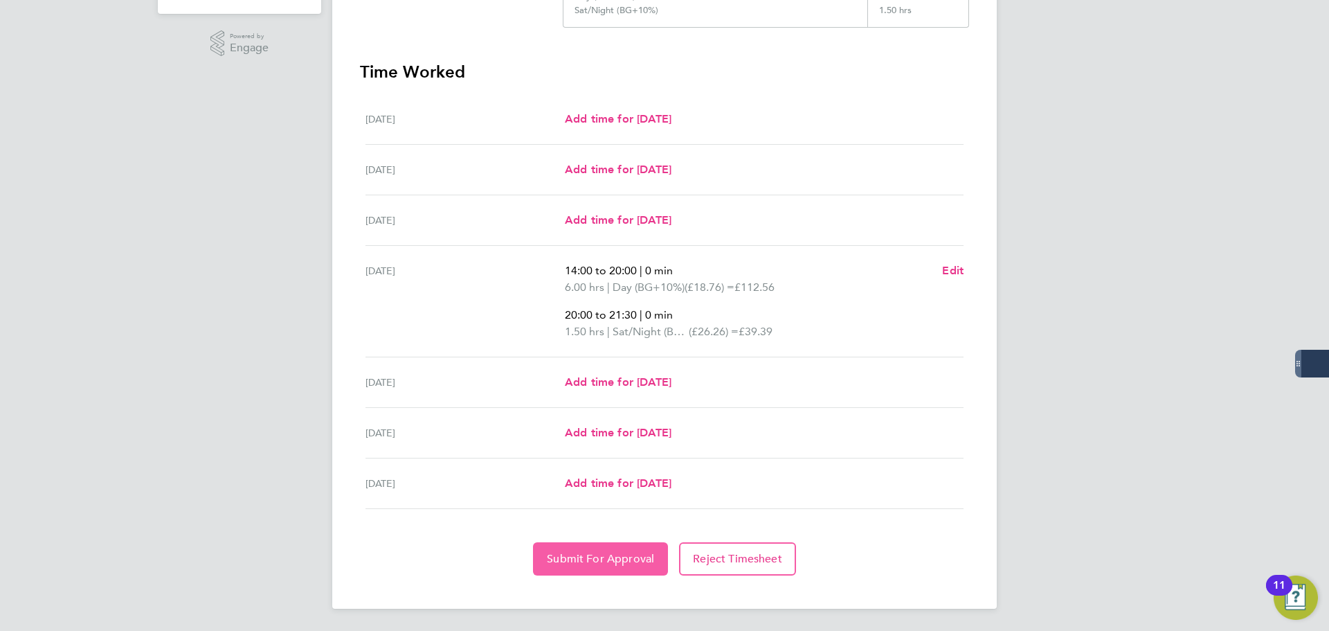
click at [567, 559] on span "Submit For Approval" at bounding box center [600, 559] width 107 height 14
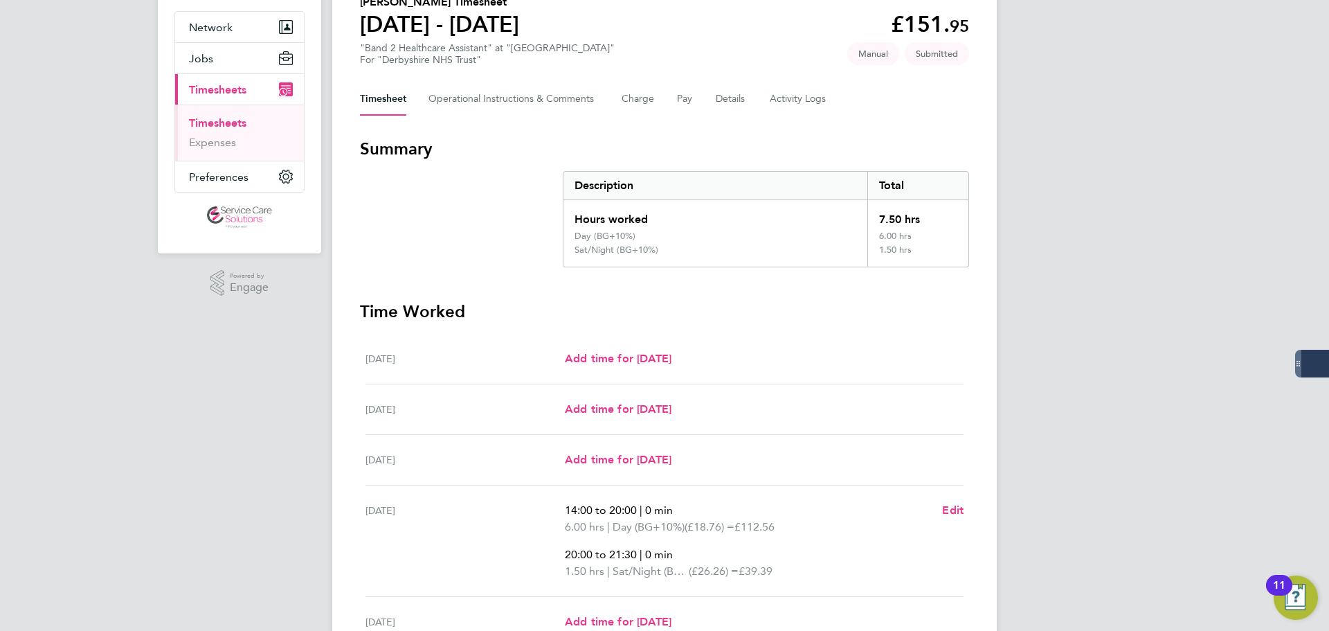
scroll to position [0, 0]
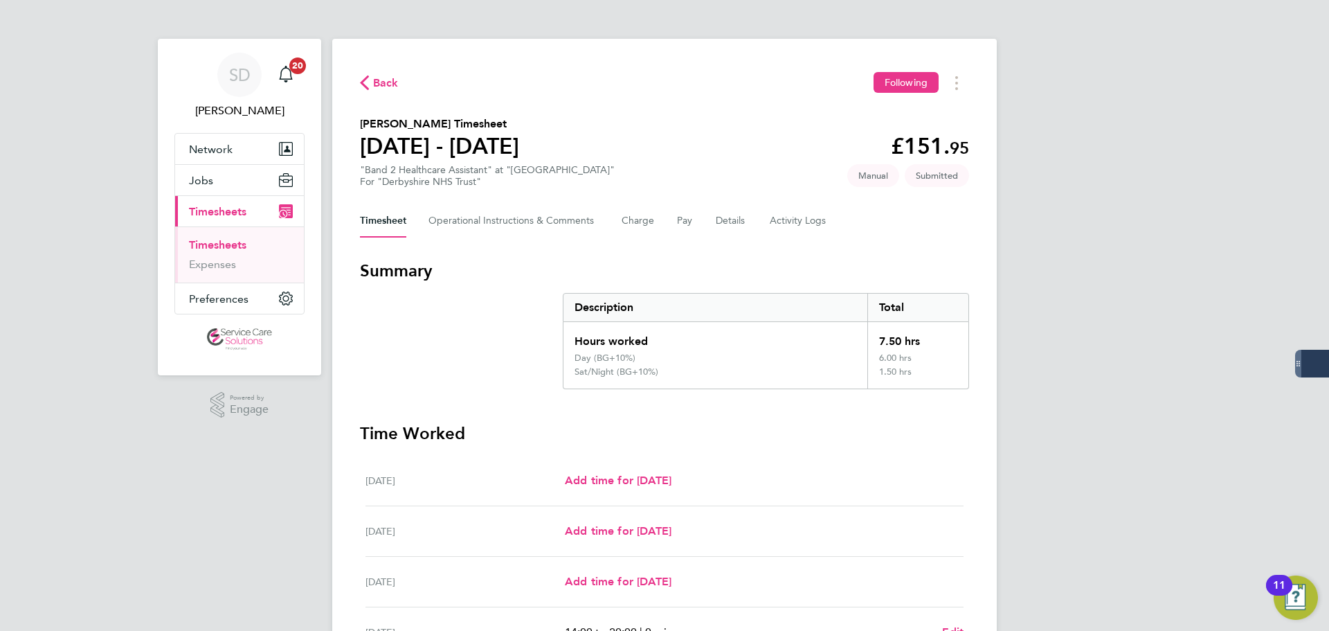
drag, startPoint x: 221, startPoint y: 242, endPoint x: 230, endPoint y: 237, distance: 10.8
click at [221, 242] on link "Timesheets" at bounding box center [217, 244] width 57 height 13
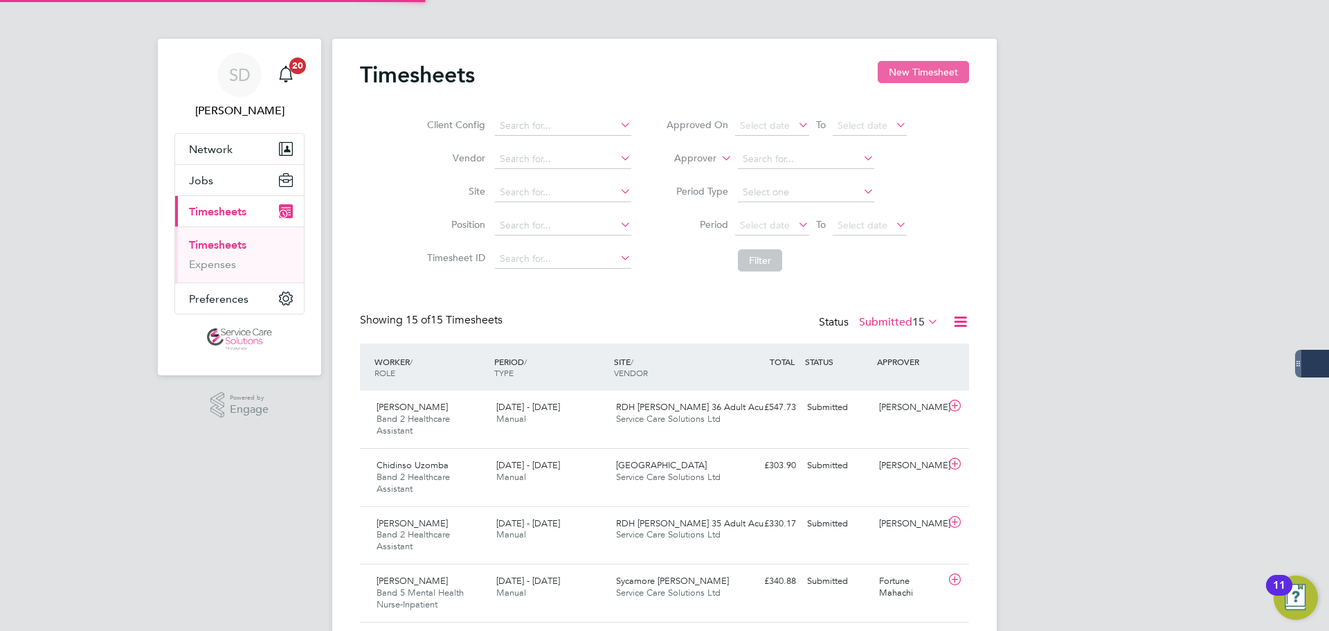
scroll to position [46, 120]
click at [896, 70] on button "New Timesheet" at bounding box center [923, 72] width 91 height 22
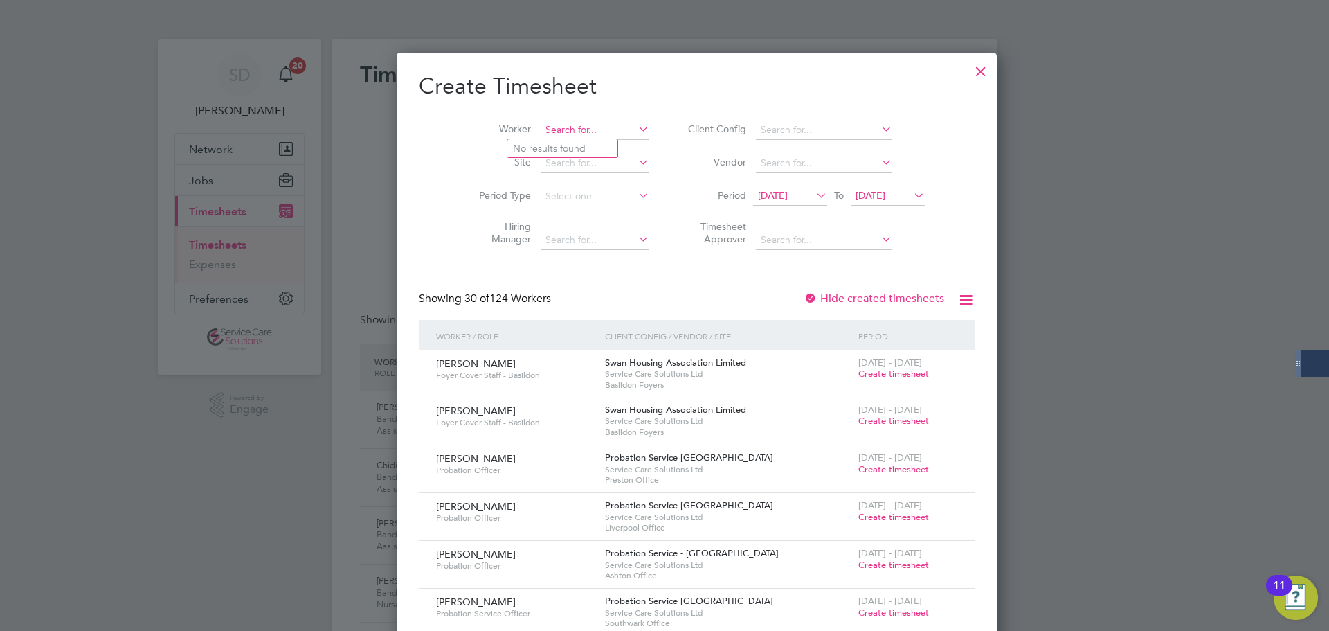
click at [542, 133] on input at bounding box center [595, 129] width 109 height 19
click at [555, 163] on li "Ifeanyi Ezeh" at bounding box center [562, 167] width 110 height 19
type input "Ifeanyi Ezeh"
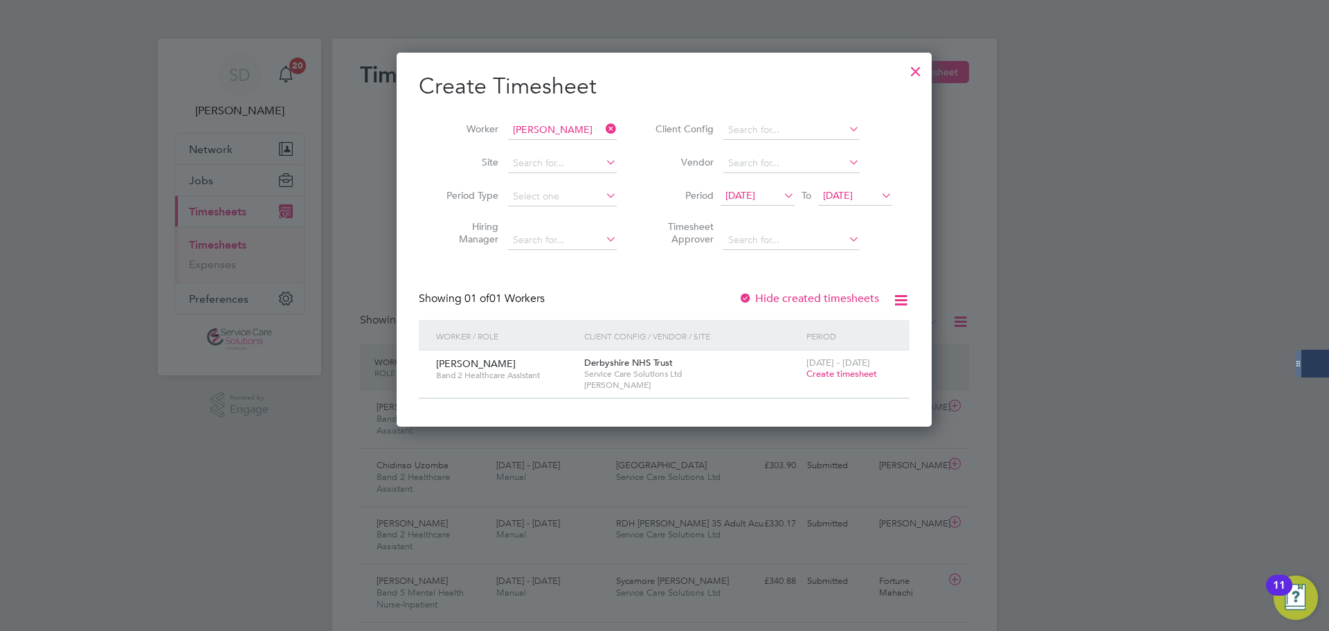
drag, startPoint x: 844, startPoint y: 374, endPoint x: 824, endPoint y: 374, distance: 20.1
click at [844, 374] on span "Create timesheet" at bounding box center [841, 374] width 71 height 12
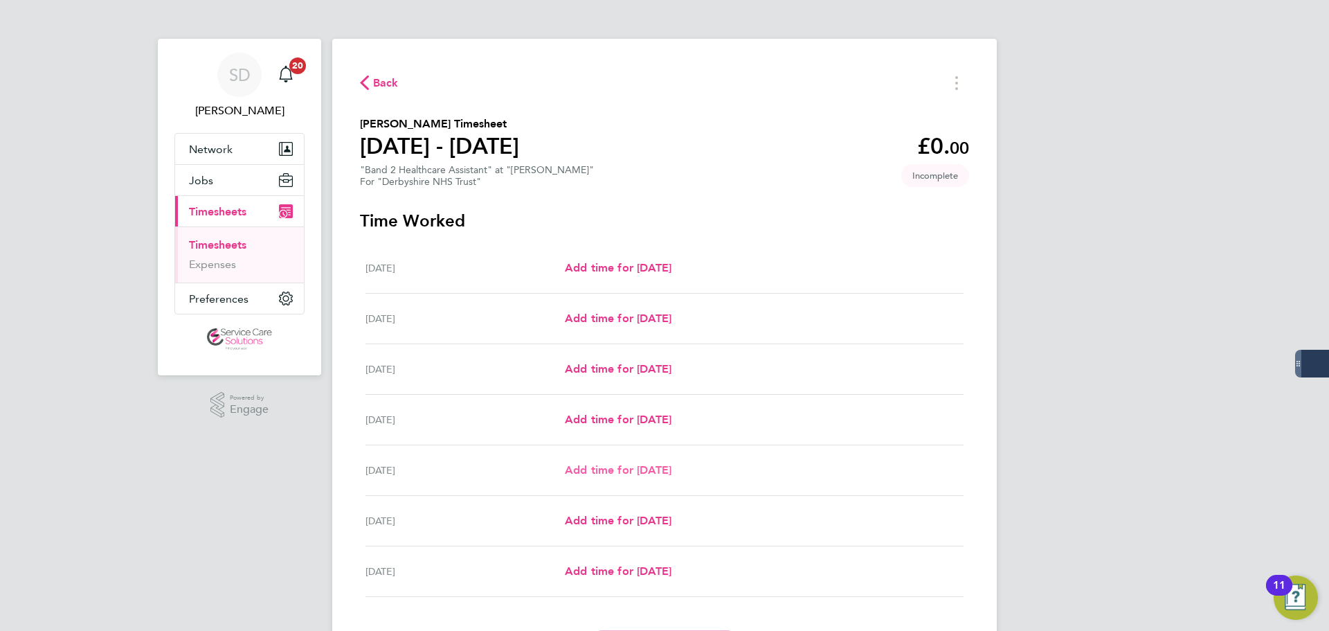
click at [581, 467] on span "Add time for Fri 22 Aug" at bounding box center [618, 469] width 107 height 13
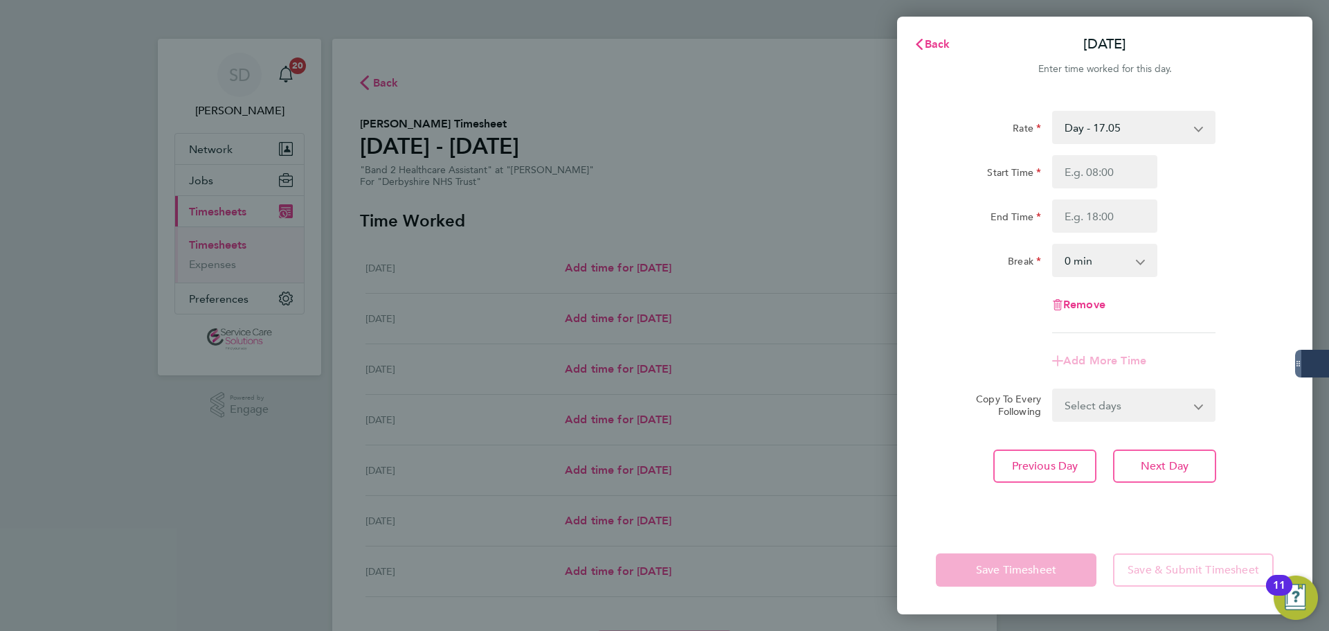
drag, startPoint x: 1086, startPoint y: 128, endPoint x: 1086, endPoint y: 140, distance: 11.8
click at [1086, 128] on select "Day - 17.05 Sat/Night (BG+10%) - 26.26 Sunday/Bank Holiday - 30.86 Saturday/Nig…" at bounding box center [1125, 127] width 144 height 30
drag, startPoint x: 1086, startPoint y: 140, endPoint x: 1078, endPoint y: 178, distance: 38.8
click at [1078, 178] on input "Start Time" at bounding box center [1104, 171] width 105 height 33
type input "14:00"
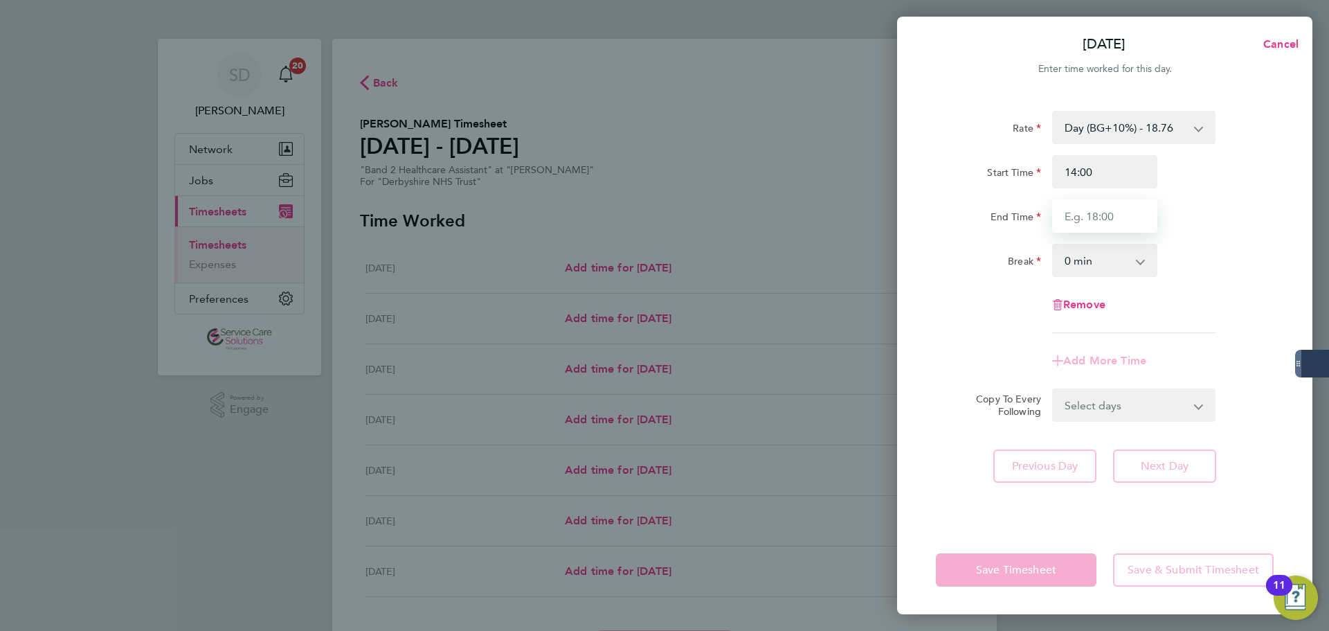
click at [1092, 226] on input "End Time" at bounding box center [1104, 215] width 105 height 33
type input "20:00"
click at [981, 133] on div "Rate" at bounding box center [988, 125] width 105 height 28
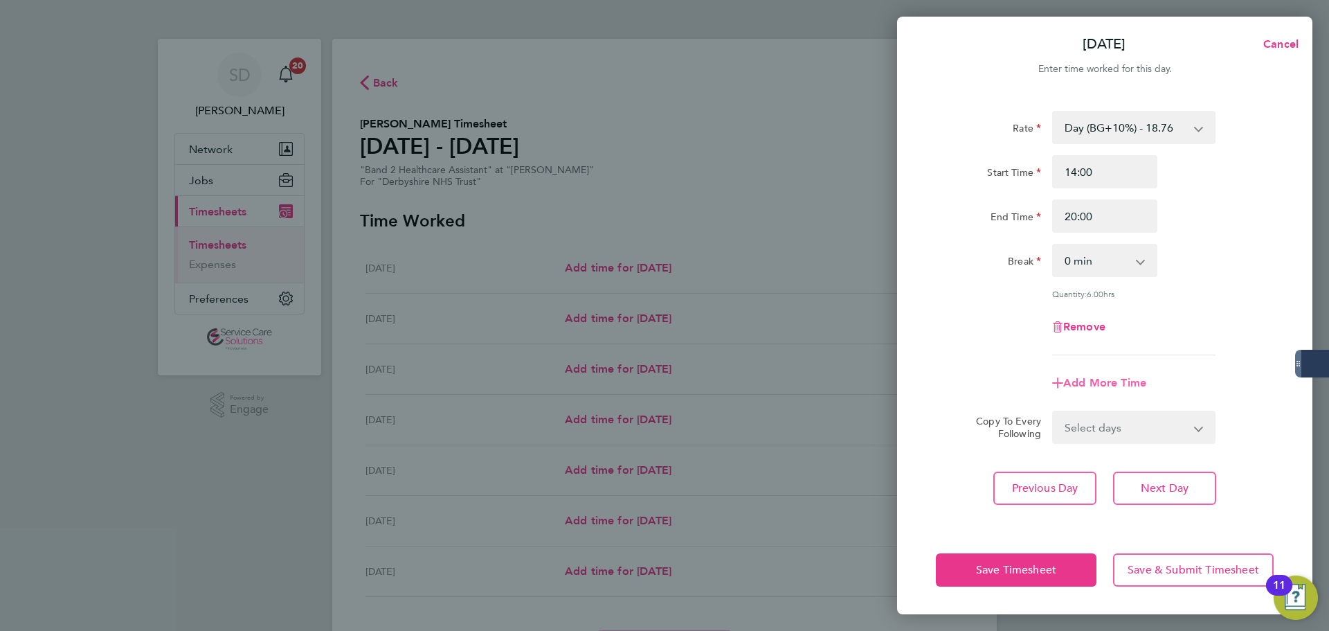
click at [1084, 384] on span "Add More Time" at bounding box center [1104, 382] width 83 height 13
select select "null"
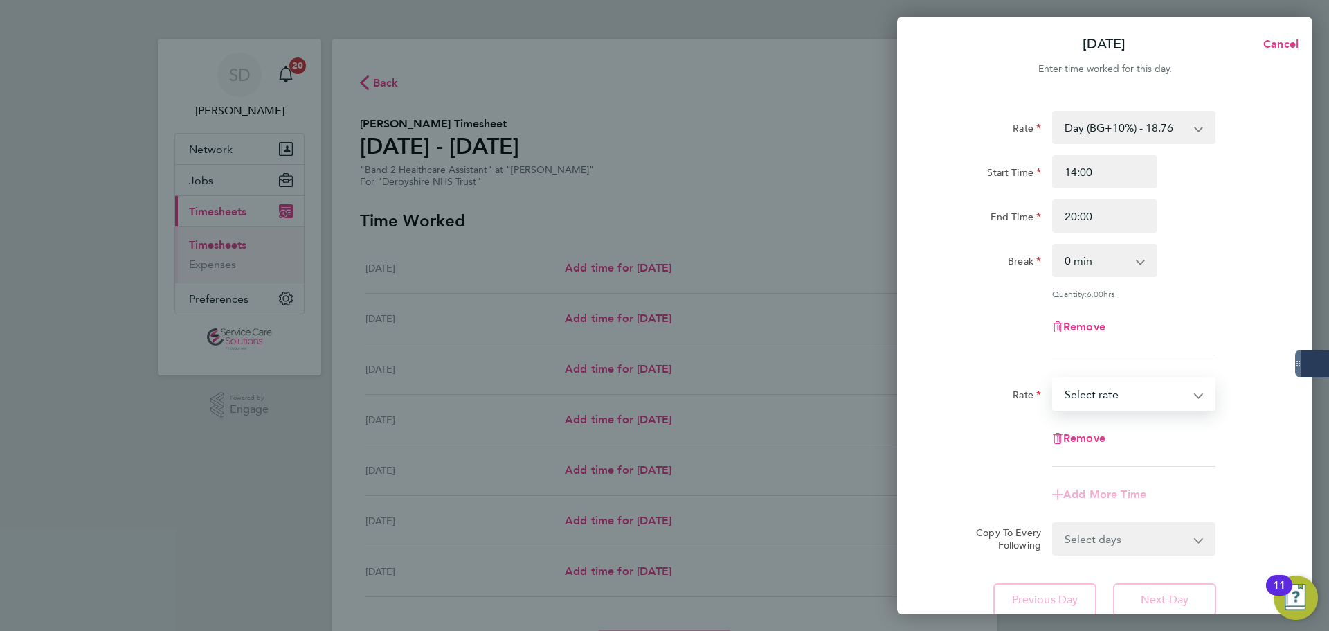
click at [1108, 388] on select "Day - 17.05 Sat/Night (BG+10%) - 26.26 Sunday/Bank Holiday - 30.86 Saturday/Nig…" at bounding box center [1125, 394] width 144 height 30
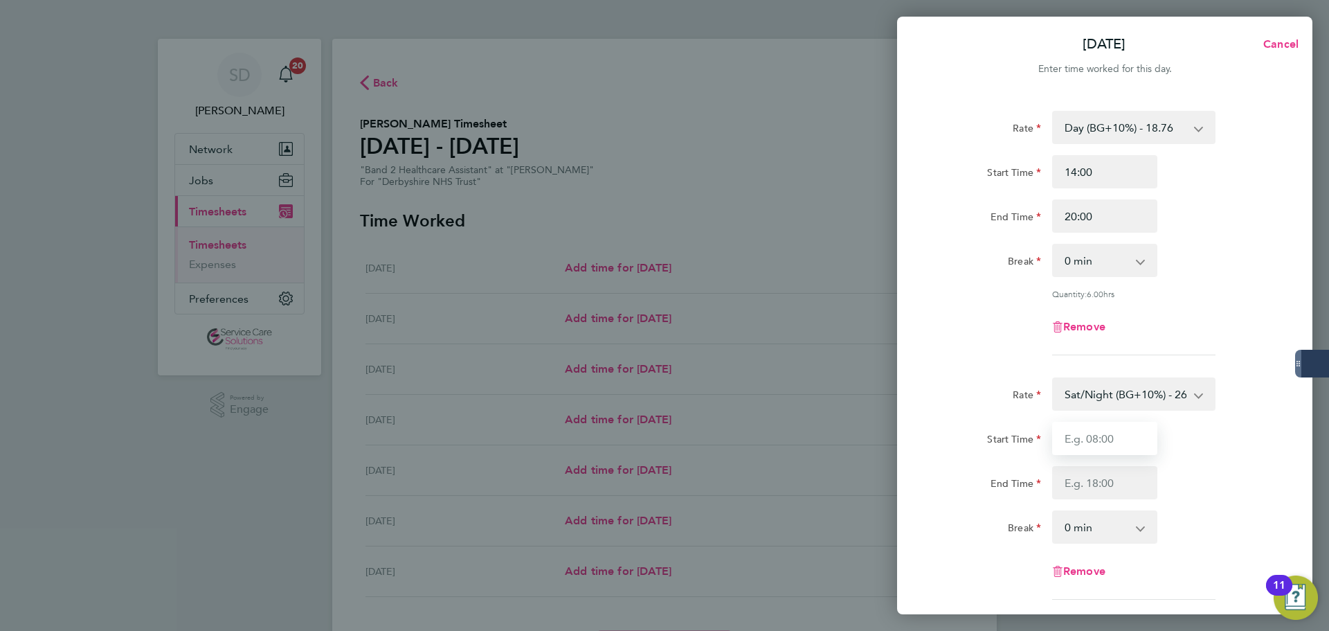
click at [1069, 439] on input "Start Time" at bounding box center [1104, 438] width 105 height 33
type input "20:00"
click at [1082, 485] on input "End Time" at bounding box center [1104, 482] width 105 height 33
type input "21:30"
click at [958, 379] on div "Rate" at bounding box center [988, 391] width 105 height 28
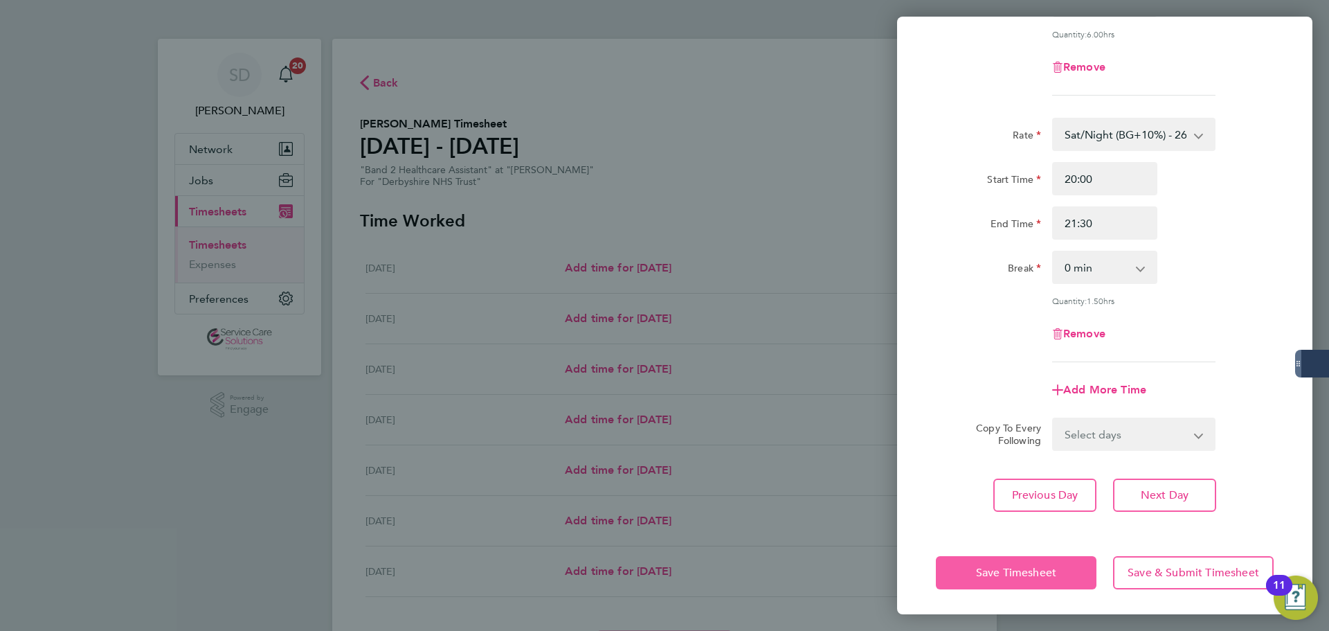
click at [1005, 556] on button "Save Timesheet" at bounding box center [1016, 572] width 161 height 33
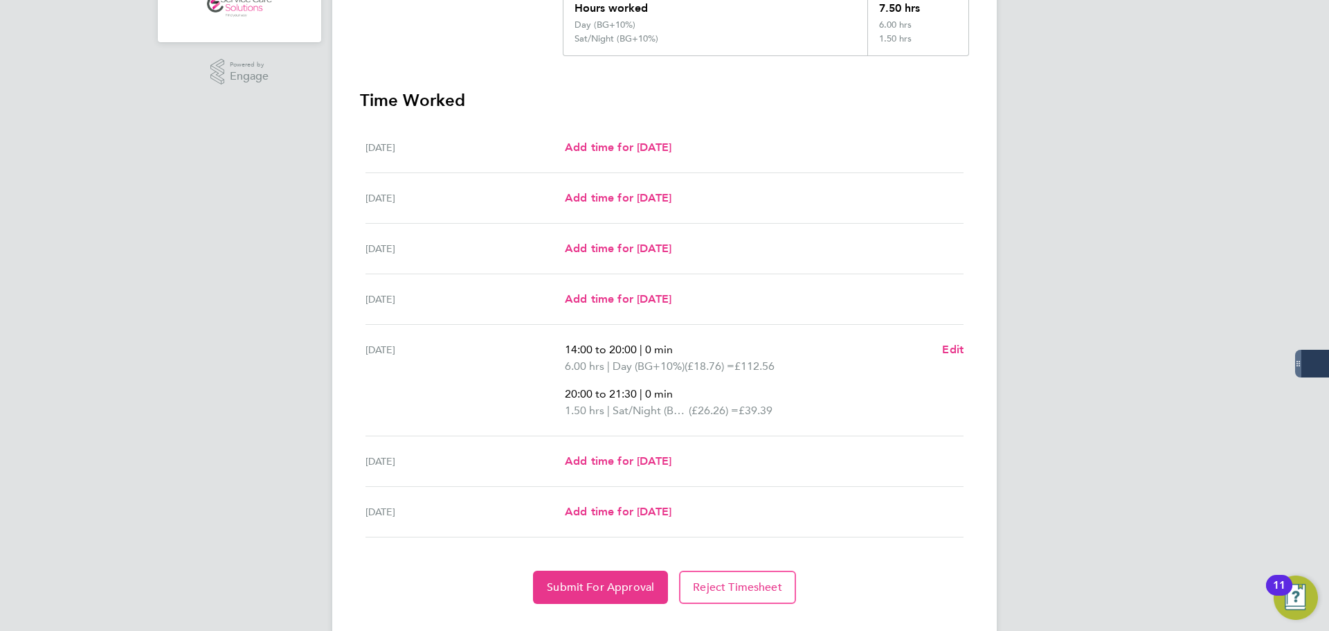
scroll to position [361, 0]
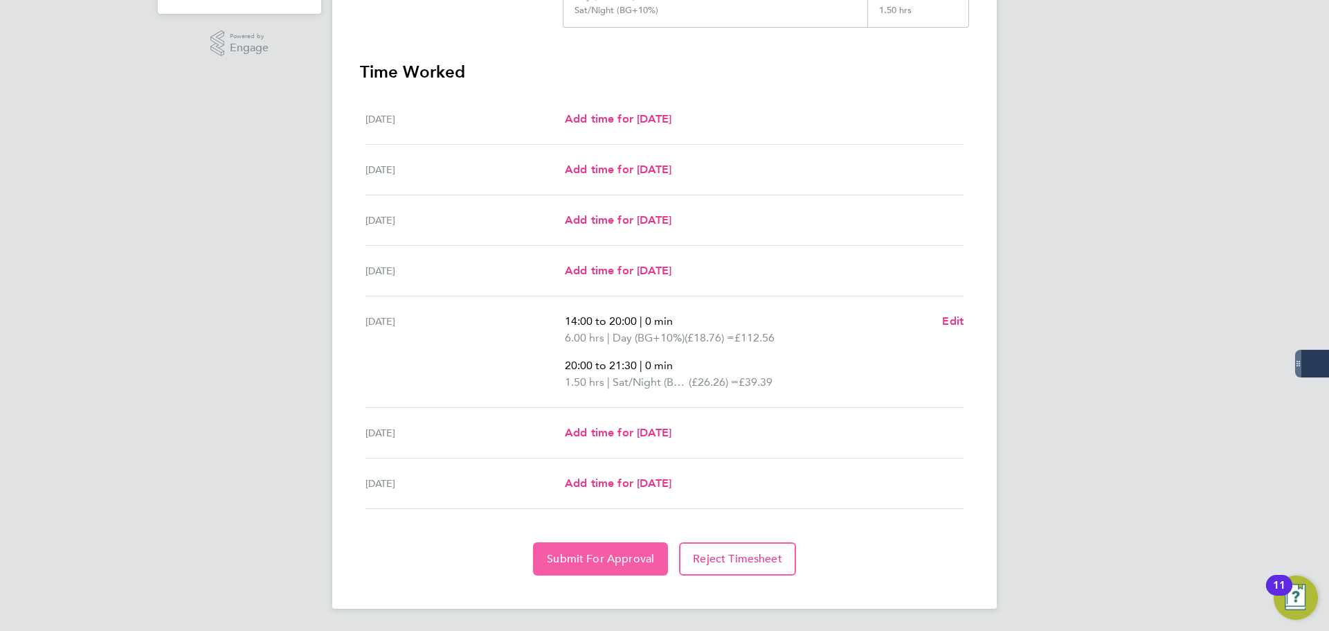
drag, startPoint x: 572, startPoint y: 558, endPoint x: 555, endPoint y: 542, distance: 23.5
click at [572, 558] on span "Submit For Approval" at bounding box center [600, 559] width 107 height 14
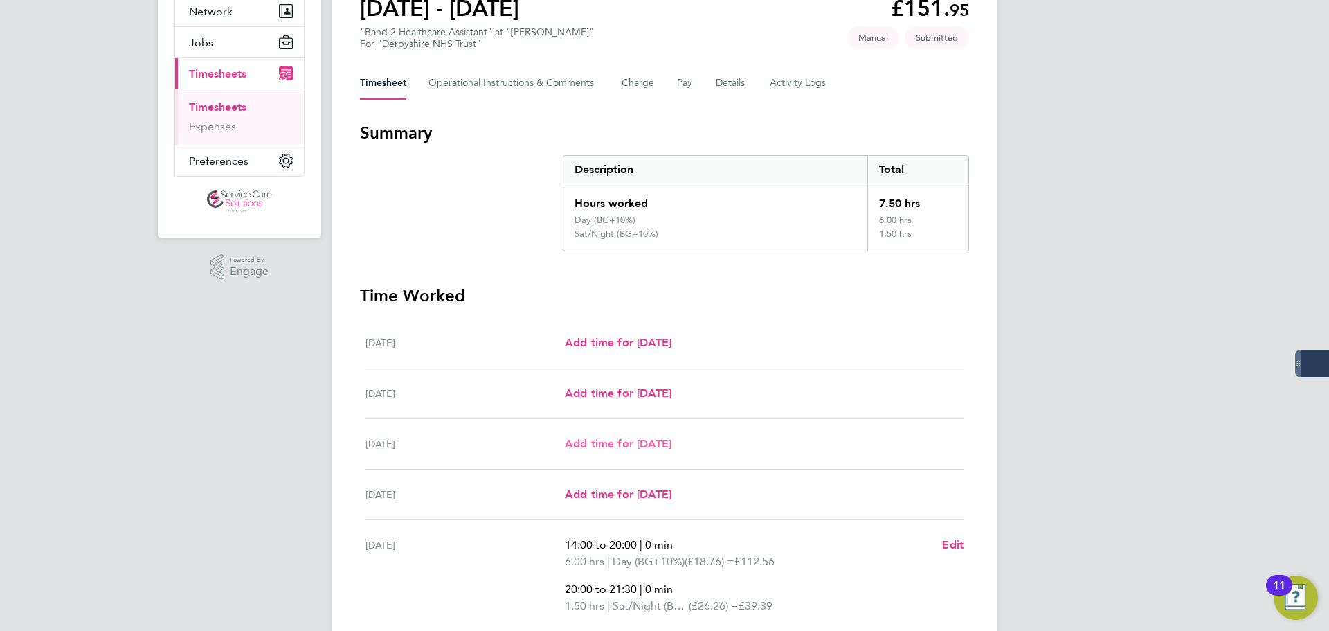
scroll to position [0, 0]
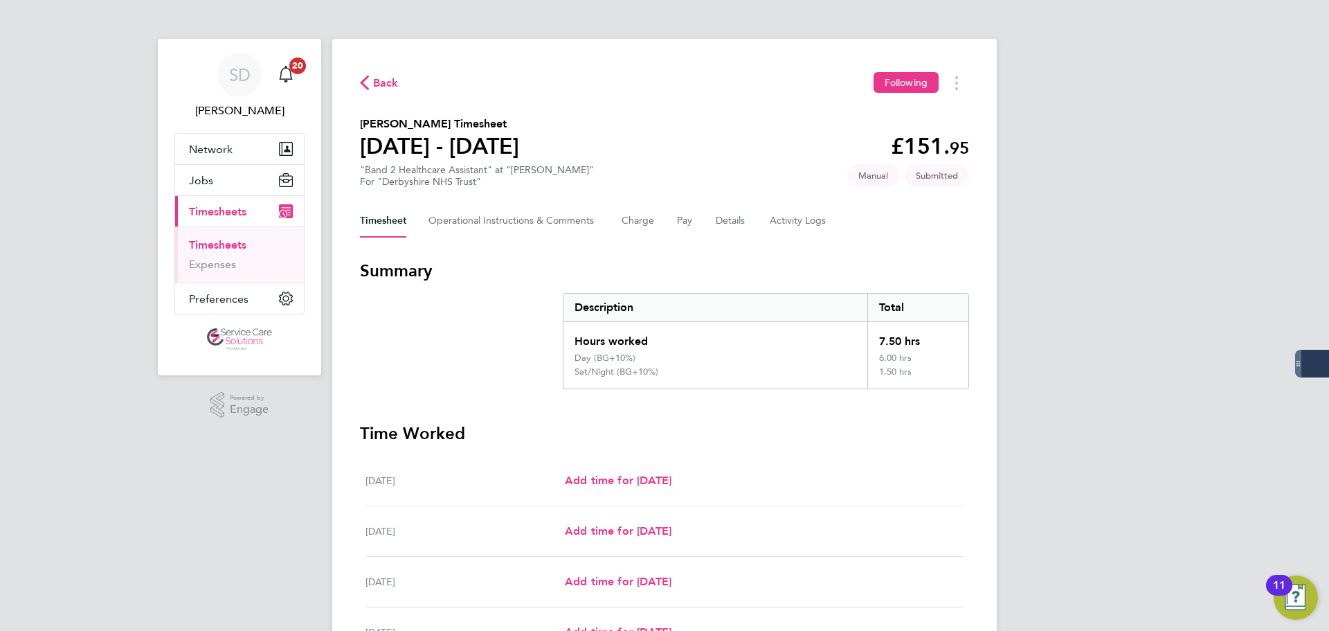
click at [216, 243] on link "Timesheets" at bounding box center [217, 244] width 57 height 13
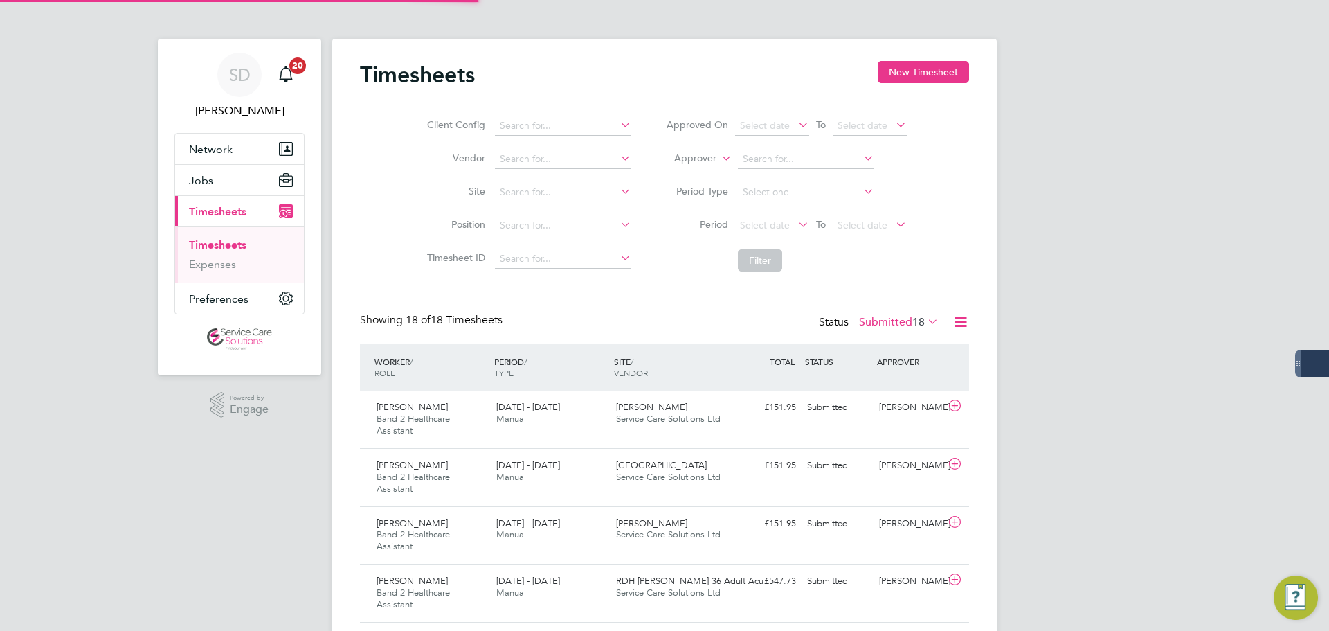
scroll to position [46, 120]
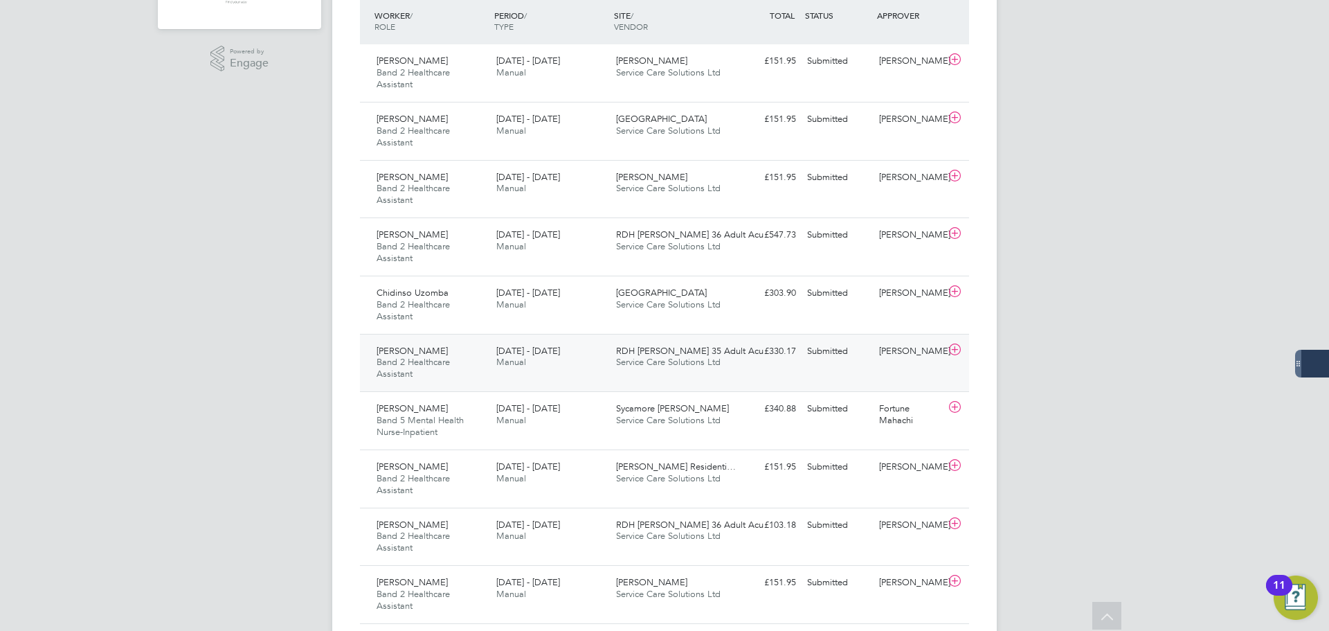
click at [608, 363] on div "18 - 24 Aug 2025 Manual" at bounding box center [551, 357] width 120 height 35
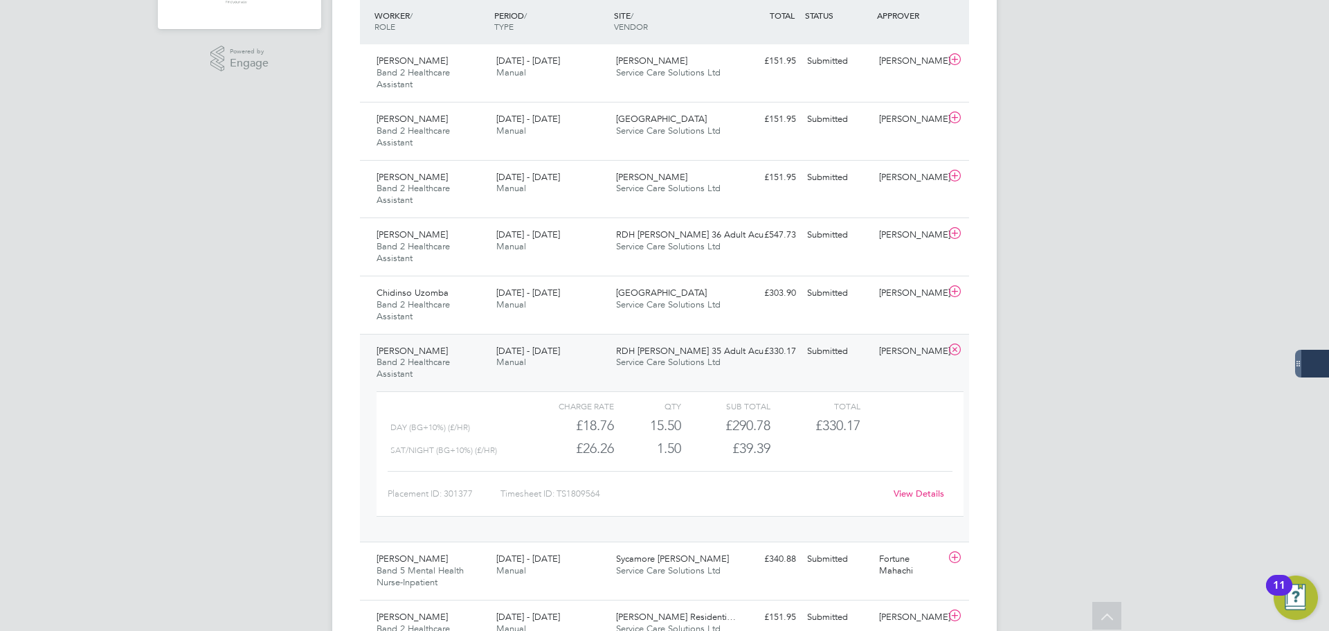
click at [907, 492] on link "View Details" at bounding box center [919, 493] width 51 height 12
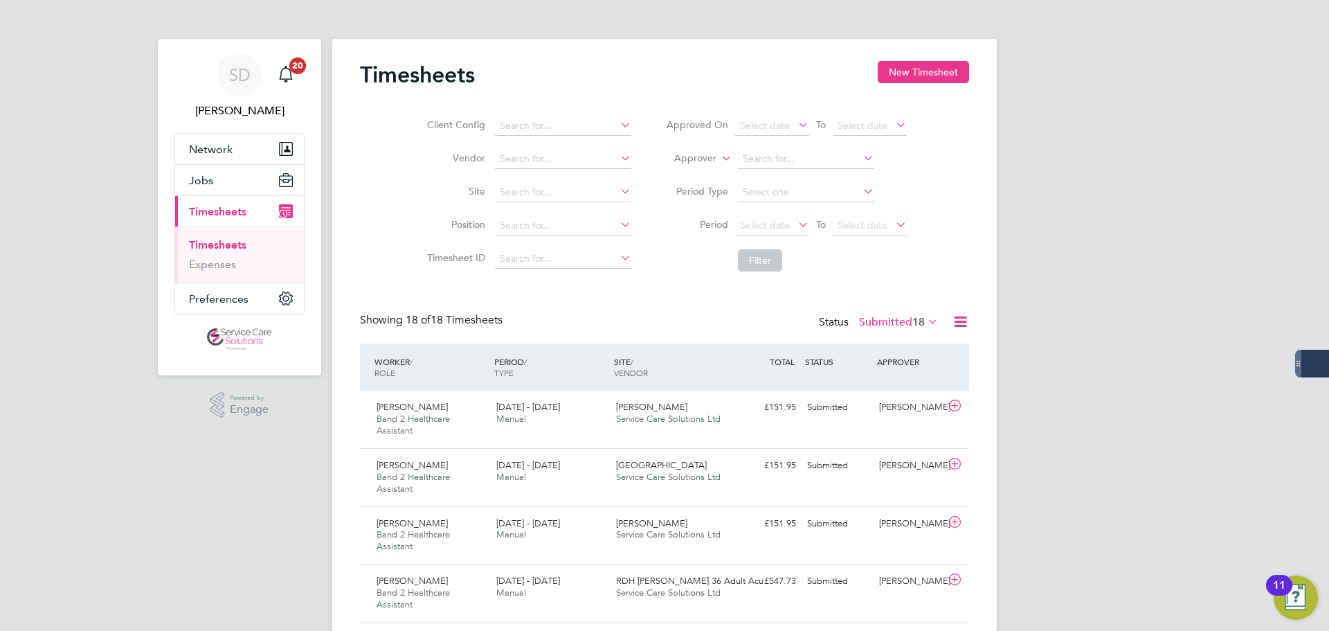
click at [215, 240] on link "Timesheets" at bounding box center [217, 244] width 57 height 13
click at [903, 70] on button "New Timesheet" at bounding box center [923, 72] width 91 height 22
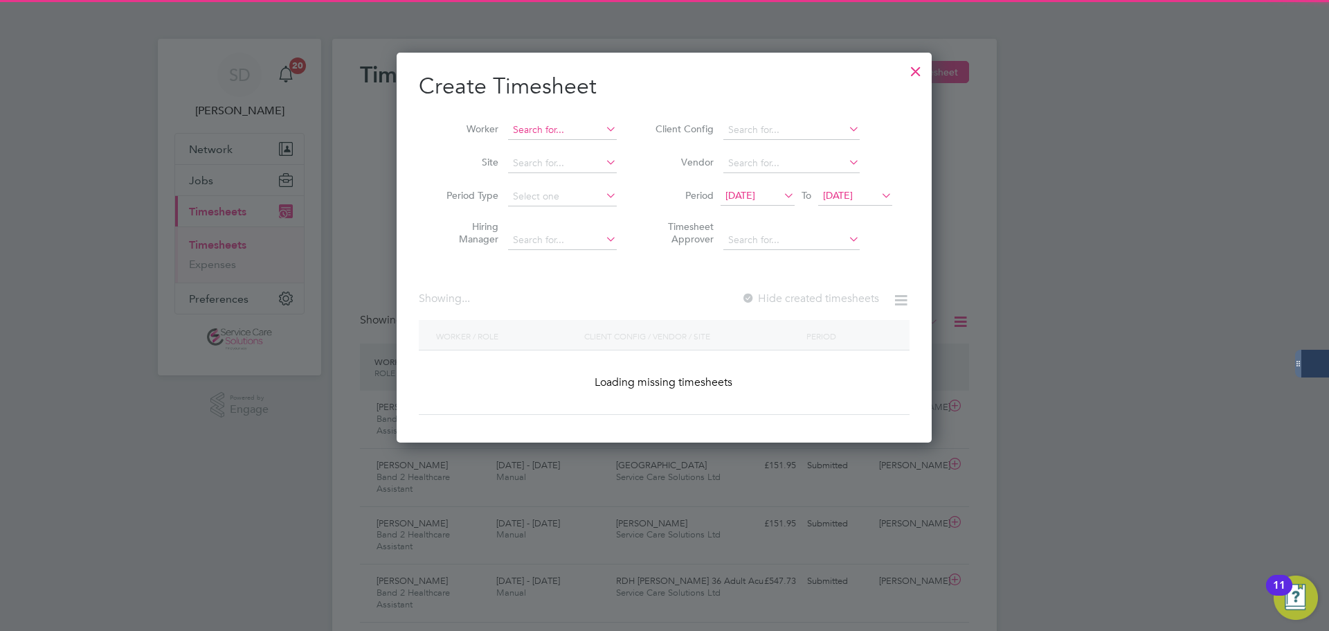
scroll to position [2613, 536]
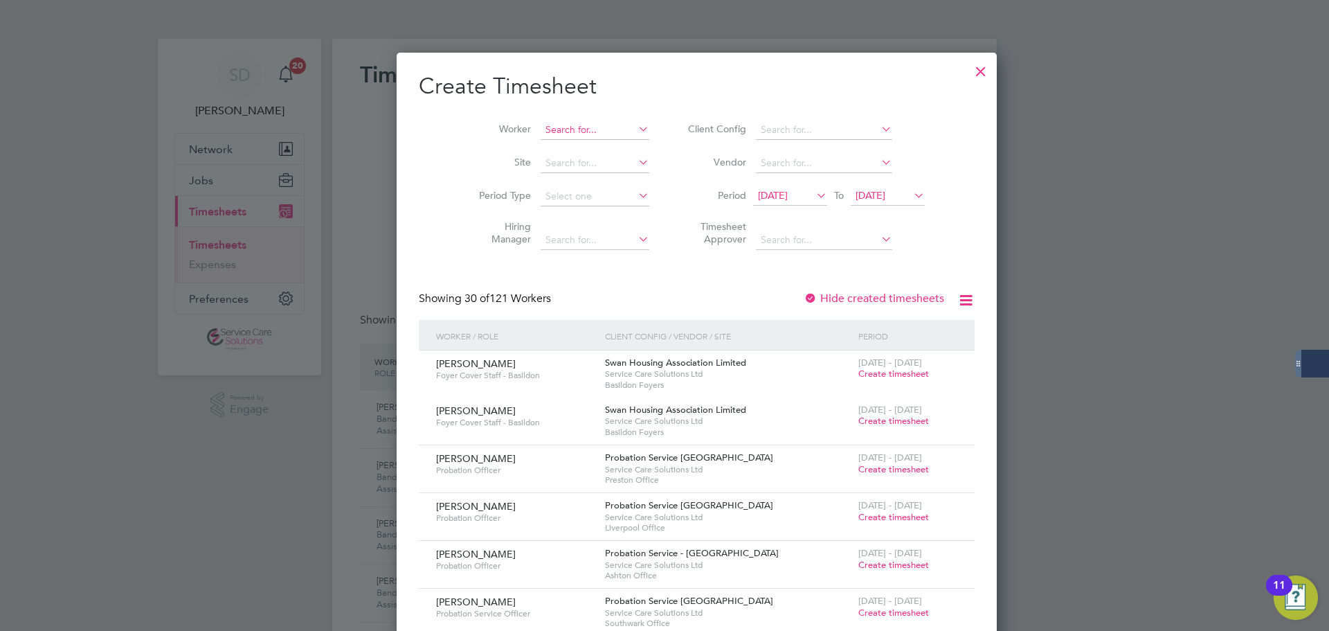
click at [541, 129] on input at bounding box center [595, 129] width 109 height 19
click at [563, 133] on input at bounding box center [595, 129] width 109 height 19
click at [563, 163] on li "Erin Brough" at bounding box center [592, 167] width 171 height 19
type input "Erin Brough"
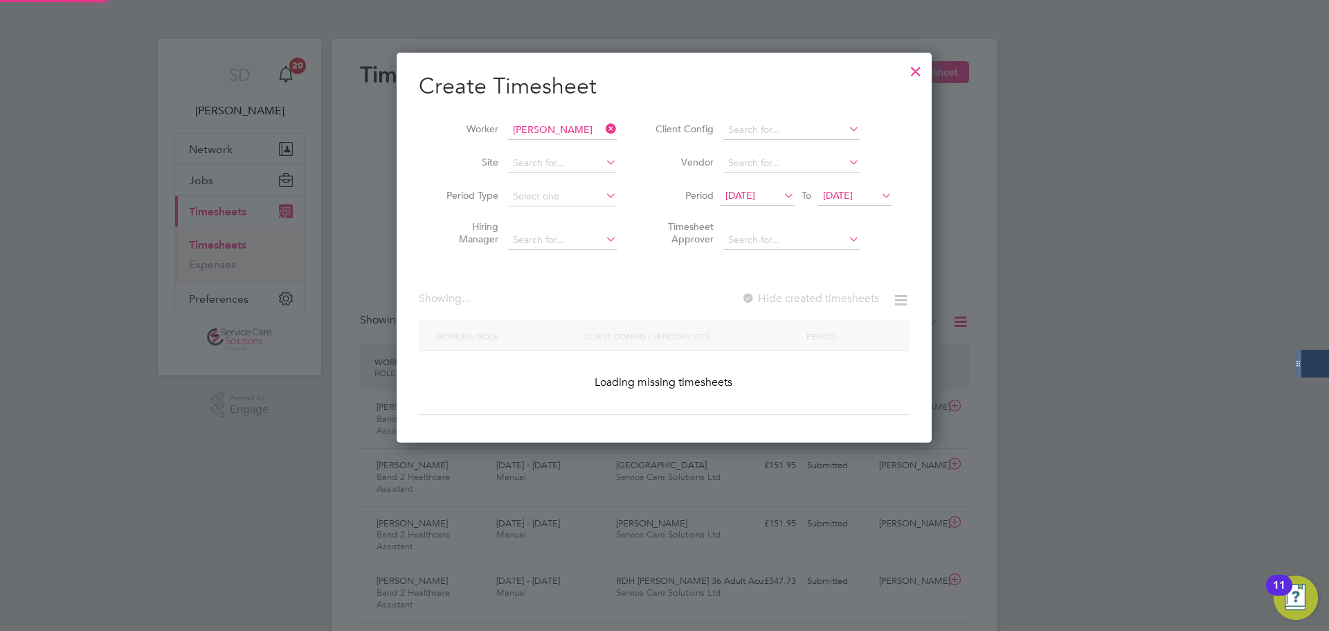
scroll to position [373, 536]
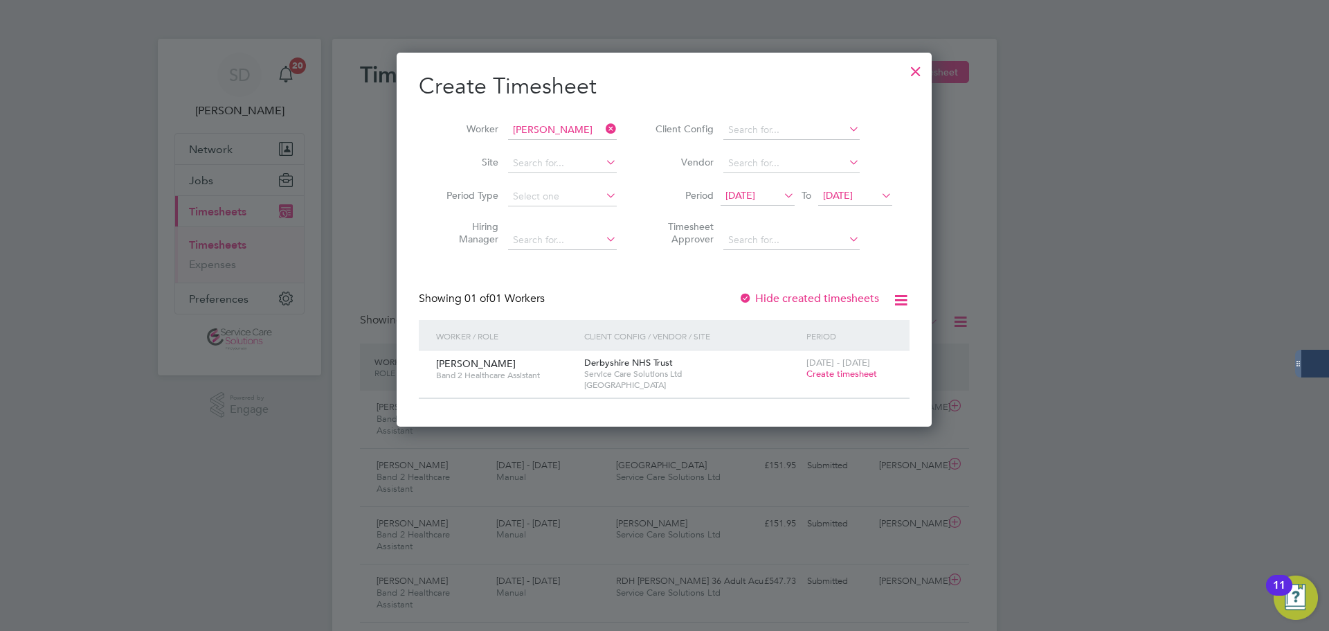
click at [824, 375] on span "Create timesheet" at bounding box center [841, 374] width 71 height 12
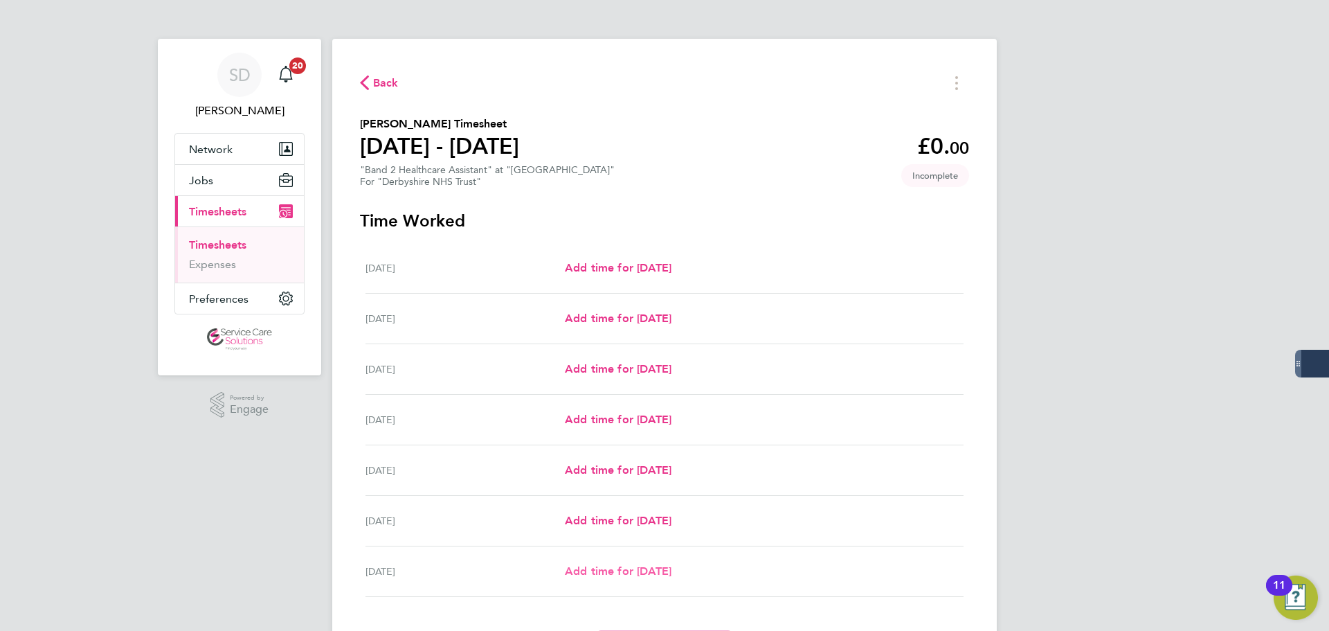
click at [615, 565] on span "Add time for [DATE]" at bounding box center [618, 570] width 107 height 13
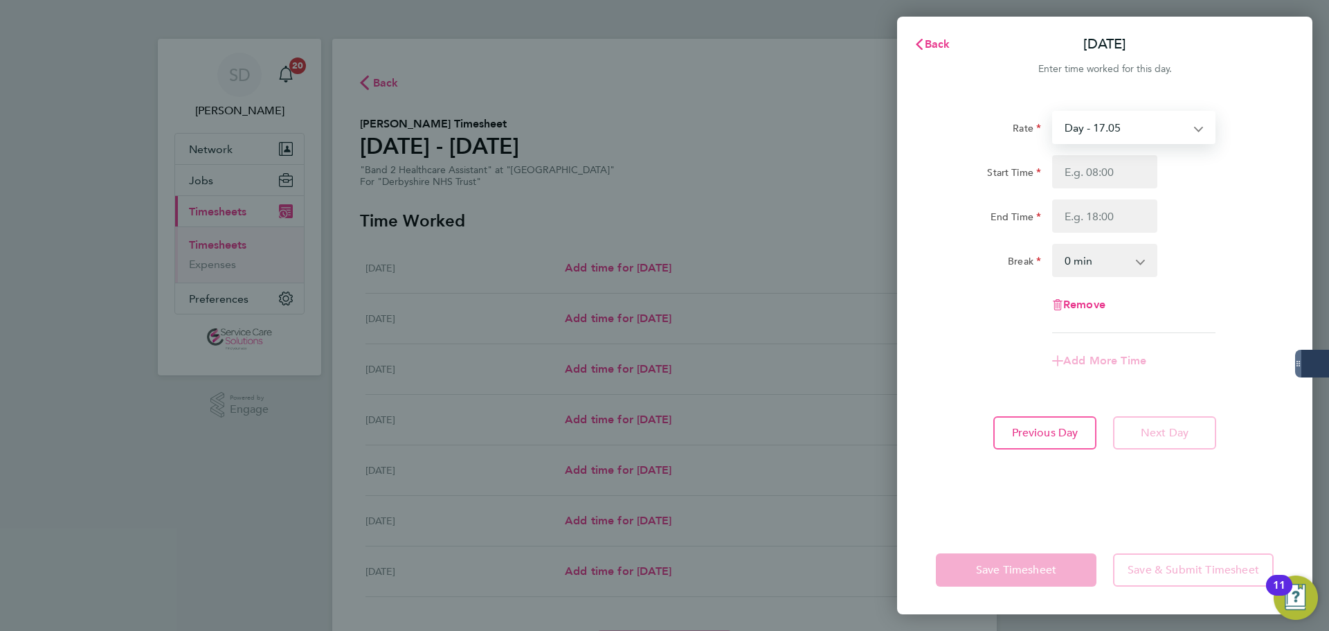
click at [1082, 132] on select "Day - 17.05 Saturday/Night - 23.87 Sat/Night (BG+10%) - 26.26 Sun/BH (BG+10%) -…" at bounding box center [1125, 127] width 144 height 30
click at [1077, 172] on input "Start Time" at bounding box center [1104, 171] width 105 height 33
type input "14:00"
click at [1090, 216] on input "End Time" at bounding box center [1104, 215] width 105 height 33
type input "21:30"
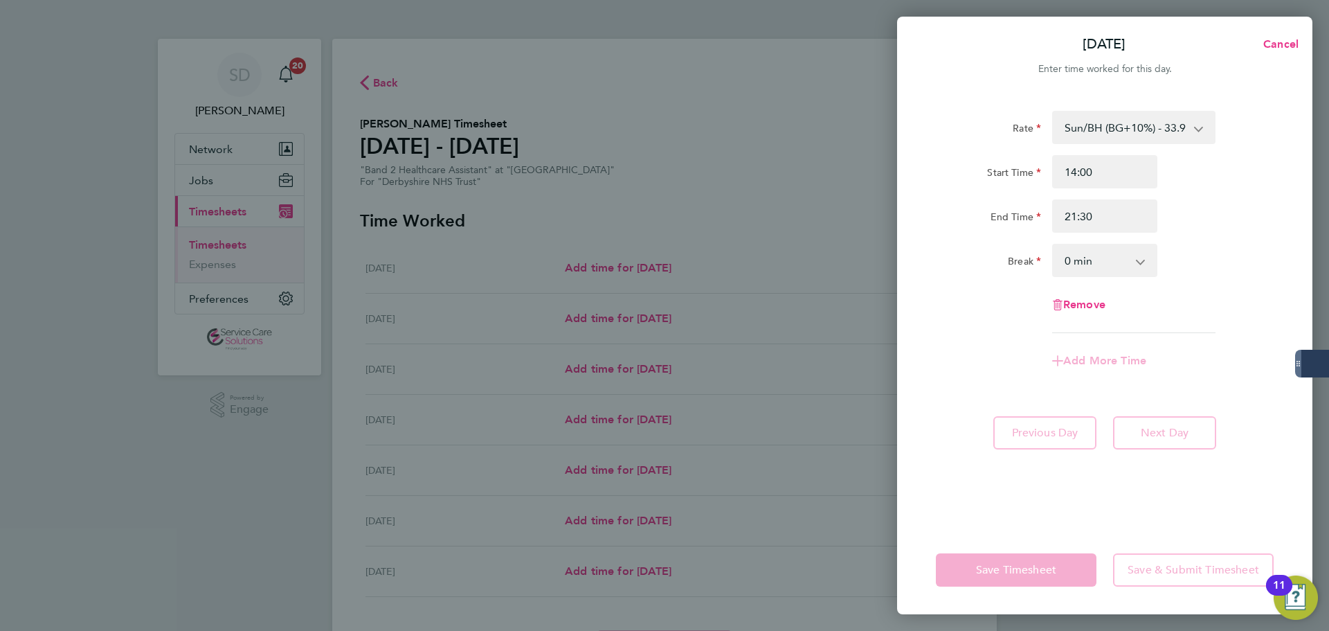
click at [1013, 128] on label "Rate" at bounding box center [1027, 130] width 28 height 17
click at [1053, 128] on select "Sun/BH (BG+10%) - 33.95 Saturday/Night - 23.87 Day - 17.05 Sat/Night (BG+10%) -…" at bounding box center [1125, 127] width 144 height 30
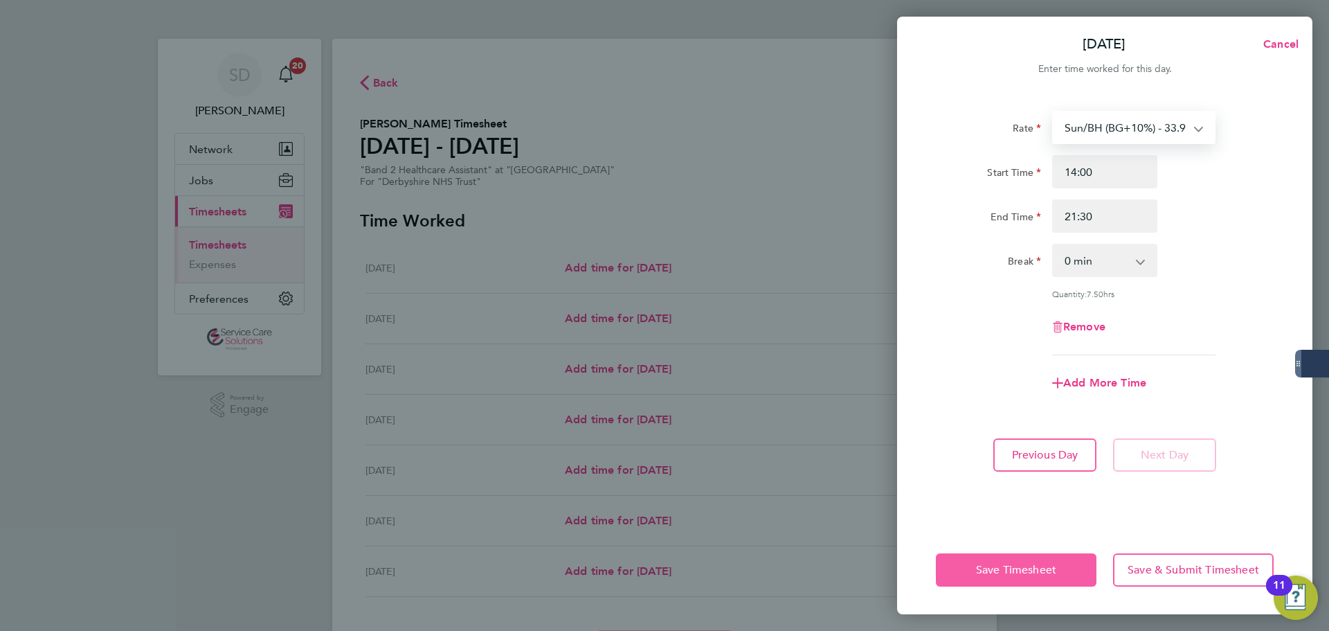
click at [970, 572] on button "Save Timesheet" at bounding box center [1016, 569] width 161 height 33
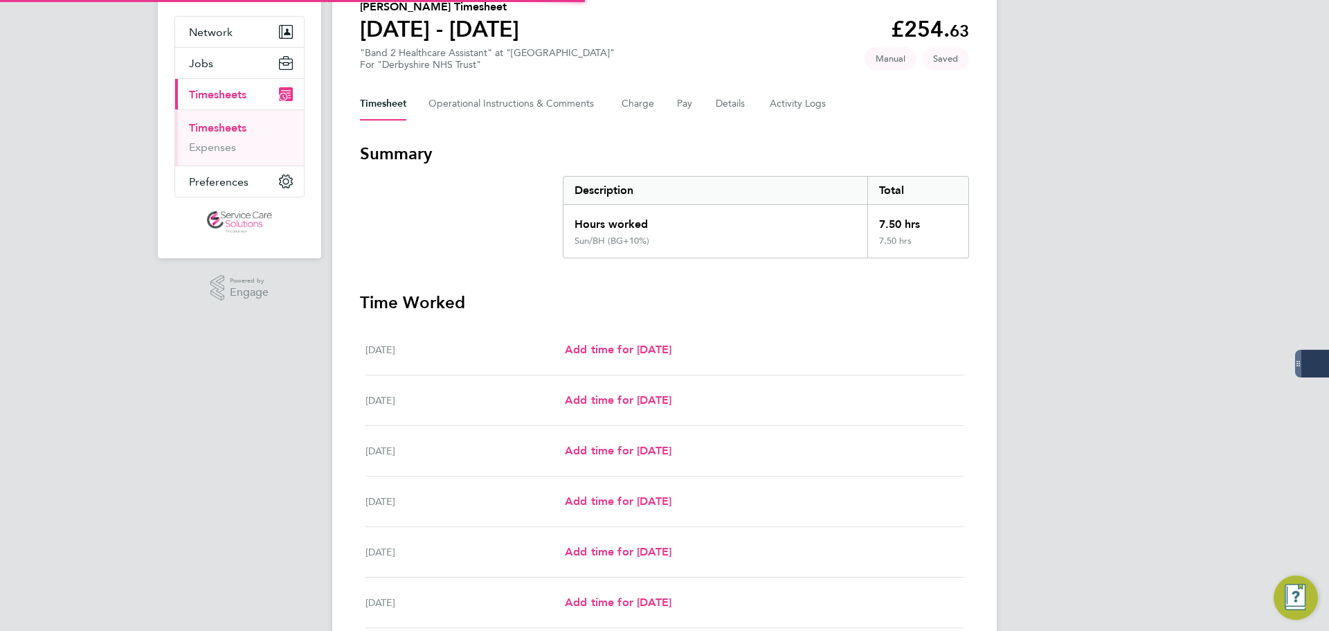
scroll to position [303, 0]
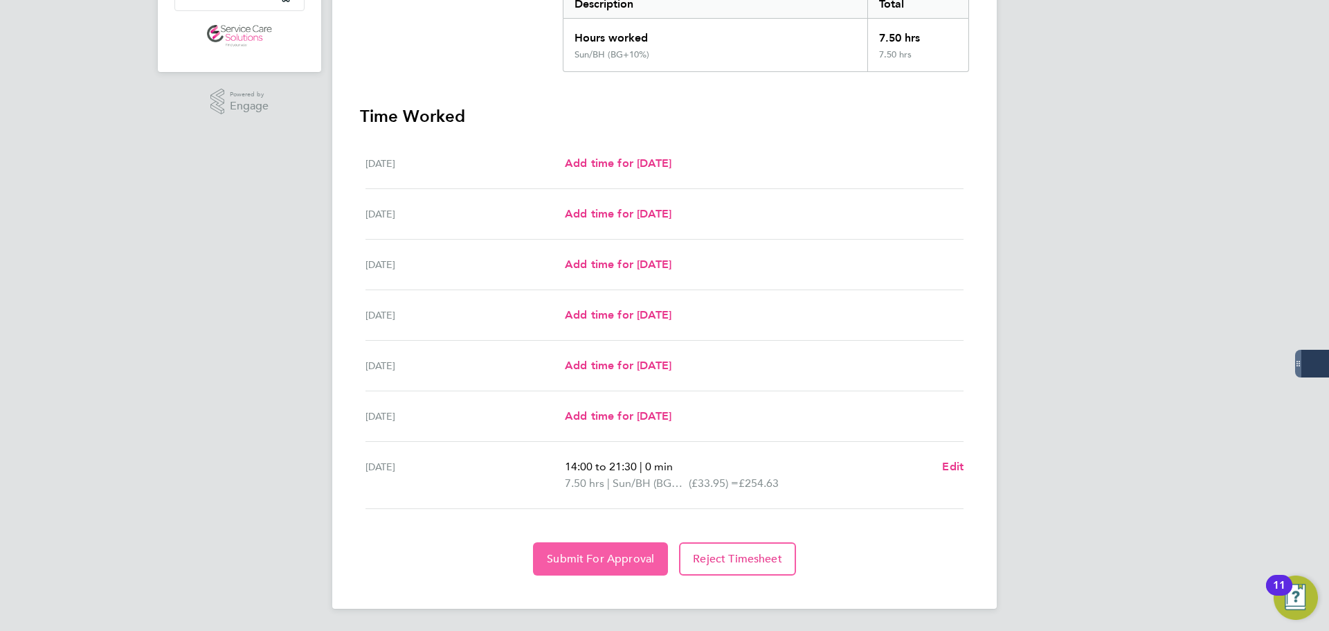
click at [591, 553] on span "Submit For Approval" at bounding box center [600, 559] width 107 height 14
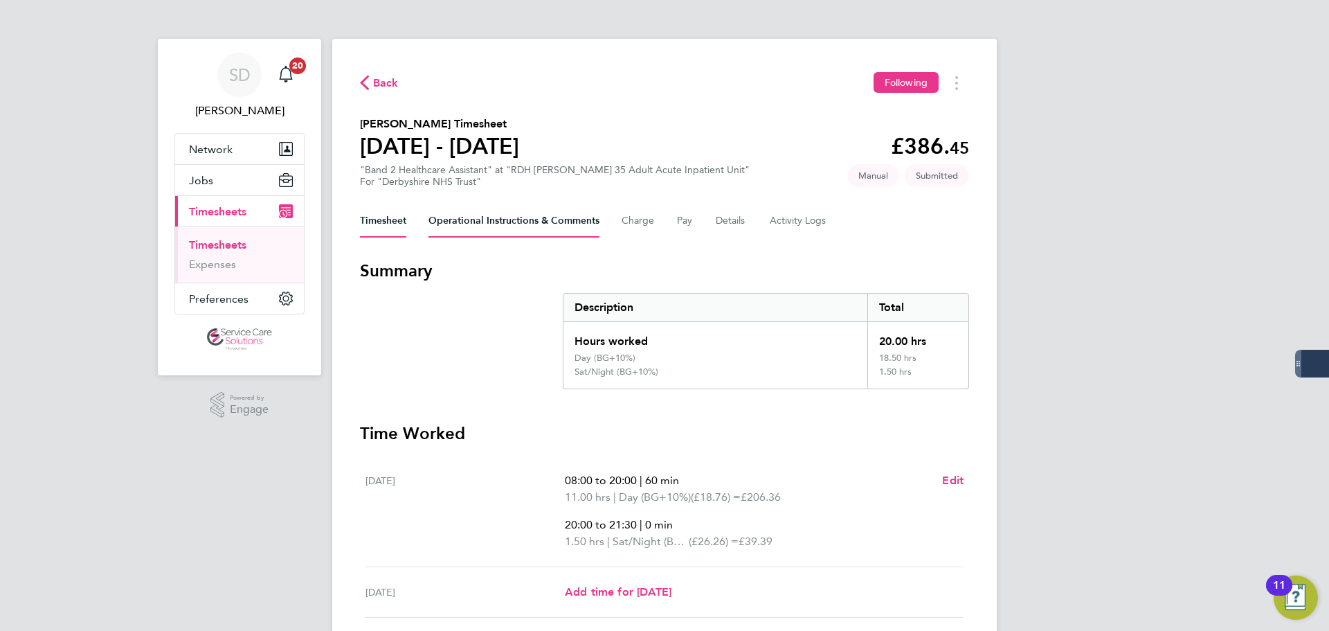
click at [563, 217] on Comments-tab "Operational Instructions & Comments" at bounding box center [513, 220] width 171 height 33
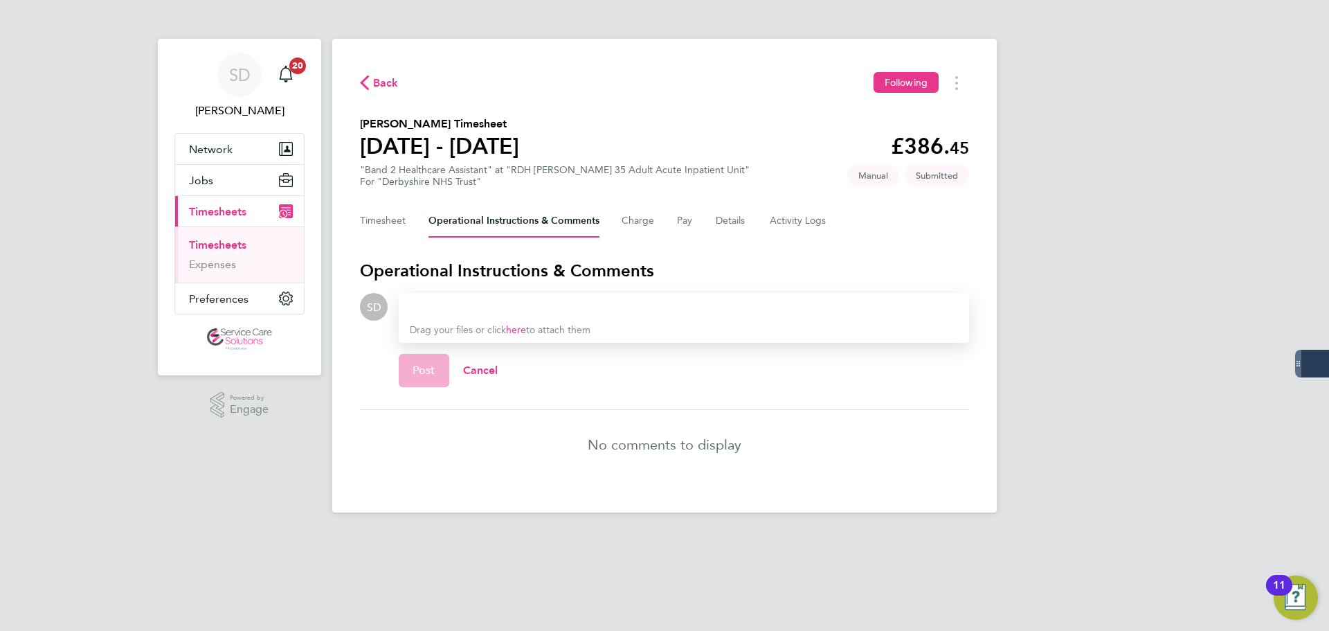
click at [507, 302] on div at bounding box center [684, 306] width 548 height 17
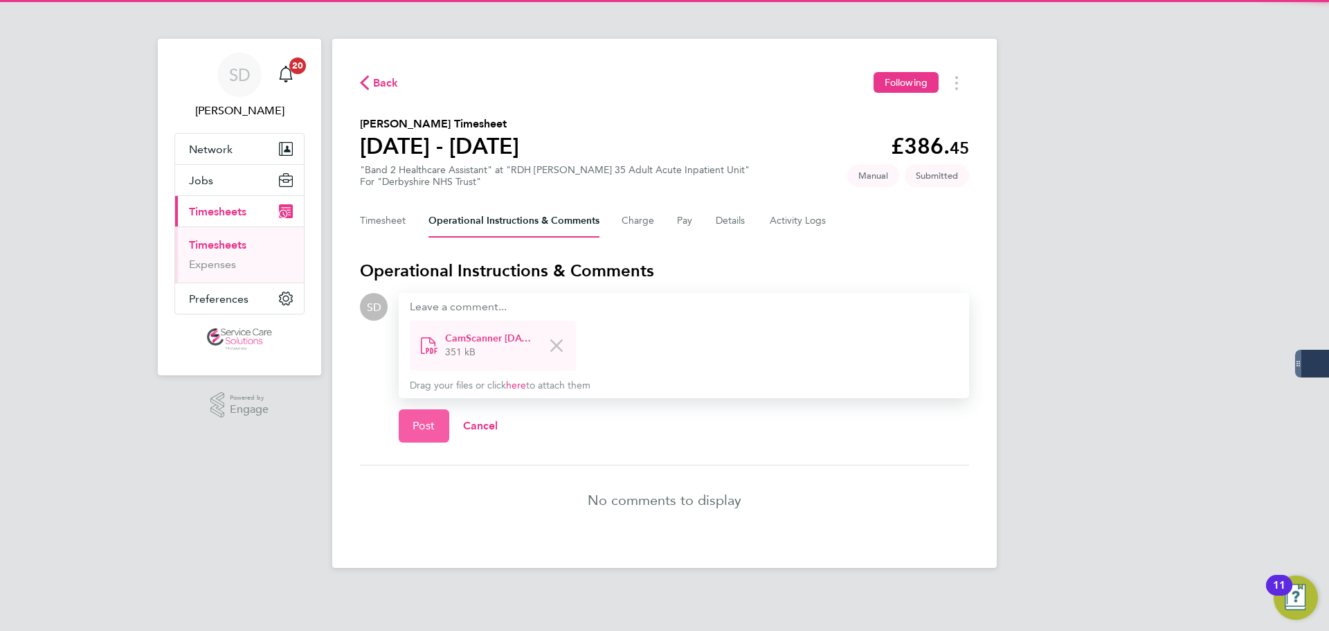
click at [437, 425] on button "Post" at bounding box center [424, 425] width 51 height 33
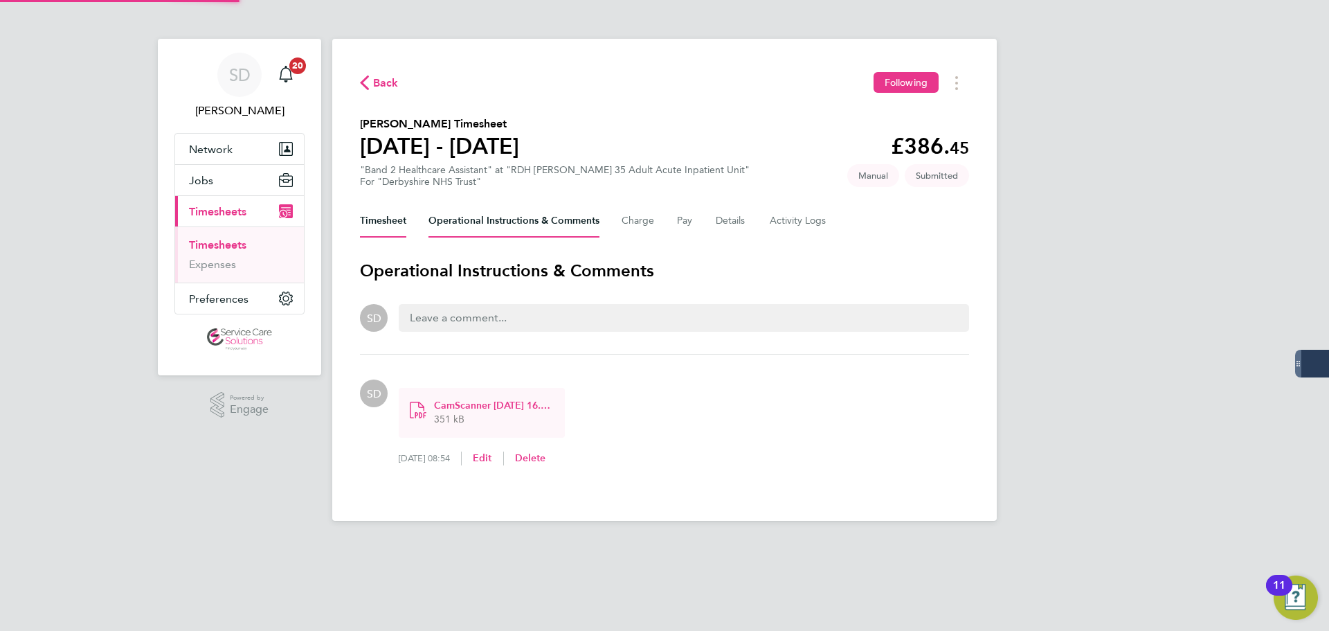
click at [383, 214] on button "Timesheet" at bounding box center [383, 220] width 46 height 33
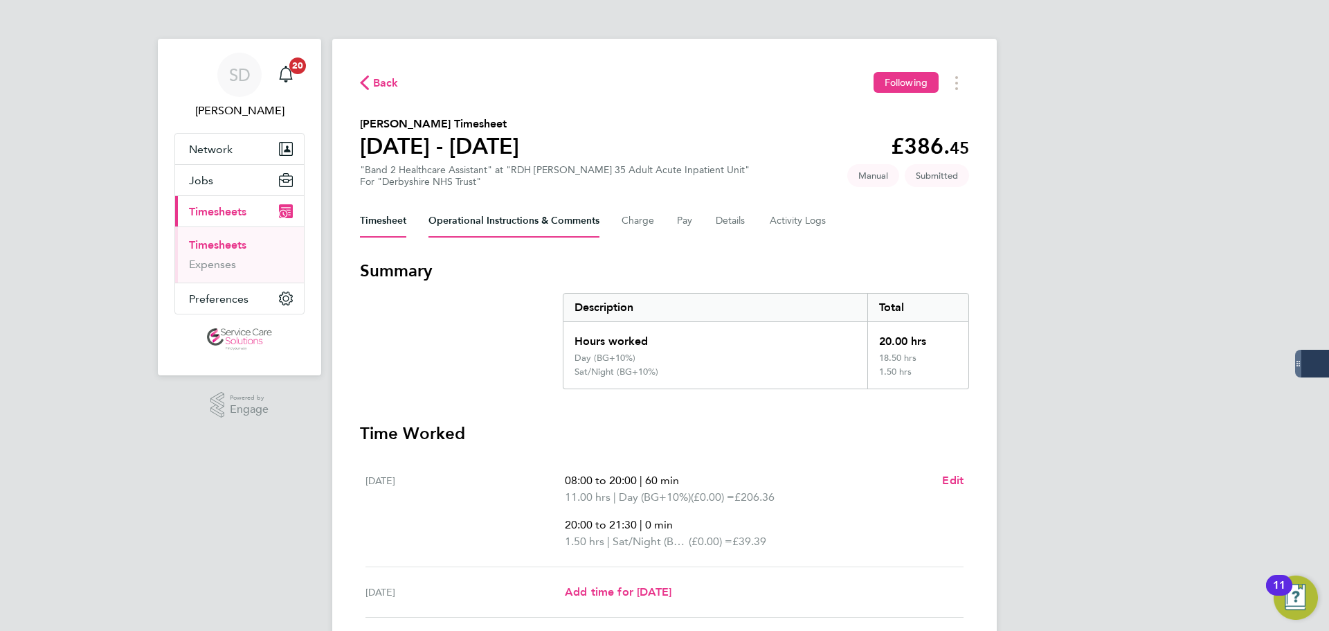
click at [517, 208] on Comments-tab "Operational Instructions & Comments" at bounding box center [513, 220] width 171 height 33
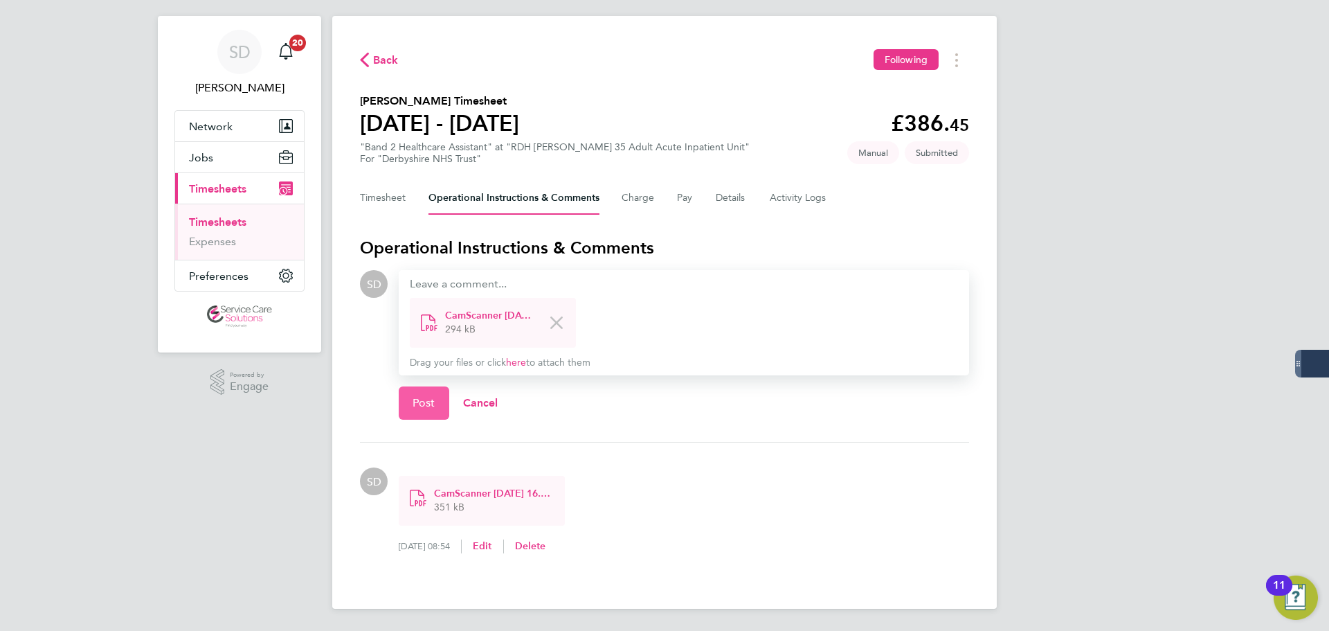
click at [433, 401] on span "Post" at bounding box center [424, 403] width 23 height 14
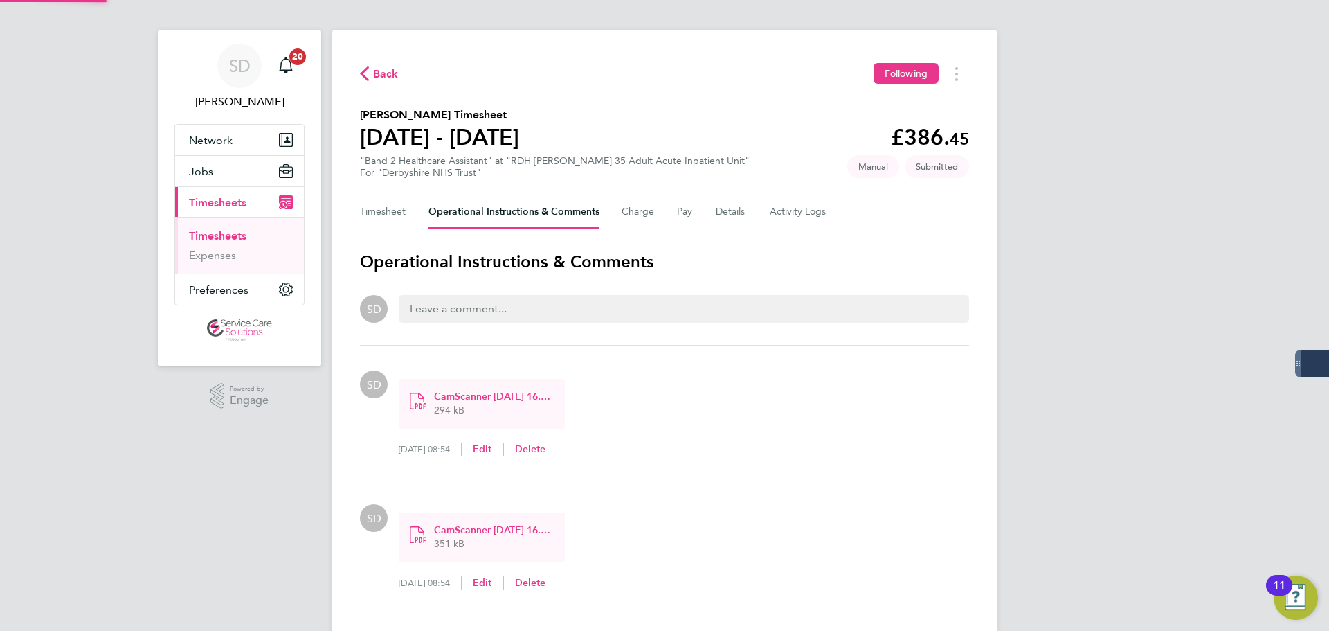
scroll to position [23, 0]
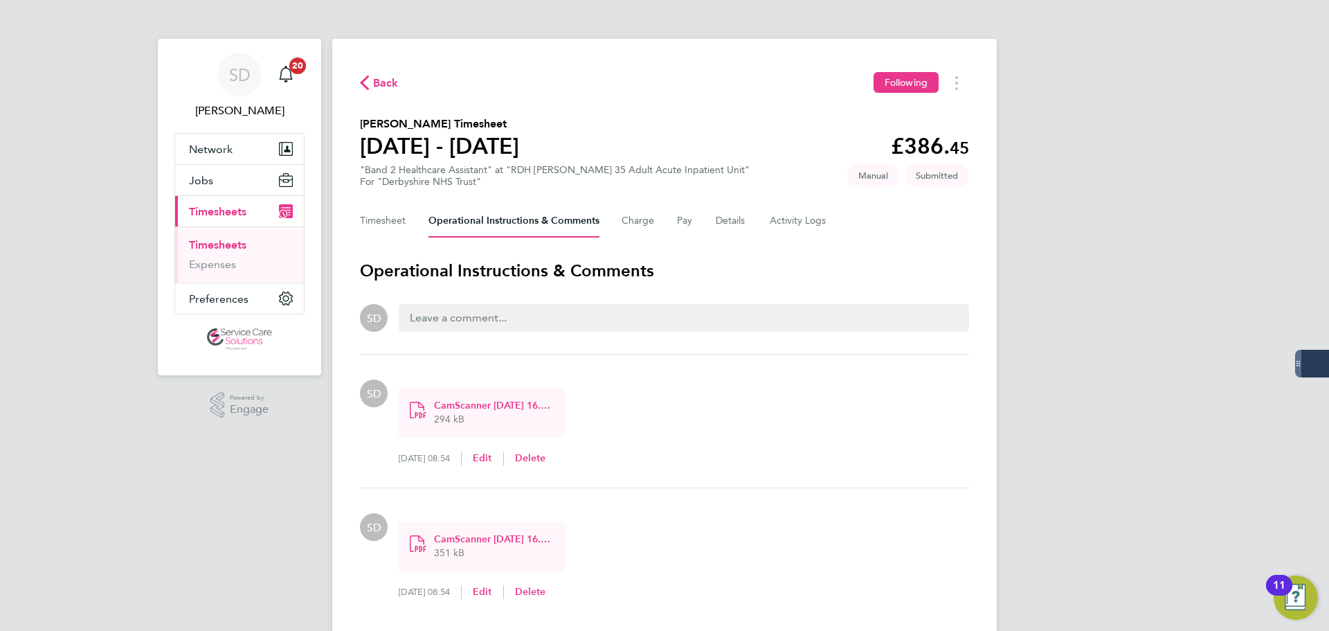
scroll to position [23, 0]
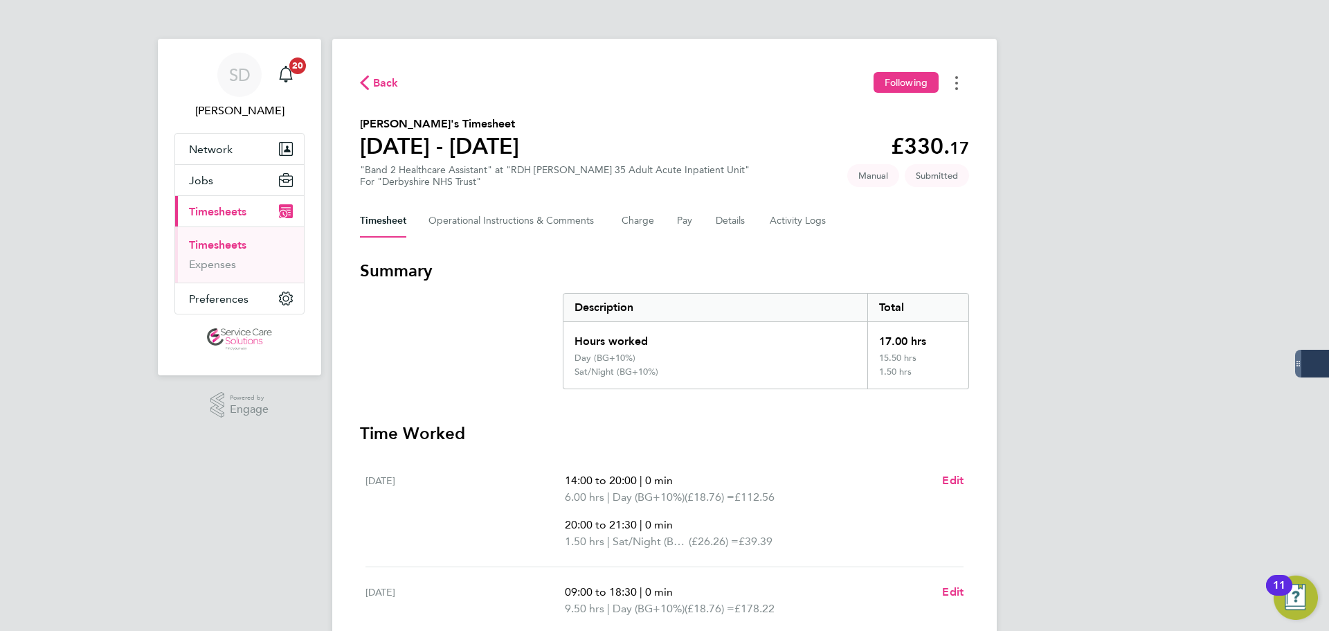
click at [954, 82] on button "Timesheets Menu" at bounding box center [956, 82] width 25 height 21
click at [513, 279] on h3 "Summary" at bounding box center [664, 271] width 609 height 22
click at [220, 242] on link "Timesheets" at bounding box center [217, 244] width 57 height 13
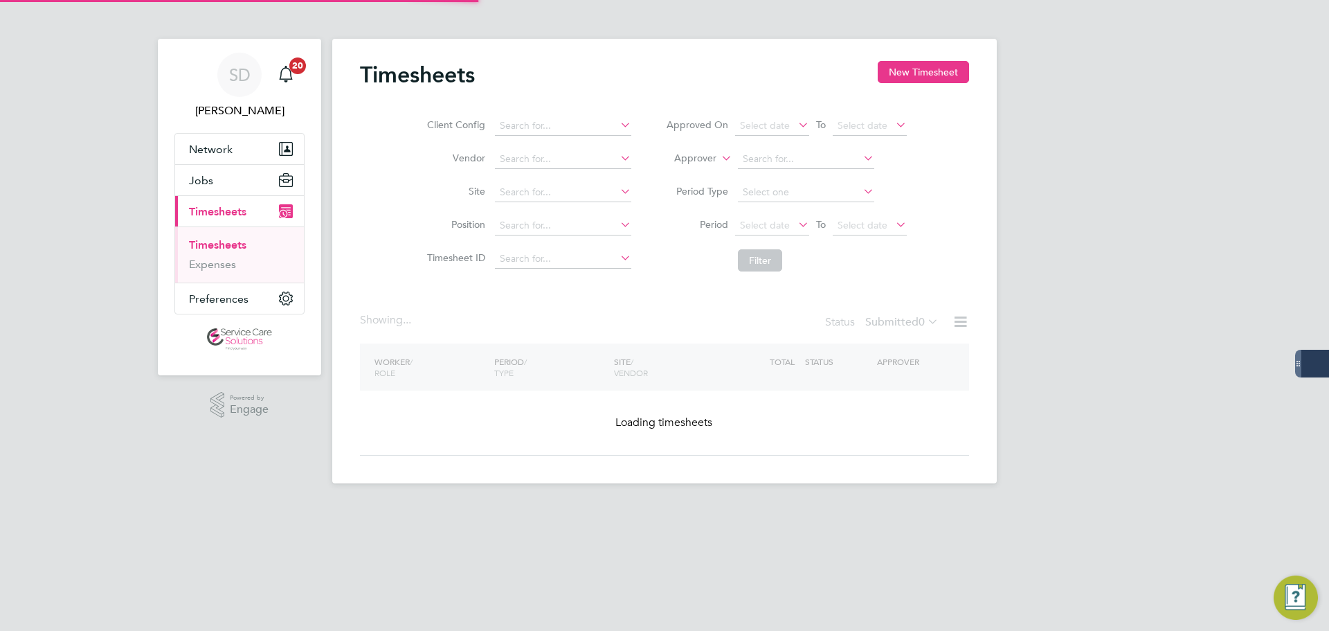
click at [925, 65] on button "New Timesheet" at bounding box center [923, 72] width 91 height 22
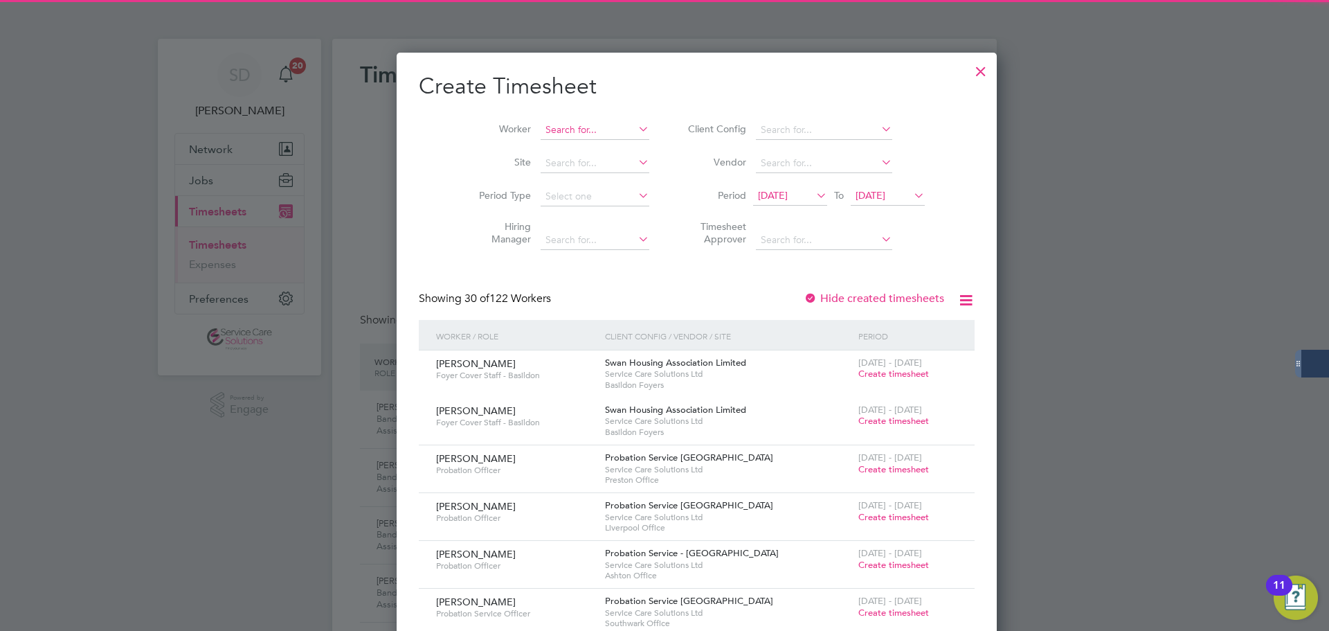
click at [541, 125] on input at bounding box center [595, 129] width 109 height 19
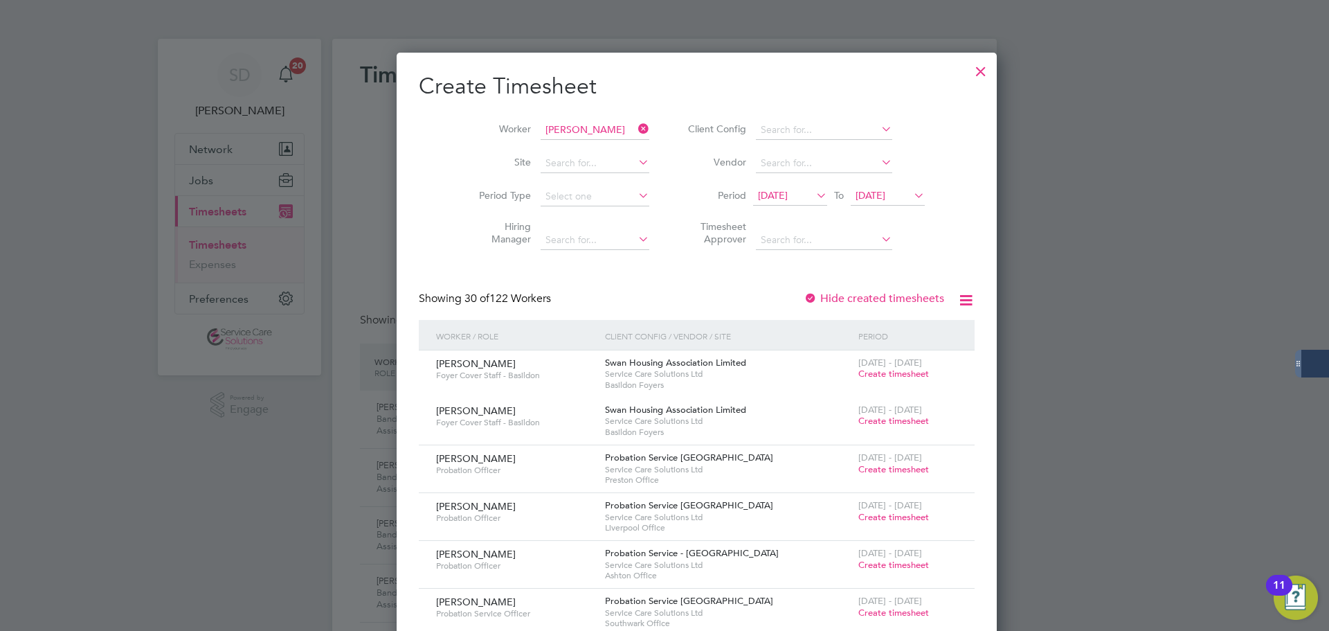
click at [562, 199] on li "Vanessa Tsirogianni" at bounding box center [592, 205] width 171 height 19
type input "Vanessa Tsirogianni"
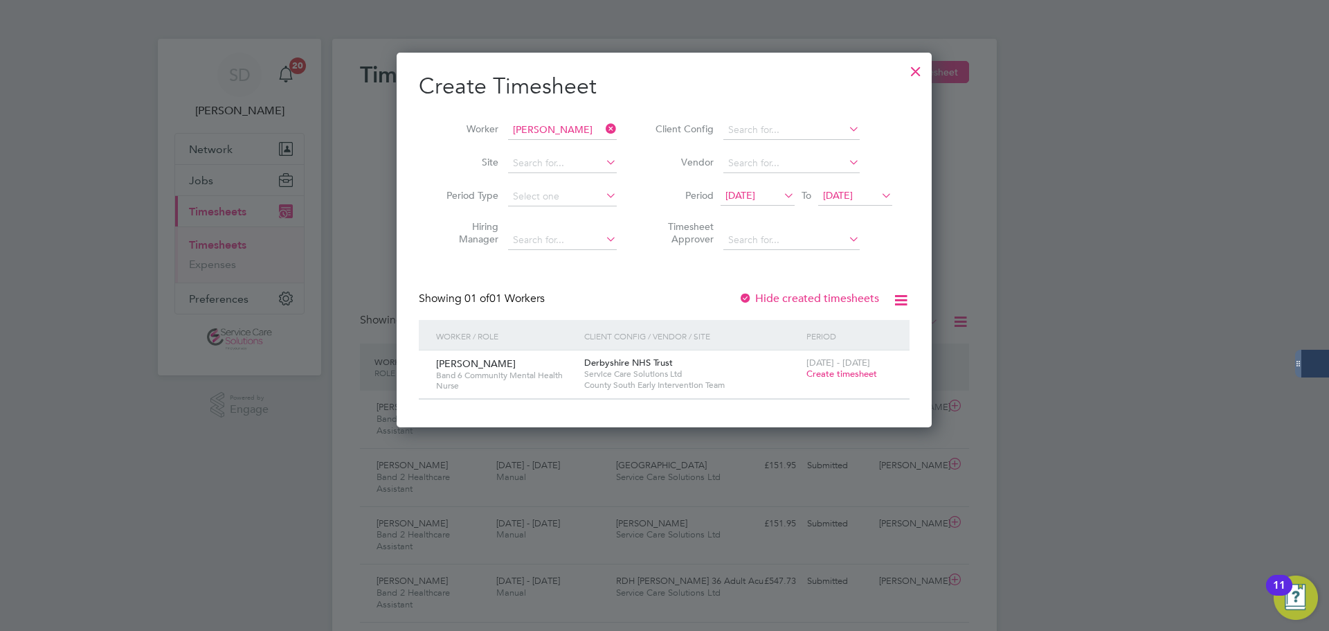
click at [851, 371] on span "Create timesheet" at bounding box center [841, 374] width 71 height 12
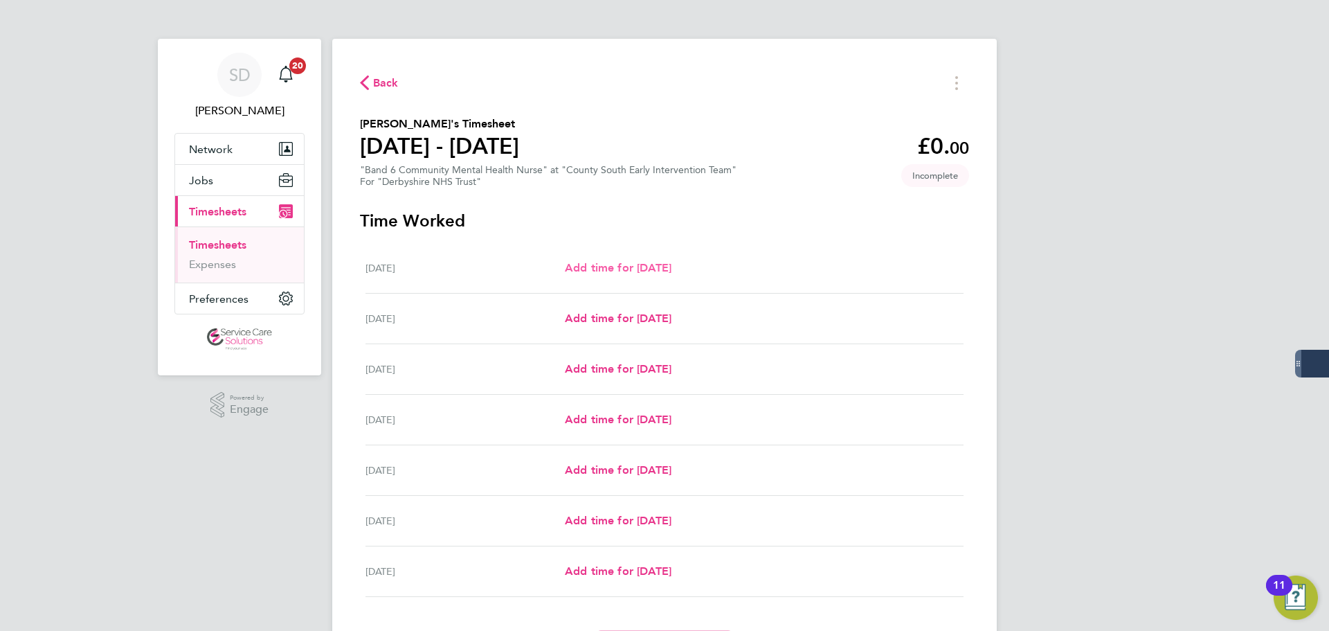
click at [600, 260] on link "Add time for Mon 18 Aug" at bounding box center [618, 268] width 107 height 17
select select "30"
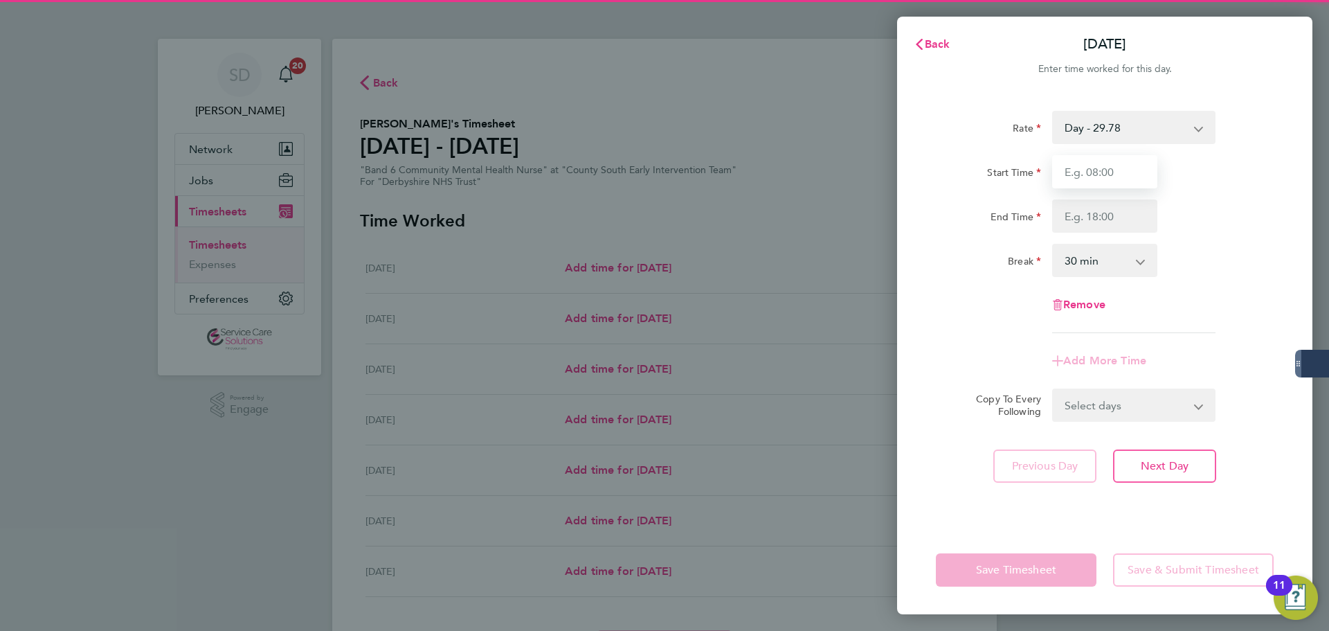
click at [1091, 180] on input "Start Time" at bounding box center [1104, 171] width 105 height 33
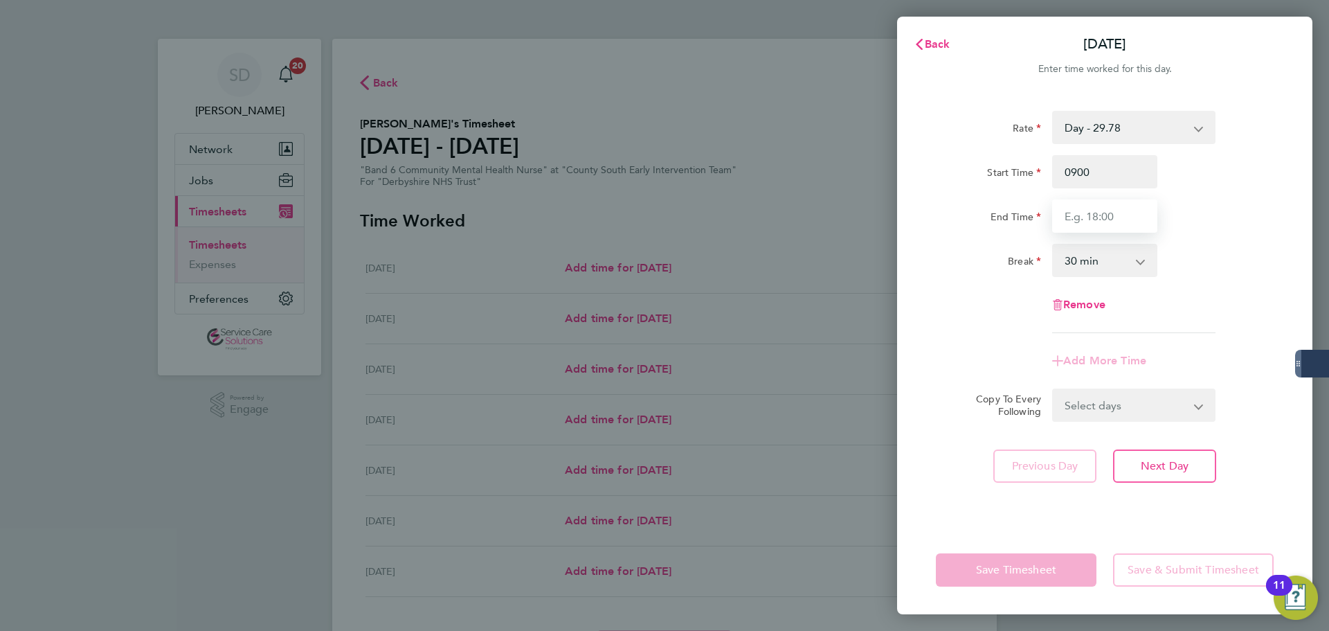
type input "09:00"
click at [1078, 204] on input "End Time" at bounding box center [1104, 215] width 105 height 33
type input "17:00"
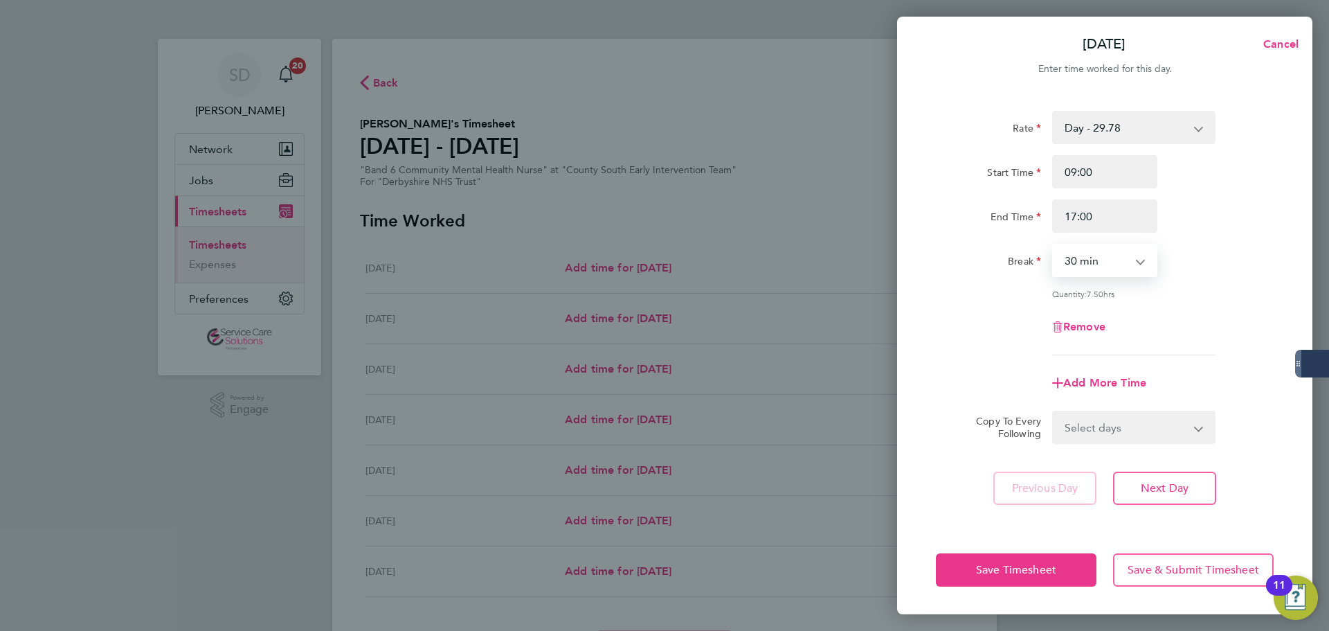
drag, startPoint x: 1073, startPoint y: 266, endPoint x: 1078, endPoint y: 274, distance: 9.6
click at [1073, 266] on select "0 min 15 min 30 min 45 min 60 min 75 min 90 min" at bounding box center [1096, 260] width 86 height 30
select select "0"
click at [1053, 245] on select "0 min 15 min 30 min 45 min 60 min 75 min 90 min" at bounding box center [1096, 260] width 86 height 30
click at [967, 291] on div "Quantity: 8.00 hrs" at bounding box center [1104, 293] width 349 height 11
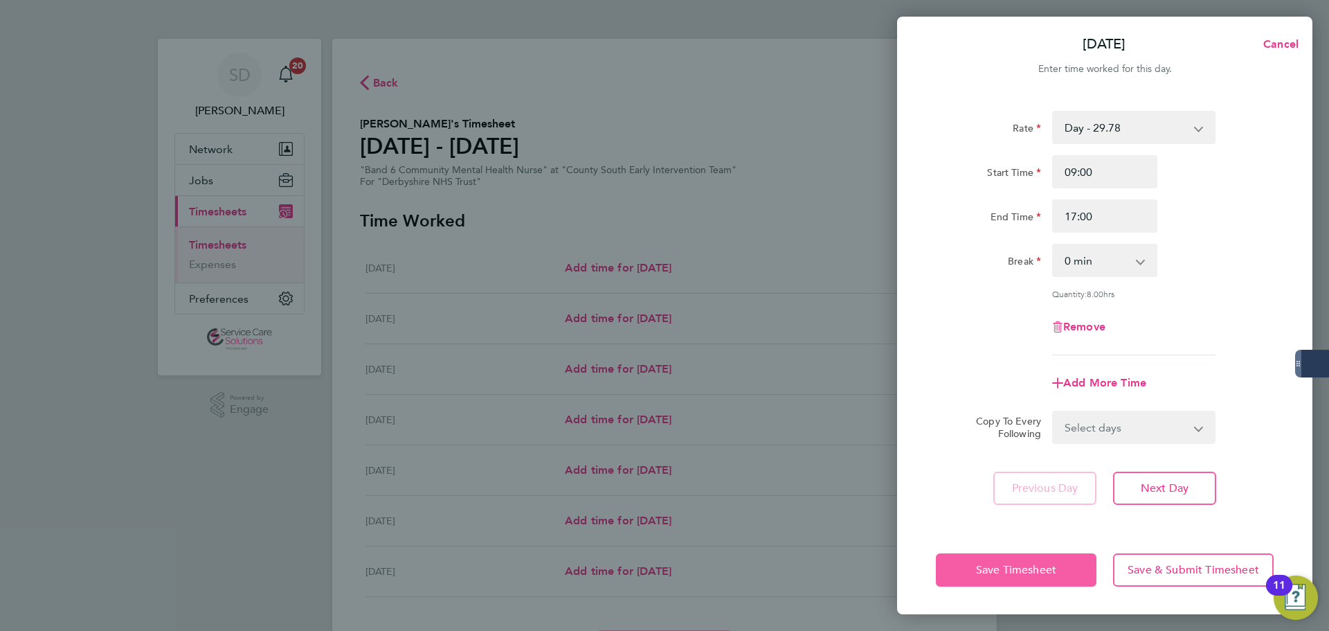
click at [995, 559] on button "Save Timesheet" at bounding box center [1016, 569] width 161 height 33
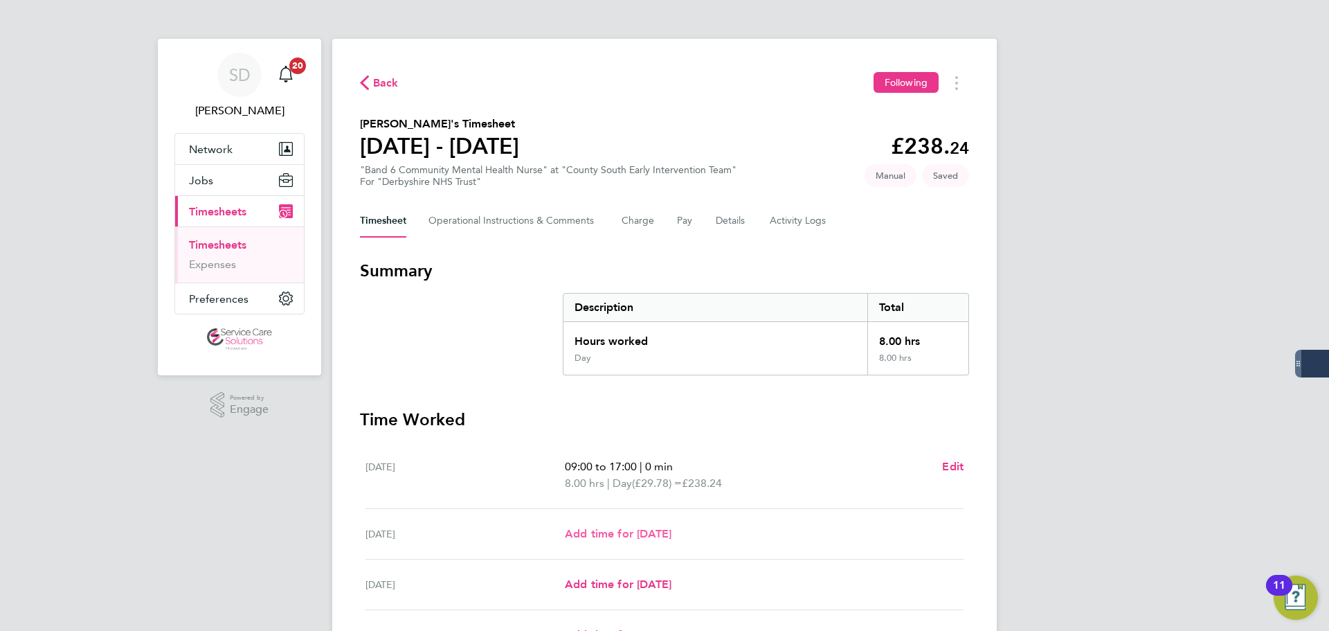
click at [583, 534] on span "Add time for [DATE]" at bounding box center [618, 533] width 107 height 13
select select "30"
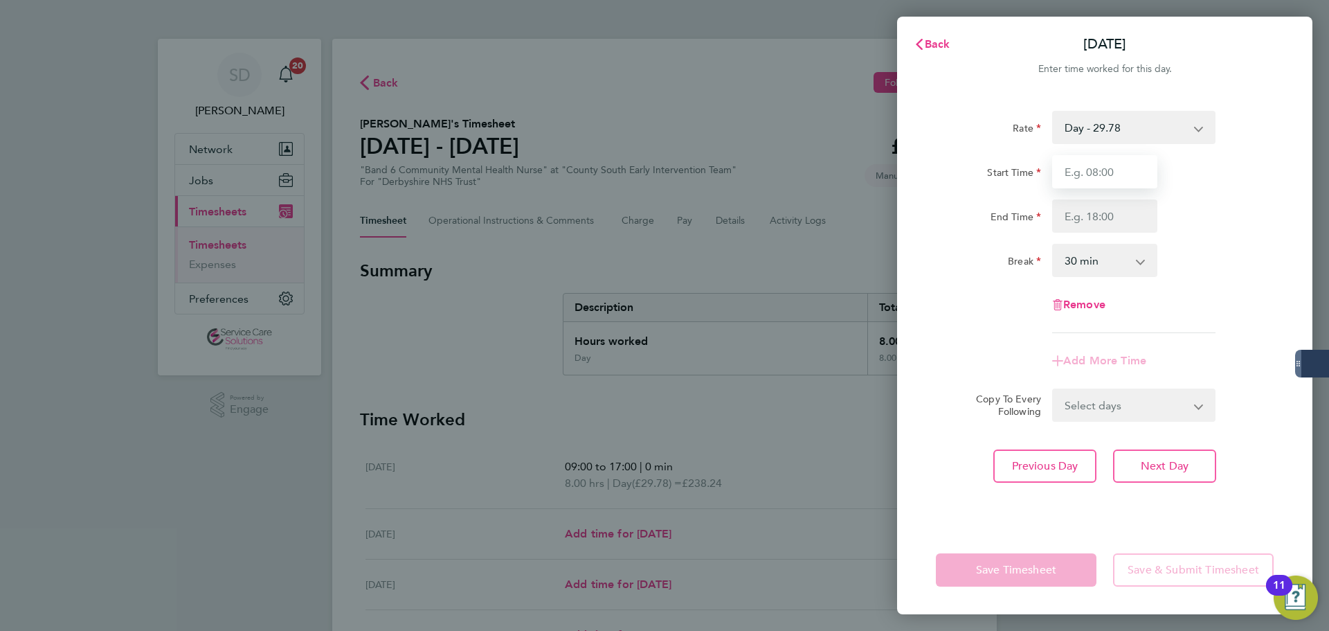
click at [1091, 167] on input "Start Time" at bounding box center [1104, 171] width 105 height 33
type input "09:00"
click at [1095, 215] on input "End Time" at bounding box center [1104, 215] width 105 height 33
type input "17:00"
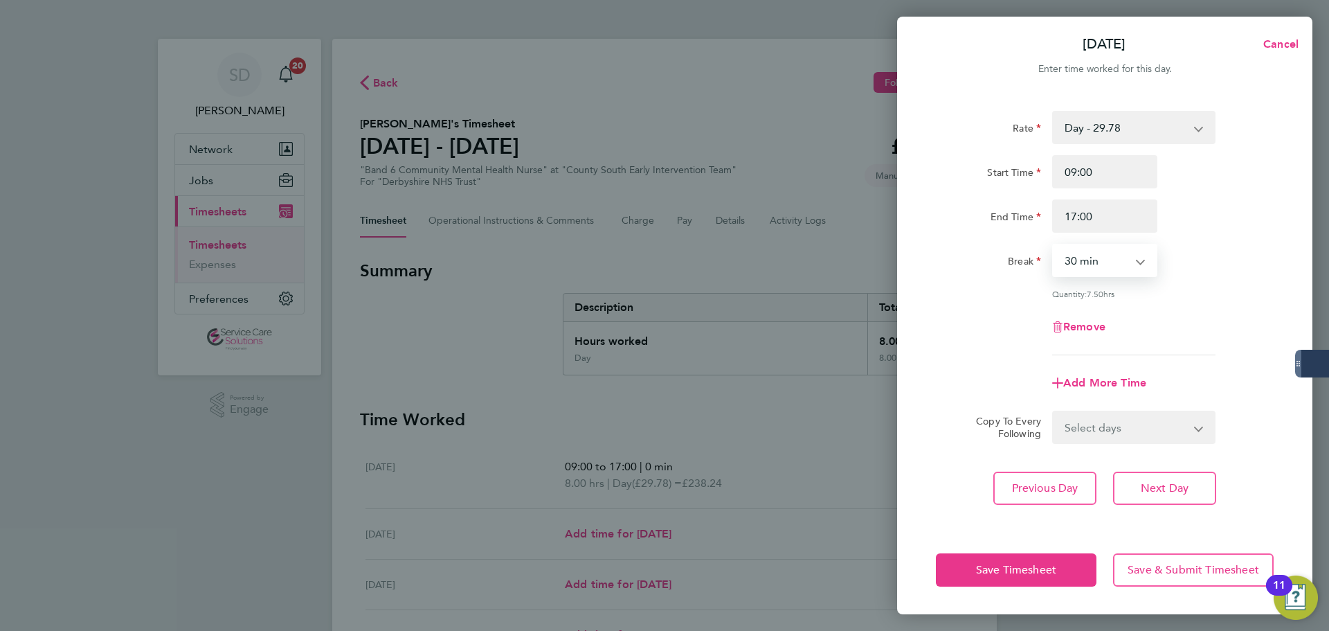
drag, startPoint x: 1089, startPoint y: 260, endPoint x: 1070, endPoint y: 275, distance: 24.2
click at [1089, 260] on select "0 min 15 min 30 min 45 min 60 min 75 min 90 min" at bounding box center [1096, 260] width 86 height 30
select select "0"
click at [1053, 245] on select "0 min 15 min 30 min 45 min 60 min 75 min 90 min" at bounding box center [1096, 260] width 86 height 30
click at [924, 306] on div "Rate Day - 29.78 Night/Saturday - 38.71 Sunday/Bank Holiday - 47.65 Start Time …" at bounding box center [1104, 309] width 415 height 431
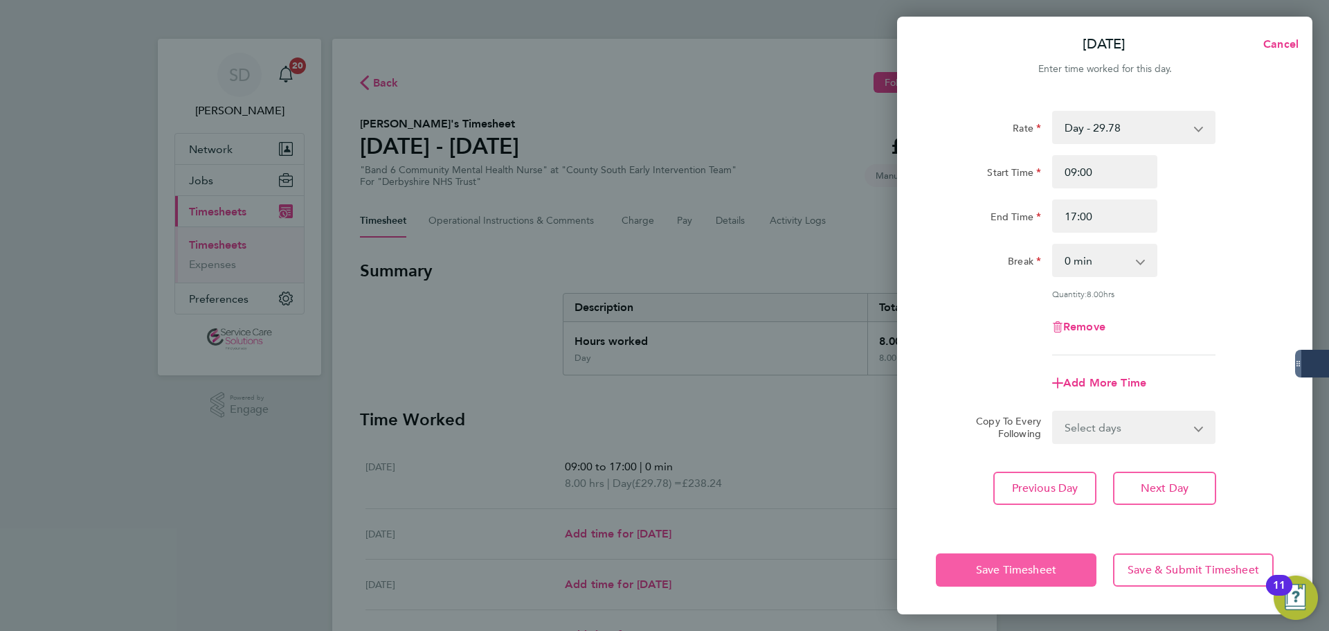
drag, startPoint x: 975, startPoint y: 574, endPoint x: 956, endPoint y: 542, distance: 36.9
click at [973, 572] on button "Save Timesheet" at bounding box center [1016, 569] width 161 height 33
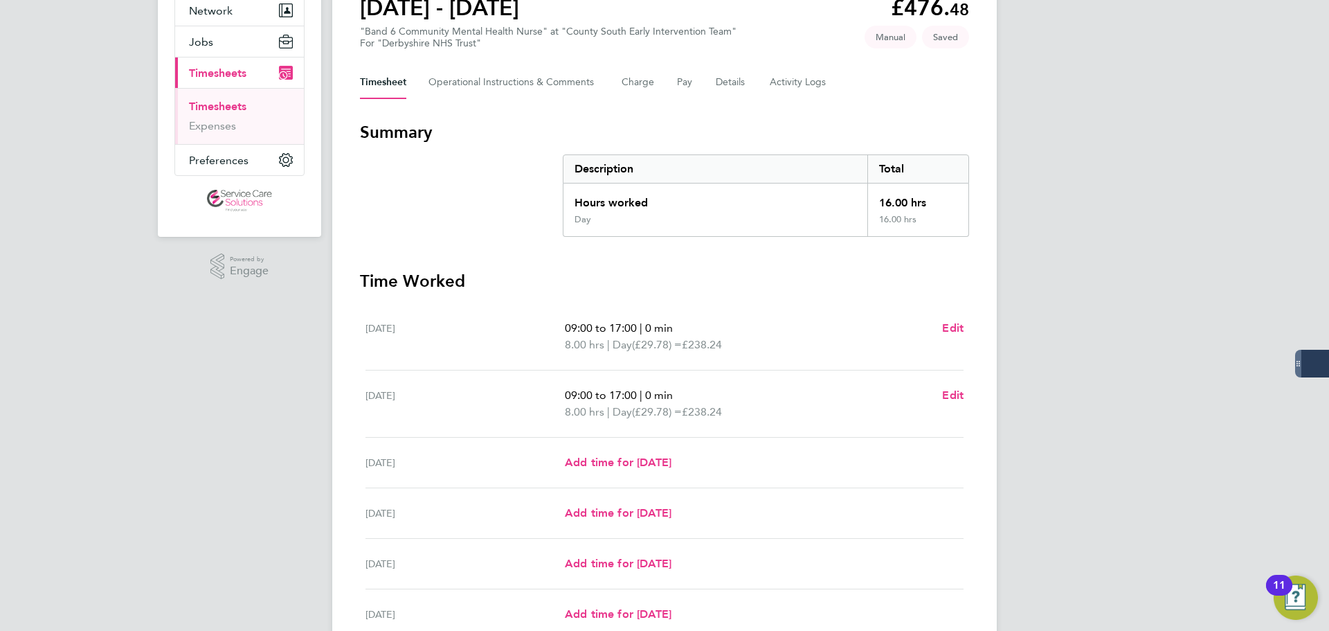
click at [941, 323] on div "09:00 to 17:00 | 0 min 8.00 hrs | Day (£29.78) = £238.24 Edit" at bounding box center [764, 336] width 399 height 33
click at [943, 323] on span "Edit" at bounding box center [952, 327] width 21 height 13
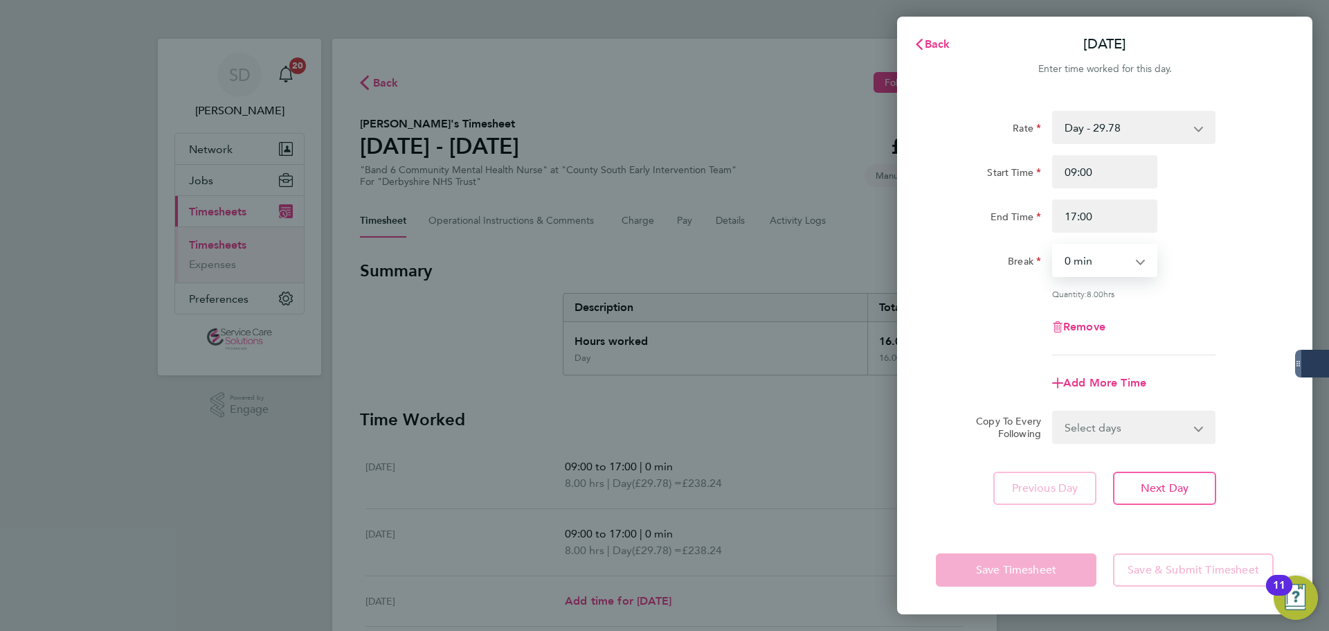
click at [1091, 264] on select "0 min 15 min 30 min 45 min 60 min 75 min 90 min" at bounding box center [1096, 260] width 86 height 30
select select "30"
click at [1053, 245] on select "0 min 15 min 30 min 45 min 60 min 75 min 90 min" at bounding box center [1096, 260] width 86 height 30
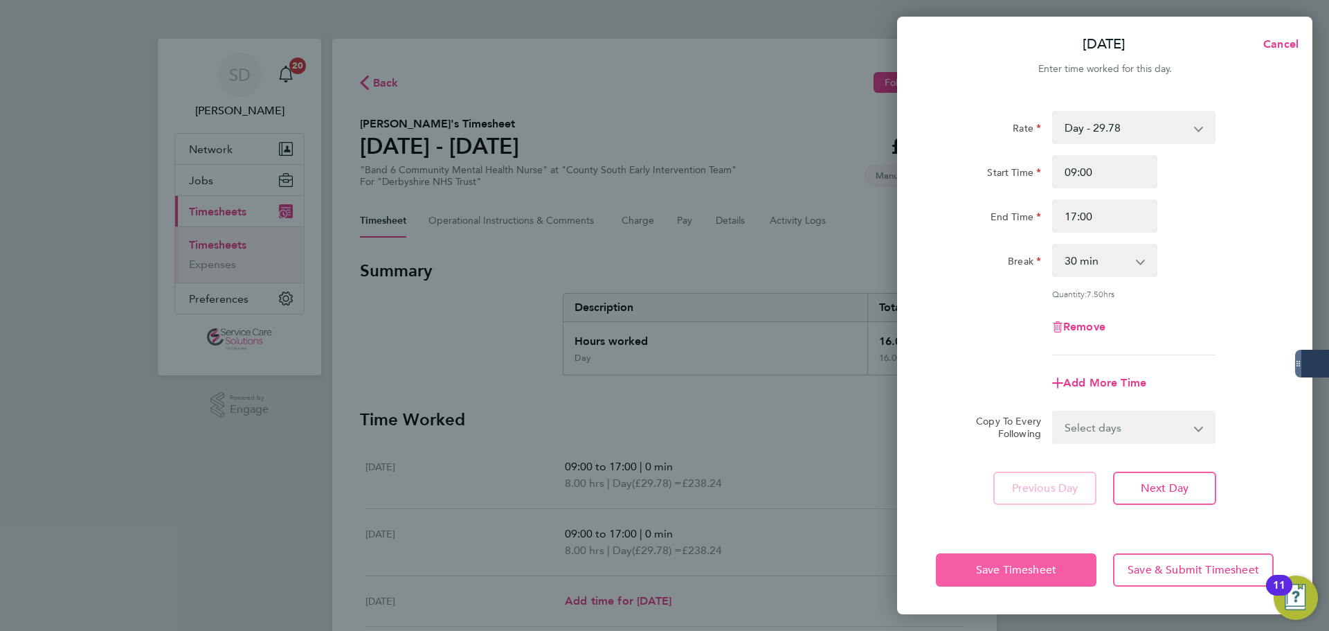
click at [1022, 566] on span "Save Timesheet" at bounding box center [1016, 570] width 80 height 14
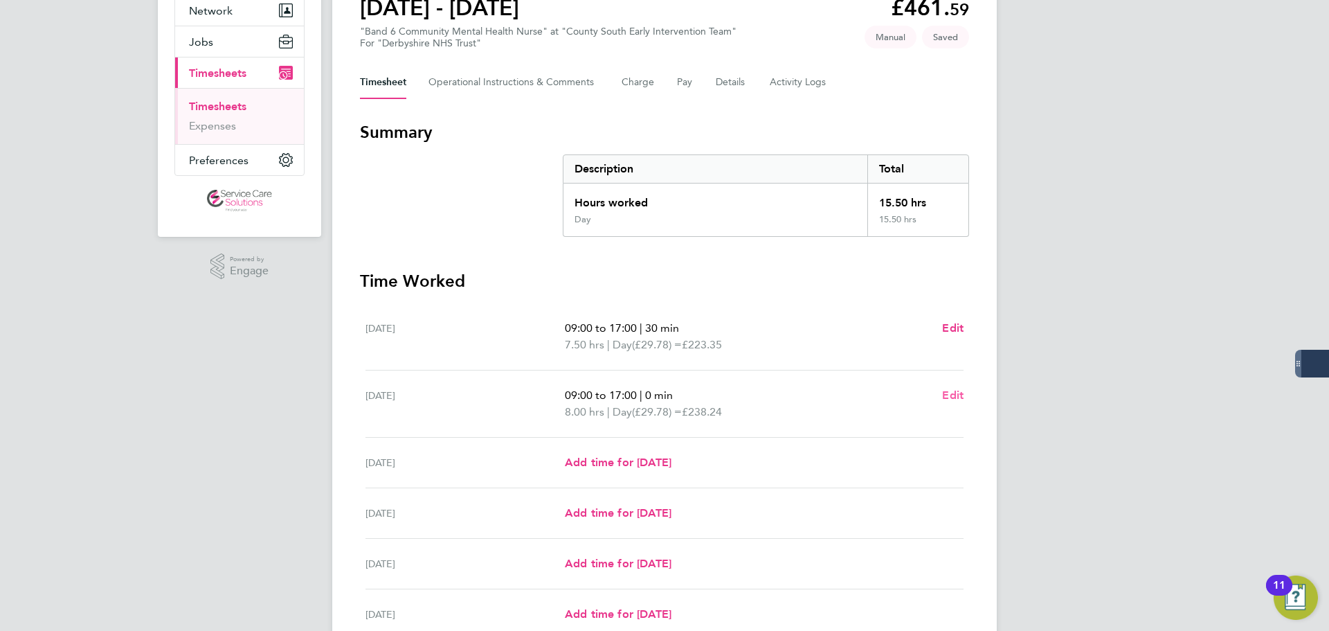
click at [952, 399] on app-form-button "Edit" at bounding box center [952, 403] width 21 height 33
click at [952, 395] on span "Edit" at bounding box center [952, 394] width 21 height 13
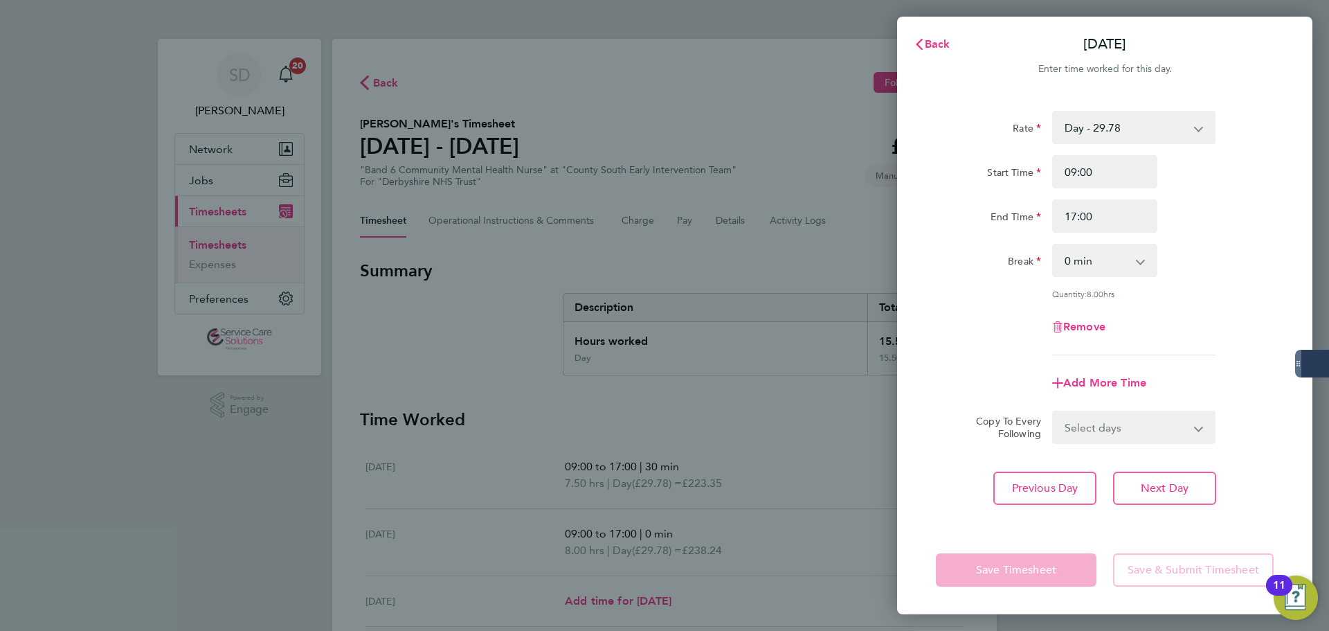
click at [1081, 268] on select "0 min 15 min 30 min 45 min 60 min 75 min 90 min" at bounding box center [1096, 260] width 86 height 30
select select "30"
click at [1053, 245] on select "0 min 15 min 30 min 45 min 60 min 75 min 90 min" at bounding box center [1096, 260] width 86 height 30
click at [1009, 564] on span "Save Timesheet" at bounding box center [1016, 570] width 80 height 14
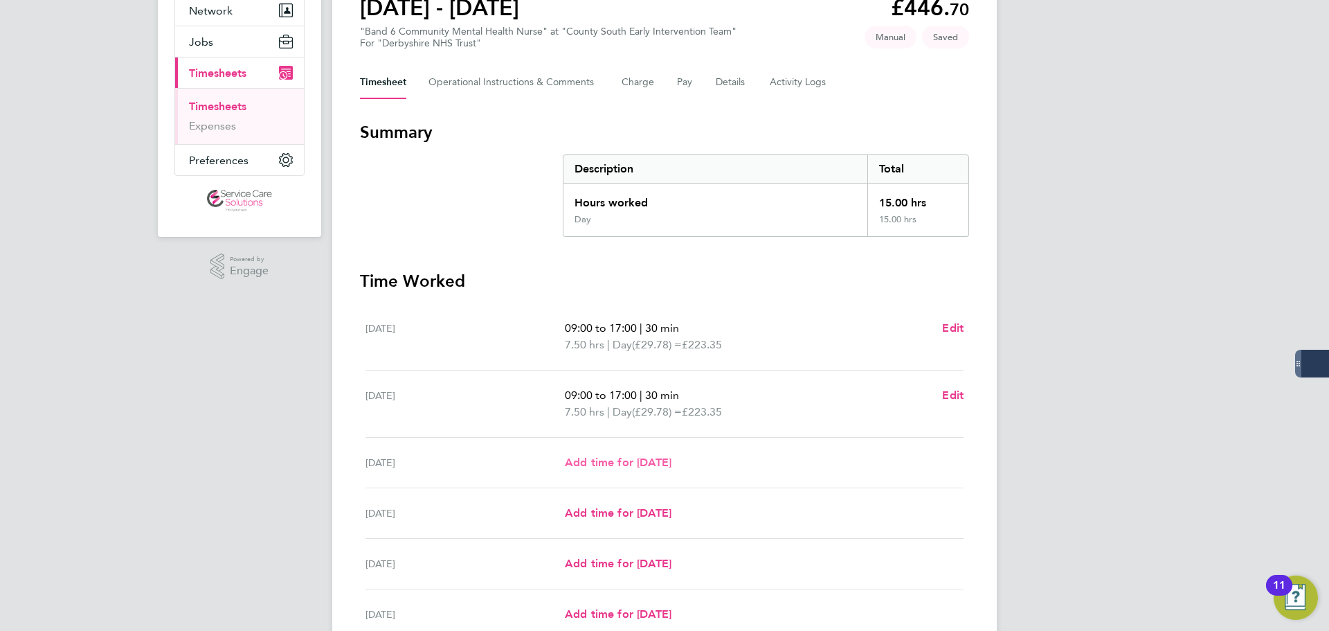
click at [615, 462] on span "Add time for [DATE]" at bounding box center [618, 461] width 107 height 13
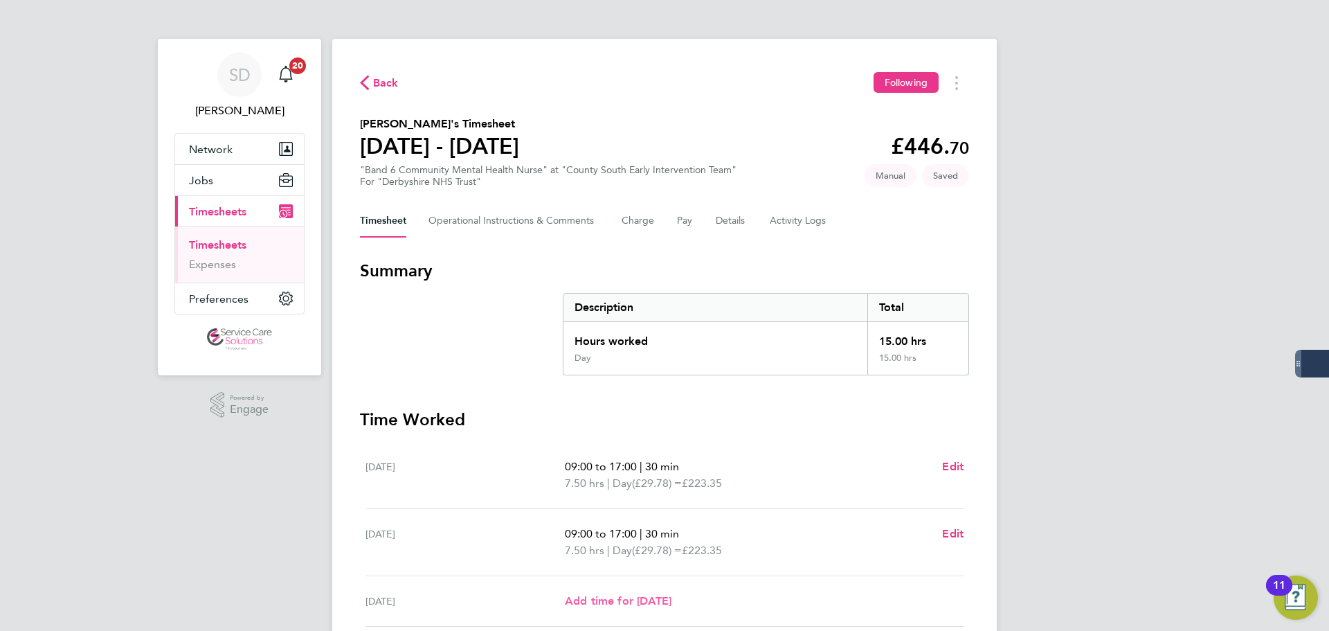
select select "30"
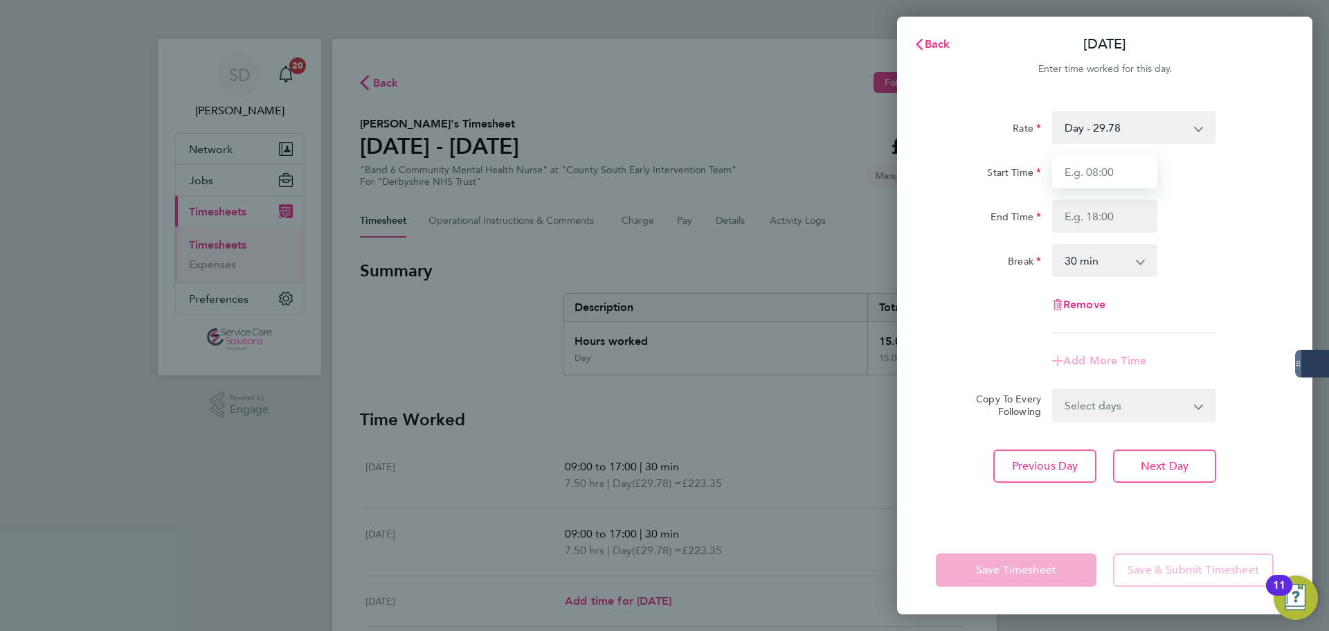
click at [1095, 171] on input "Start Time" at bounding box center [1104, 171] width 105 height 33
type input "09:00"
click at [1090, 208] on input "End Time" at bounding box center [1104, 215] width 105 height 33
type input "17:00"
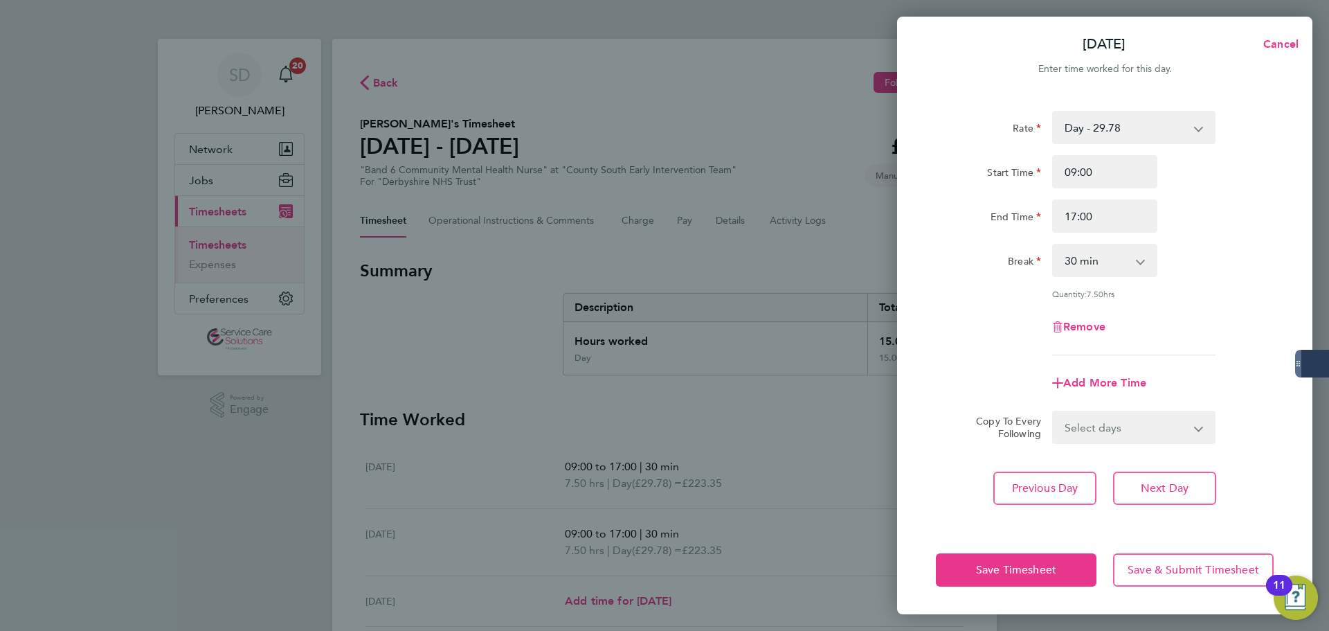
click at [959, 237] on div "Rate Day - 29.78 Night/Saturday - 38.71 Sunday/Bank Holiday - 47.65 Start Time …" at bounding box center [1105, 233] width 338 height 244
drag, startPoint x: 993, startPoint y: 571, endPoint x: 788, endPoint y: 466, distance: 230.3
click at [990, 570] on span "Save Timesheet" at bounding box center [1016, 570] width 80 height 14
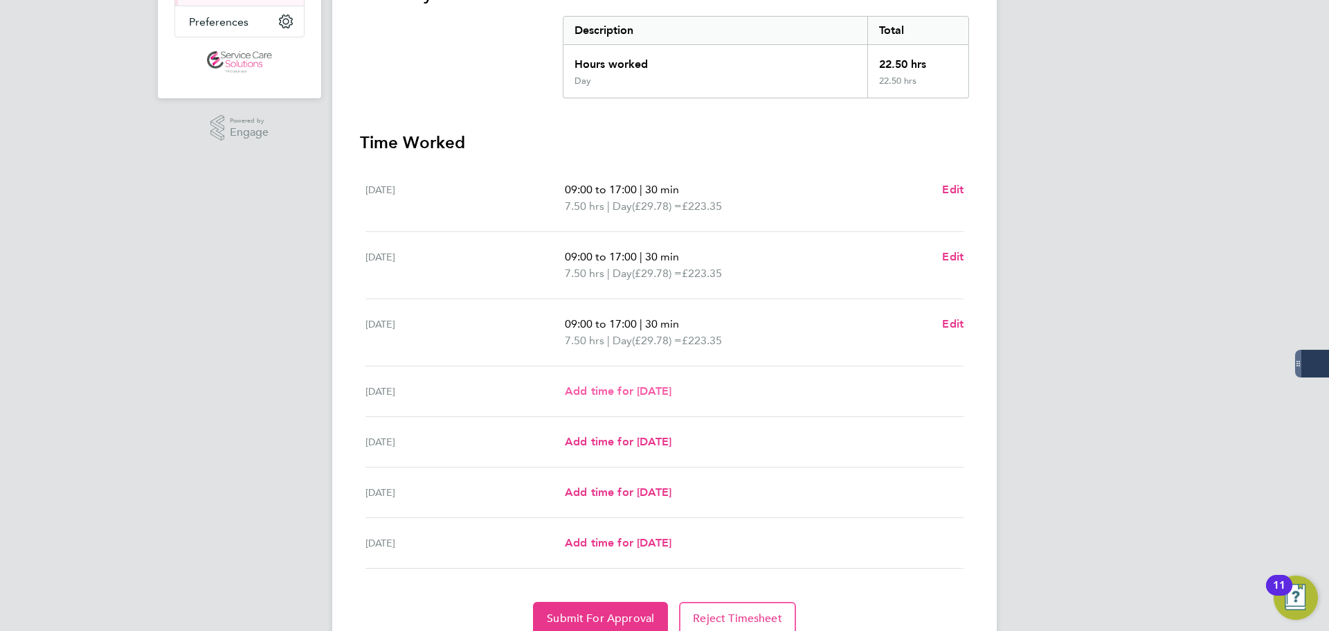
click at [614, 384] on span "Add time for [DATE]" at bounding box center [618, 390] width 107 height 13
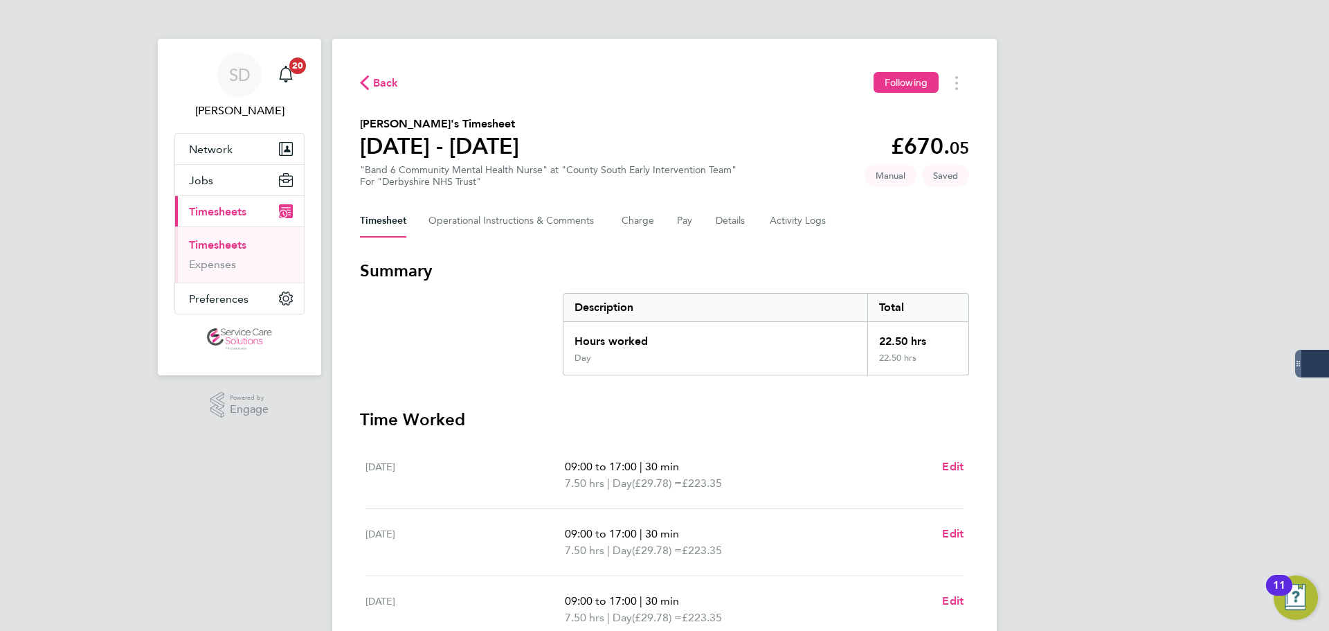
select select "30"
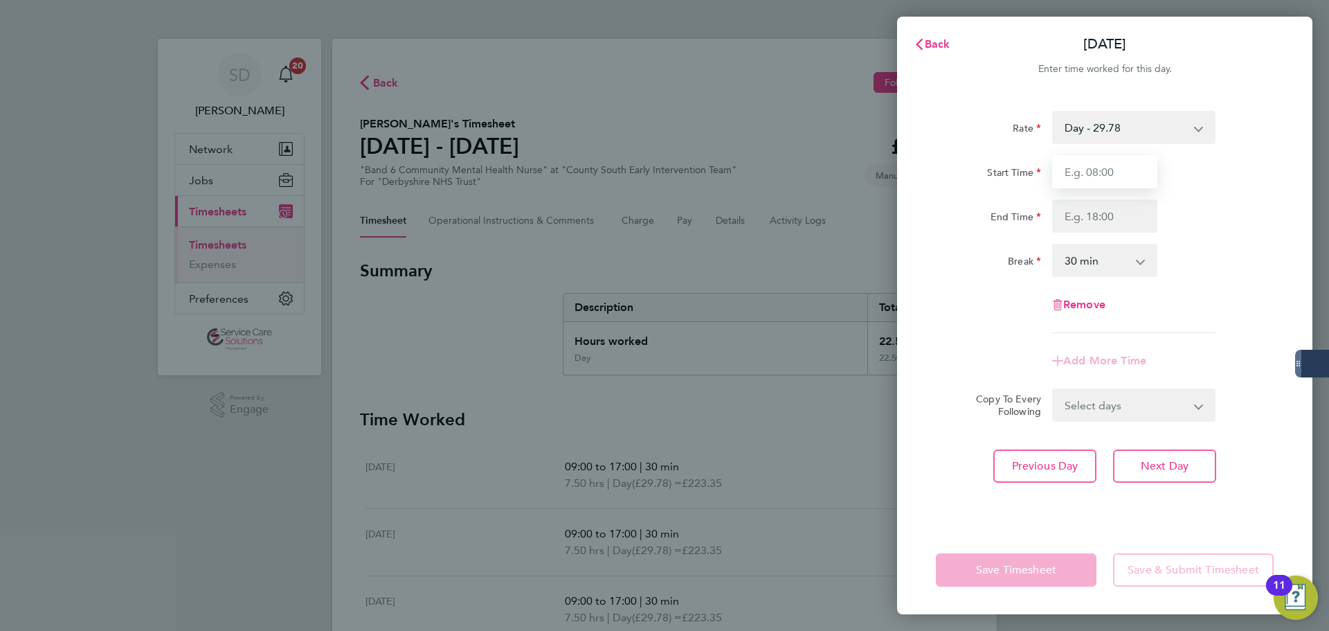
click at [1086, 161] on input "Start Time" at bounding box center [1104, 171] width 105 height 33
type input "09:00"
click at [1062, 220] on input "End Time" at bounding box center [1104, 215] width 105 height 33
type input "17:00"
drag, startPoint x: 1010, startPoint y: 197, endPoint x: 1006, endPoint y: 453, distance: 256.8
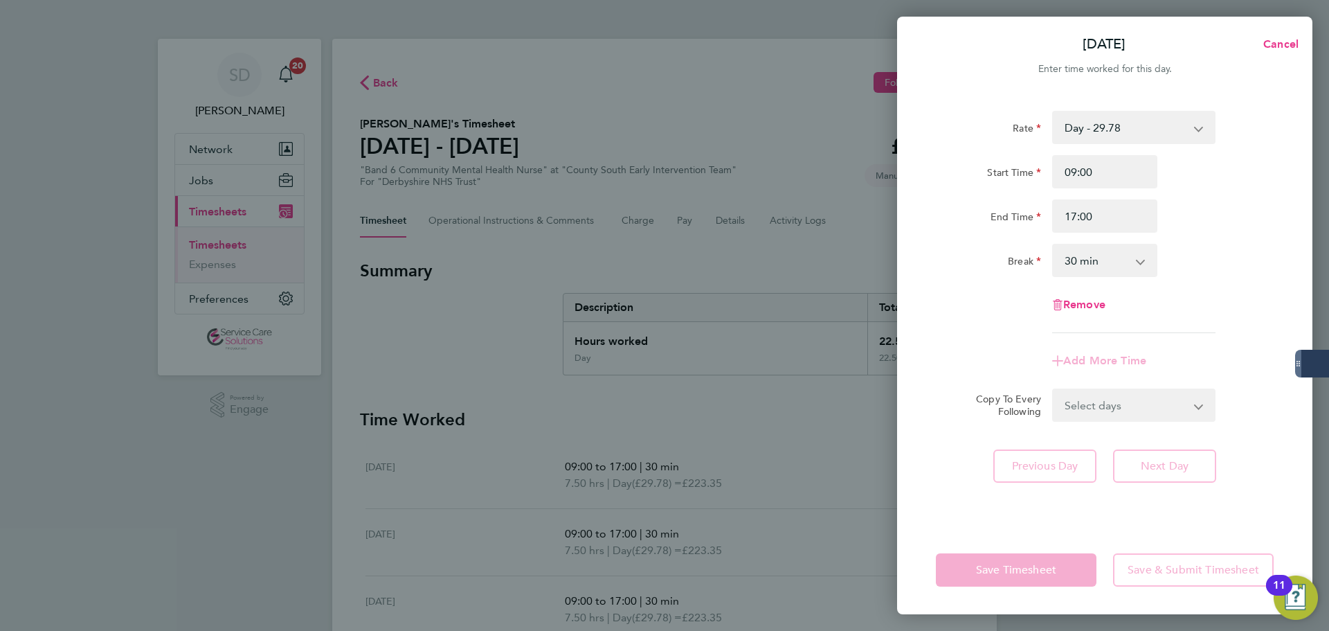
click at [1008, 200] on div "Start Time 09:00 End Time 17:00" at bounding box center [1104, 194] width 349 height 78
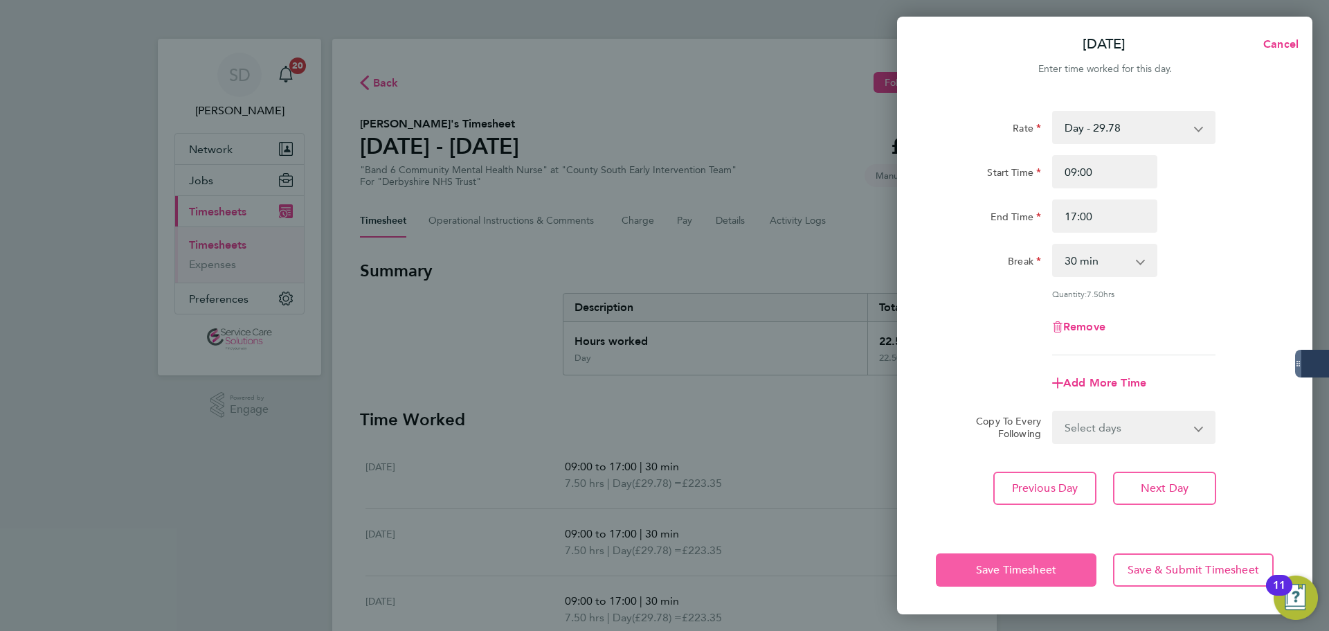
drag, startPoint x: 963, startPoint y: 576, endPoint x: 959, endPoint y: 516, distance: 59.7
click at [963, 574] on button "Save Timesheet" at bounding box center [1016, 569] width 161 height 33
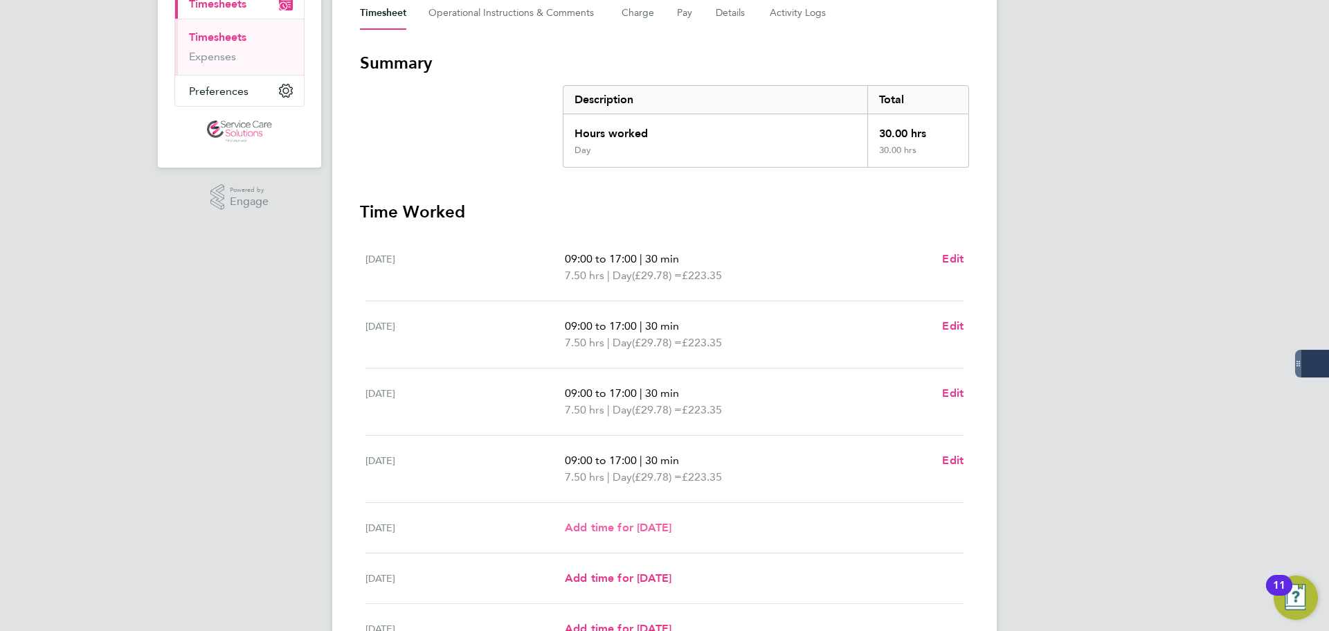
click at [635, 523] on span "Add time for Fri 22 Aug" at bounding box center [618, 526] width 107 height 13
select select "30"
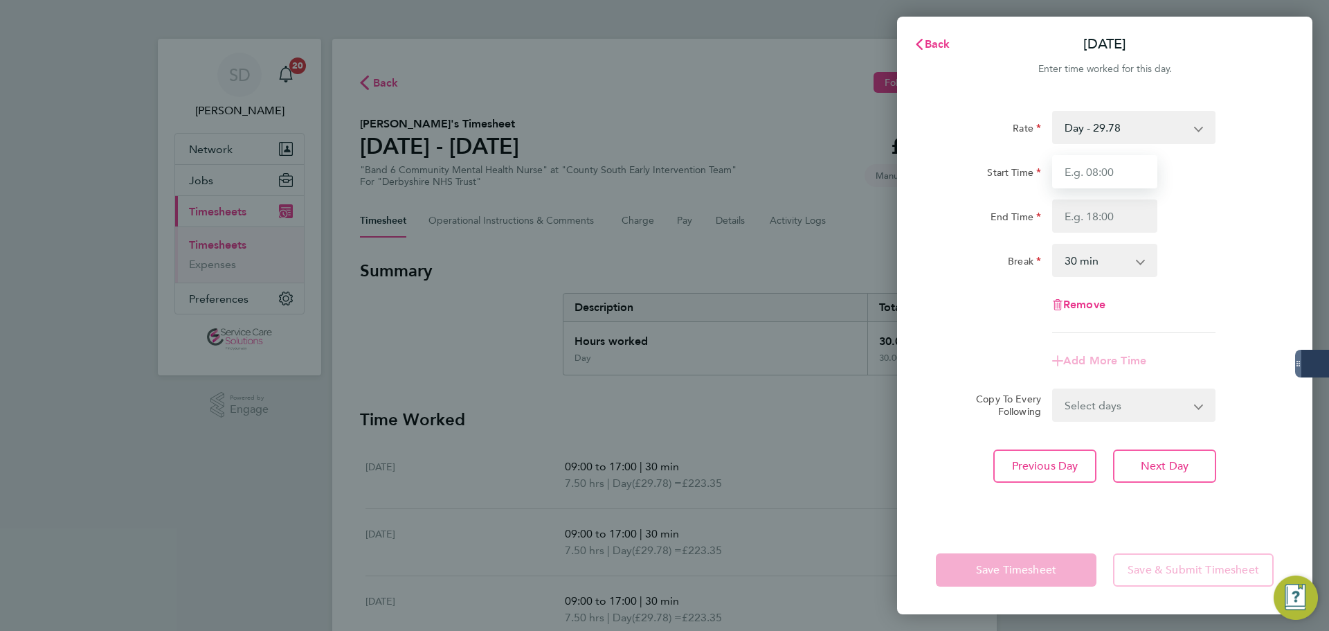
click at [1064, 168] on input "Start Time" at bounding box center [1104, 171] width 105 height 33
type input "09:00"
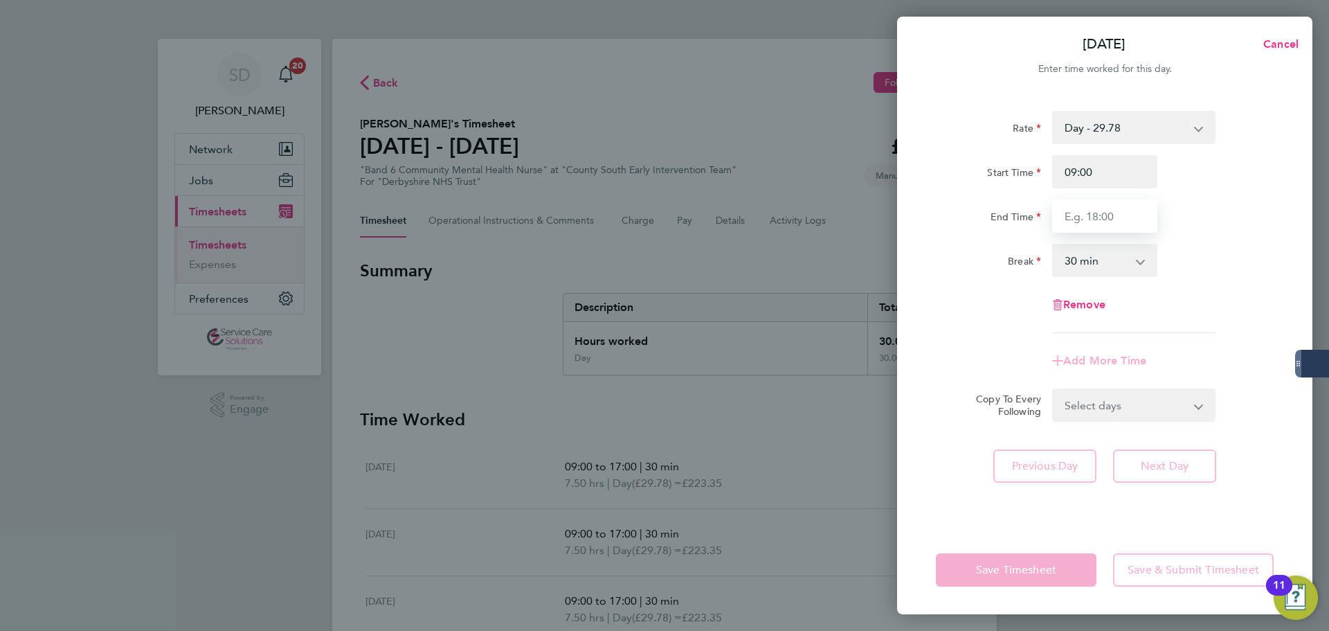
click at [1091, 215] on input "End Time" at bounding box center [1104, 215] width 105 height 33
type input "17:00"
click at [1004, 236] on div "Rate Day - 29.78 Night/Saturday - 38.71 Sunday/Bank Holiday - 47.65 Start Time …" at bounding box center [1105, 222] width 338 height 222
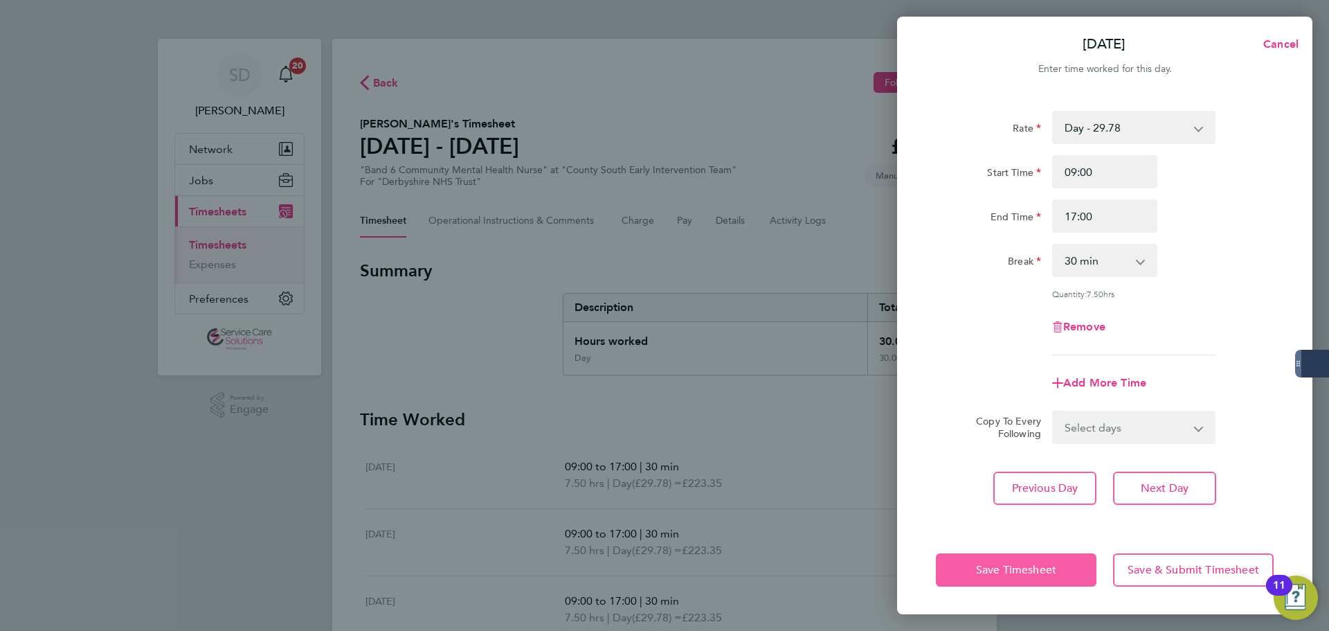
drag, startPoint x: 1001, startPoint y: 578, endPoint x: 995, endPoint y: 565, distance: 14.9
click at [1001, 578] on button "Save Timesheet" at bounding box center [1016, 569] width 161 height 33
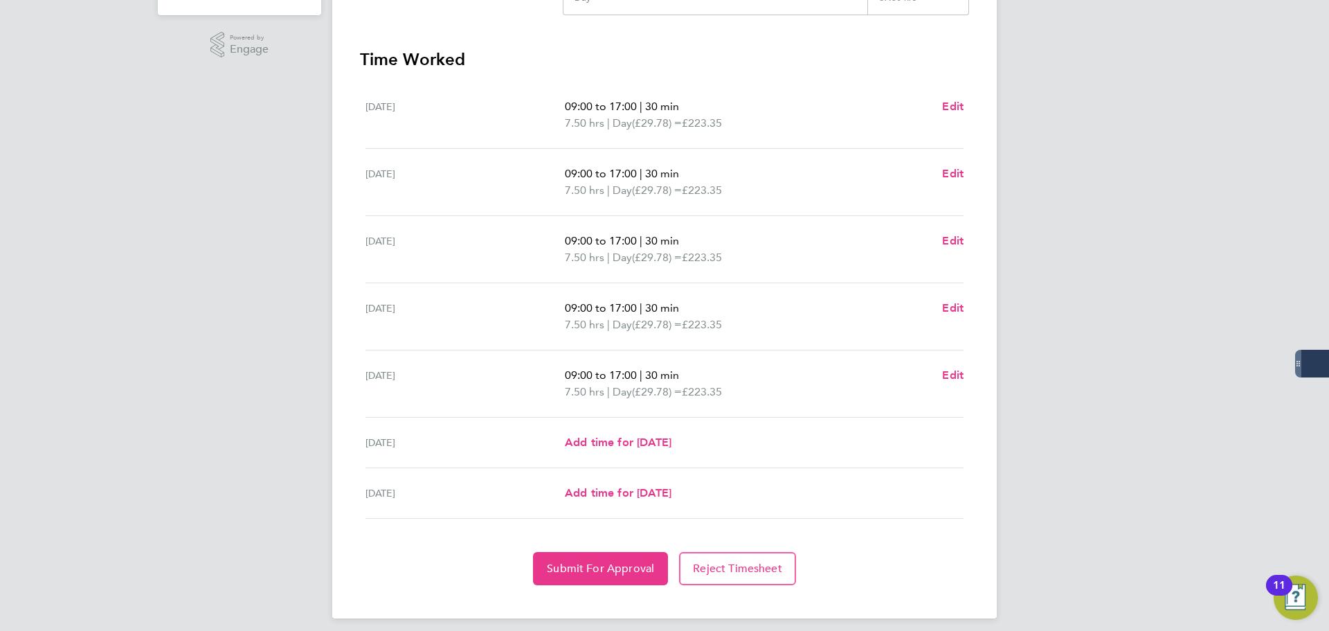
scroll to position [370, 0]
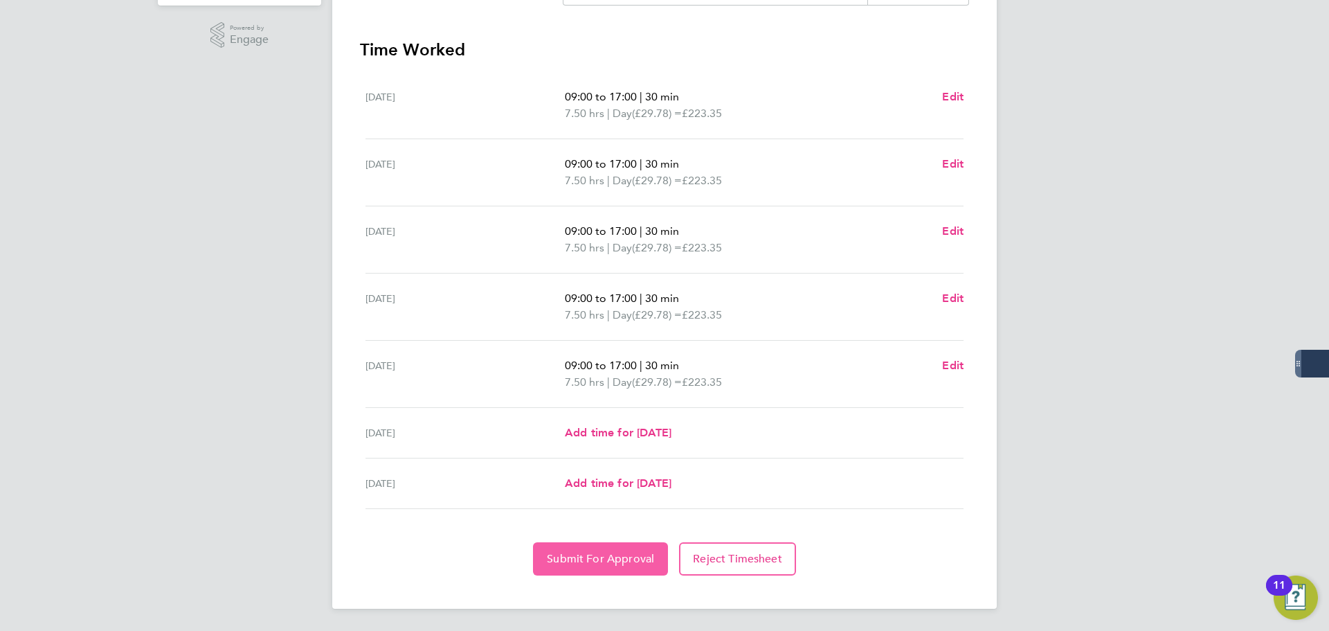
click at [615, 552] on span "Submit For Approval" at bounding box center [600, 559] width 107 height 14
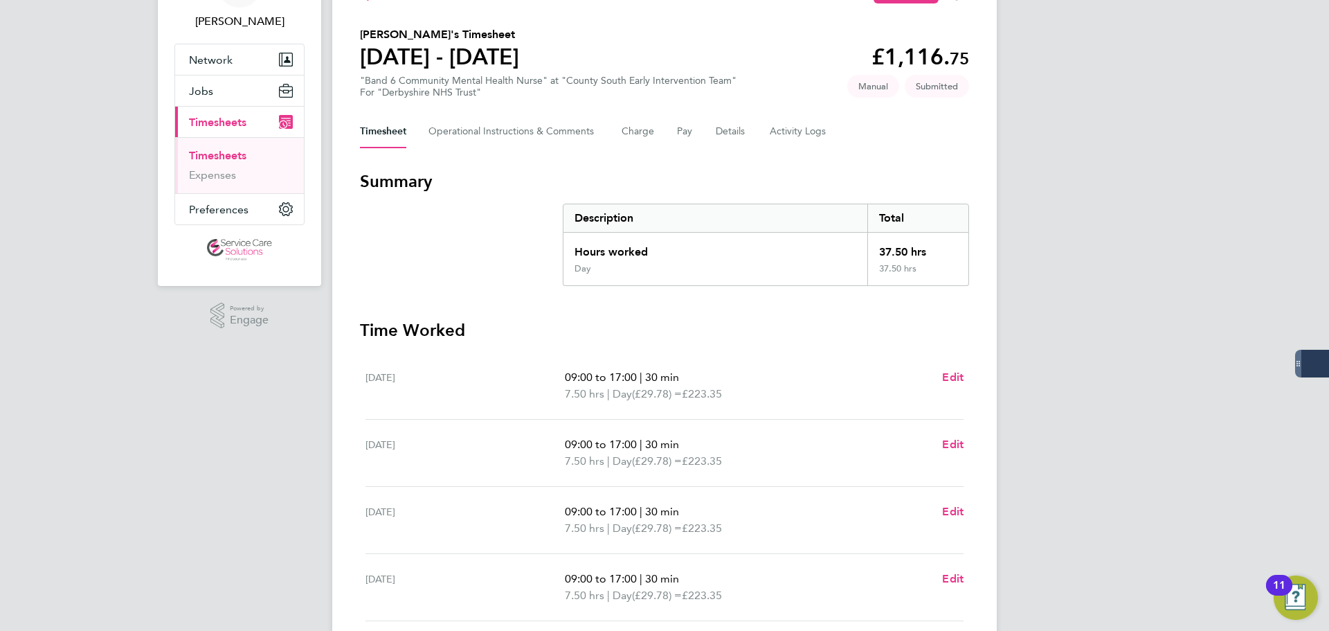
scroll to position [0, 0]
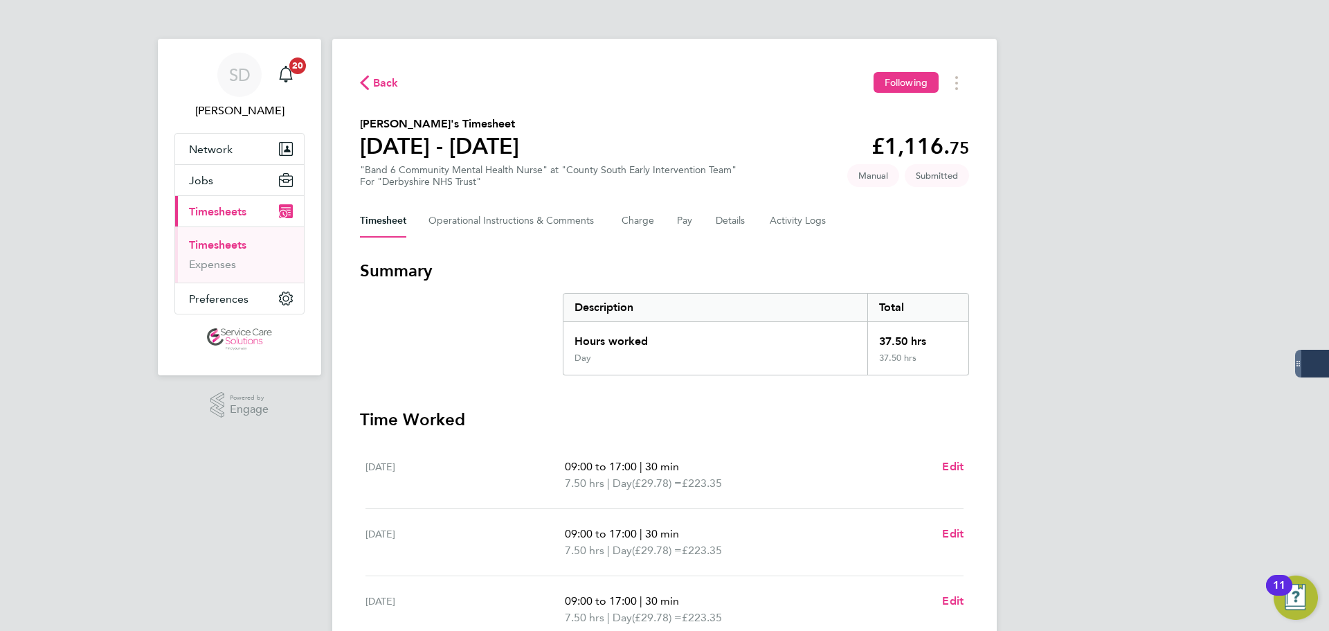
click at [1094, 159] on div "SD Samantha Dix Notifications 20 Applications: Network Businesses Sites Workers…" at bounding box center [664, 500] width 1329 height 1000
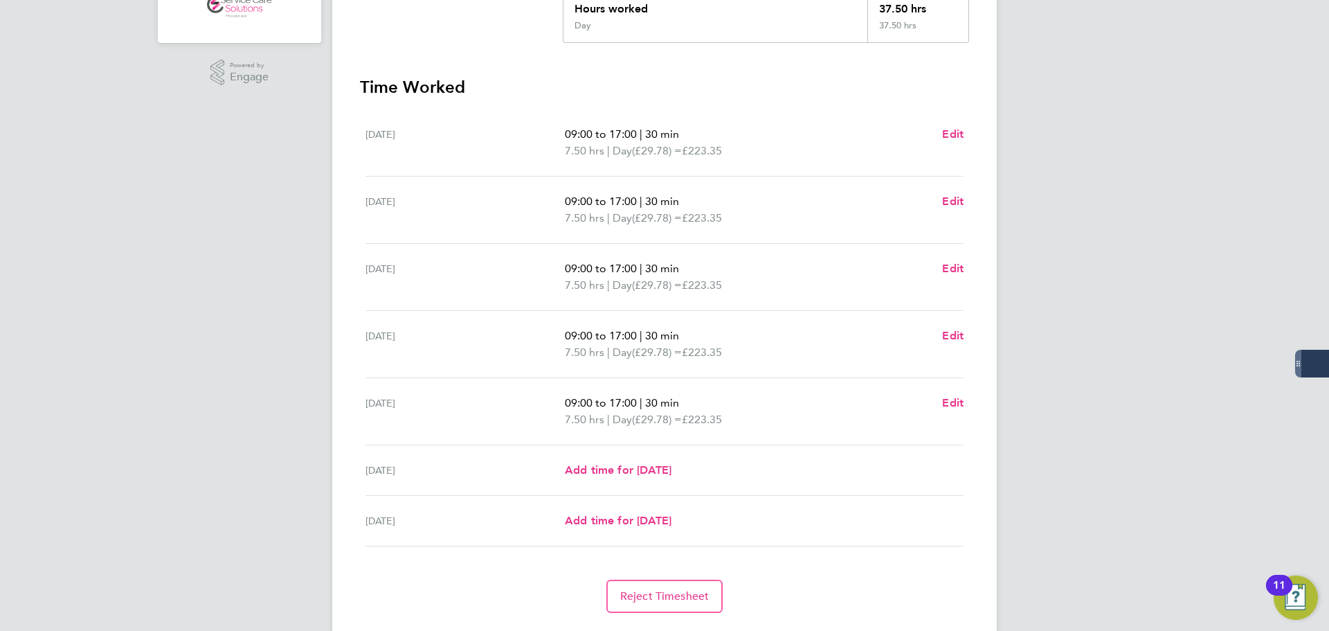
scroll to position [370, 0]
